Goal: Task Accomplishment & Management: Manage account settings

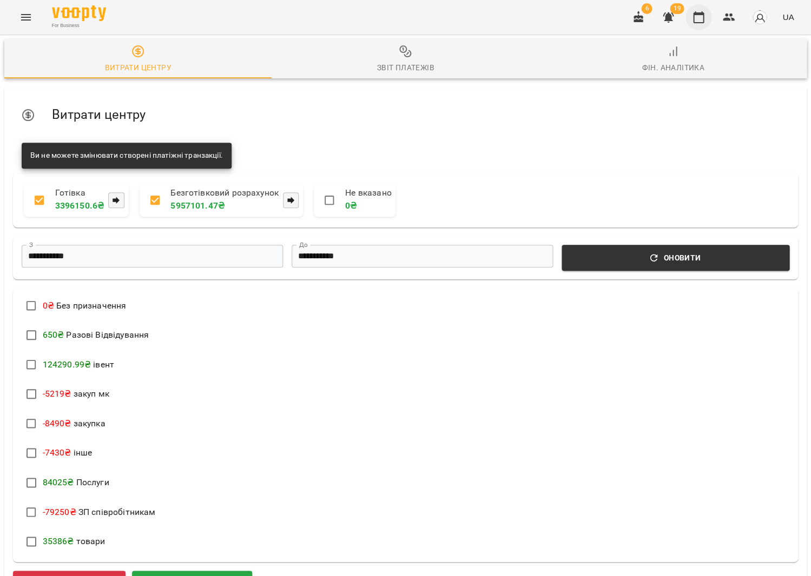
click at [701, 25] on button "button" at bounding box center [698, 17] width 26 height 26
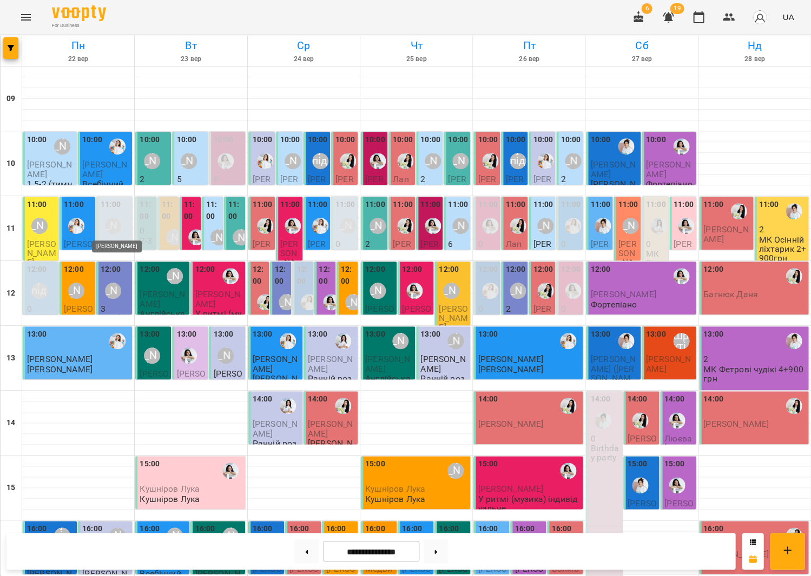
click at [105, 219] on div "[PERSON_NAME]" at bounding box center [113, 226] width 16 height 16
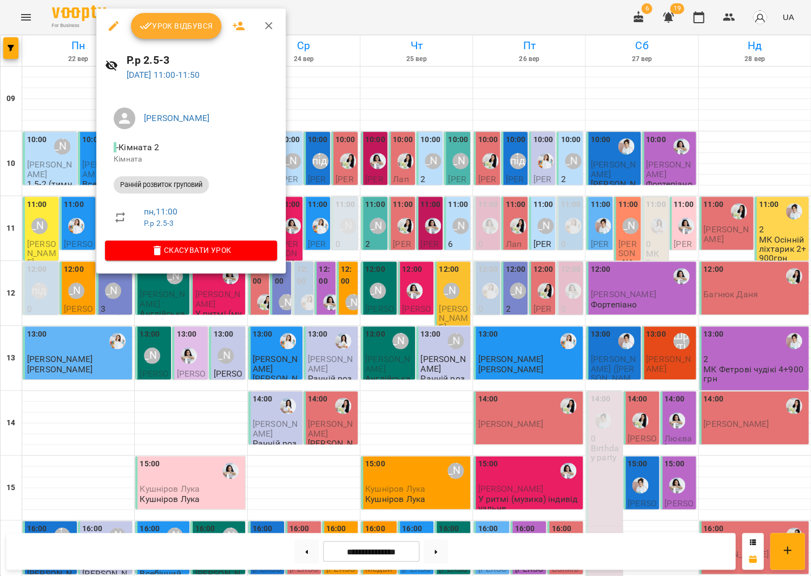
click at [45, 225] on div at bounding box center [405, 288] width 811 height 576
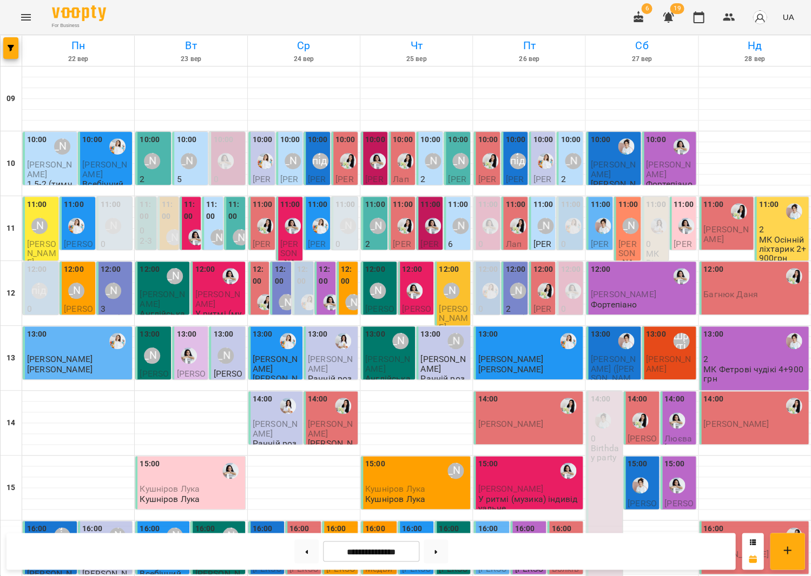
click at [67, 165] on span "[PERSON_NAME]" at bounding box center [49, 169] width 45 height 19
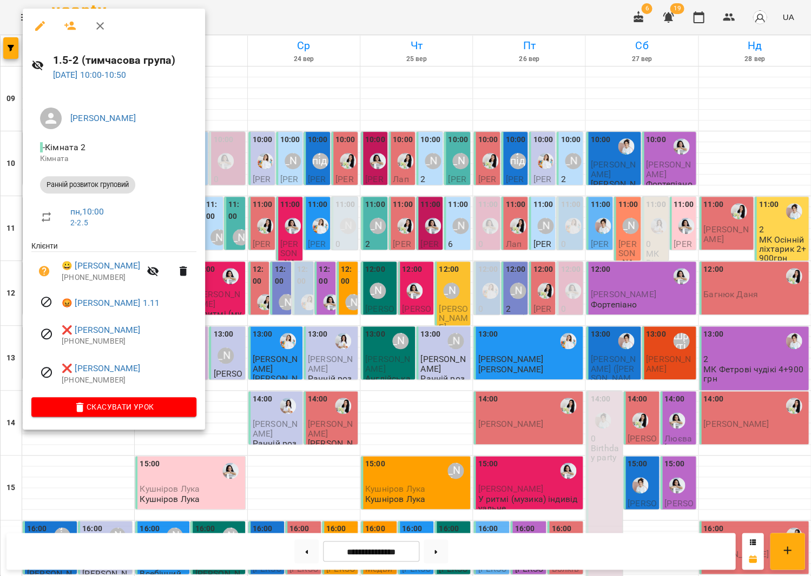
scroll to position [6, 0]
click at [269, 154] on div at bounding box center [405, 288] width 811 height 576
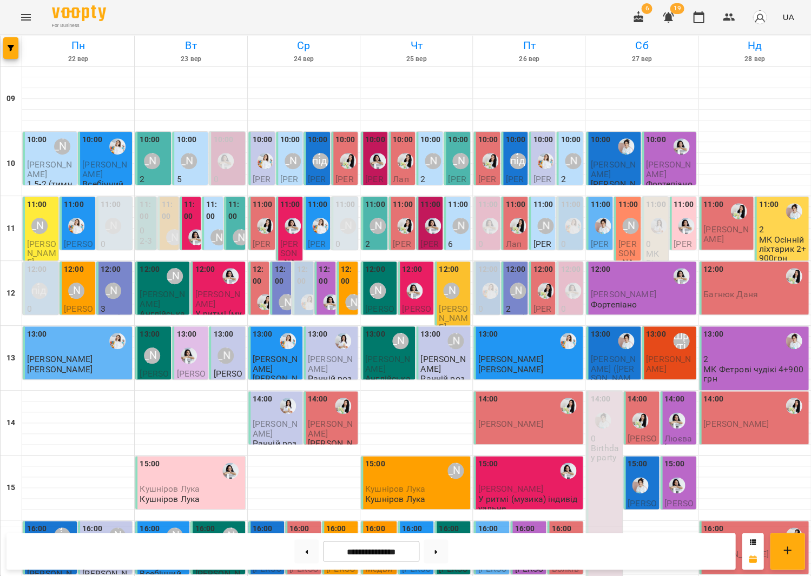
scroll to position [0, 0]
click at [218, 214] on label "11:00" at bounding box center [213, 210] width 15 height 23
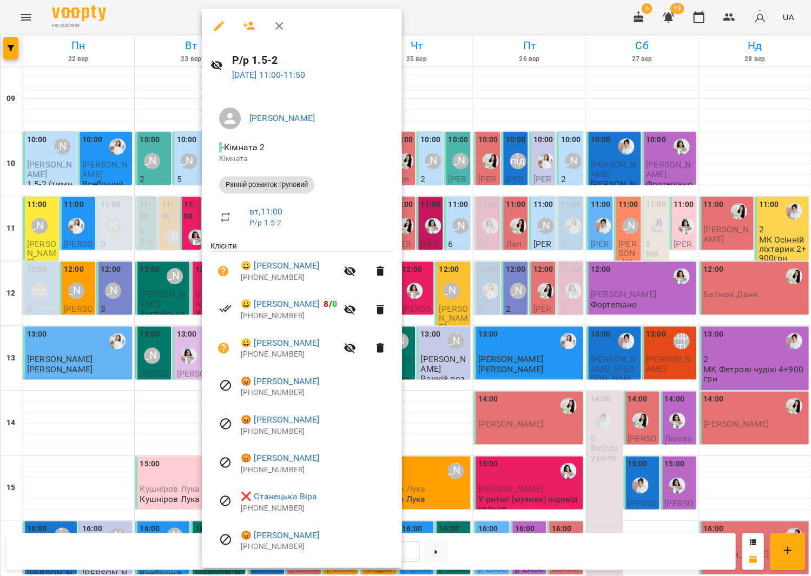
click at [106, 213] on div at bounding box center [405, 288] width 811 height 576
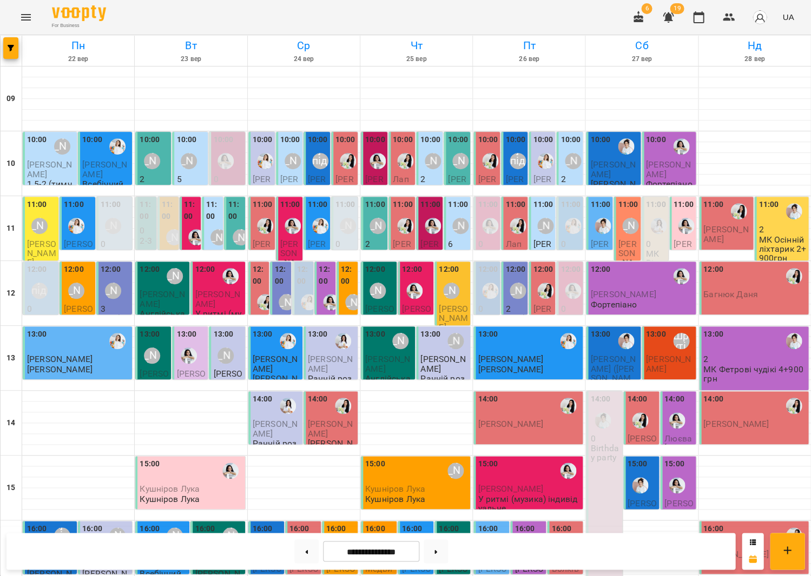
click at [196, 171] on div "[PERSON_NAME]" at bounding box center [188, 161] width 25 height 25
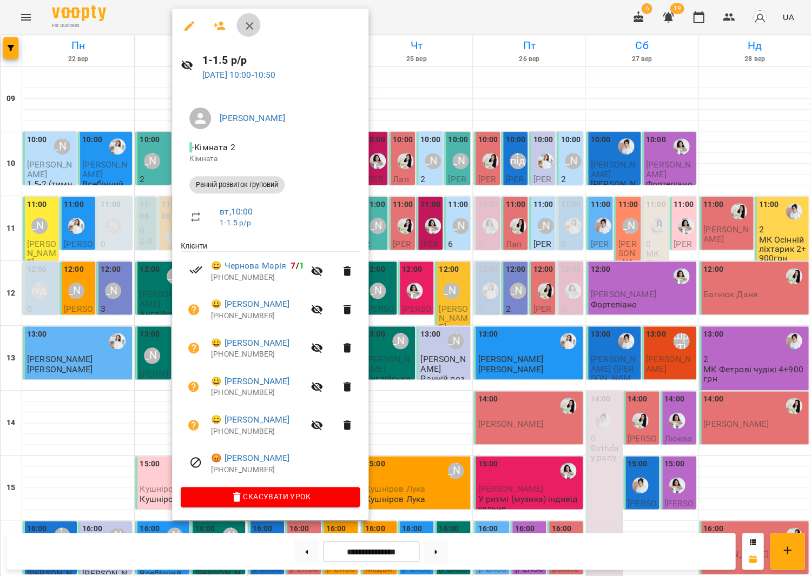
click at [243, 22] on icon "button" at bounding box center [249, 25] width 13 height 13
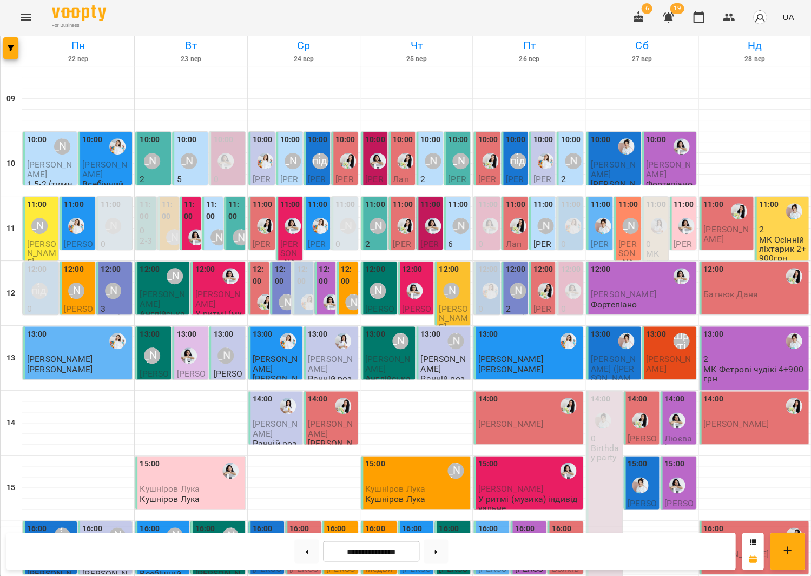
click at [99, 165] on span "[PERSON_NAME]" at bounding box center [104, 169] width 45 height 19
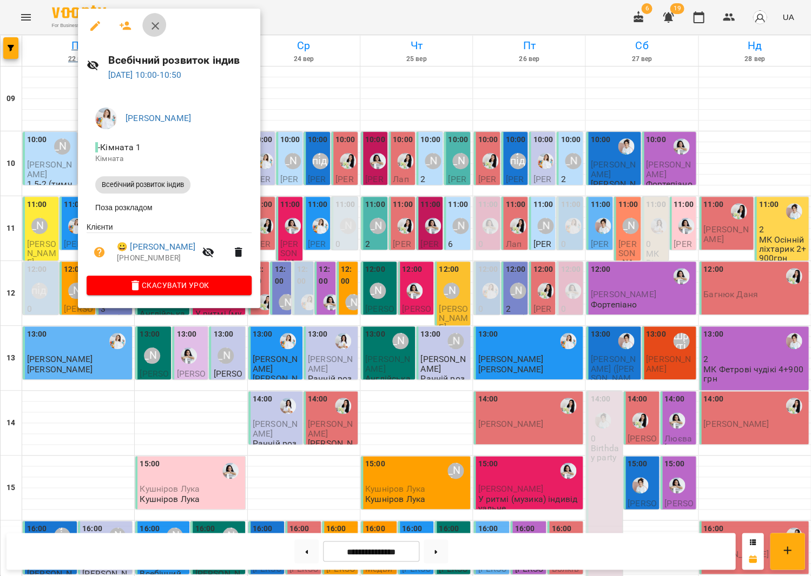
drag, startPoint x: 149, startPoint y: 27, endPoint x: 128, endPoint y: 54, distance: 33.5
click at [151, 27] on icon "button" at bounding box center [155, 26] width 8 height 8
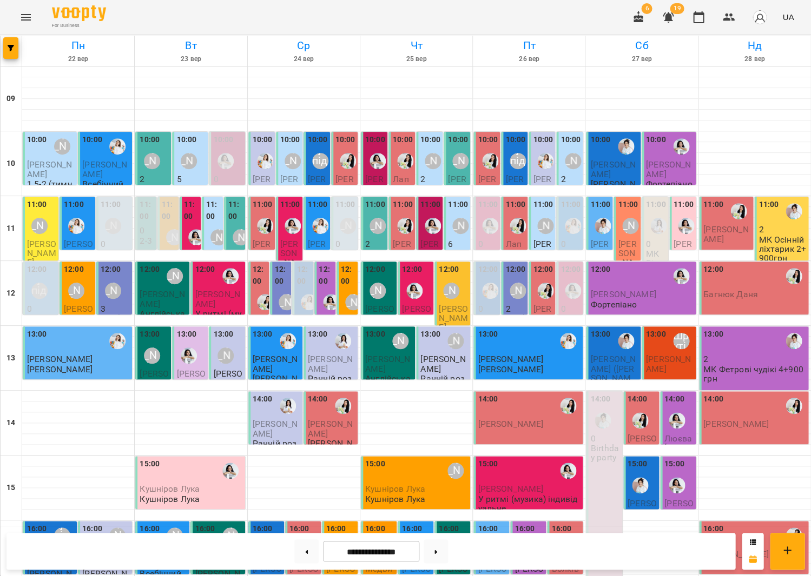
click at [58, 163] on span "[PERSON_NAME]" at bounding box center [49, 169] width 45 height 19
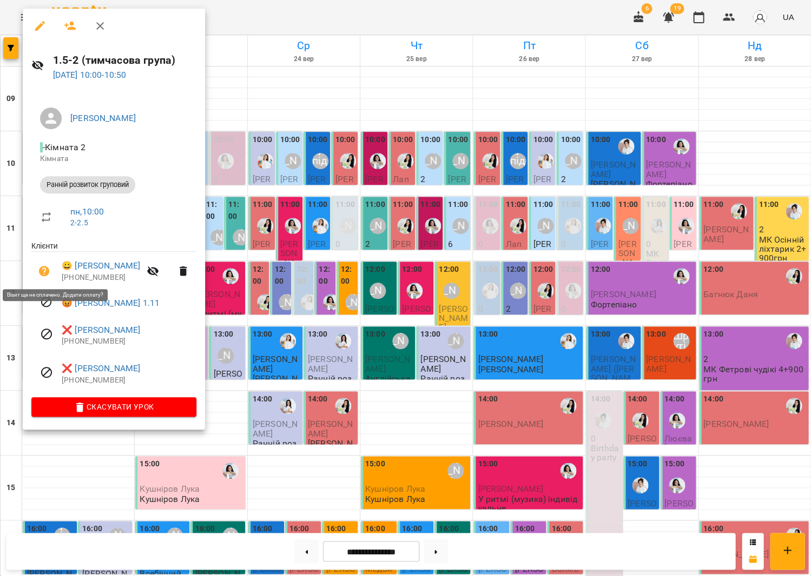
click at [43, 273] on icon "button" at bounding box center [44, 271] width 11 height 11
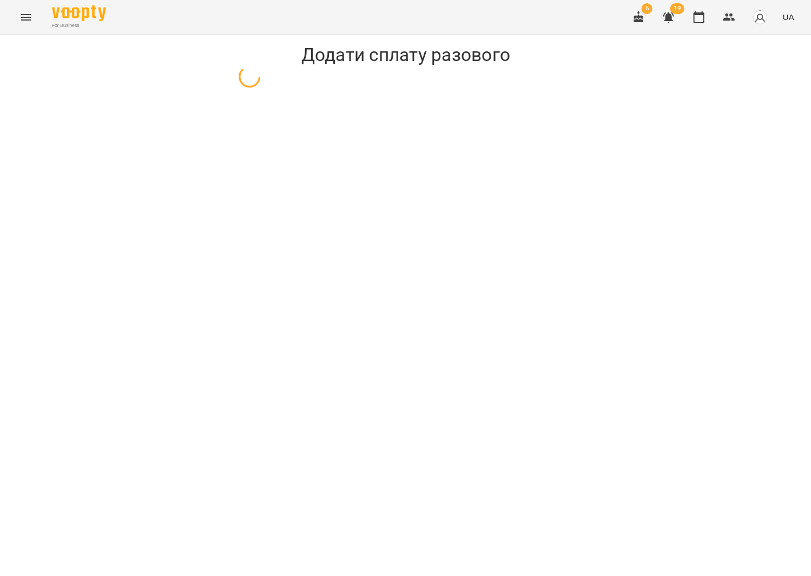
select select "**********"
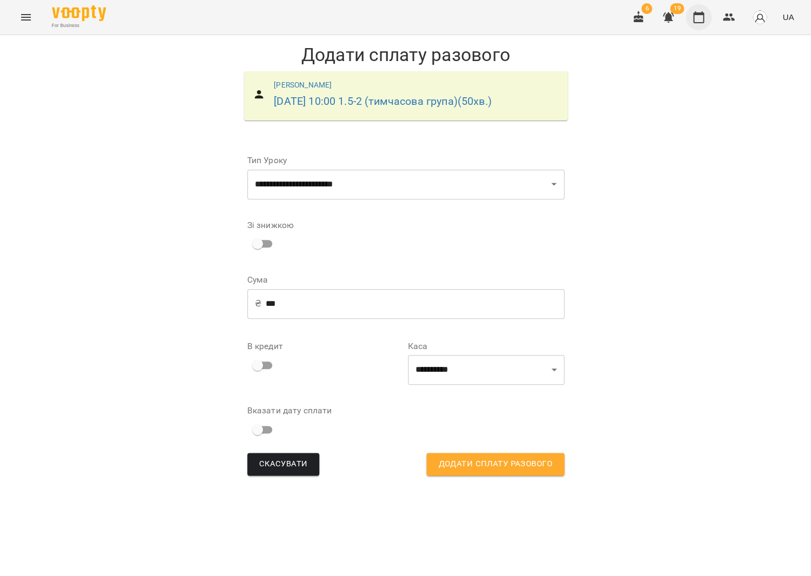
drag, startPoint x: 701, startPoint y: 19, endPoint x: 691, endPoint y: 22, distance: 11.1
click at [701, 19] on icon "button" at bounding box center [698, 17] width 13 height 13
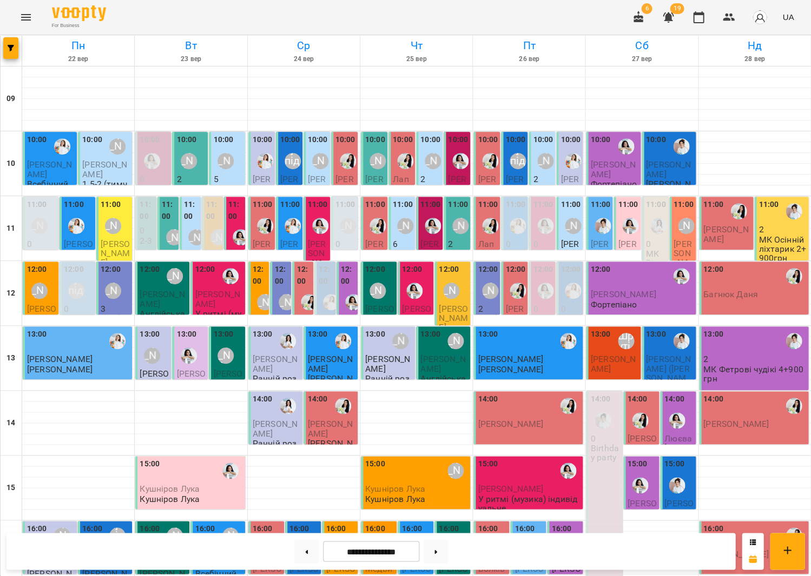
scroll to position [252, 0]
click at [100, 549] on span "[PERSON_NAME]" at bounding box center [104, 558] width 45 height 19
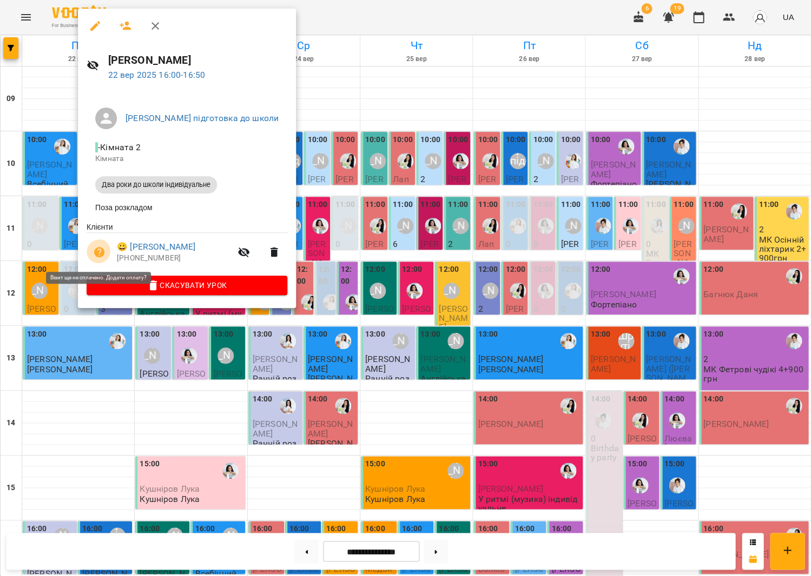
click at [96, 252] on icon "button" at bounding box center [99, 252] width 11 height 11
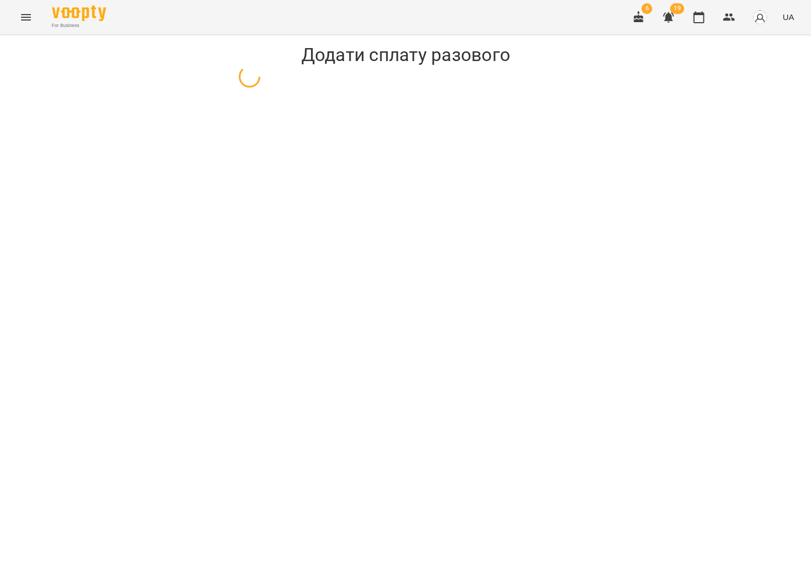
select select "**********"
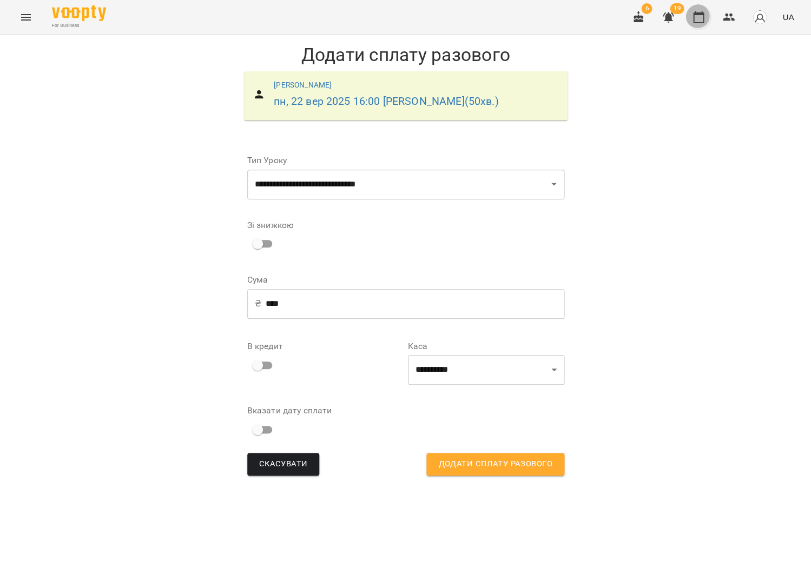
click at [706, 7] on button "button" at bounding box center [698, 17] width 26 height 26
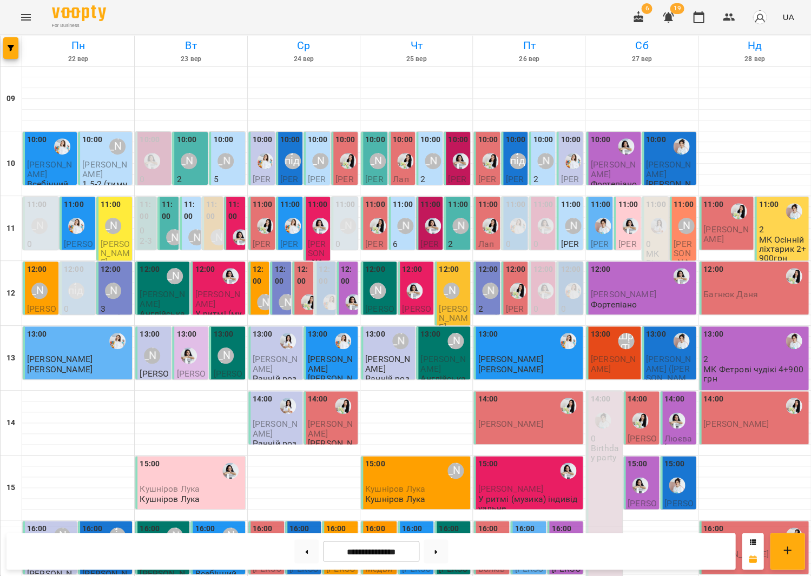
click at [48, 549] on span "[PERSON_NAME]" at bounding box center [49, 558] width 45 height 19
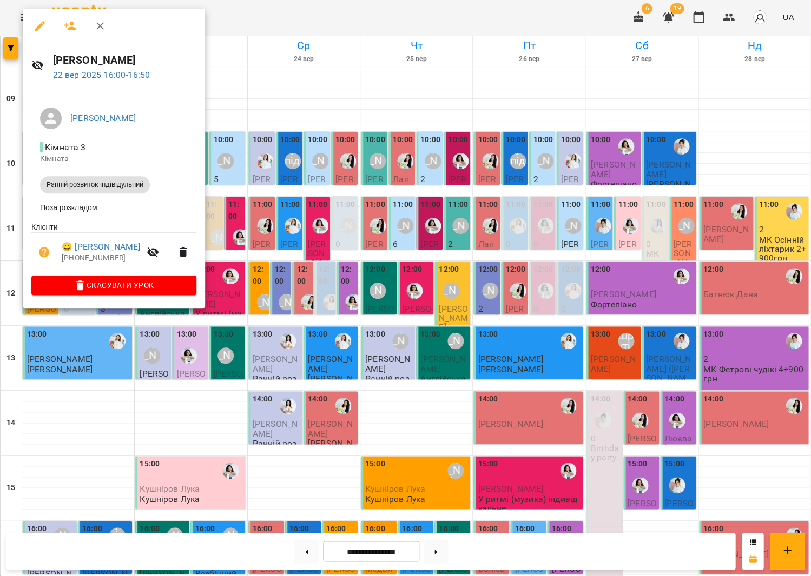
scroll to position [252, 0]
click at [45, 256] on icon "button" at bounding box center [44, 252] width 11 height 11
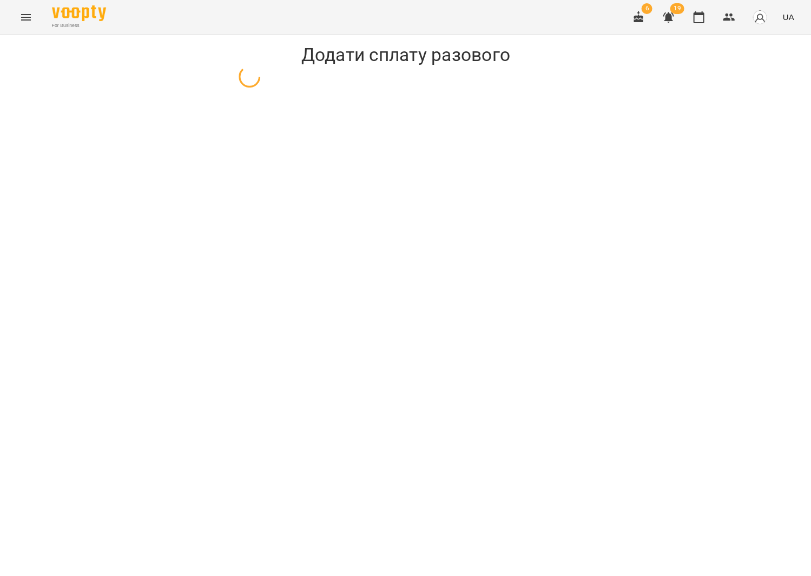
select select "**********"
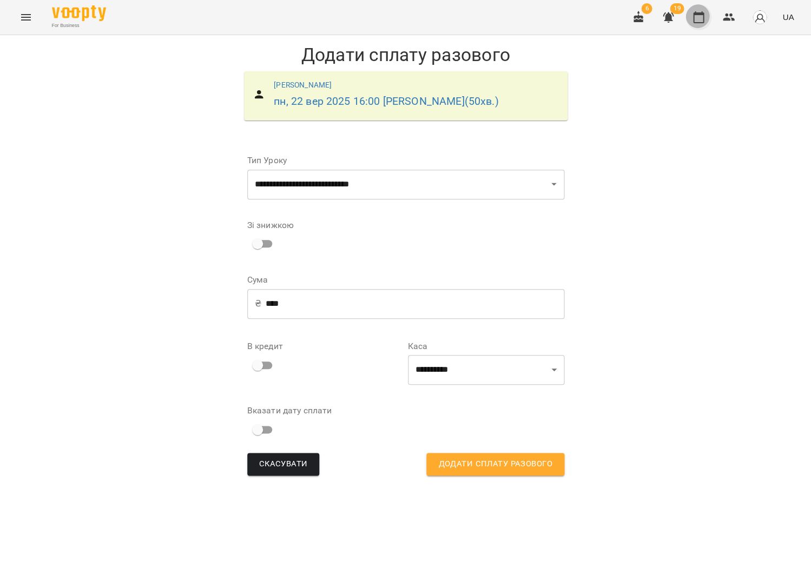
click at [707, 17] on button "button" at bounding box center [698, 17] width 26 height 26
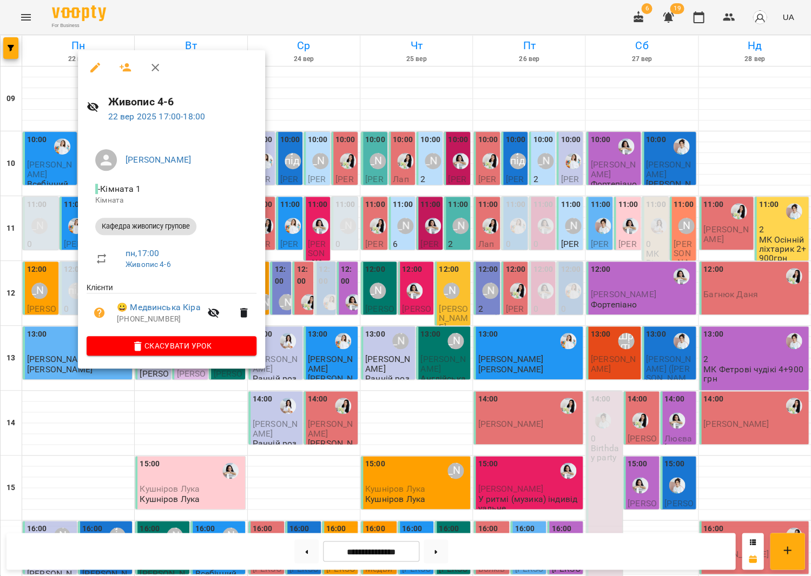
scroll to position [252, 0]
click at [97, 313] on icon "button" at bounding box center [99, 313] width 11 height 11
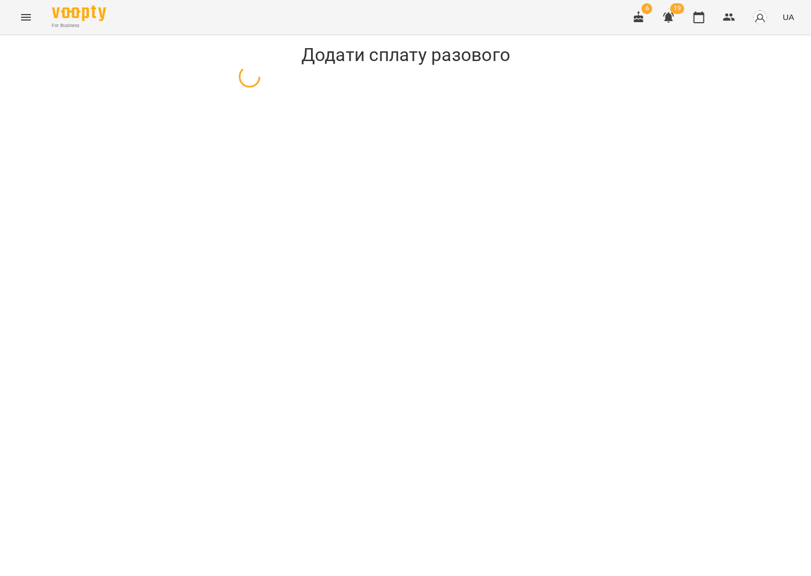
select select "**********"
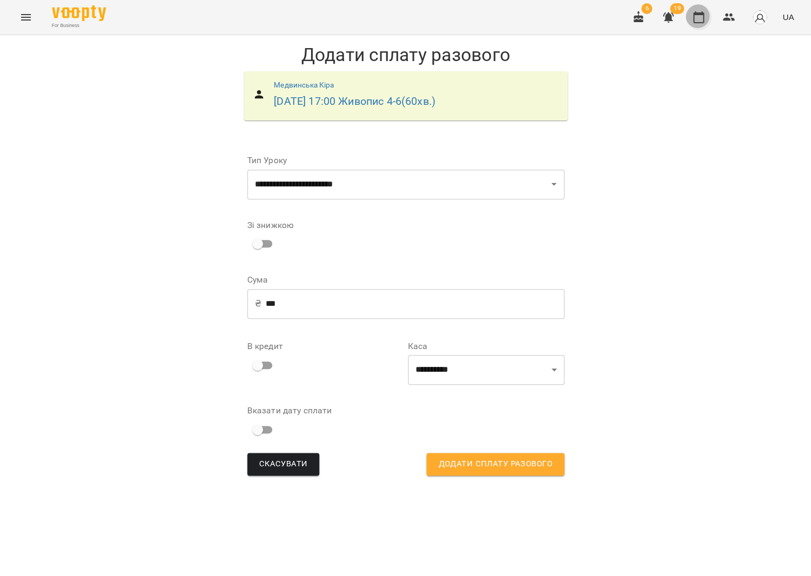
click at [701, 20] on icon "button" at bounding box center [698, 17] width 13 height 13
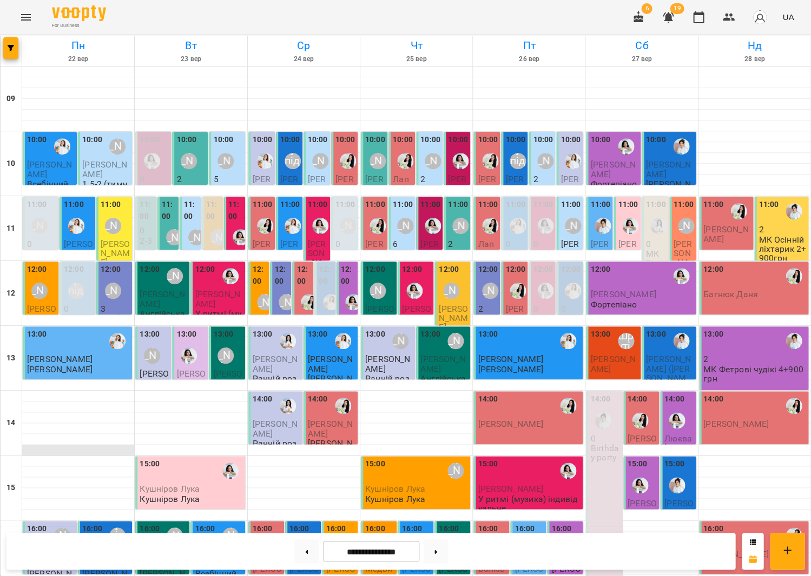
scroll to position [26, 0]
click at [121, 239] on span "[PERSON_NAME]" at bounding box center [115, 253] width 29 height 29
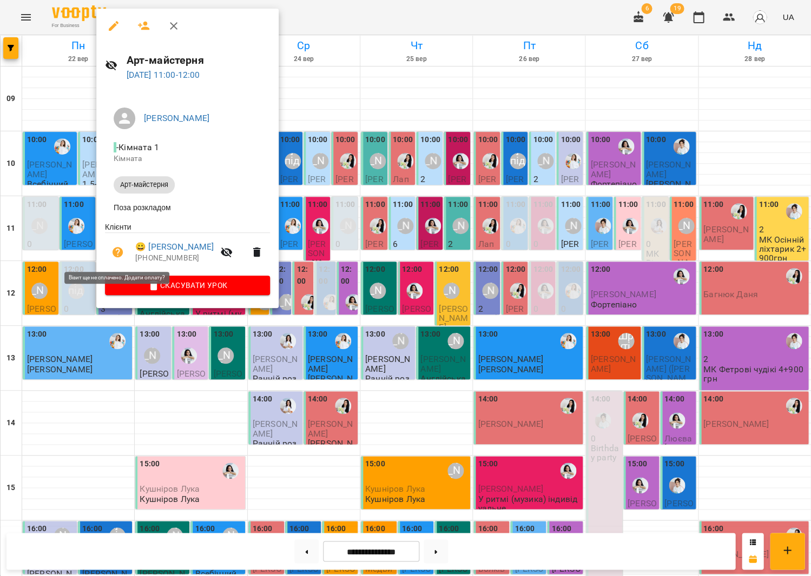
click at [117, 248] on icon "button" at bounding box center [117, 252] width 11 height 11
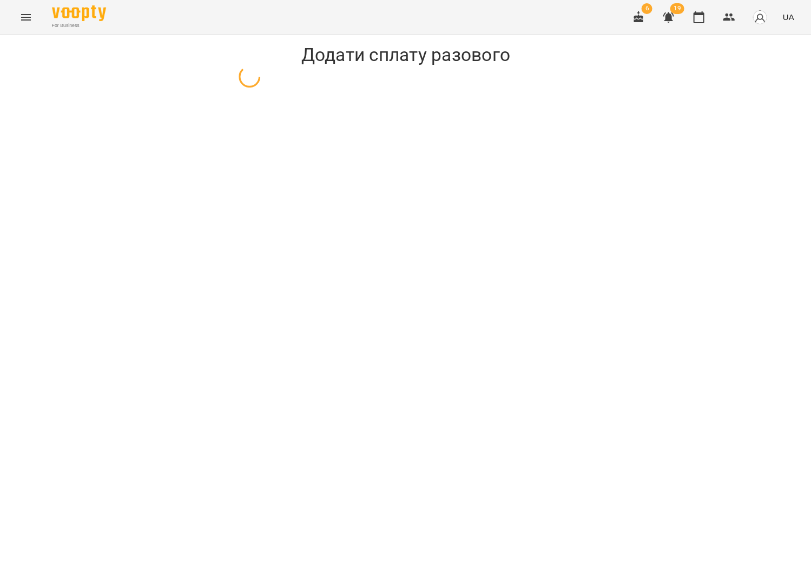
select select "**********"
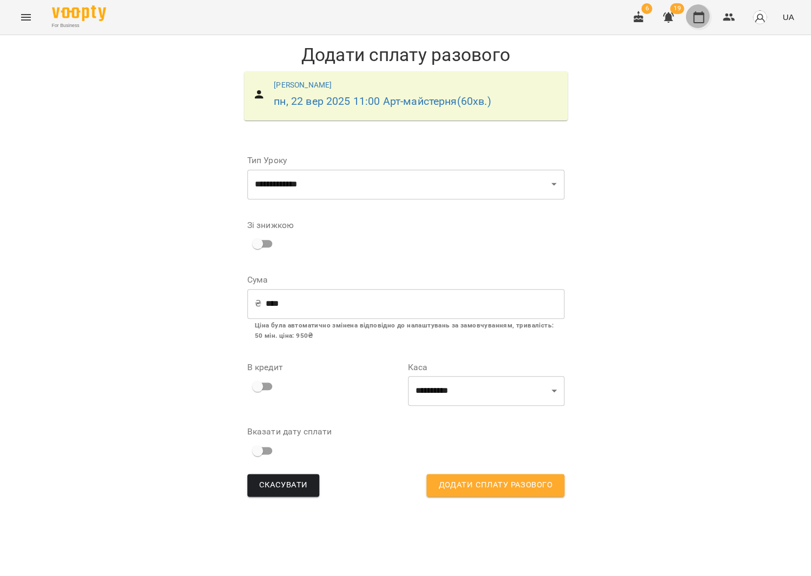
click at [701, 20] on icon "button" at bounding box center [698, 17] width 13 height 13
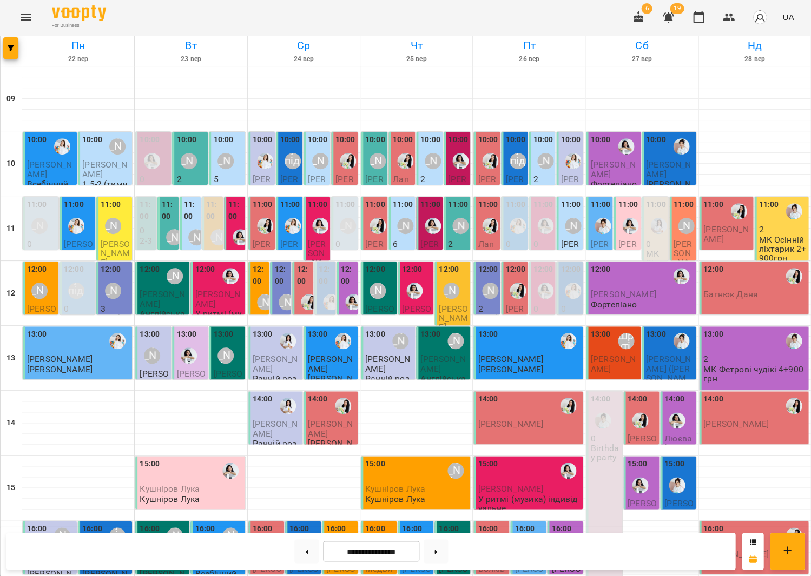
click at [185, 201] on label "11:00" at bounding box center [191, 210] width 15 height 23
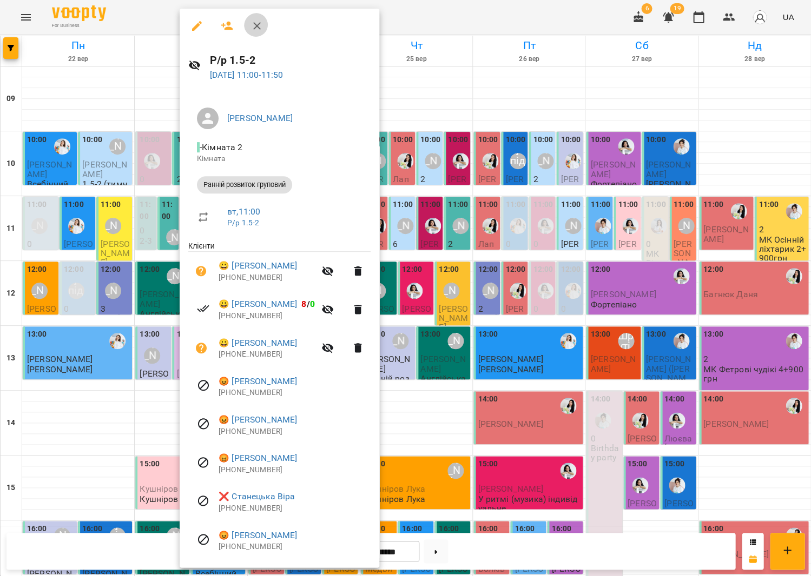
click at [252, 22] on icon "button" at bounding box center [256, 25] width 13 height 13
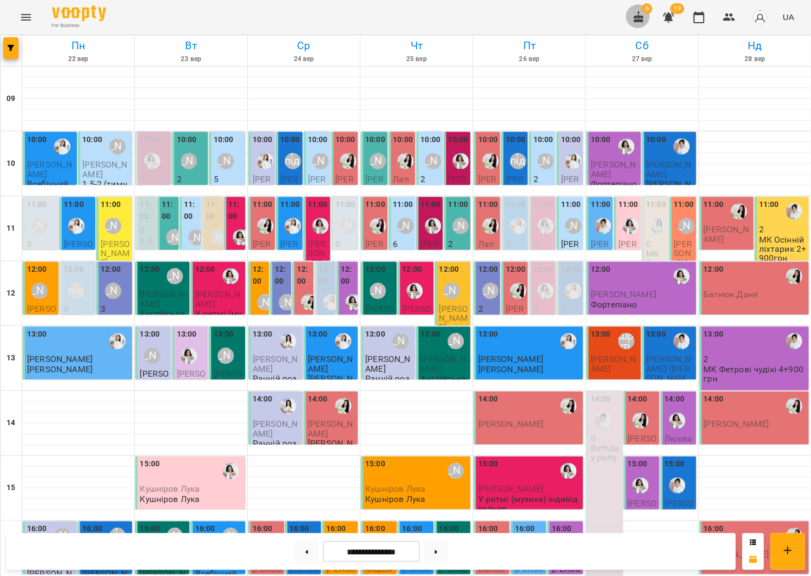
click at [643, 17] on icon "button" at bounding box center [638, 17] width 10 height 12
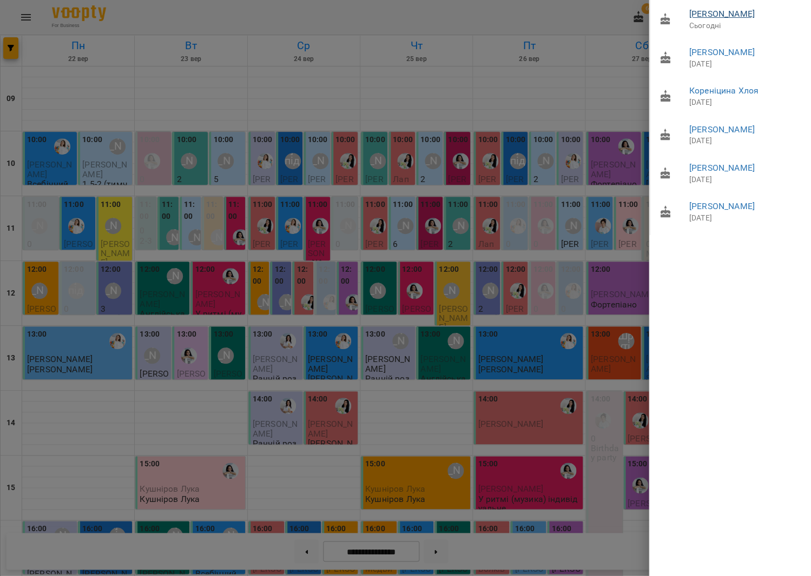
click at [707, 16] on link "[PERSON_NAME]" at bounding box center [720, 14] width 65 height 10
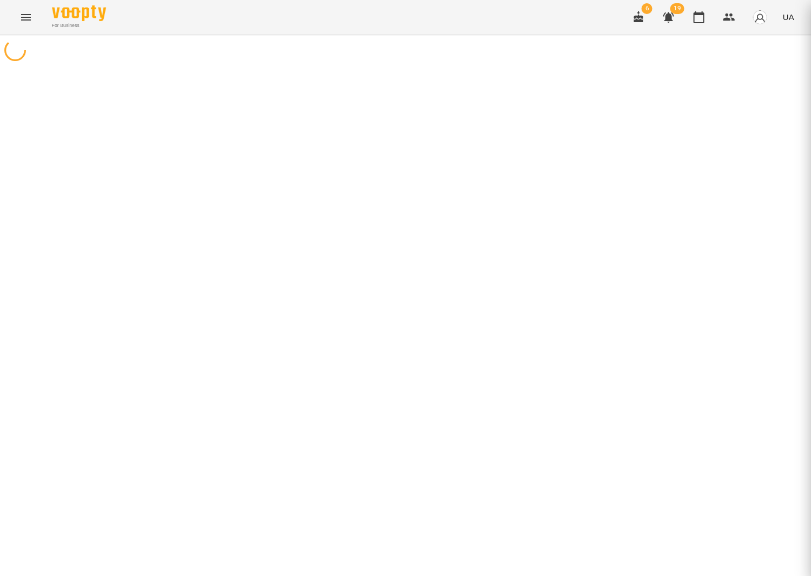
scroll to position [0, 1]
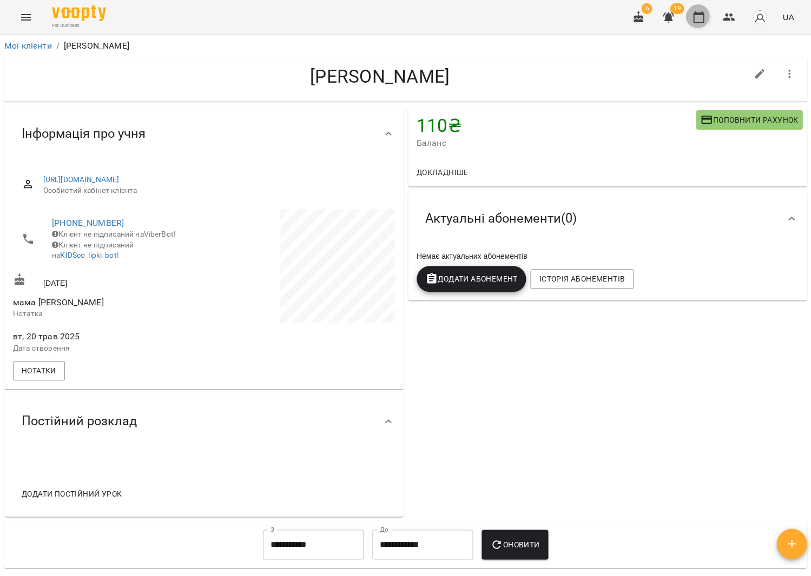
click at [704, 17] on icon "button" at bounding box center [698, 17] width 13 height 13
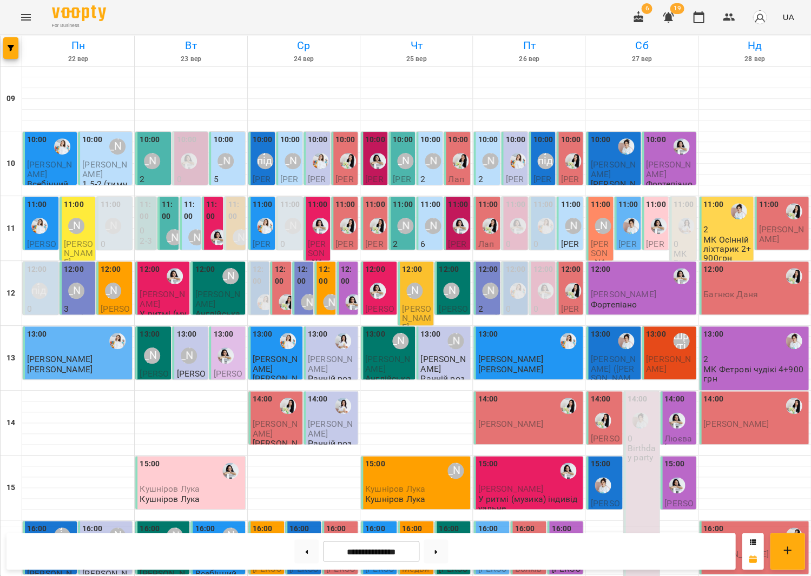
click at [16, 17] on button "Menu" at bounding box center [26, 17] width 26 height 26
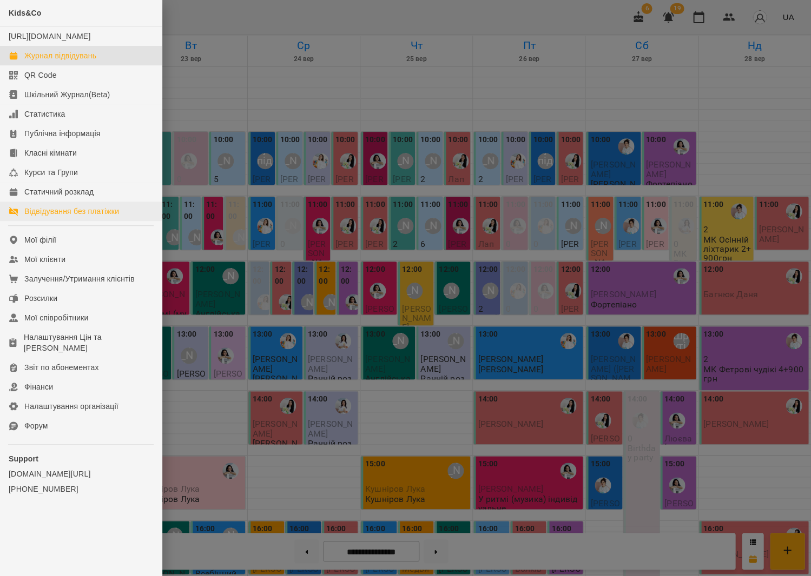
click at [81, 221] on link "Відвідування без платіжки" at bounding box center [81, 211] width 162 height 19
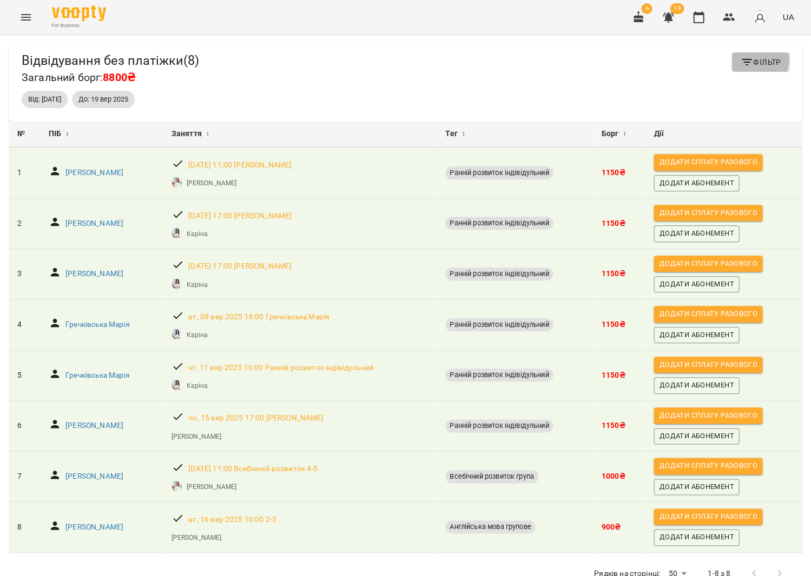
click at [753, 61] on span "Фільтр" at bounding box center [760, 62] width 41 height 13
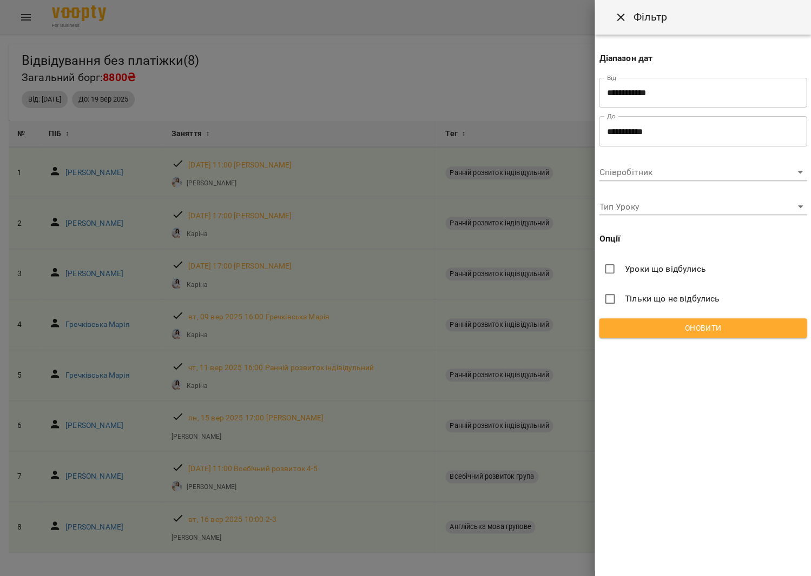
click at [645, 132] on input "**********" at bounding box center [703, 131] width 208 height 30
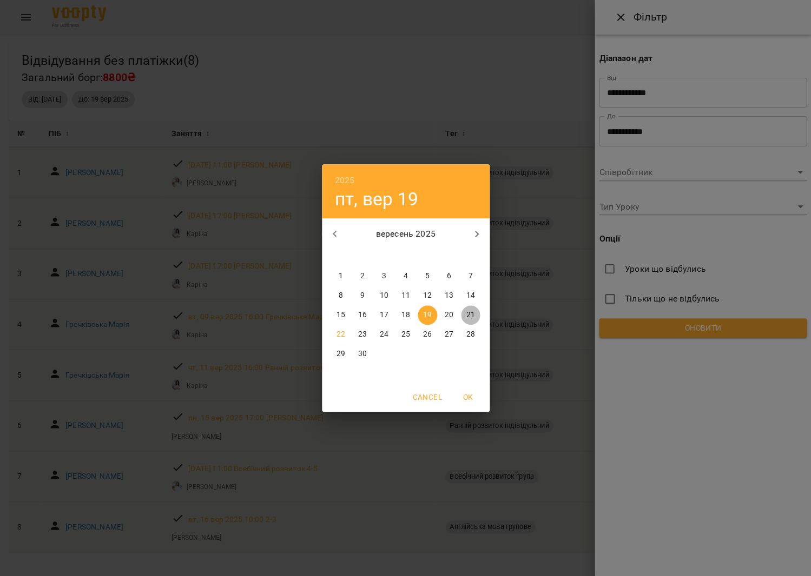
click at [468, 314] on p "21" at bounding box center [470, 315] width 9 height 11
type input "**********"
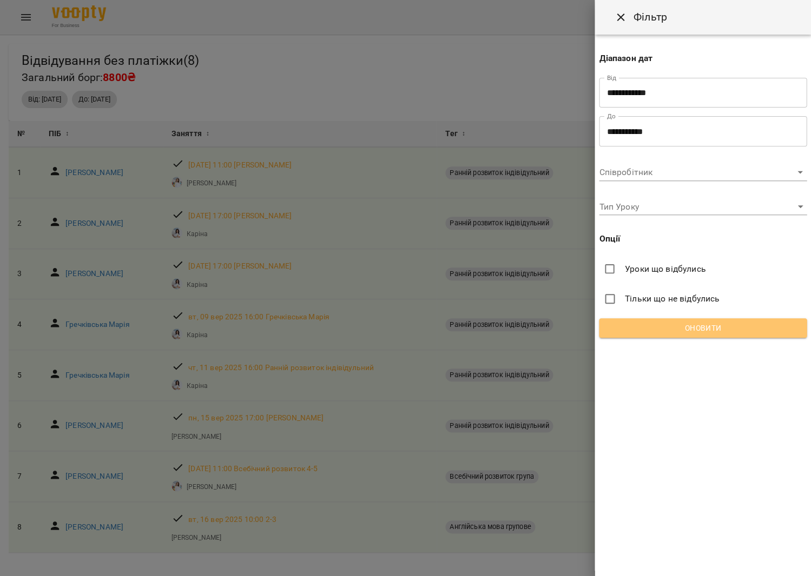
click at [675, 319] on button "Оновити" at bounding box center [703, 328] width 208 height 19
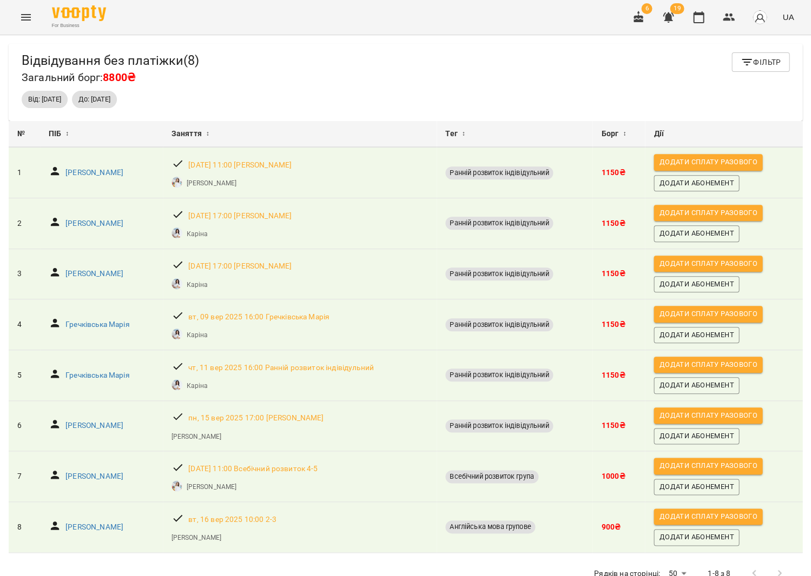
scroll to position [36, 0]
click at [108, 522] on p "[PERSON_NAME]" at bounding box center [94, 527] width 58 height 11
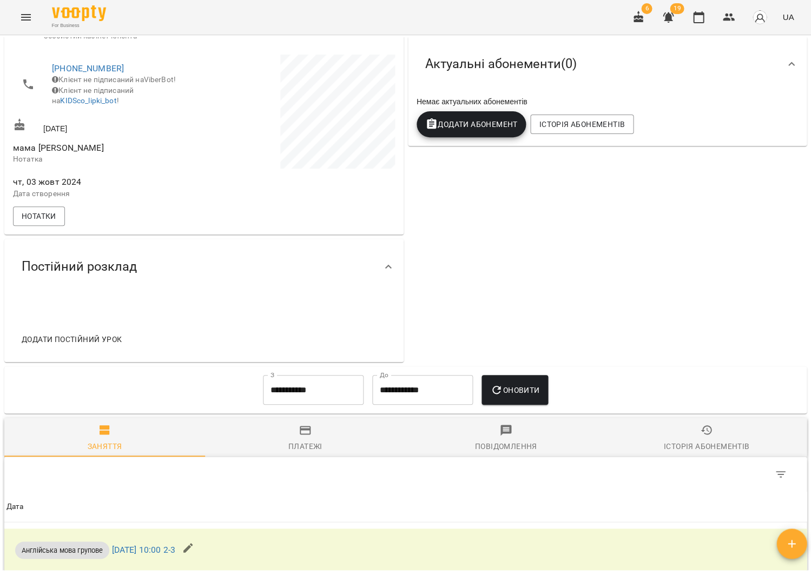
scroll to position [177, 0]
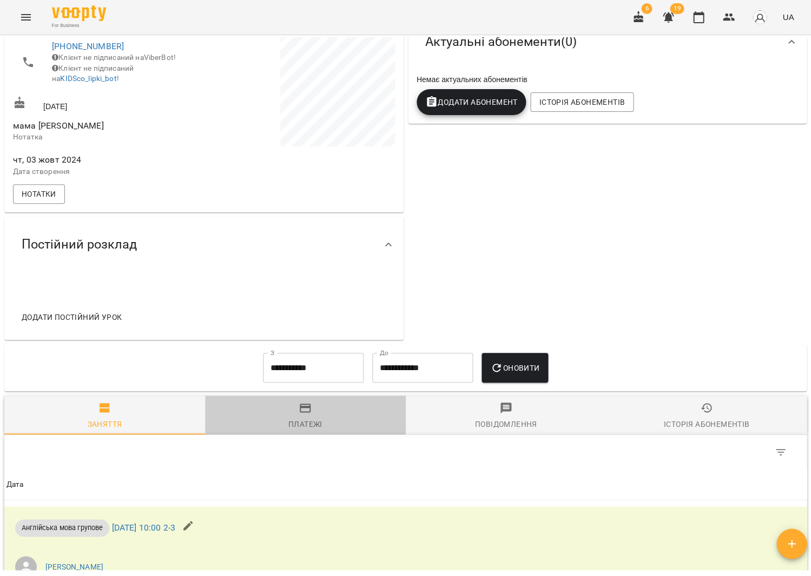
click at [317, 425] on div "Платежі" at bounding box center [305, 424] width 34 height 13
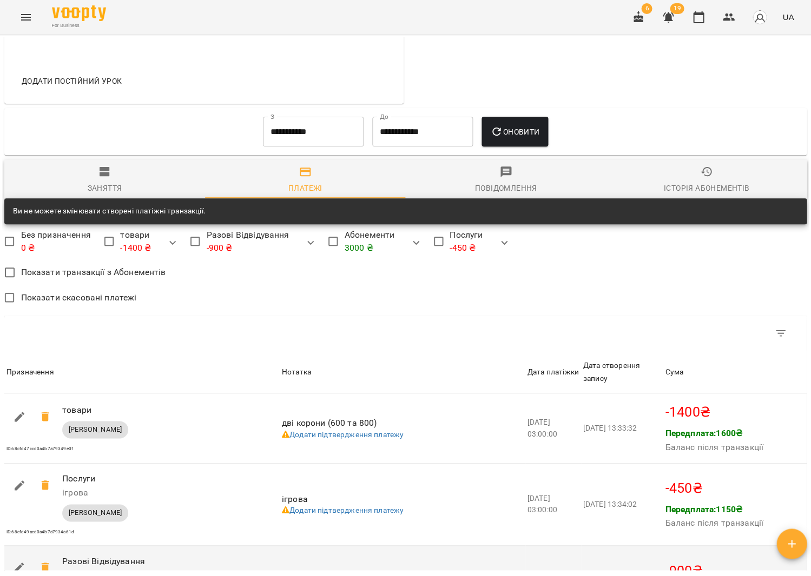
scroll to position [409, 0]
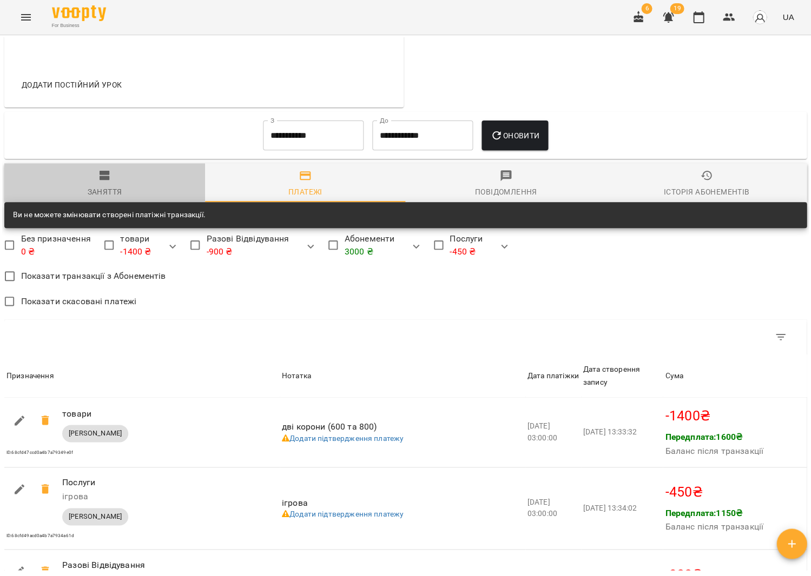
drag, startPoint x: 113, startPoint y: 198, endPoint x: 157, endPoint y: 220, distance: 48.9
click at [114, 198] on div "Заняття" at bounding box center [105, 191] width 35 height 13
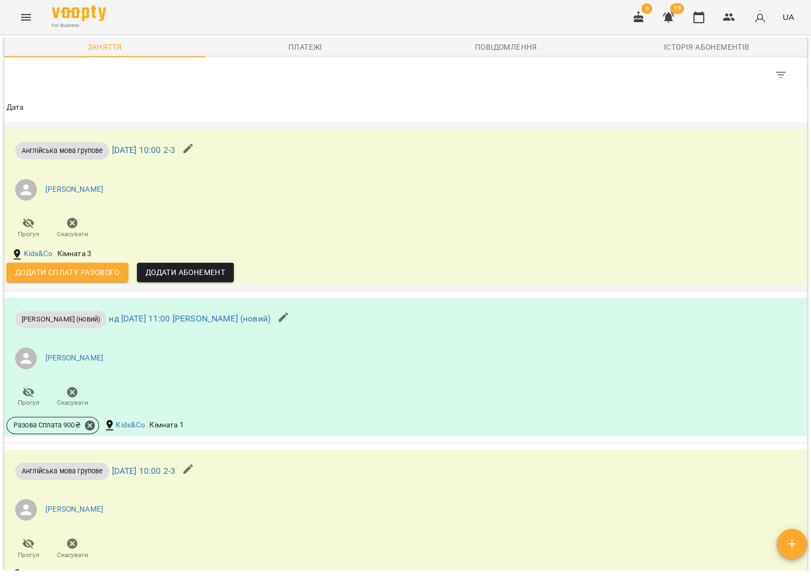
scroll to position [553, 0]
click at [65, 229] on span "Скасувати" at bounding box center [72, 229] width 31 height 22
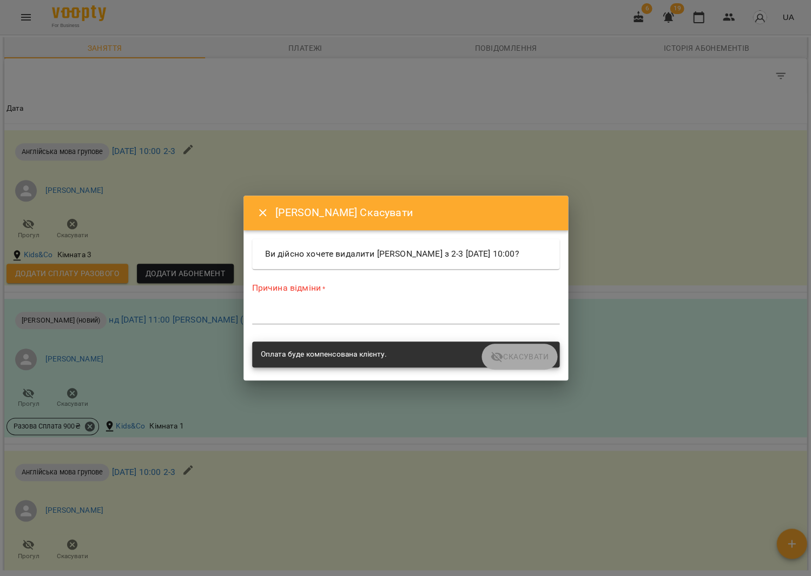
click at [392, 317] on textarea at bounding box center [405, 315] width 307 height 10
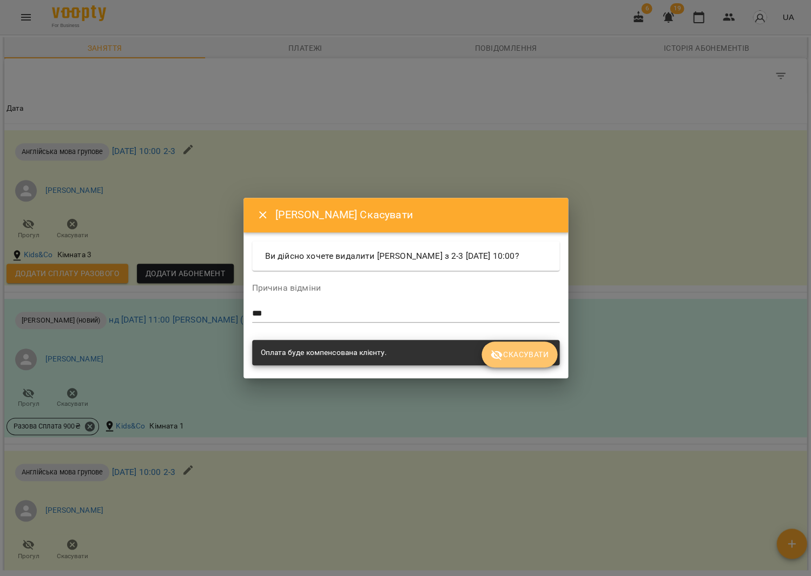
click at [513, 361] on span "Скасувати" at bounding box center [519, 354] width 58 height 13
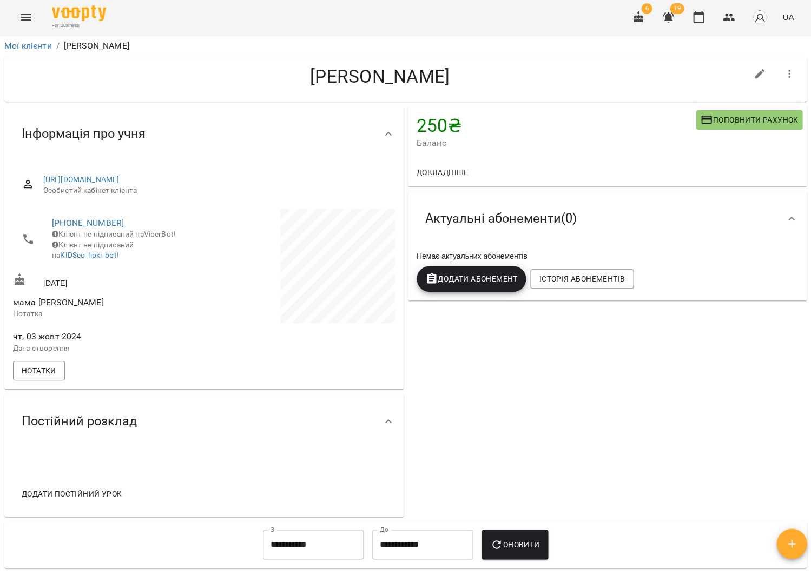
scroll to position [0, 0]
click at [704, 18] on icon "button" at bounding box center [698, 17] width 13 height 13
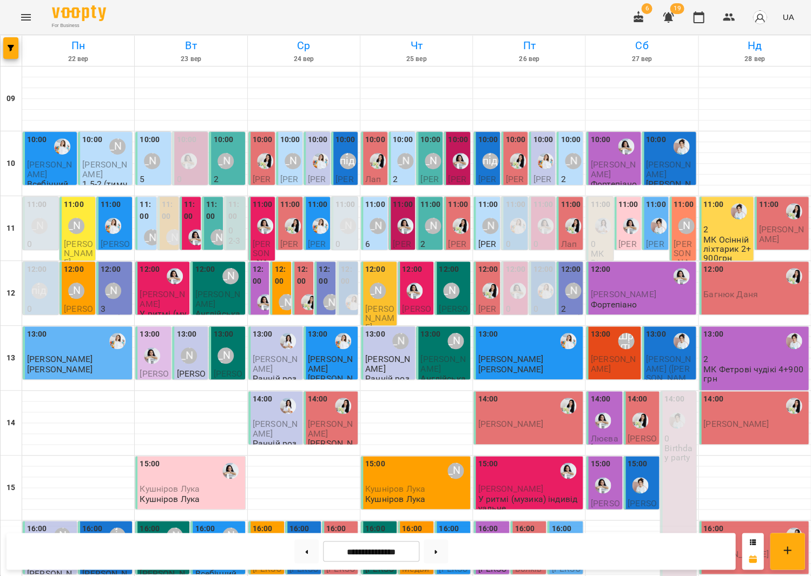
click at [31, 15] on button "Menu" at bounding box center [26, 17] width 26 height 26
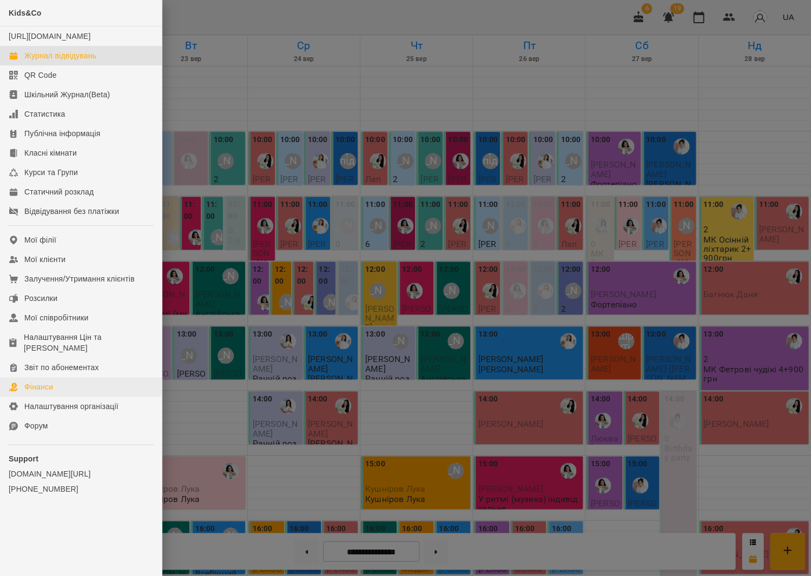
click at [56, 377] on link "Фінанси" at bounding box center [81, 386] width 162 height 19
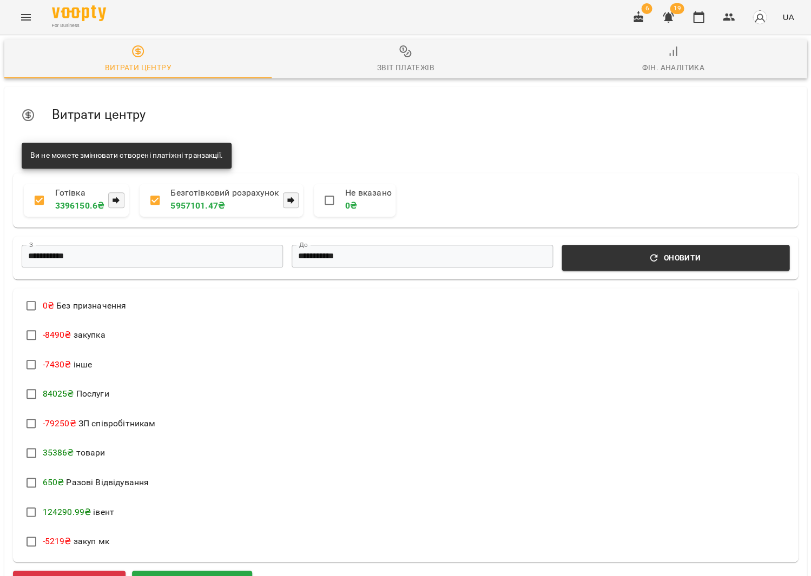
drag, startPoint x: 392, startPoint y: 53, endPoint x: 396, endPoint y: 48, distance: 6.6
click at [392, 49] on span "Звіт платежів" at bounding box center [405, 59] width 254 height 29
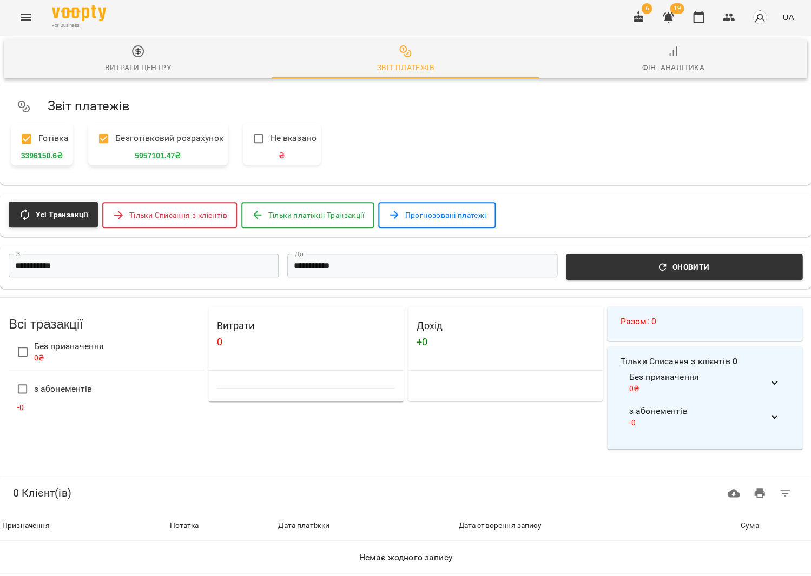
click at [111, 262] on input "**********" at bounding box center [144, 265] width 270 height 23
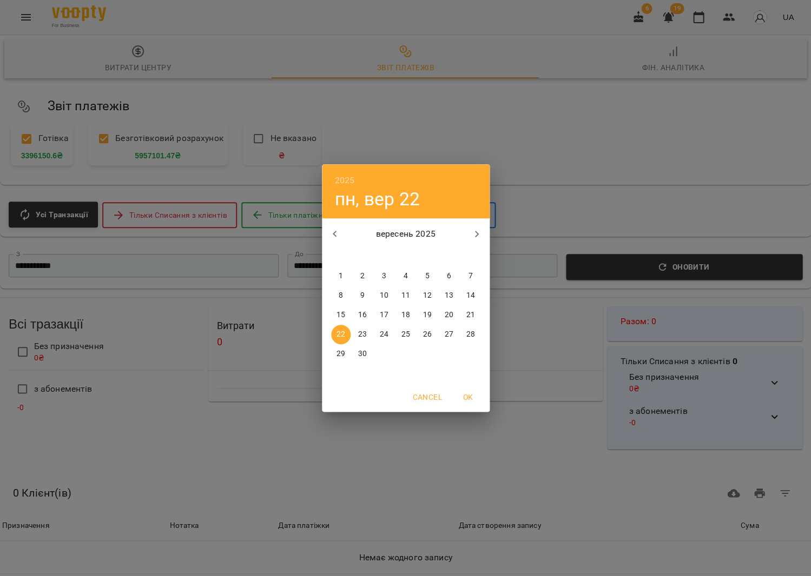
drag, startPoint x: 466, startPoint y: 315, endPoint x: 459, endPoint y: 314, distance: 6.5
click at [466, 315] on p "21" at bounding box center [470, 315] width 9 height 11
type input "**********"
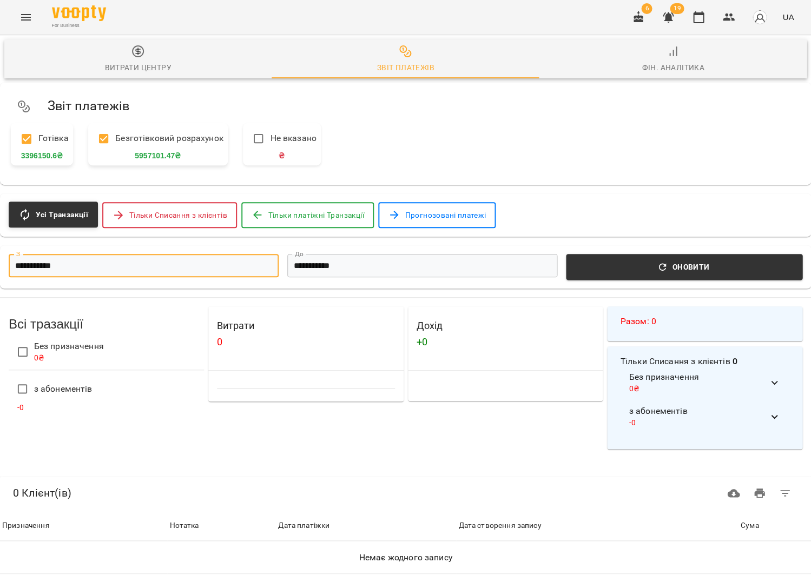
click at [369, 270] on input "**********" at bounding box center [422, 265] width 270 height 23
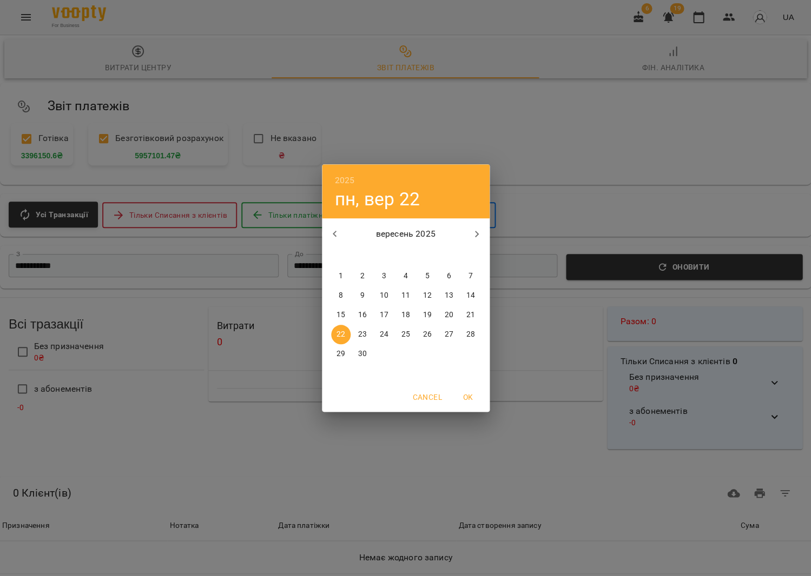
drag, startPoint x: 476, startPoint y: 313, endPoint x: 544, endPoint y: 296, distance: 70.0
click at [478, 311] on span "21" at bounding box center [470, 315] width 19 height 11
type input "**********"
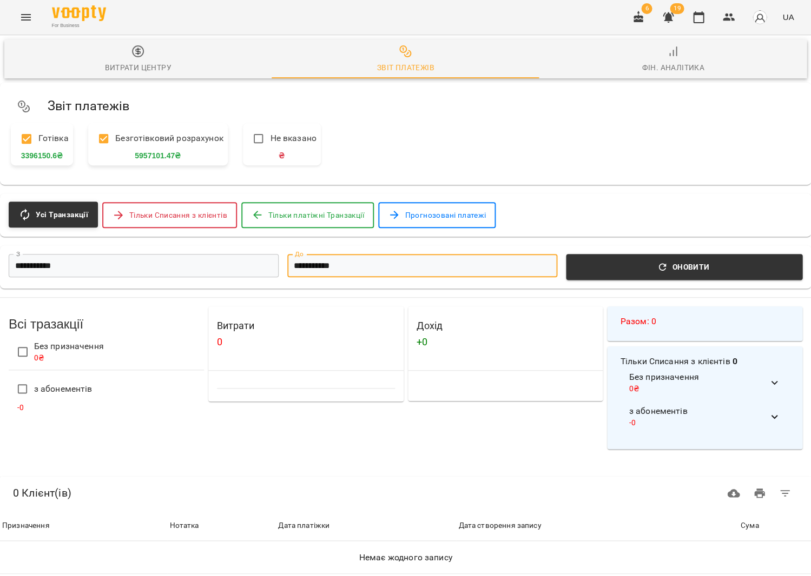
click at [649, 266] on span "Оновити" at bounding box center [683, 267] width 223 height 13
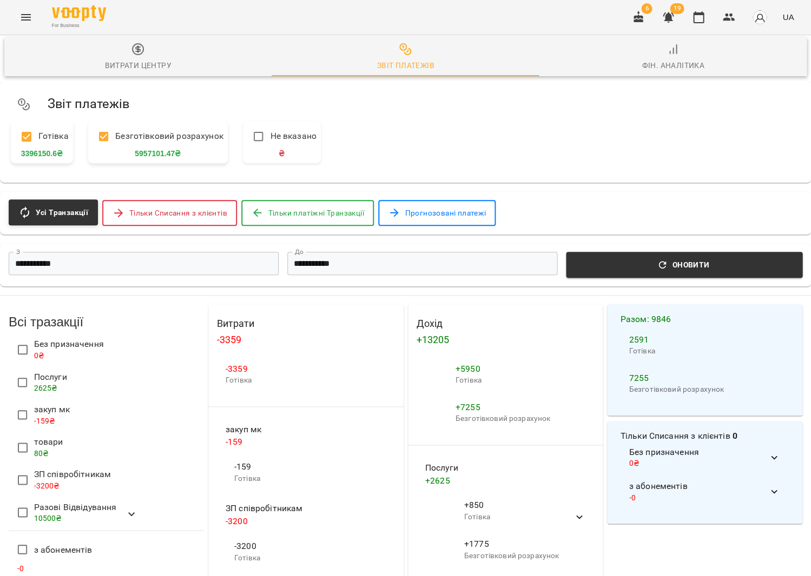
scroll to position [19, 0]
click at [699, 16] on icon "button" at bounding box center [698, 17] width 13 height 13
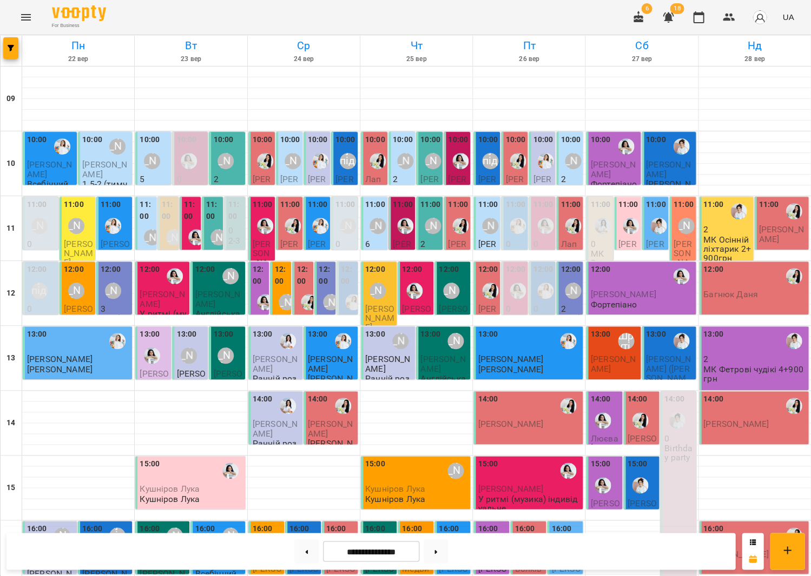
click at [124, 274] on div "12:00 [PERSON_NAME]" at bounding box center [115, 283] width 29 height 39
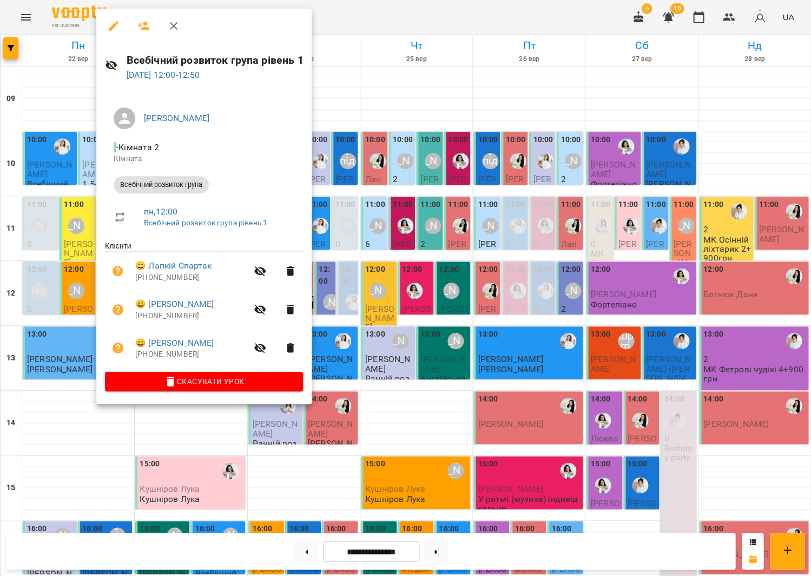
click at [169, 22] on icon "button" at bounding box center [173, 25] width 13 height 13
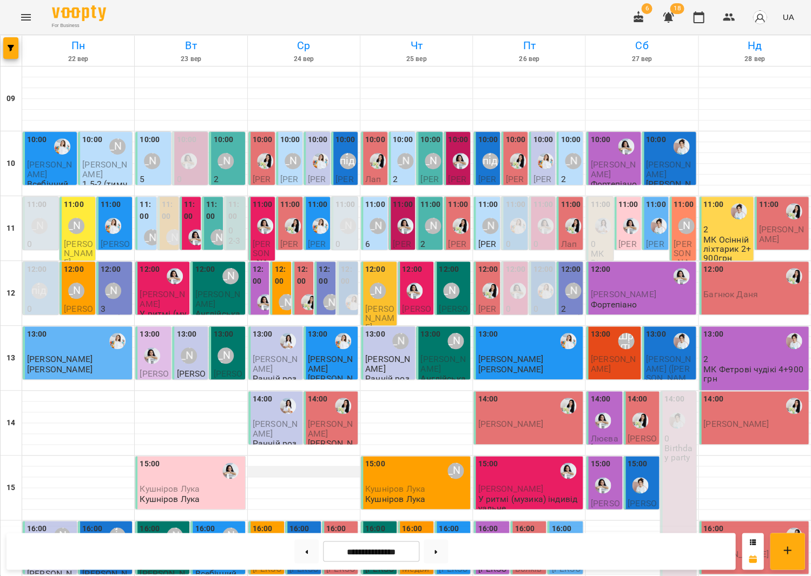
scroll to position [180, 0]
click at [721, 14] on button "button" at bounding box center [728, 17] width 26 height 26
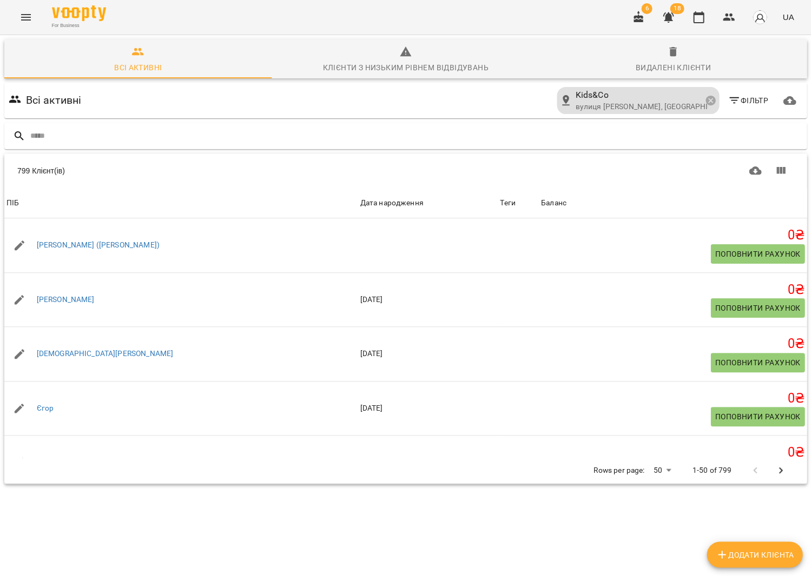
click at [745, 551] on span "Додати клієнта" at bounding box center [754, 554] width 78 height 13
select select "**"
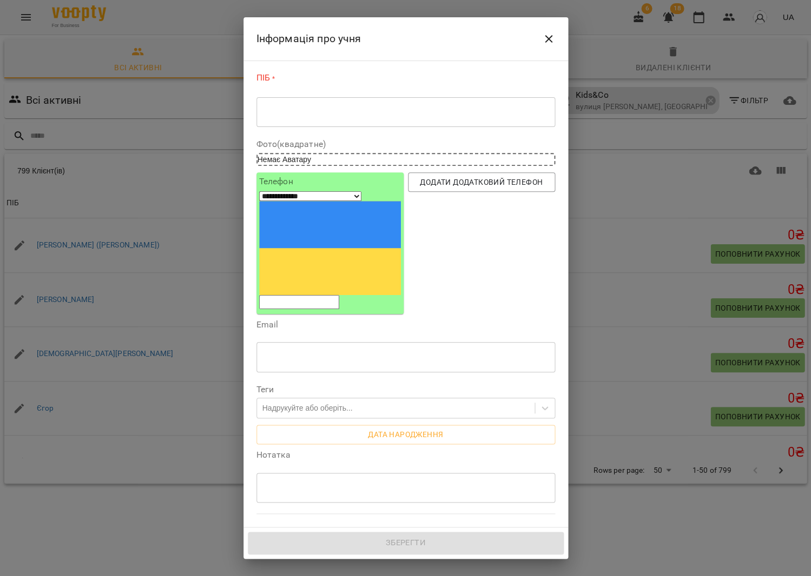
click at [374, 115] on textarea at bounding box center [405, 112] width 283 height 10
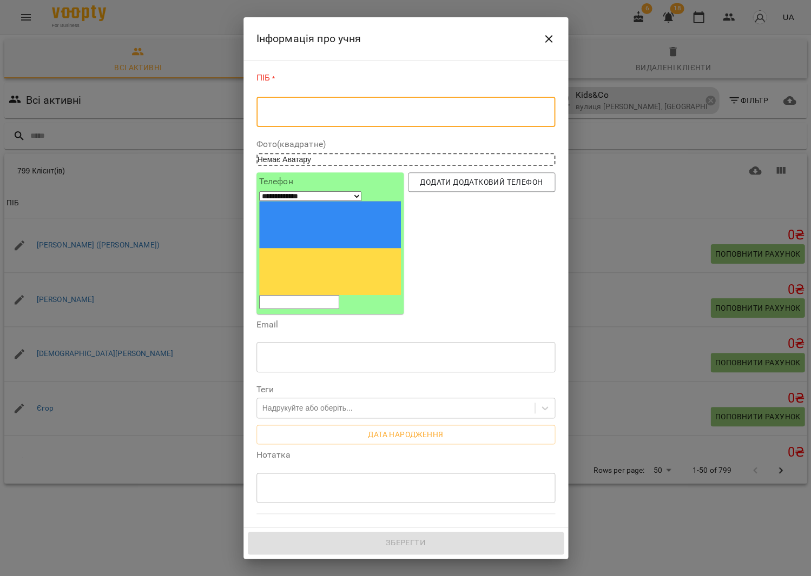
type textarea "*"
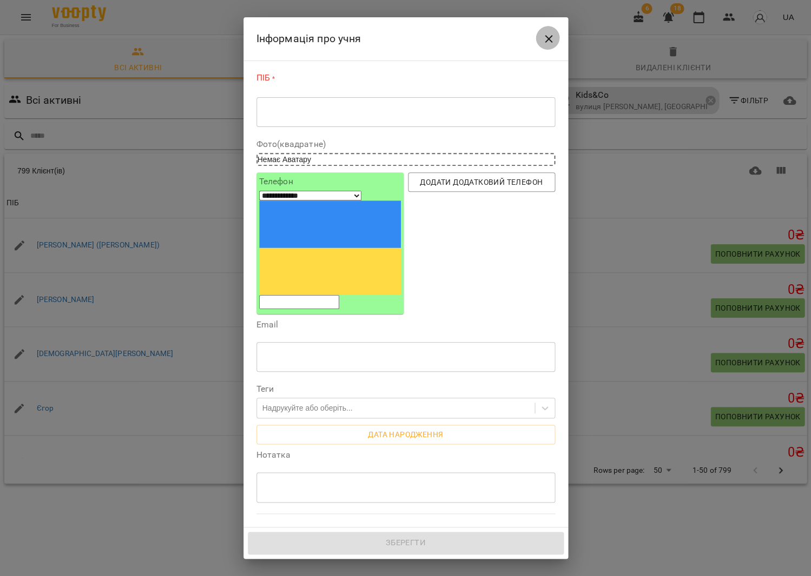
click at [555, 36] on button "Close" at bounding box center [548, 39] width 26 height 26
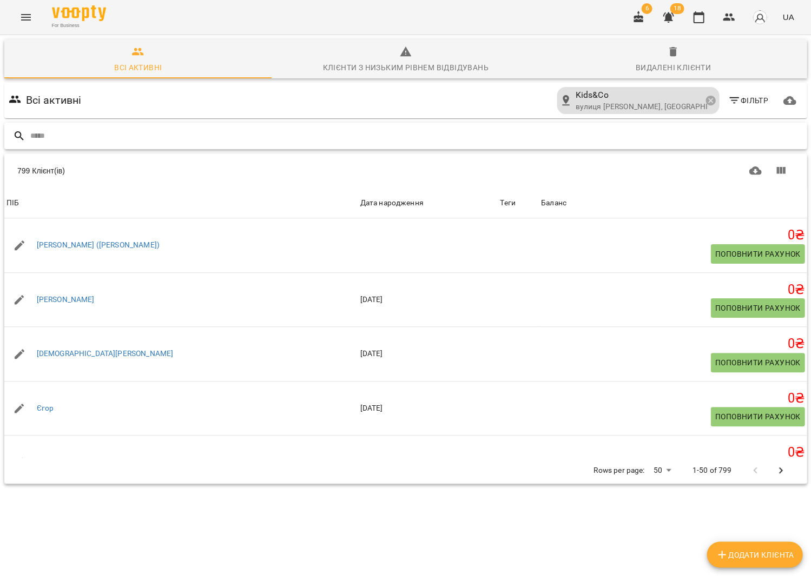
click at [200, 134] on input "text" at bounding box center [416, 136] width 772 height 18
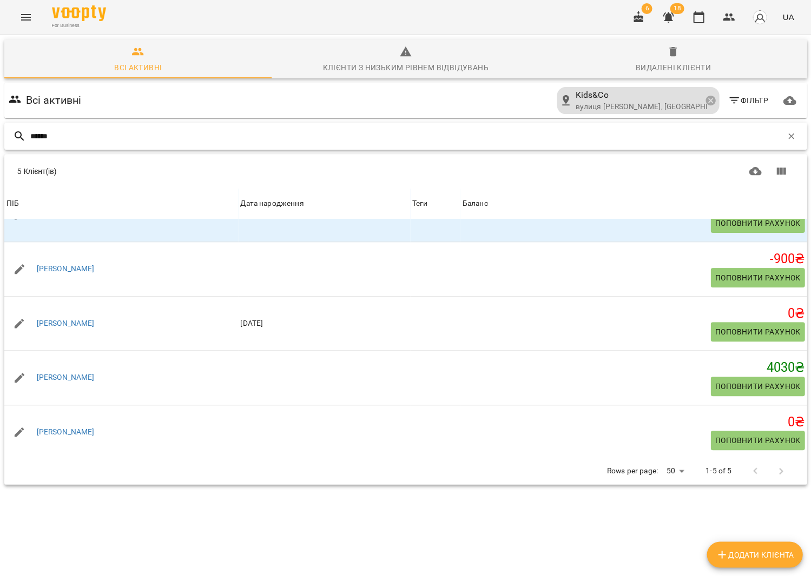
scroll to position [30, 0]
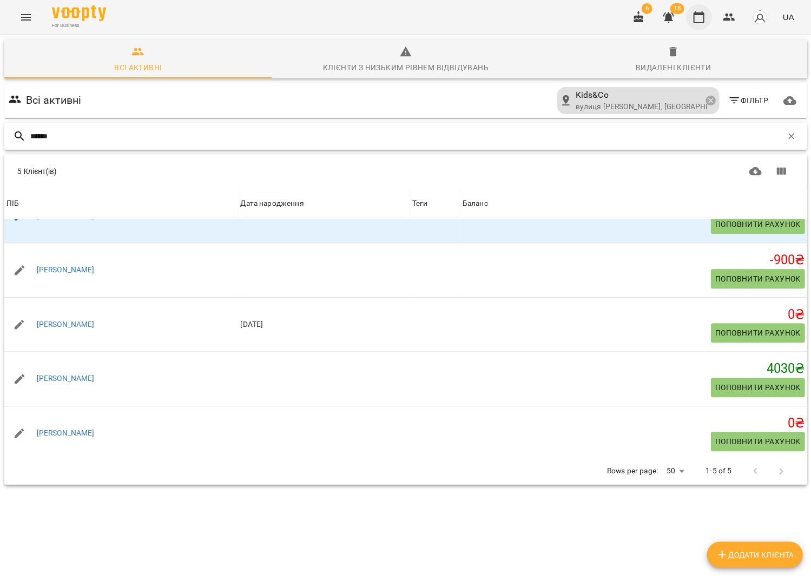
type input "******"
click at [701, 15] on icon "button" at bounding box center [698, 17] width 11 height 12
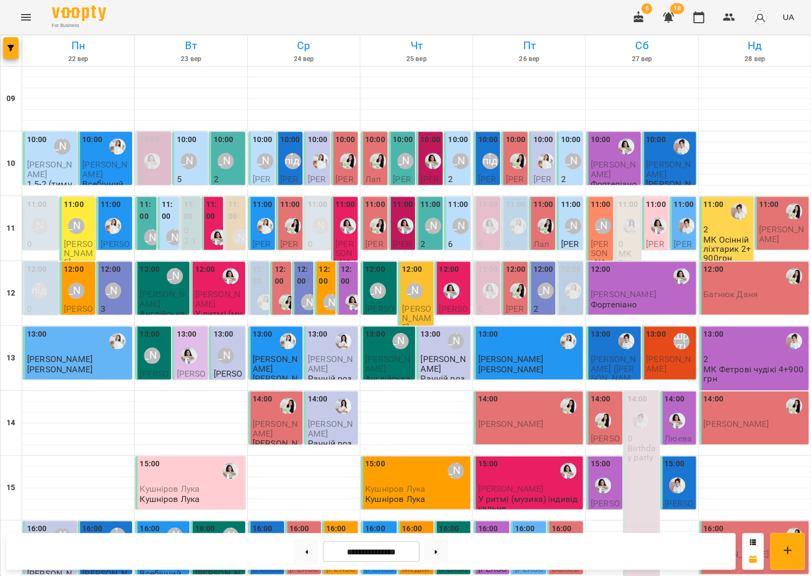
scroll to position [251, 0]
click at [359, 521] on div at bounding box center [304, 526] width 112 height 11
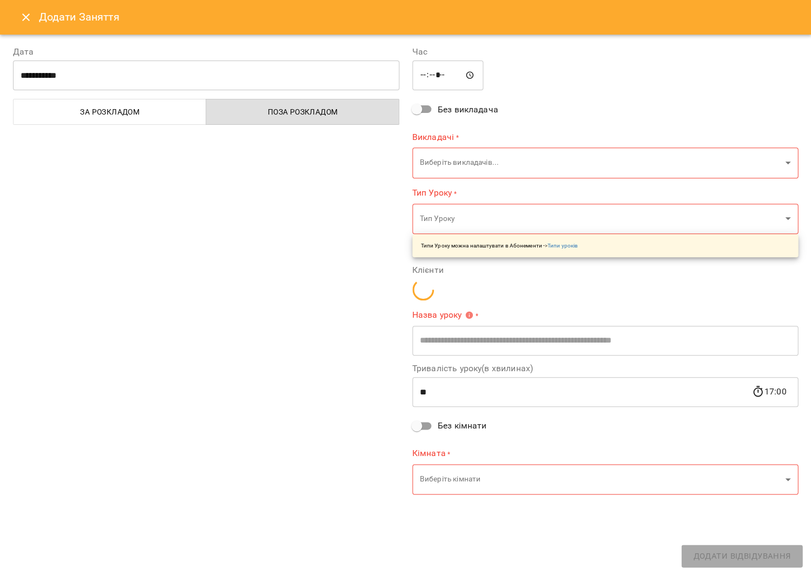
type input "**********"
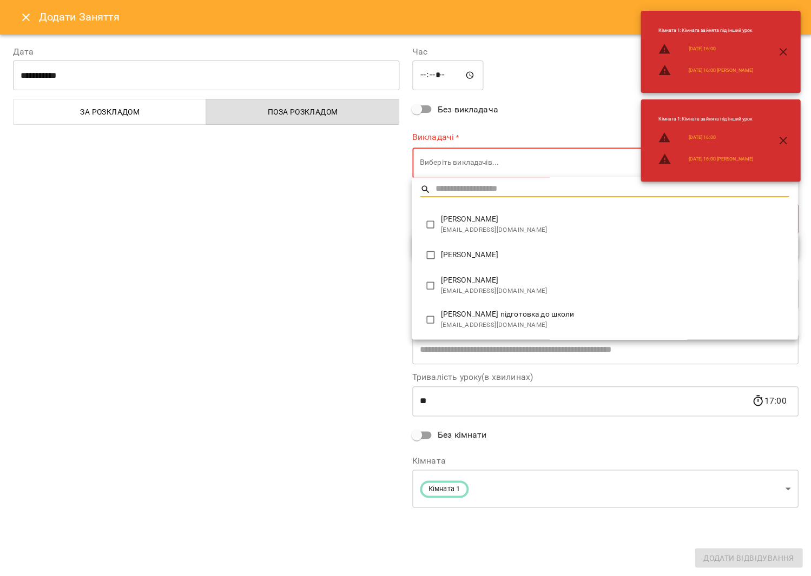
drag, startPoint x: 465, startPoint y: 165, endPoint x: 459, endPoint y: 194, distance: 28.6
click at [465, 165] on body "For Business 6 18 UA [DATE] [DATE] [DATE] [DATE] [DATE] [DATE] Нд [DATE] 10 11 …" at bounding box center [405, 414] width 811 height 829
type input "**********"
type input "*****"
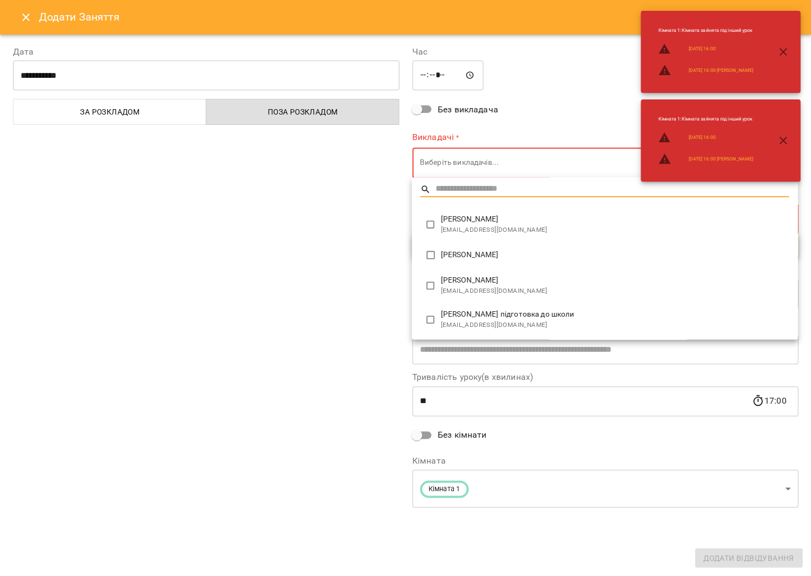
type input "**"
type input "**********"
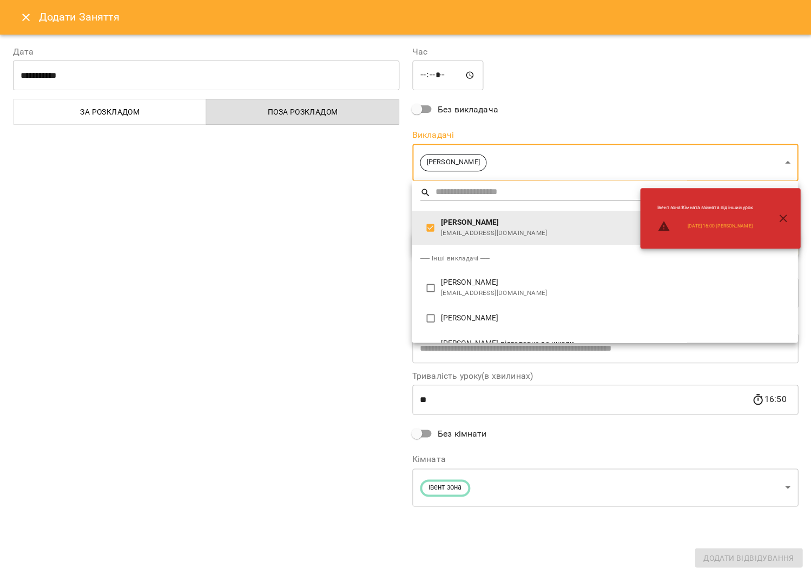
click at [324, 290] on div at bounding box center [405, 288] width 811 height 576
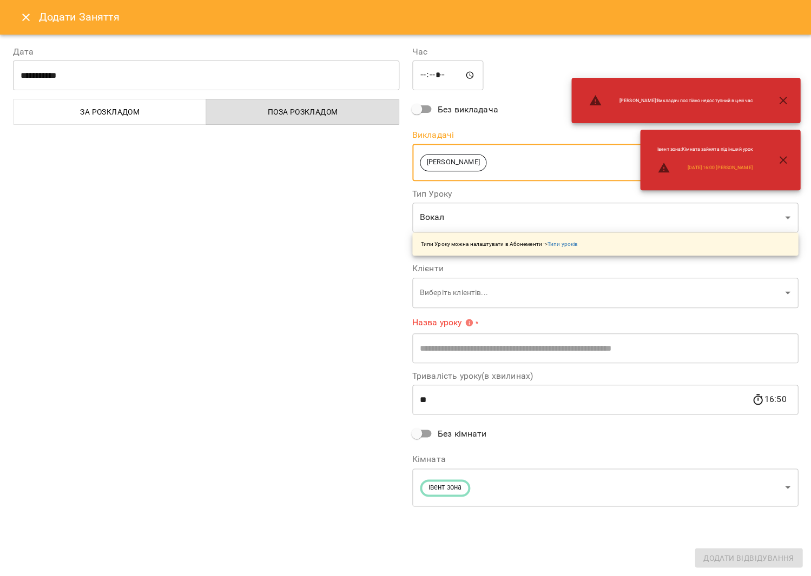
click at [461, 220] on body "For Business 6 18 UA [DATE] [DATE] [DATE] [DATE] [DATE] [DATE] Нд [DATE] 10 11 …" at bounding box center [405, 414] width 811 height 829
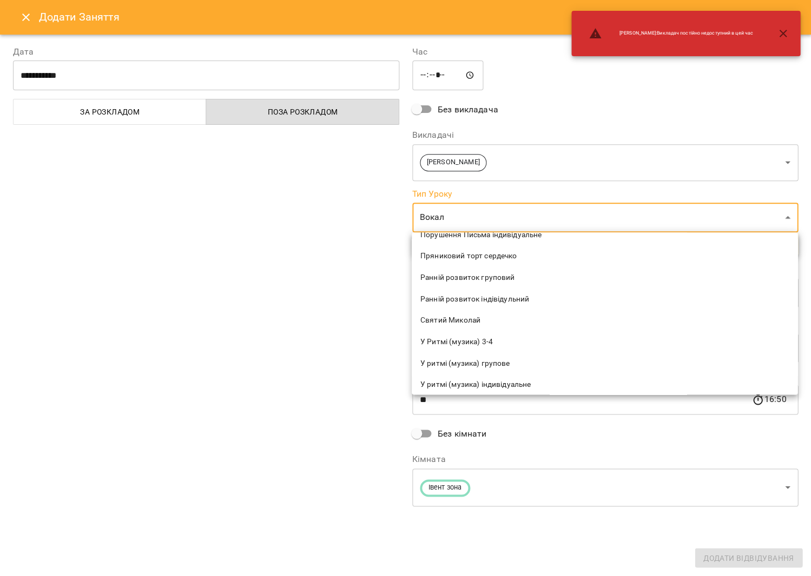
scroll to position [5450, 0]
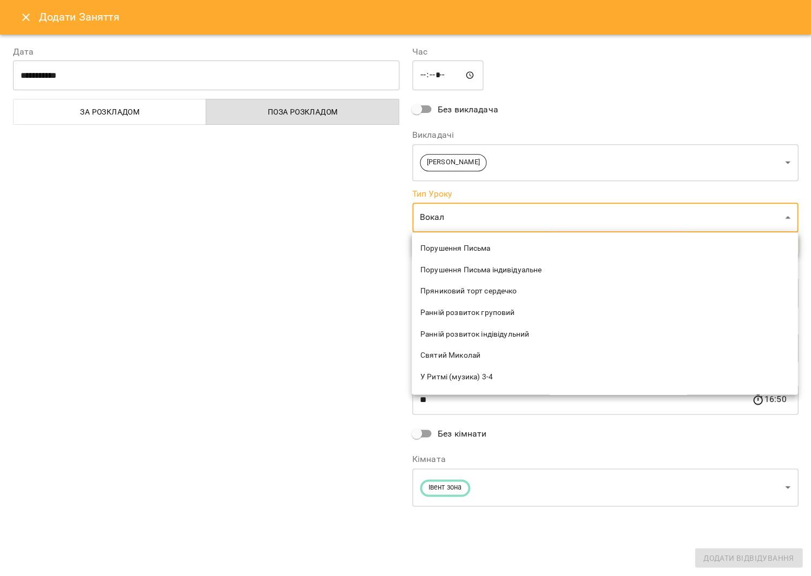
click at [478, 415] on span "У ритмі (музика) індивідуальне" at bounding box center [604, 420] width 368 height 11
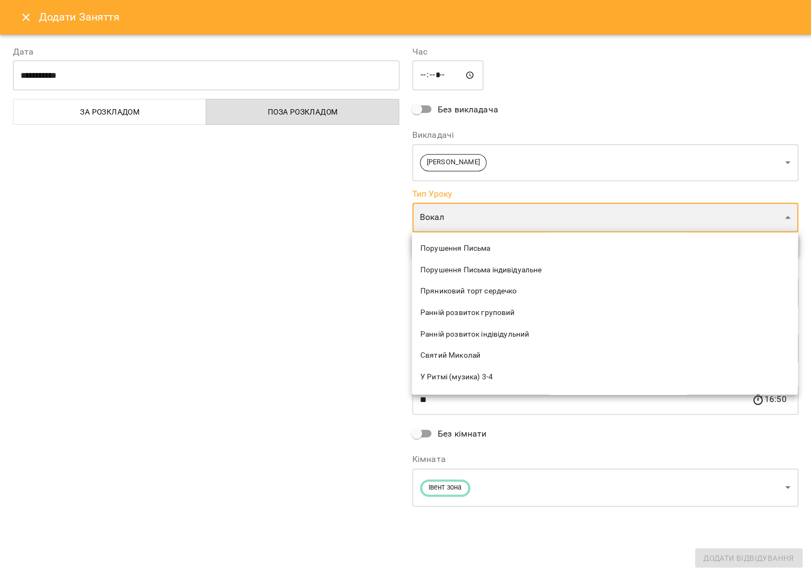
type input "**********"
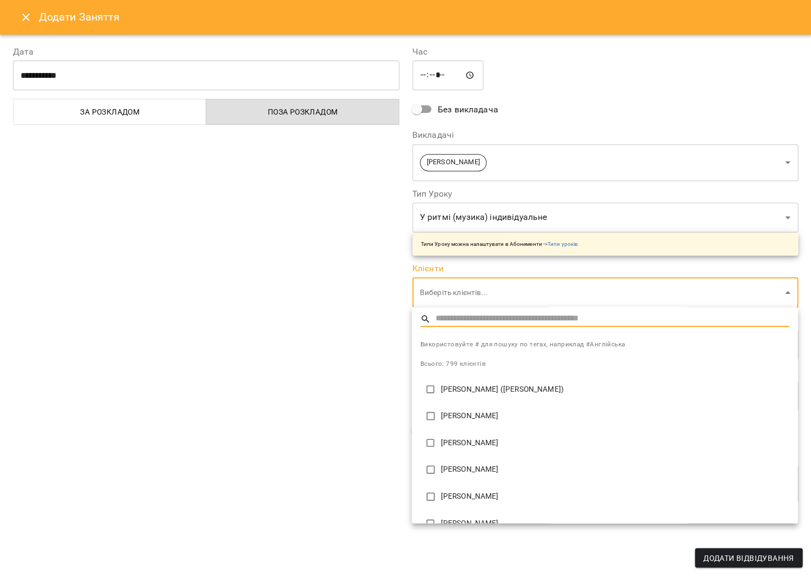
click at [473, 297] on body "For Business 6 18 UA [DATE] [DATE] [DATE] [DATE] [DATE] [DATE] Нд [DATE] 10 11 …" at bounding box center [405, 414] width 811 height 829
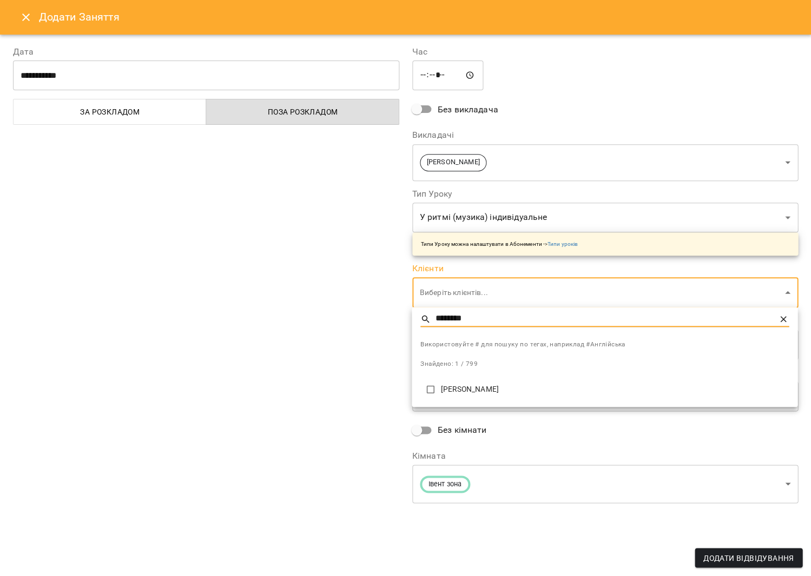
type input "********"
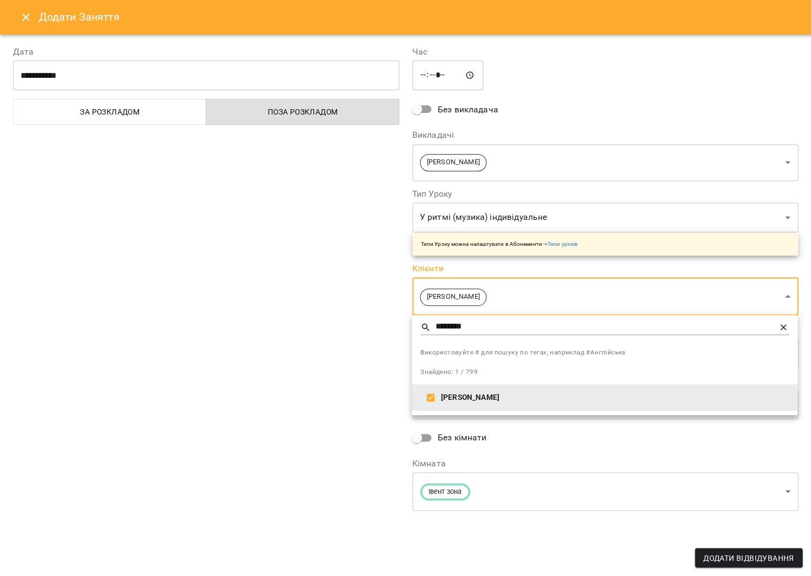
type input "**********"
click at [382, 385] on div at bounding box center [405, 288] width 811 height 576
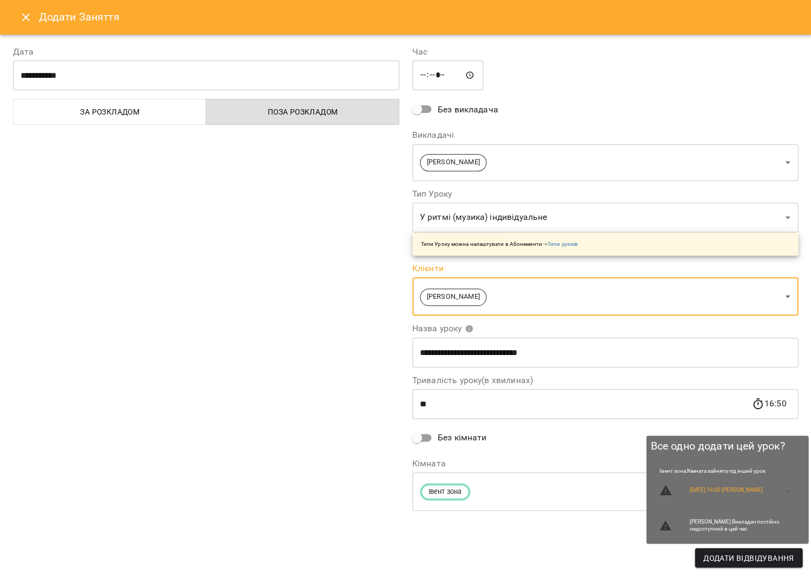
click at [733, 559] on span "Додати Відвідування" at bounding box center [748, 558] width 90 height 13
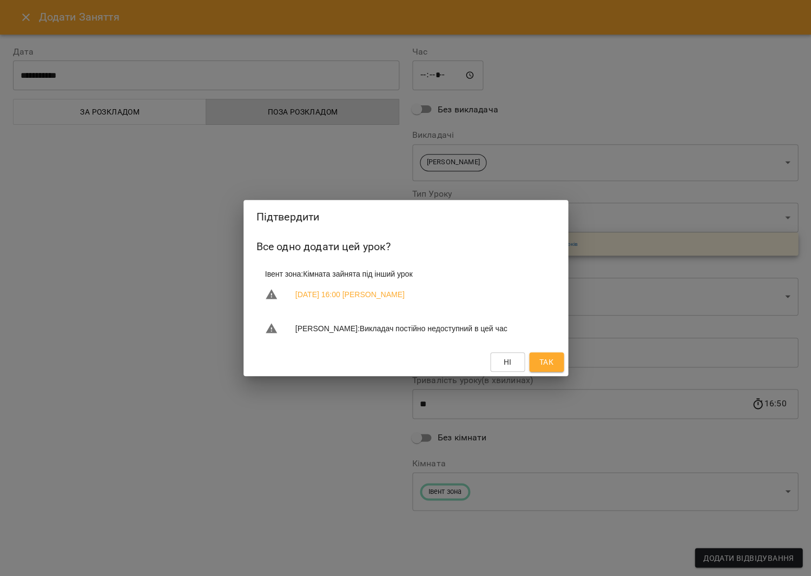
click at [542, 369] on button "Так" at bounding box center [546, 362] width 35 height 19
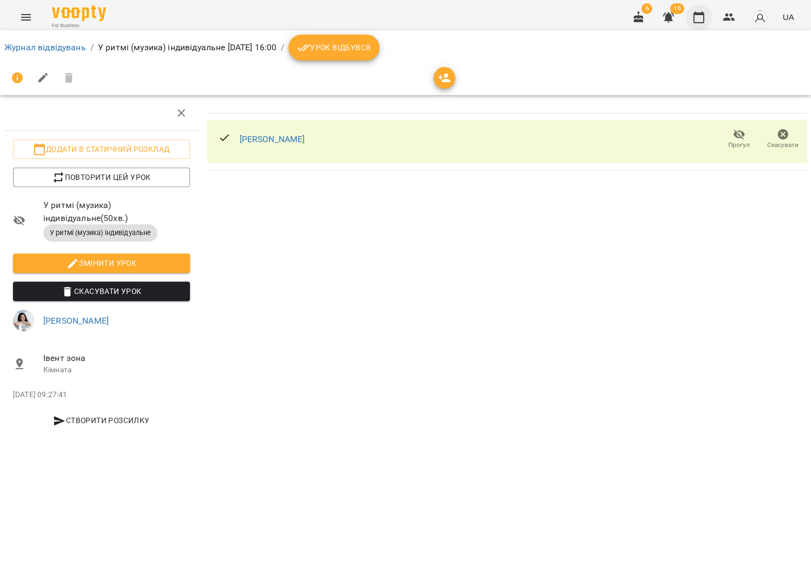
click at [699, 27] on button "button" at bounding box center [698, 17] width 26 height 26
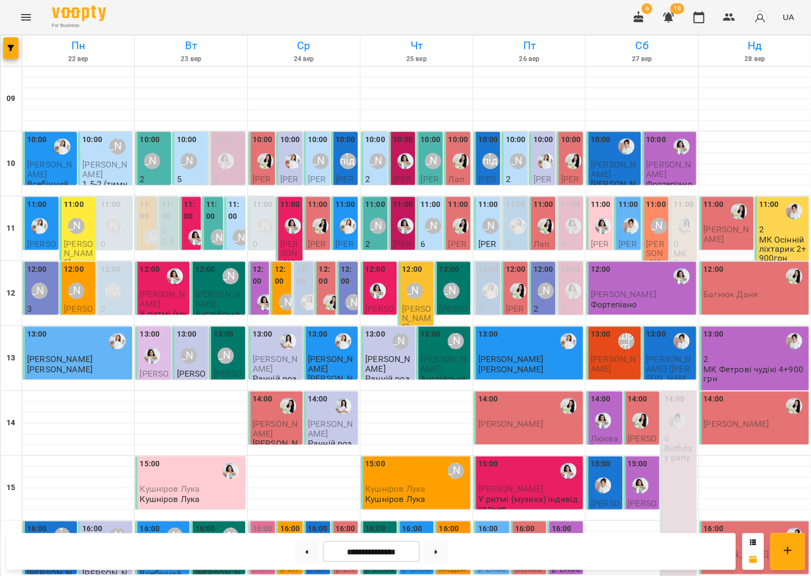
scroll to position [252, 0]
click at [254, 538] on div at bounding box center [265, 550] width 25 height 25
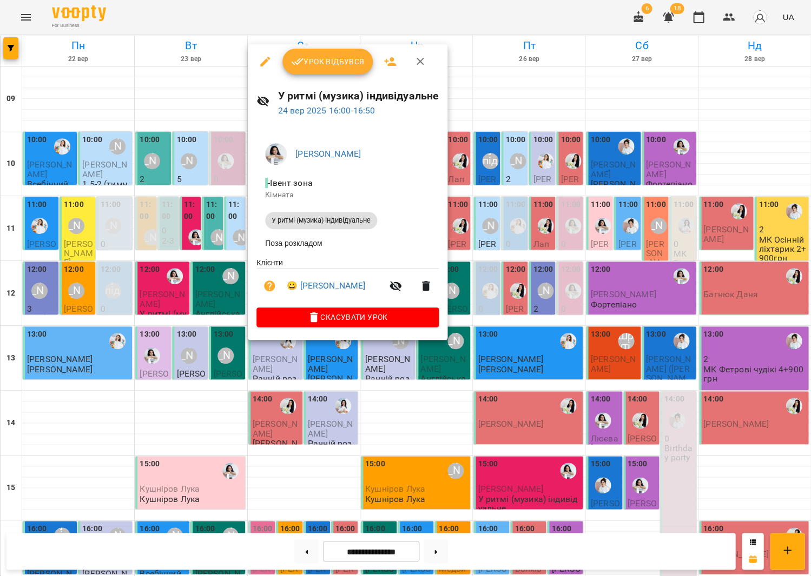
click at [328, 58] on span "Урок відбувся" at bounding box center [328, 61] width 74 height 13
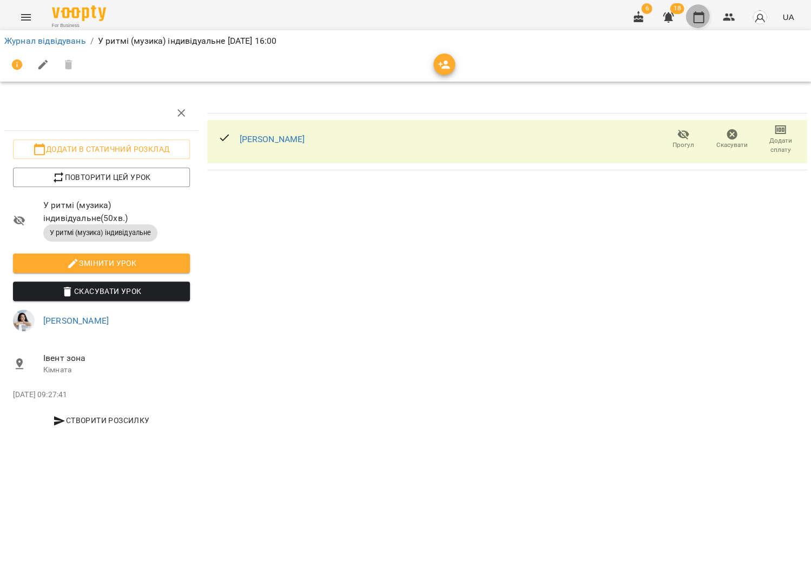
click at [705, 15] on icon "button" at bounding box center [698, 17] width 13 height 13
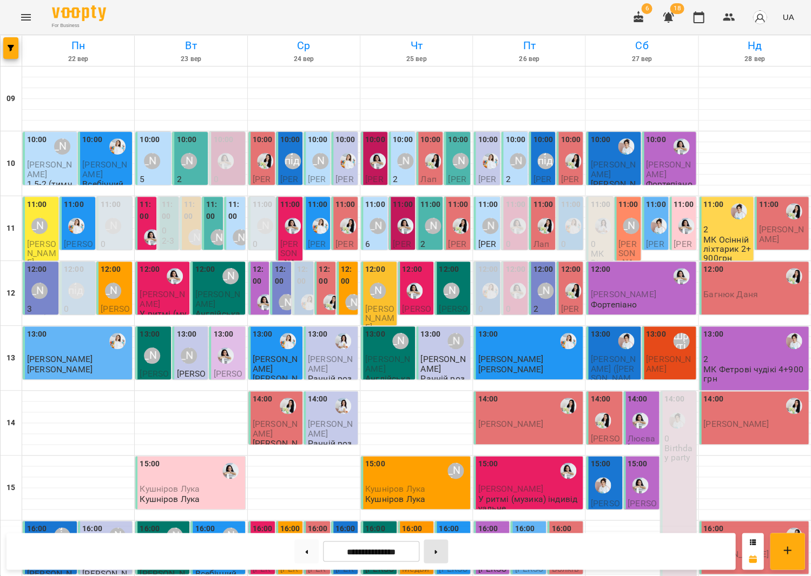
click at [439, 555] on button at bounding box center [435, 552] width 24 height 24
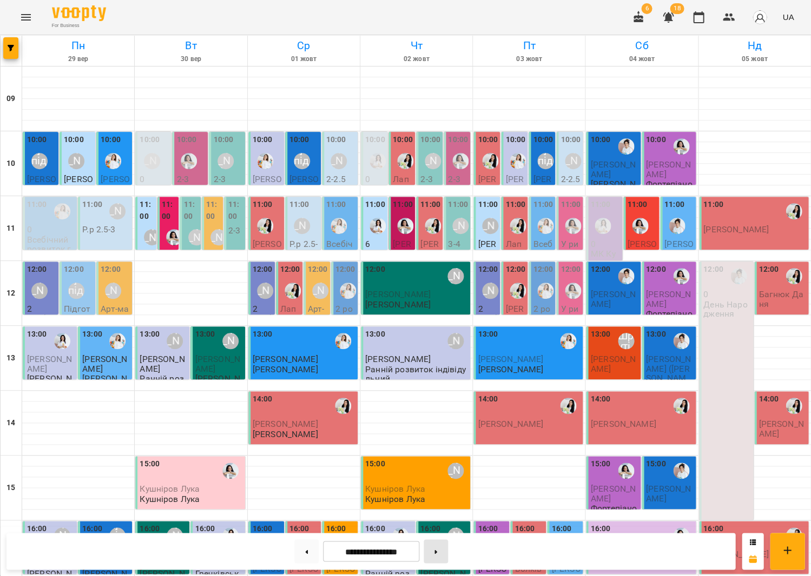
click at [439, 556] on button at bounding box center [435, 552] width 24 height 24
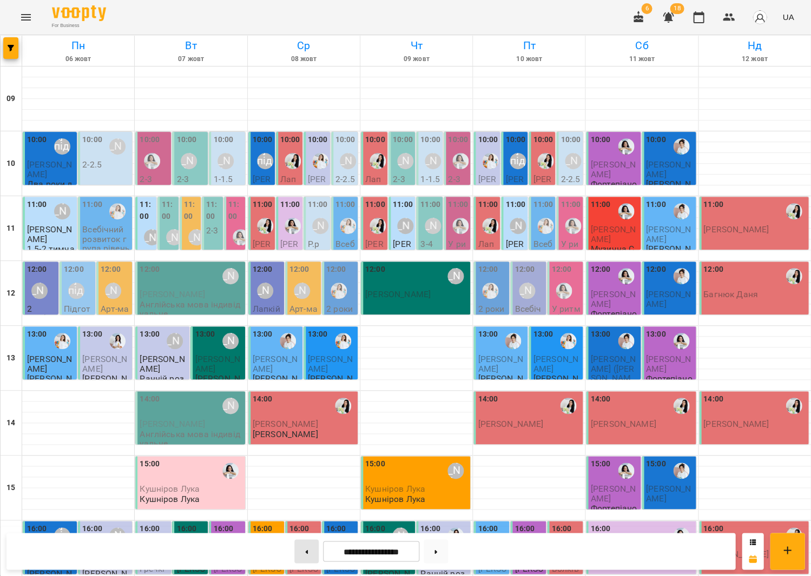
click at [313, 557] on button at bounding box center [306, 552] width 24 height 24
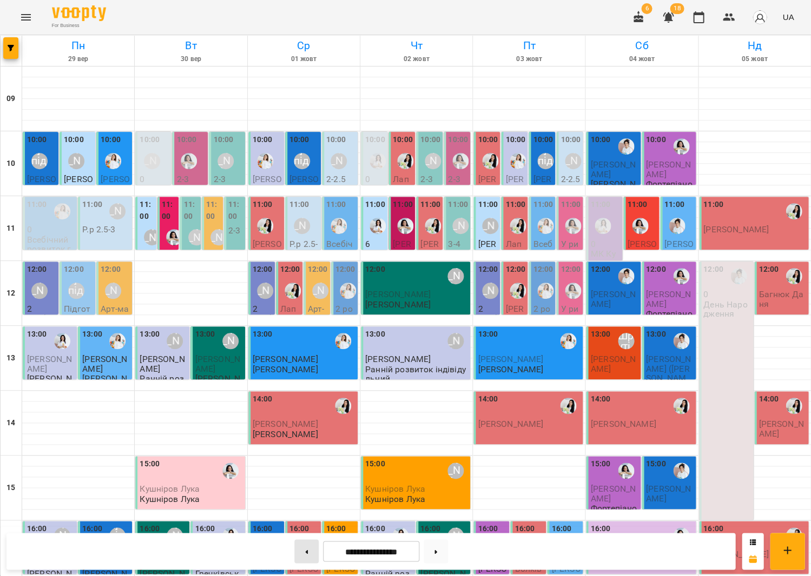
click at [313, 557] on button at bounding box center [306, 552] width 24 height 24
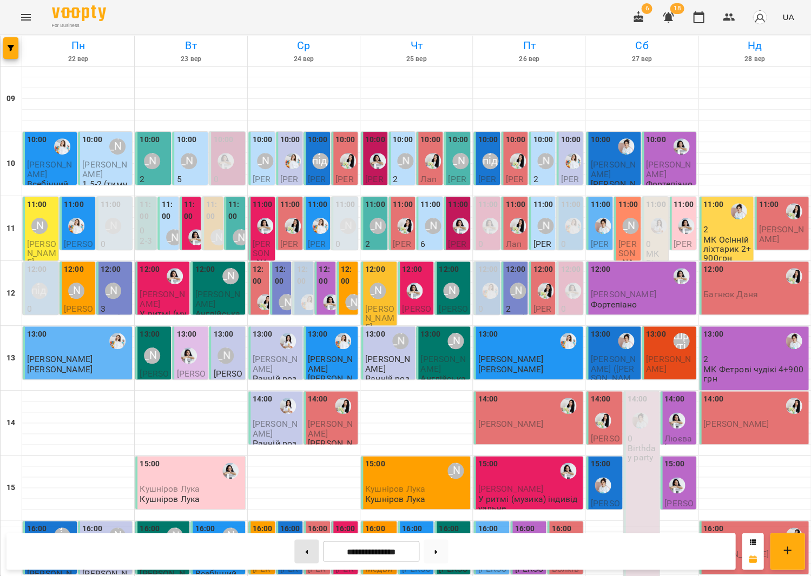
click at [295, 551] on button at bounding box center [306, 552] width 24 height 24
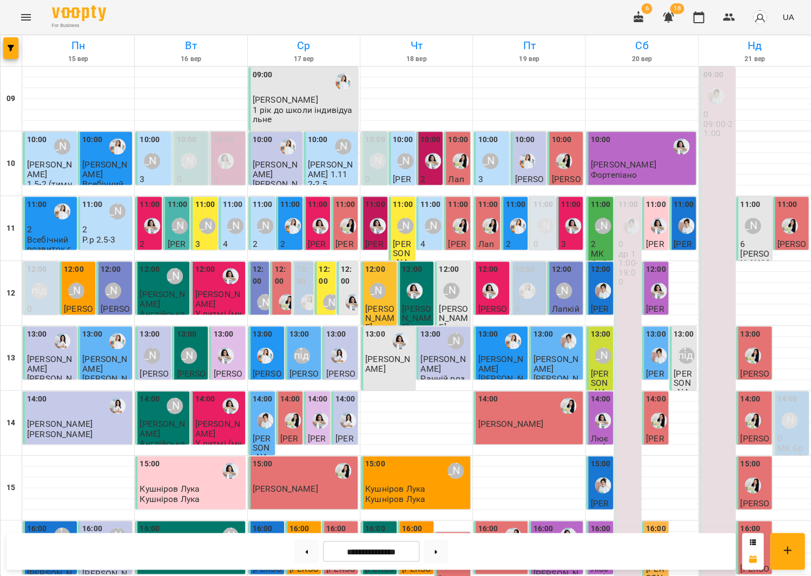
click at [409, 149] on div "[PERSON_NAME]" at bounding box center [405, 161] width 25 height 25
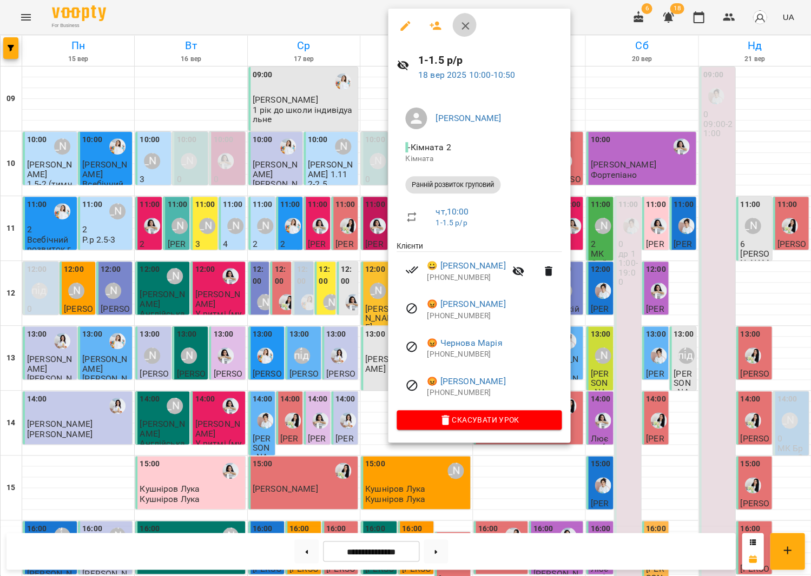
click at [462, 19] on icon "button" at bounding box center [465, 25] width 13 height 13
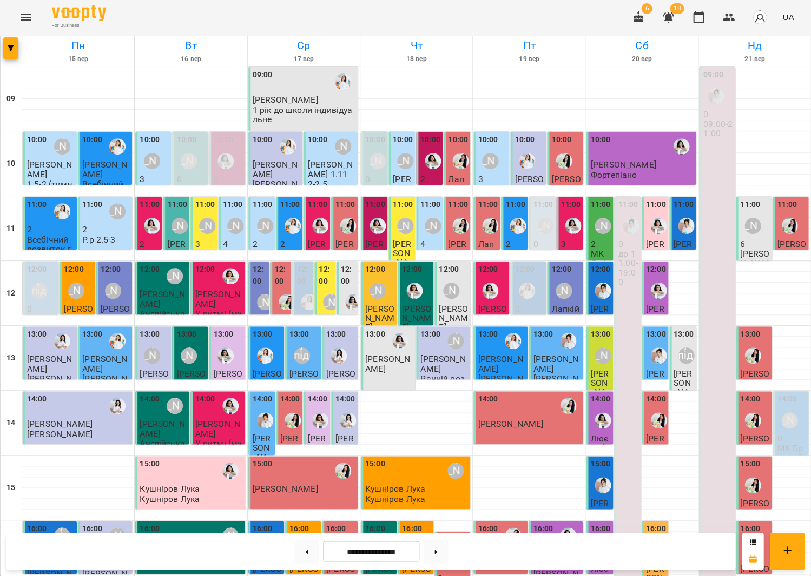
scroll to position [3, 0]
click at [443, 283] on div "[PERSON_NAME]" at bounding box center [451, 291] width 16 height 16
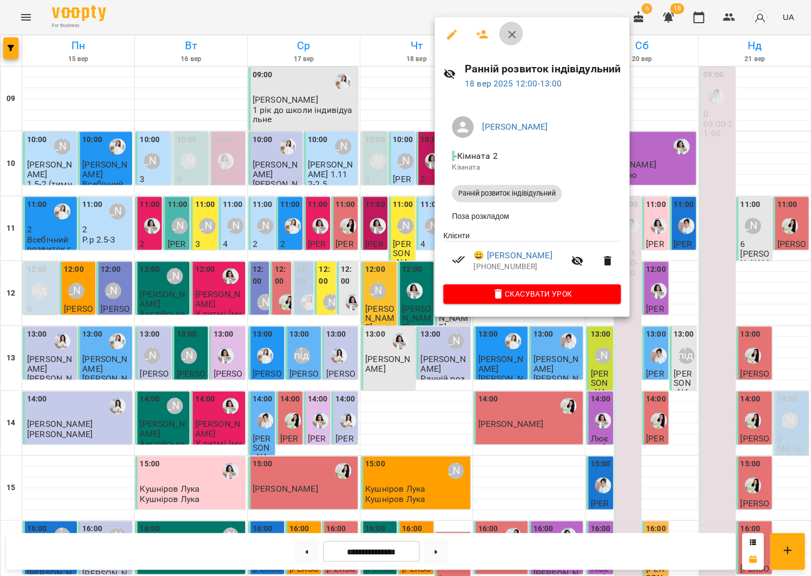
click at [508, 31] on icon "button" at bounding box center [512, 35] width 8 height 8
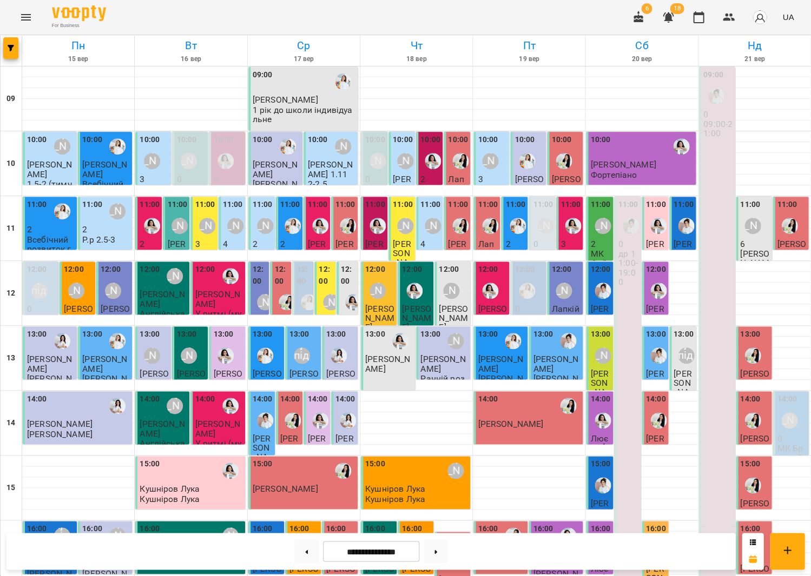
scroll to position [0, 0]
click at [256, 283] on label "12:00" at bounding box center [260, 275] width 15 height 23
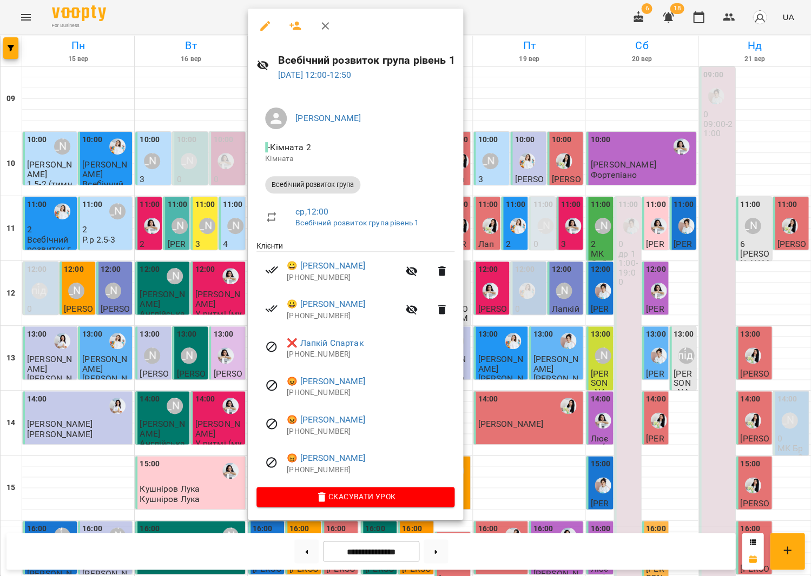
click at [319, 24] on icon "button" at bounding box center [325, 25] width 13 height 13
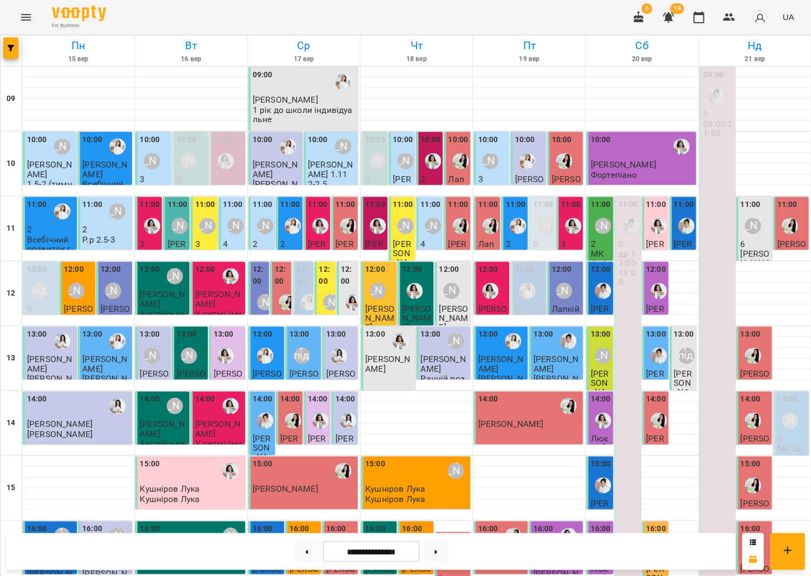
scroll to position [11, 0]
click at [60, 204] on img "Юлія Масющенко" at bounding box center [62, 211] width 16 height 16
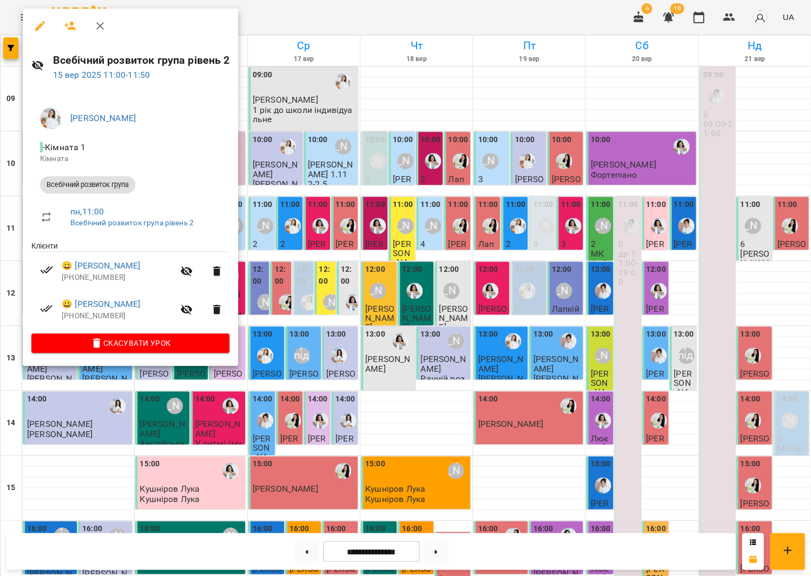
drag, startPoint x: 99, startPoint y: 32, endPoint x: 115, endPoint y: 58, distance: 29.9
click at [99, 32] on button "button" at bounding box center [100, 26] width 26 height 26
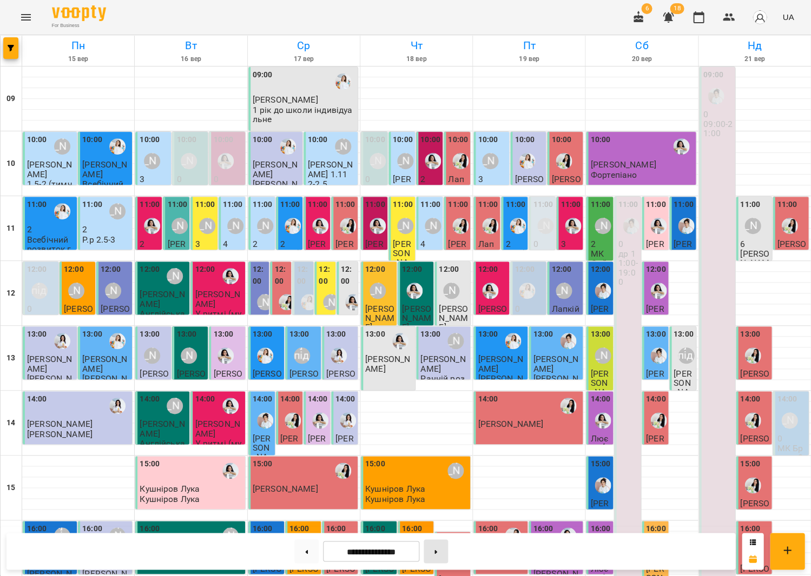
click at [437, 553] on icon at bounding box center [435, 552] width 3 height 4
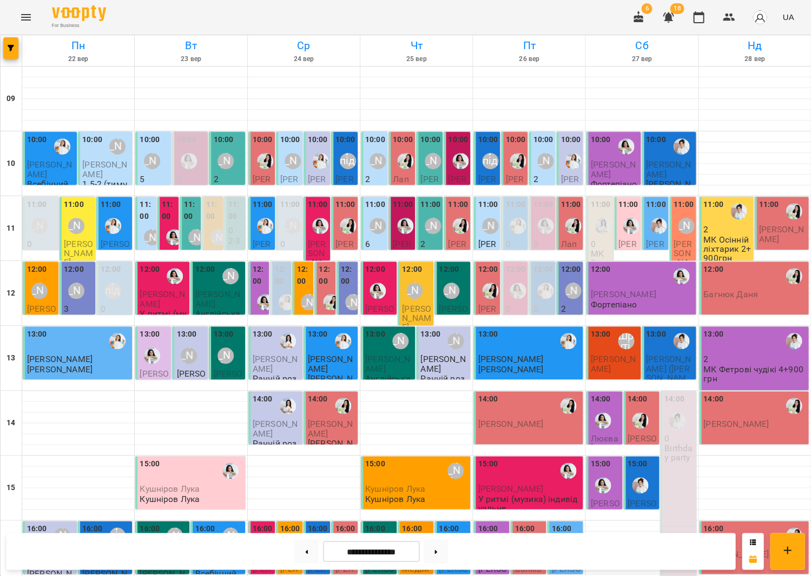
click at [121, 223] on div at bounding box center [113, 226] width 25 height 25
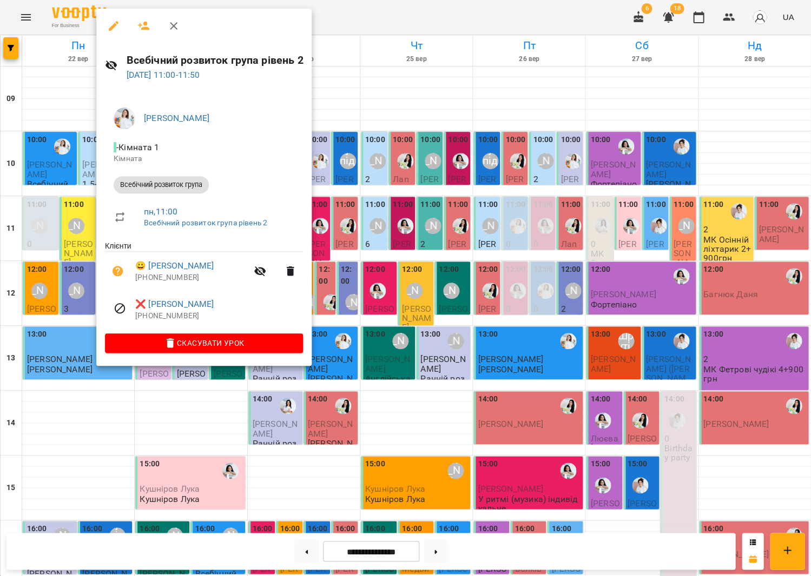
click at [174, 28] on icon "button" at bounding box center [173, 25] width 13 height 13
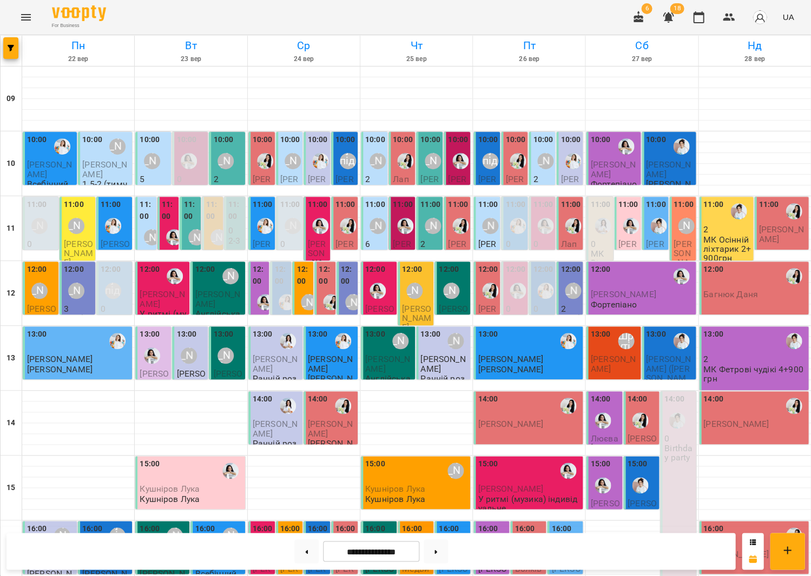
click at [67, 160] on span "[PERSON_NAME]" at bounding box center [49, 169] width 45 height 19
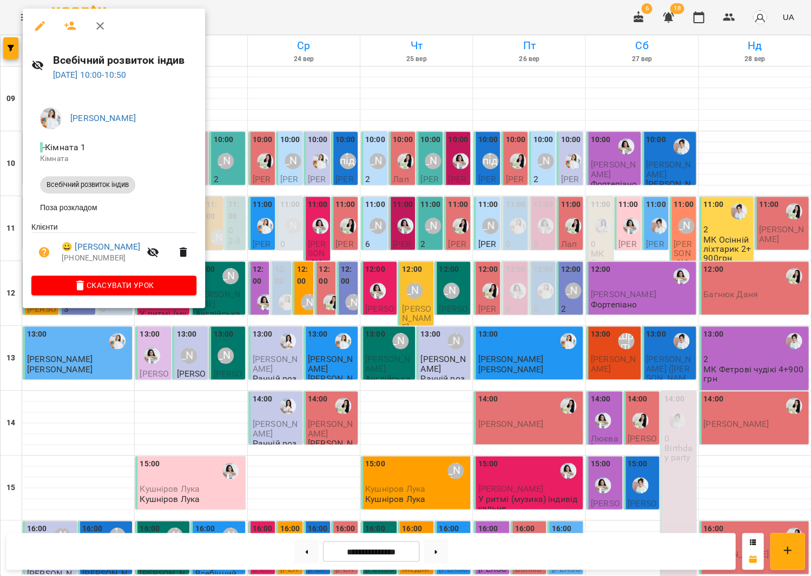
click at [94, 25] on icon "button" at bounding box center [100, 25] width 13 height 13
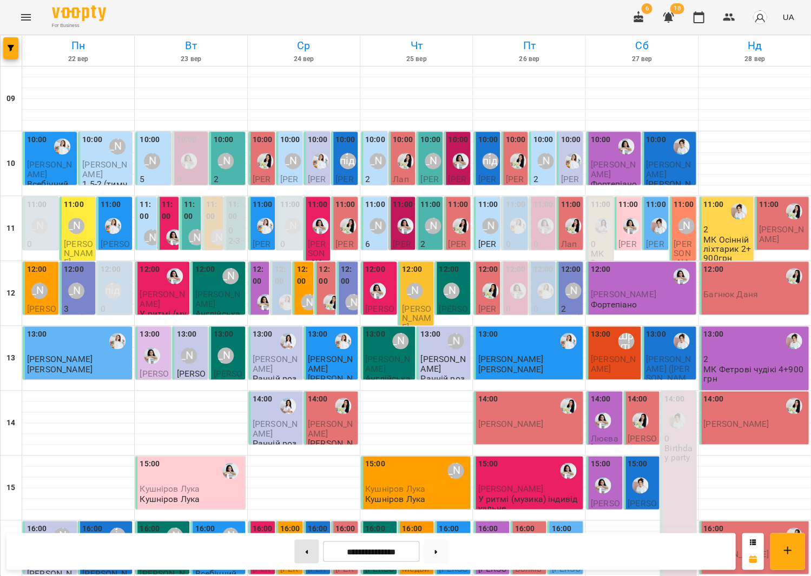
click at [306, 545] on button at bounding box center [306, 552] width 24 height 24
type input "**********"
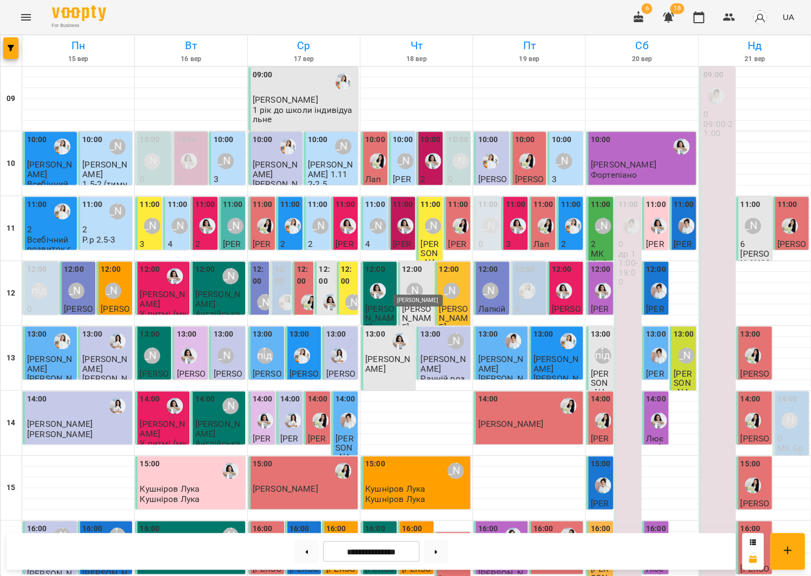
click at [419, 283] on div "[PERSON_NAME]" at bounding box center [414, 291] width 16 height 16
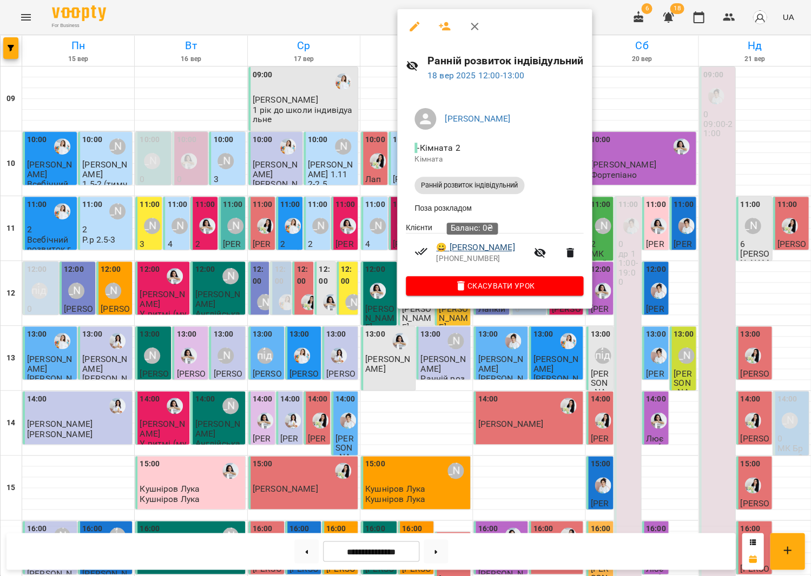
click at [482, 251] on link "😀 [PERSON_NAME]" at bounding box center [475, 247] width 78 height 13
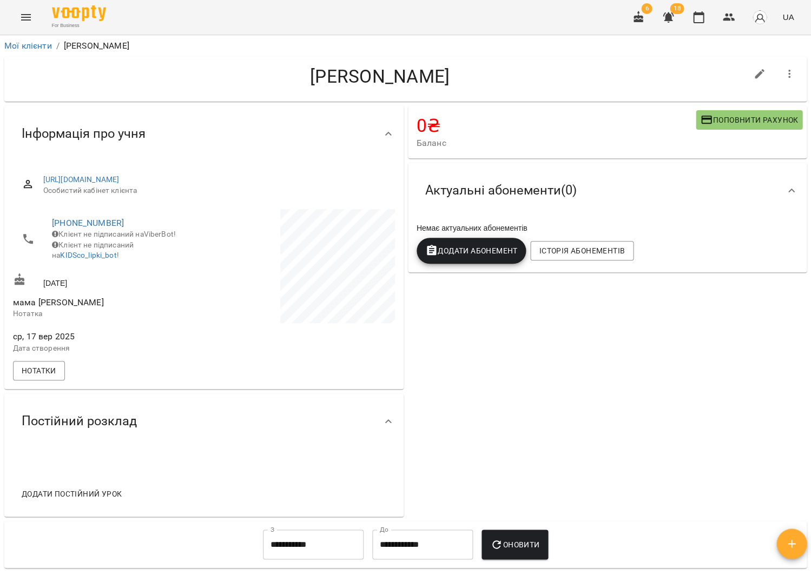
click at [687, 18] on div "6 18 UA" at bounding box center [711, 17] width 173 height 28
click at [705, 17] on icon "button" at bounding box center [698, 17] width 13 height 13
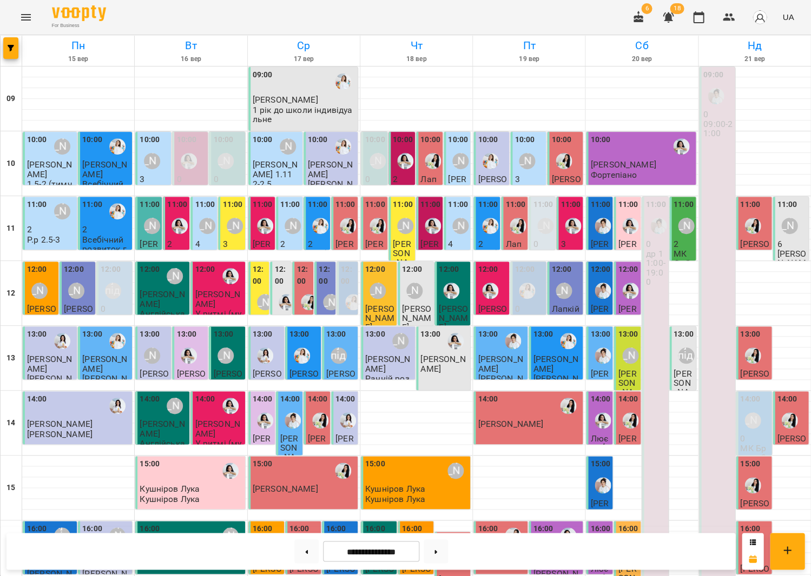
scroll to position [14, 0]
click at [434, 550] on button at bounding box center [435, 552] width 24 height 24
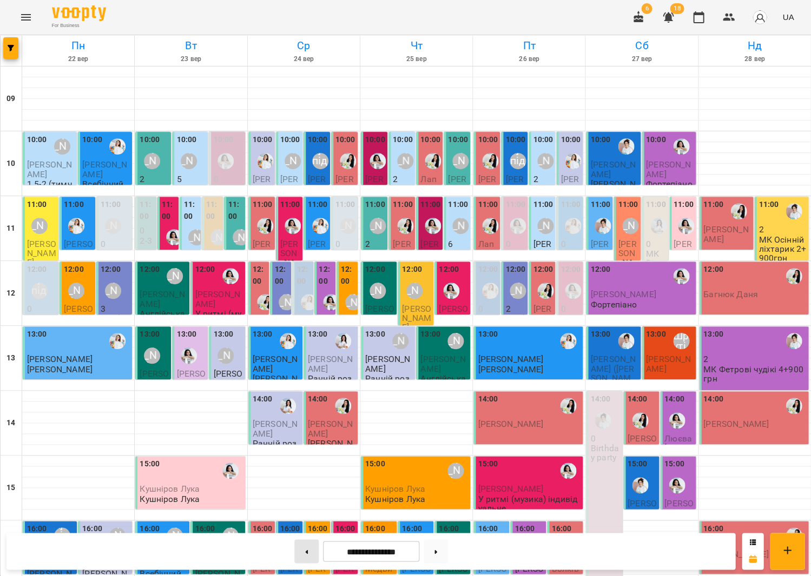
click at [297, 550] on button at bounding box center [306, 552] width 24 height 24
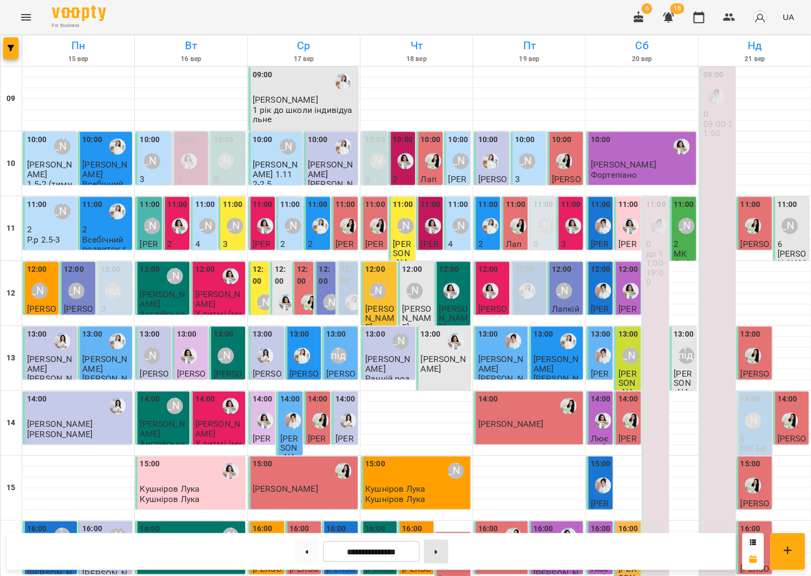
click at [439, 554] on button at bounding box center [435, 552] width 24 height 24
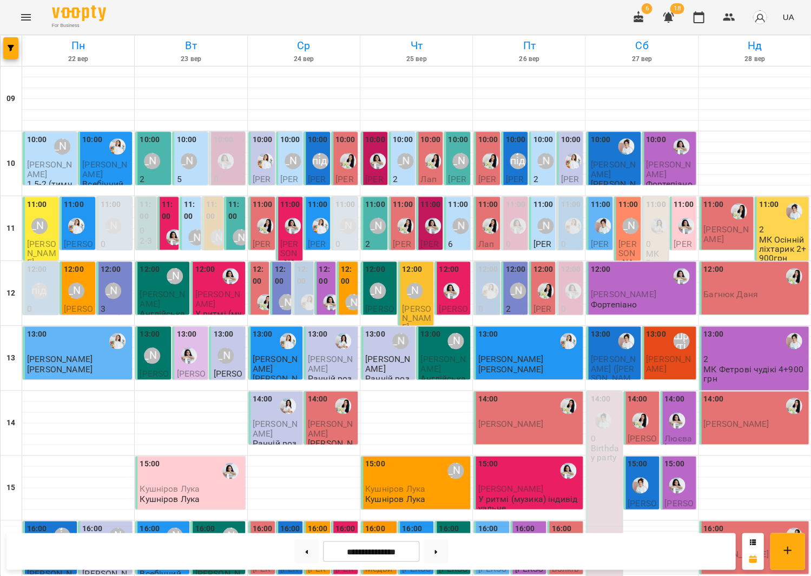
click at [196, 153] on div "[PERSON_NAME]" at bounding box center [189, 161] width 16 height 16
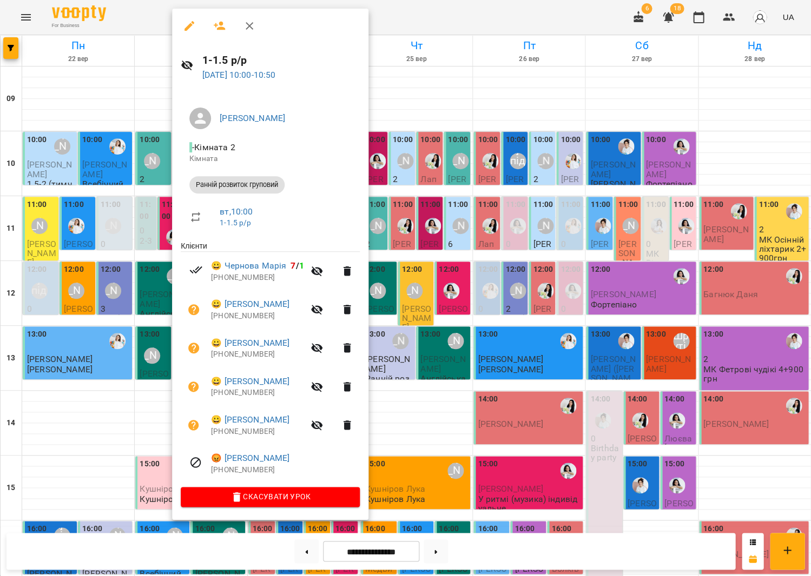
click at [247, 25] on icon "button" at bounding box center [249, 25] width 13 height 13
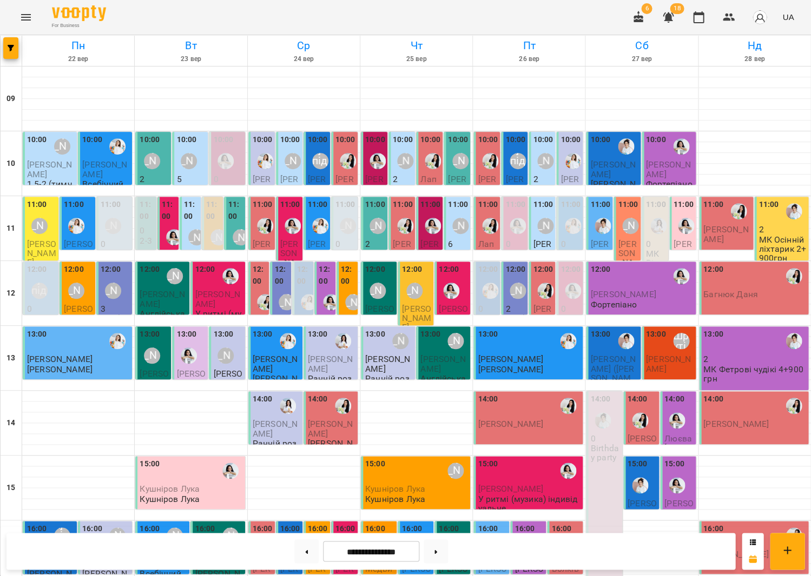
scroll to position [252, 0]
click at [309, 553] on button at bounding box center [306, 552] width 24 height 24
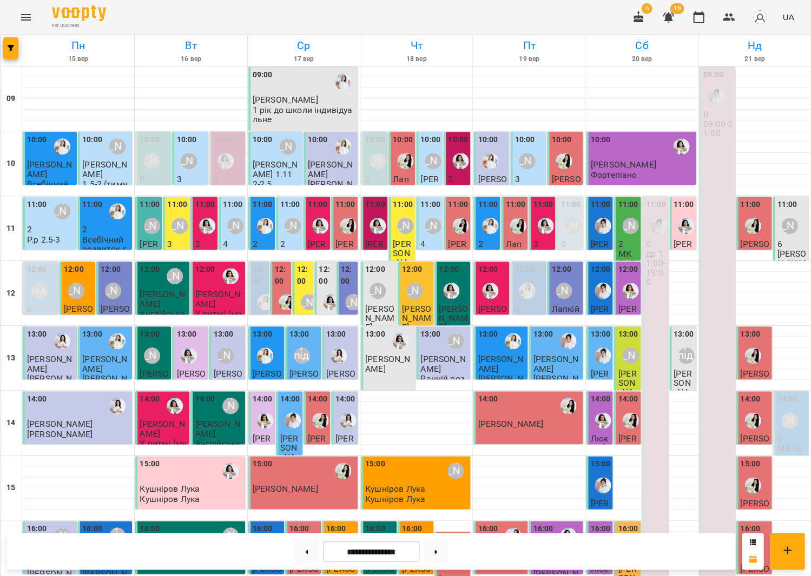
scroll to position [0, 0]
click at [183, 218] on div "[PERSON_NAME]" at bounding box center [179, 226] width 16 height 16
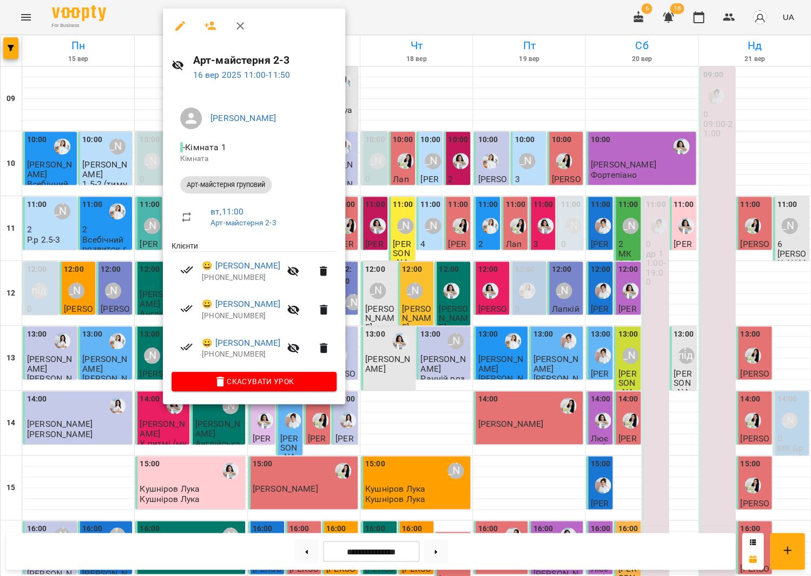
click at [234, 22] on icon "button" at bounding box center [240, 25] width 13 height 13
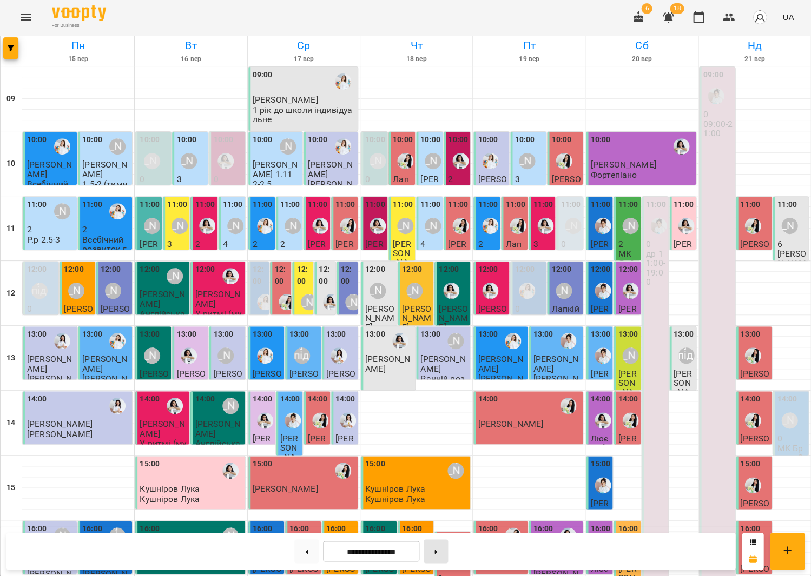
click at [447, 552] on button at bounding box center [435, 552] width 24 height 24
type input "**********"
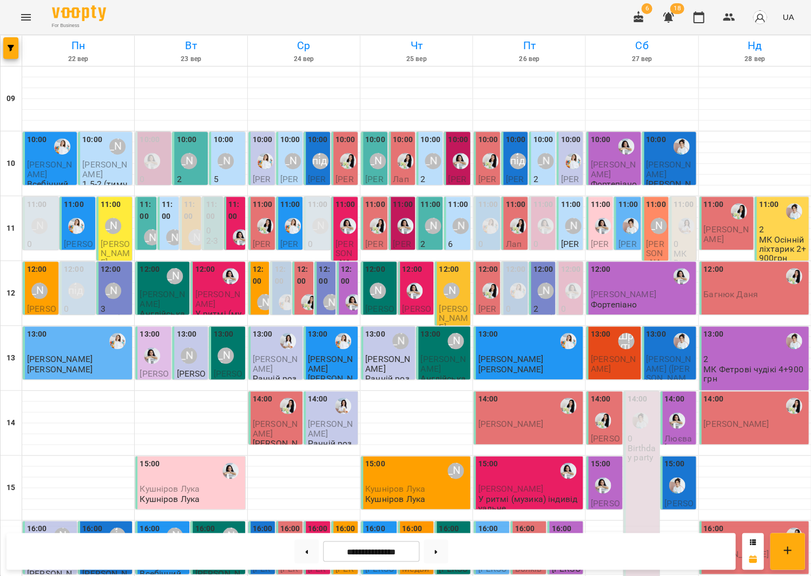
click at [55, 173] on p "[PERSON_NAME]" at bounding box center [51, 169] width 48 height 19
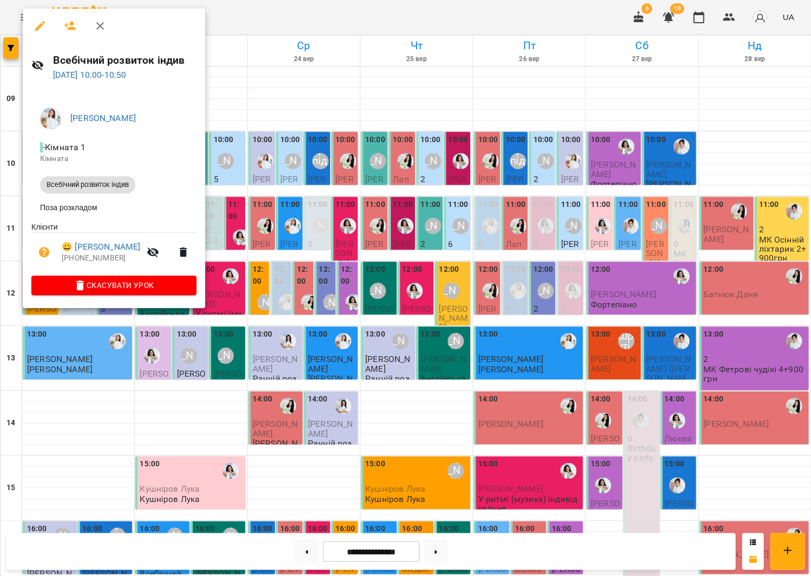
scroll to position [2, 0]
click at [115, 252] on link "😀 [PERSON_NAME]" at bounding box center [101, 247] width 78 height 13
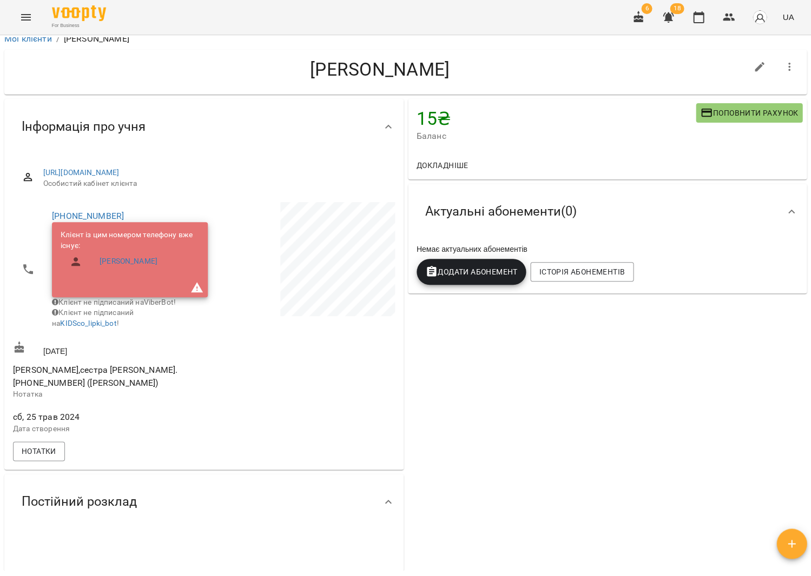
scroll to position [9, 0]
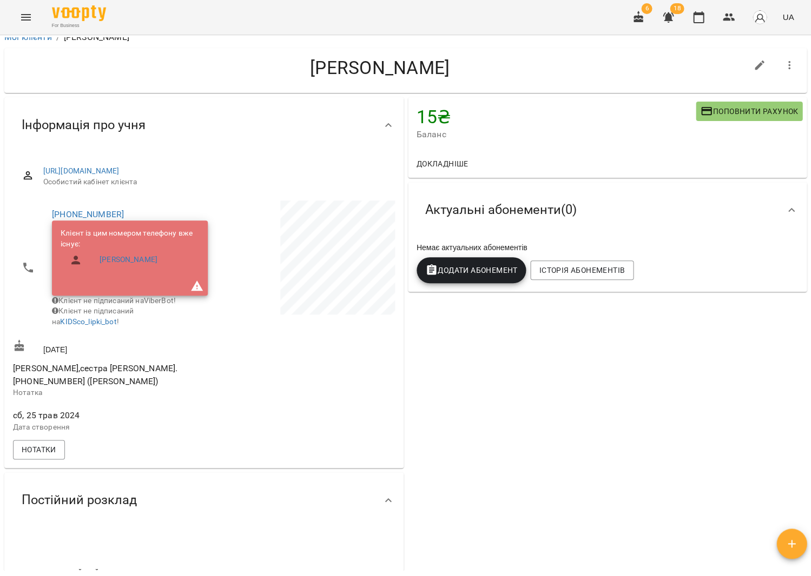
click at [490, 273] on span "Додати Абонемент" at bounding box center [471, 270] width 92 height 13
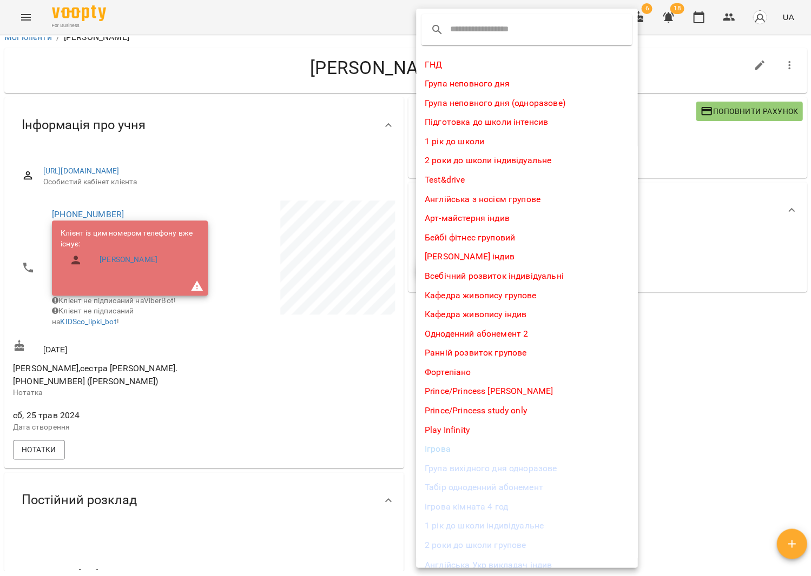
scroll to position [0, 0]
click at [487, 407] on li "Prince/Princess study only" at bounding box center [526, 410] width 221 height 19
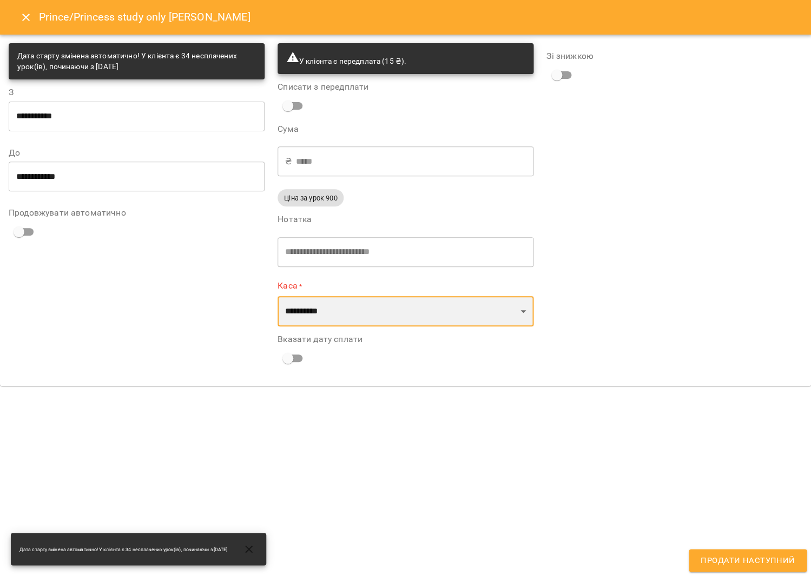
select select "****"
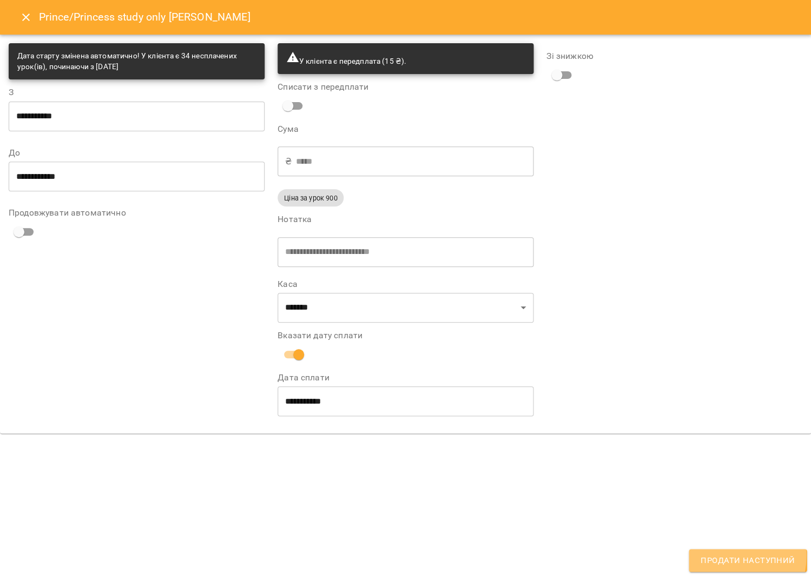
click at [719, 556] on span "Продати наступний" at bounding box center [747, 561] width 94 height 14
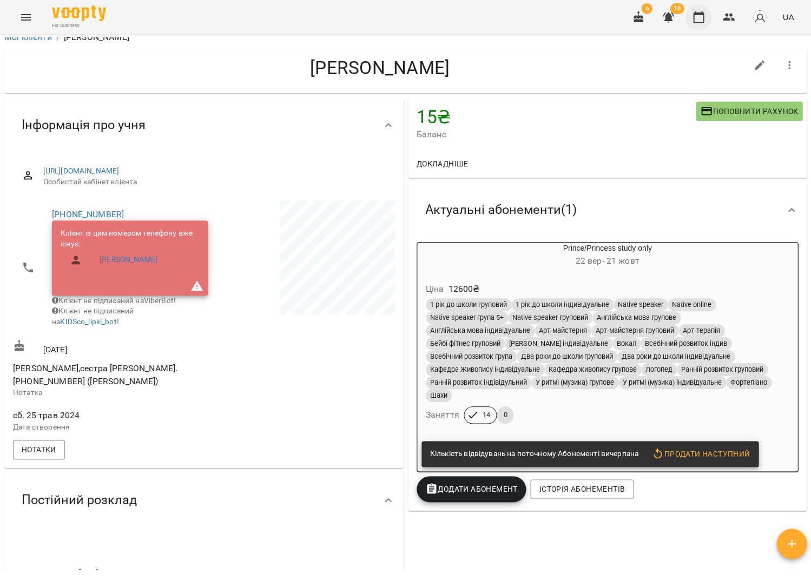
click at [702, 17] on icon "button" at bounding box center [698, 17] width 13 height 13
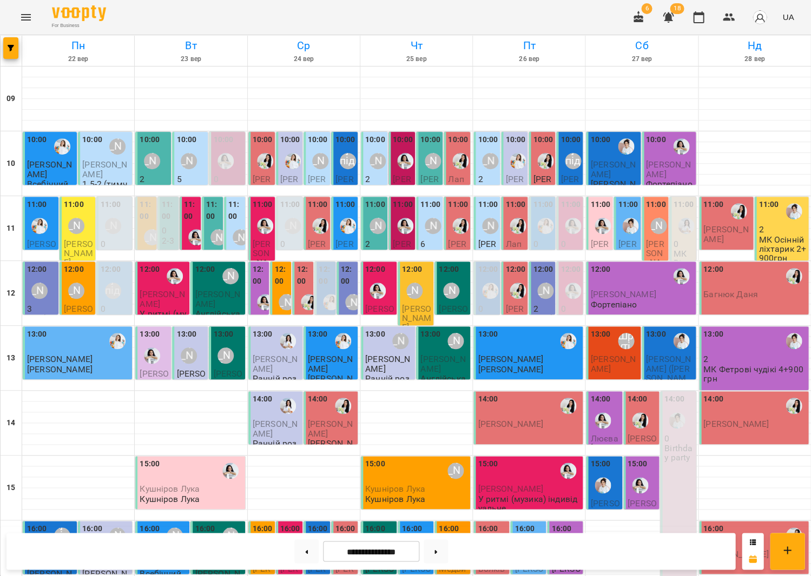
click at [16, 162] on div "10" at bounding box center [12, 163] width 22 height 65
click at [63, 163] on span "[PERSON_NAME]" at bounding box center [49, 169] width 45 height 19
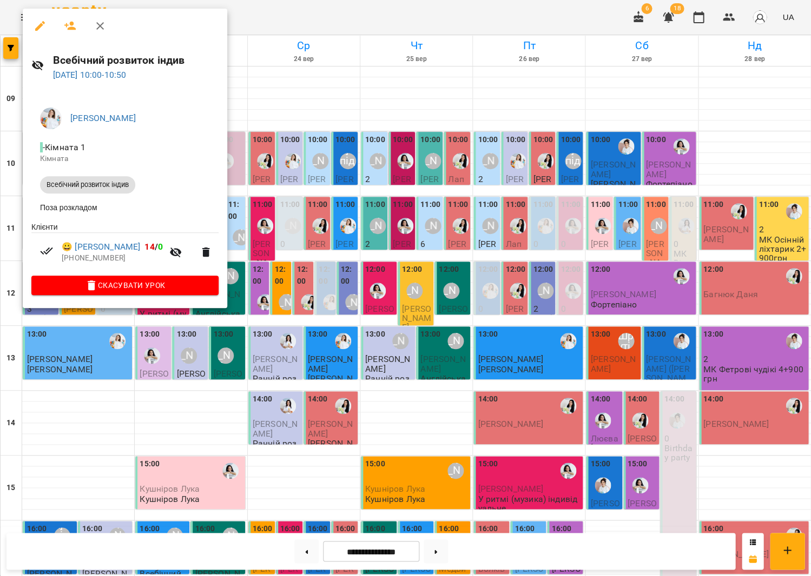
click at [296, 178] on div at bounding box center [405, 288] width 811 height 576
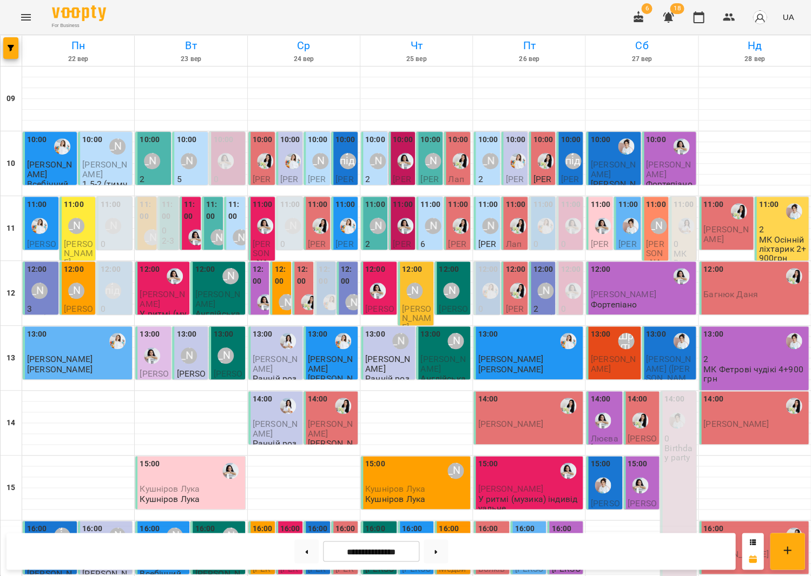
click at [61, 163] on span "[PERSON_NAME]" at bounding box center [49, 169] width 45 height 19
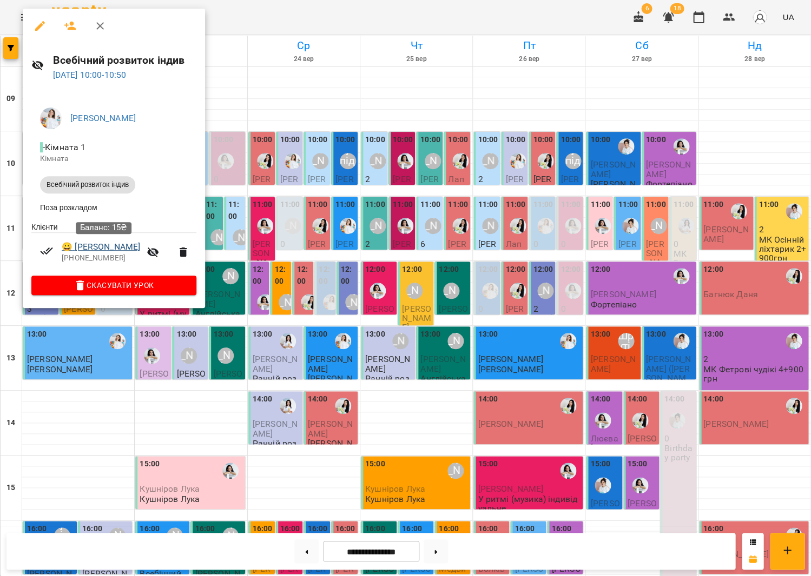
click at [105, 249] on link "😀 [PERSON_NAME]" at bounding box center [101, 247] width 78 height 13
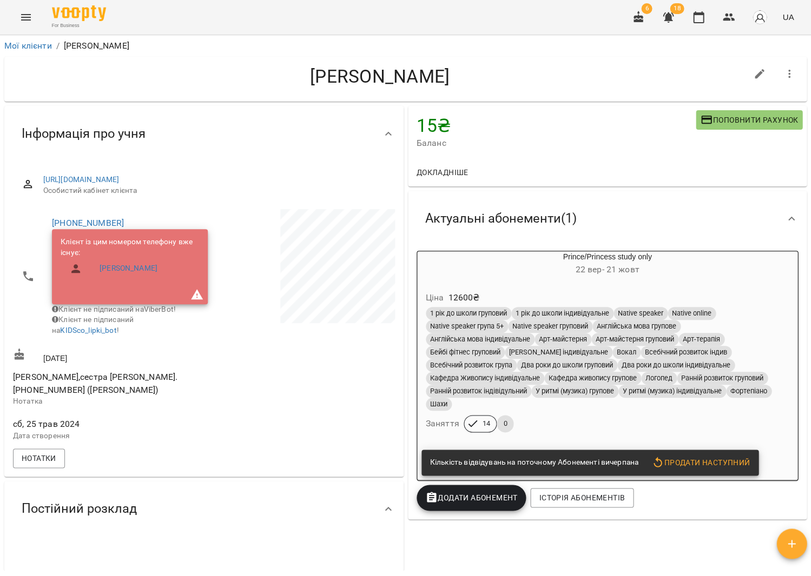
click at [562, 273] on h6 "[DATE] - [DATE]" at bounding box center [607, 269] width 381 height 15
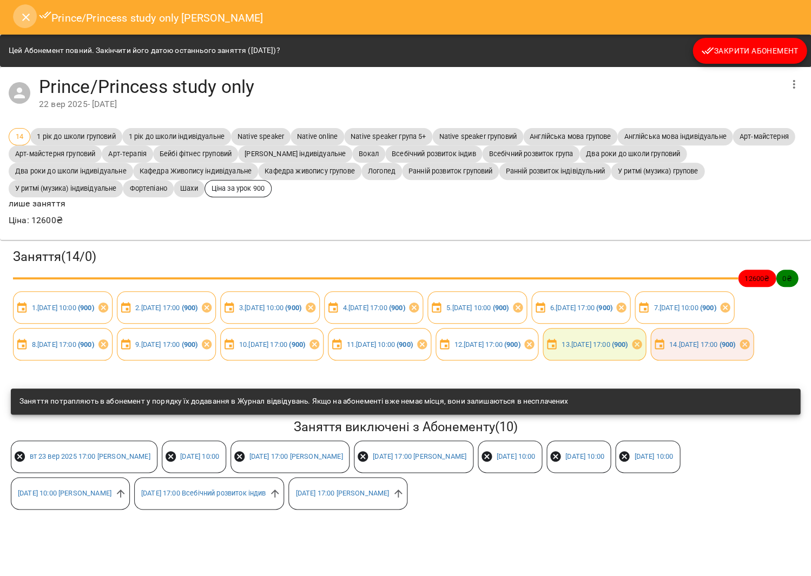
click at [28, 19] on icon "Close" at bounding box center [25, 17] width 13 height 13
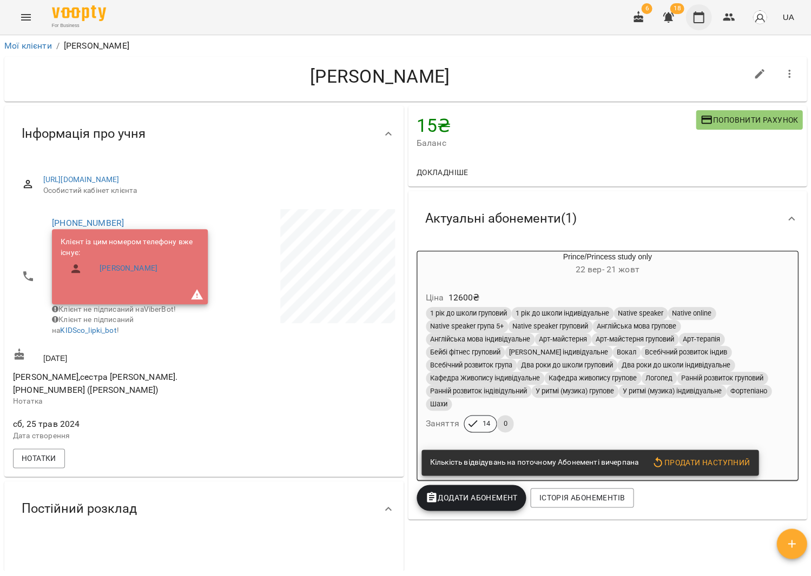
click at [703, 21] on icon "button" at bounding box center [698, 17] width 13 height 13
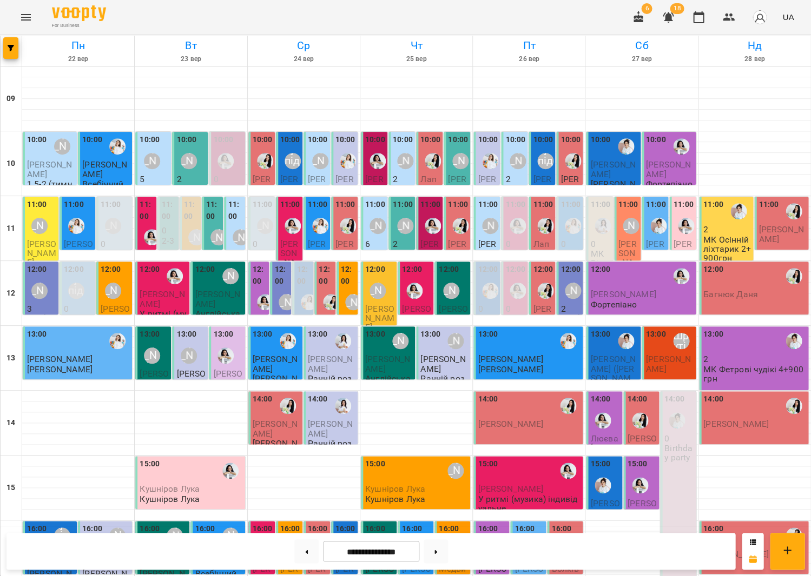
scroll to position [252, 0]
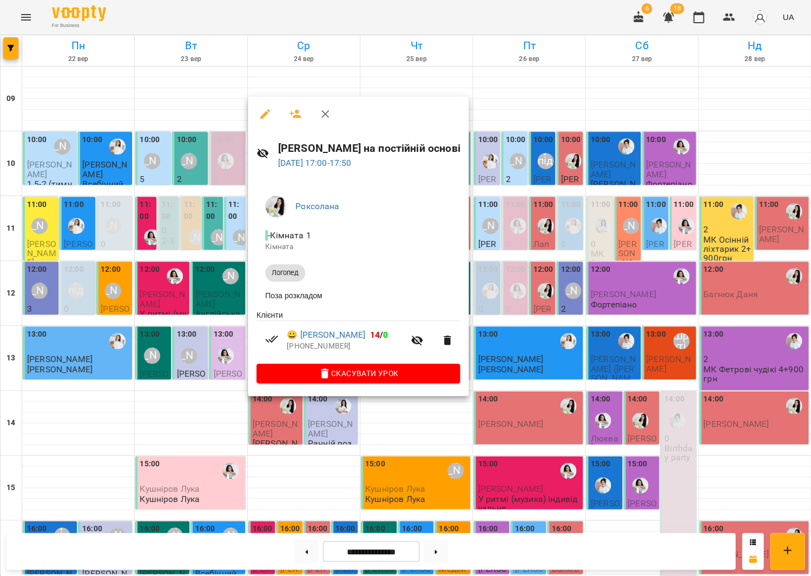
click at [551, 310] on div at bounding box center [405, 288] width 811 height 576
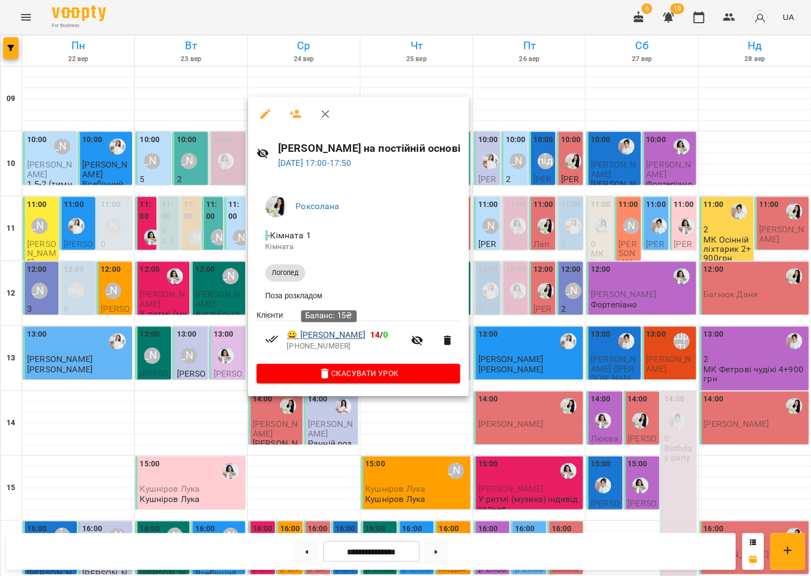
click at [326, 334] on link "😀 [PERSON_NAME]" at bounding box center [326, 335] width 78 height 13
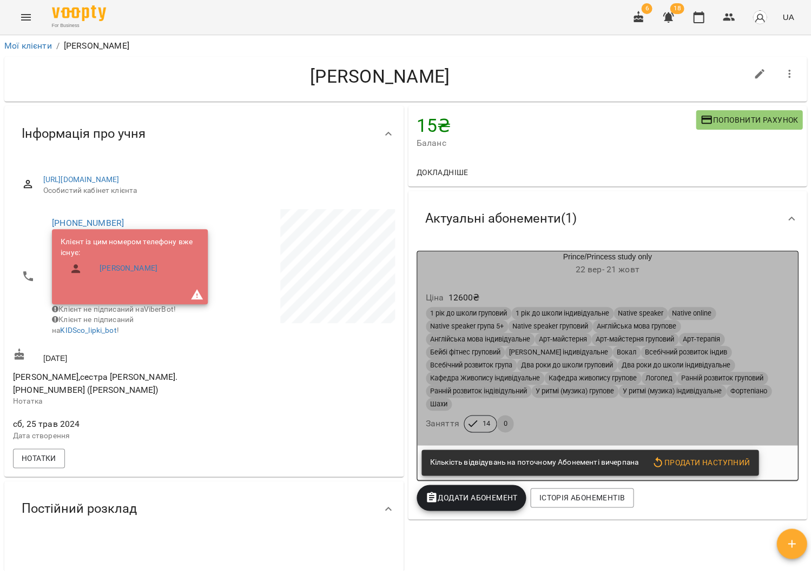
scroll to position [2, 0]
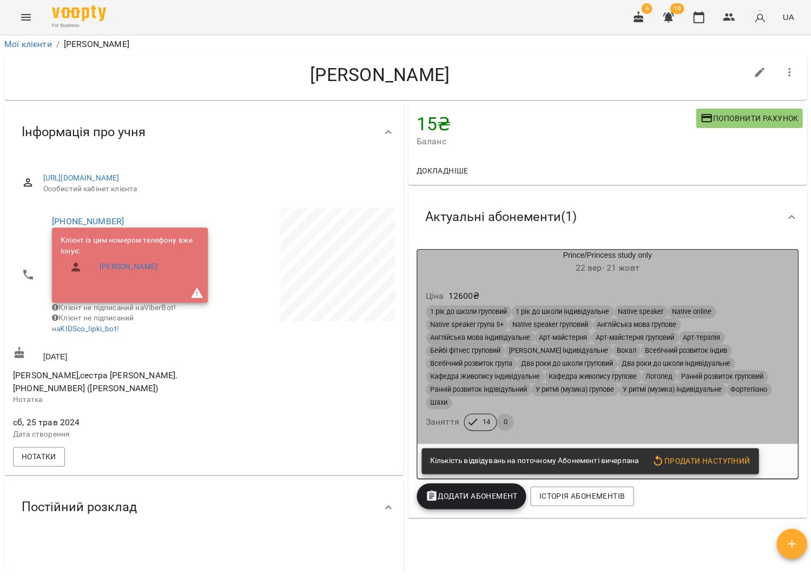
click at [511, 284] on div "Ціна 12600 ₴ 1 рік до школи груповий 1 рік до школи індивідуальне Native speake…" at bounding box center [607, 362] width 381 height 164
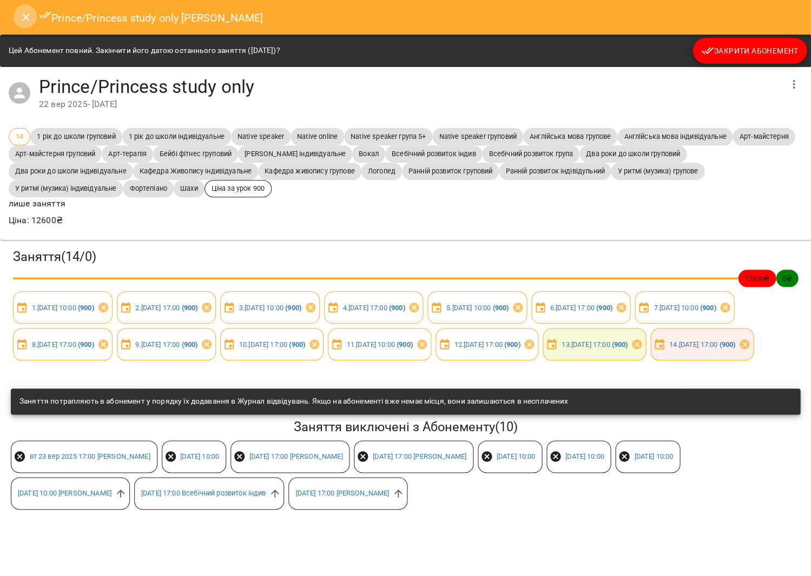
click at [30, 17] on icon "Close" at bounding box center [25, 17] width 13 height 13
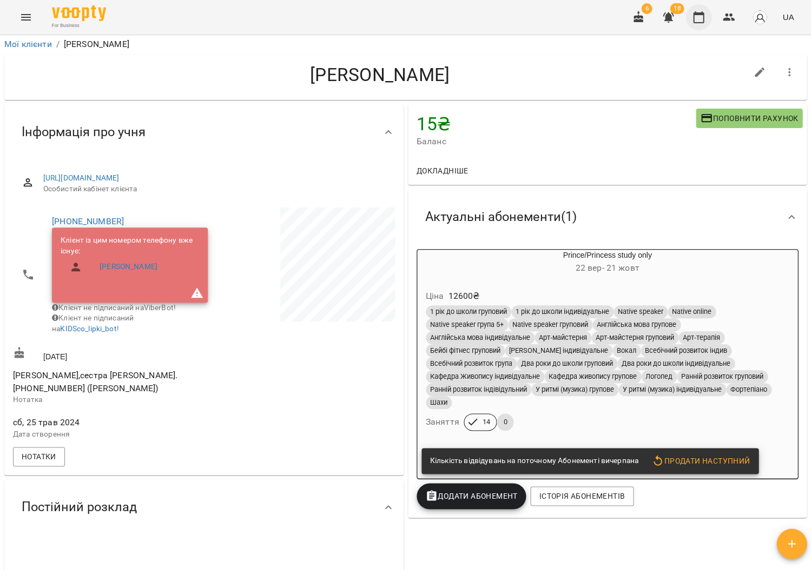
click at [702, 15] on icon "button" at bounding box center [698, 17] width 13 height 13
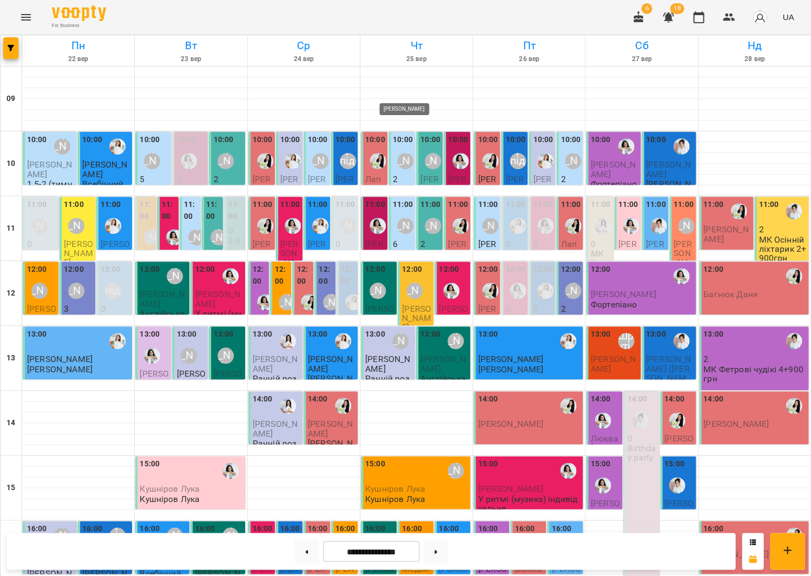
scroll to position [252, 0]
click at [706, 549] on span "[PERSON_NAME]" at bounding box center [735, 554] width 65 height 10
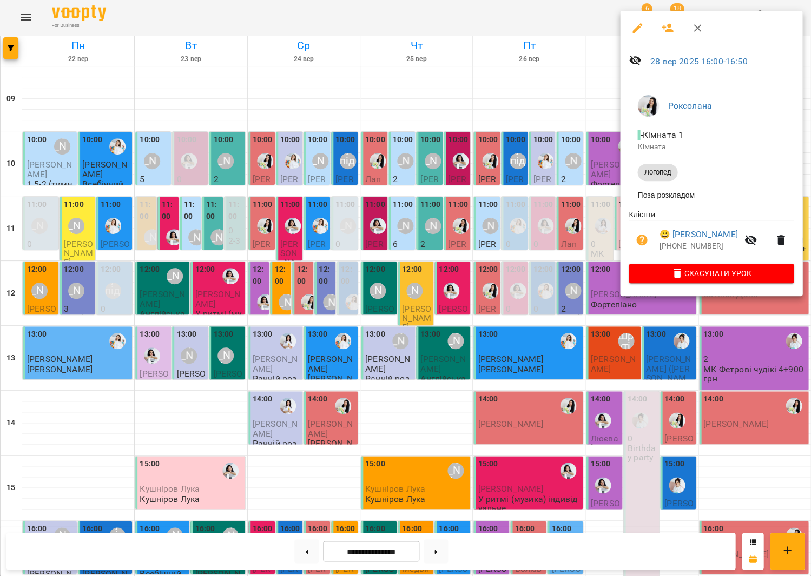
click at [414, 316] on div at bounding box center [405, 288] width 811 height 576
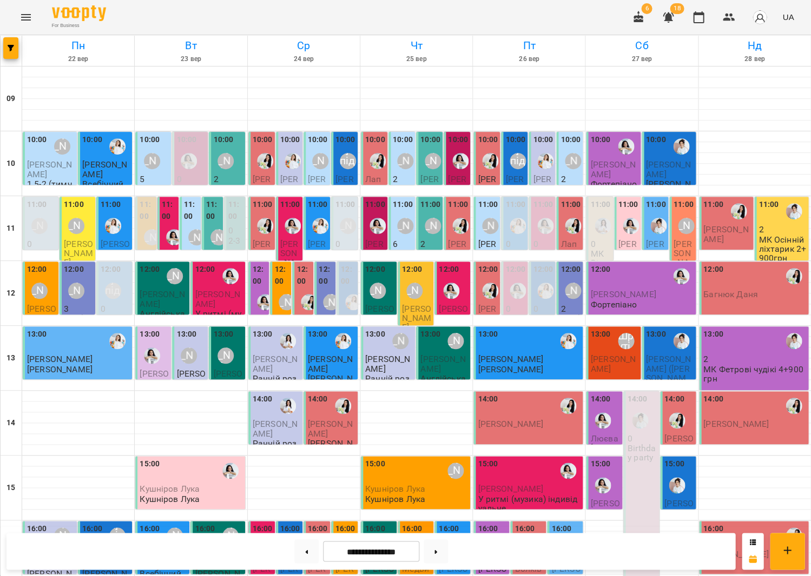
click at [737, 549] on span "[PERSON_NAME]" at bounding box center [735, 554] width 65 height 10
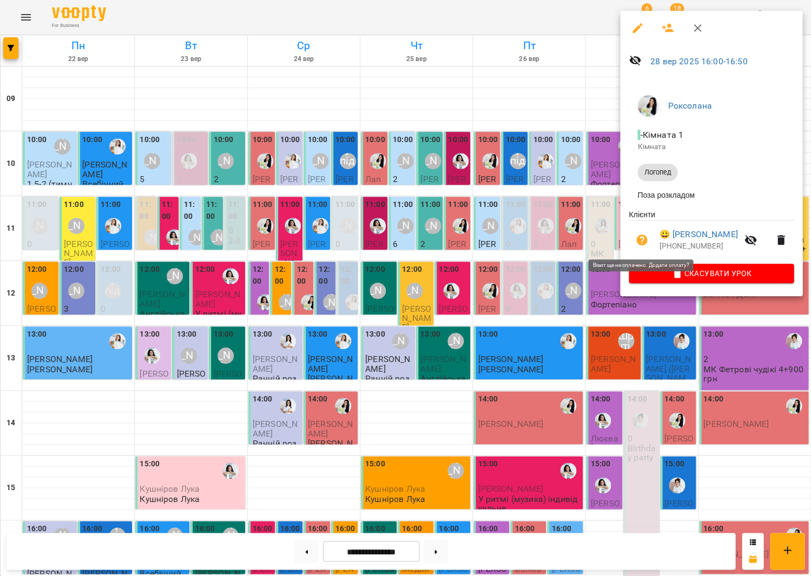
click at [638, 238] on icon "button" at bounding box center [641, 240] width 11 height 11
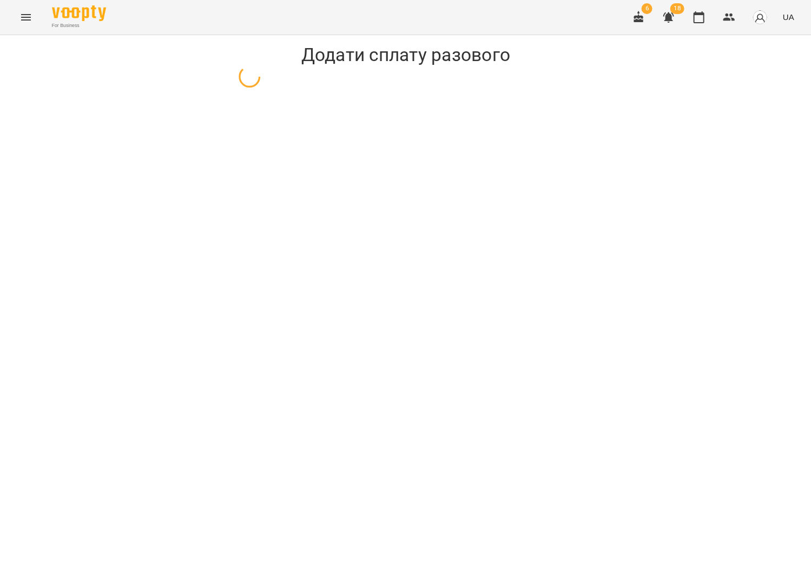
select select "*******"
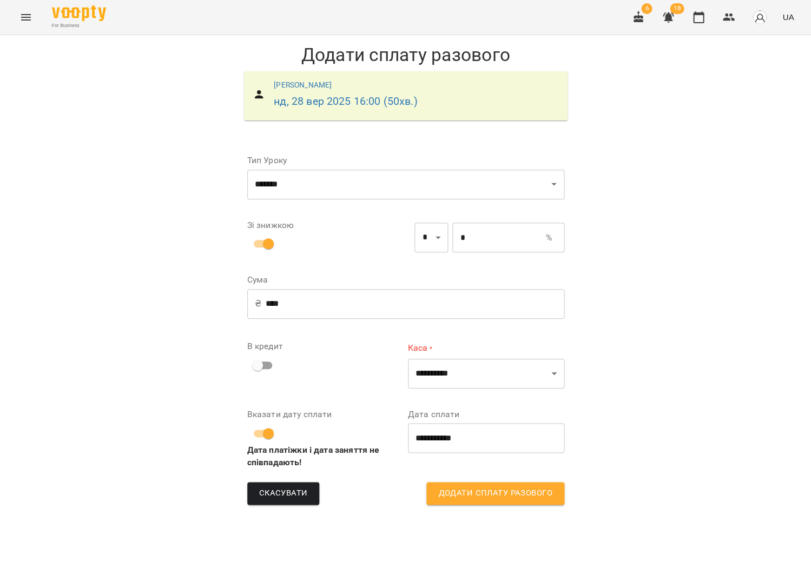
click at [486, 241] on input "*" at bounding box center [498, 238] width 93 height 30
type input "****"
type input "*"
type input "****"
type input "**"
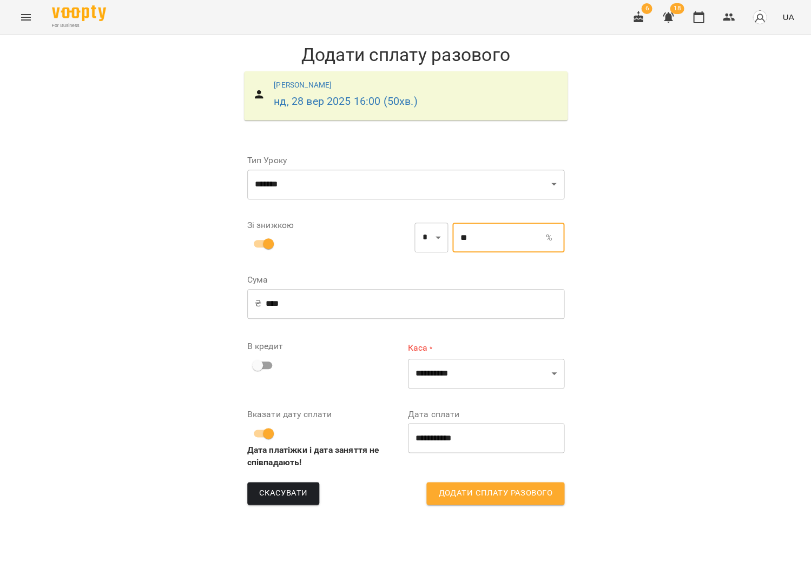
type input "*"
type input "***"
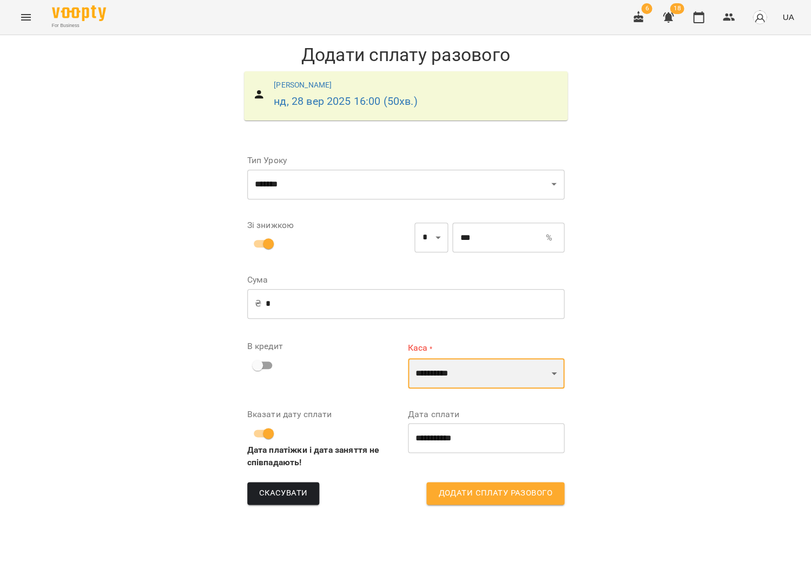
select select "****"
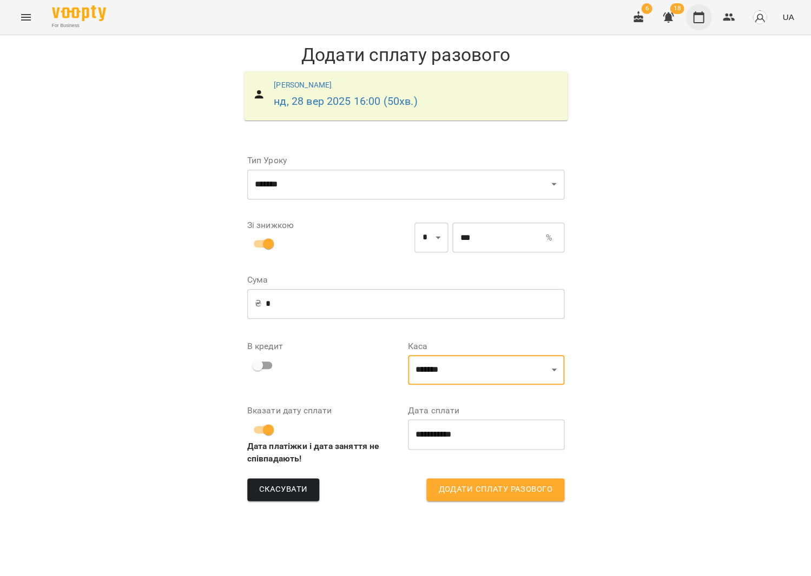
click at [699, 13] on icon "button" at bounding box center [698, 17] width 11 height 12
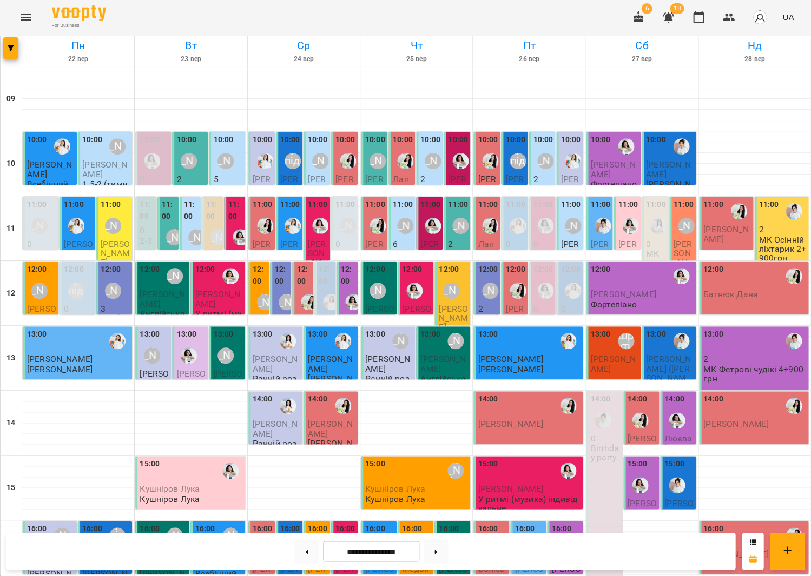
click at [55, 287] on div "12:00 [PERSON_NAME]" at bounding box center [41, 283] width 29 height 39
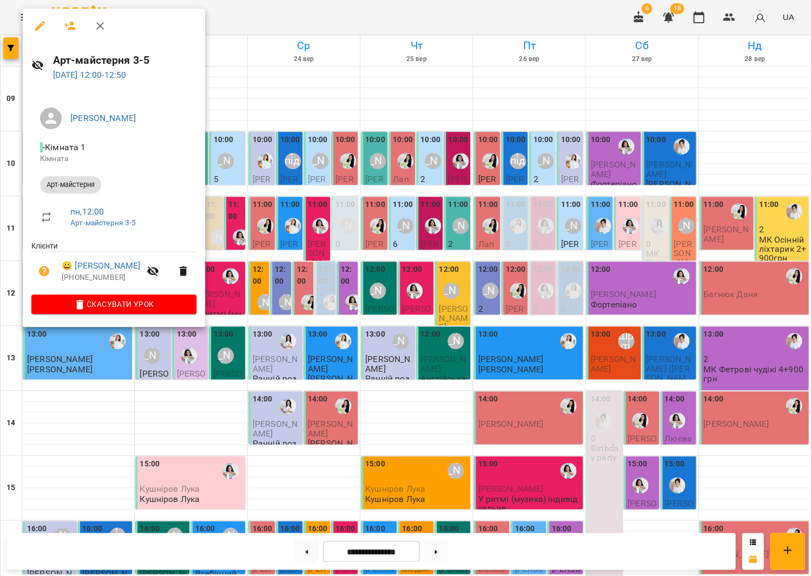
click at [307, 230] on div at bounding box center [405, 288] width 811 height 576
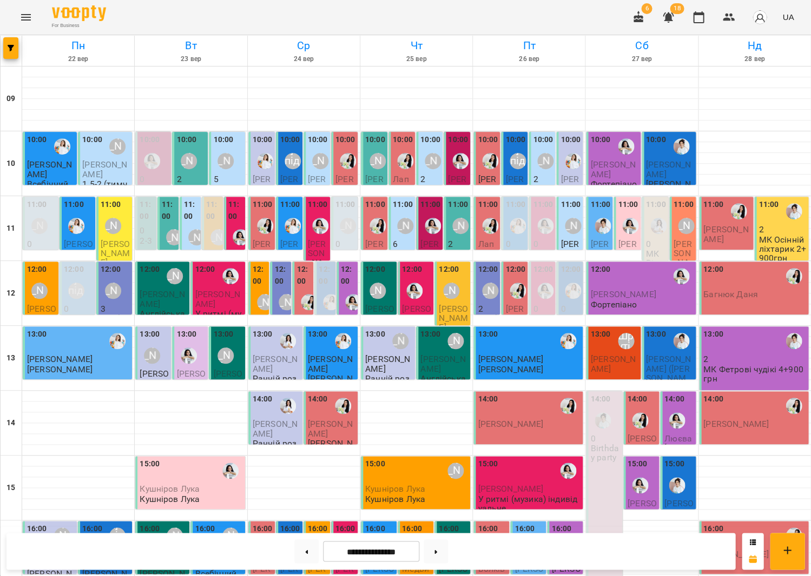
click at [264, 280] on label "12:00" at bounding box center [260, 275] width 15 height 23
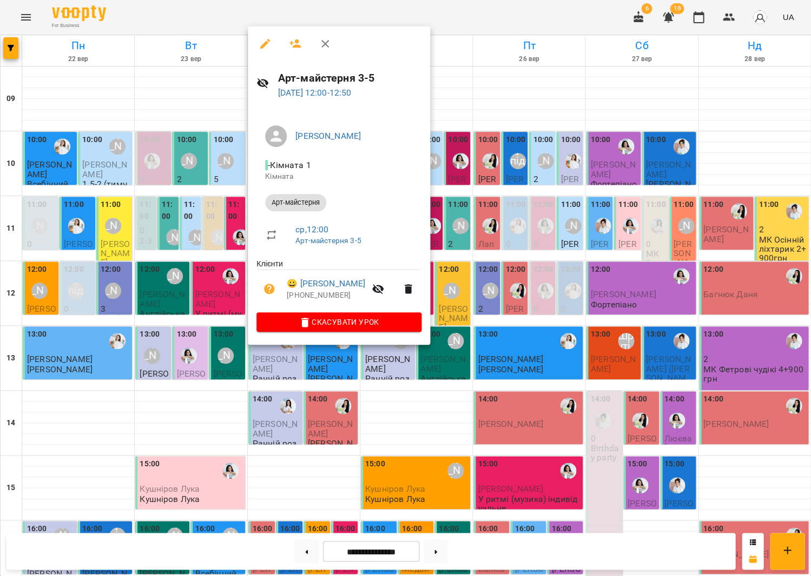
click at [509, 222] on div at bounding box center [405, 288] width 811 height 576
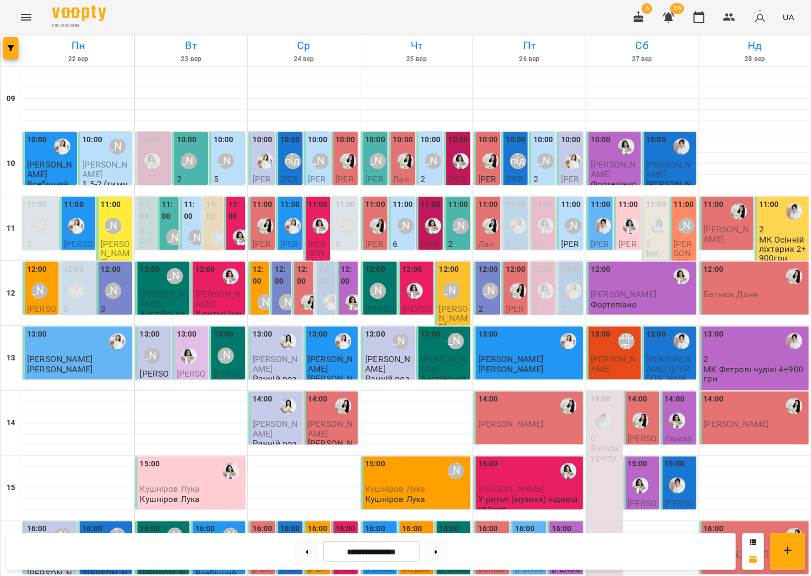
scroll to position [2, 0]
click at [107, 152] on div "[PERSON_NAME]" at bounding box center [117, 146] width 25 height 25
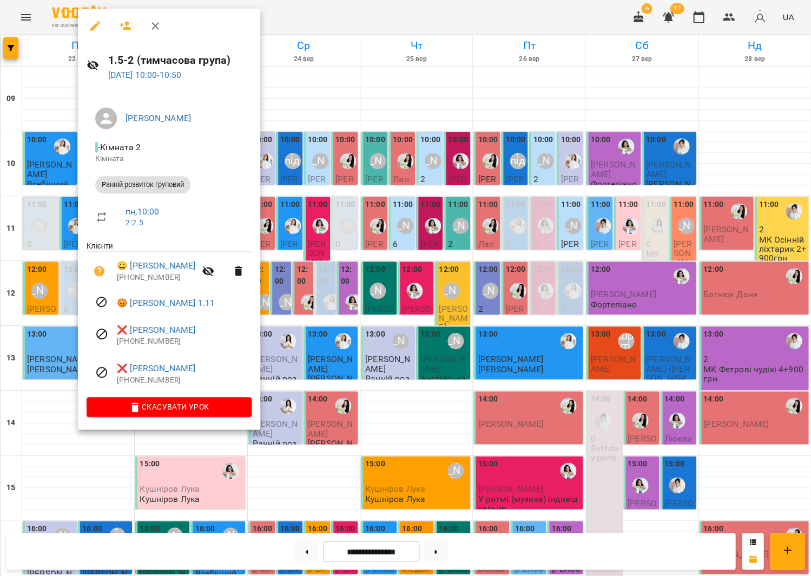
drag, startPoint x: 168, startPoint y: 27, endPoint x: 159, endPoint y: 28, distance: 9.2
click at [168, 27] on div at bounding box center [169, 26] width 182 height 35
drag, startPoint x: 144, startPoint y: 24, endPoint x: 154, endPoint y: 43, distance: 21.3
click at [145, 25] on button "button" at bounding box center [155, 26] width 26 height 26
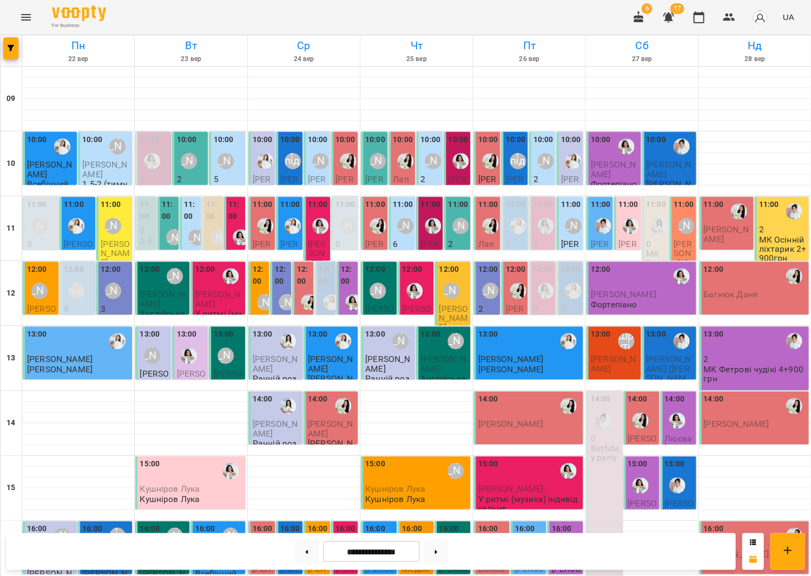
click at [45, 224] on div "[PERSON_NAME]" at bounding box center [39, 226] width 16 height 16
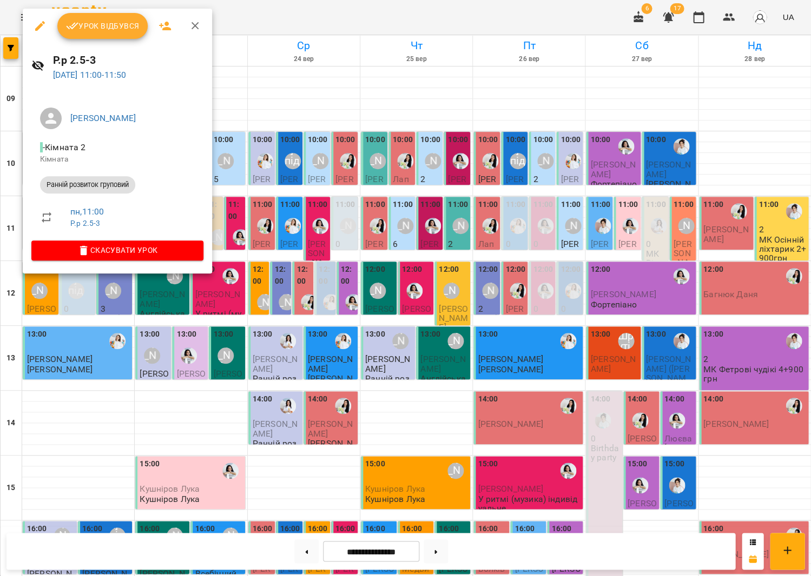
click at [111, 33] on button "Урок відбувся" at bounding box center [102, 26] width 91 height 26
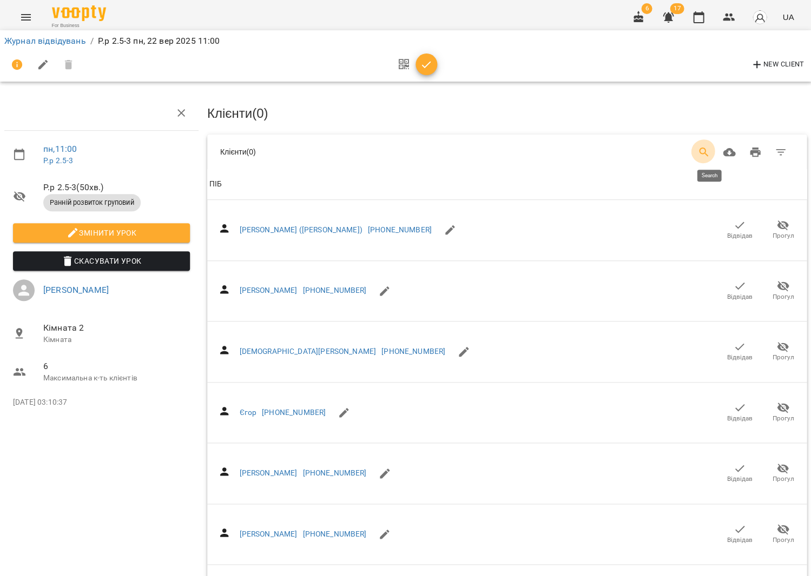
click at [705, 148] on icon "Search" at bounding box center [703, 152] width 13 height 13
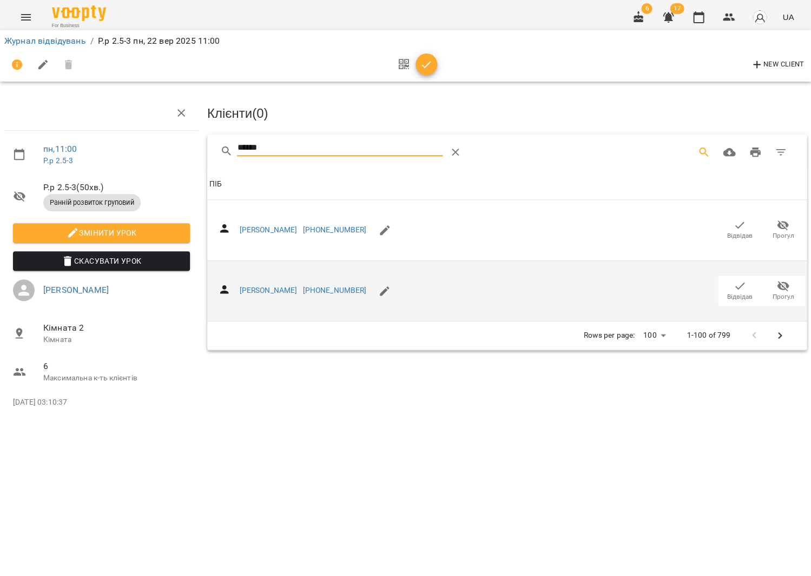
type input "******"
click at [734, 284] on icon "button" at bounding box center [739, 286] width 13 height 13
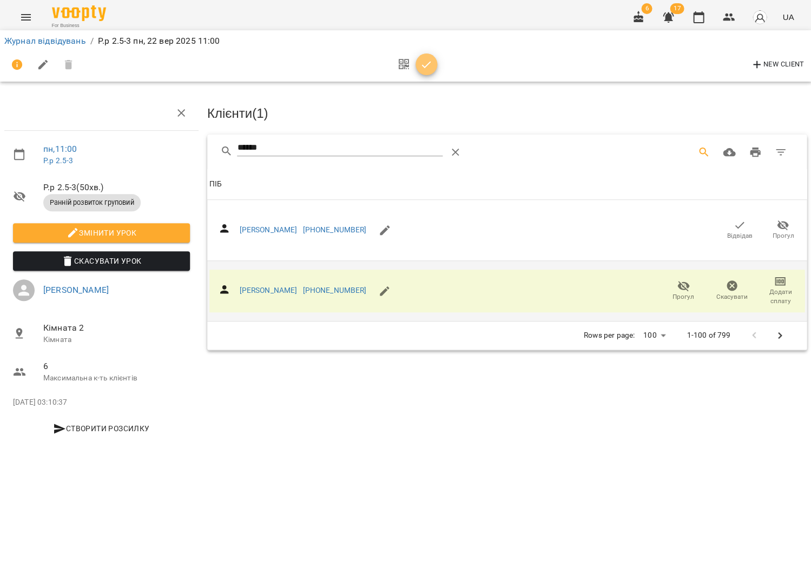
click at [427, 61] on icon "button" at bounding box center [426, 64] width 13 height 13
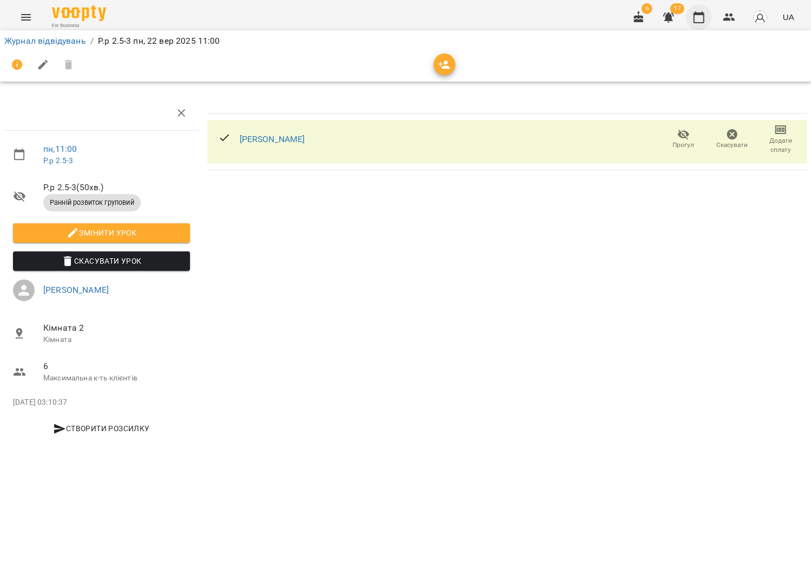
click at [695, 22] on icon "button" at bounding box center [698, 17] width 13 height 13
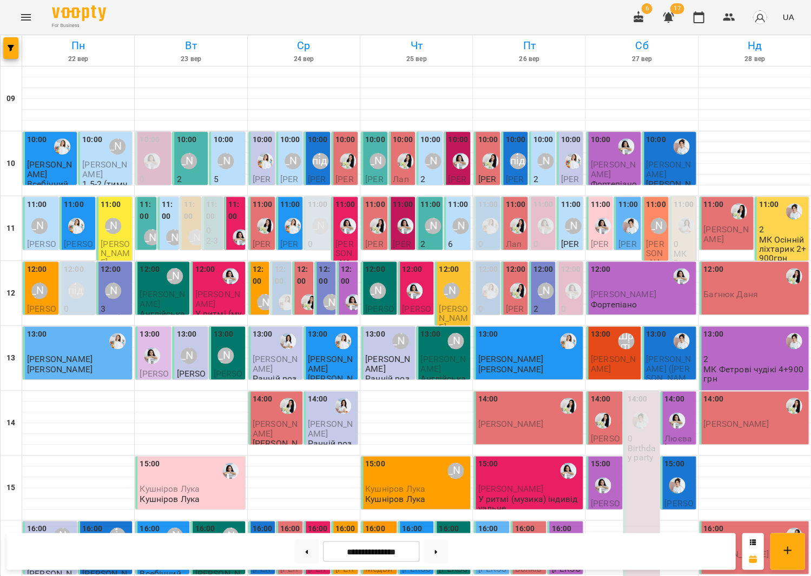
click at [30, 299] on div "[PERSON_NAME]" at bounding box center [39, 290] width 25 height 25
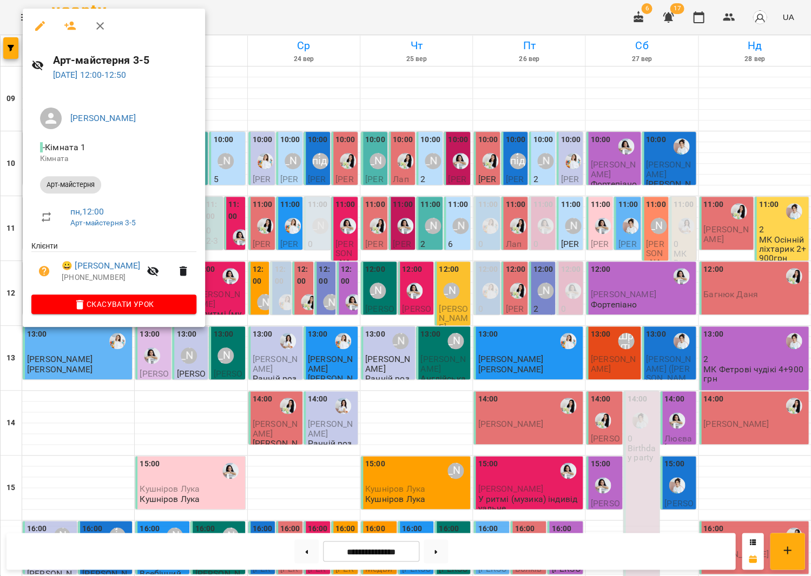
click at [126, 383] on div at bounding box center [405, 288] width 811 height 576
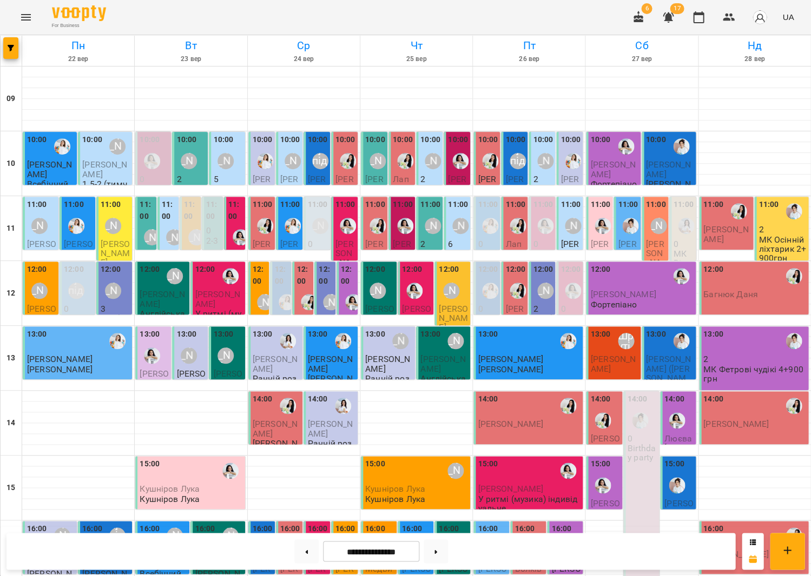
click at [105, 291] on div "[PERSON_NAME]" at bounding box center [113, 291] width 16 height 16
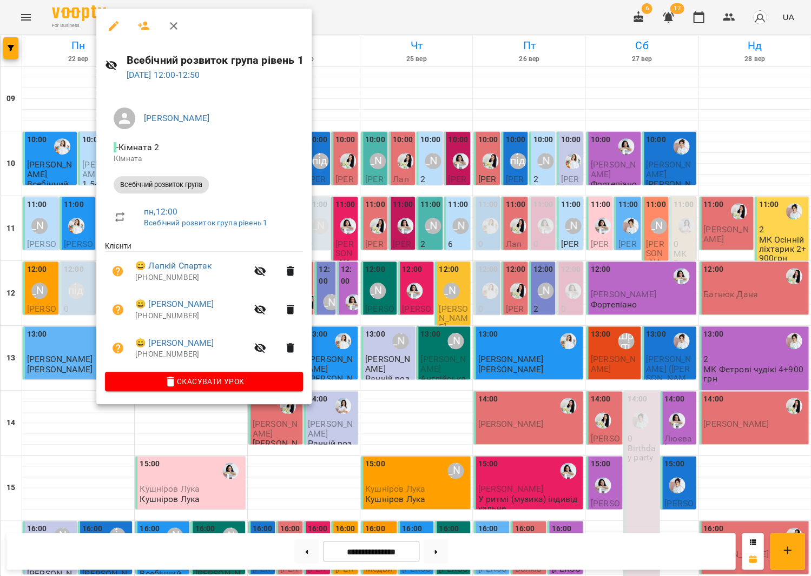
click at [143, 23] on icon "button" at bounding box center [144, 26] width 12 height 9
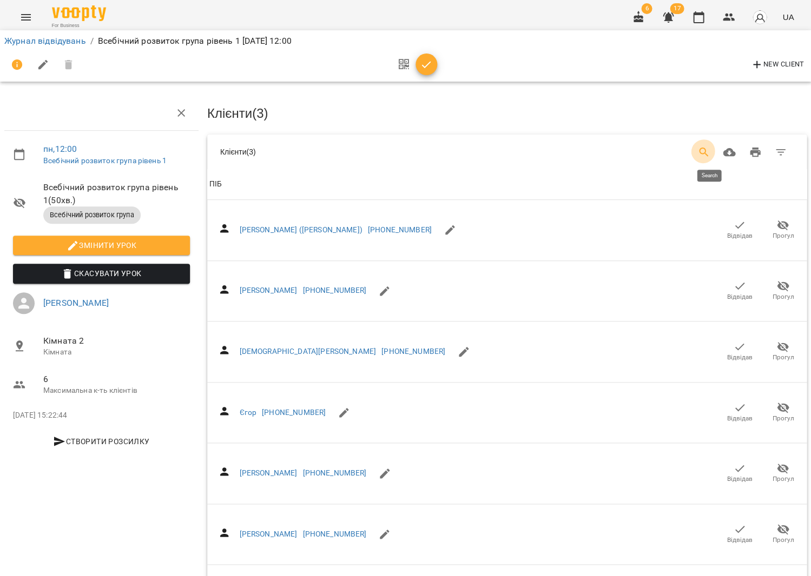
click at [707, 148] on icon "Search" at bounding box center [703, 152] width 9 height 9
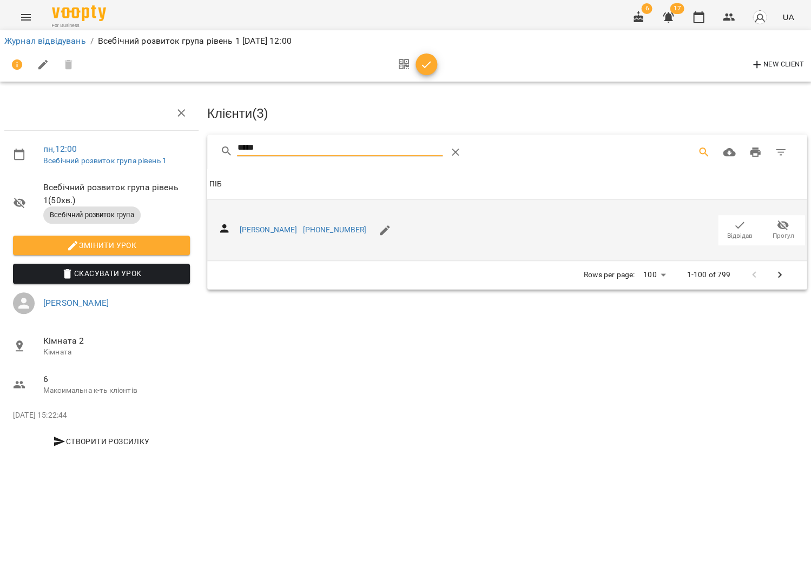
type input "*****"
click at [734, 224] on icon "button" at bounding box center [739, 225] width 13 height 13
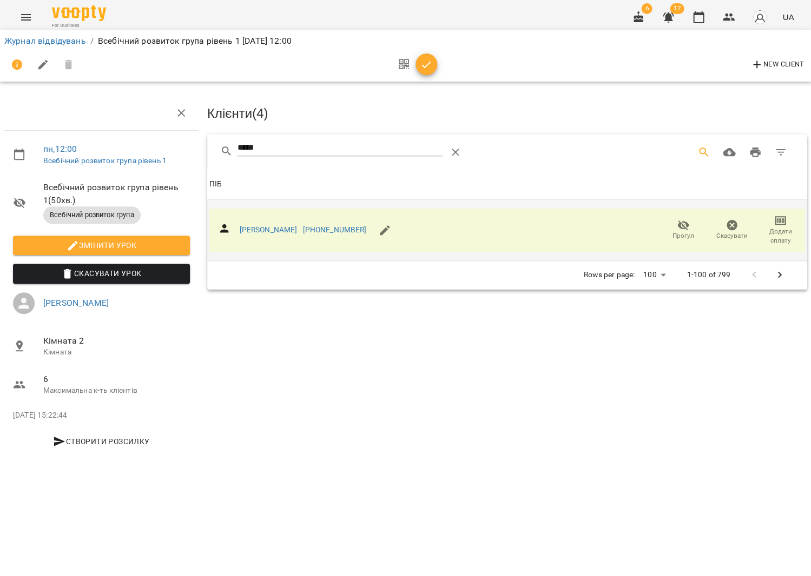
click at [421, 63] on icon "button" at bounding box center [426, 64] width 13 height 13
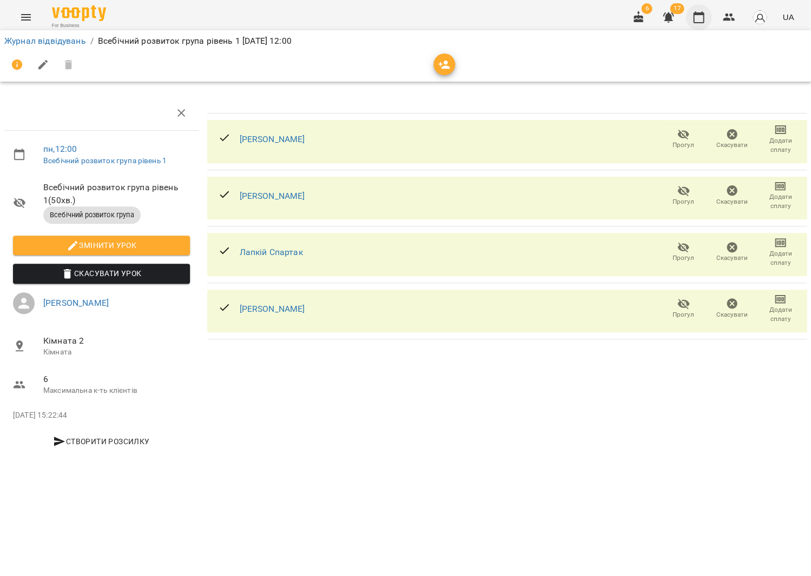
click at [703, 21] on icon "button" at bounding box center [698, 17] width 13 height 13
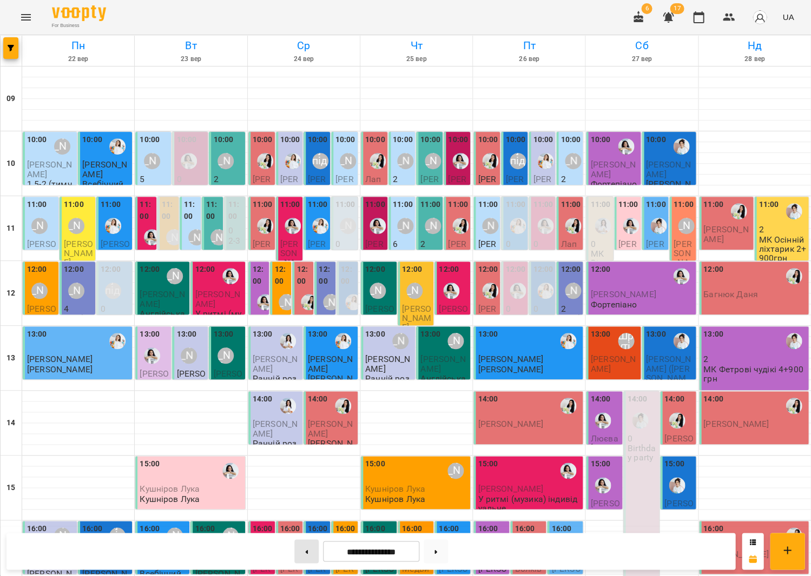
click at [303, 546] on button at bounding box center [306, 552] width 24 height 24
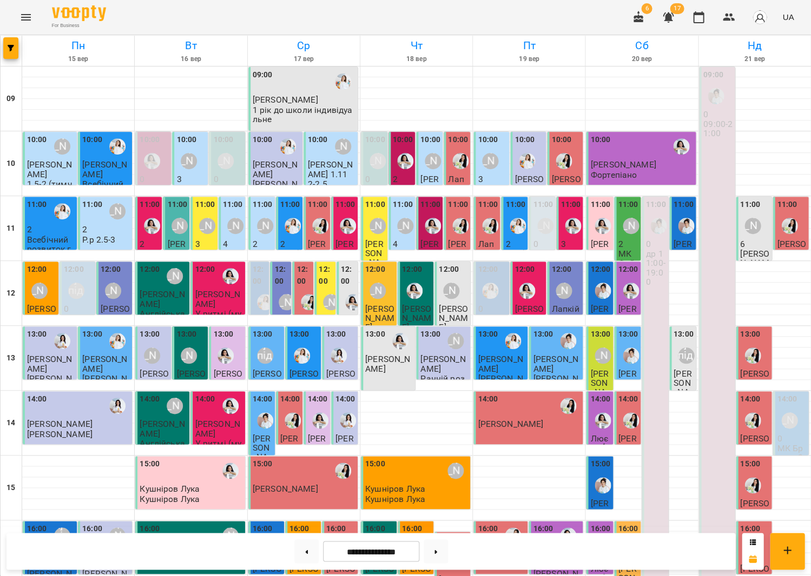
click at [280, 279] on label "12:00" at bounding box center [281, 275] width 15 height 23
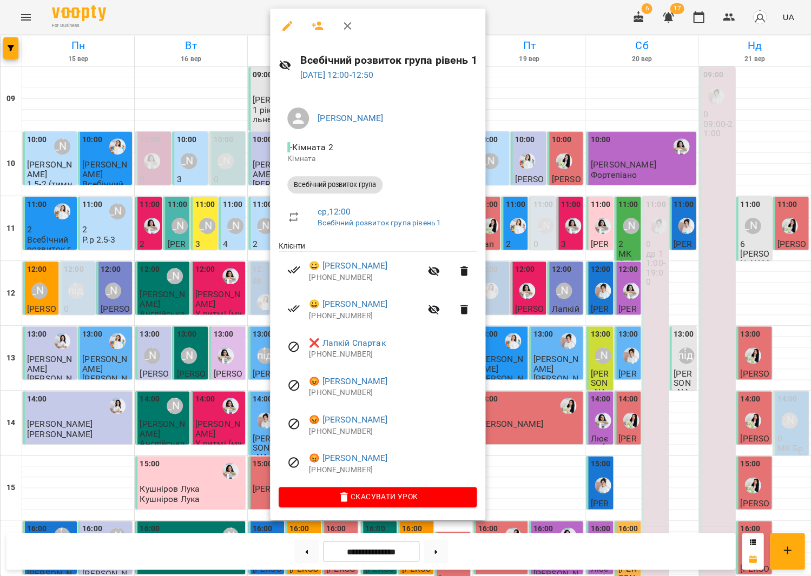
click at [234, 284] on div at bounding box center [405, 288] width 811 height 576
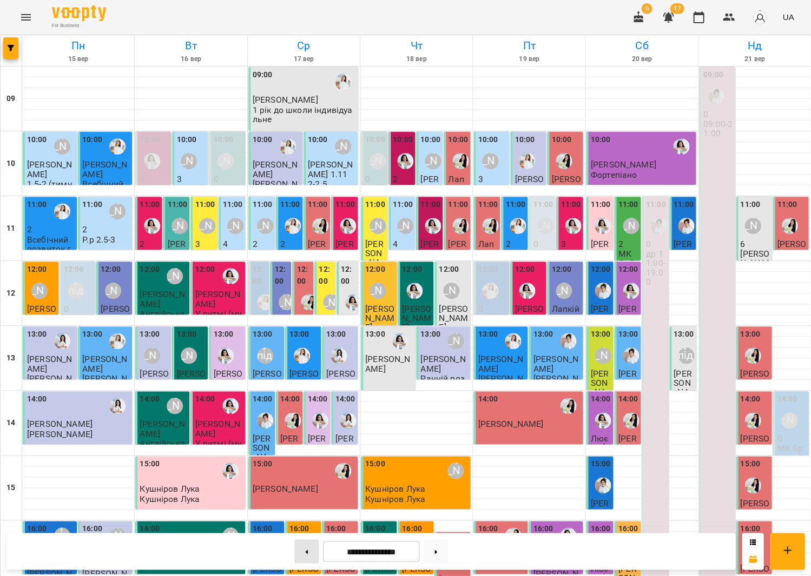
click at [301, 552] on button at bounding box center [306, 552] width 24 height 24
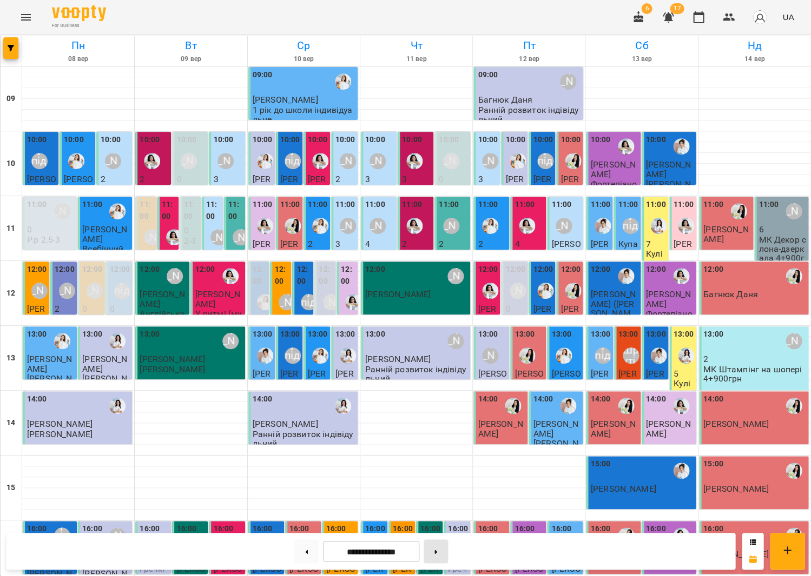
click at [448, 553] on button at bounding box center [435, 552] width 24 height 24
type input "**********"
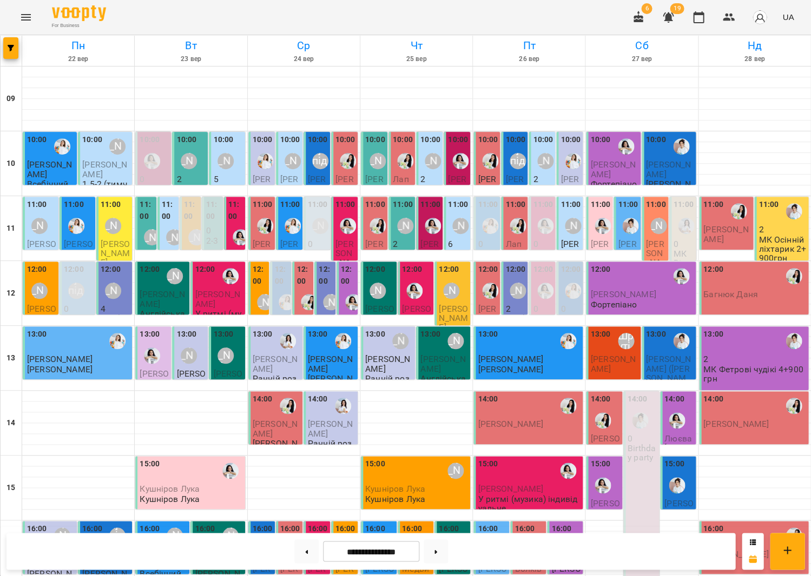
click at [87, 176] on span "[PERSON_NAME]" at bounding box center [104, 169] width 45 height 19
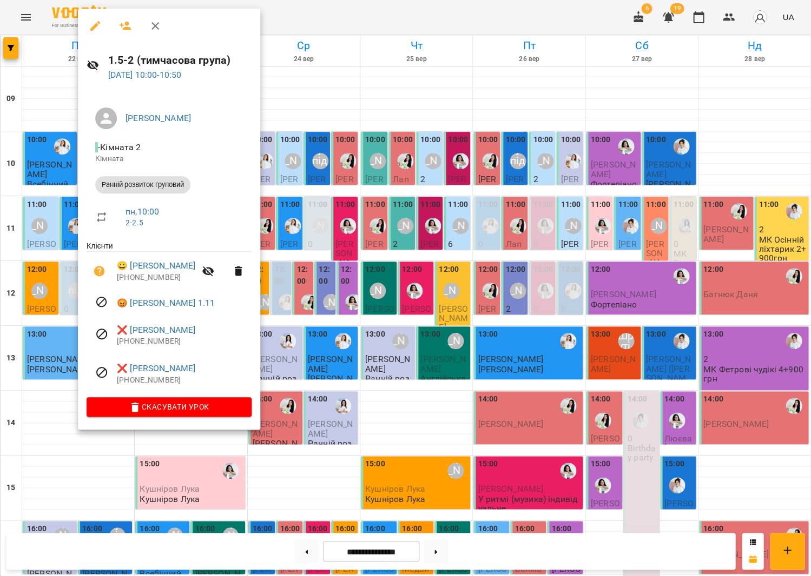
click at [337, 210] on div at bounding box center [405, 288] width 811 height 576
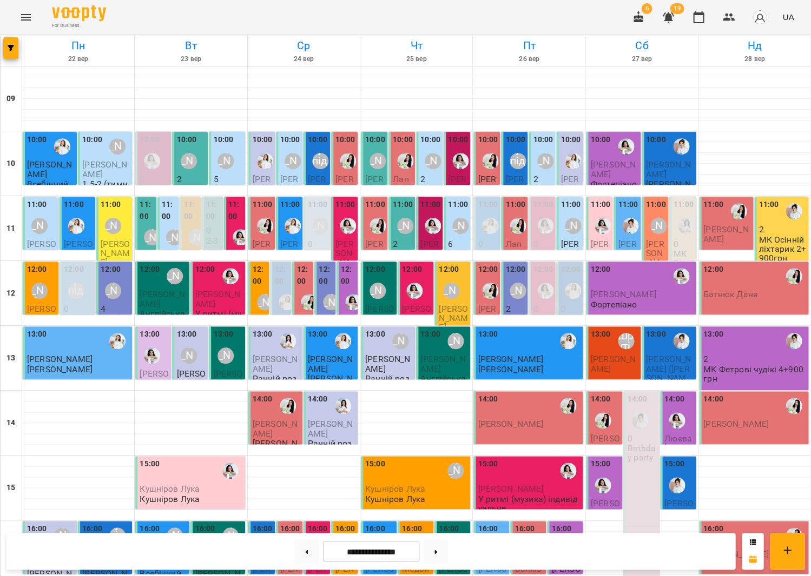
click at [116, 165] on span "[PERSON_NAME]" at bounding box center [104, 169] width 45 height 19
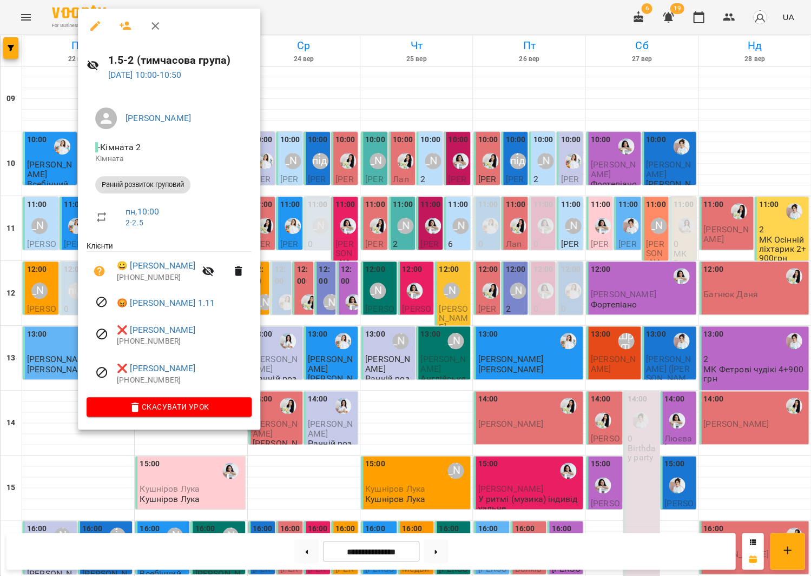
click at [295, 214] on div at bounding box center [405, 288] width 811 height 576
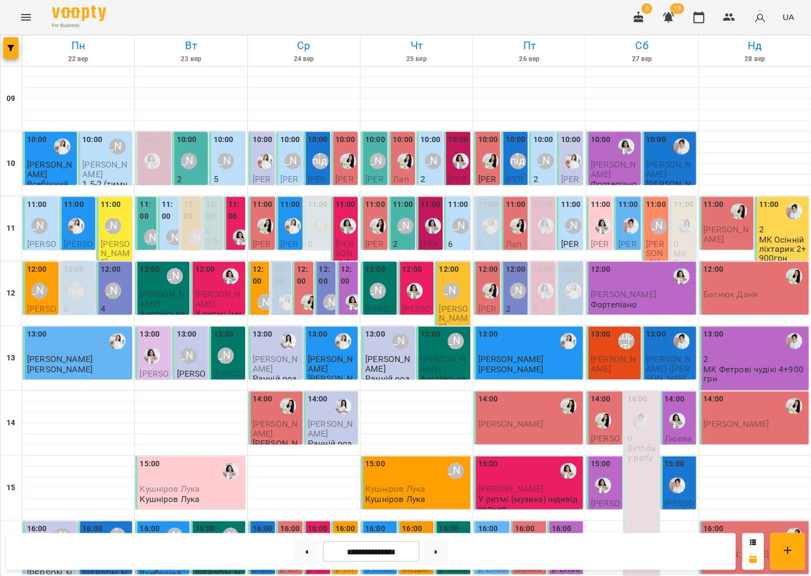
click at [108, 164] on span "[PERSON_NAME]" at bounding box center [104, 169] width 45 height 19
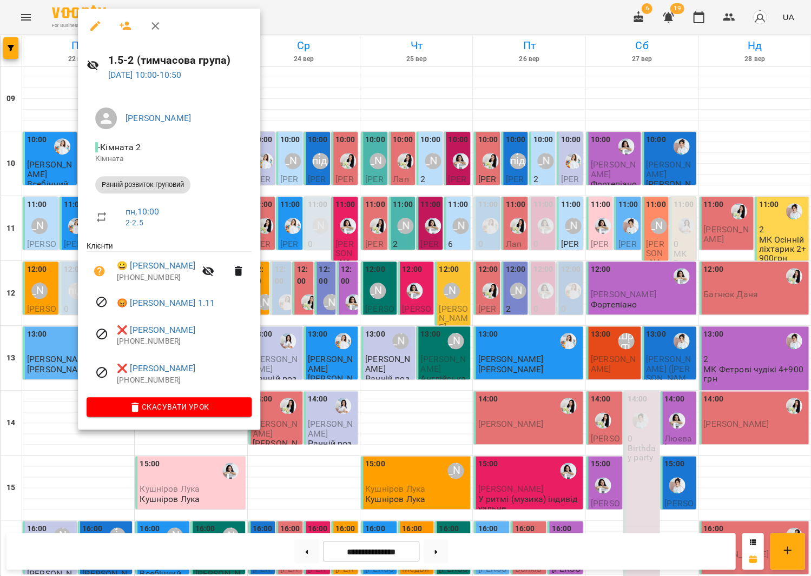
click at [280, 200] on div at bounding box center [405, 288] width 811 height 576
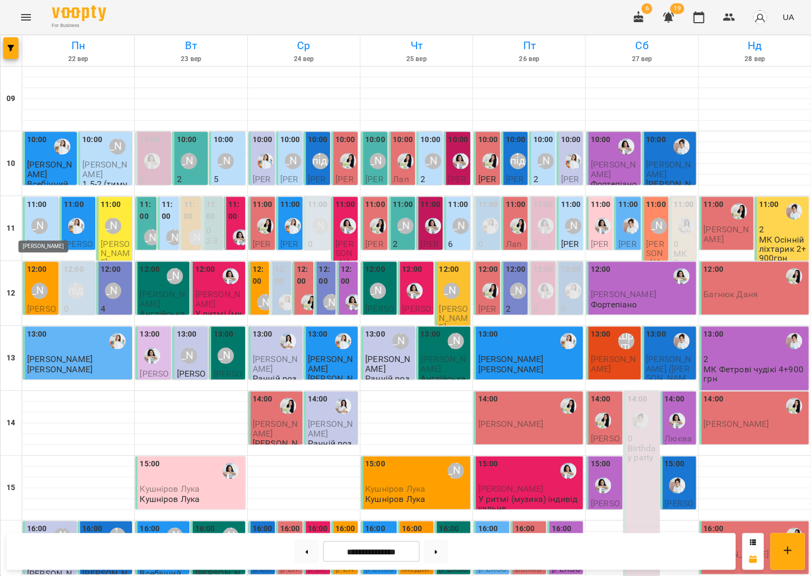
click at [32, 221] on div "[PERSON_NAME]" at bounding box center [39, 226] width 16 height 16
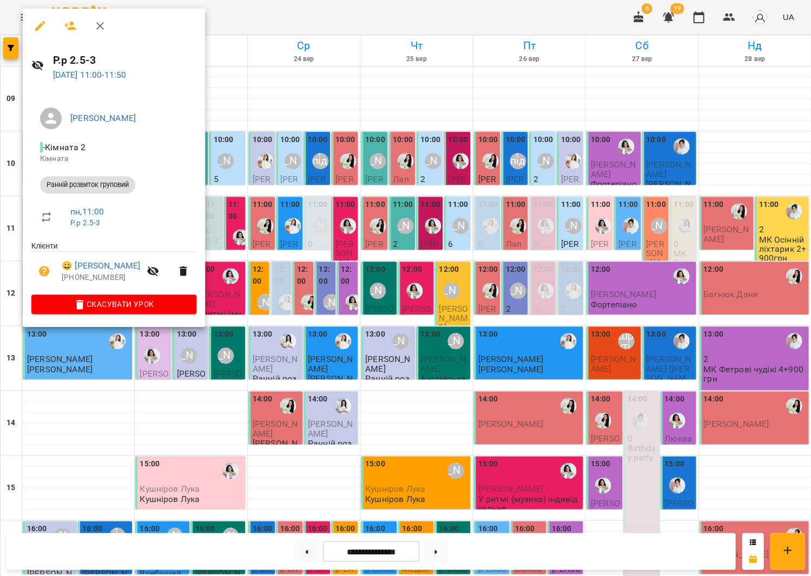
drag, startPoint x: 294, startPoint y: 249, endPoint x: 287, endPoint y: 249, distance: 7.1
click at [294, 249] on div at bounding box center [405, 288] width 811 height 576
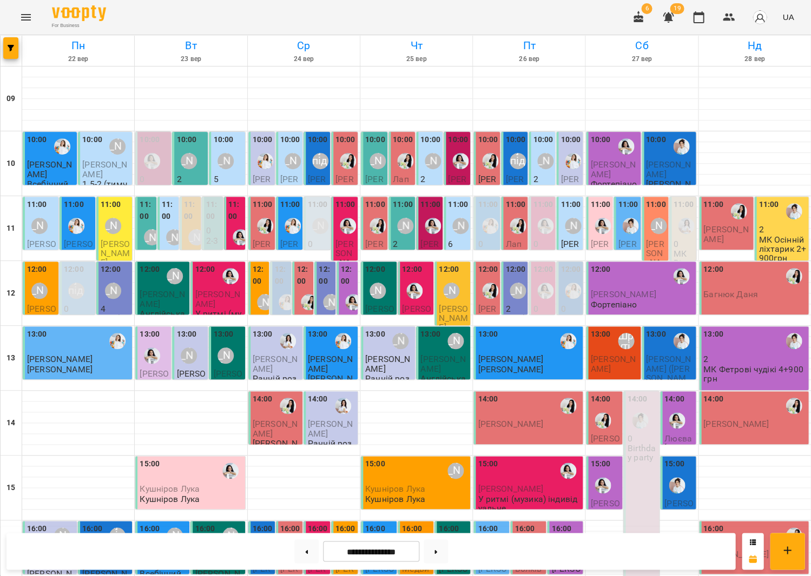
scroll to position [43, 0]
click at [110, 283] on div "[PERSON_NAME]" at bounding box center [113, 291] width 16 height 16
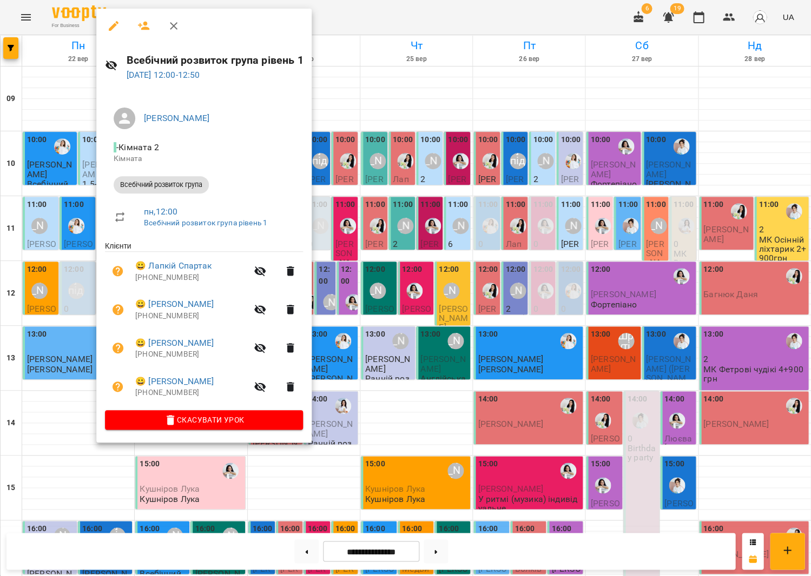
click at [346, 277] on div at bounding box center [405, 288] width 811 height 576
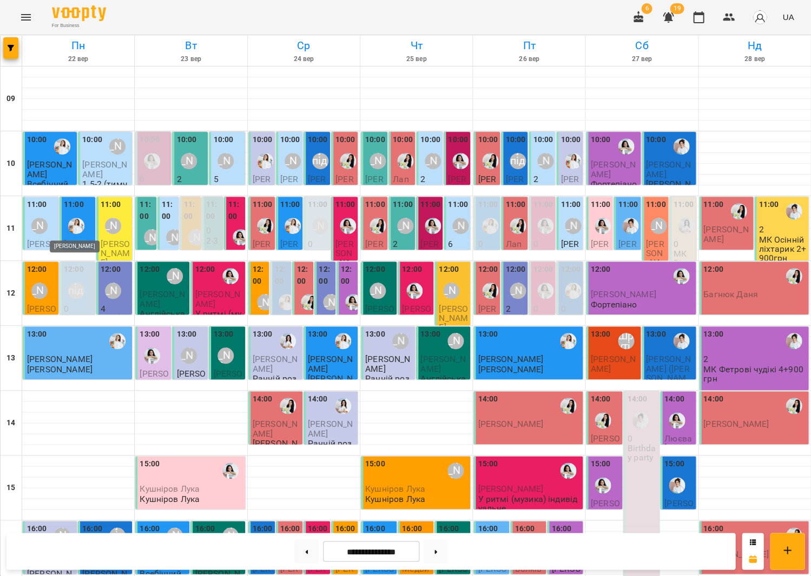
scroll to position [0, 0]
click at [104, 151] on div "10:00 [PERSON_NAME]" at bounding box center [106, 146] width 48 height 25
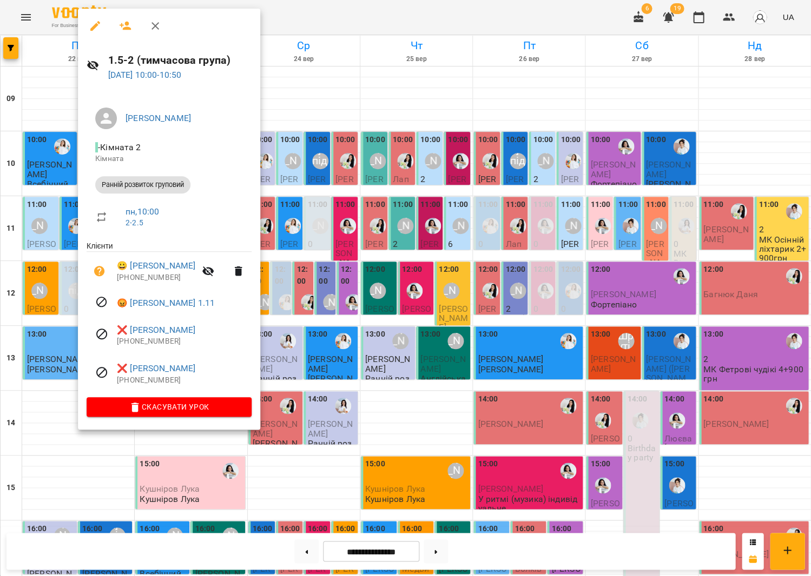
click at [303, 185] on div at bounding box center [405, 288] width 811 height 576
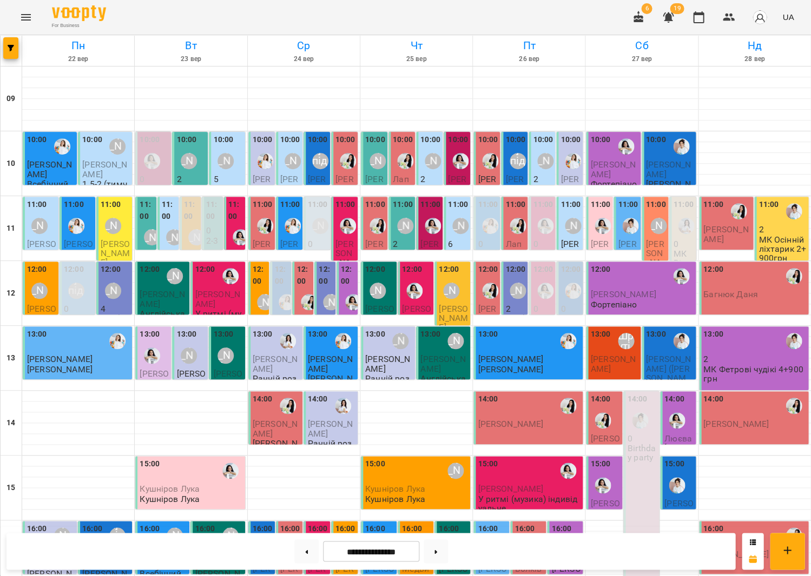
click at [109, 165] on span "[PERSON_NAME]" at bounding box center [104, 169] width 45 height 19
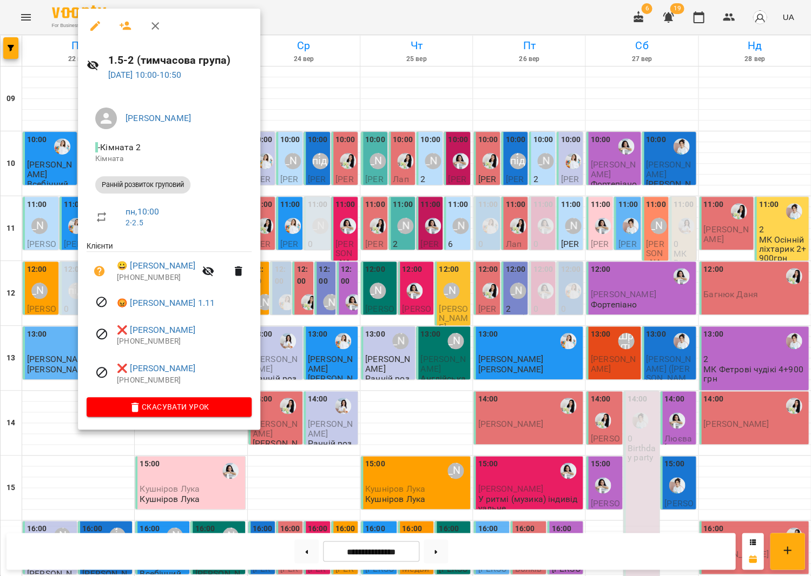
click at [370, 231] on div at bounding box center [405, 288] width 811 height 576
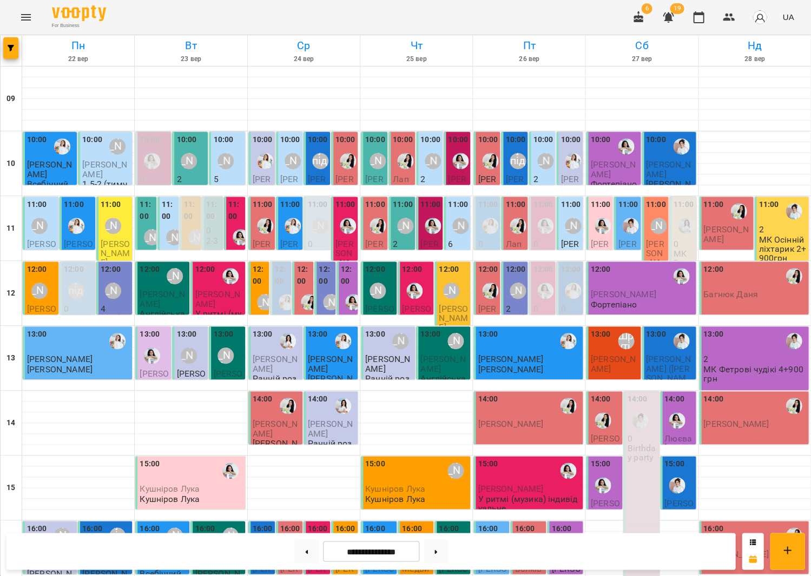
click at [97, 155] on div "10:00" at bounding box center [92, 146] width 20 height 25
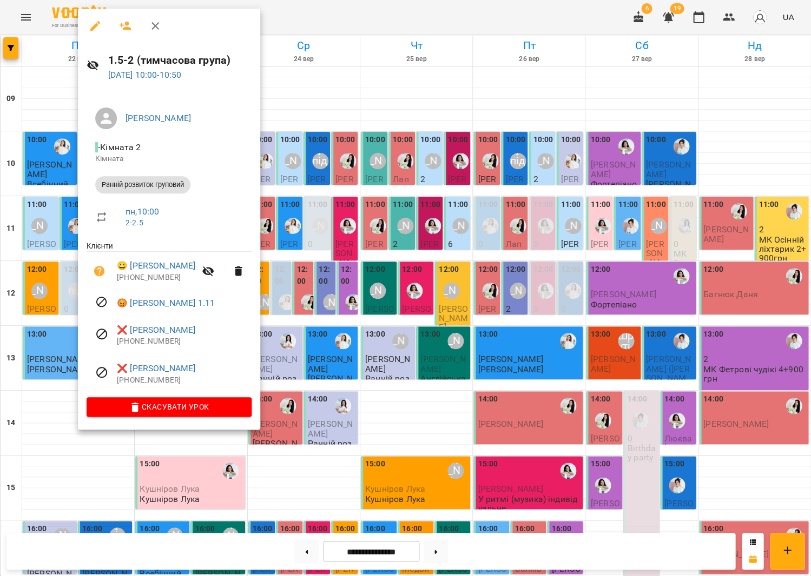
click at [278, 185] on div at bounding box center [405, 288] width 811 height 576
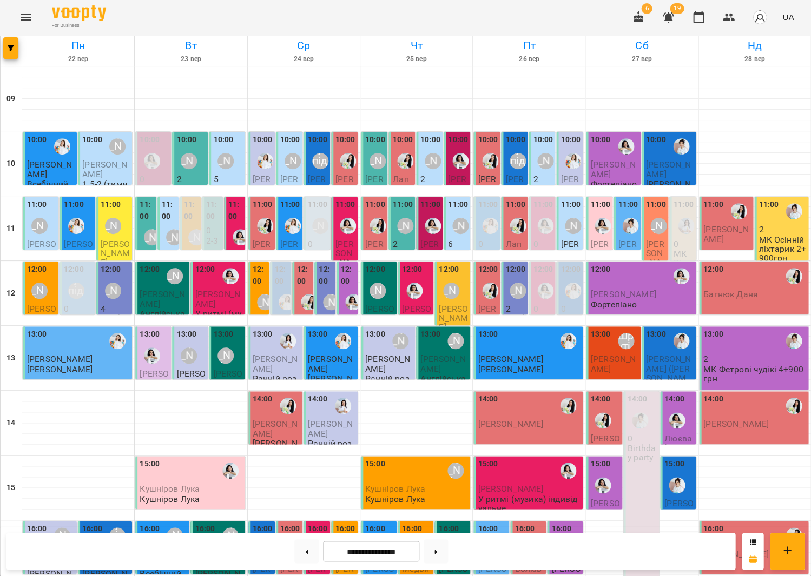
click at [102, 154] on div "10:00 [PERSON_NAME]" at bounding box center [106, 146] width 48 height 25
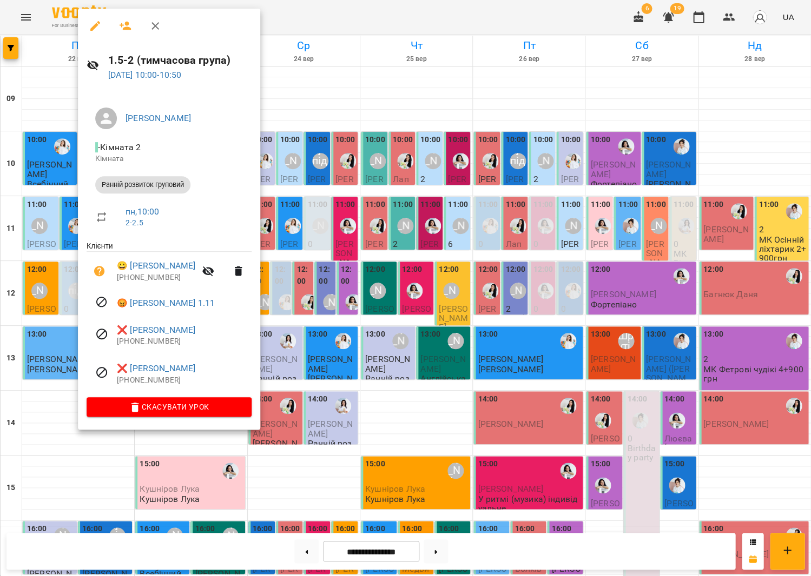
click at [473, 184] on div at bounding box center [405, 288] width 811 height 576
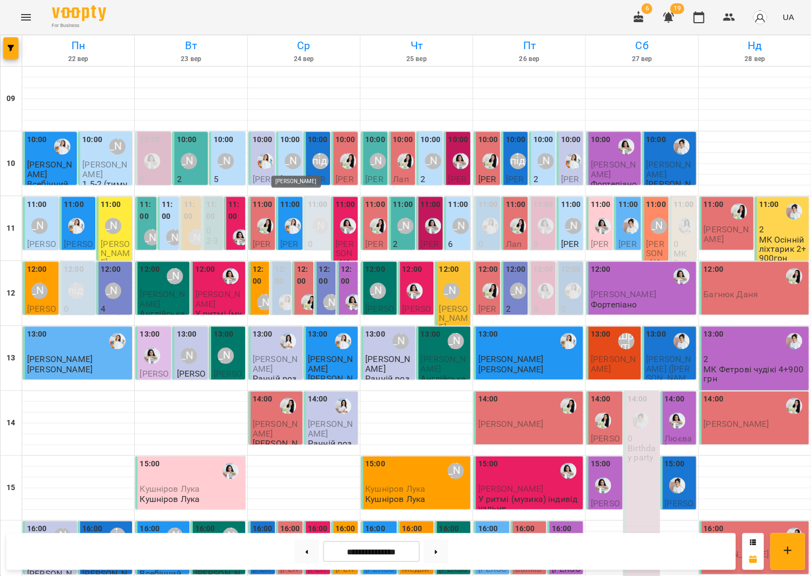
click at [286, 156] on div "[PERSON_NAME]" at bounding box center [292, 161] width 16 height 16
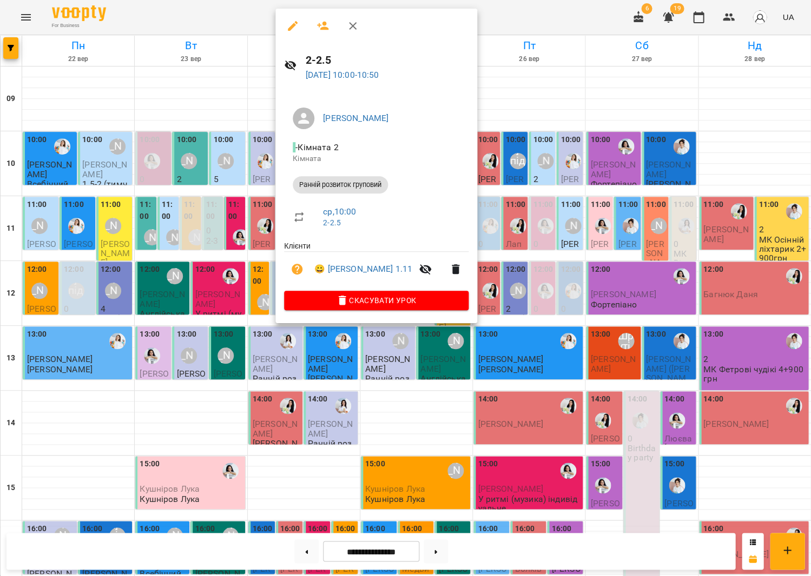
click at [522, 198] on div at bounding box center [405, 288] width 811 height 576
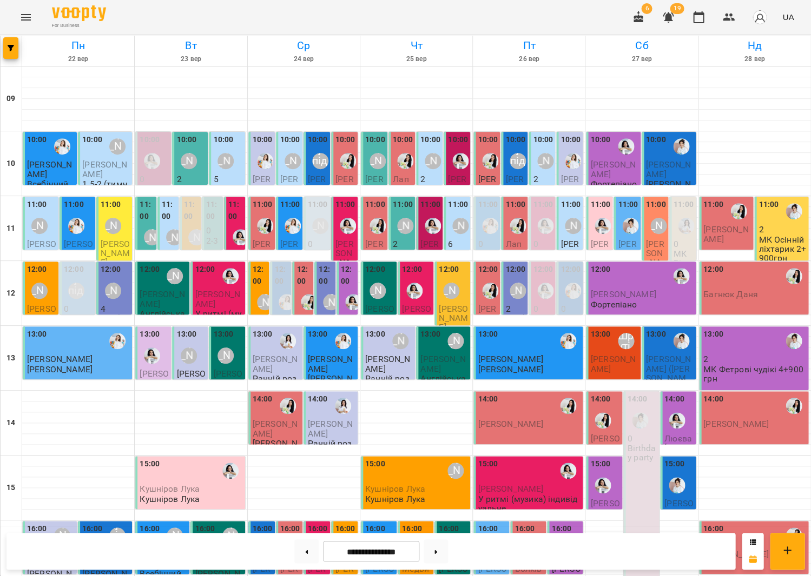
click at [536, 161] on div "[PERSON_NAME]" at bounding box center [545, 161] width 25 height 25
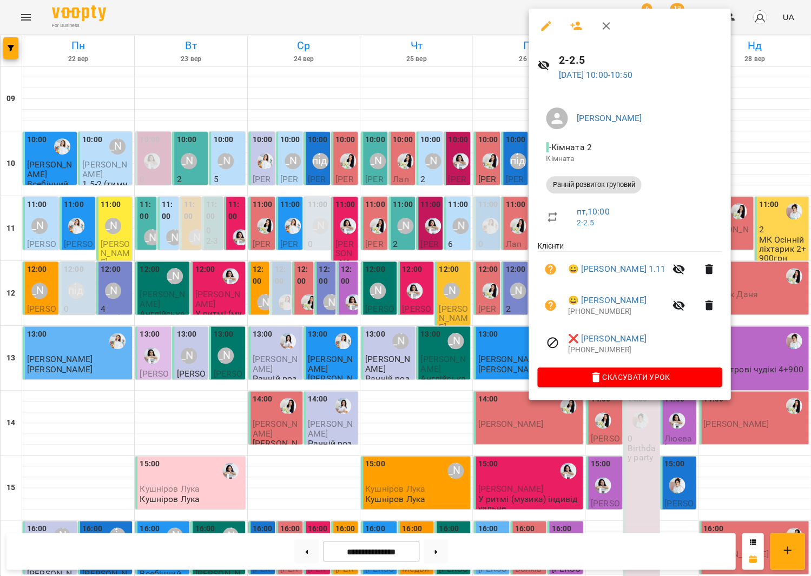
click at [396, 163] on div at bounding box center [405, 288] width 811 height 576
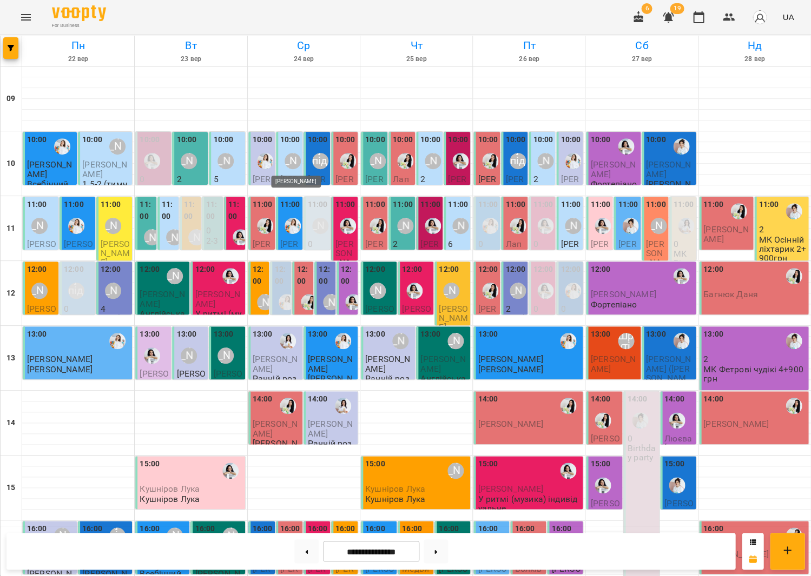
click at [288, 163] on div "[PERSON_NAME]" at bounding box center [292, 161] width 16 height 16
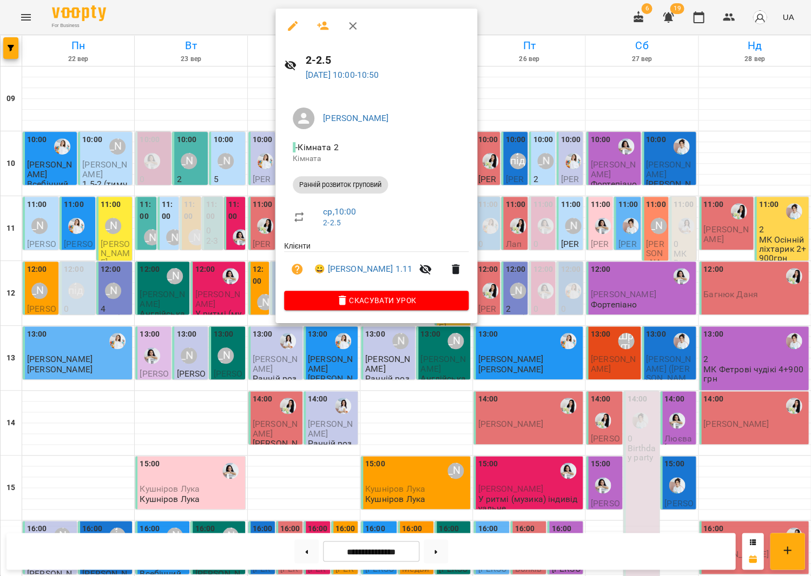
drag, startPoint x: 564, startPoint y: 205, endPoint x: 417, endPoint y: 181, distance: 149.2
click at [564, 205] on div at bounding box center [405, 288] width 811 height 576
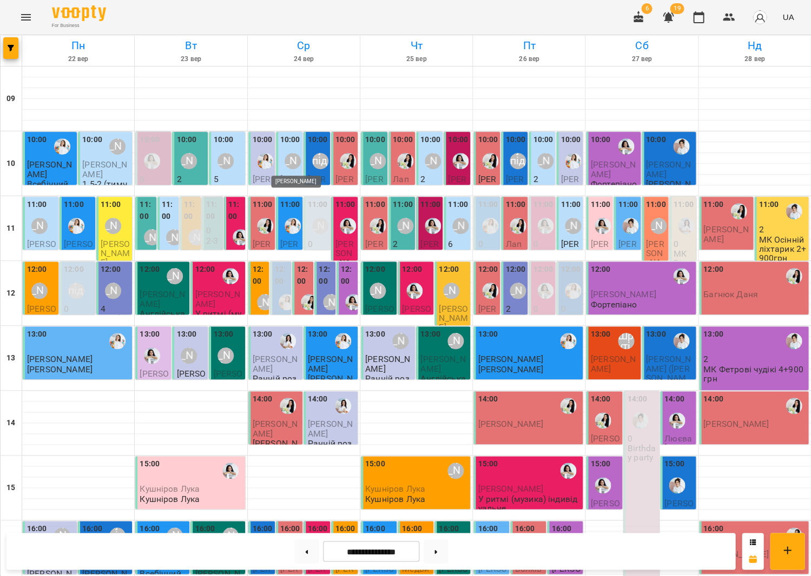
click at [293, 155] on div "[PERSON_NAME]" at bounding box center [292, 161] width 16 height 16
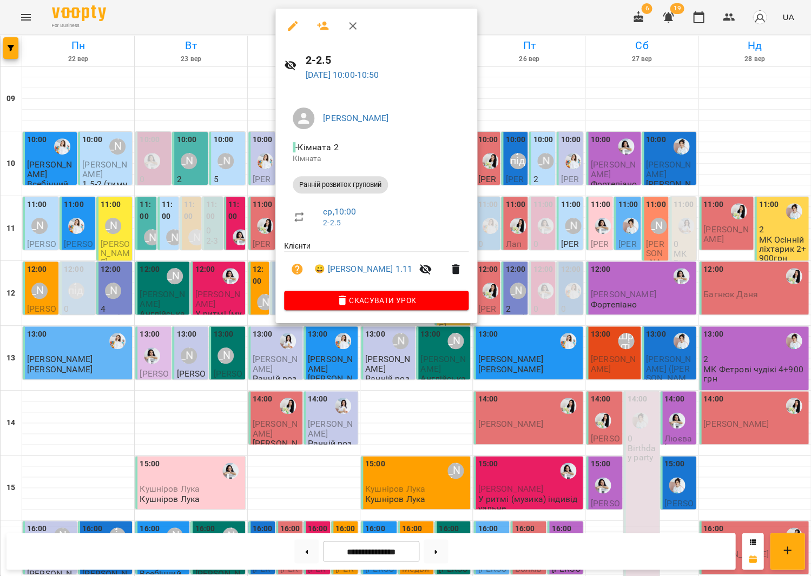
click at [181, 194] on div at bounding box center [405, 288] width 811 height 576
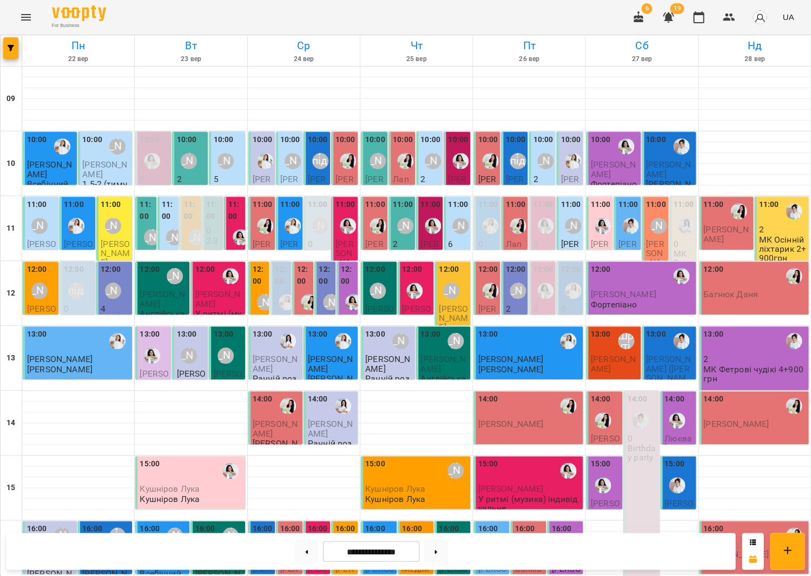
click at [548, 169] on div "[PERSON_NAME]" at bounding box center [545, 161] width 25 height 25
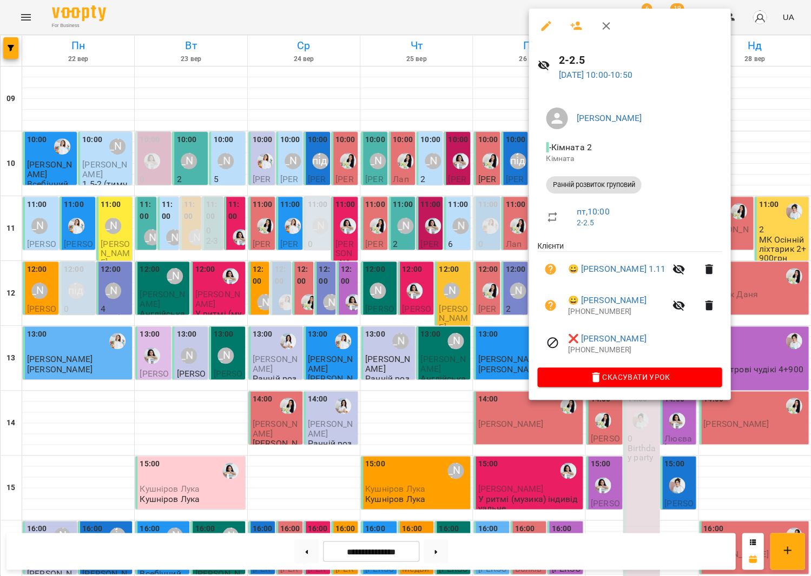
click at [445, 148] on div at bounding box center [405, 288] width 811 height 576
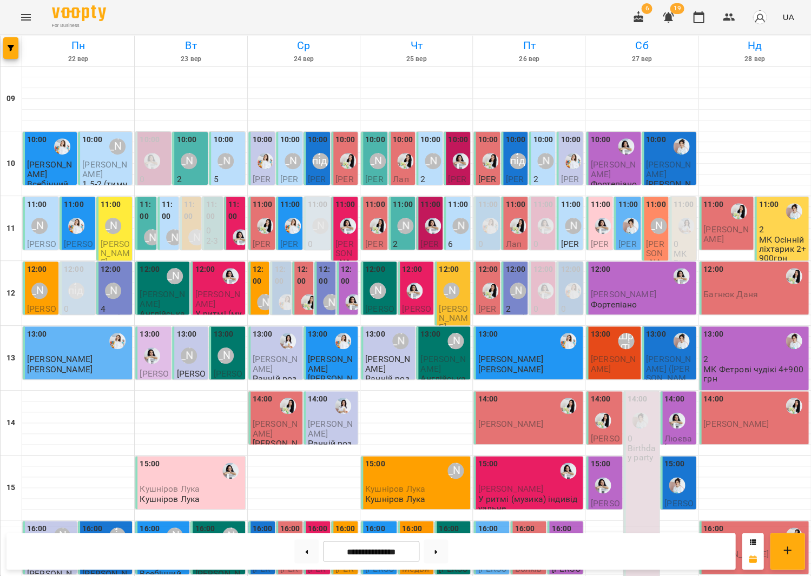
click at [281, 157] on div "[PERSON_NAME]" at bounding box center [292, 161] width 25 height 25
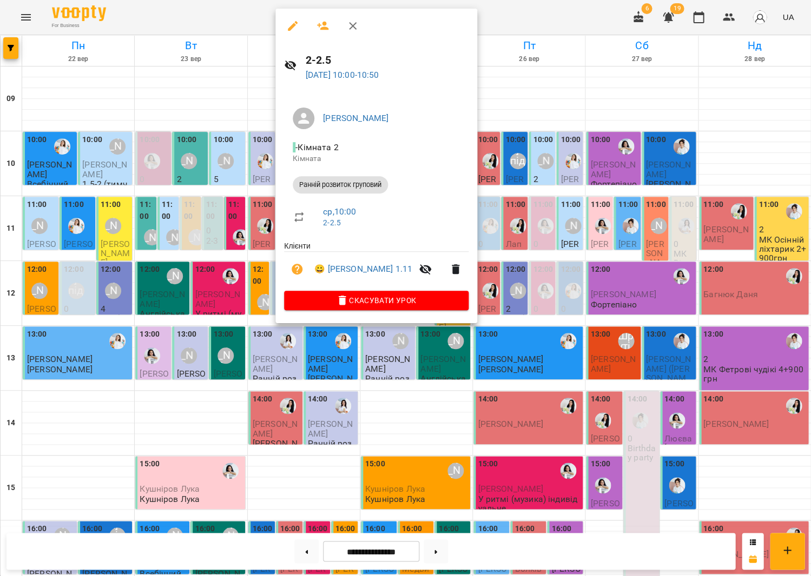
click at [321, 9] on div at bounding box center [376, 26] width 202 height 35
click at [321, 25] on icon "button" at bounding box center [322, 25] width 13 height 13
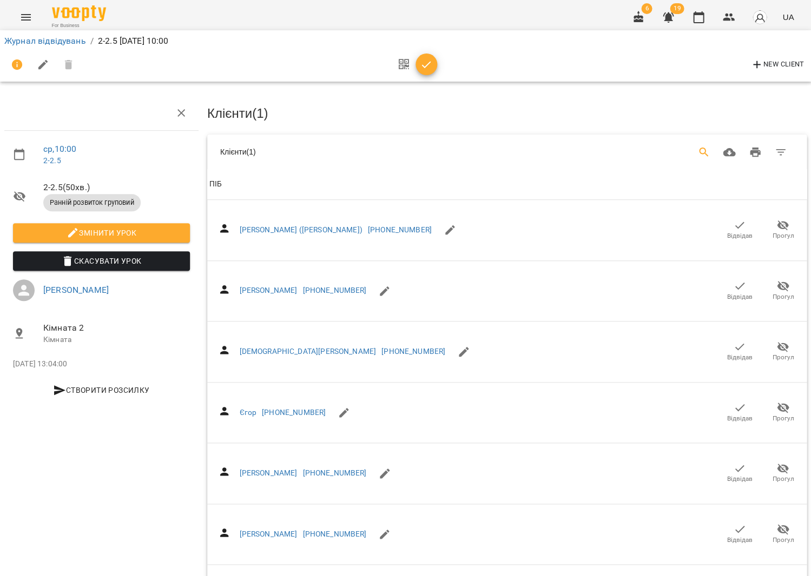
click at [695, 147] on div "Table Toolbar" at bounding box center [633, 153] width 320 height 26
click at [701, 148] on button "Search" at bounding box center [704, 153] width 26 height 26
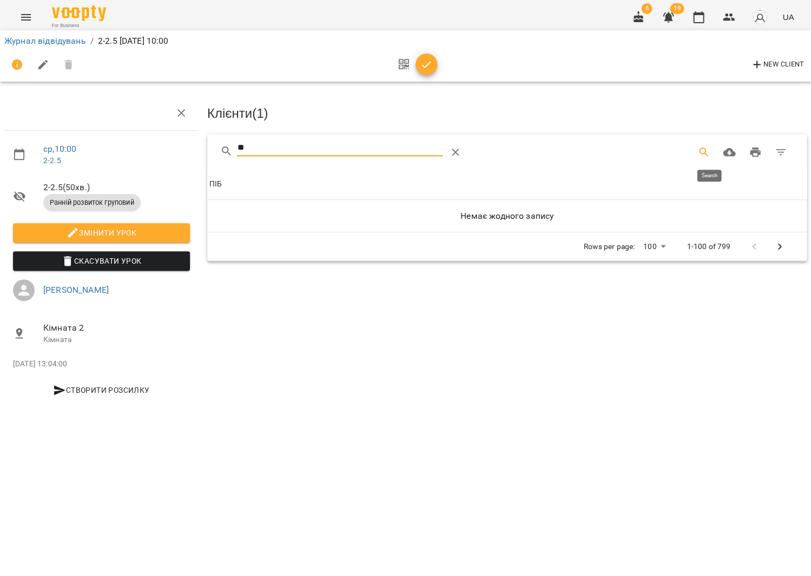
type input "*"
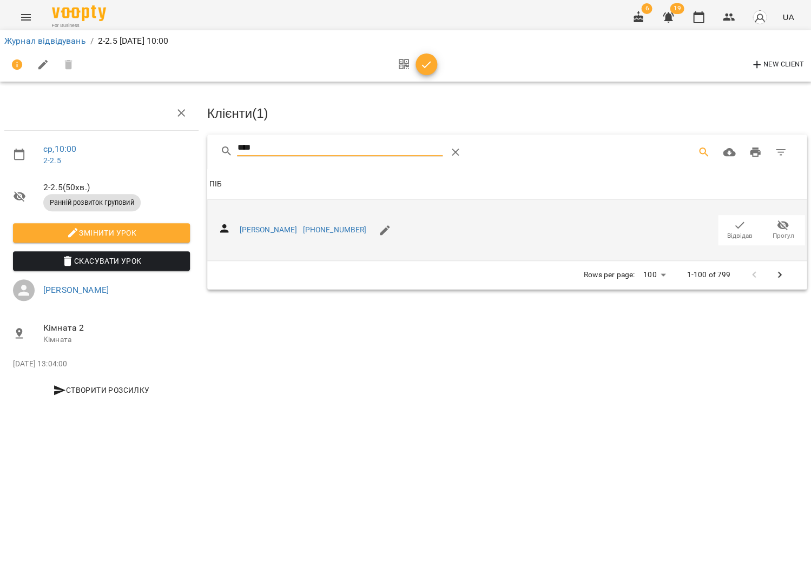
type input "****"
click at [744, 223] on icon "button" at bounding box center [739, 225] width 13 height 13
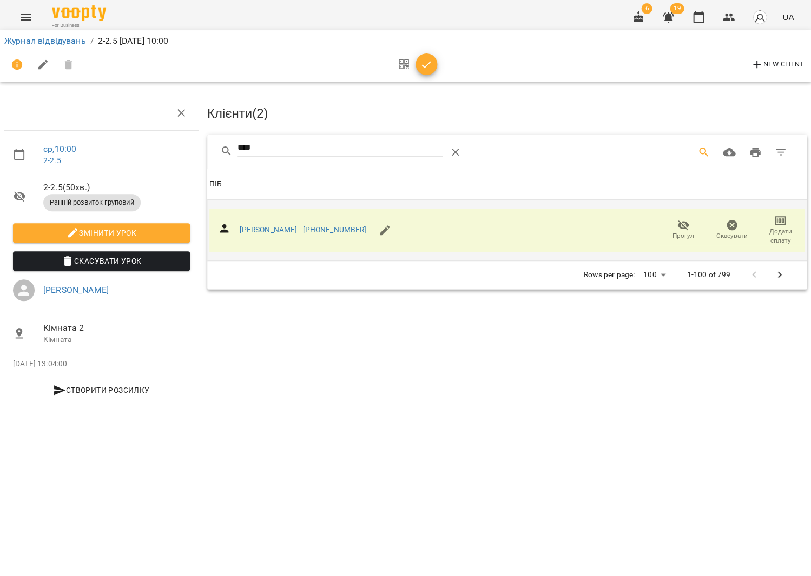
click at [423, 50] on div "New Client" at bounding box center [405, 65] width 806 height 30
click at [427, 58] on icon "button" at bounding box center [426, 64] width 13 height 13
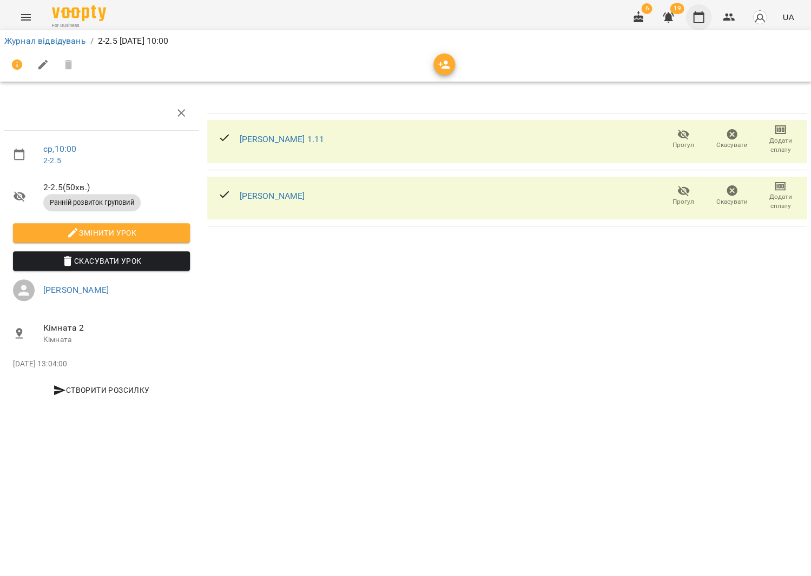
click at [704, 17] on icon "button" at bounding box center [698, 17] width 11 height 12
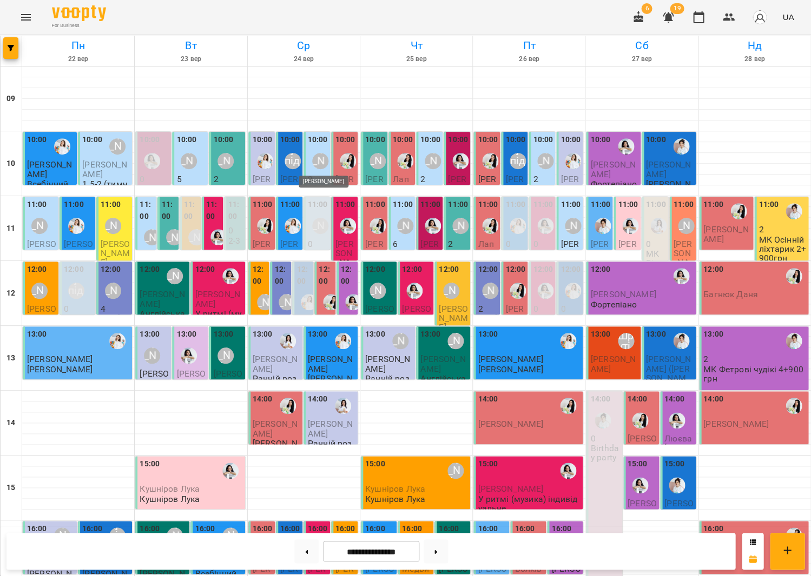
click at [320, 155] on div "[PERSON_NAME]" at bounding box center [320, 161] width 16 height 16
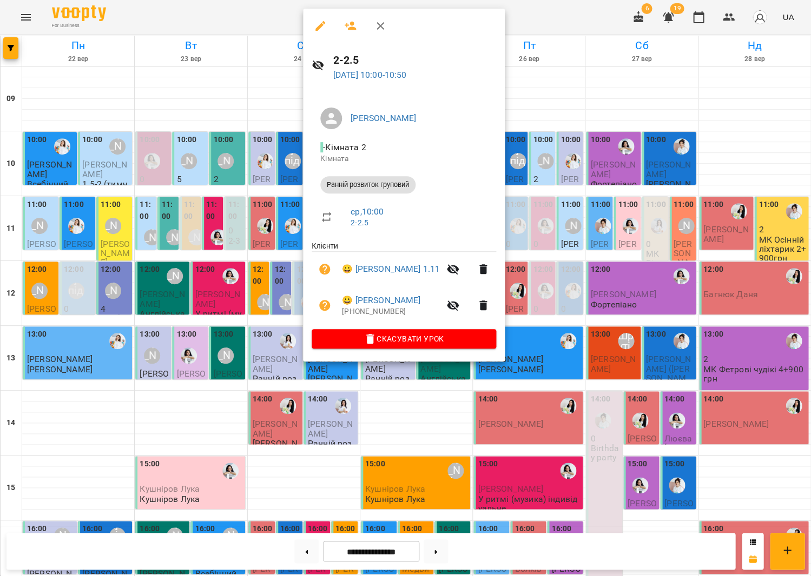
click at [79, 224] on div at bounding box center [405, 288] width 811 height 576
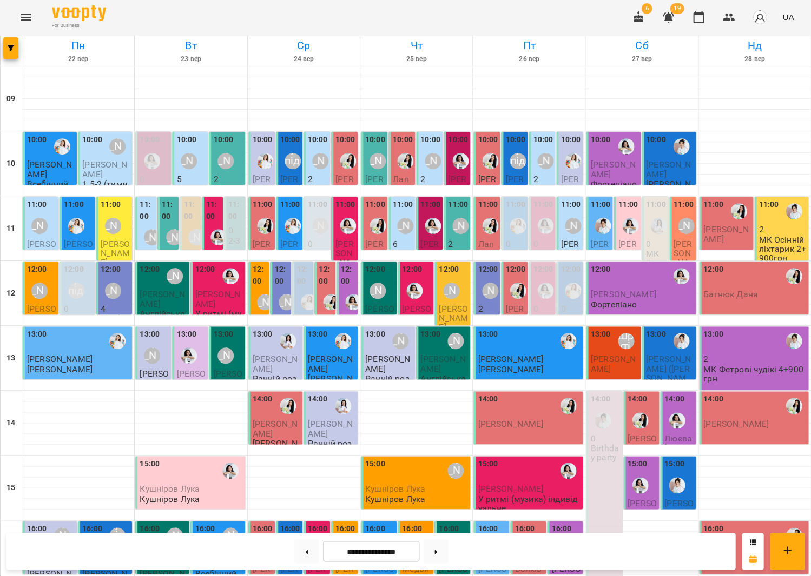
click at [105, 145] on div "[PERSON_NAME]" at bounding box center [117, 146] width 25 height 25
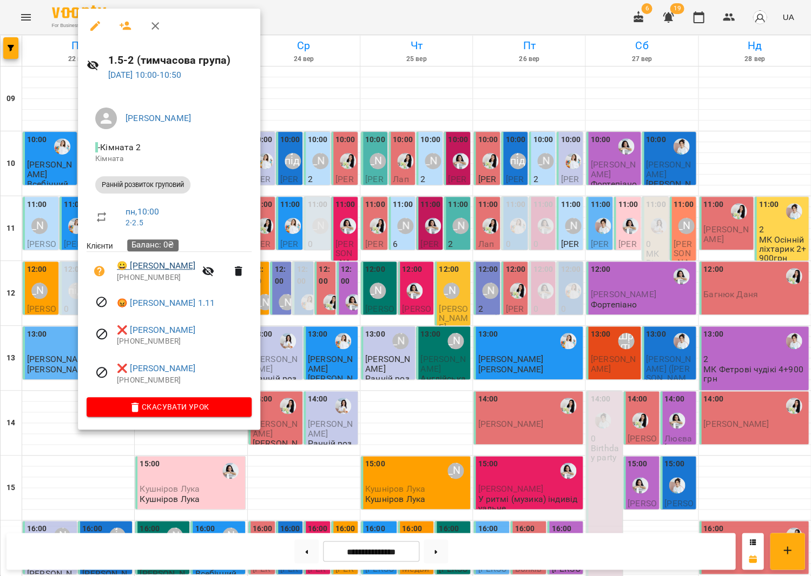
click at [176, 260] on link "😀 [PERSON_NAME]" at bounding box center [156, 266] width 78 height 13
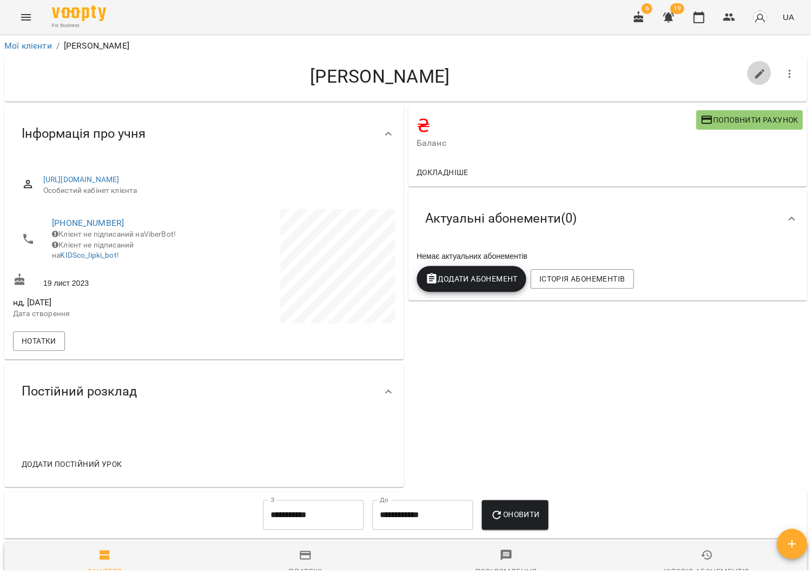
click at [763, 68] on icon "button" at bounding box center [759, 74] width 13 height 13
select select "**"
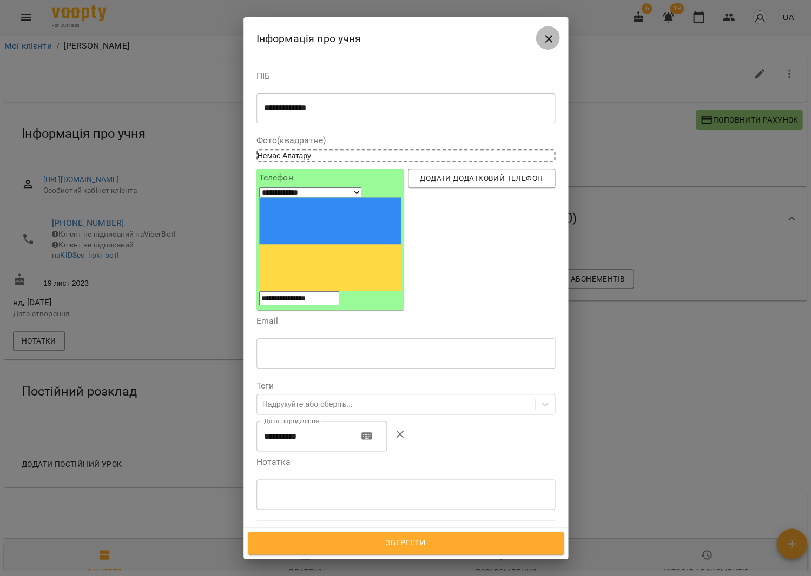
drag, startPoint x: 555, startPoint y: 37, endPoint x: 516, endPoint y: 63, distance: 46.7
click at [555, 37] on button "Close" at bounding box center [548, 39] width 26 height 26
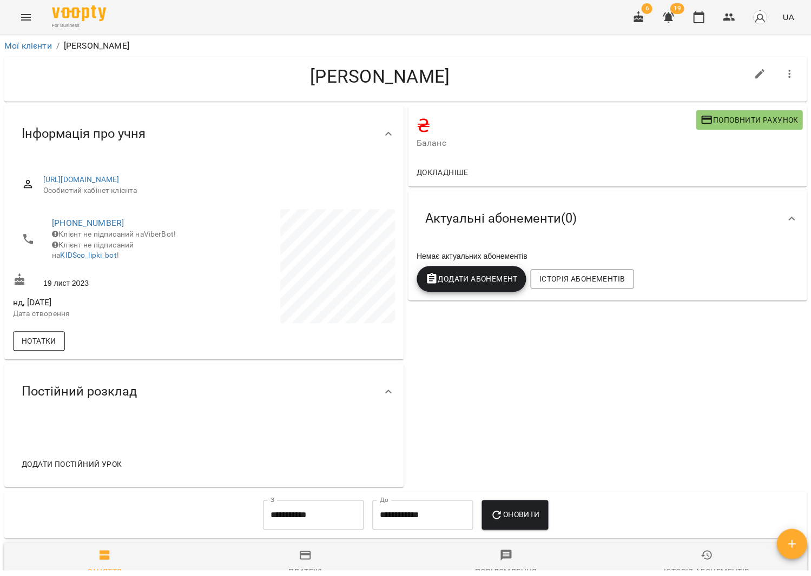
click at [35, 338] on span "Нотатки" at bounding box center [39, 341] width 35 height 13
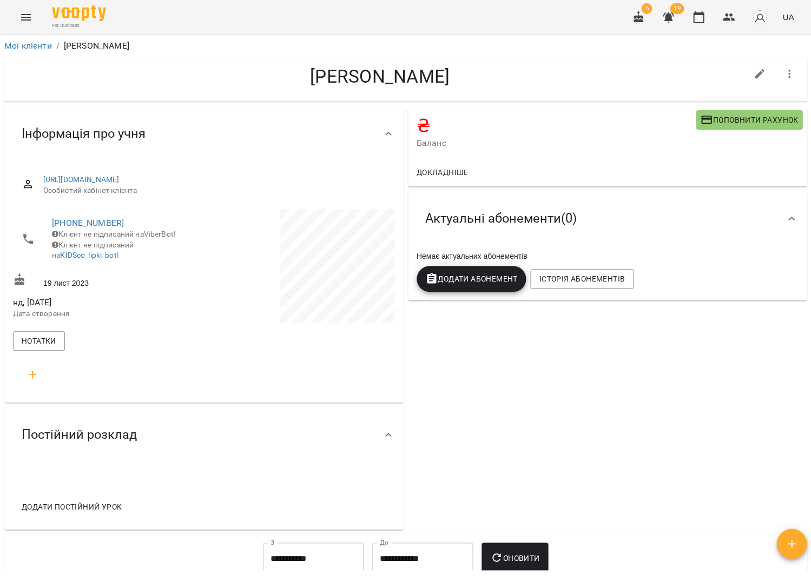
click at [39, 365] on button "button" at bounding box center [32, 375] width 26 height 26
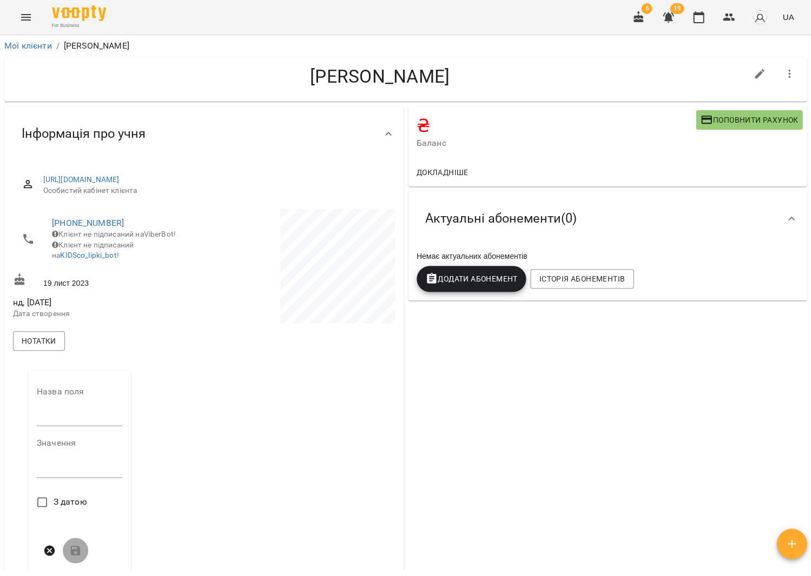
click at [79, 409] on input "text" at bounding box center [79, 417] width 85 height 17
type input "**********"
click at [77, 478] on div "*" at bounding box center [79, 473] width 85 height 17
type textarea "*****"
click at [71, 546] on icon "submit" at bounding box center [76, 551] width 10 height 10
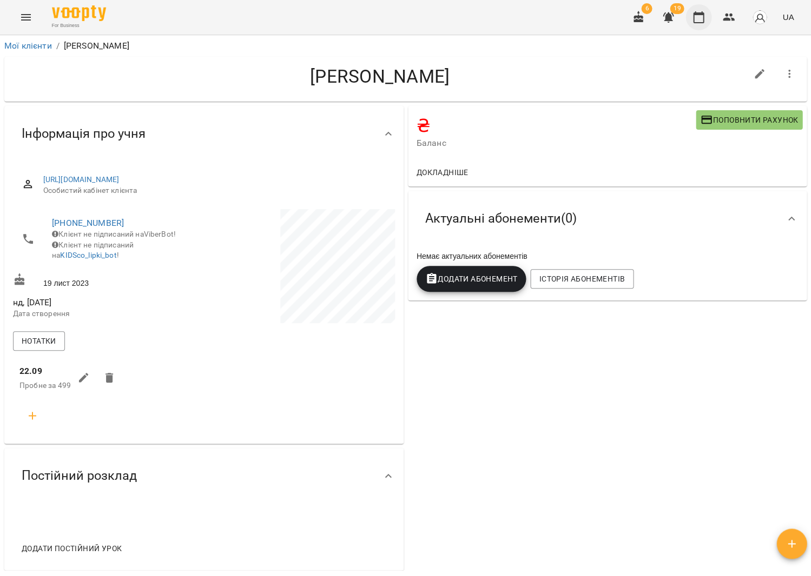
click at [698, 15] on icon "button" at bounding box center [698, 17] width 11 height 12
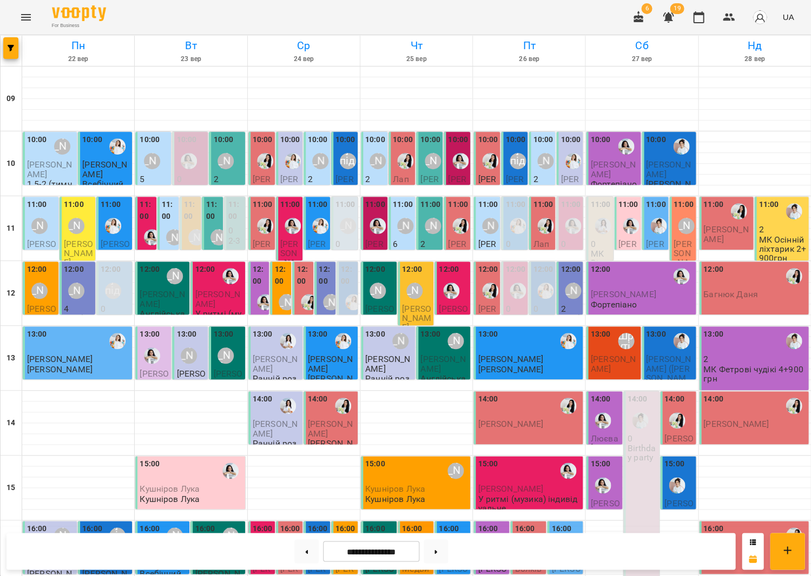
click at [50, 162] on span "[PERSON_NAME]" at bounding box center [49, 169] width 45 height 19
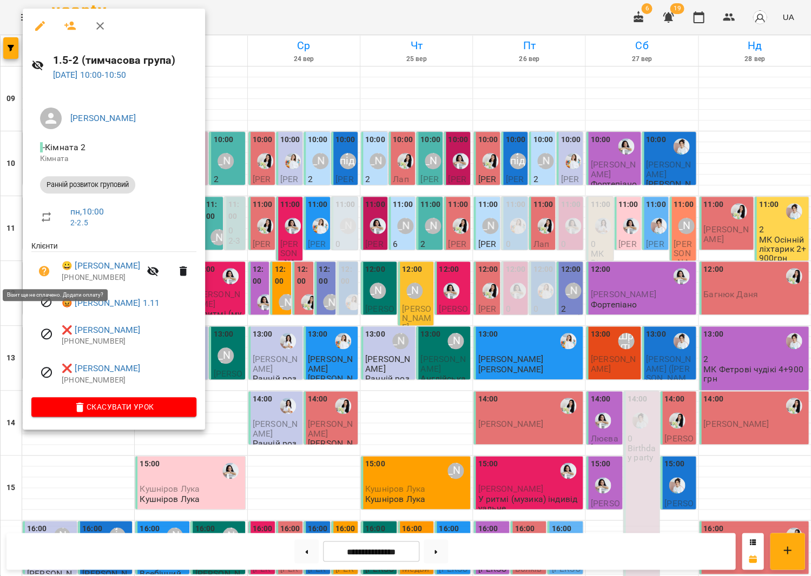
click at [51, 267] on button "button" at bounding box center [44, 271] width 26 height 26
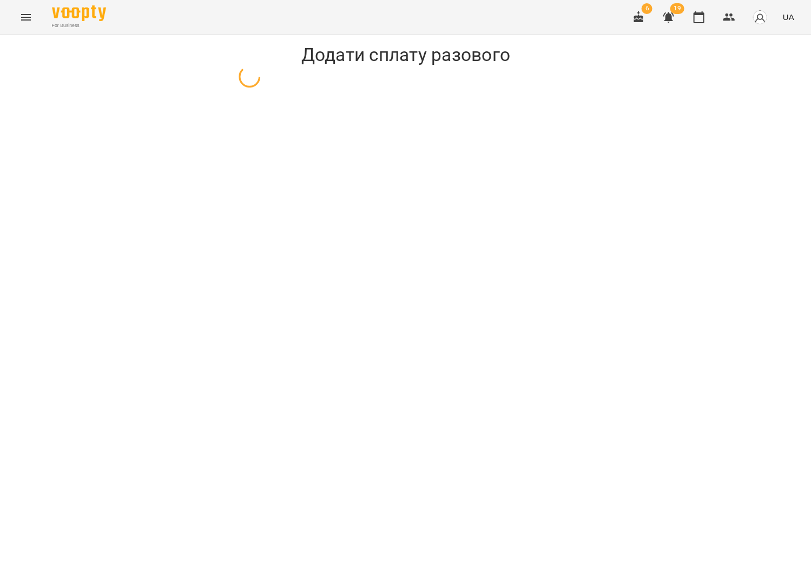
select select "**********"
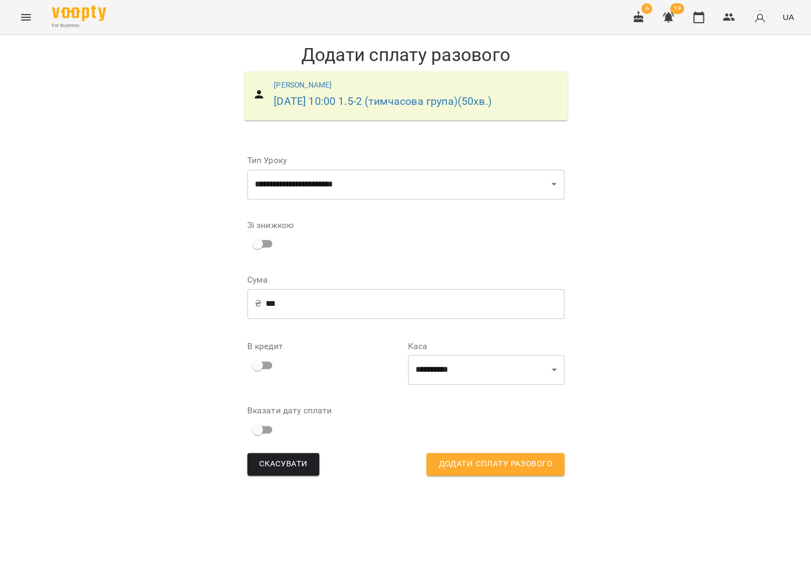
click at [290, 300] on input "***" at bounding box center [415, 304] width 299 height 30
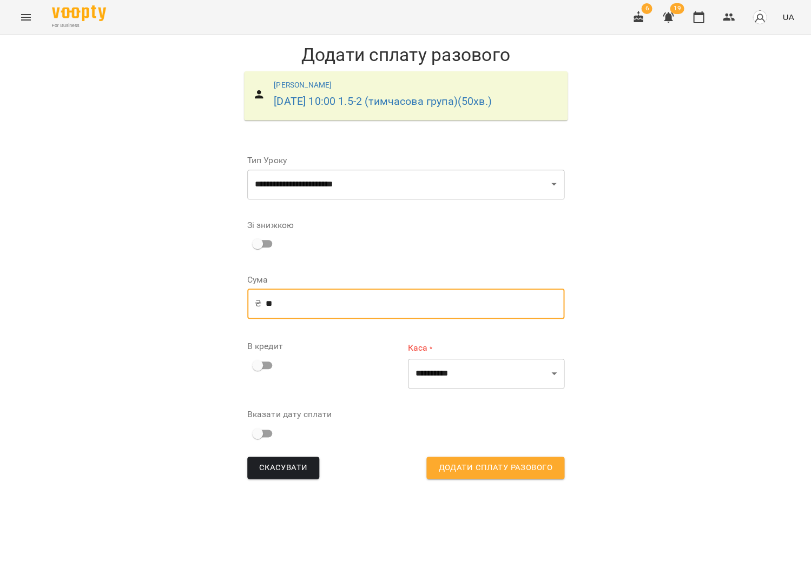
type input "*"
type input "***"
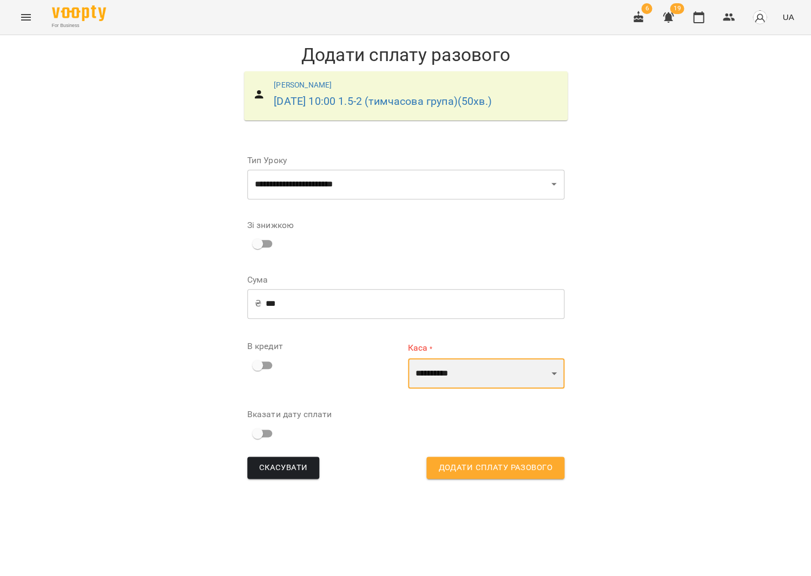
select select "****"
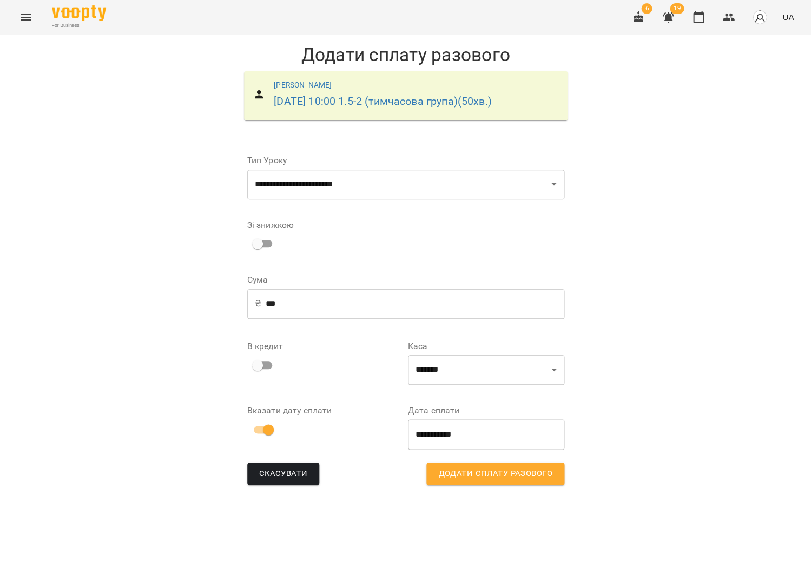
click at [467, 481] on button "Додати сплату разового" at bounding box center [494, 474] width 137 height 23
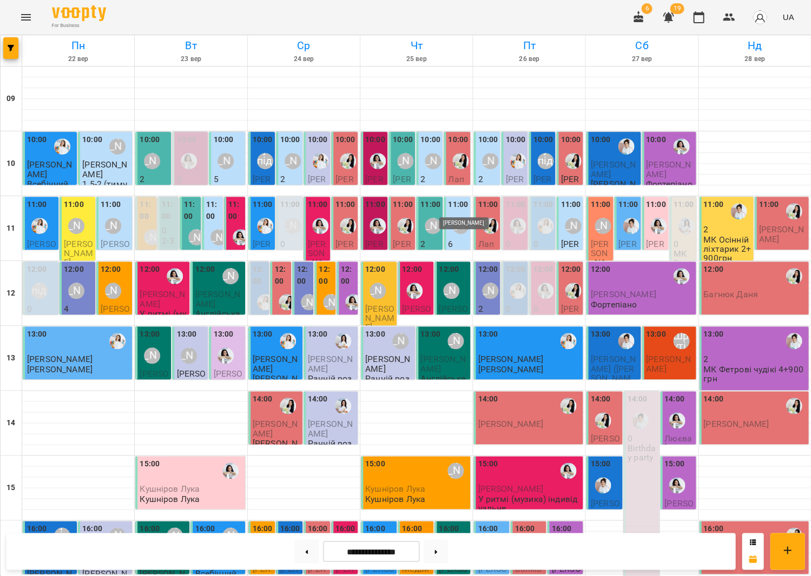
scroll to position [25, 0]
click at [25, 19] on icon "Menu" at bounding box center [26, 17] width 10 height 6
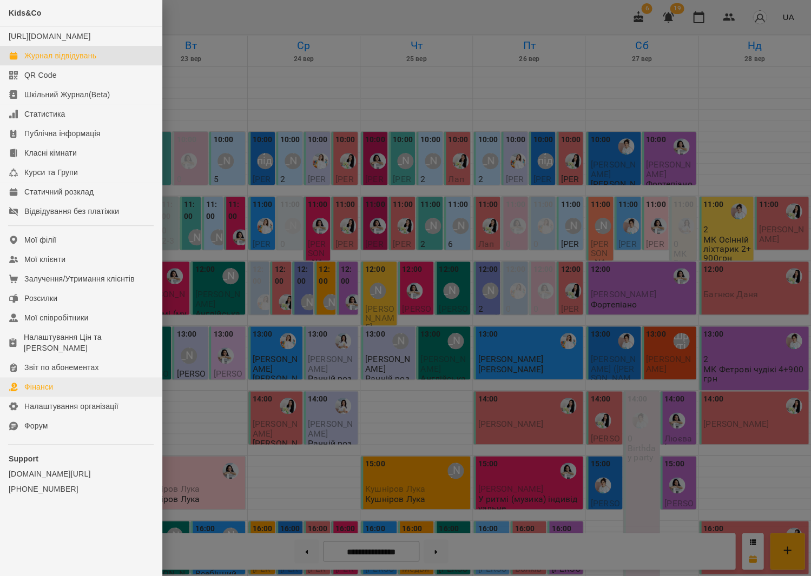
click at [74, 377] on link "Фінанси" at bounding box center [81, 386] width 162 height 19
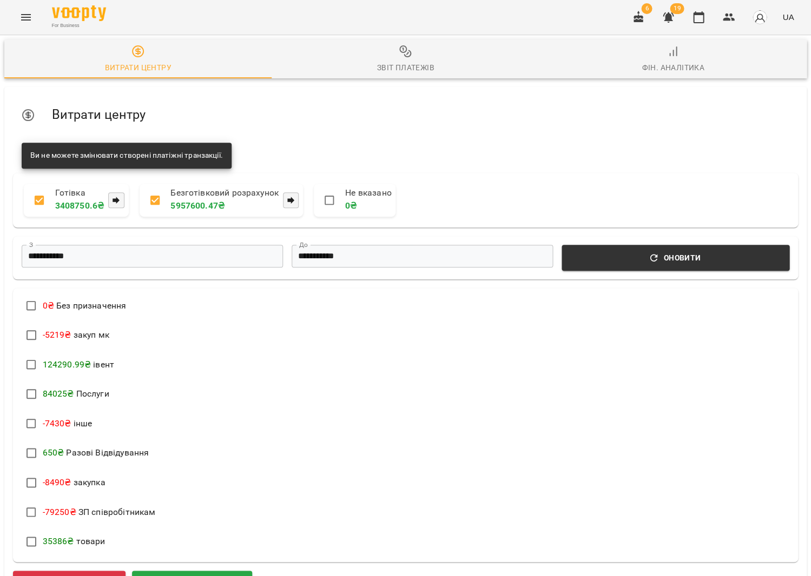
scroll to position [157, 0]
click at [191, 576] on span "Додати прибуток" at bounding box center [192, 584] width 94 height 14
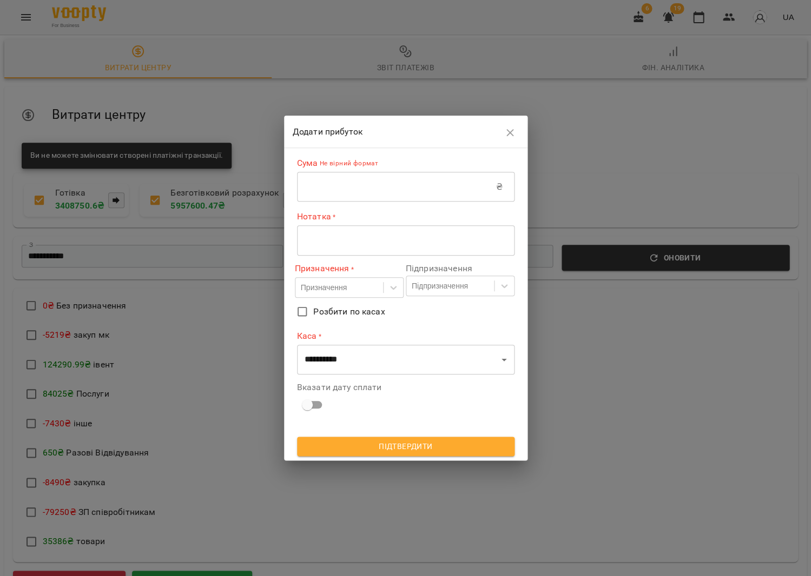
click at [382, 180] on input "text" at bounding box center [396, 187] width 199 height 30
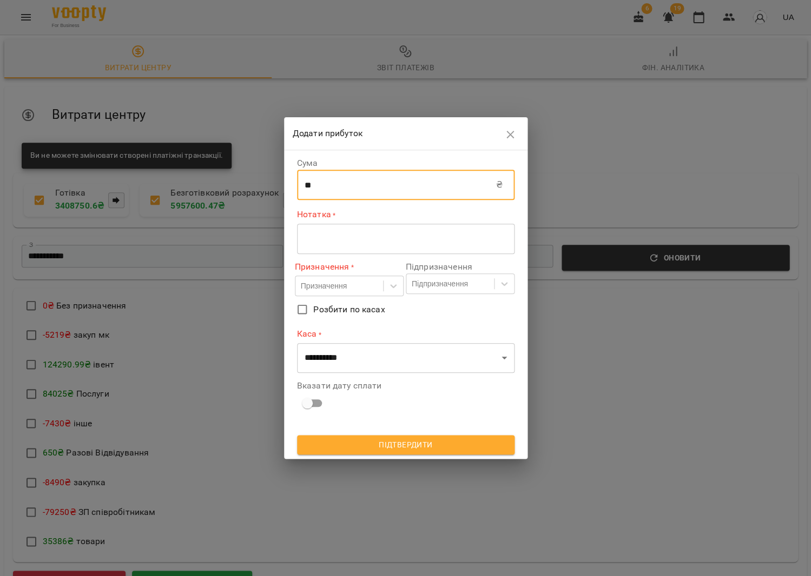
type input "**"
click at [382, 249] on div "* ​" at bounding box center [405, 239] width 217 height 30
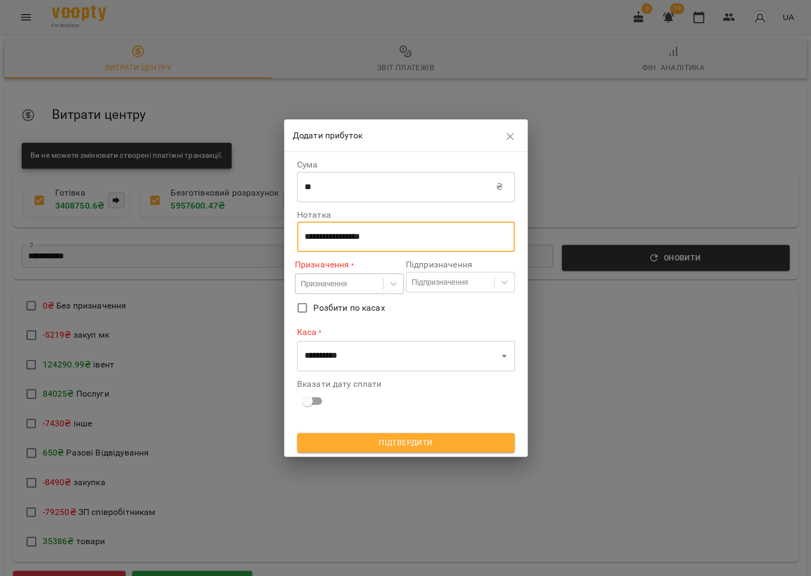
type textarea "**********"
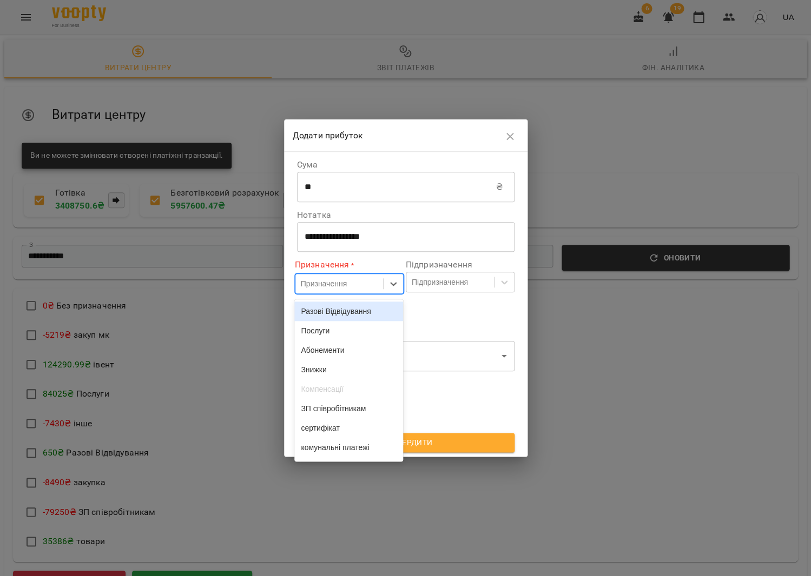
click at [343, 289] on div "Призначення" at bounding box center [324, 283] width 46 height 11
click at [331, 307] on div "товари" at bounding box center [348, 313] width 109 height 19
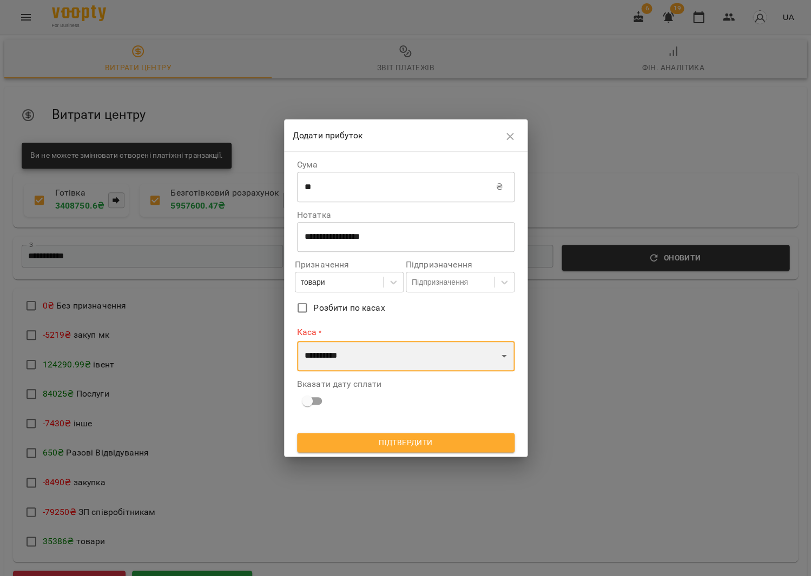
select select "****"
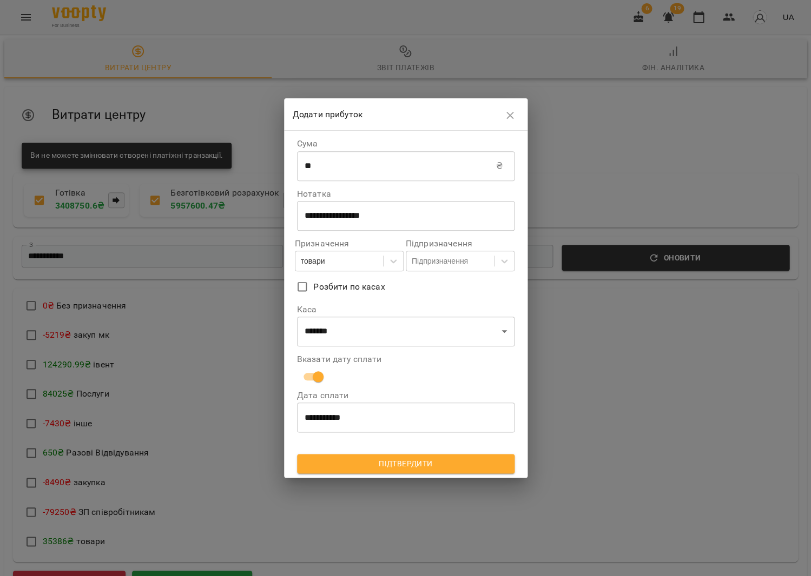
click at [358, 459] on span "Підтвердити" at bounding box center [406, 463] width 200 height 13
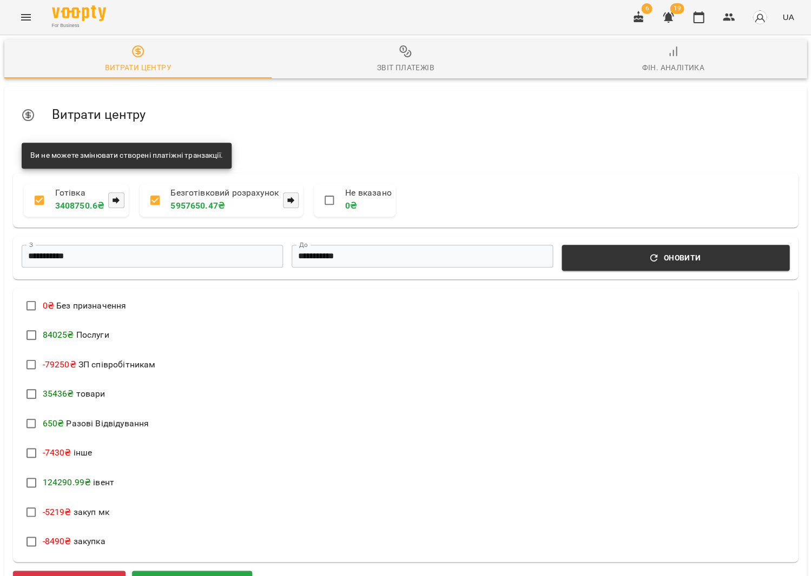
scroll to position [103, 0]
click at [204, 576] on span "Додати прибуток" at bounding box center [192, 584] width 94 height 14
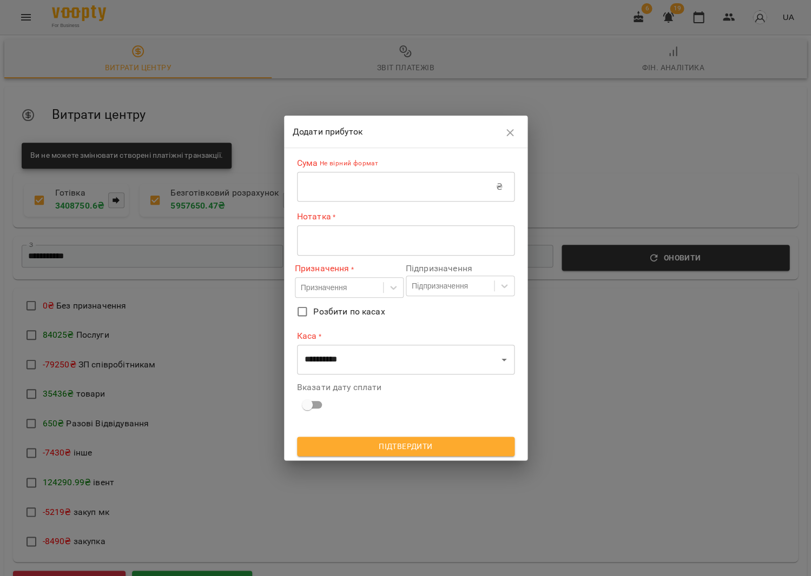
click at [316, 196] on input "text" at bounding box center [396, 187] width 199 height 30
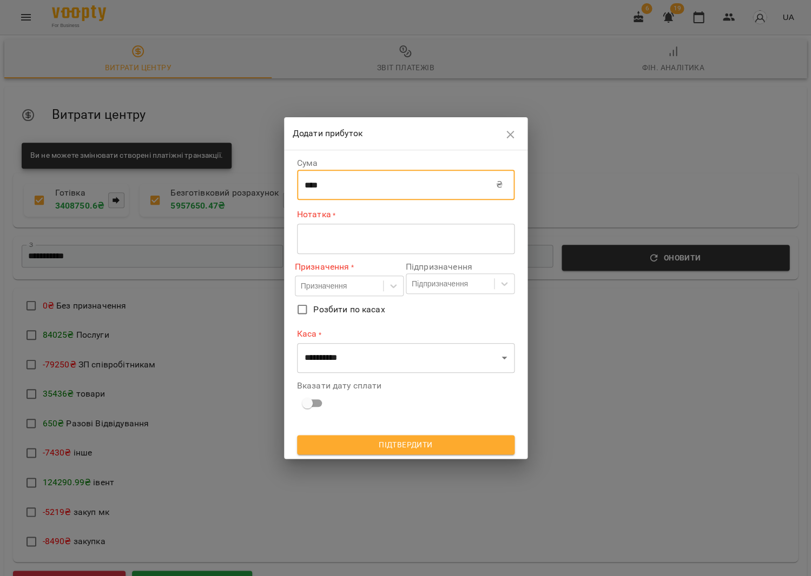
type input "****"
click at [317, 251] on div "* ​" at bounding box center [405, 239] width 217 height 30
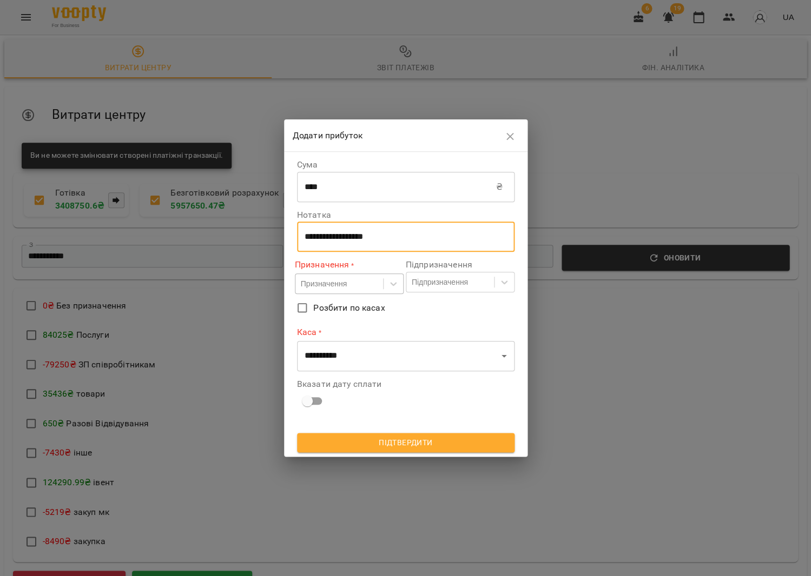
type textarea "**********"
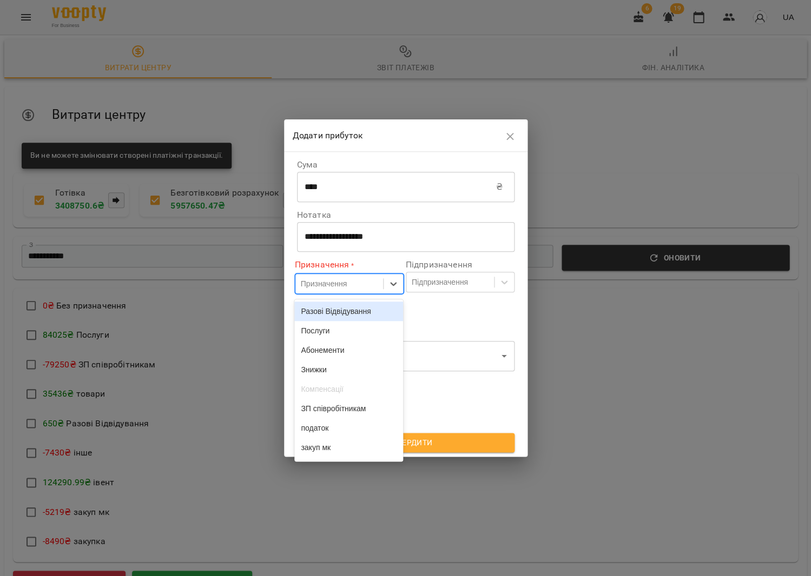
click at [335, 281] on div "Призначення" at bounding box center [324, 283] width 46 height 11
drag, startPoint x: 334, startPoint y: 342, endPoint x: 340, endPoint y: 337, distance: 7.7
click at [334, 341] on div "Послуги" at bounding box center [348, 330] width 109 height 19
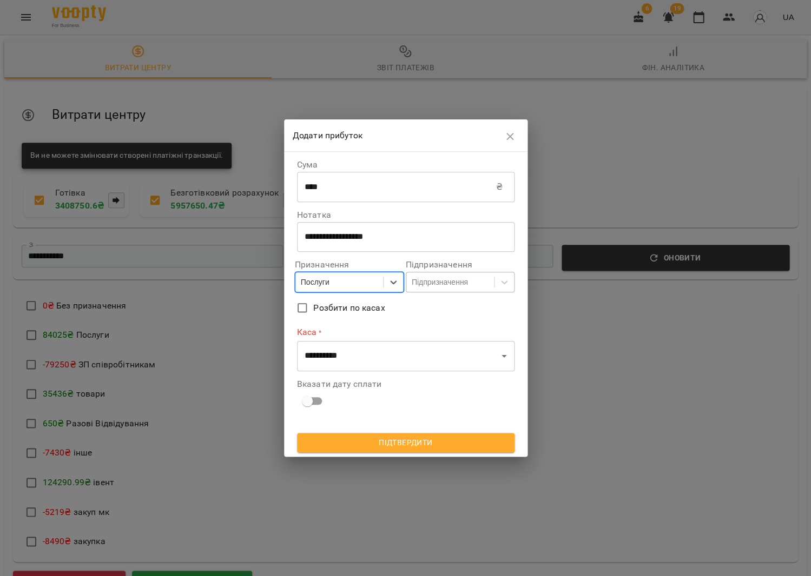
click at [448, 290] on div "Підпризначення" at bounding box center [450, 282] width 88 height 18
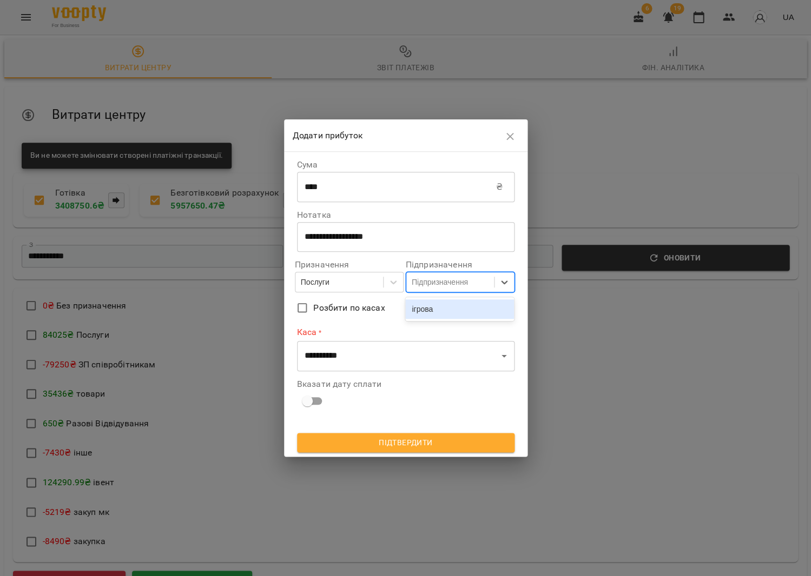
click at [445, 311] on div "ігрова" at bounding box center [459, 309] width 109 height 19
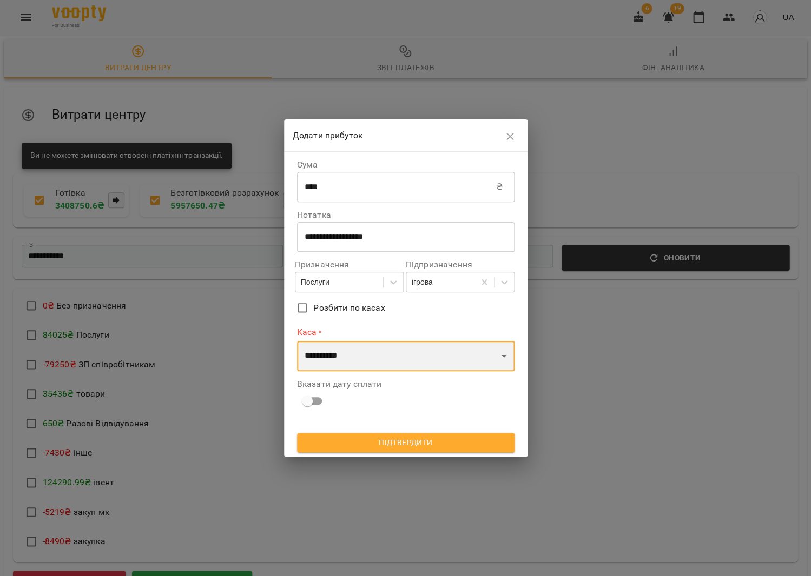
select select "****"
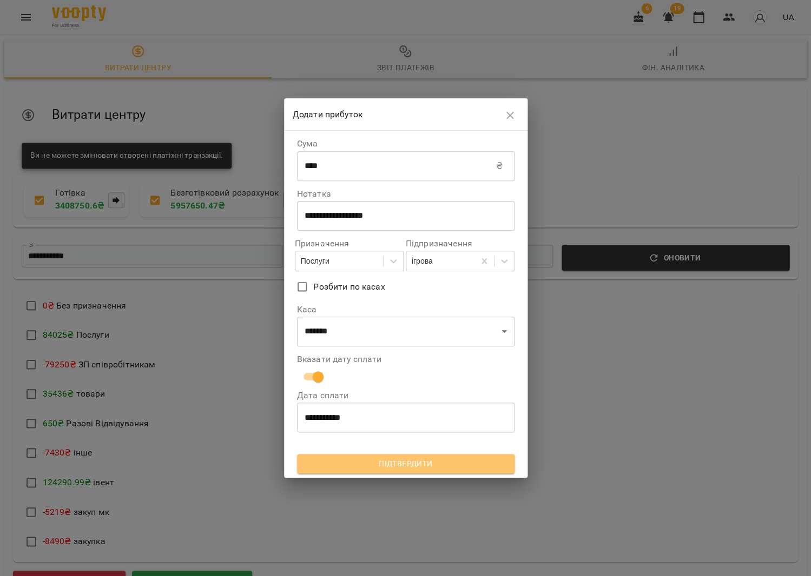
click at [378, 457] on span "Підтвердити" at bounding box center [406, 463] width 200 height 13
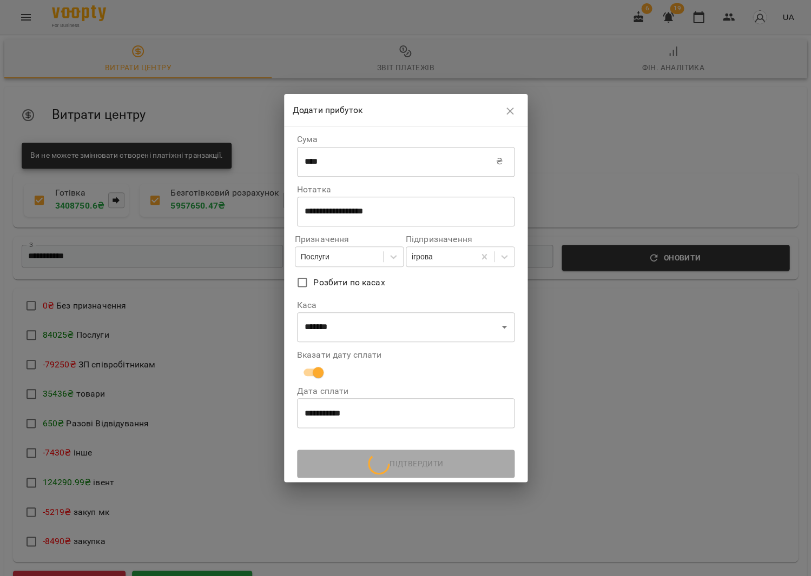
scroll to position [0, 0]
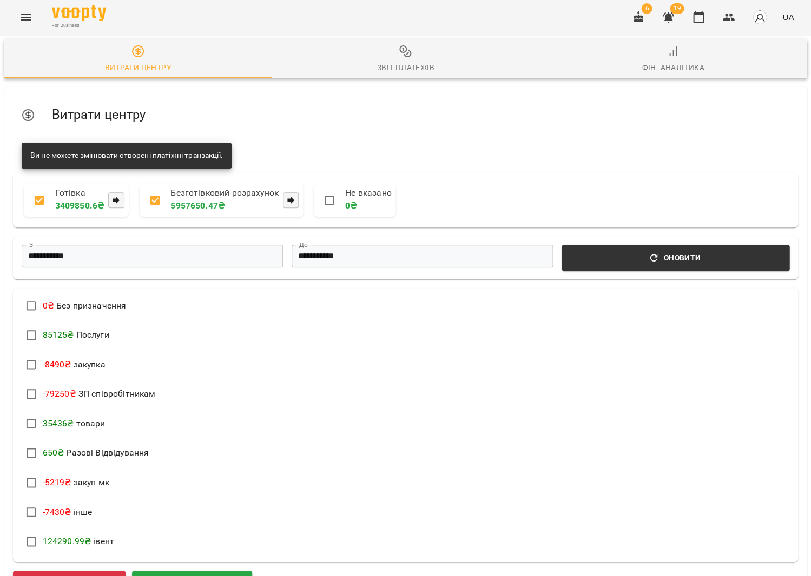
click at [400, 57] on icon "button" at bounding box center [405, 51] width 13 height 13
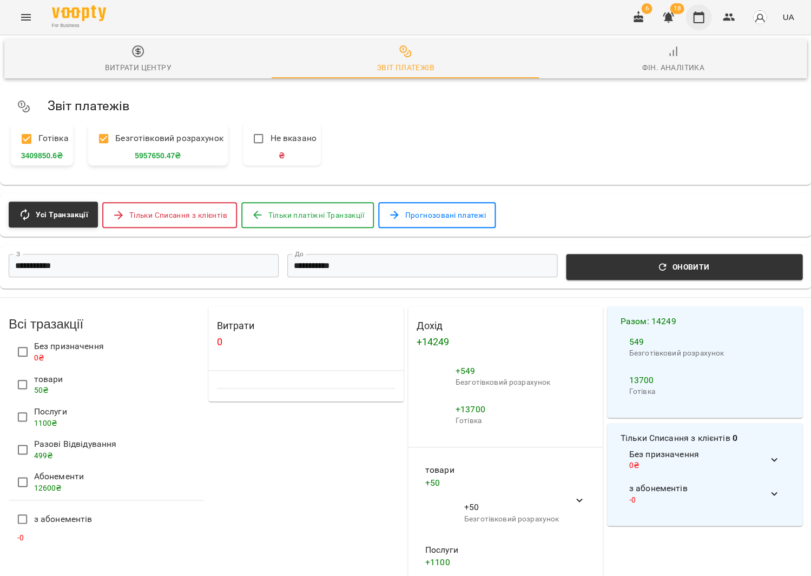
click at [699, 21] on icon "button" at bounding box center [698, 17] width 13 height 13
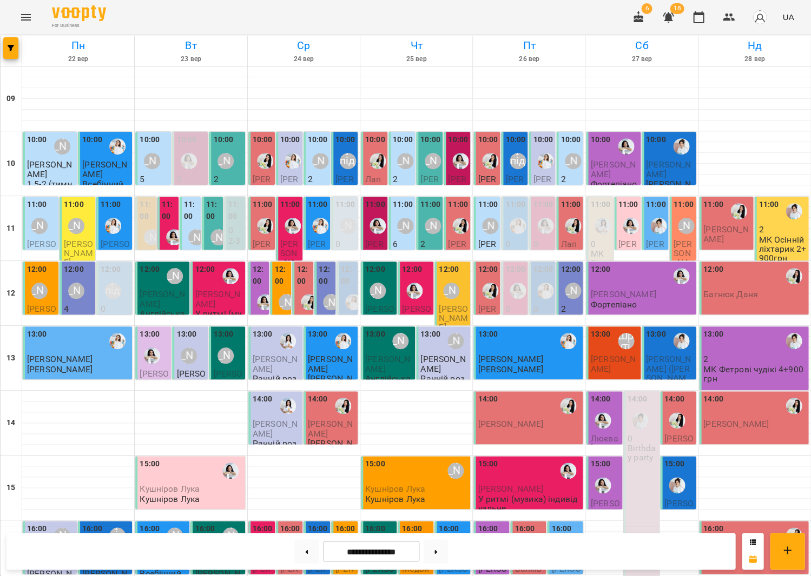
click at [46, 214] on div "[PERSON_NAME]" at bounding box center [39, 226] width 25 height 25
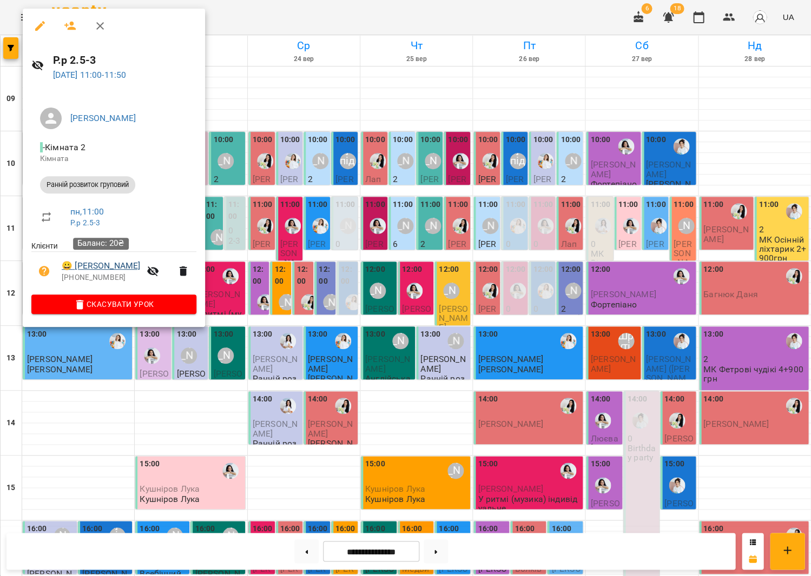
click at [103, 260] on link "😀 [PERSON_NAME]" at bounding box center [101, 266] width 78 height 13
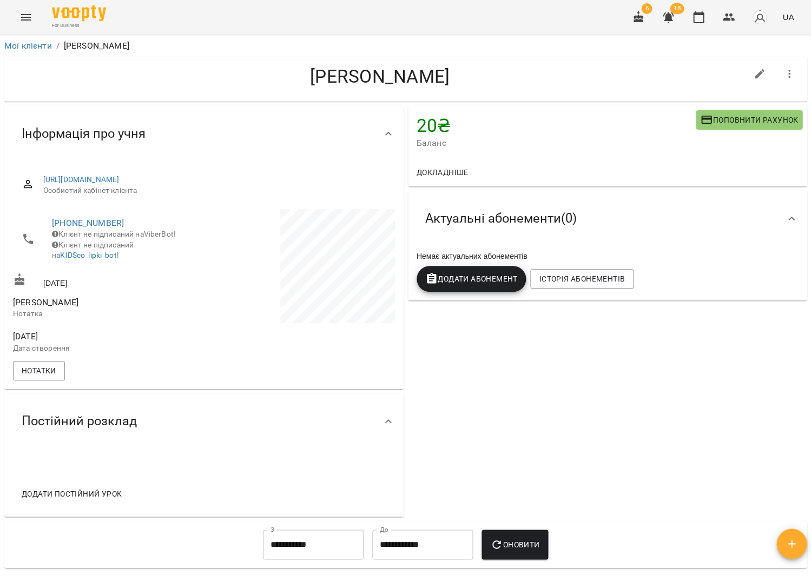
click at [721, 117] on span "Поповнити рахунок" at bounding box center [749, 120] width 98 height 13
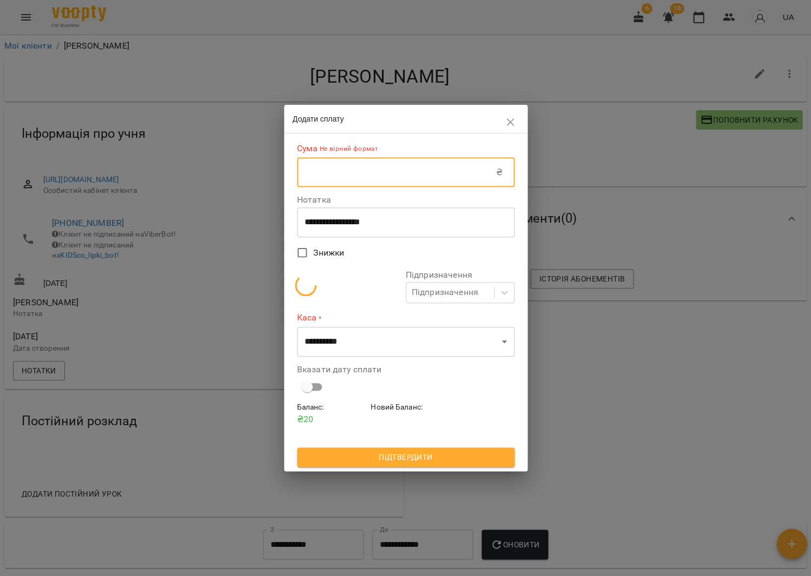
click at [450, 173] on input "text" at bounding box center [396, 172] width 199 height 30
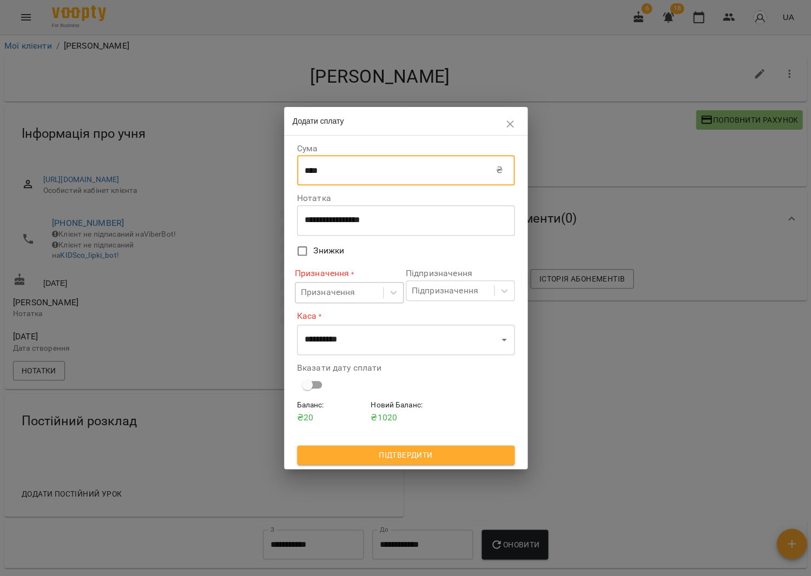
type input "****"
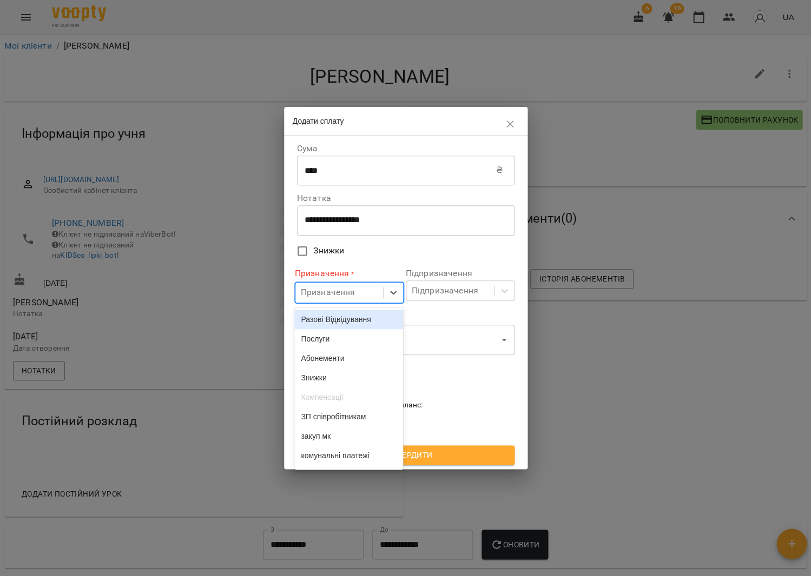
click at [335, 293] on div "Призначення" at bounding box center [328, 293] width 55 height 13
click at [345, 318] on div "Разові Відвідування" at bounding box center [348, 319] width 109 height 19
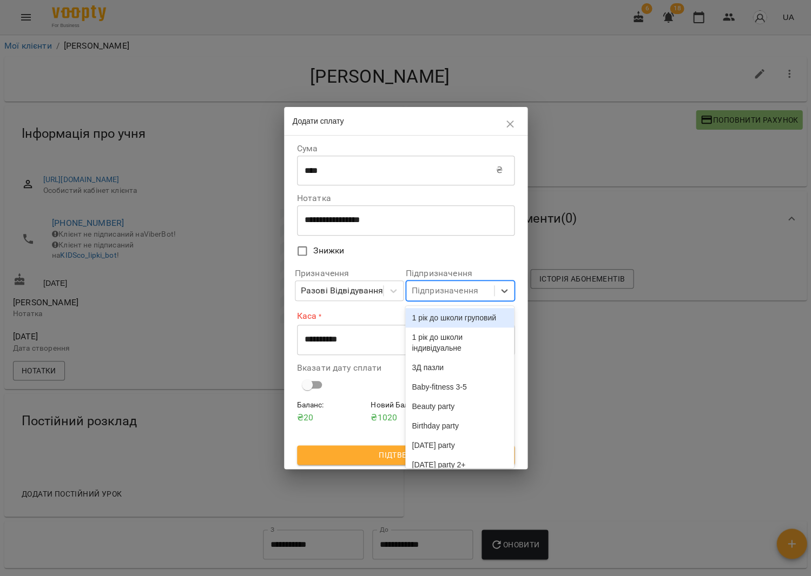
click at [417, 292] on div "Підпризначення" at bounding box center [445, 290] width 67 height 13
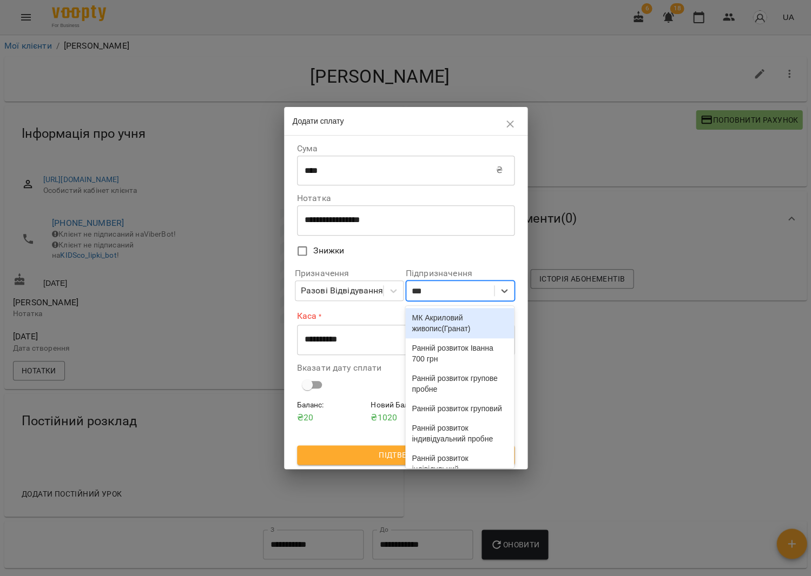
type input "****"
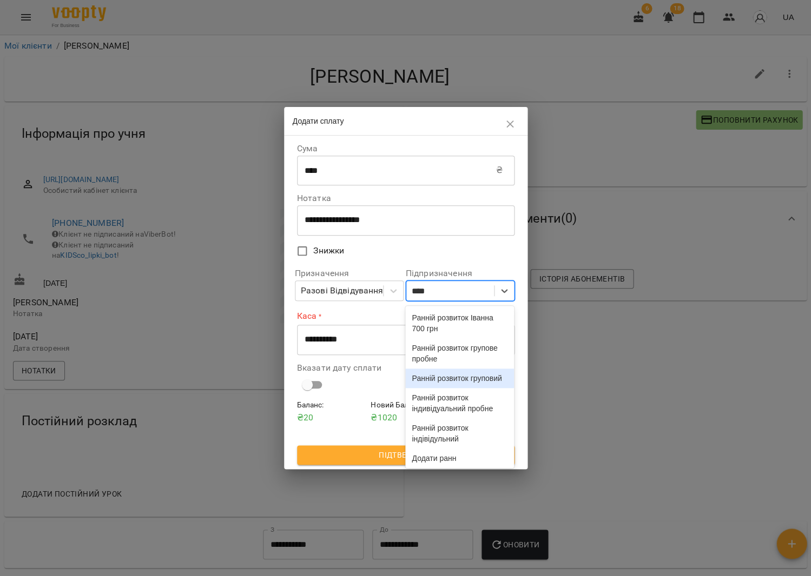
click at [451, 388] on div "Ранній розвиток груповий" at bounding box center [459, 378] width 109 height 19
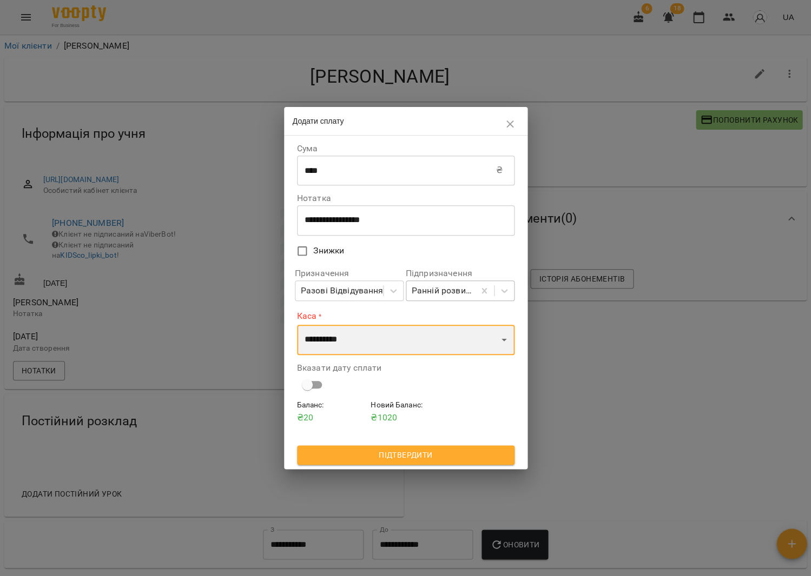
select select "****"
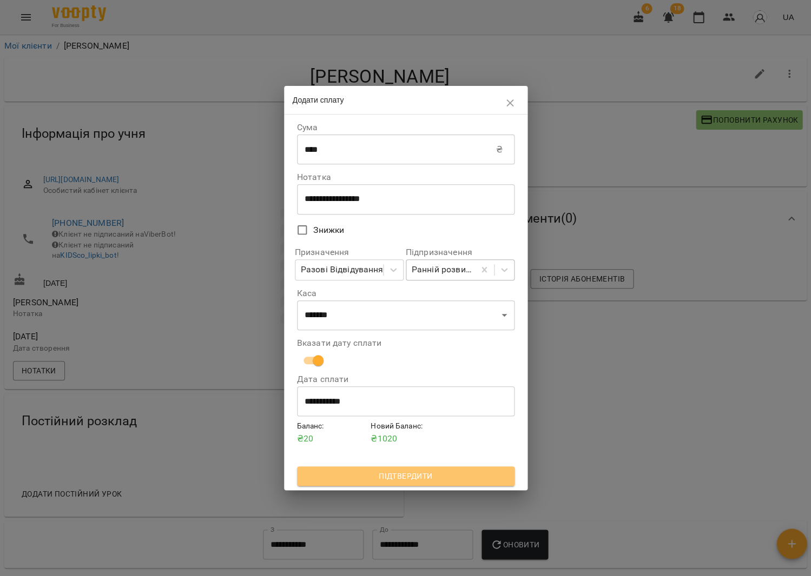
click at [421, 476] on span "Підтвердити" at bounding box center [406, 476] width 200 height 13
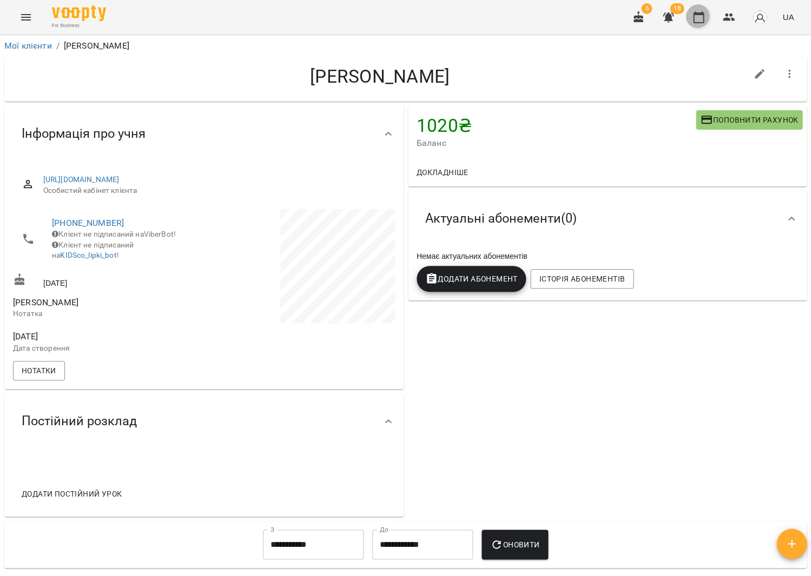
click at [701, 15] on icon "button" at bounding box center [698, 17] width 13 height 13
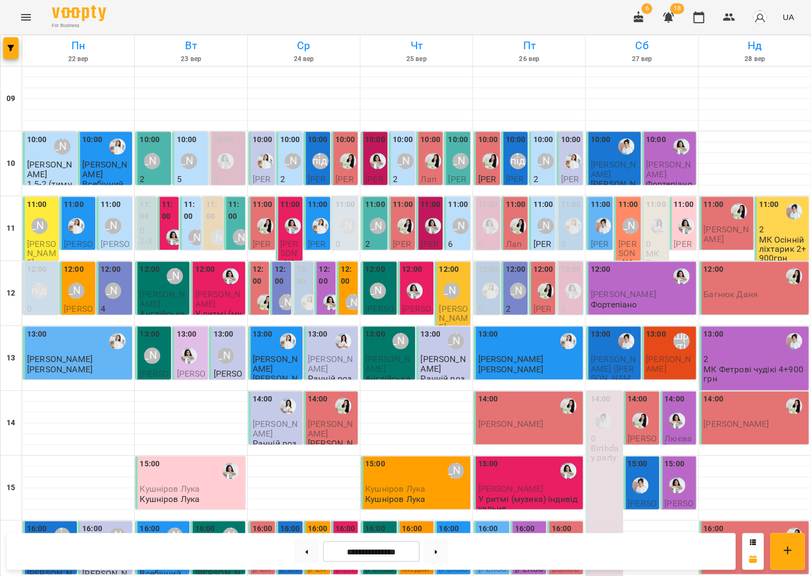
click at [102, 216] on div "[PERSON_NAME]" at bounding box center [113, 226] width 25 height 25
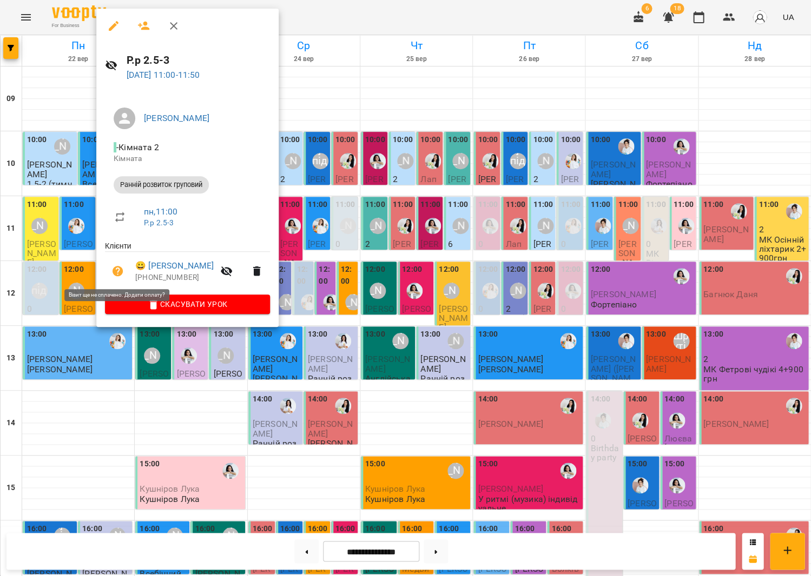
click at [128, 266] on button "button" at bounding box center [118, 271] width 26 height 26
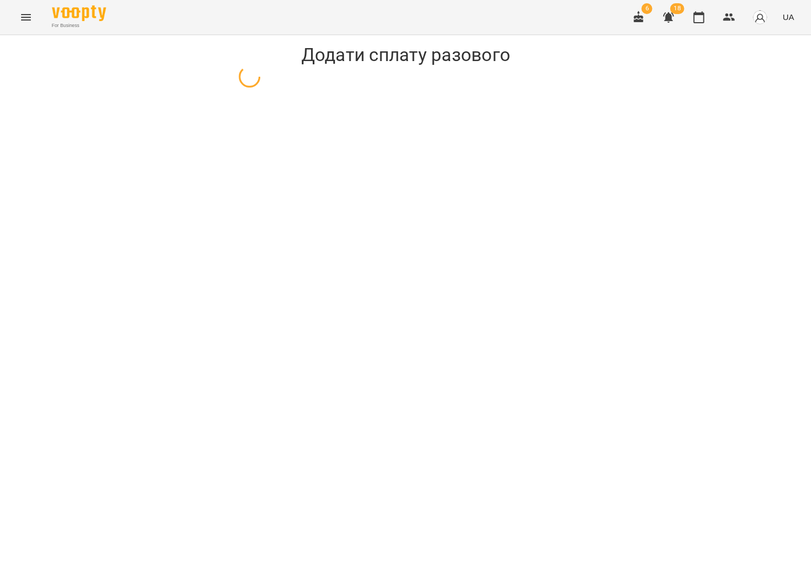
select select "**********"
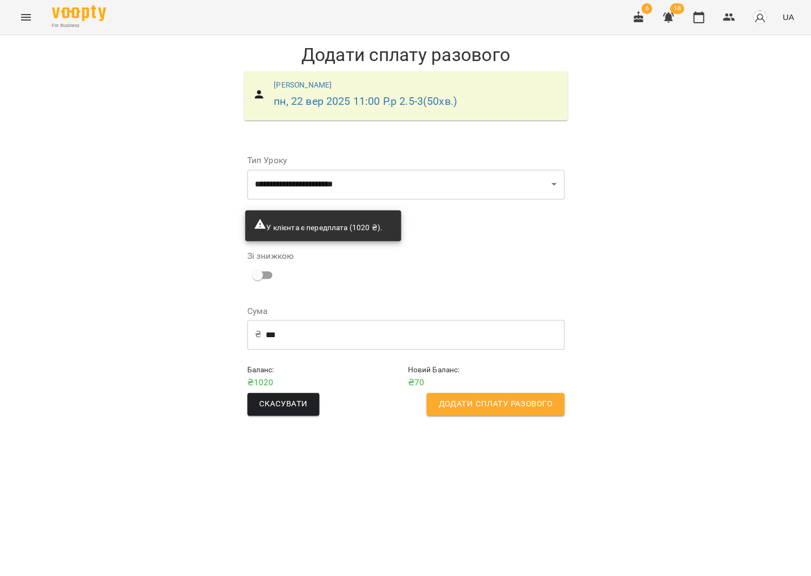
click at [500, 403] on span "Додати сплату разового" at bounding box center [495, 404] width 114 height 14
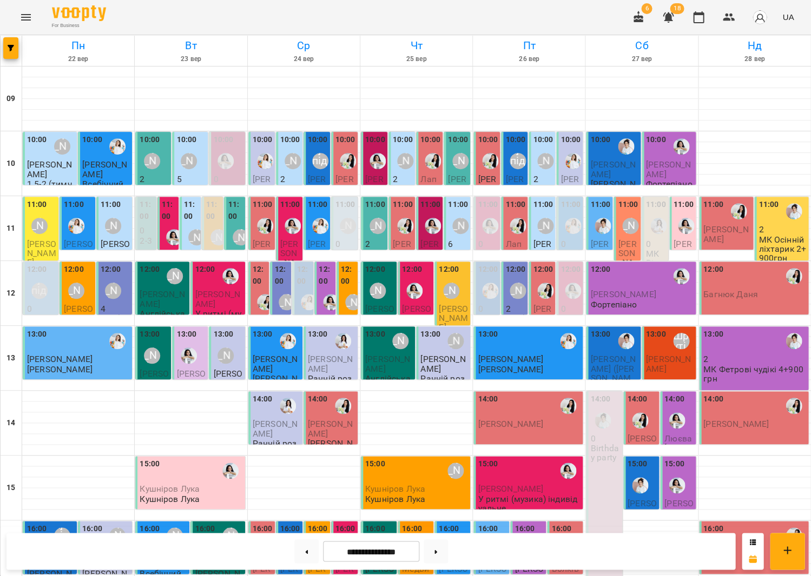
click at [88, 214] on div at bounding box center [76, 226] width 25 height 25
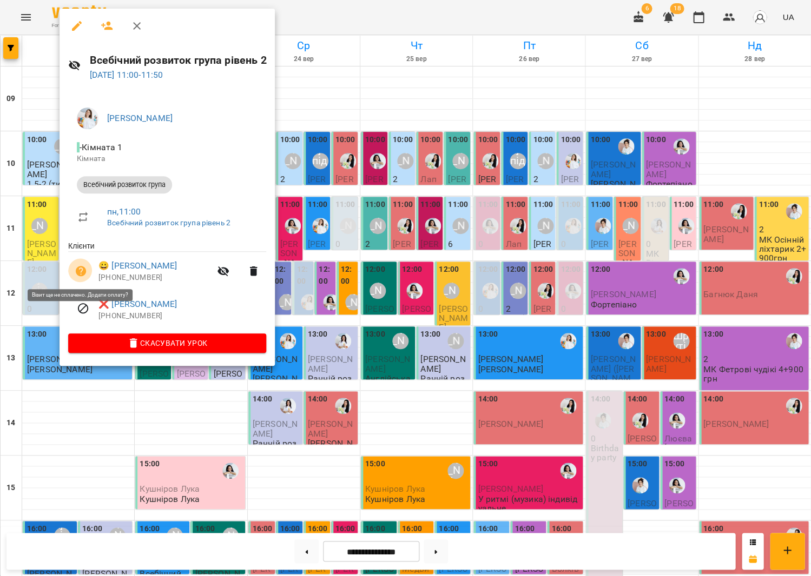
click at [84, 262] on button "button" at bounding box center [81, 271] width 26 height 26
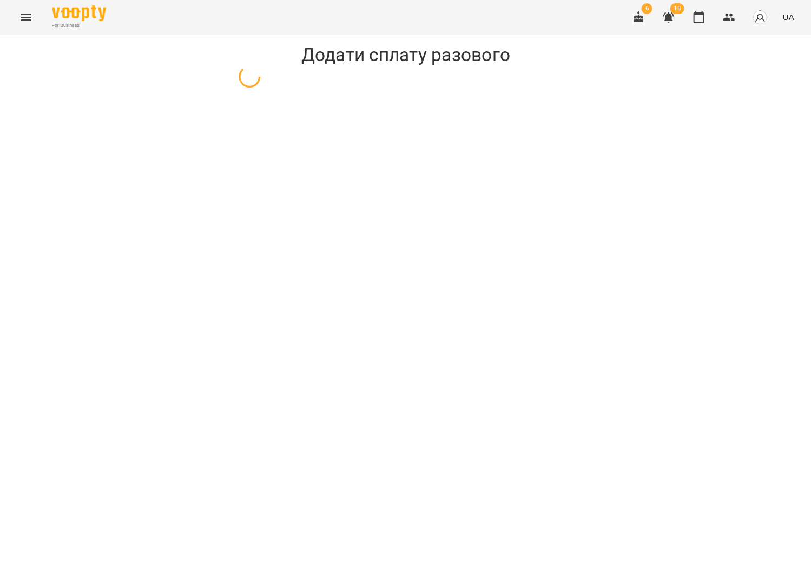
select select "**********"
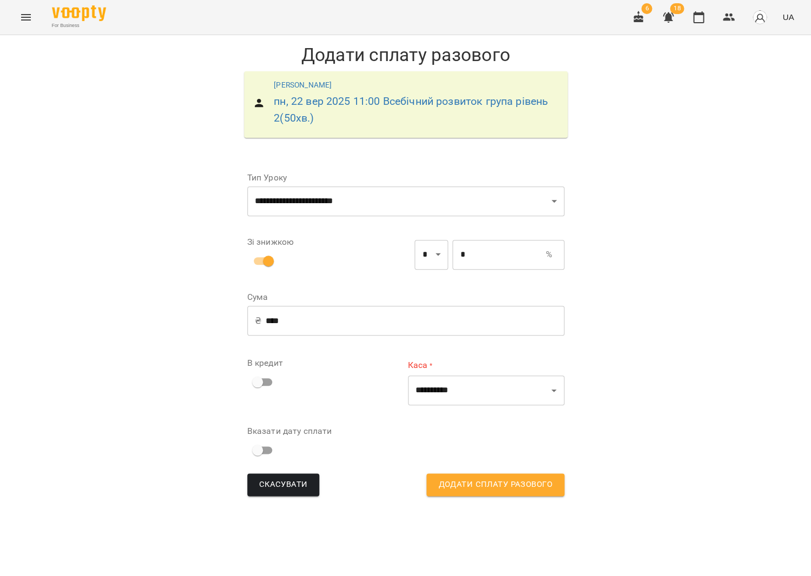
click at [452, 251] on input "*" at bounding box center [498, 255] width 93 height 30
type input "***"
type input "**"
type input "*"
type input "***"
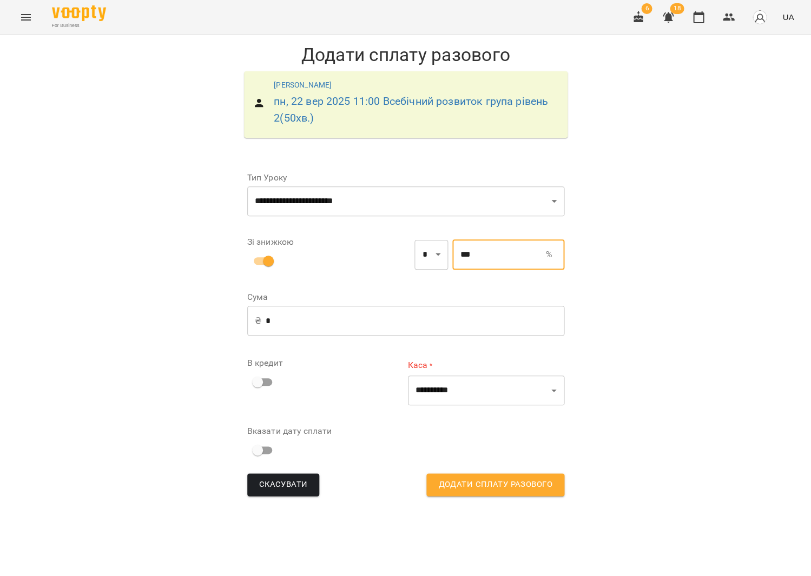
type input "*****"
type input "****"
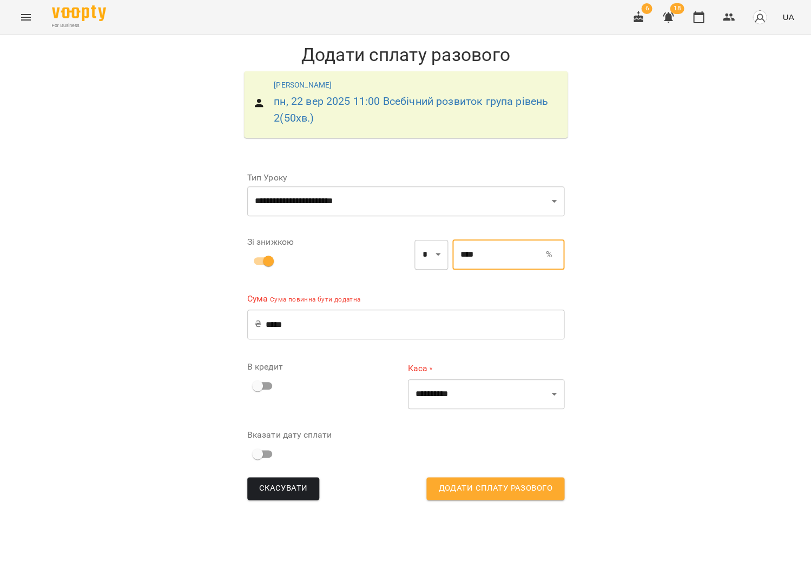
type input "*"
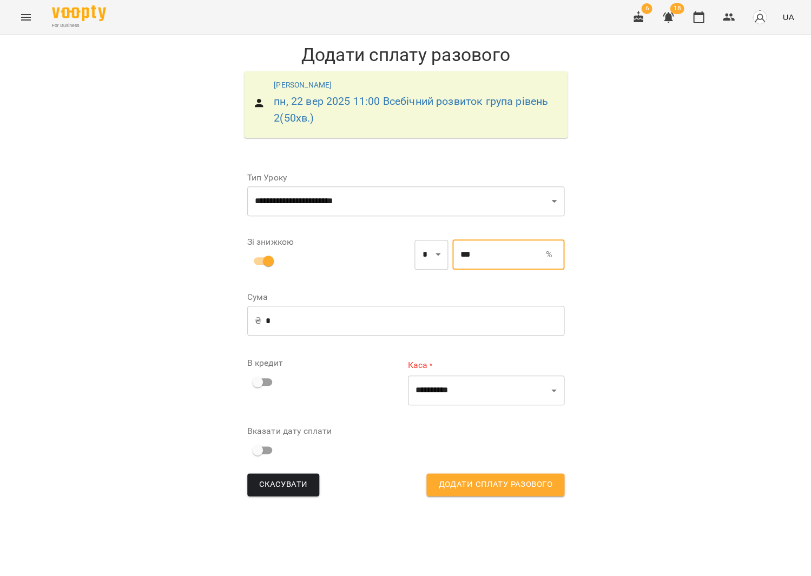
type input "***"
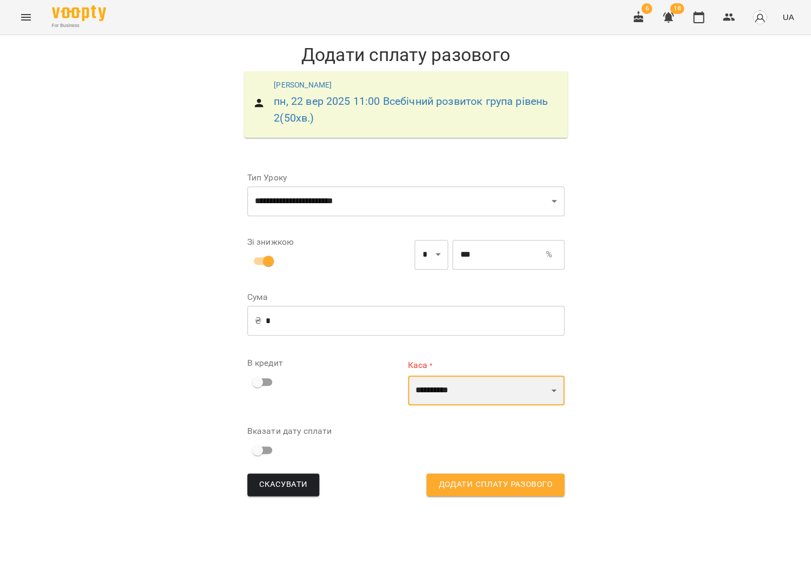
select select "****"
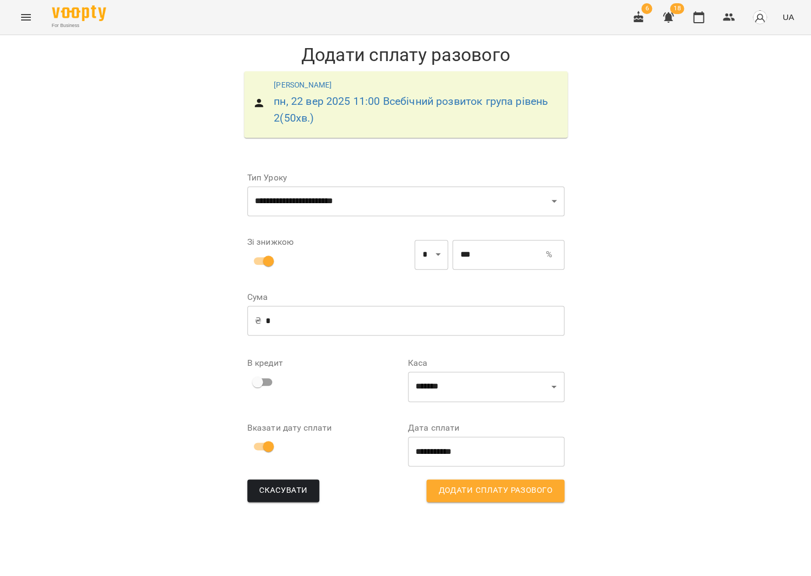
click at [480, 487] on span "Додати сплату разового" at bounding box center [495, 491] width 114 height 14
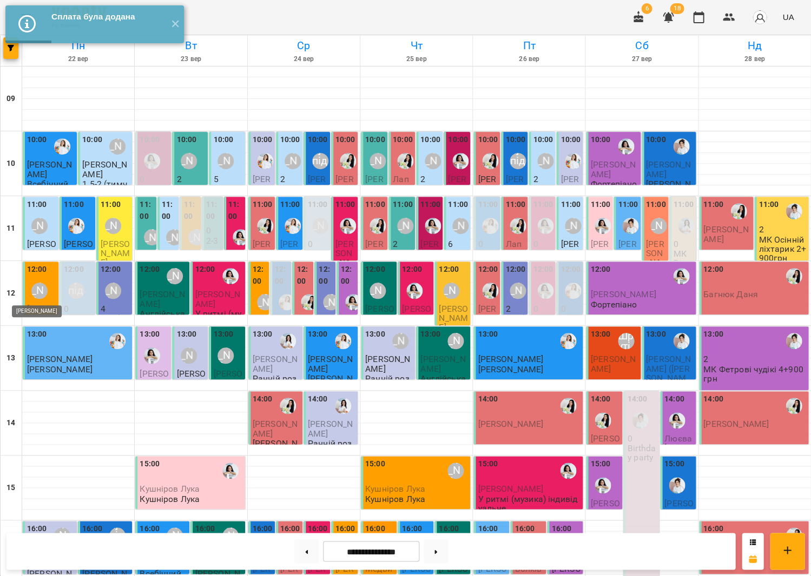
click at [36, 283] on div "[PERSON_NAME]" at bounding box center [39, 291] width 16 height 16
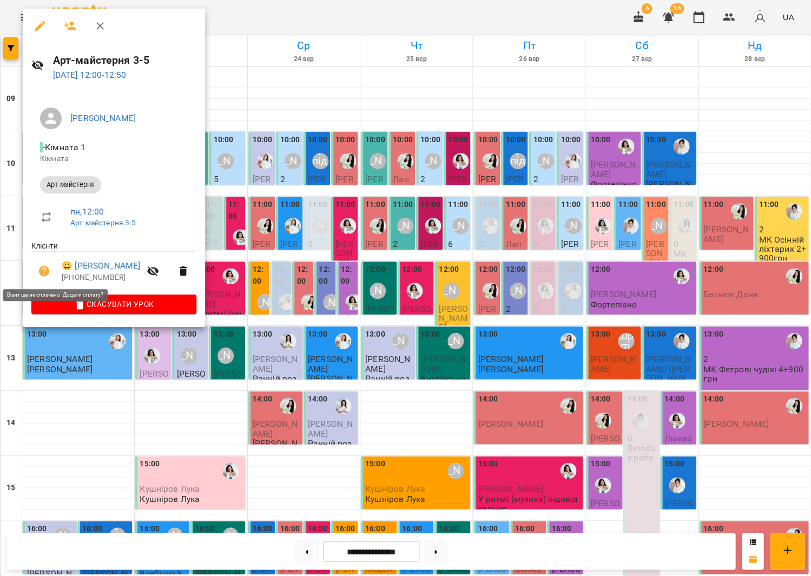
drag, startPoint x: 50, startPoint y: 276, endPoint x: 56, endPoint y: 276, distance: 5.9
click at [50, 276] on button "button" at bounding box center [44, 271] width 26 height 26
select select "**********"
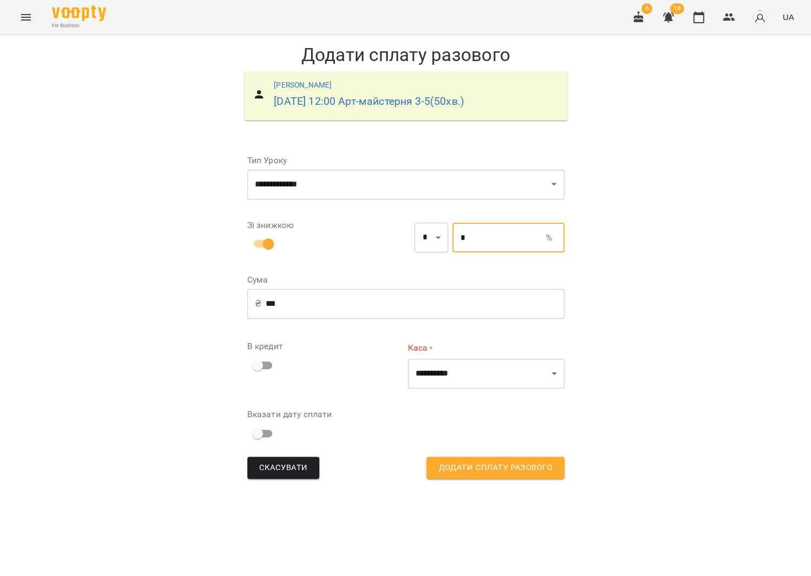
click at [452, 233] on input "*" at bounding box center [498, 238] width 93 height 30
type input "***"
type input "**"
type input "*"
type input "***"
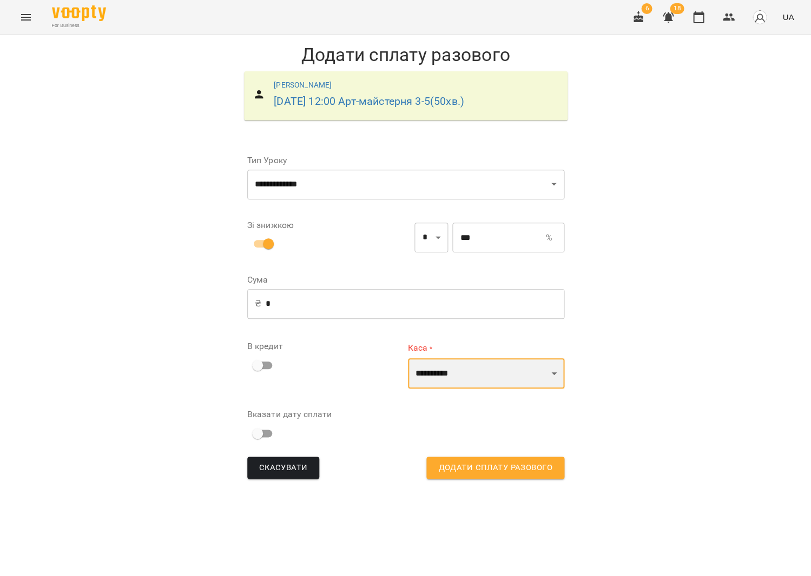
select select "****"
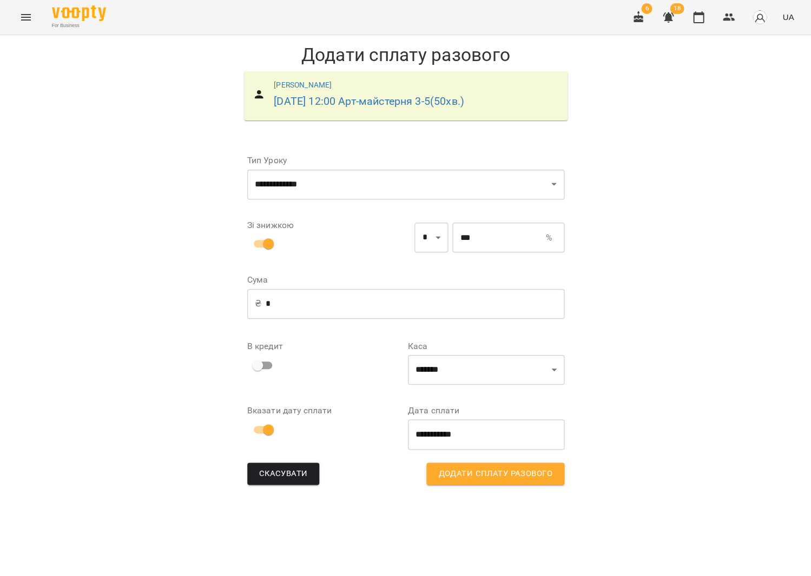
click at [459, 469] on span "Додати сплату разового" at bounding box center [495, 474] width 114 height 14
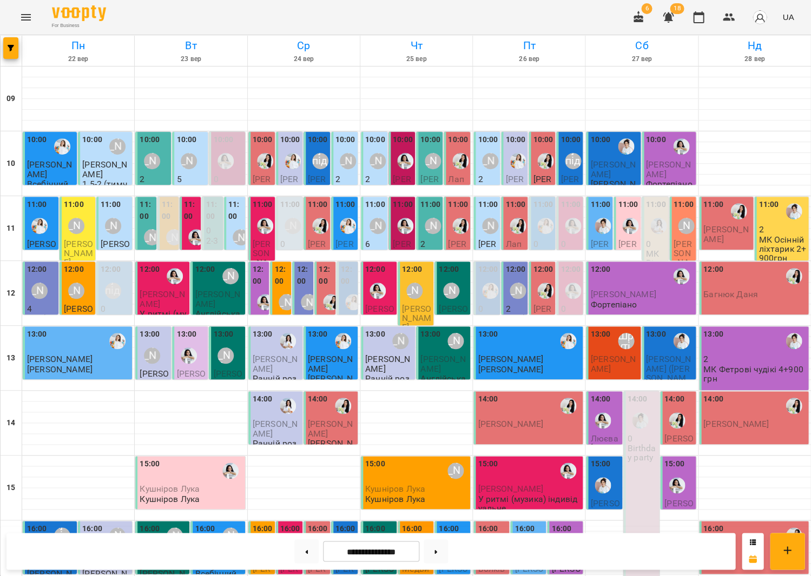
click at [155, 343] on div "[PERSON_NAME]" at bounding box center [152, 355] width 25 height 25
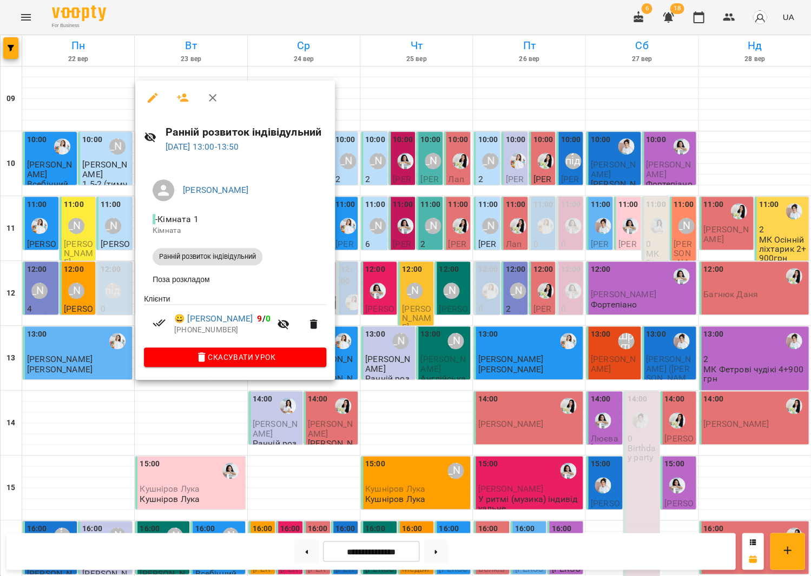
click at [402, 322] on div at bounding box center [405, 288] width 811 height 576
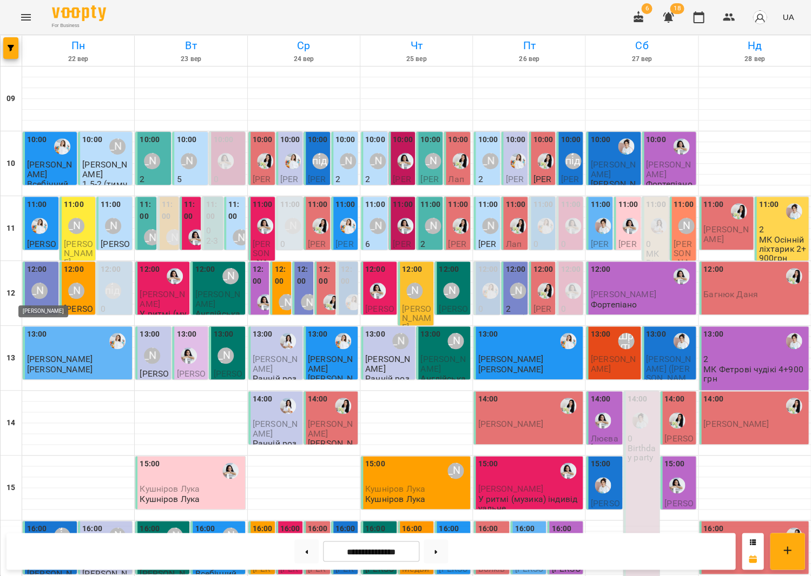
click at [35, 291] on div "[PERSON_NAME]" at bounding box center [39, 291] width 16 height 16
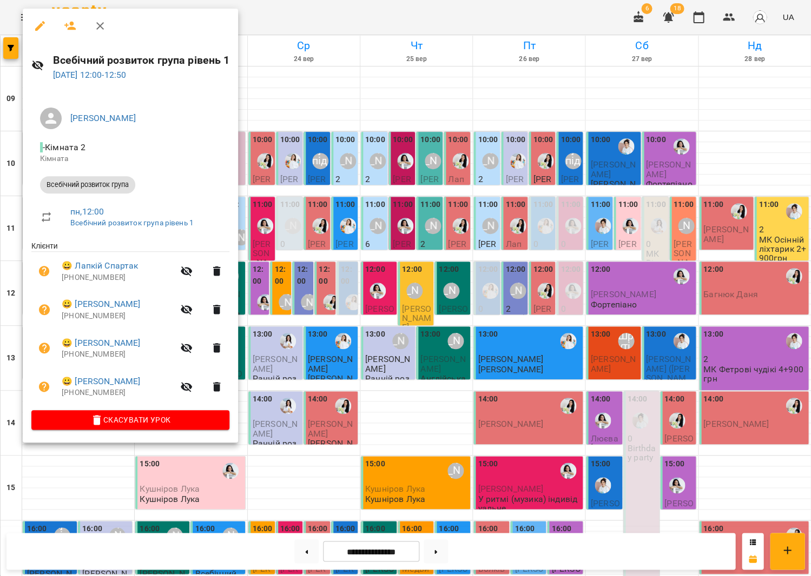
click at [315, 322] on div at bounding box center [405, 288] width 811 height 576
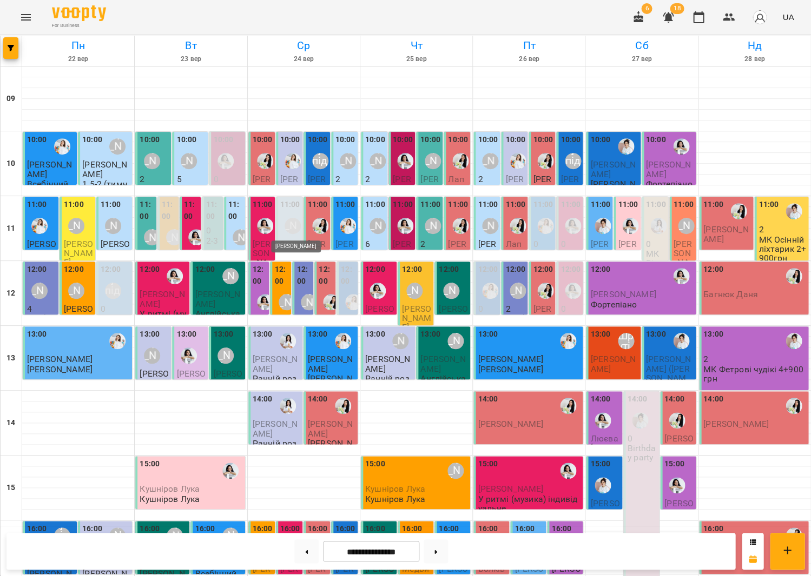
click at [294, 229] on div "[PERSON_NAME]" at bounding box center [292, 226] width 16 height 16
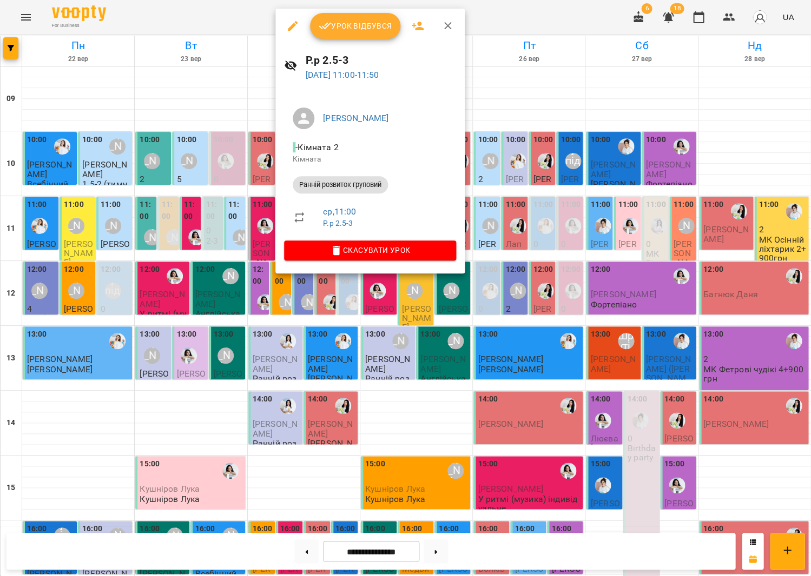
click at [360, 25] on span "Урок відбувся" at bounding box center [356, 25] width 74 height 13
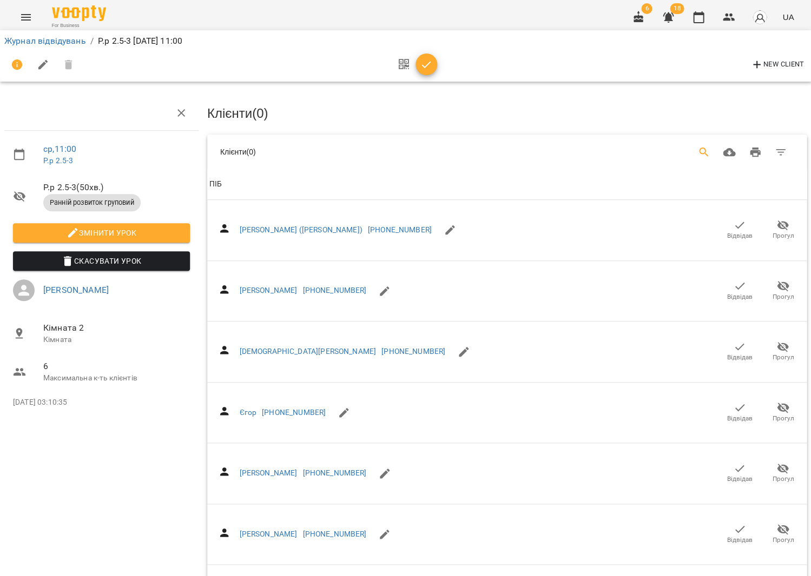
click at [710, 147] on icon "Search" at bounding box center [703, 152] width 13 height 13
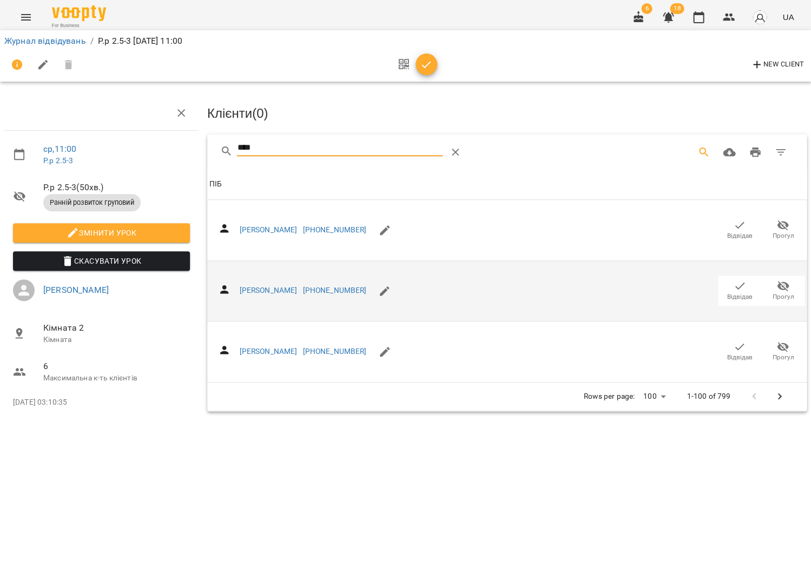
type input "****"
drag, startPoint x: 737, startPoint y: 288, endPoint x: 698, endPoint y: 271, distance: 41.9
click at [737, 293] on span "Відвідав" at bounding box center [739, 297] width 25 height 9
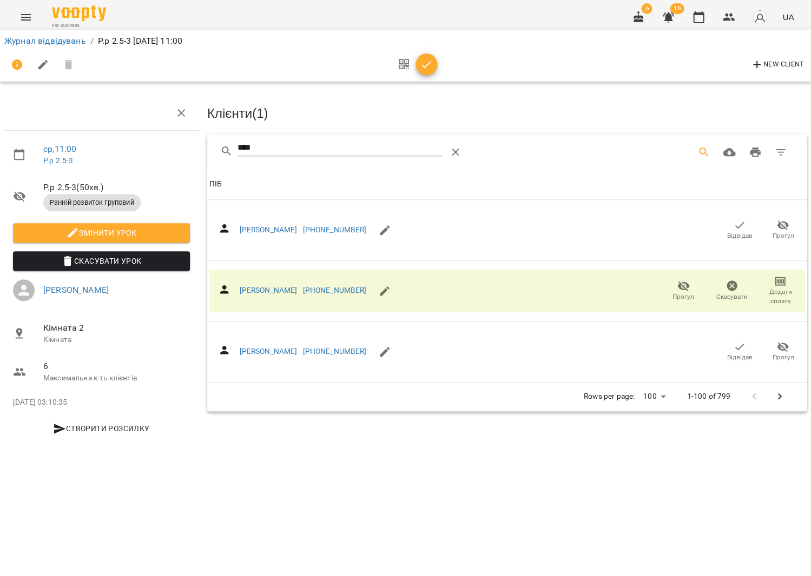
click at [432, 57] on div at bounding box center [414, 65] width 45 height 26
click at [424, 62] on icon "button" at bounding box center [426, 64] width 13 height 13
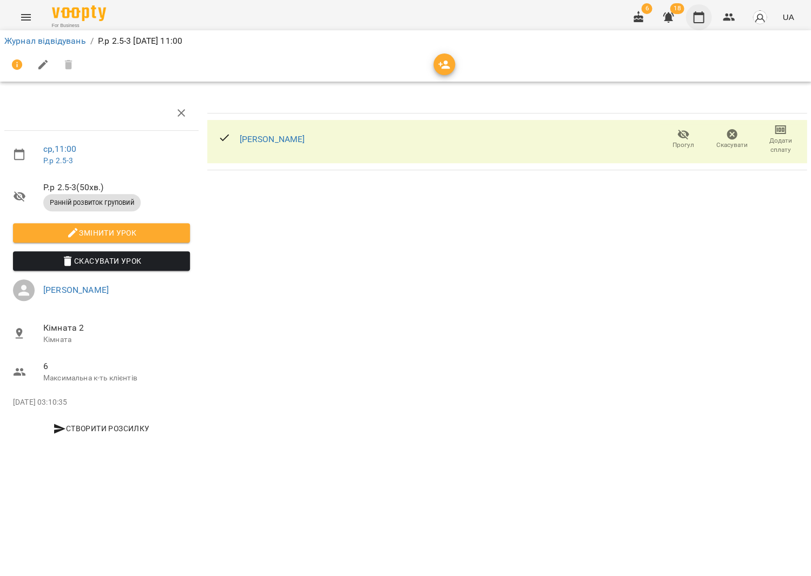
click at [700, 21] on icon "button" at bounding box center [698, 17] width 13 height 13
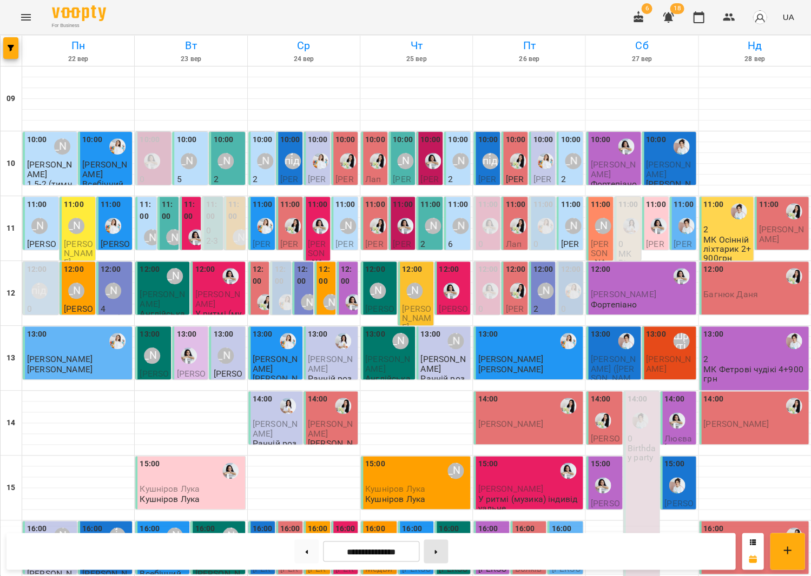
click at [437, 552] on icon at bounding box center [435, 552] width 3 height 4
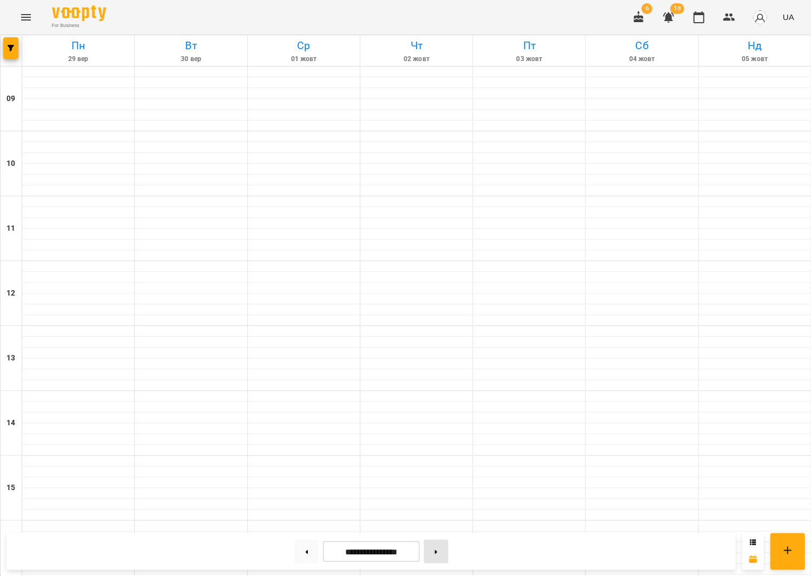
type input "**********"
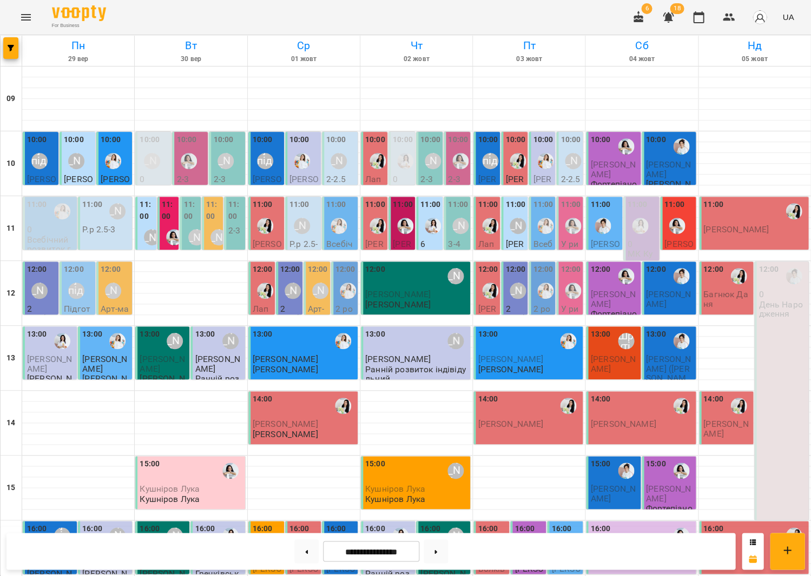
click at [90, 227] on p "Р.р 2.5-3" at bounding box center [98, 229] width 33 height 9
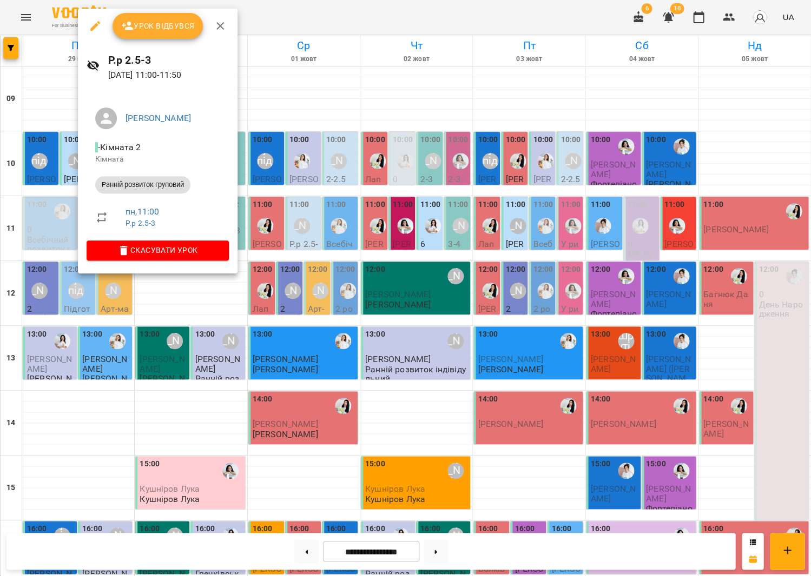
click at [167, 36] on button "Урок відбувся" at bounding box center [157, 26] width 91 height 26
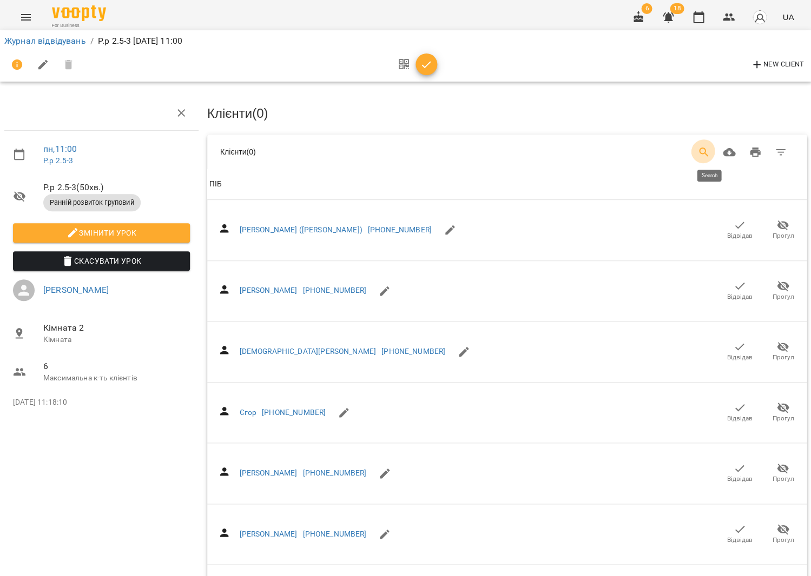
click at [708, 153] on icon "Search" at bounding box center [703, 152] width 9 height 9
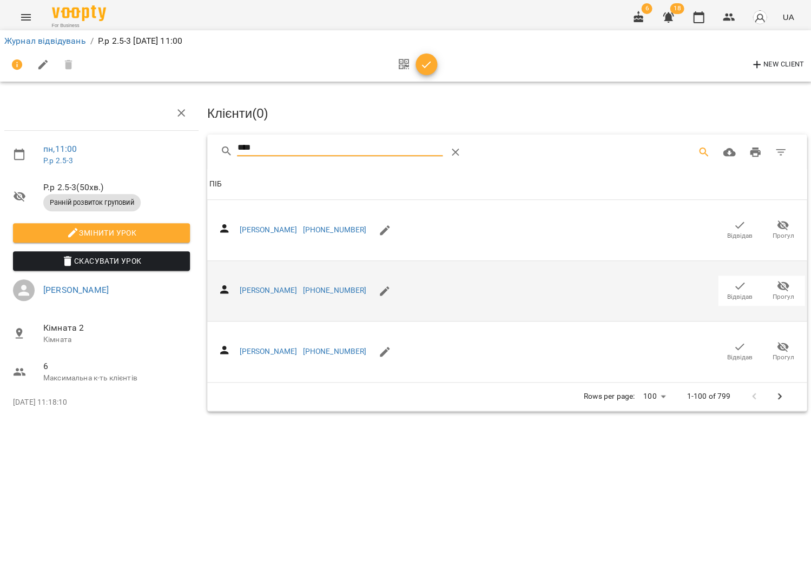
type input "****"
click at [738, 281] on icon "button" at bounding box center [739, 286] width 13 height 13
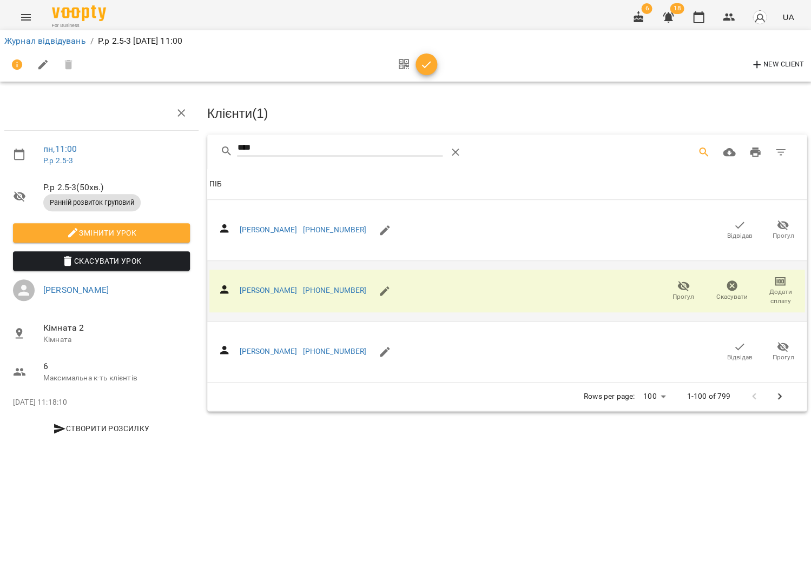
drag, startPoint x: 424, startPoint y: 65, endPoint x: 558, endPoint y: 47, distance: 135.4
click at [424, 65] on icon "button" at bounding box center [425, 64] width 9 height 7
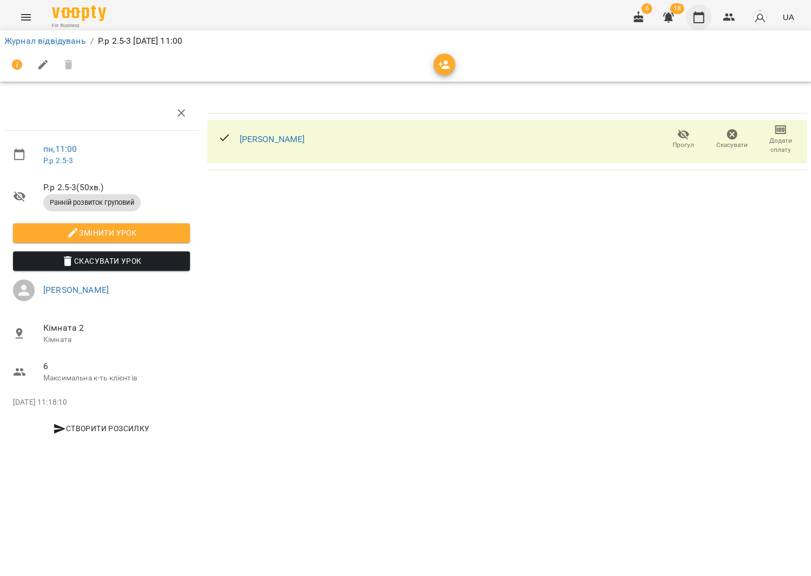
click at [704, 13] on icon "button" at bounding box center [698, 17] width 11 height 12
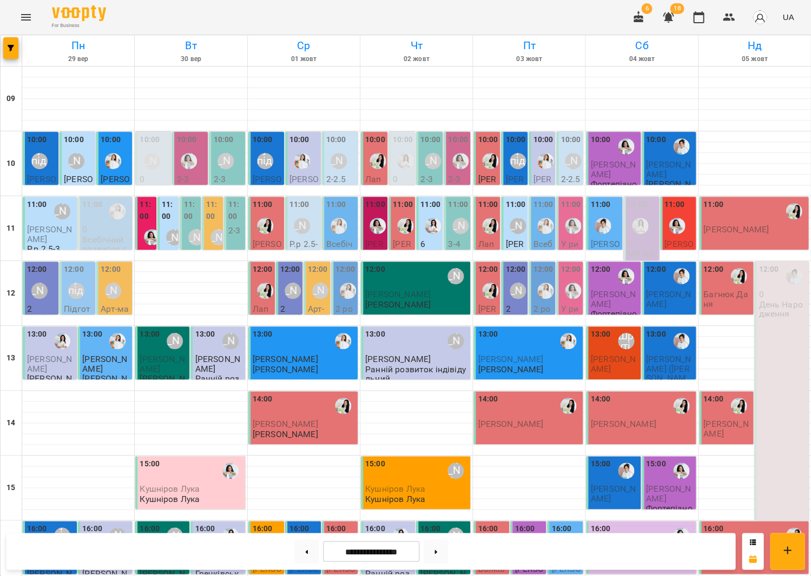
click at [297, 234] on div "[PERSON_NAME]" at bounding box center [301, 226] width 25 height 25
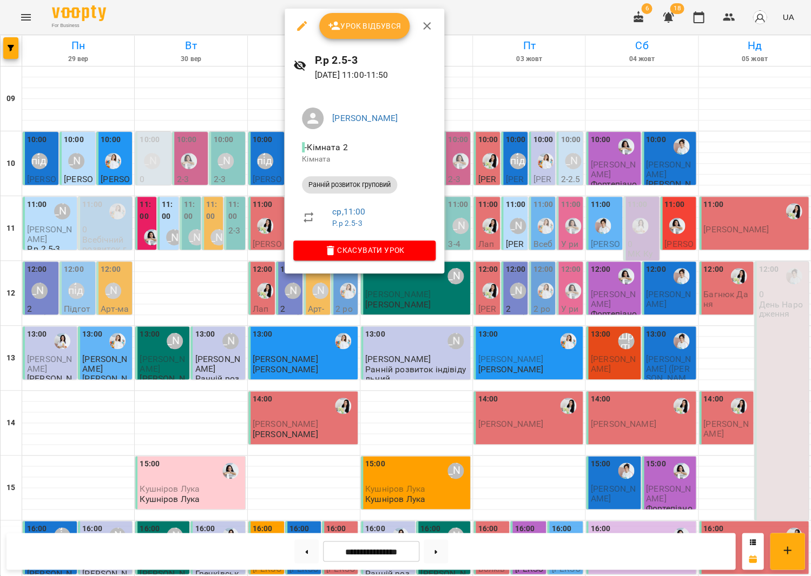
click at [362, 27] on span "Урок відбувся" at bounding box center [365, 25] width 74 height 13
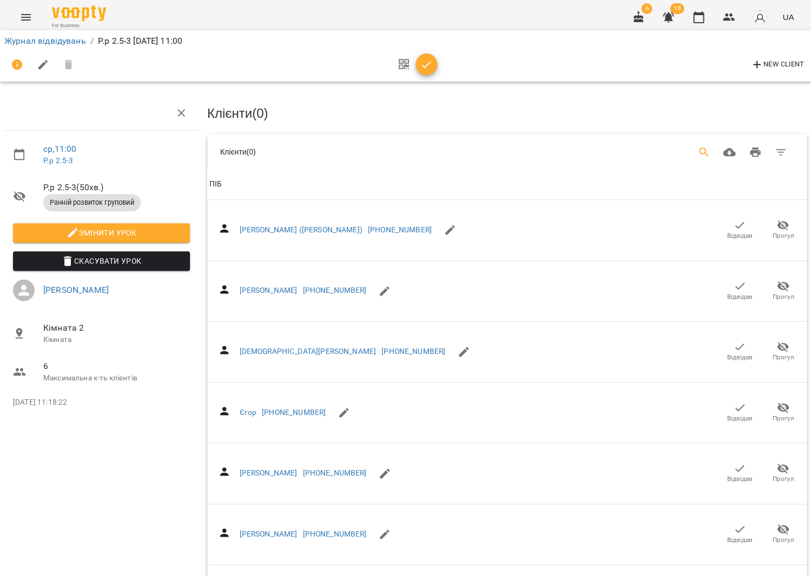
click at [707, 151] on icon "Search" at bounding box center [703, 152] width 9 height 9
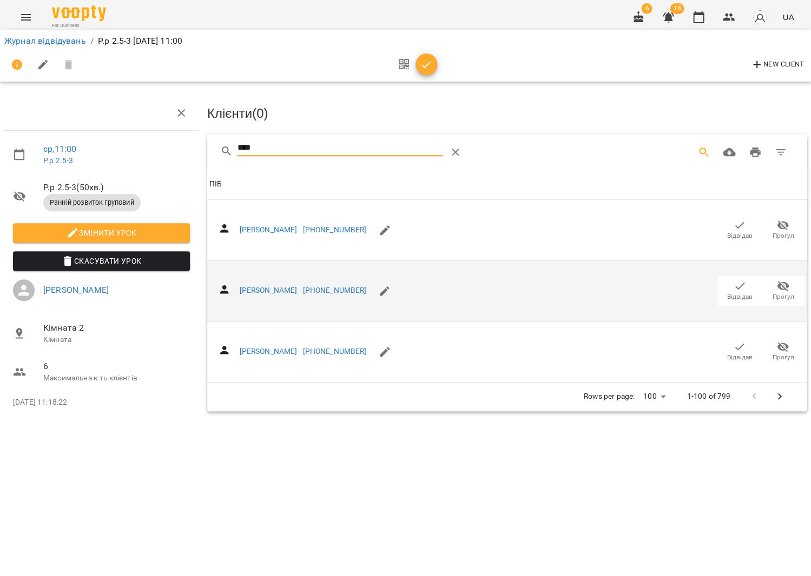
type input "****"
click at [750, 282] on span "Відвідав" at bounding box center [739, 291] width 30 height 22
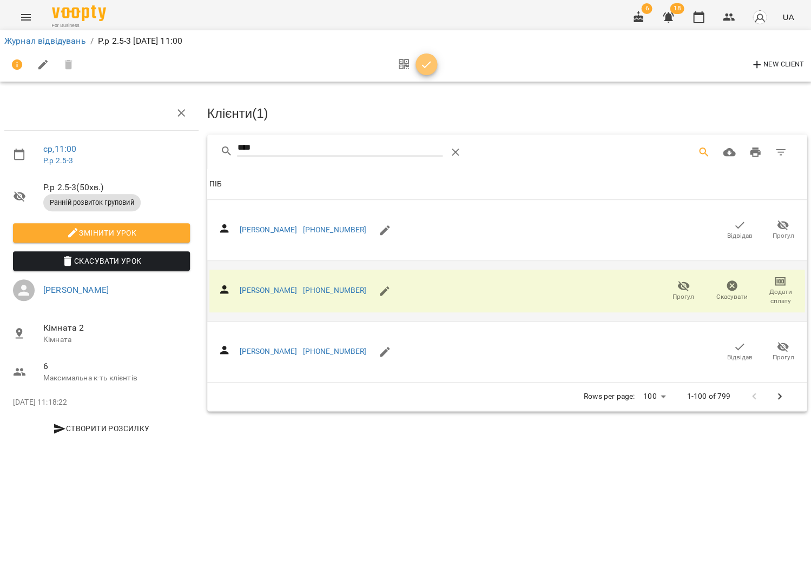
drag, startPoint x: 422, startPoint y: 71, endPoint x: 428, endPoint y: 72, distance: 6.6
click at [422, 71] on button "button" at bounding box center [426, 65] width 22 height 22
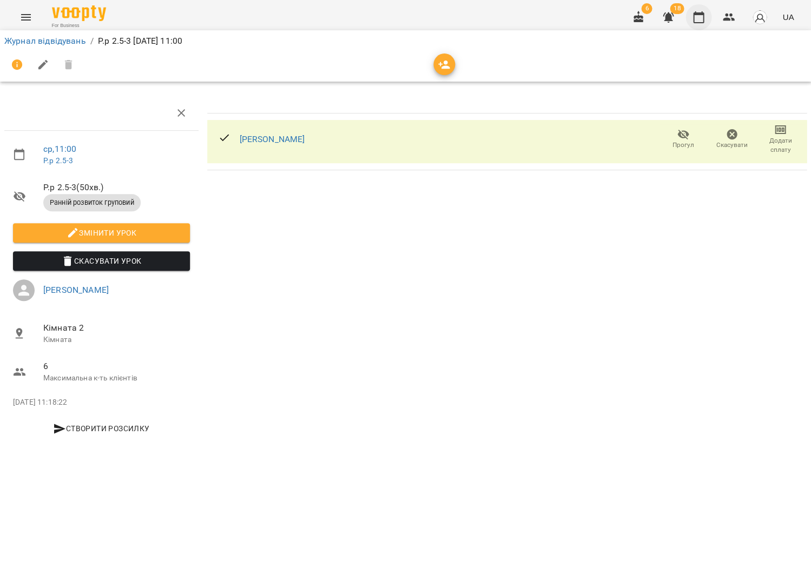
click at [704, 12] on icon "button" at bounding box center [698, 17] width 11 height 12
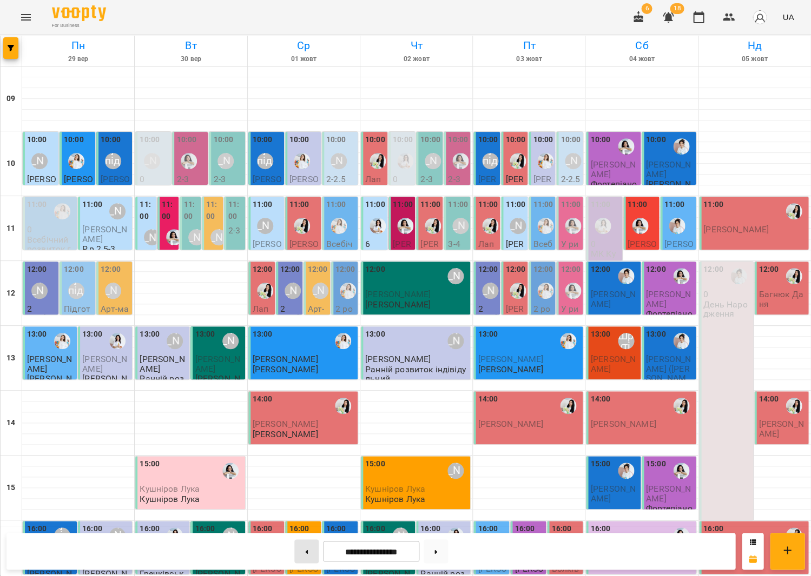
click at [306, 548] on button at bounding box center [306, 552] width 24 height 24
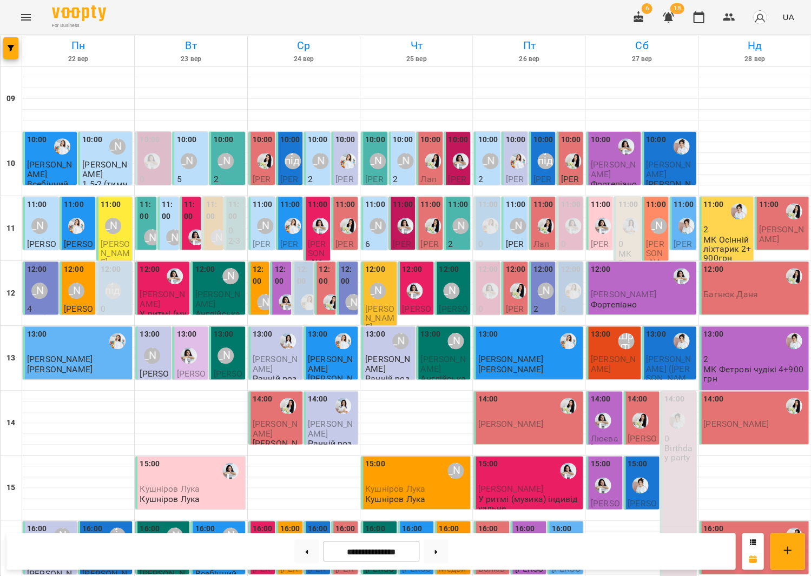
click at [52, 288] on div "12:00 [PERSON_NAME]" at bounding box center [41, 283] width 29 height 39
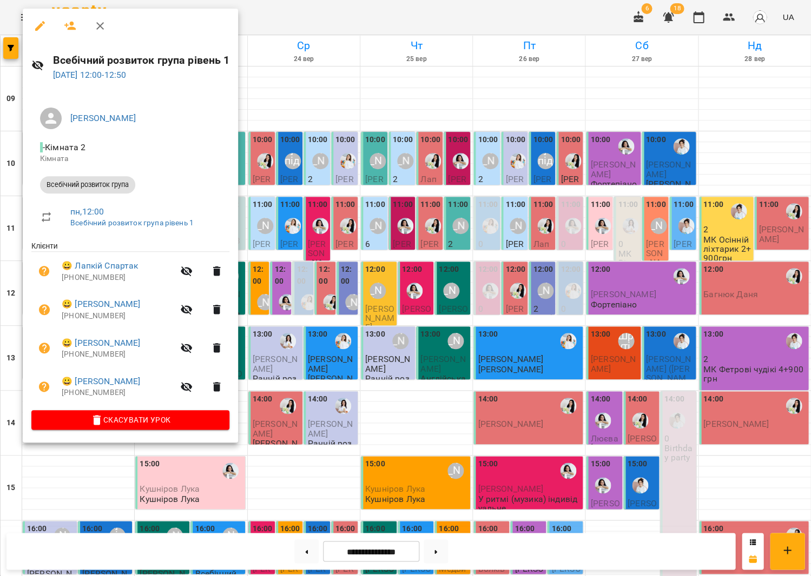
click at [313, 310] on div at bounding box center [405, 288] width 811 height 576
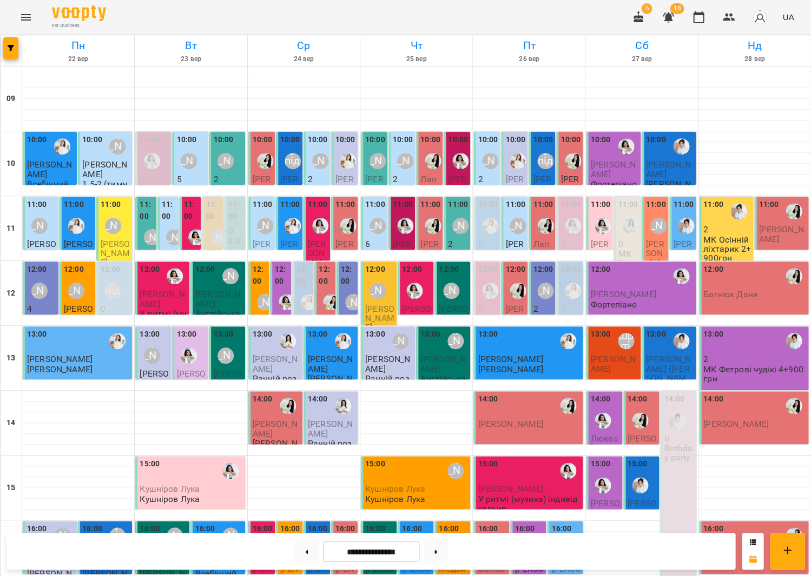
click at [45, 297] on div "[PERSON_NAME]" at bounding box center [39, 291] width 16 height 16
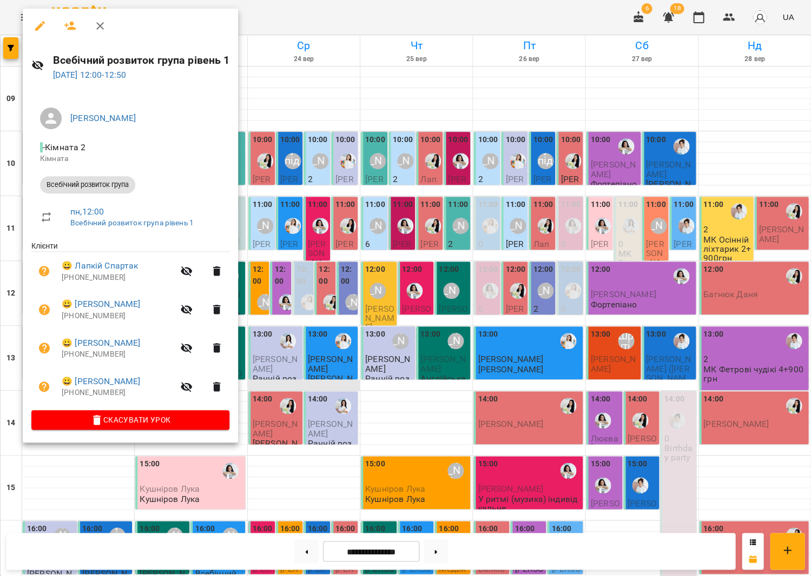
click at [304, 381] on div at bounding box center [405, 288] width 811 height 576
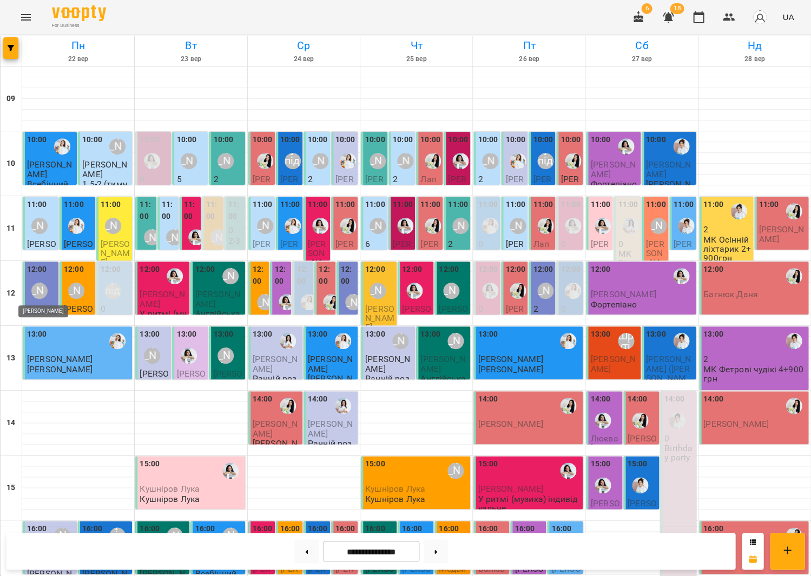
click at [41, 295] on div "[PERSON_NAME]" at bounding box center [39, 291] width 16 height 16
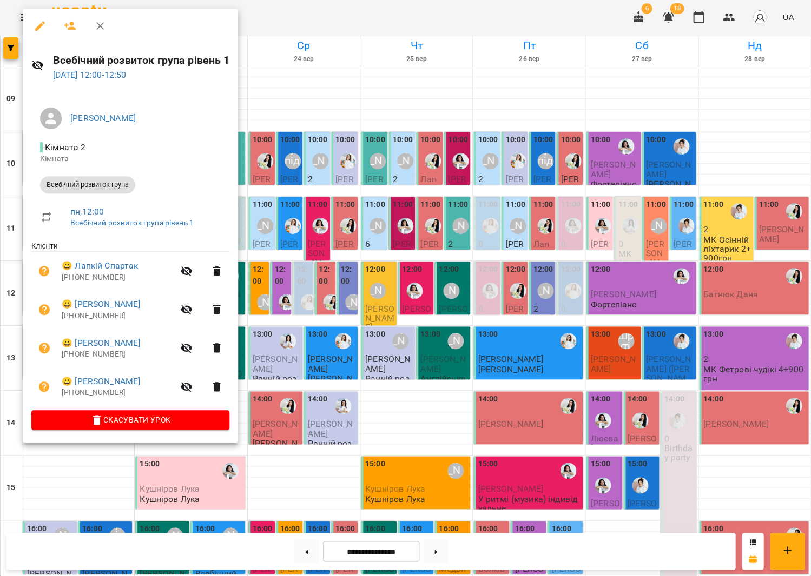
click at [349, 275] on div at bounding box center [405, 288] width 811 height 576
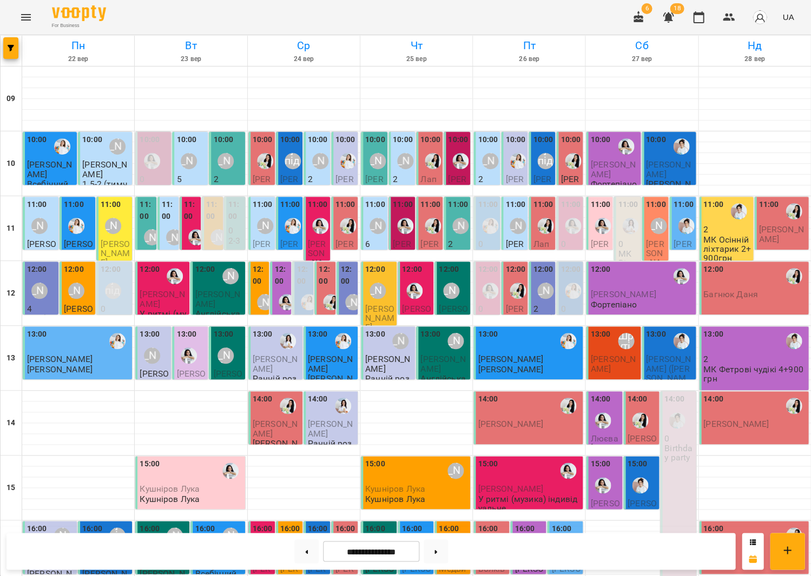
scroll to position [2, 0]
click at [47, 272] on div "12:00 [PERSON_NAME]" at bounding box center [41, 283] width 29 height 39
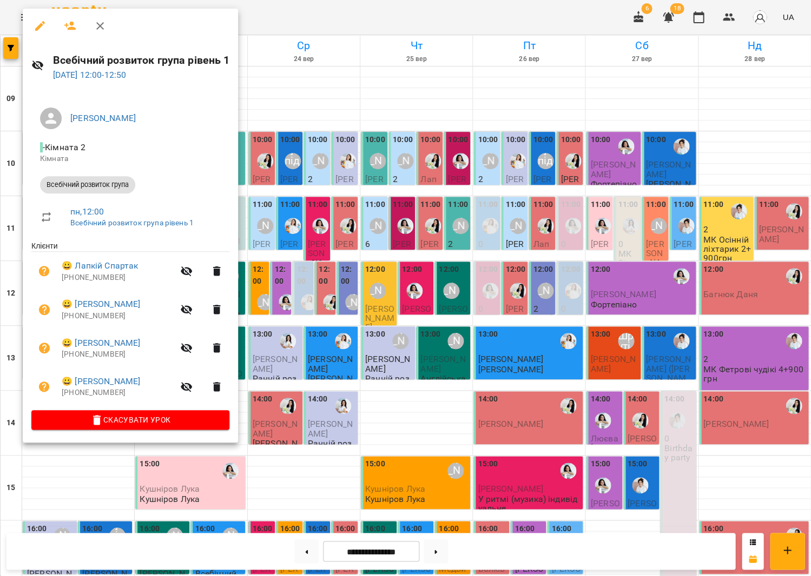
click at [290, 240] on div at bounding box center [405, 288] width 811 height 576
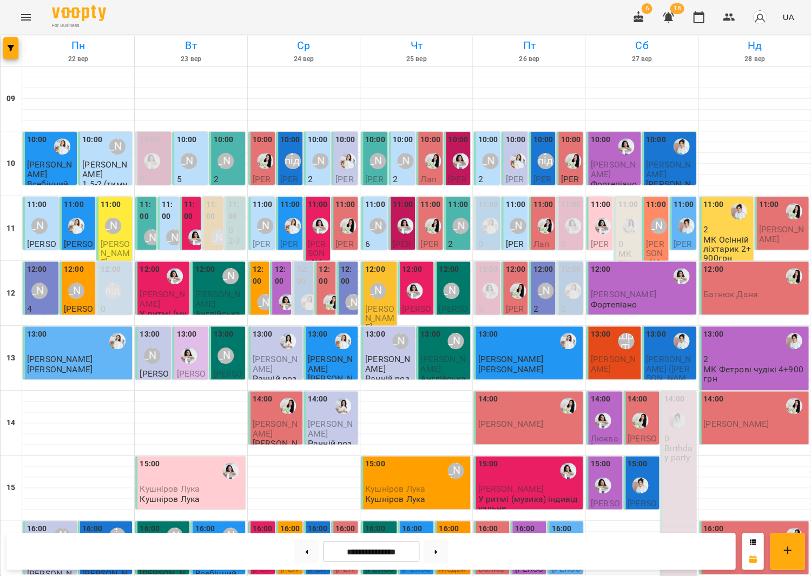
click at [290, 546] on div at bounding box center [306, 552] width 33 height 24
click at [308, 547] on button at bounding box center [306, 552] width 24 height 24
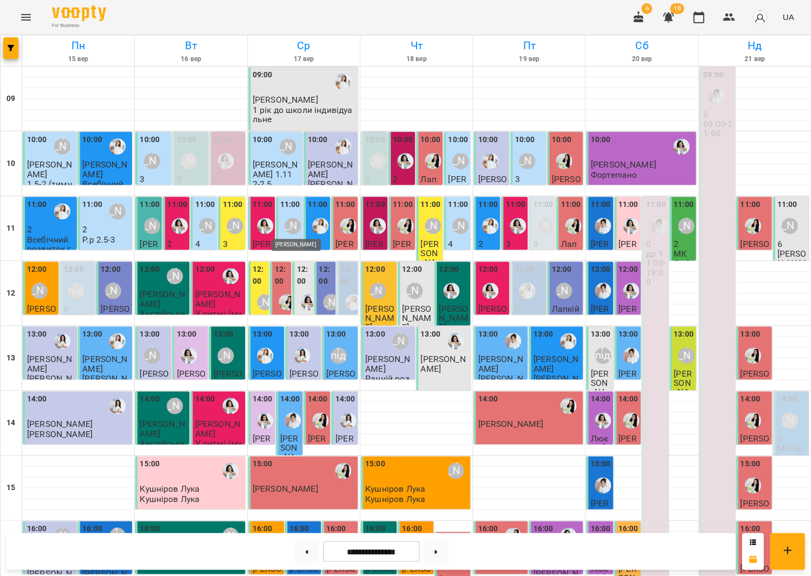
click at [285, 227] on div "[PERSON_NAME]" at bounding box center [292, 226] width 16 height 16
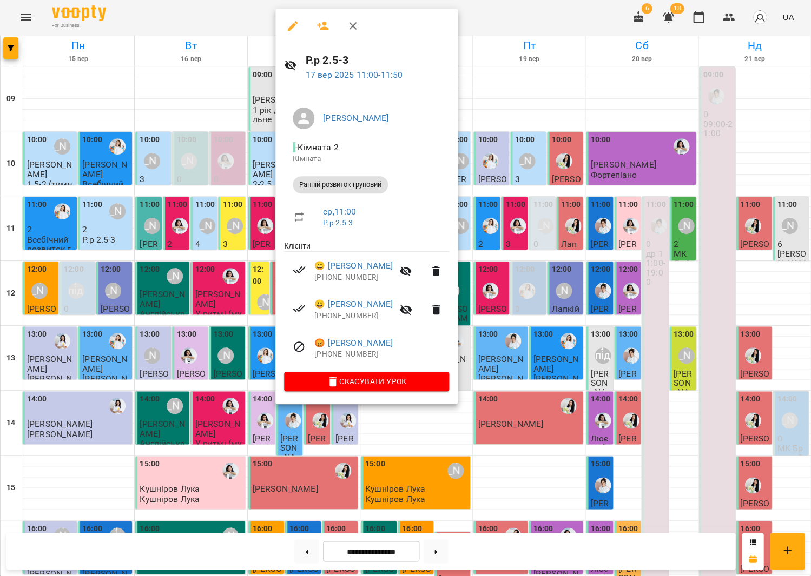
click at [250, 229] on div at bounding box center [405, 288] width 811 height 576
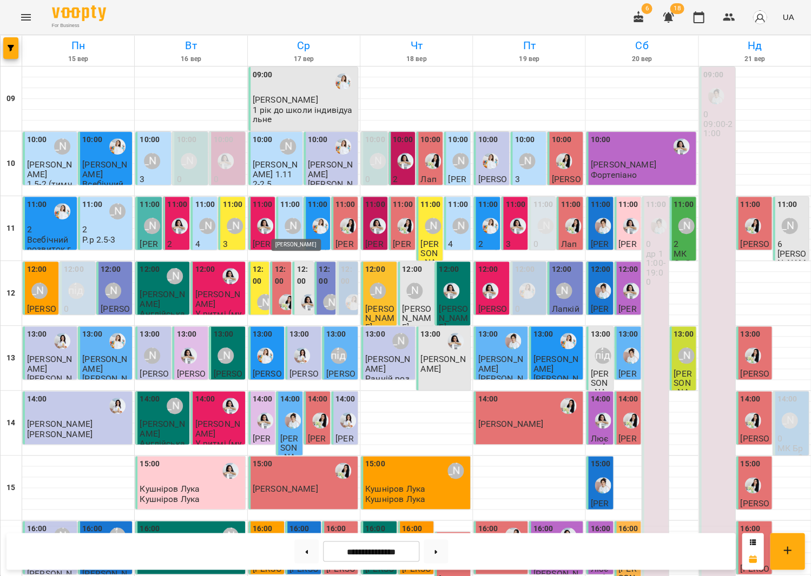
click at [298, 229] on div "[PERSON_NAME]" at bounding box center [292, 226] width 16 height 16
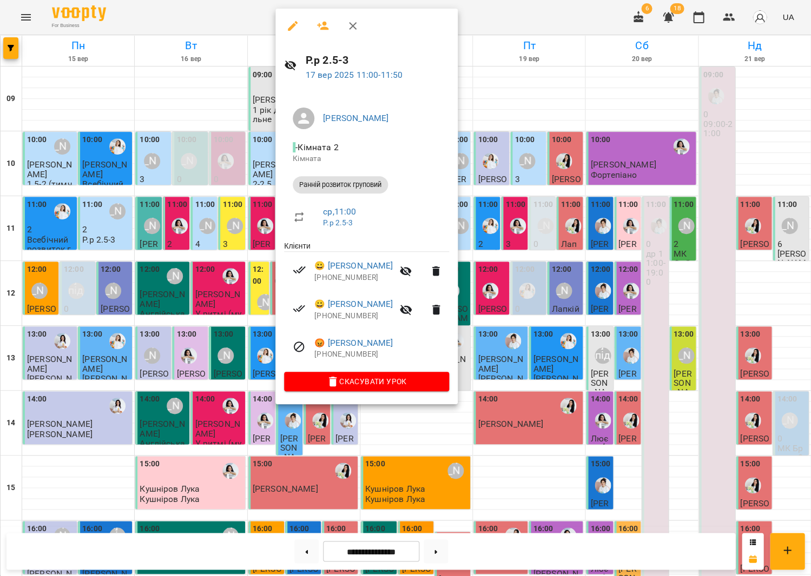
drag, startPoint x: 261, startPoint y: 226, endPoint x: 499, endPoint y: 235, distance: 237.6
click at [261, 226] on div at bounding box center [405, 288] width 811 height 576
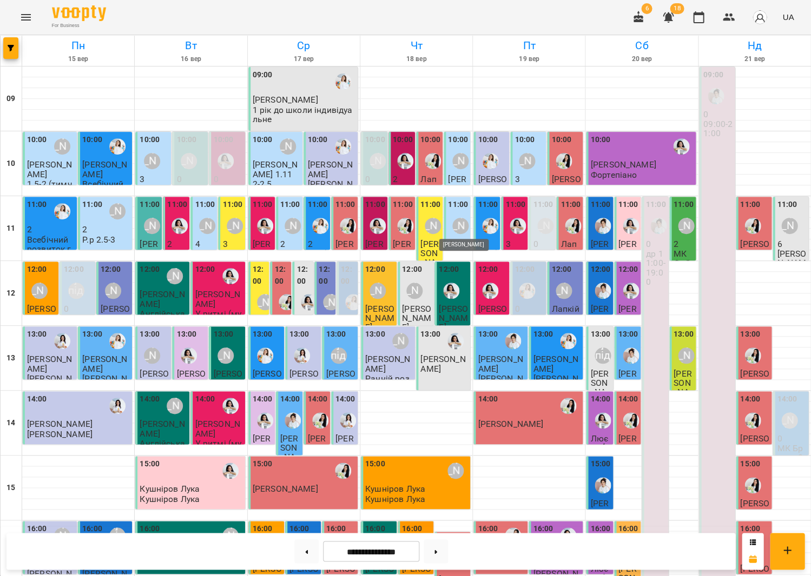
click at [457, 229] on div "[PERSON_NAME]" at bounding box center [460, 226] width 16 height 16
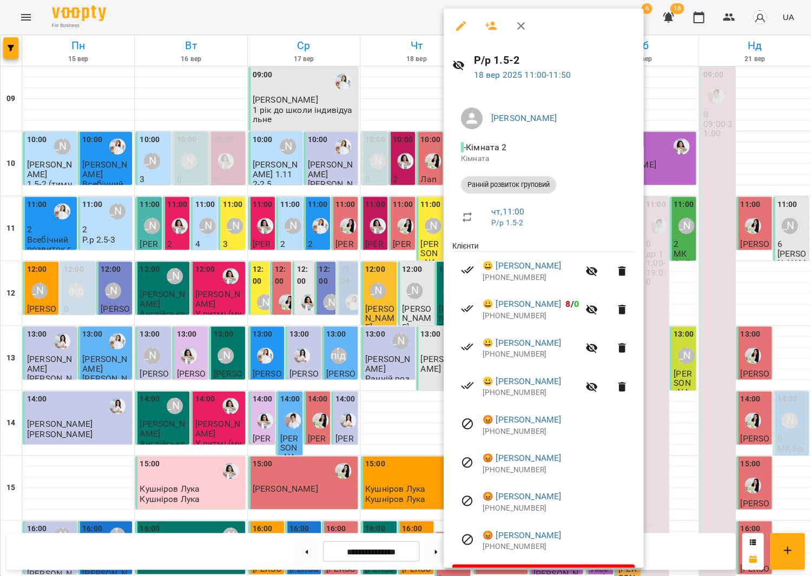
drag, startPoint x: 363, startPoint y: 218, endPoint x: 567, endPoint y: 229, distance: 204.2
click at [363, 217] on div at bounding box center [405, 288] width 811 height 576
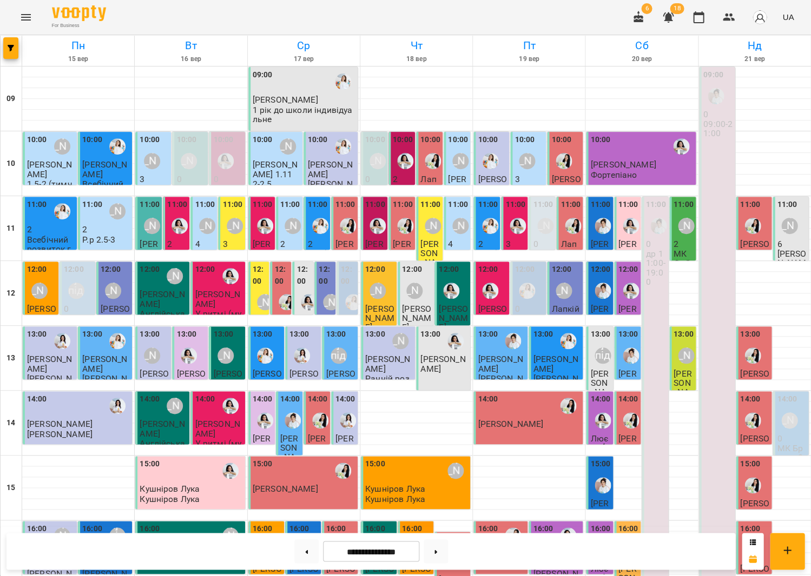
scroll to position [138, 0]
click at [440, 559] on button at bounding box center [435, 552] width 24 height 24
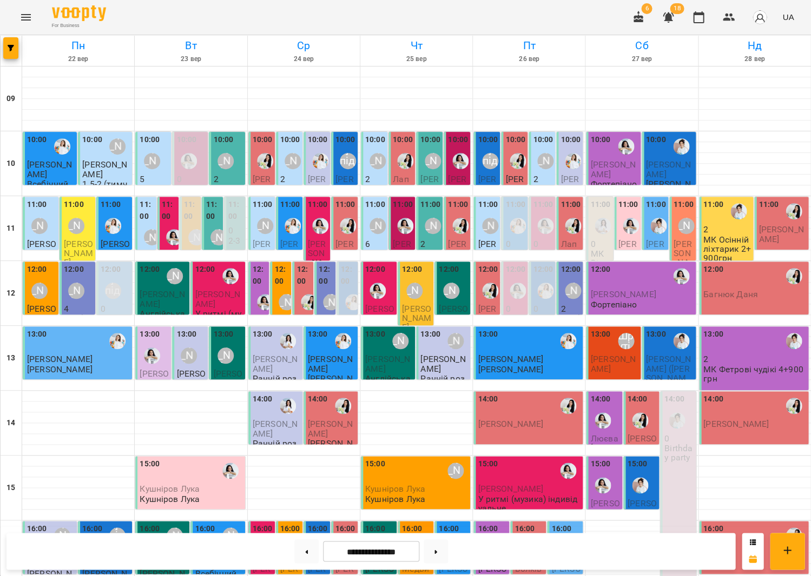
scroll to position [180, 0]
click at [294, 551] on button at bounding box center [306, 552] width 24 height 24
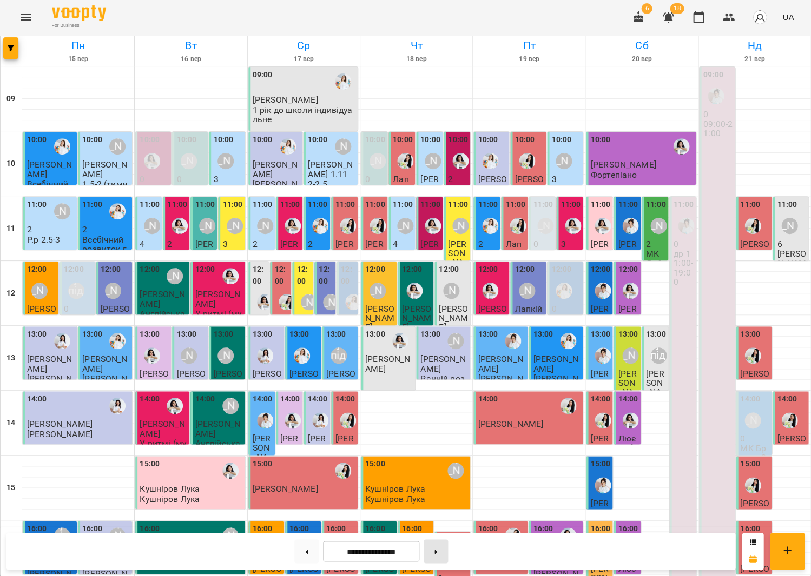
click at [443, 549] on button at bounding box center [435, 552] width 24 height 24
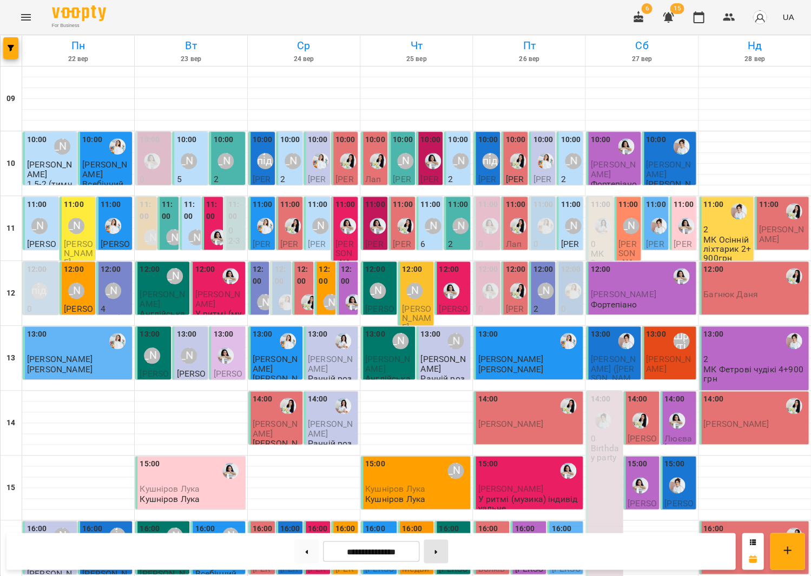
click at [443, 551] on button at bounding box center [435, 552] width 24 height 24
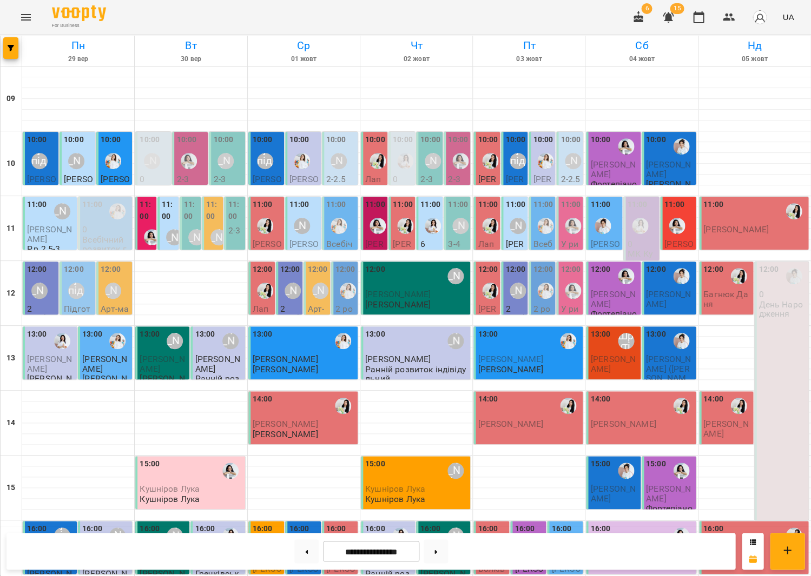
scroll to position [231, 0]
click at [299, 551] on button at bounding box center [306, 552] width 24 height 24
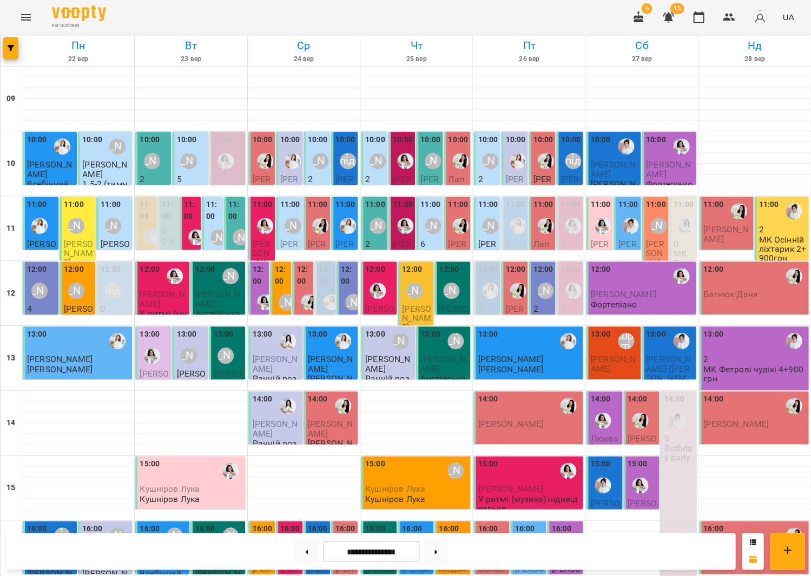
scroll to position [30, 0]
click at [36, 304] on p "4" at bounding box center [41, 308] width 29 height 9
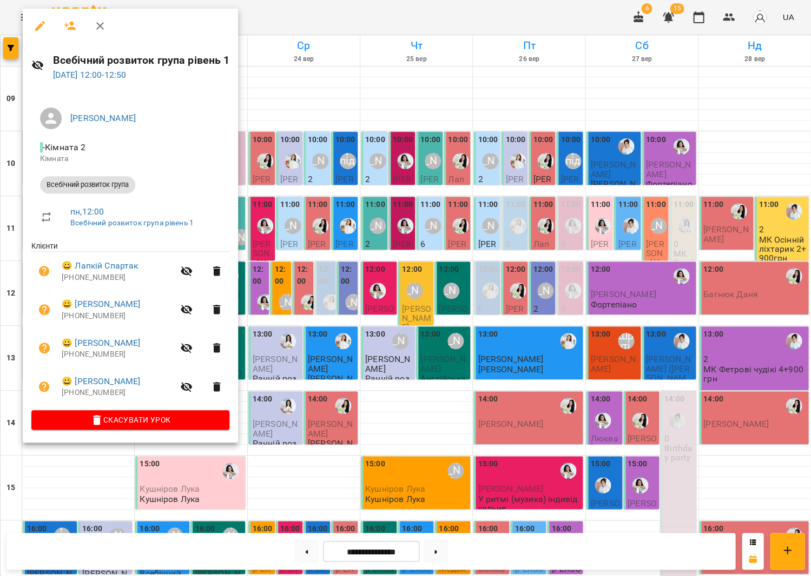
click at [301, 452] on div at bounding box center [405, 288] width 811 height 576
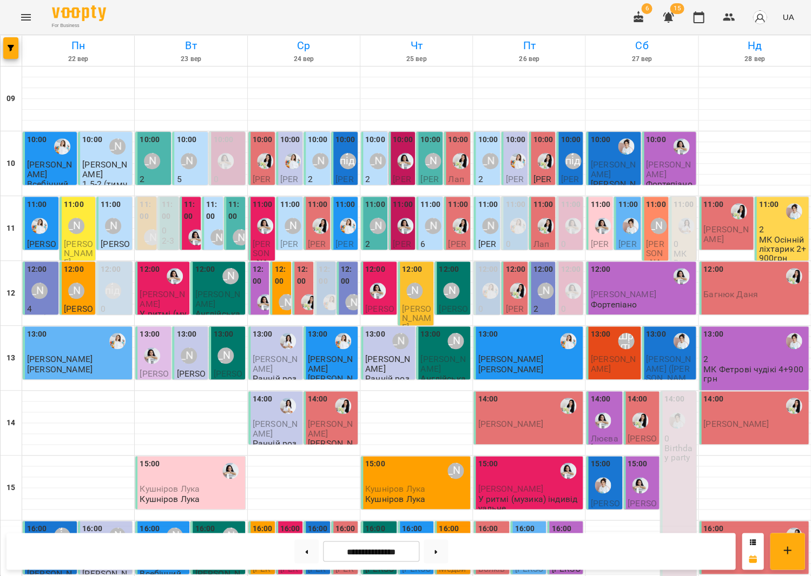
scroll to position [0, 0]
click at [432, 551] on button at bounding box center [435, 552] width 24 height 24
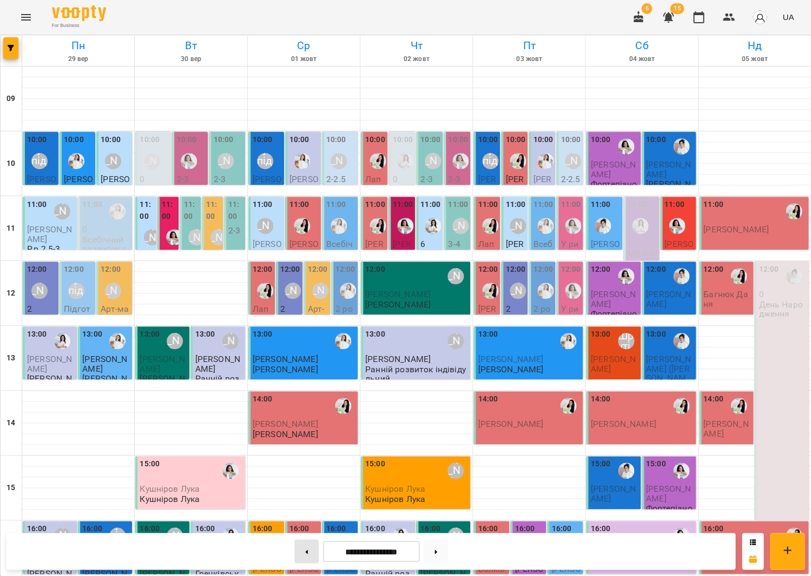
click at [294, 550] on button at bounding box center [306, 552] width 24 height 24
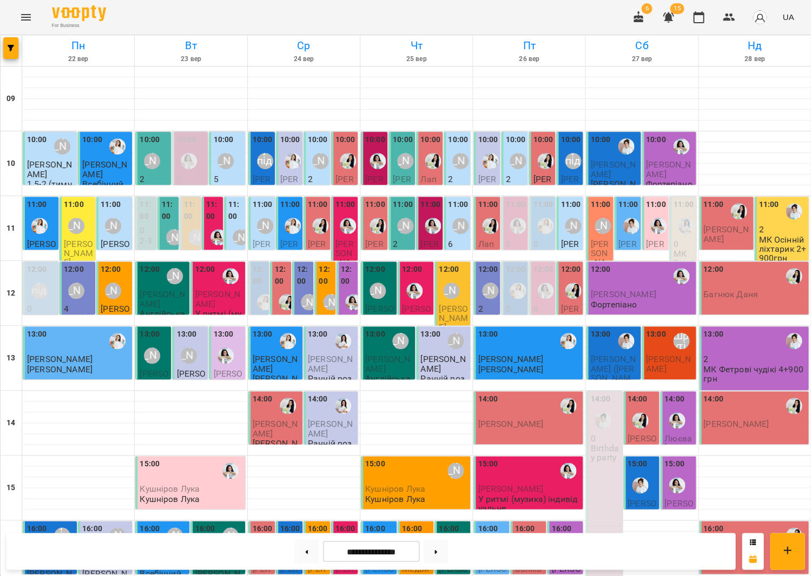
scroll to position [35, 0]
click at [75, 283] on div "[PERSON_NAME]" at bounding box center [76, 291] width 16 height 16
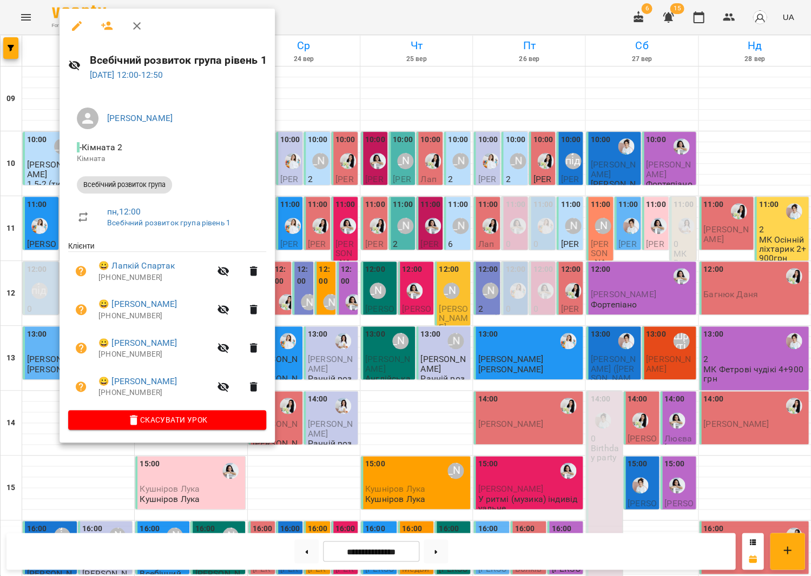
click at [337, 279] on div at bounding box center [405, 288] width 811 height 576
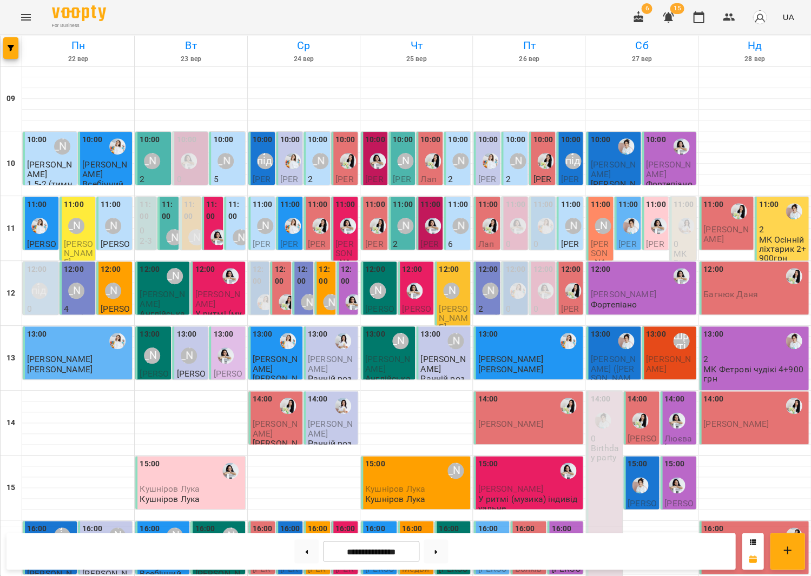
scroll to position [249, 0]
click at [298, 548] on button at bounding box center [306, 552] width 24 height 24
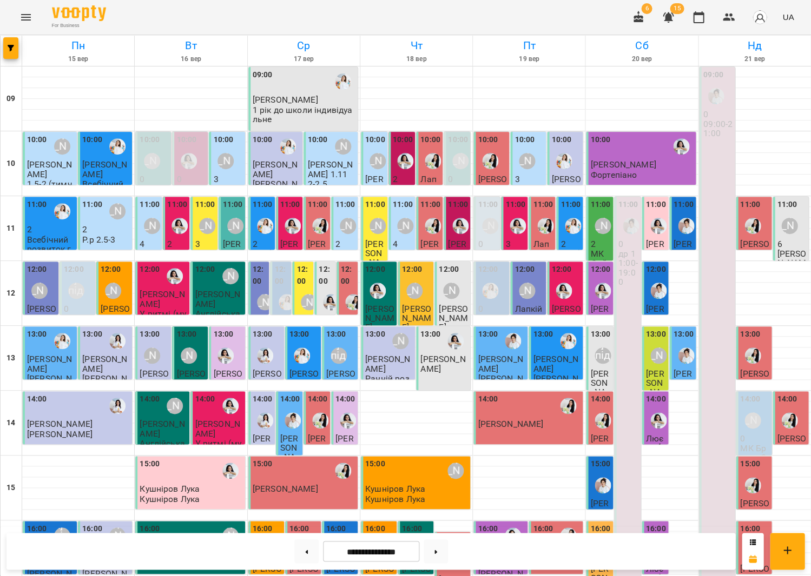
scroll to position [0, 0]
click at [441, 553] on button at bounding box center [435, 552] width 24 height 24
type input "**********"
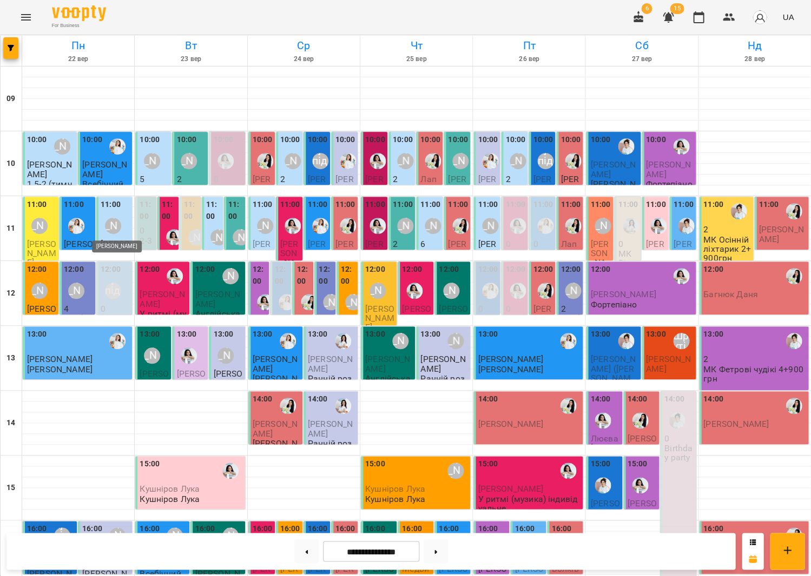
click at [111, 218] on div "[PERSON_NAME]" at bounding box center [113, 226] width 16 height 16
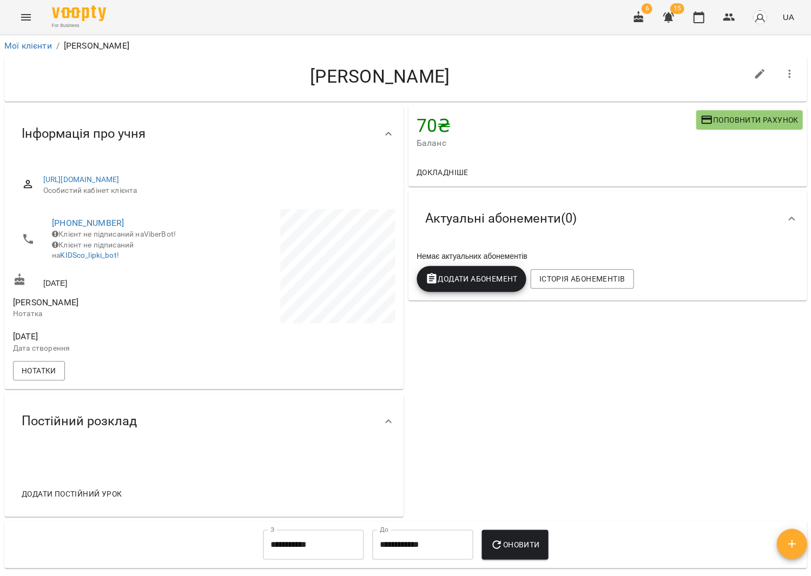
click at [721, 118] on span "Поповнити рахунок" at bounding box center [749, 120] width 98 height 13
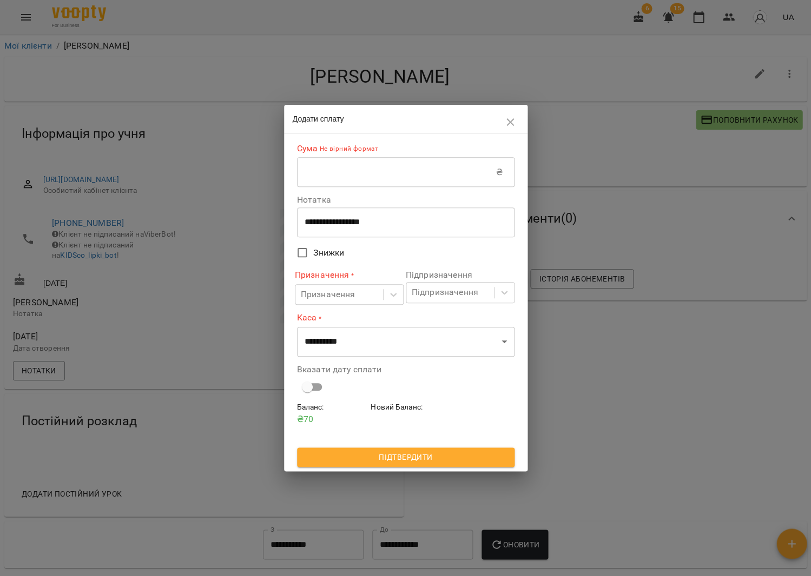
click at [400, 183] on input "text" at bounding box center [396, 172] width 199 height 30
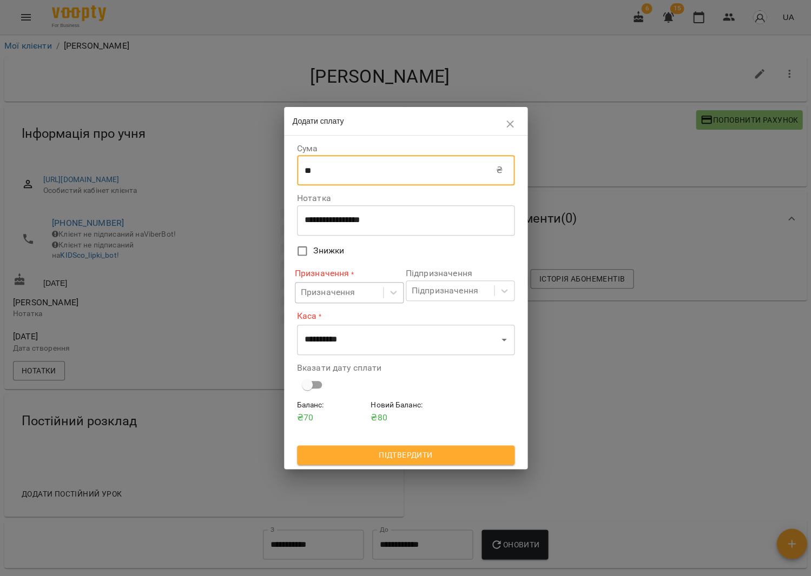
type input "**"
click at [377, 295] on div "Призначення" at bounding box center [339, 293] width 88 height 20
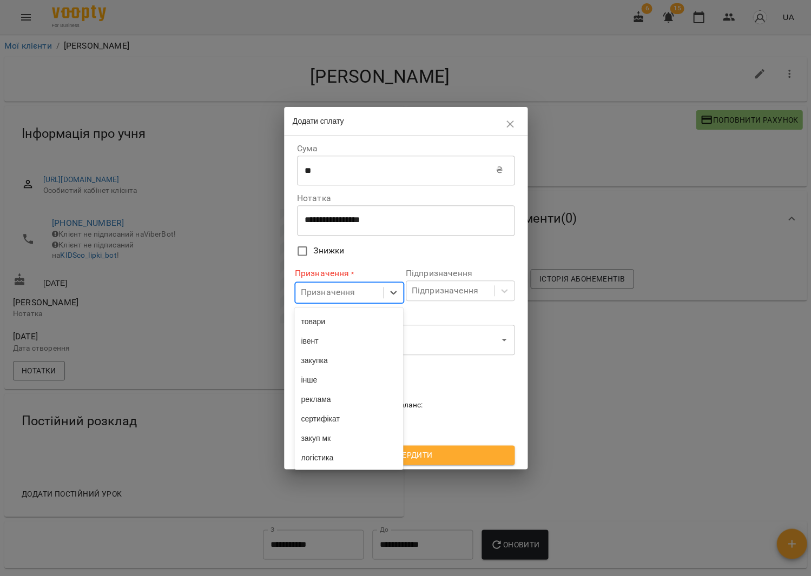
scroll to position [176, 0]
drag, startPoint x: 336, startPoint y: 308, endPoint x: 379, endPoint y: 301, distance: 42.9
click at [336, 312] on div "товари" at bounding box center [348, 321] width 109 height 19
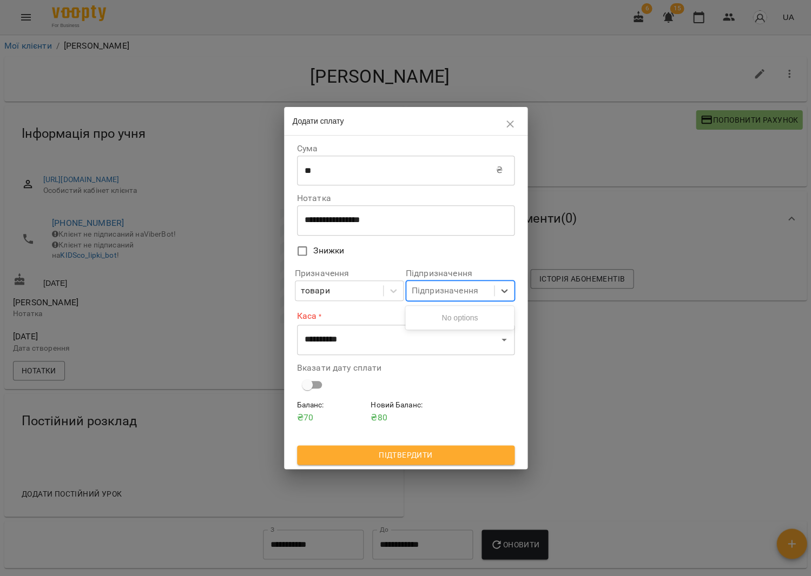
click at [448, 290] on div "Підпризначення" at bounding box center [445, 290] width 67 height 13
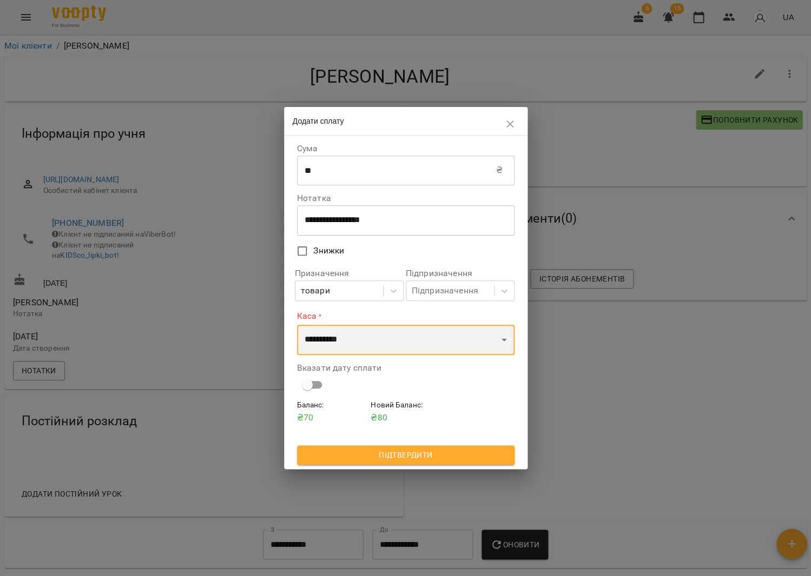
select select "****"
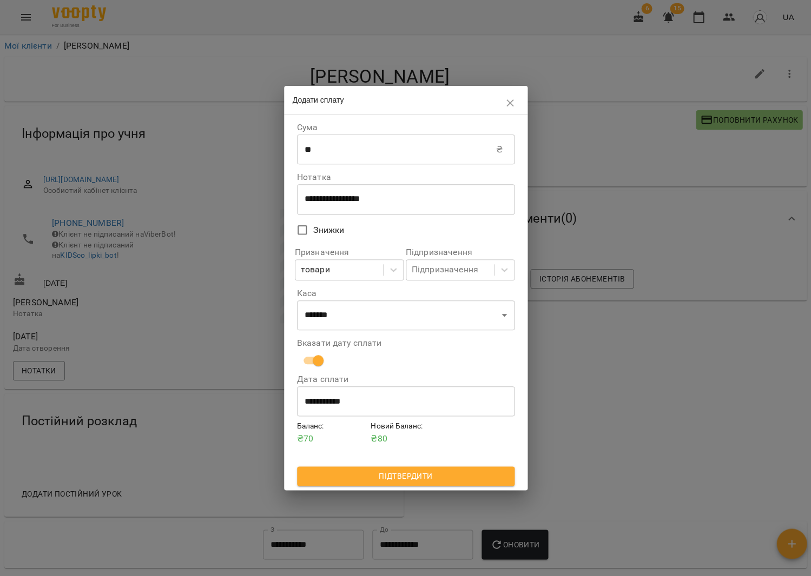
click at [413, 465] on div "Баланс : ₴ 70 Новий Баланс : ₴ 80" at bounding box center [406, 444] width 222 height 50
click at [414, 475] on span "Підтвердити" at bounding box center [406, 476] width 200 height 13
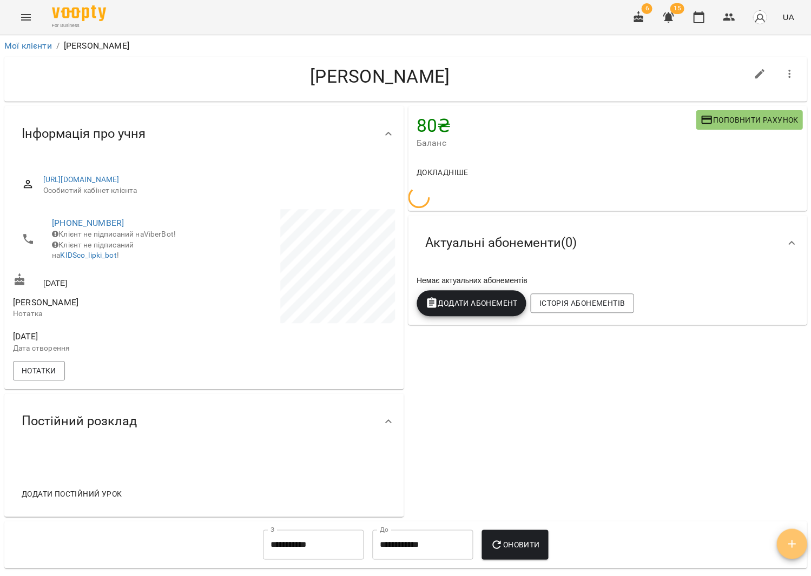
drag, startPoint x: 787, startPoint y: 533, endPoint x: 781, endPoint y: 530, distance: 6.5
click at [786, 533] on button "button" at bounding box center [791, 544] width 30 height 30
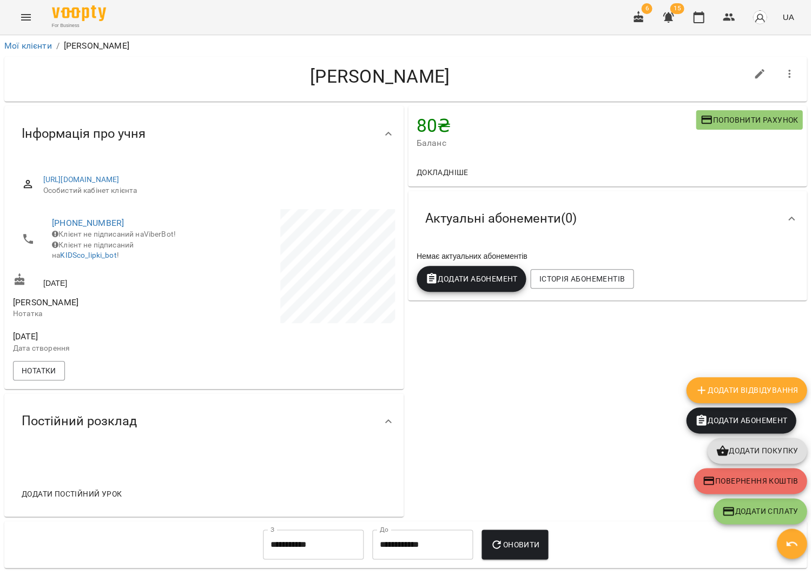
click at [755, 461] on button "Додати покупку" at bounding box center [757, 451] width 100 height 26
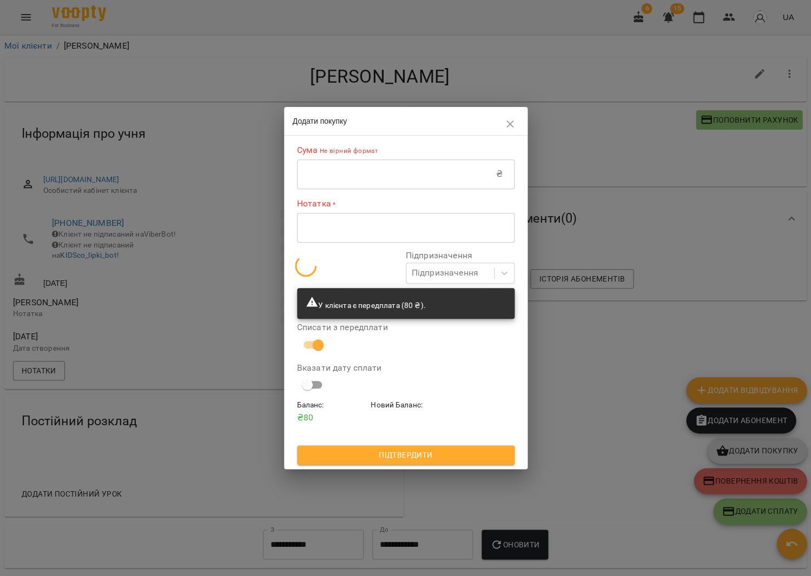
click at [363, 181] on input "text" at bounding box center [396, 174] width 199 height 30
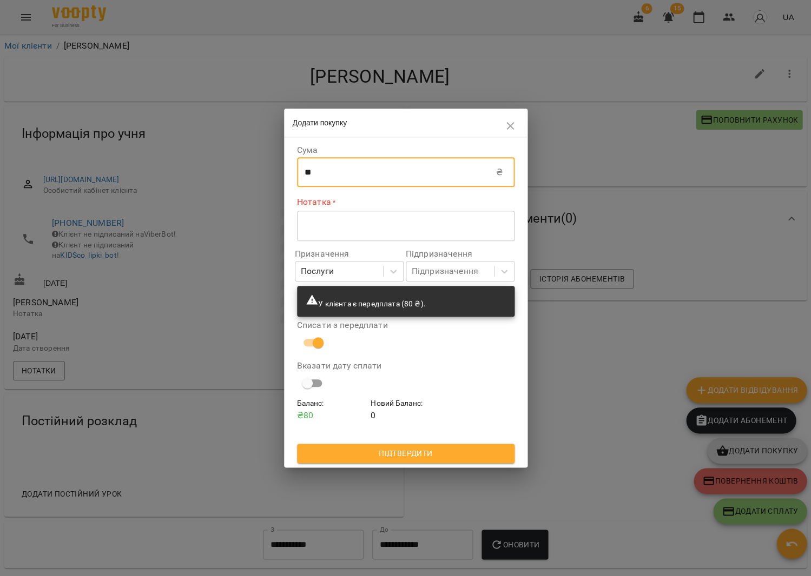
type input "**"
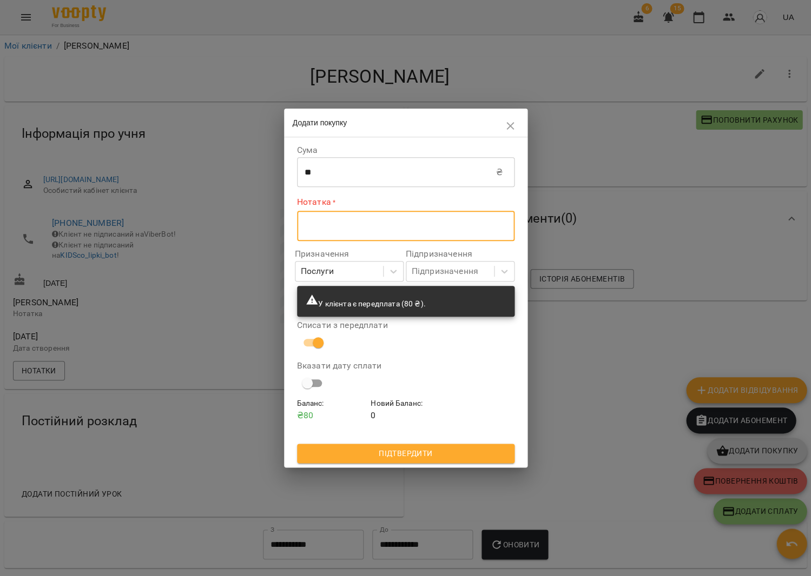
click at [368, 224] on textarea at bounding box center [405, 226] width 202 height 10
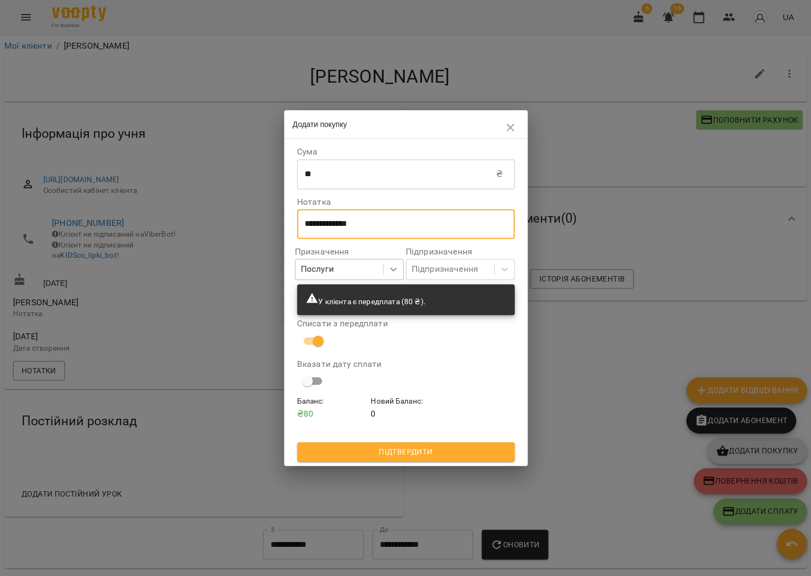
type textarea "**********"
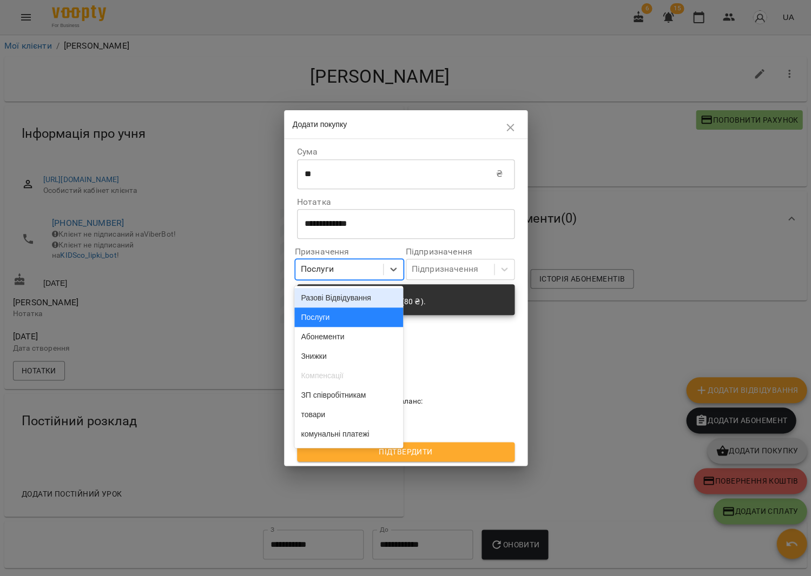
click at [385, 268] on div at bounding box center [392, 269] width 19 height 19
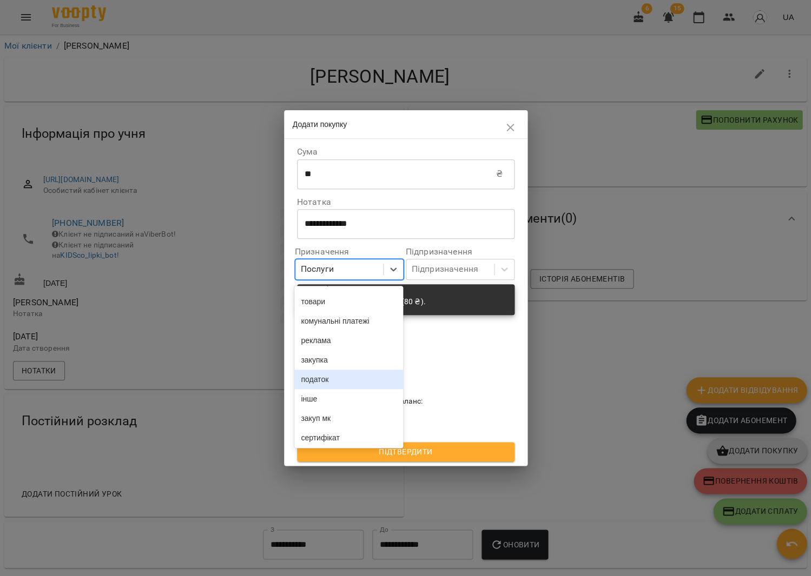
scroll to position [108, 0]
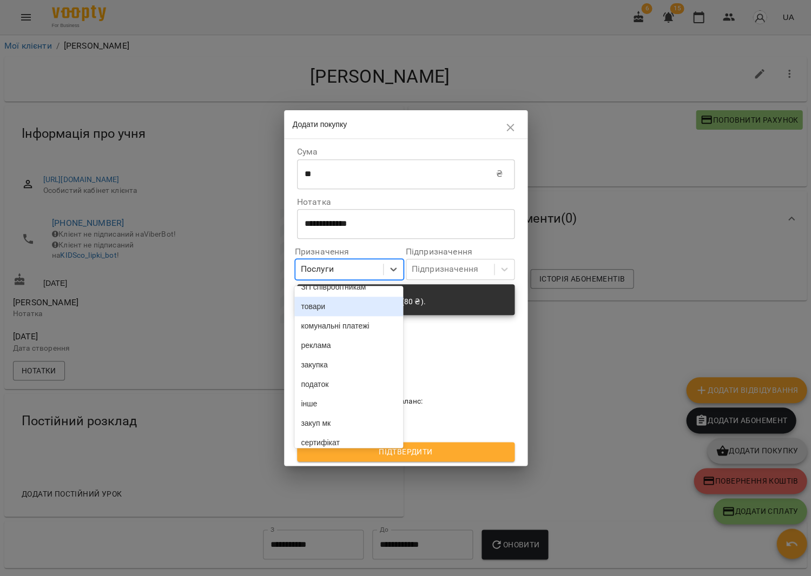
click at [320, 314] on div "товари" at bounding box center [348, 306] width 109 height 19
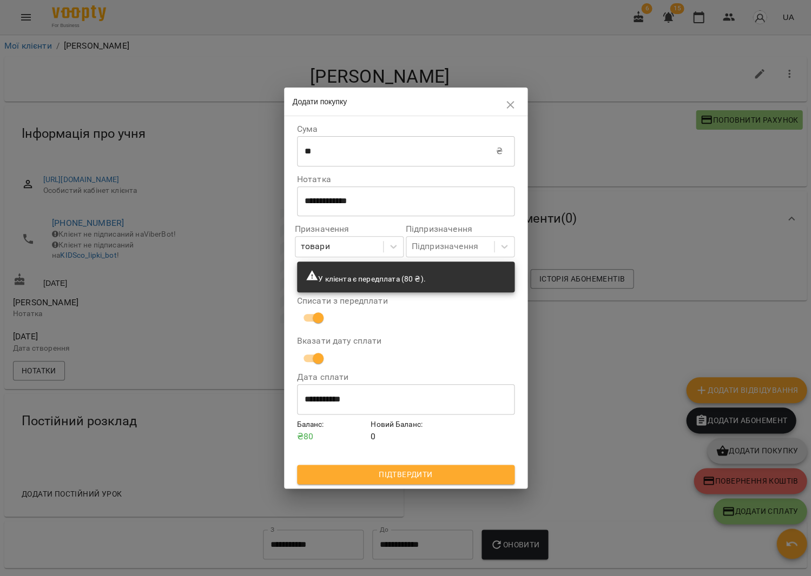
click at [426, 472] on span "Підтвердити" at bounding box center [406, 474] width 200 height 13
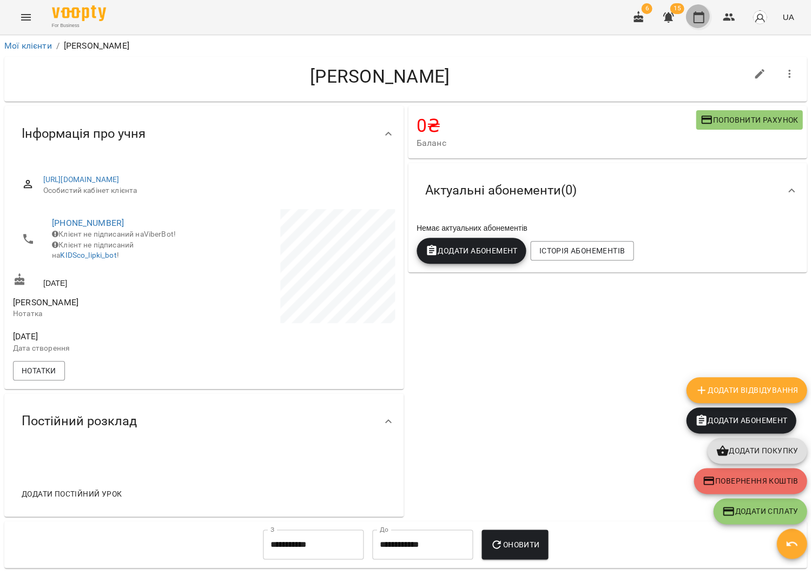
click at [695, 18] on icon "button" at bounding box center [698, 17] width 13 height 13
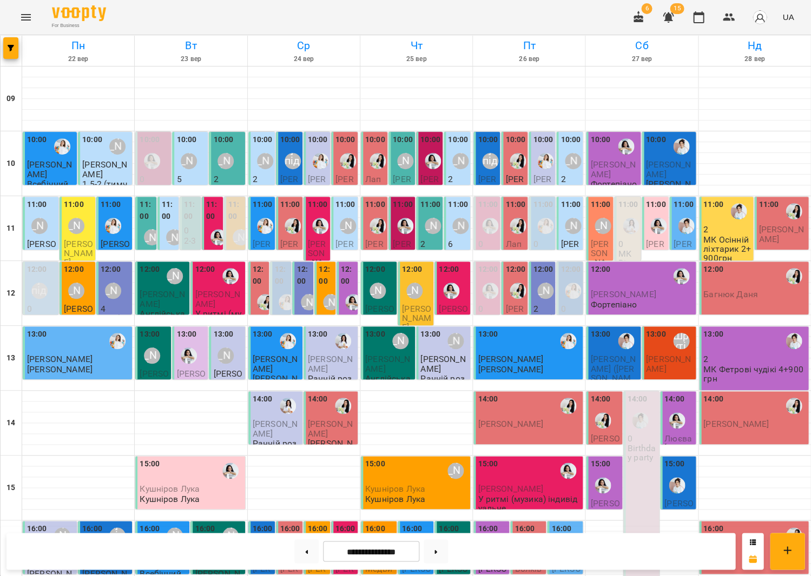
click at [75, 239] on span "[PERSON_NAME]" at bounding box center [78, 253] width 29 height 29
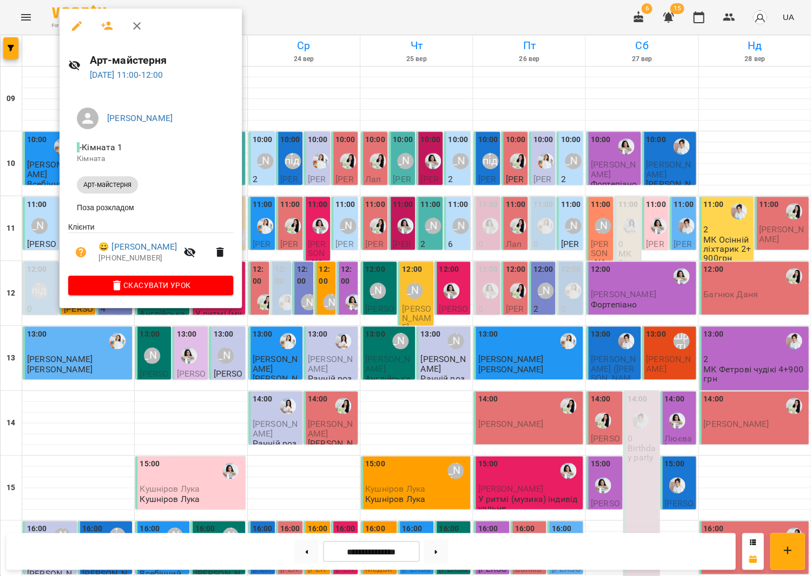
click at [356, 253] on div at bounding box center [405, 288] width 811 height 576
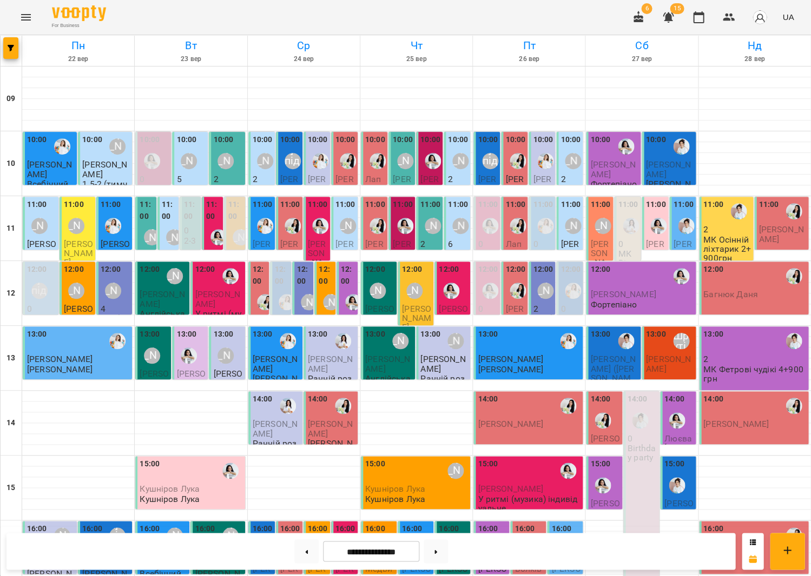
click at [82, 229] on div "[PERSON_NAME]" at bounding box center [76, 226] width 16 height 16
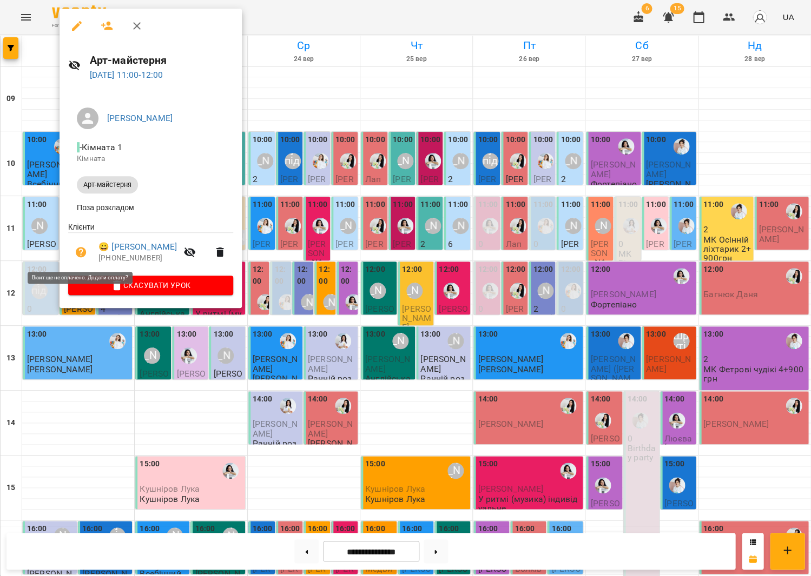
click at [84, 246] on button "button" at bounding box center [81, 253] width 26 height 26
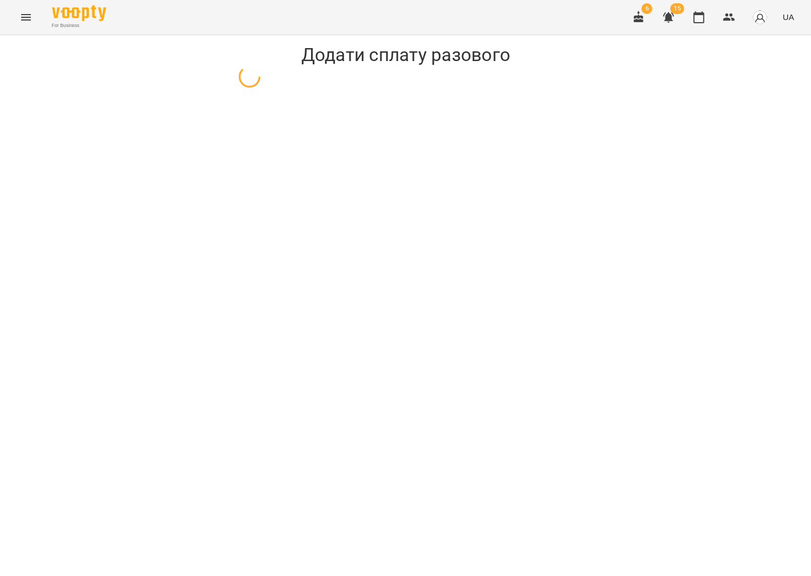
select select "**********"
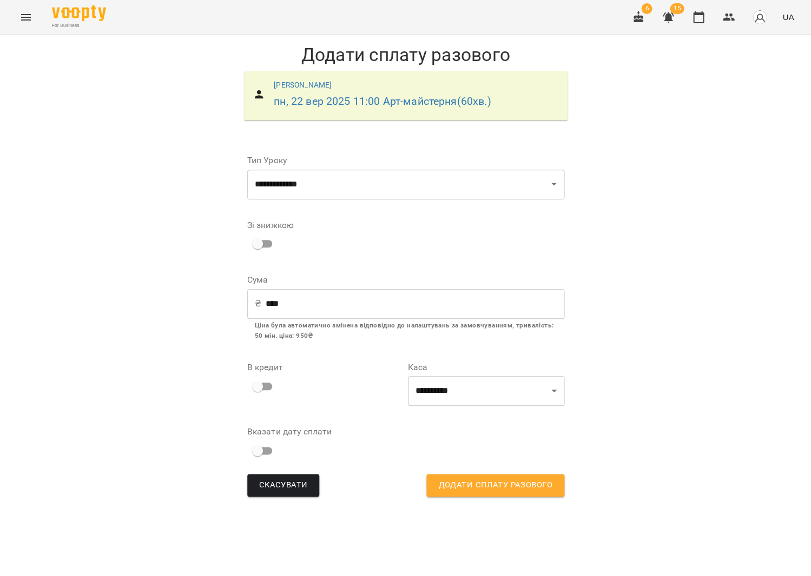
click at [311, 302] on input "****" at bounding box center [415, 304] width 299 height 30
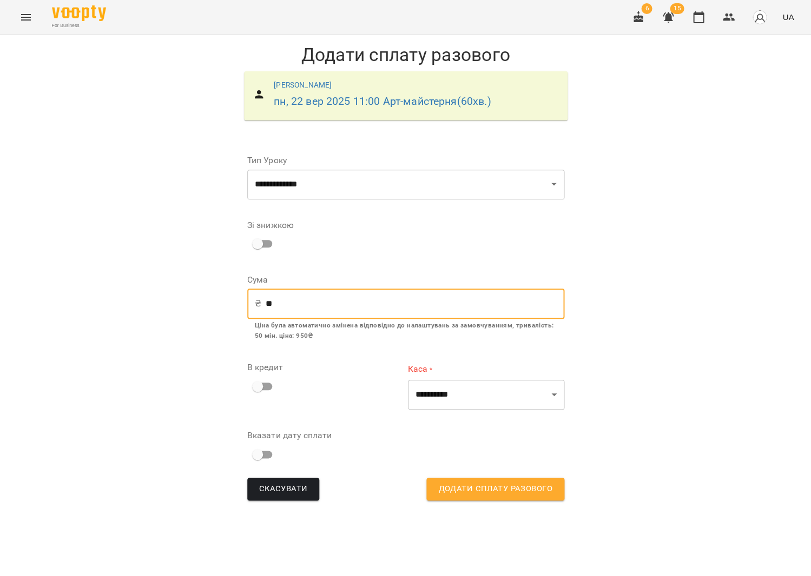
type input "*"
type input "***"
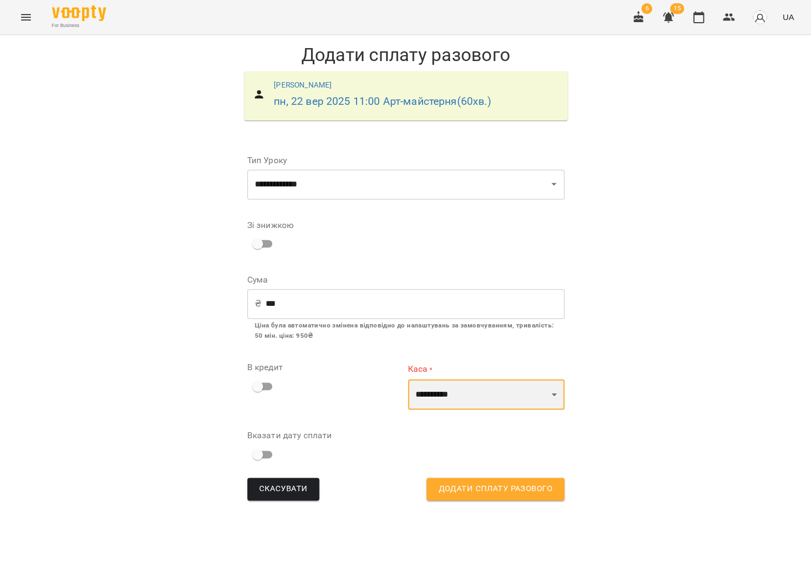
select select "****"
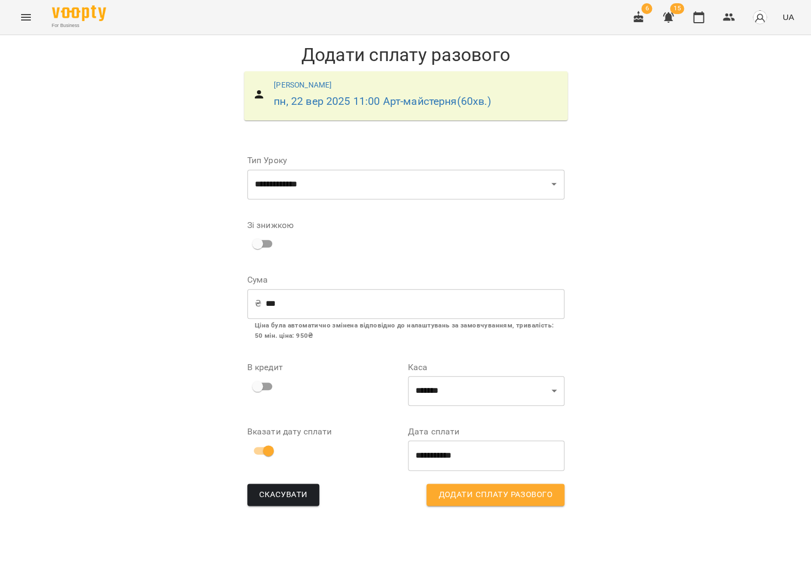
click at [468, 496] on span "Додати сплату разового" at bounding box center [495, 495] width 114 height 14
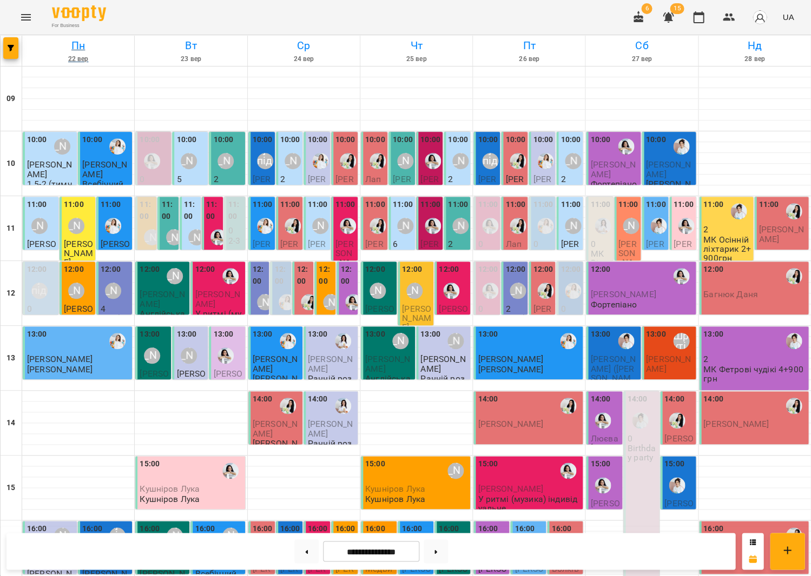
scroll to position [69, 0]
click at [34, 18] on button "Menu" at bounding box center [26, 17] width 26 height 26
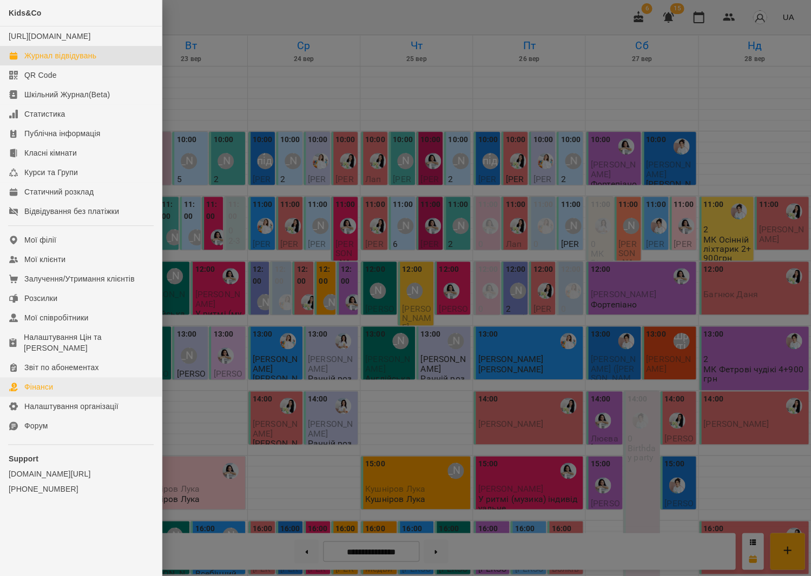
click at [40, 382] on div "Фінанси" at bounding box center [38, 387] width 29 height 11
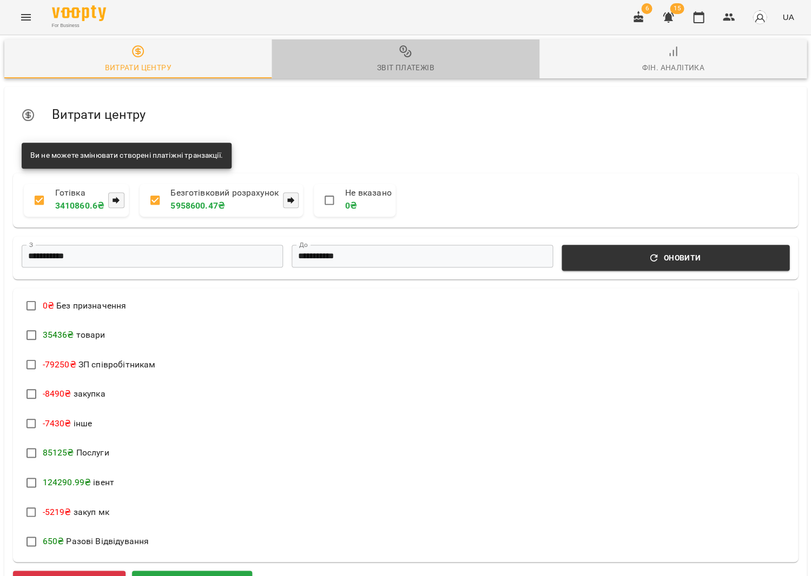
click at [402, 51] on icon "button" at bounding box center [405, 51] width 13 height 13
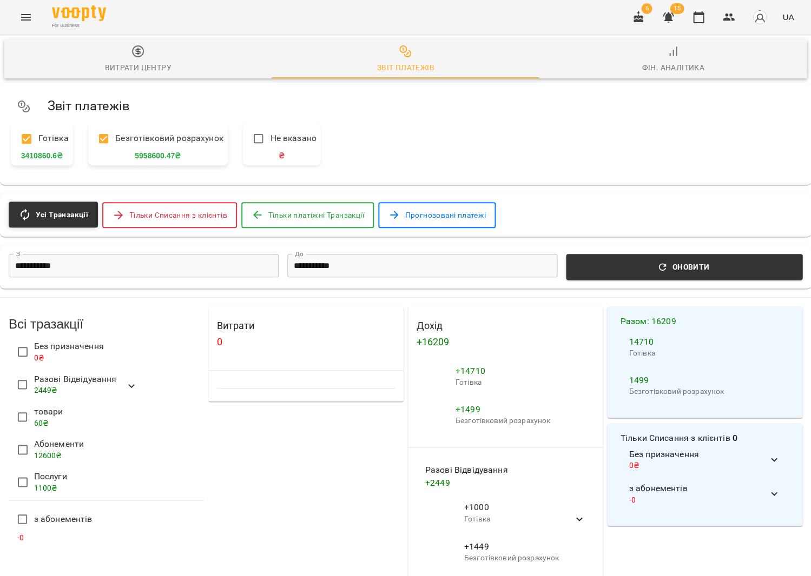
click at [136, 60] on span "Витрати центру" at bounding box center [138, 59] width 254 height 29
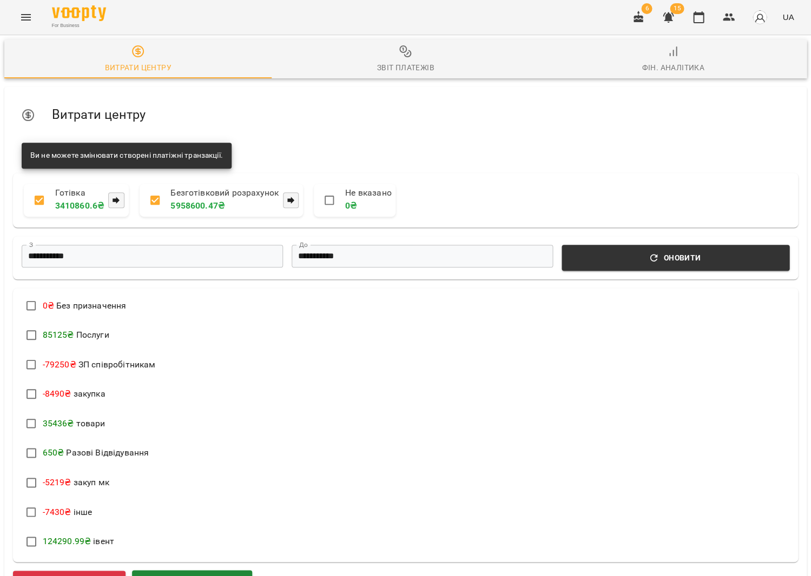
scroll to position [118, 0]
click at [193, 571] on button "Додати прибуток" at bounding box center [192, 584] width 120 height 27
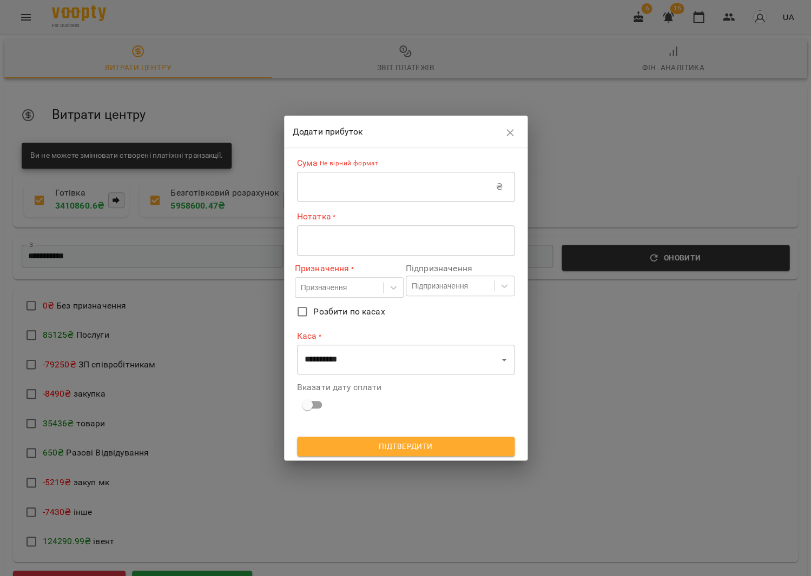
click at [373, 176] on input "text" at bounding box center [396, 187] width 199 height 30
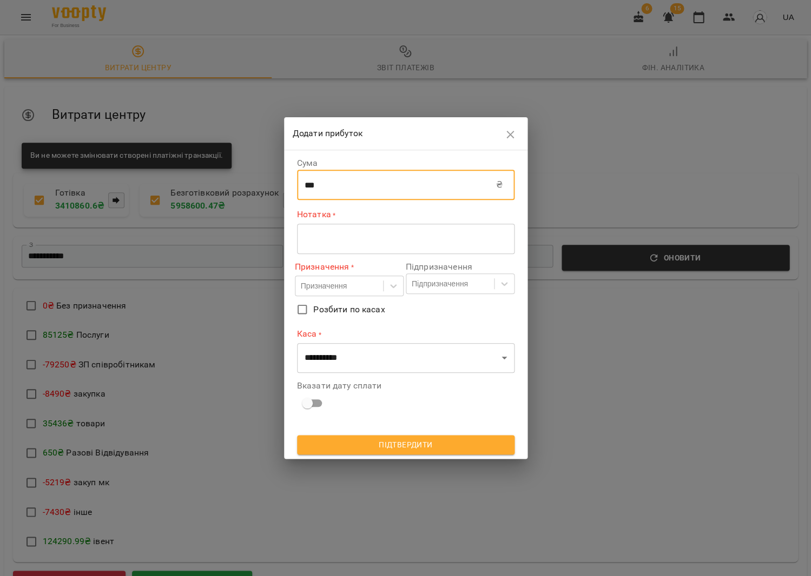
type input "***"
click at [378, 241] on textarea at bounding box center [405, 239] width 202 height 10
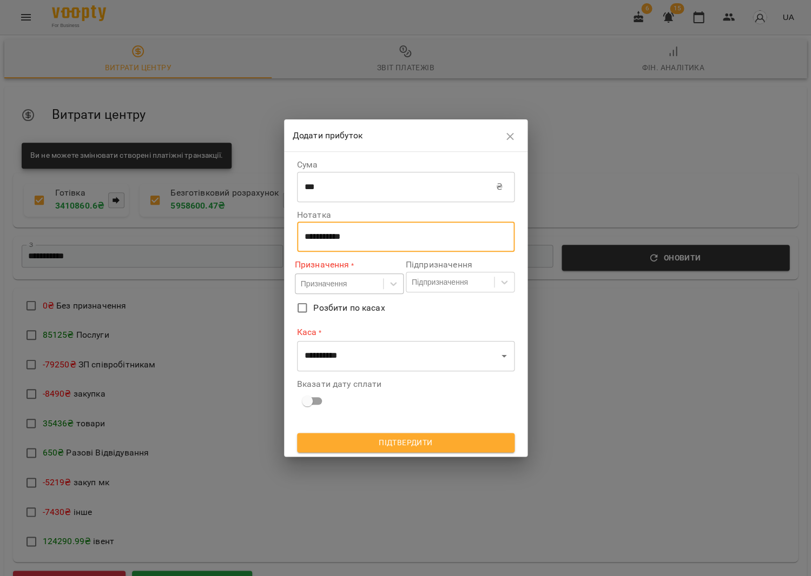
type textarea "**********"
click at [369, 285] on div "Призначення" at bounding box center [339, 284] width 88 height 18
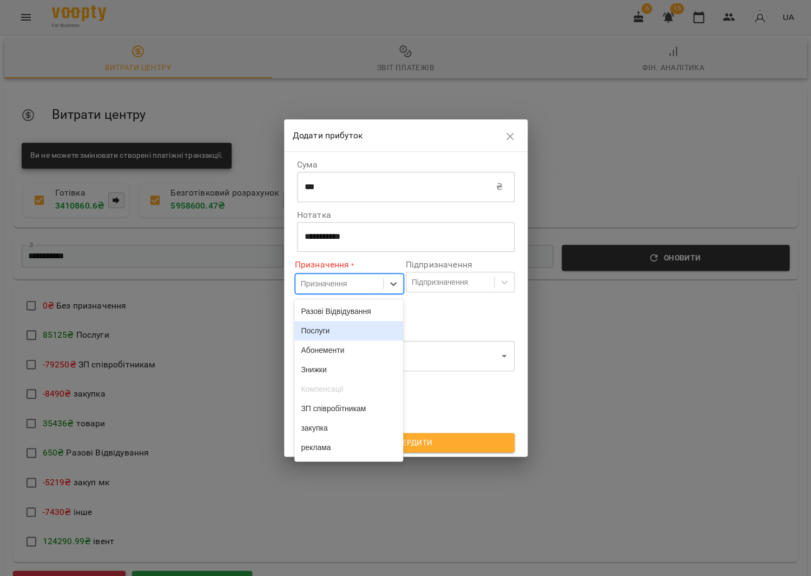
drag, startPoint x: 350, startPoint y: 339, endPoint x: 396, endPoint y: 311, distance: 53.6
click at [351, 338] on div "Послуги" at bounding box center [348, 330] width 109 height 19
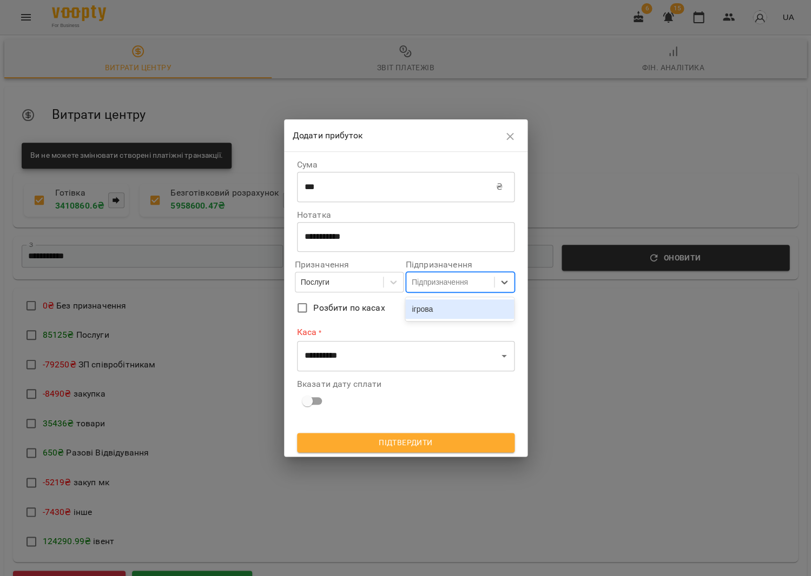
click at [454, 276] on div "Підпризначення" at bounding box center [450, 282] width 88 height 18
click at [453, 309] on div "ігрова" at bounding box center [459, 309] width 109 height 19
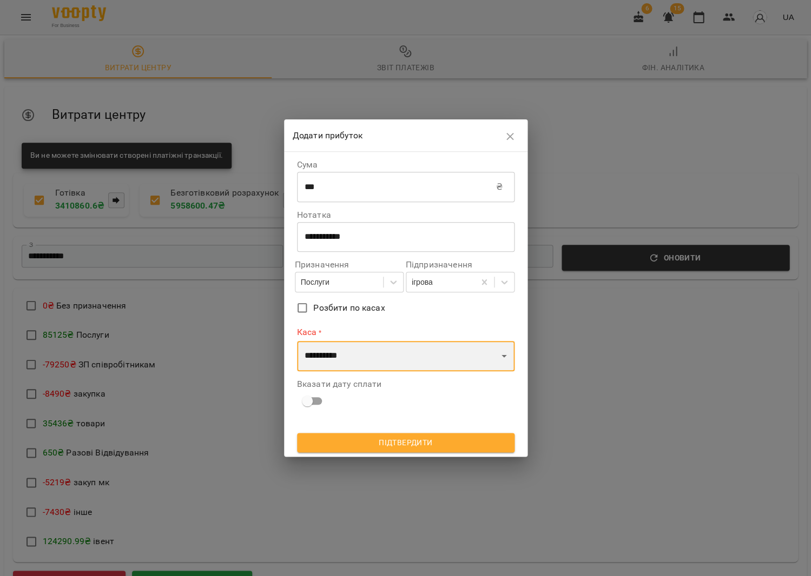
select select "****"
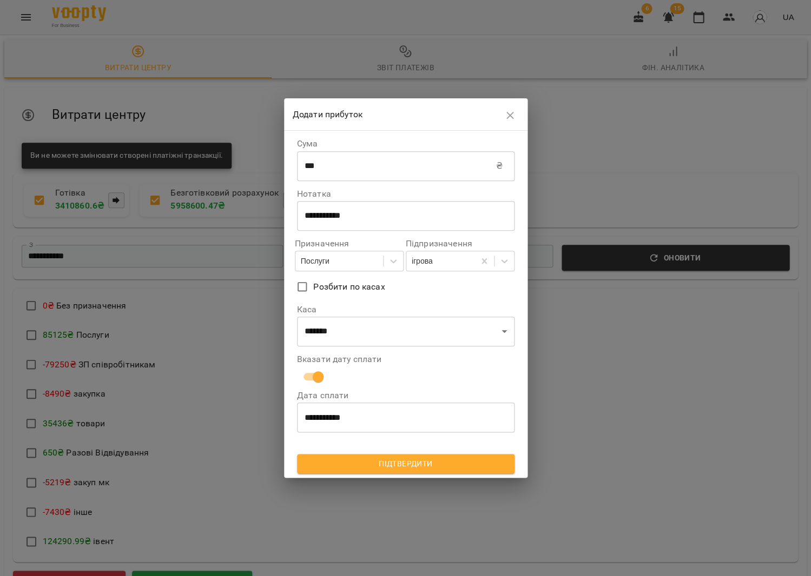
click at [385, 468] on span "Підтвердити" at bounding box center [406, 463] width 200 height 13
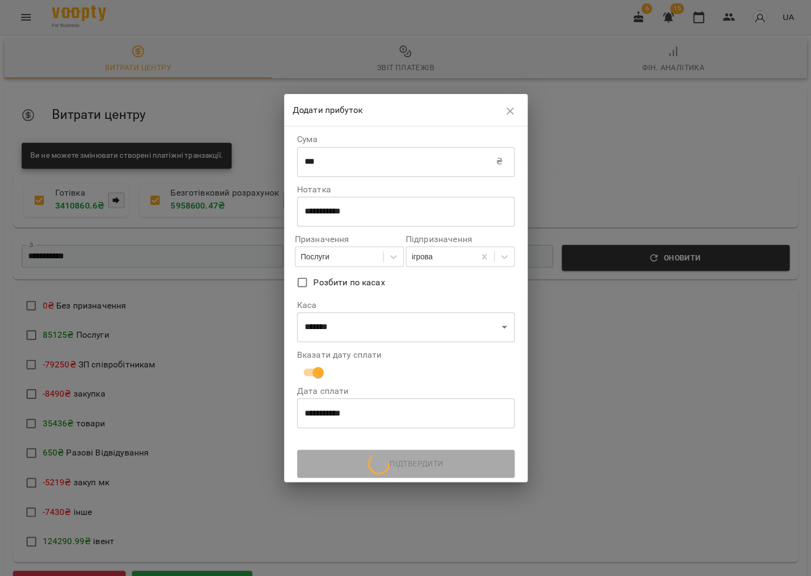
scroll to position [0, 0]
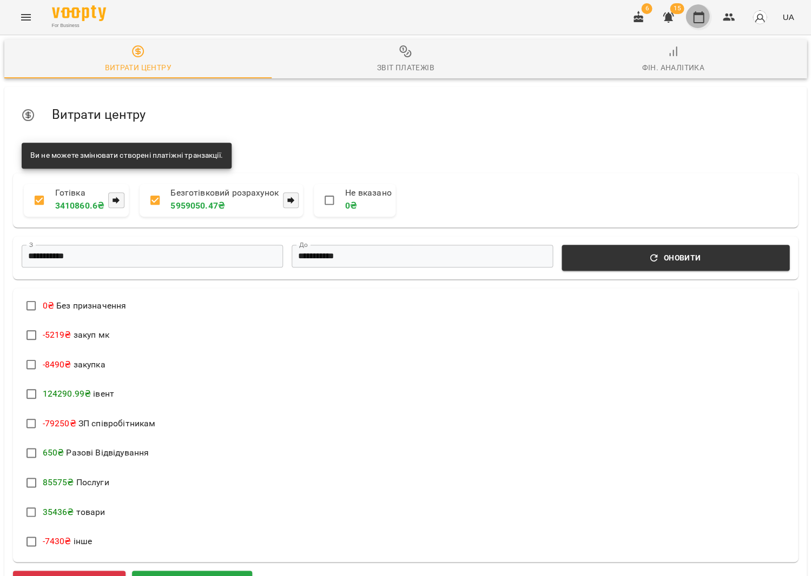
click at [705, 13] on icon "button" at bounding box center [698, 17] width 13 height 13
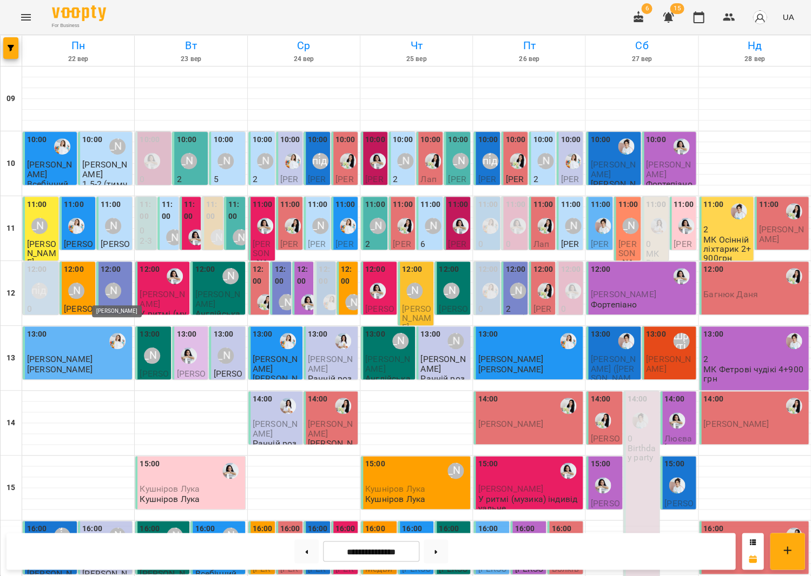
click at [115, 288] on div "[PERSON_NAME]" at bounding box center [113, 291] width 16 height 16
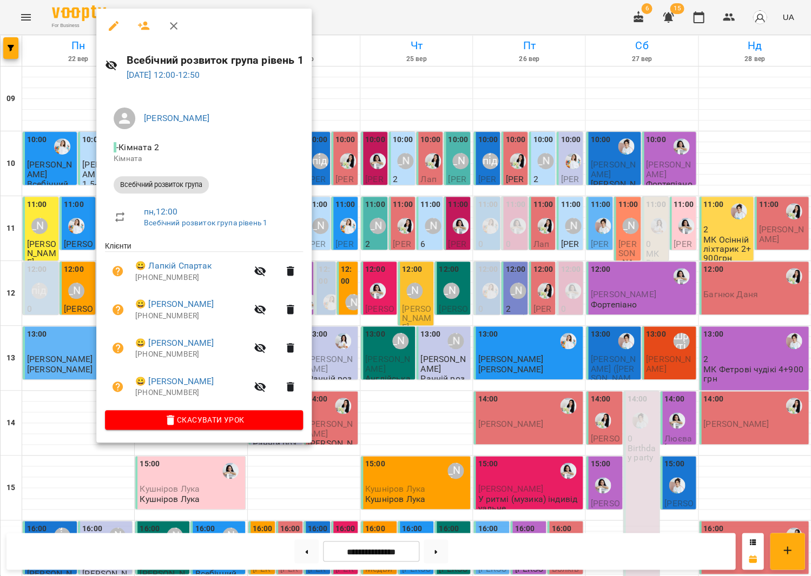
click at [403, 337] on div at bounding box center [405, 288] width 811 height 576
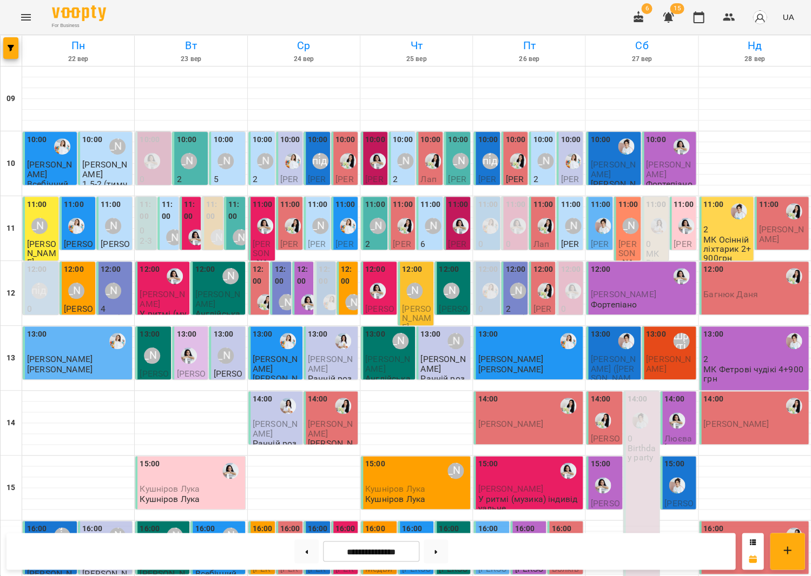
click at [237, 214] on label "11:00" at bounding box center [235, 210] width 15 height 23
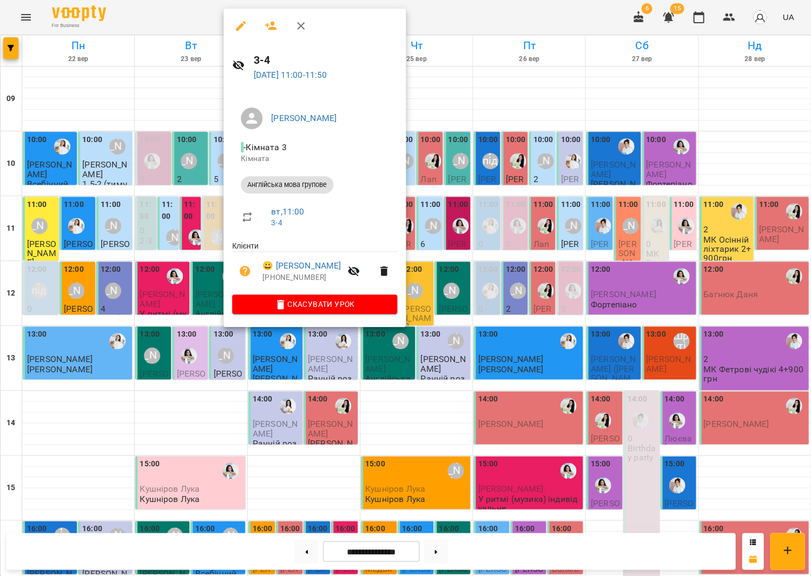
click at [271, 28] on icon "button" at bounding box center [271, 26] width 12 height 9
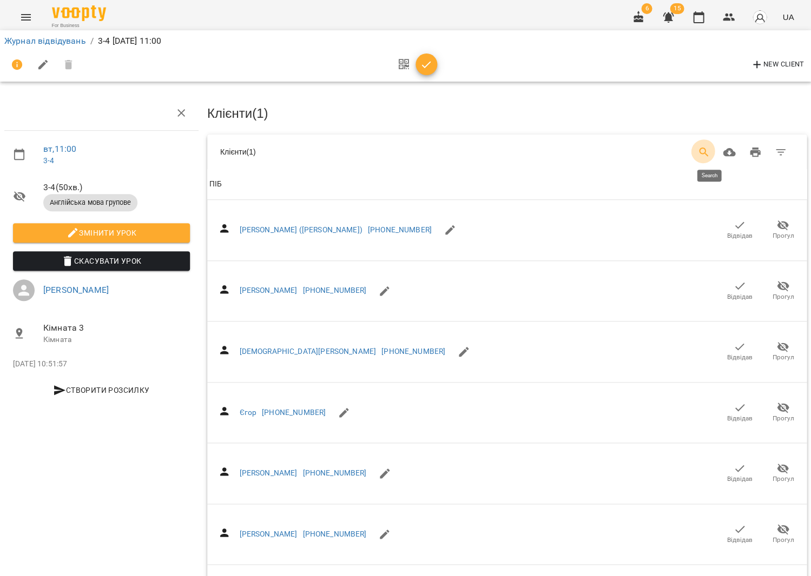
click at [708, 153] on icon "Search" at bounding box center [703, 152] width 13 height 13
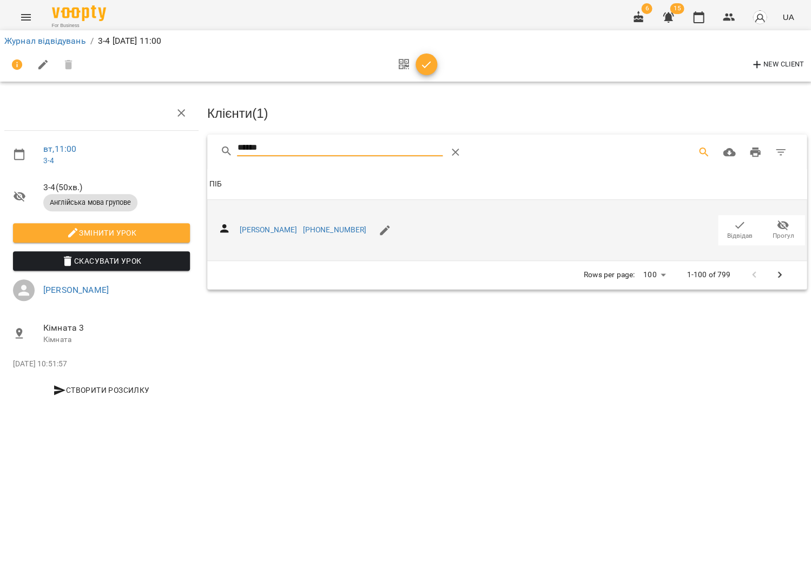
type input "******"
click at [734, 231] on span "Відвідав" at bounding box center [739, 235] width 25 height 9
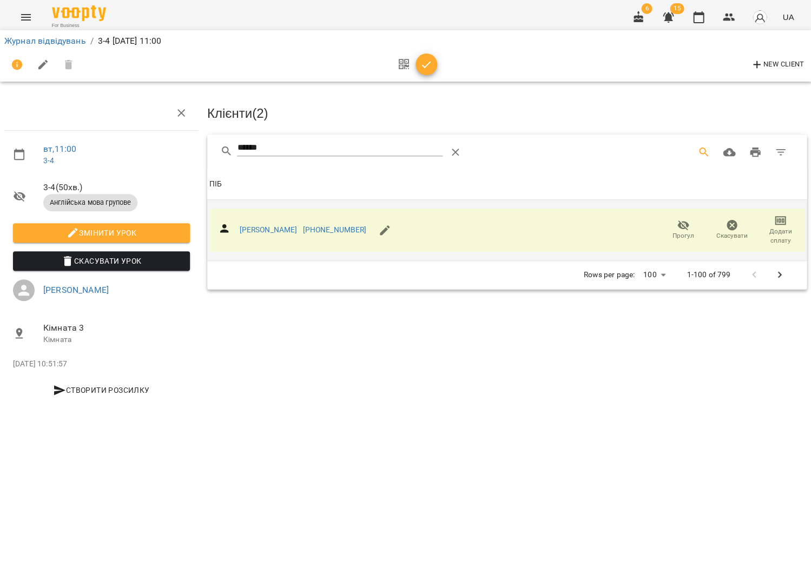
click at [426, 63] on icon "button" at bounding box center [426, 64] width 13 height 13
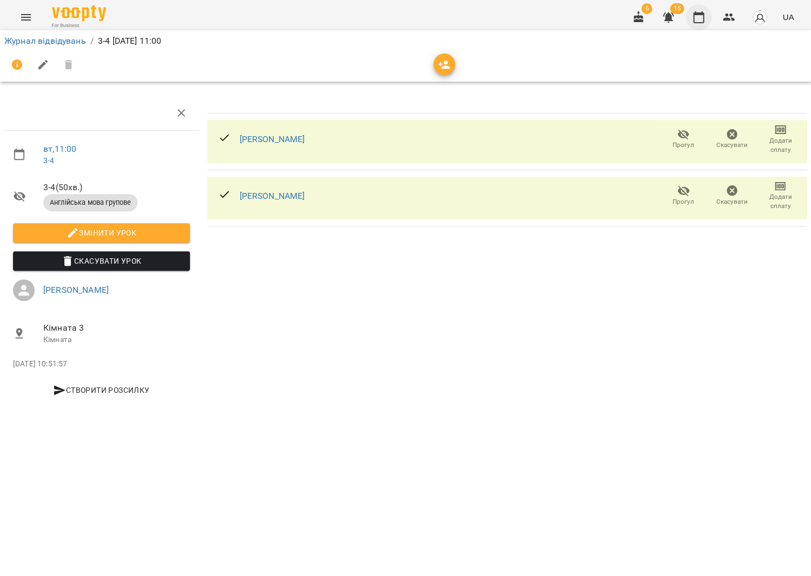
click at [701, 9] on button "button" at bounding box center [698, 17] width 26 height 26
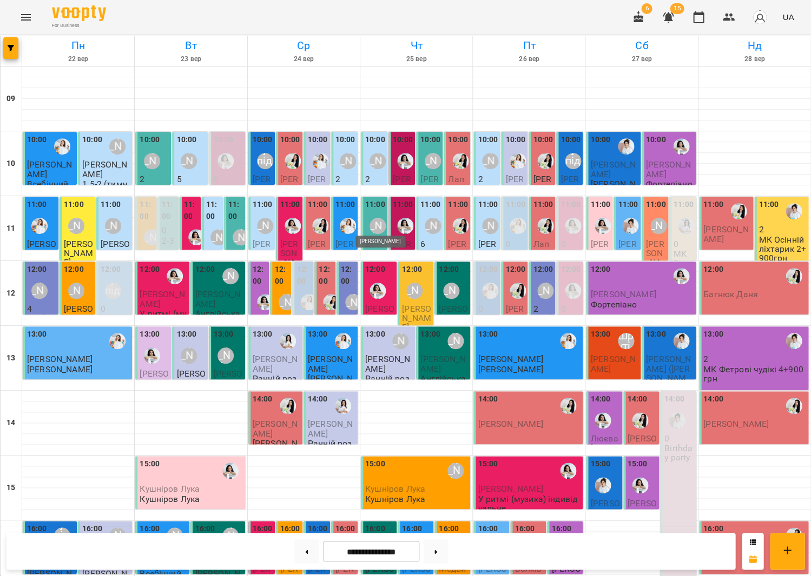
scroll to position [3, 0]
click at [375, 218] on div "[PERSON_NAME]" at bounding box center [377, 226] width 16 height 16
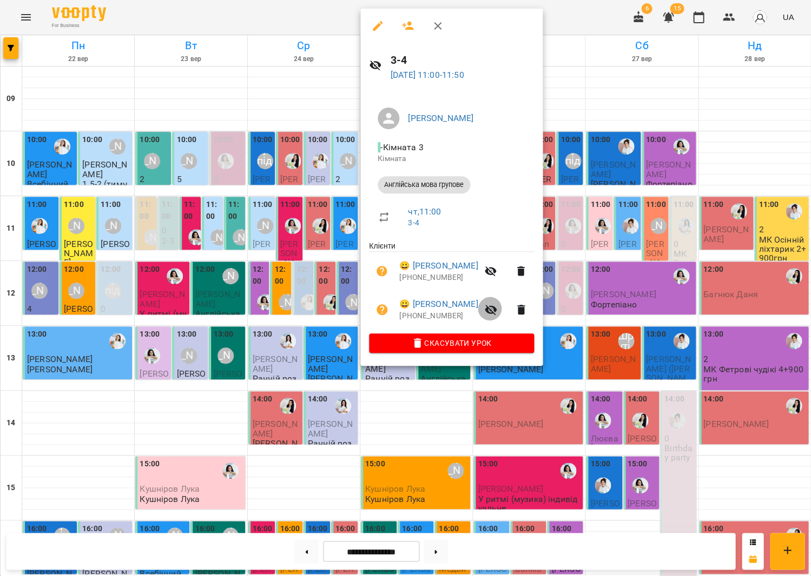
click at [495, 310] on icon "button" at bounding box center [490, 309] width 13 height 13
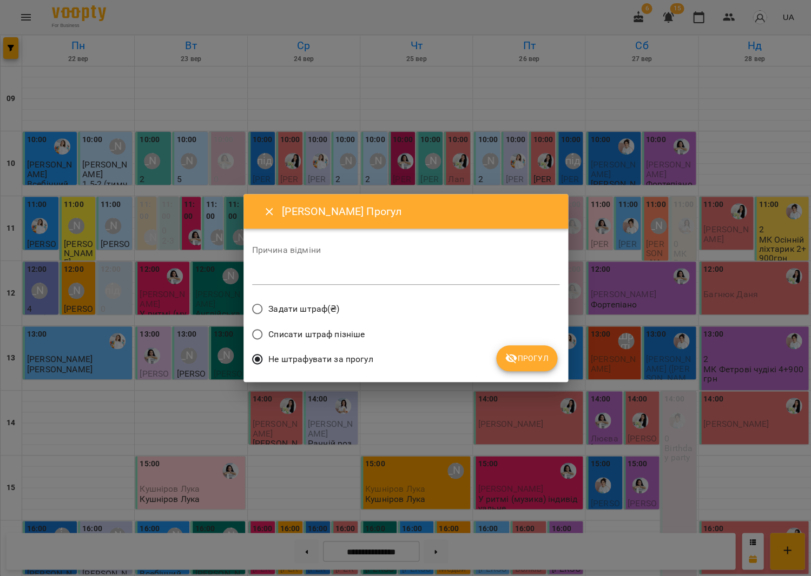
click at [482, 278] on textarea at bounding box center [405, 276] width 307 height 10
click at [522, 352] on span "Прогул" at bounding box center [527, 358] width 44 height 13
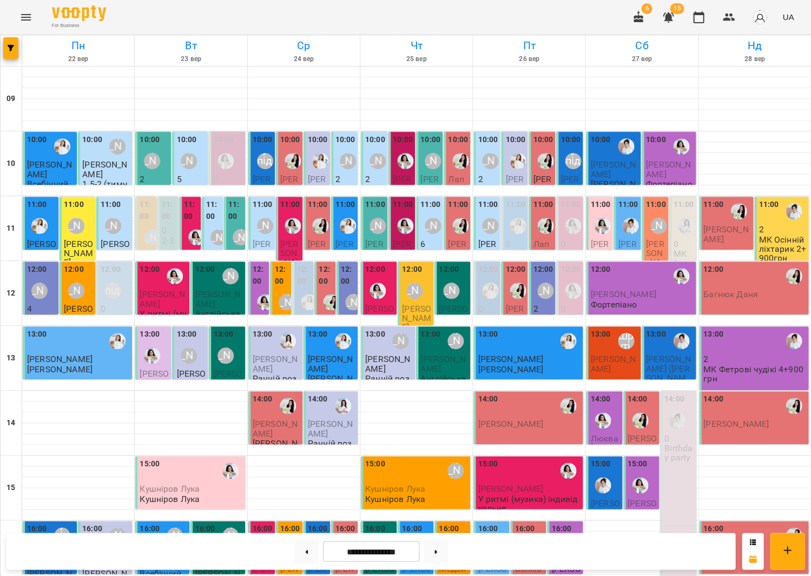
click at [28, 278] on div "[PERSON_NAME]" at bounding box center [39, 290] width 25 height 25
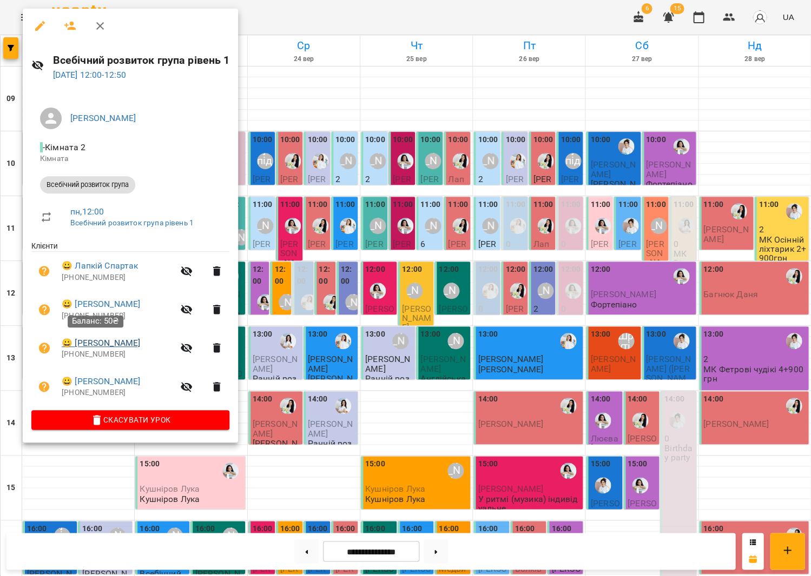
click at [97, 345] on link "😀 Дяченко Ліза" at bounding box center [101, 343] width 78 height 13
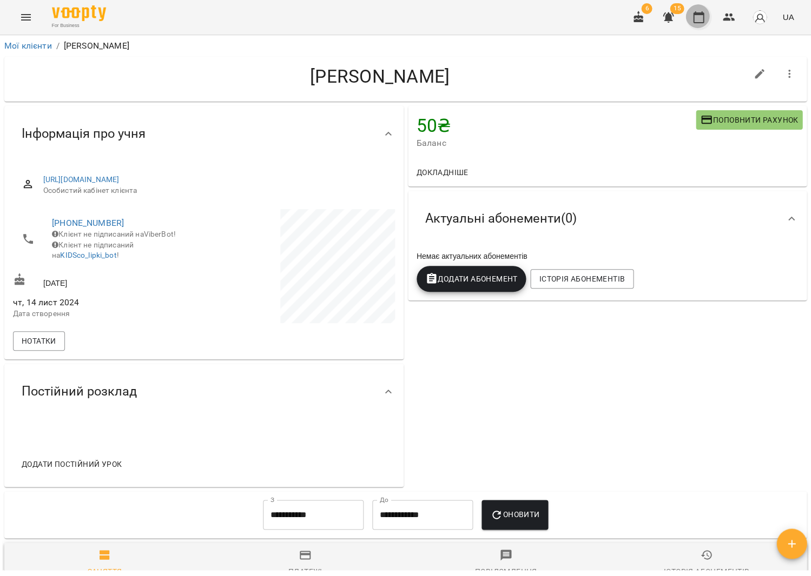
click at [706, 21] on button "button" at bounding box center [698, 17] width 26 height 26
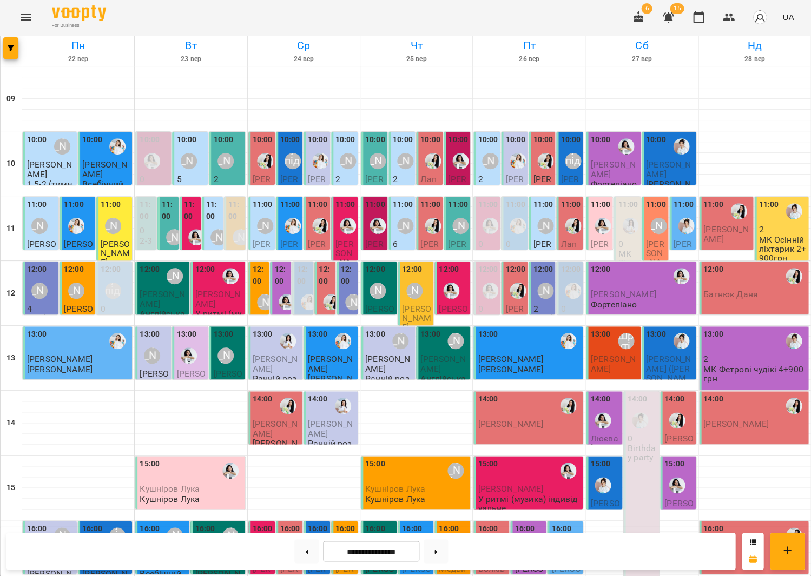
click at [36, 302] on div "[PERSON_NAME]" at bounding box center [39, 290] width 25 height 25
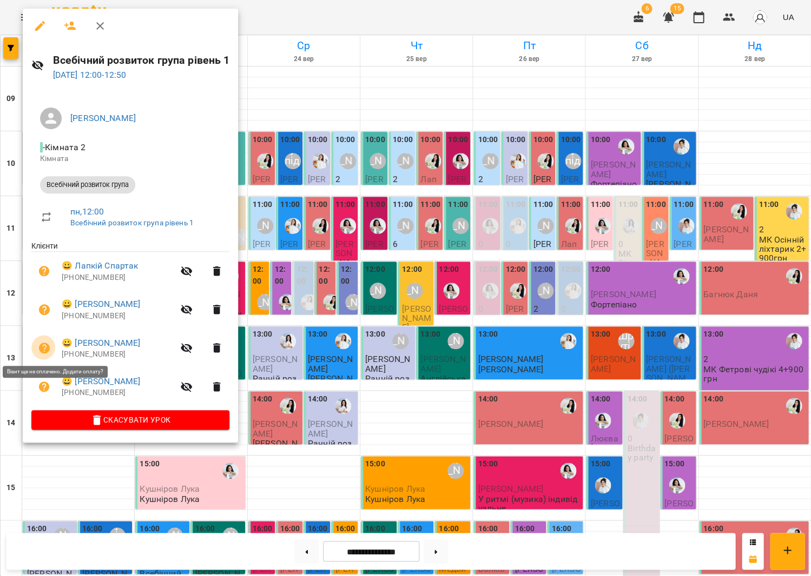
click at [47, 345] on icon "button" at bounding box center [44, 348] width 11 height 11
select select "**********"
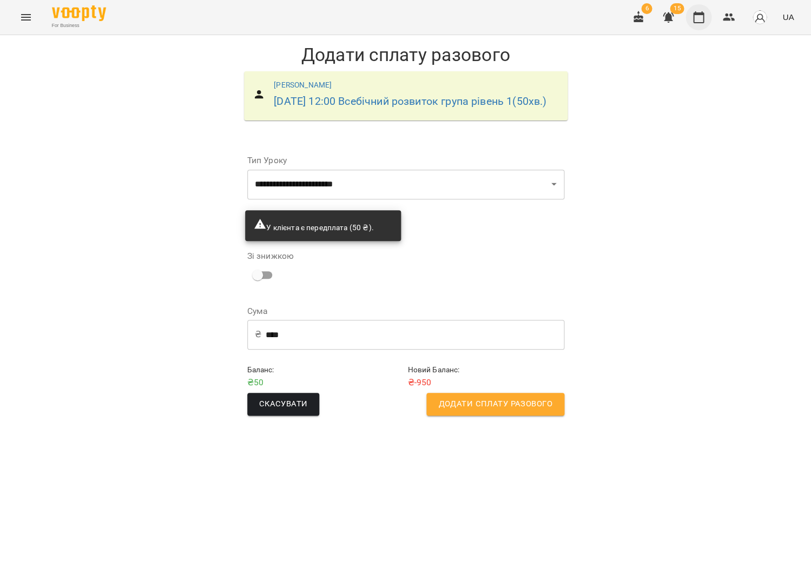
click at [700, 20] on icon "button" at bounding box center [698, 17] width 13 height 13
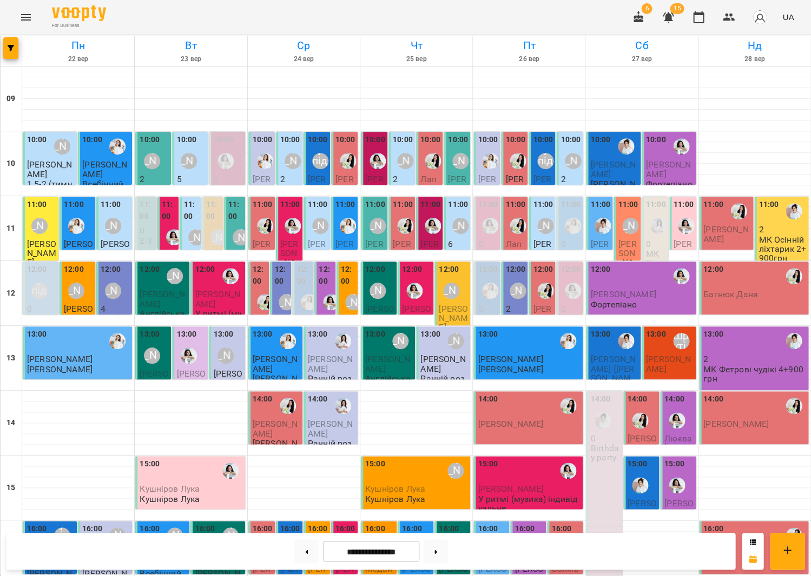
click at [112, 275] on div "12:00" at bounding box center [111, 271] width 20 height 15
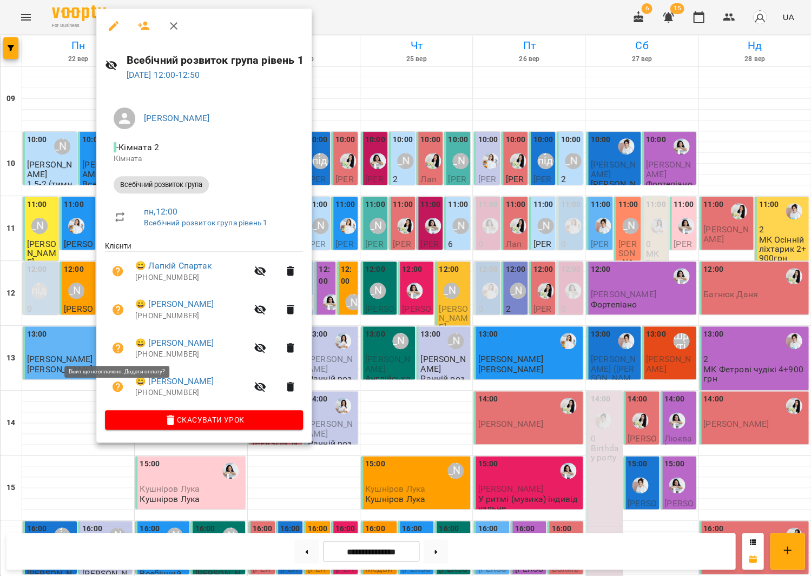
click at [117, 344] on icon "button" at bounding box center [117, 348] width 11 height 11
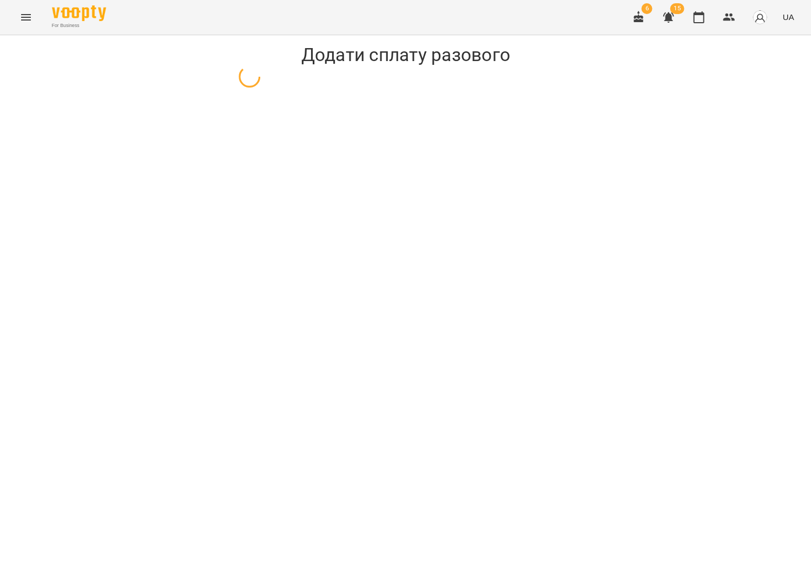
select select "**********"
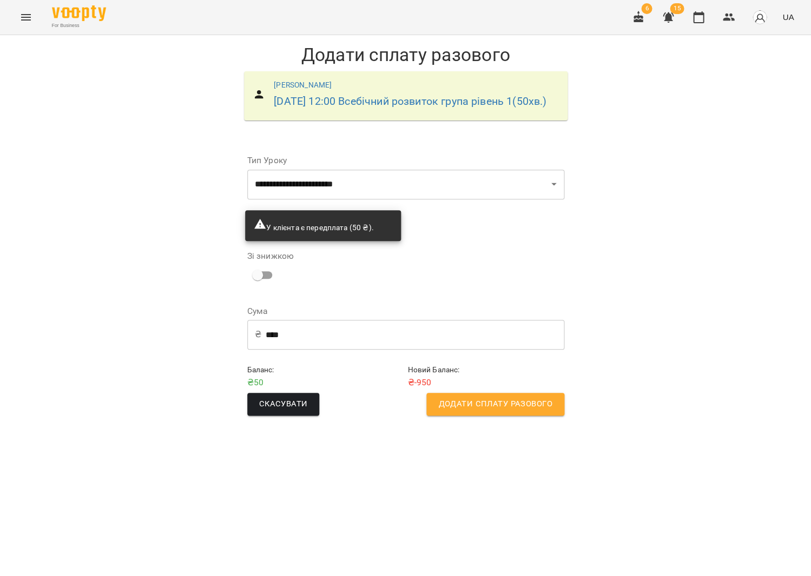
click at [301, 349] on input "****" at bounding box center [415, 335] width 299 height 30
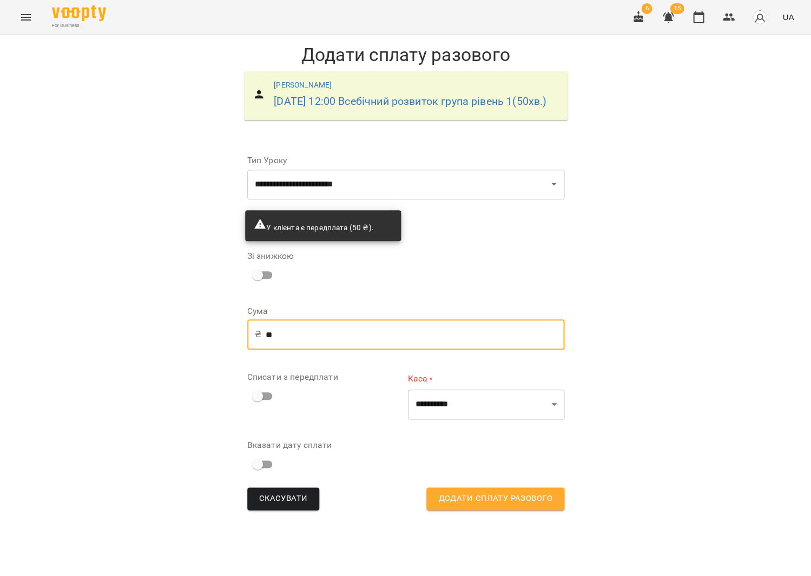
type input "*"
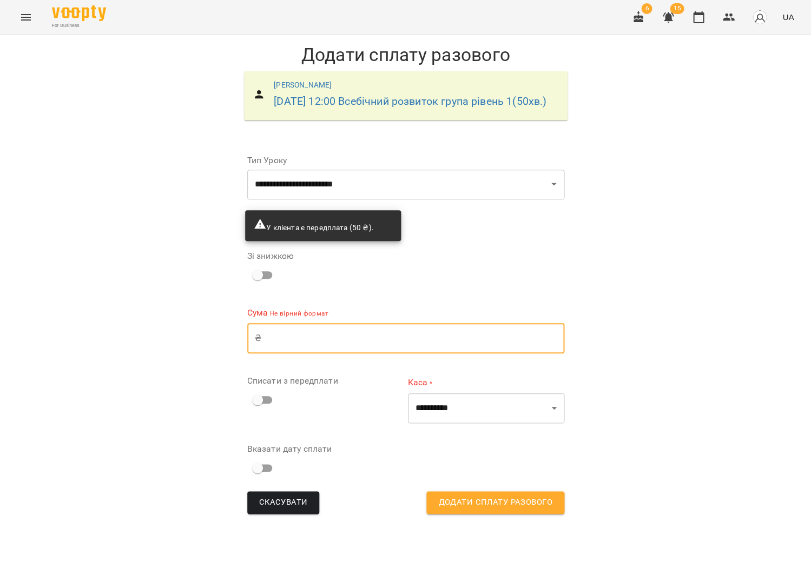
type input "*"
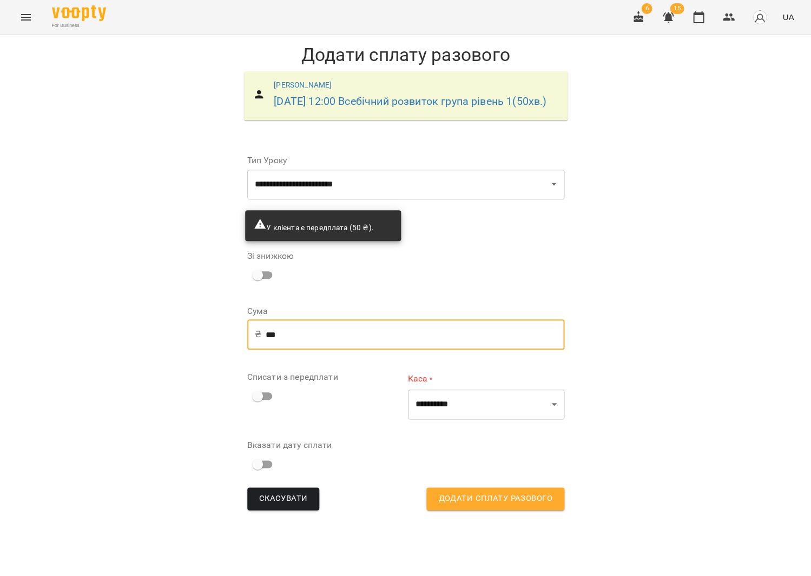
type input "***"
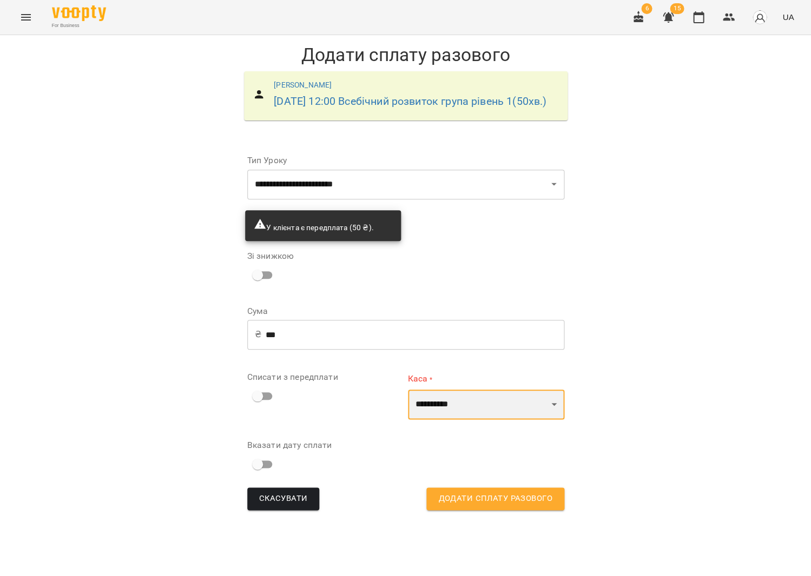
select select "****"
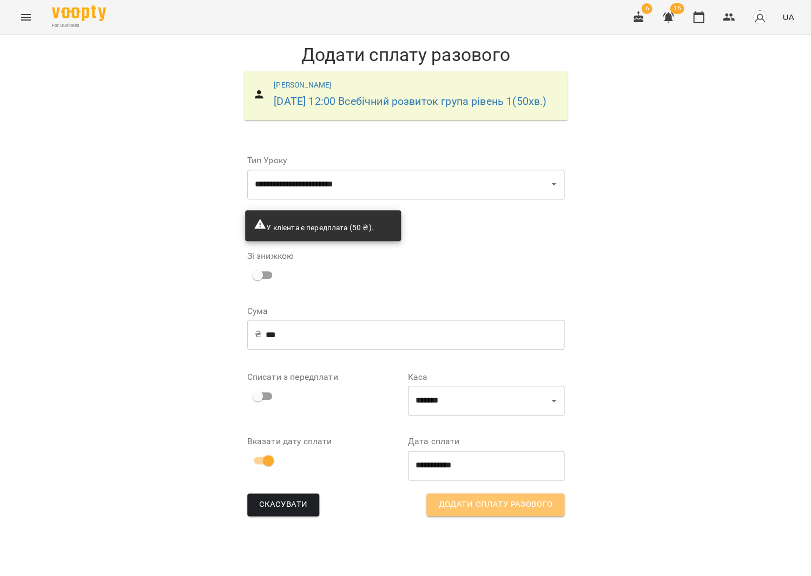
click at [490, 512] on span "Додати сплату разового" at bounding box center [495, 505] width 114 height 14
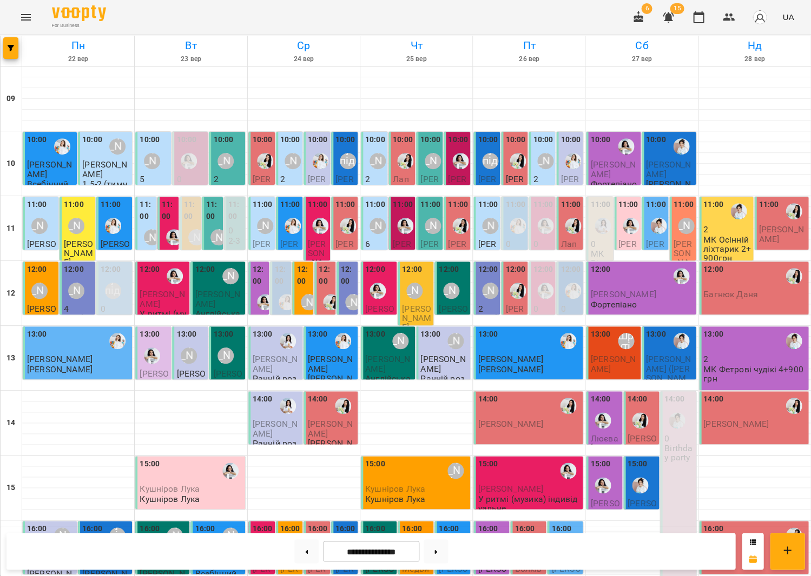
click at [79, 281] on div "[PERSON_NAME]" at bounding box center [76, 290] width 25 height 25
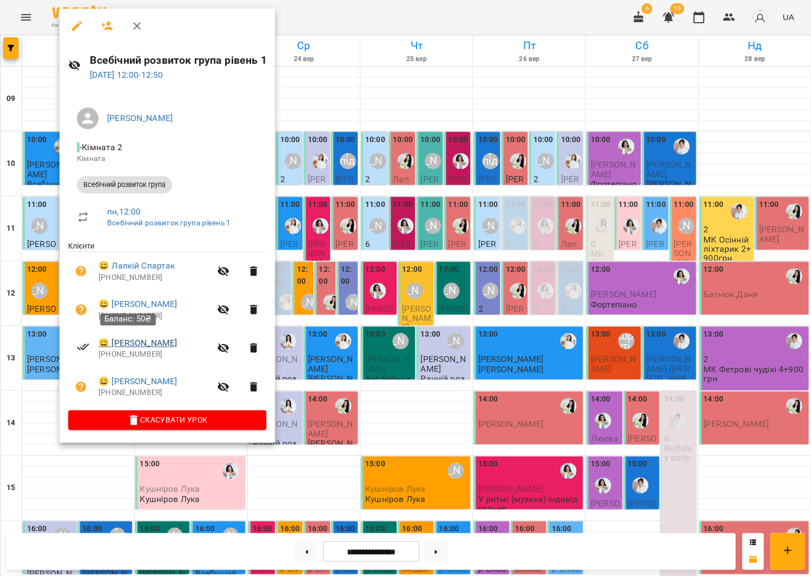
click at [131, 339] on link "😀 Дяченко Ліза" at bounding box center [137, 343] width 78 height 13
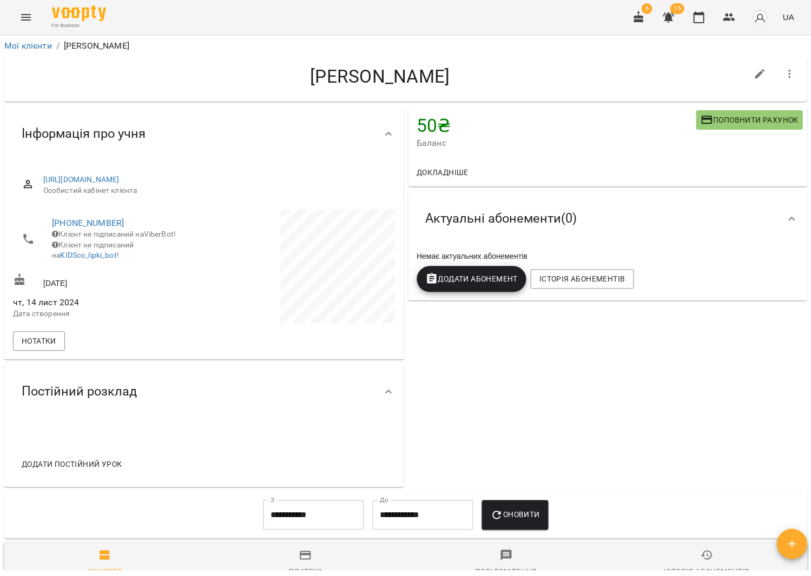
click at [15, 22] on button "Menu" at bounding box center [26, 17] width 26 height 26
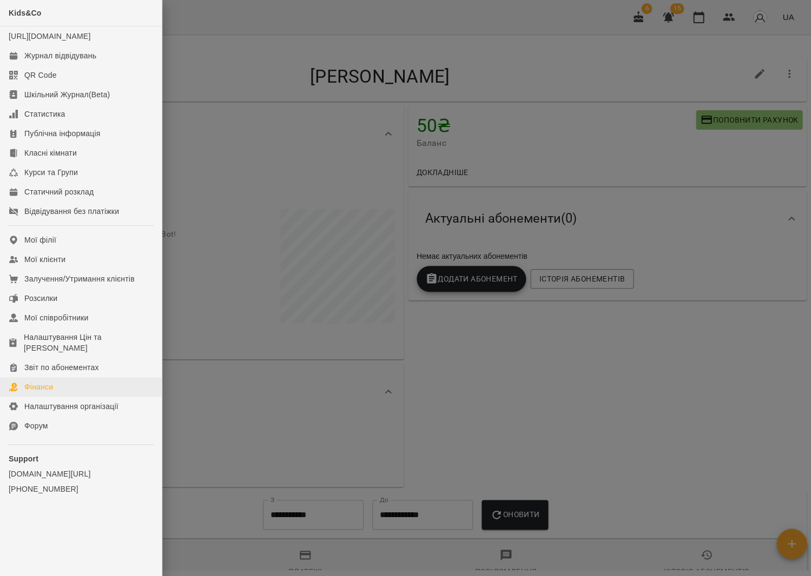
click at [52, 382] on div "Фінанси" at bounding box center [38, 387] width 29 height 11
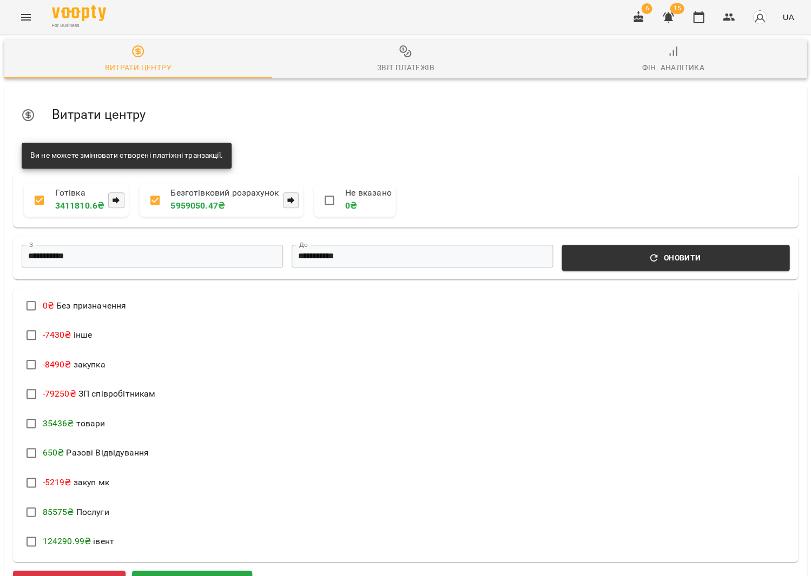
scroll to position [113, 0]
click at [187, 576] on span "Додати прибуток" at bounding box center [192, 584] width 94 height 14
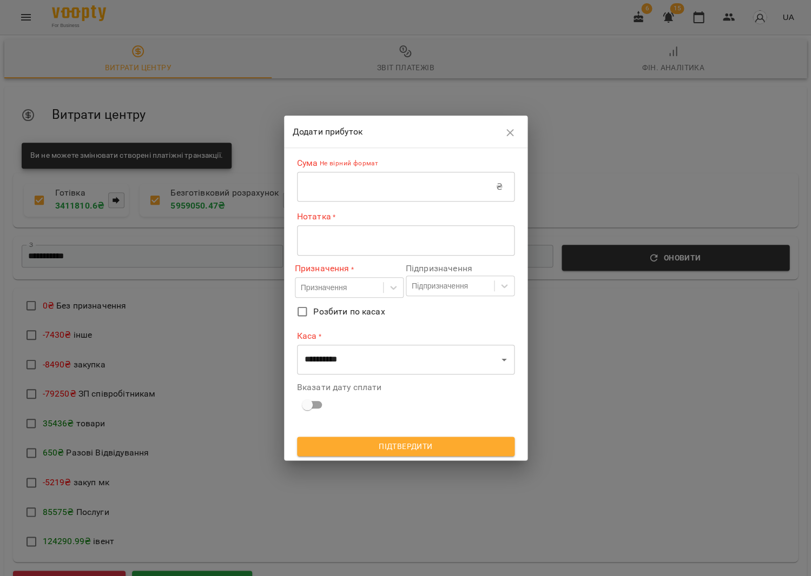
click at [342, 188] on input "text" at bounding box center [396, 187] width 199 height 30
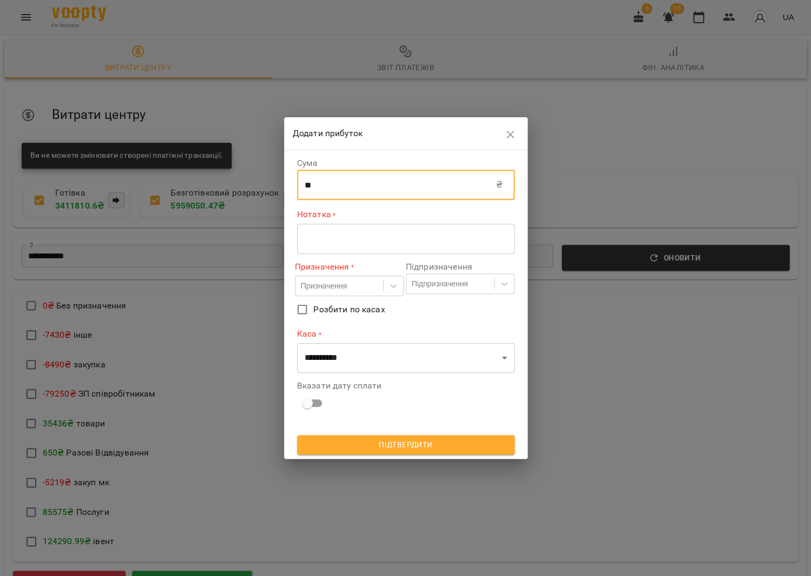
type input "**"
click at [375, 245] on div "* ​" at bounding box center [405, 239] width 217 height 30
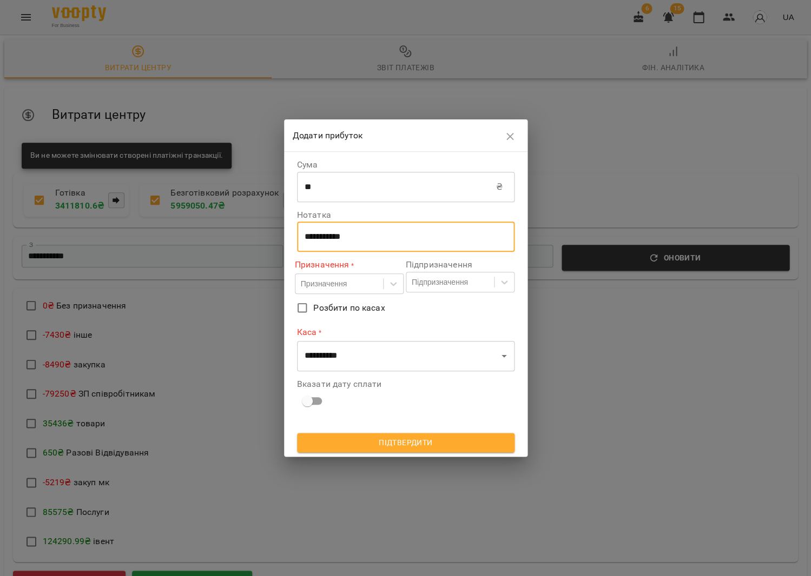
type textarea "**********"
drag, startPoint x: 341, startPoint y: 296, endPoint x: 339, endPoint y: 289, distance: 7.5
click at [341, 295] on div "Призначення * Призначення" at bounding box center [349, 277] width 109 height 44
click at [335, 267] on label "Призначення *" at bounding box center [349, 265] width 109 height 12
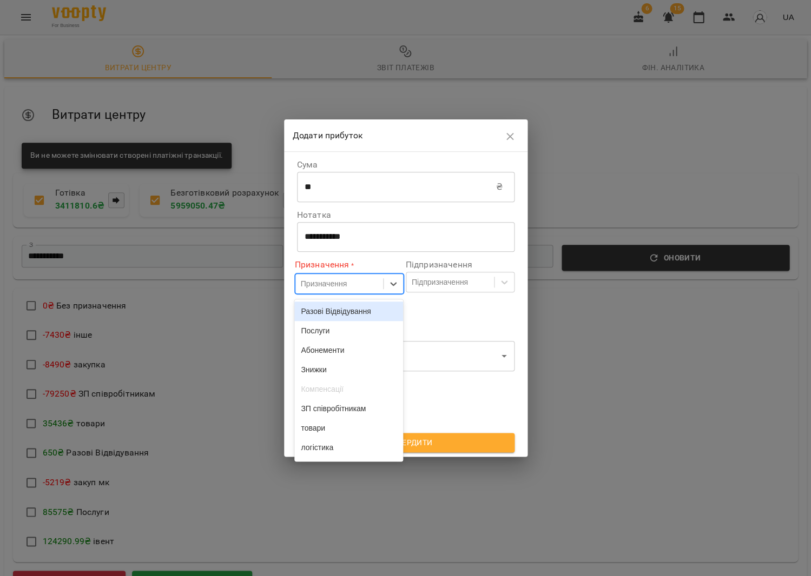
click at [333, 282] on div "Призначення" at bounding box center [324, 283] width 46 height 11
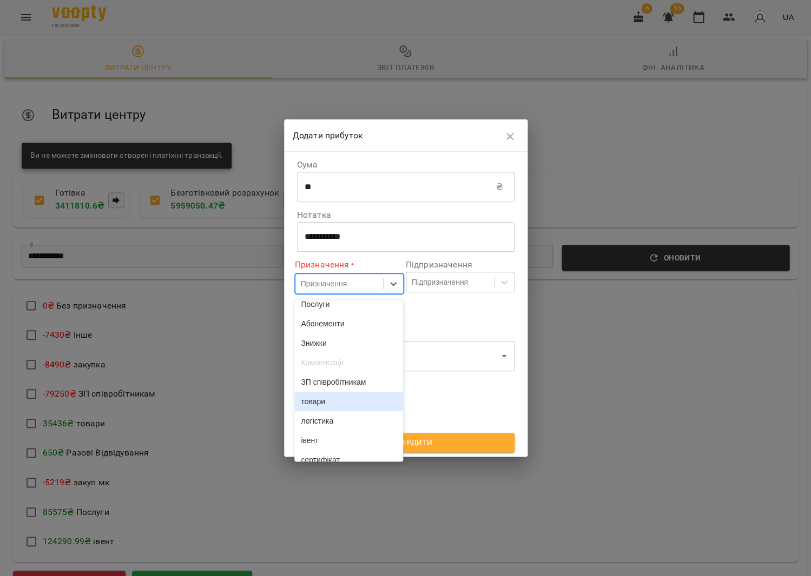
click at [337, 412] on div "товари" at bounding box center [348, 401] width 109 height 19
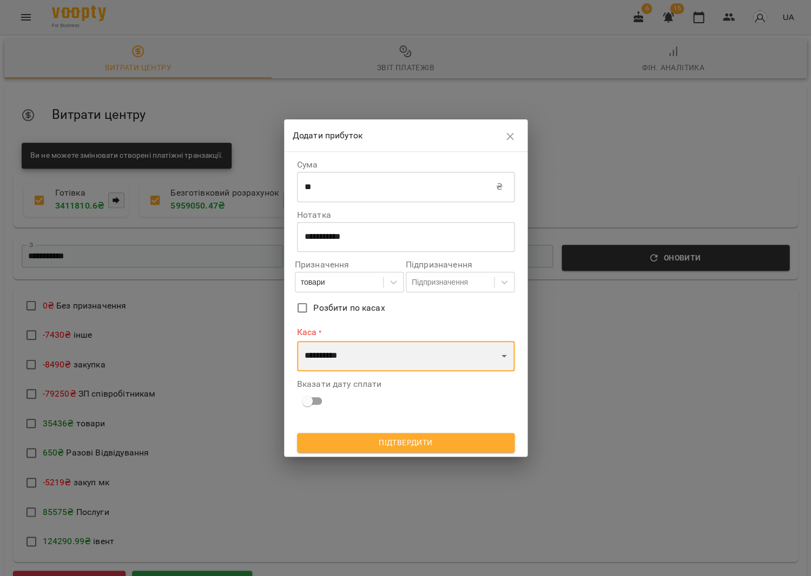
select select "****"
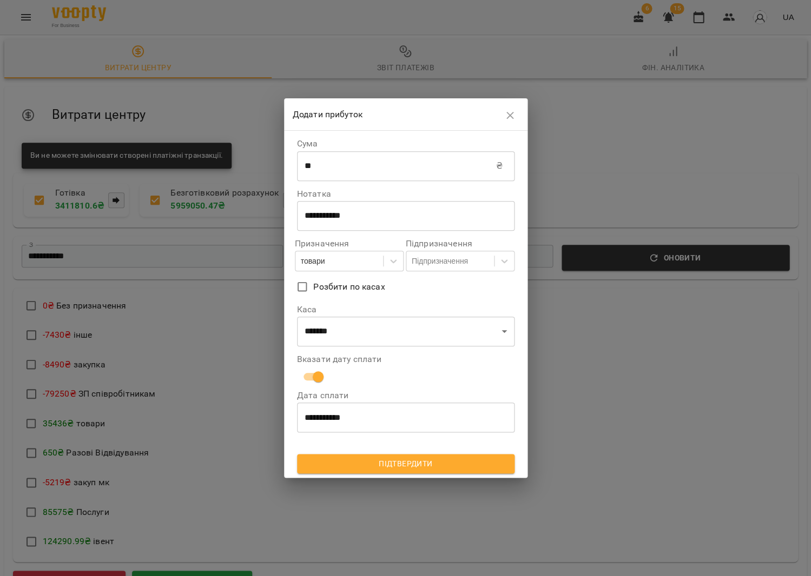
click at [364, 472] on div "**********" at bounding box center [406, 304] width 222 height 343
click at [364, 465] on span "Підтвердити" at bounding box center [406, 463] width 200 height 13
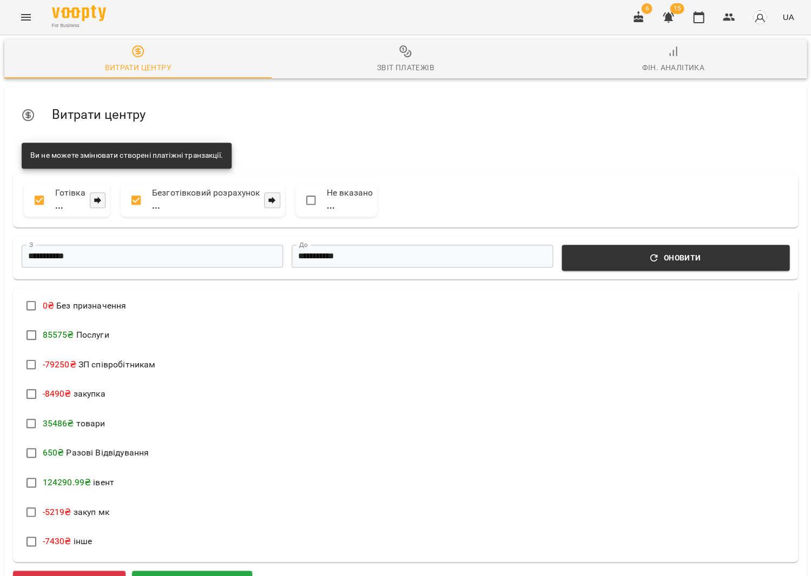
scroll to position [0, 0]
click at [699, 21] on icon "button" at bounding box center [698, 17] width 13 height 13
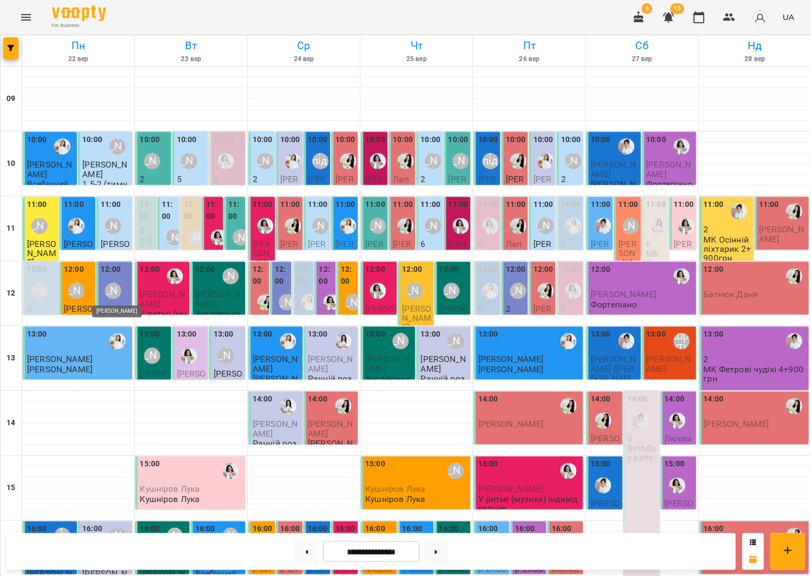
click at [108, 292] on div "[PERSON_NAME]" at bounding box center [113, 291] width 16 height 16
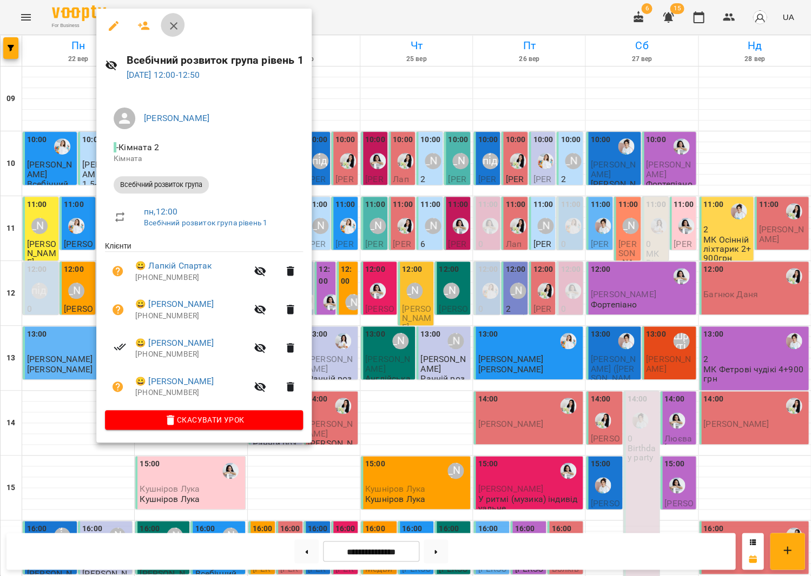
click at [169, 26] on icon "button" at bounding box center [173, 25] width 13 height 13
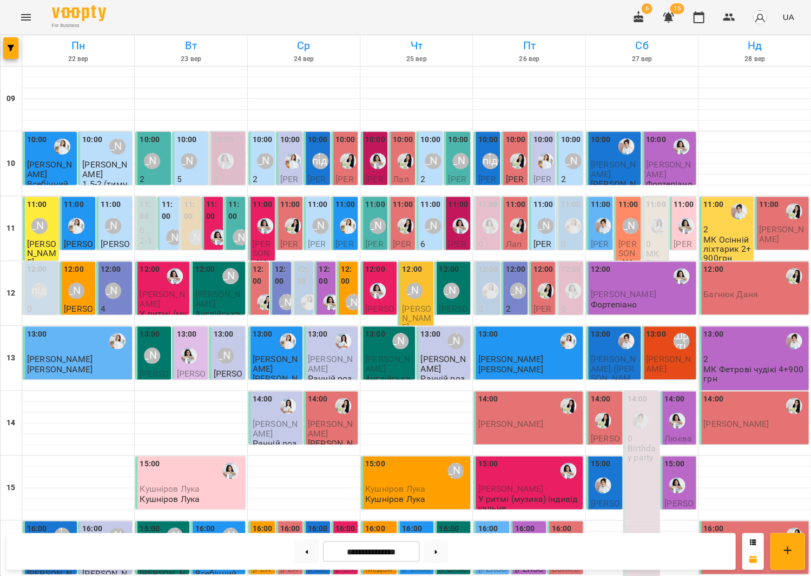
click at [109, 281] on div "[PERSON_NAME]" at bounding box center [113, 290] width 25 height 25
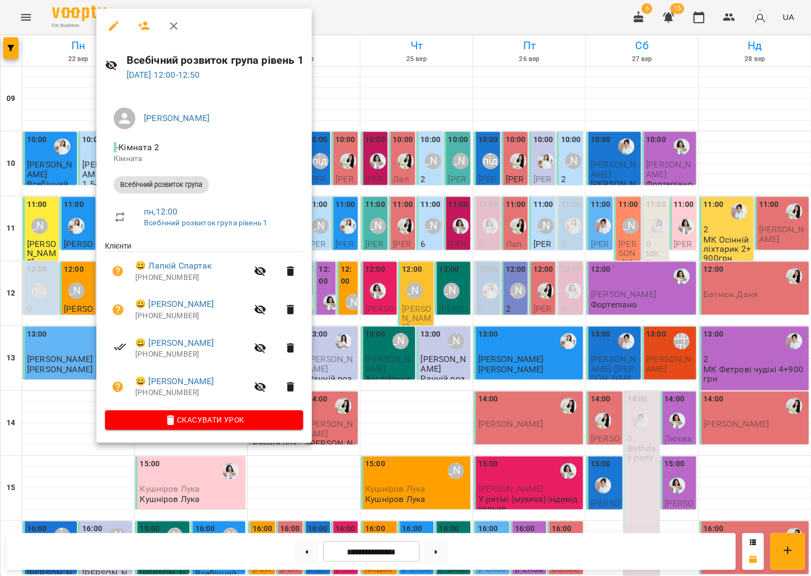
click at [399, 303] on div at bounding box center [405, 288] width 811 height 576
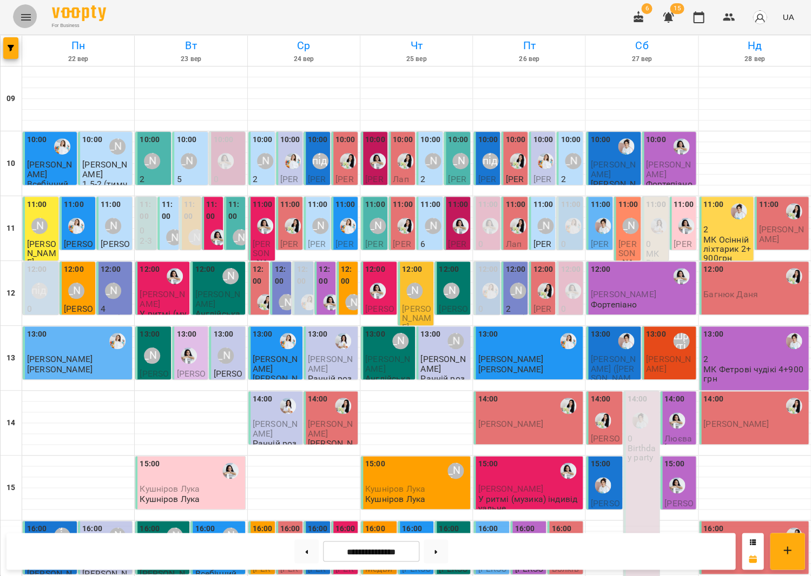
click at [28, 14] on icon "Menu" at bounding box center [25, 17] width 13 height 13
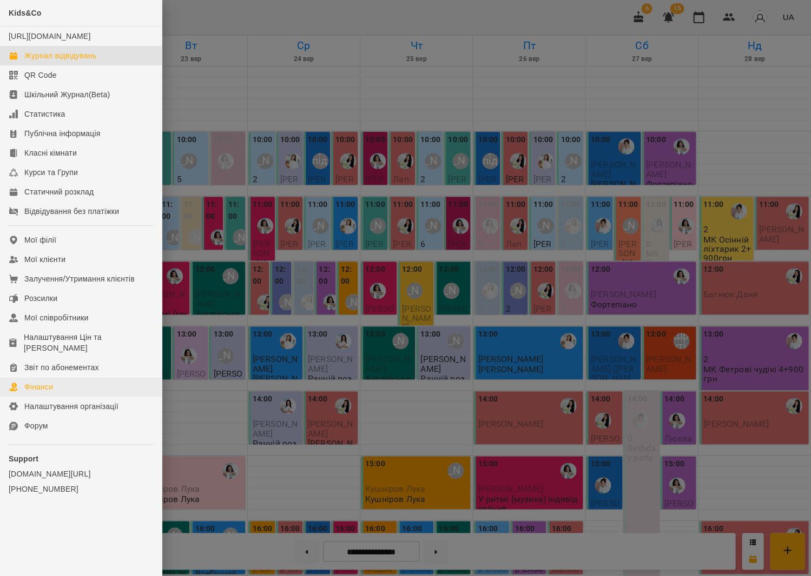
click at [65, 382] on link "Фінанси" at bounding box center [81, 386] width 162 height 19
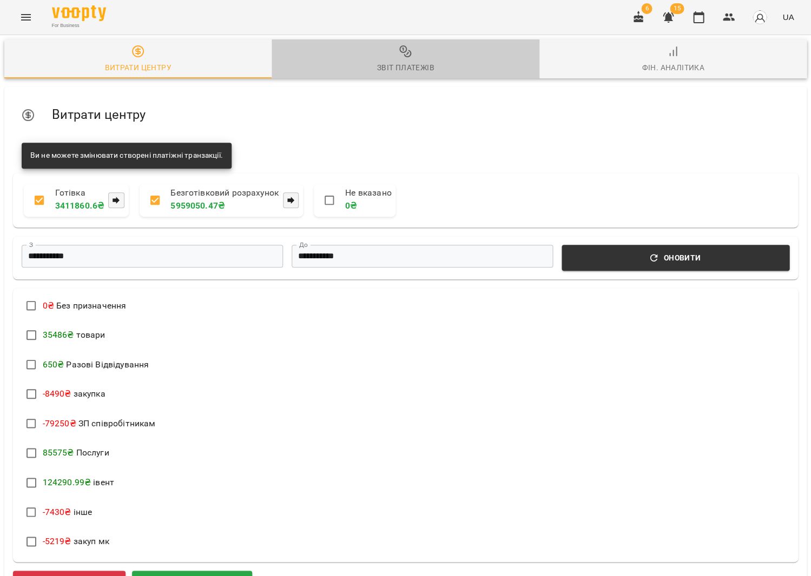
click at [399, 75] on button "Звіт платежів" at bounding box center [404, 58] width 267 height 39
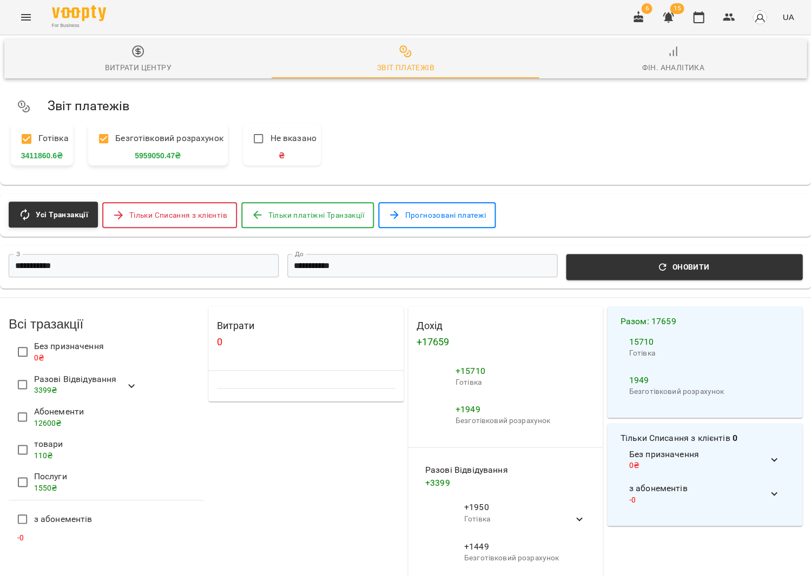
scroll to position [3, 0]
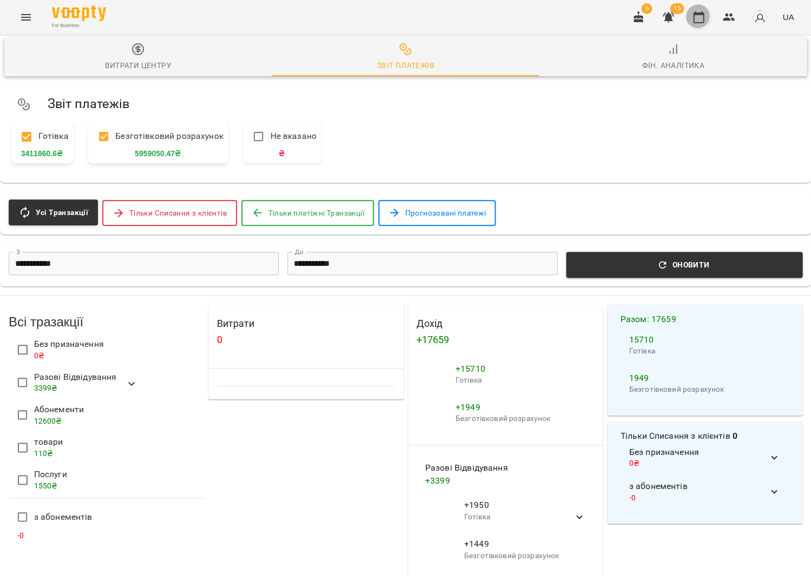
click at [703, 11] on icon "button" at bounding box center [698, 17] width 13 height 13
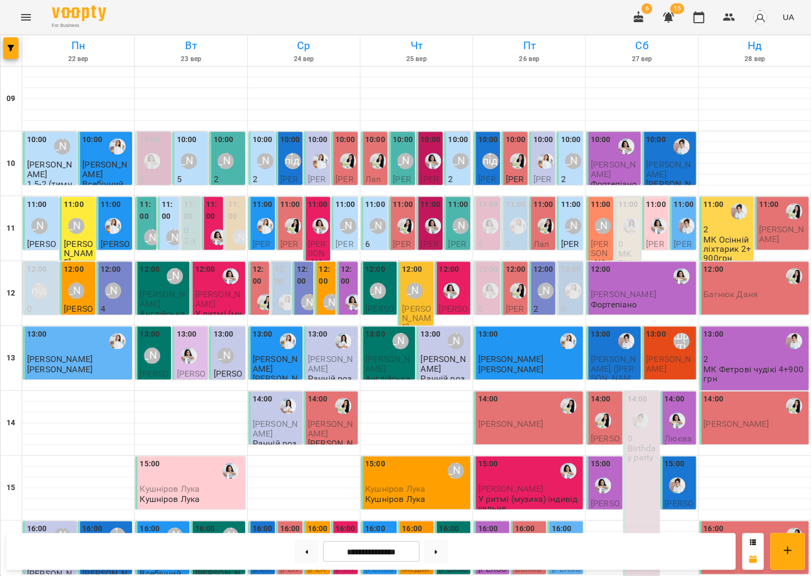
click at [168, 170] on div "10:00" at bounding box center [154, 153] width 29 height 39
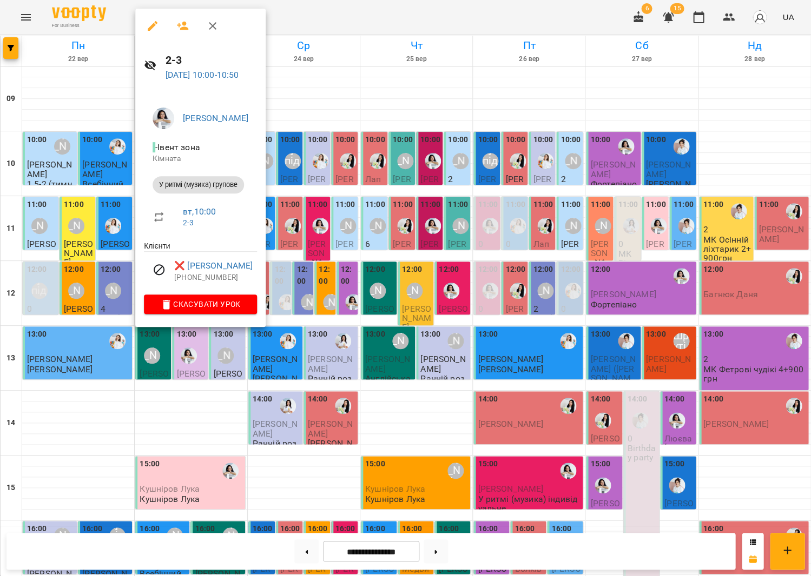
scroll to position [4, 0]
click at [588, 187] on div at bounding box center [405, 288] width 811 height 576
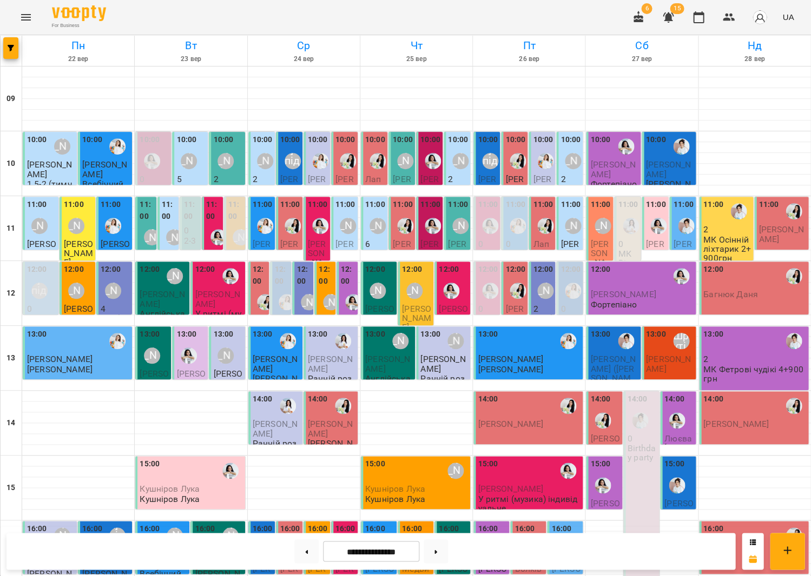
click at [145, 137] on label "10:00" at bounding box center [150, 140] width 20 height 12
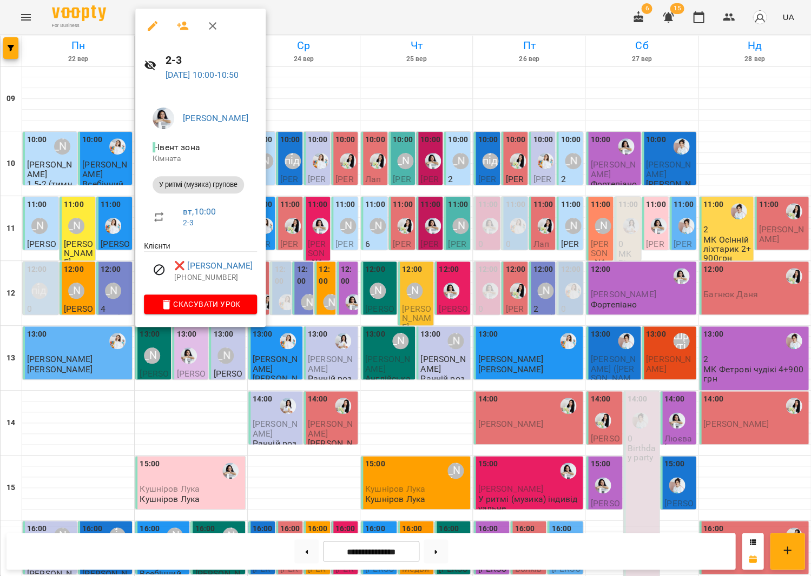
click at [466, 176] on div at bounding box center [405, 288] width 811 height 576
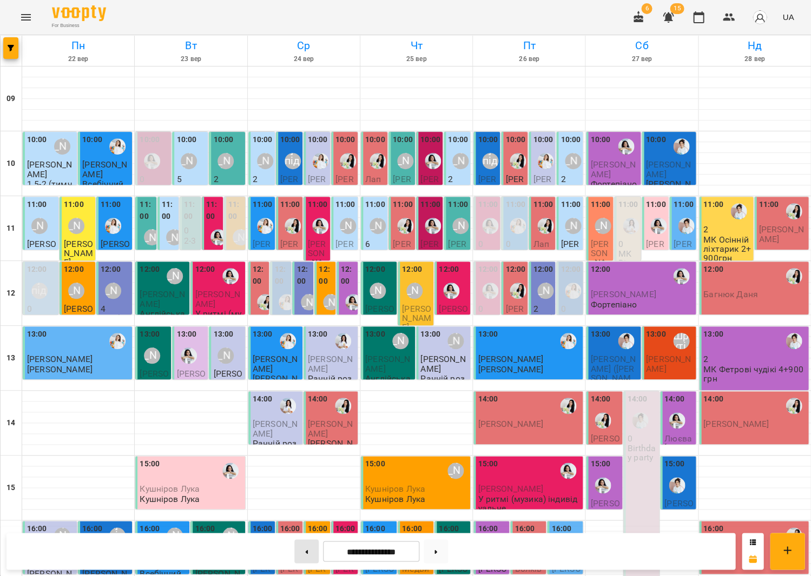
click at [309, 548] on button at bounding box center [306, 552] width 24 height 24
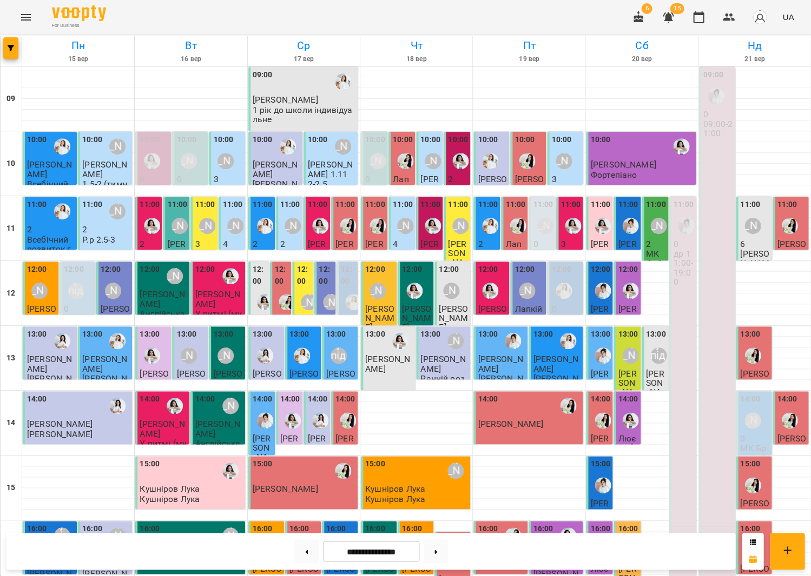
scroll to position [7, 0]
click at [155, 222] on img "Анна Білан" at bounding box center [152, 226] width 16 height 16
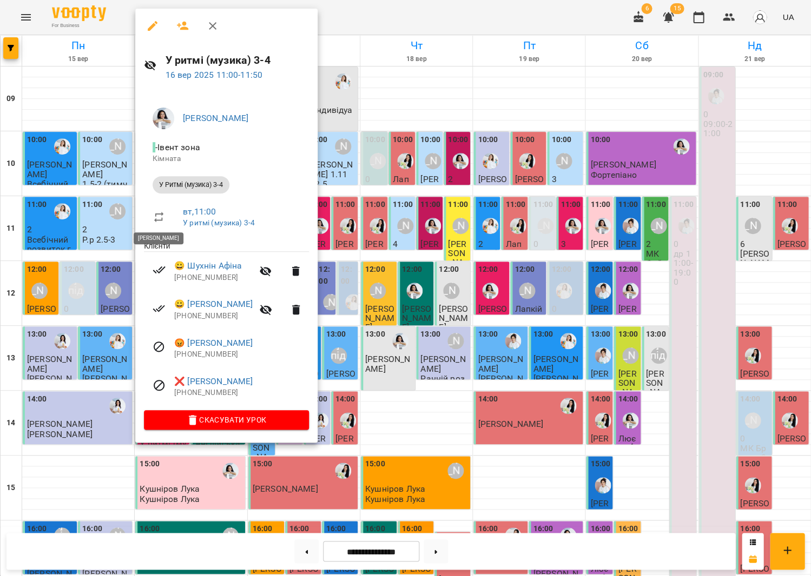
scroll to position [9, 0]
drag, startPoint x: 498, startPoint y: 201, endPoint x: 452, endPoint y: 237, distance: 59.0
click at [498, 201] on div at bounding box center [405, 288] width 811 height 576
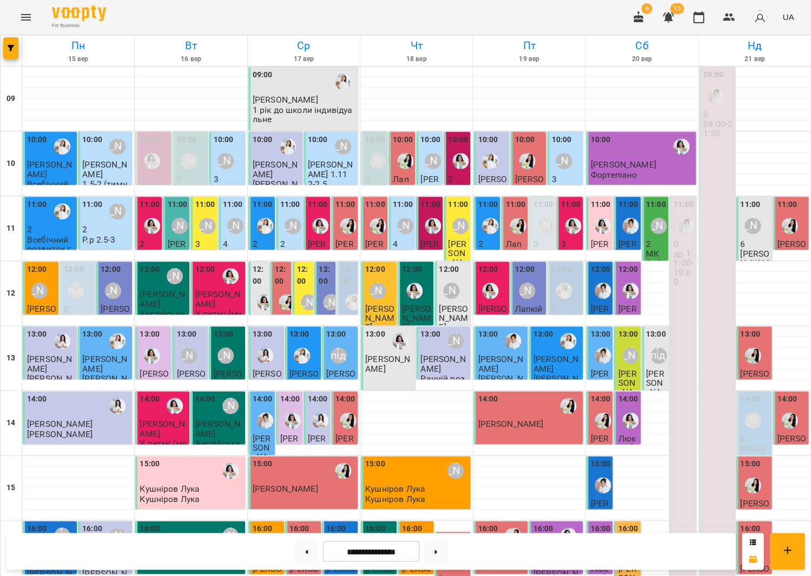
click at [462, 164] on div at bounding box center [460, 161] width 25 height 25
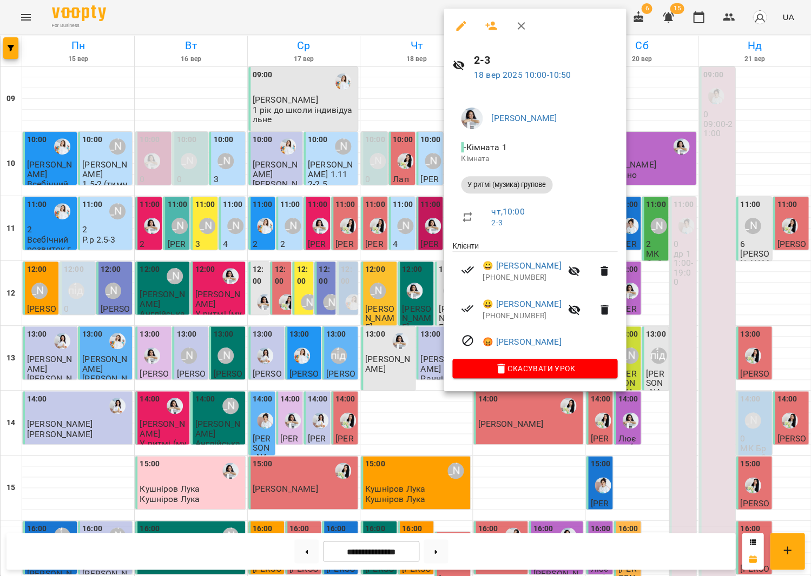
click at [287, 176] on div at bounding box center [405, 288] width 811 height 576
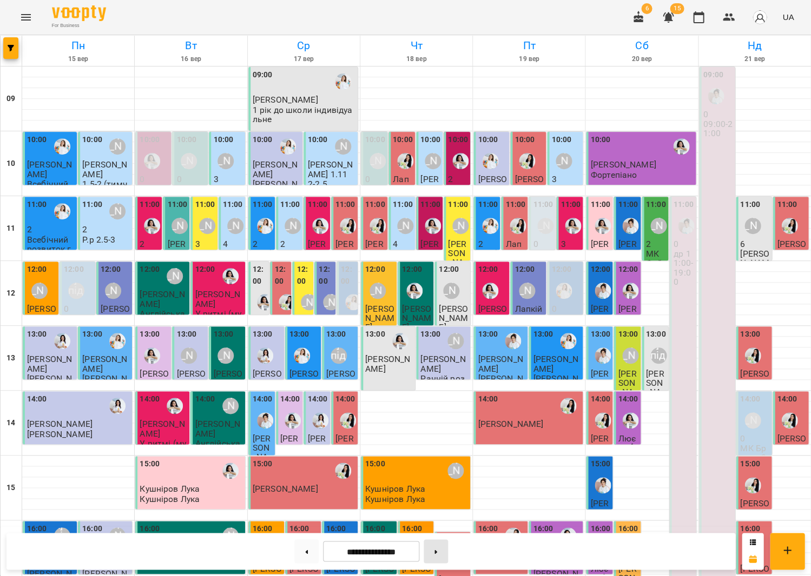
click at [445, 553] on button at bounding box center [435, 552] width 24 height 24
type input "**********"
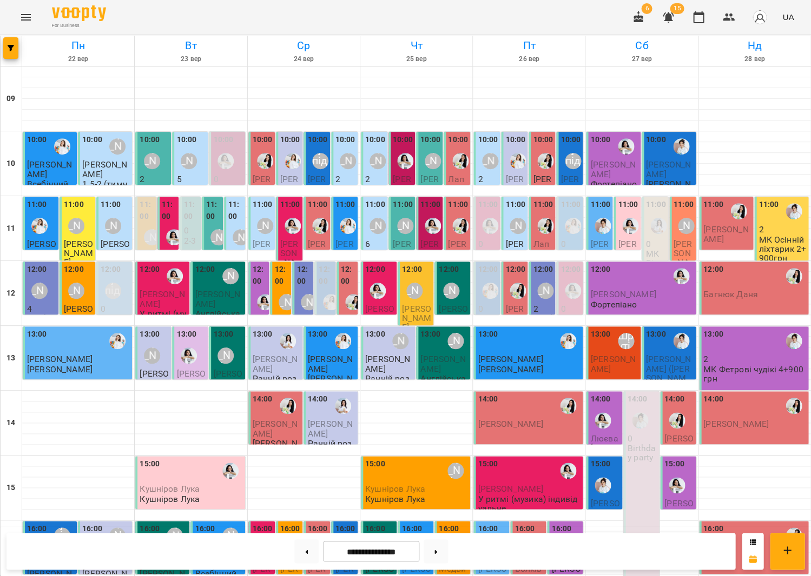
click at [168, 155] on div "10:00 Міс Анастасія" at bounding box center [154, 153] width 29 height 39
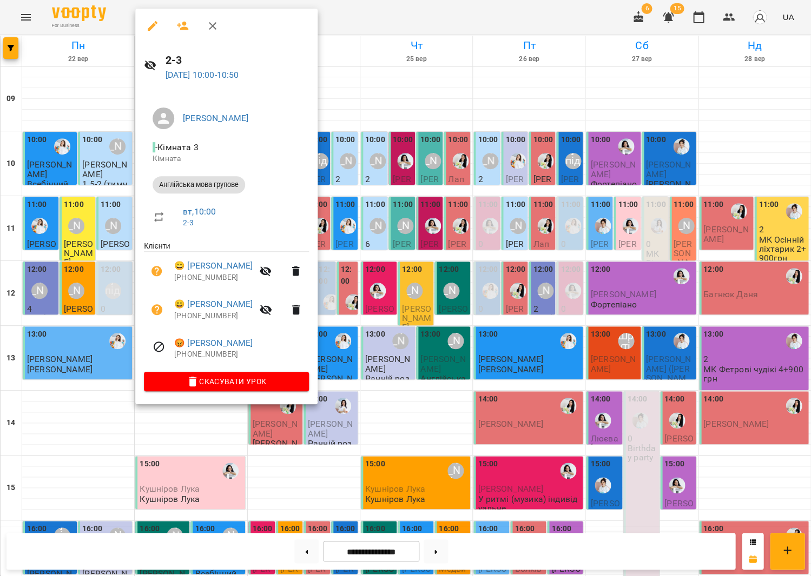
click at [479, 184] on div at bounding box center [405, 288] width 811 height 576
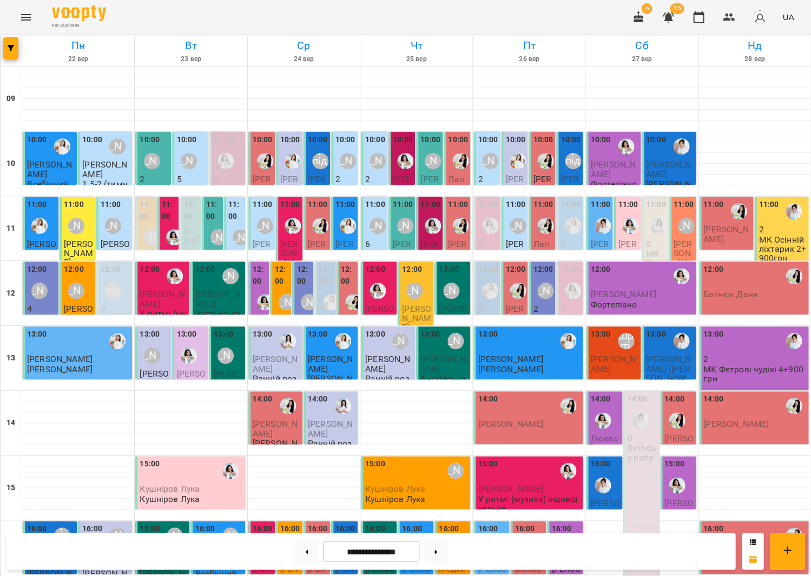
click at [235, 205] on label "11:00" at bounding box center [235, 210] width 15 height 23
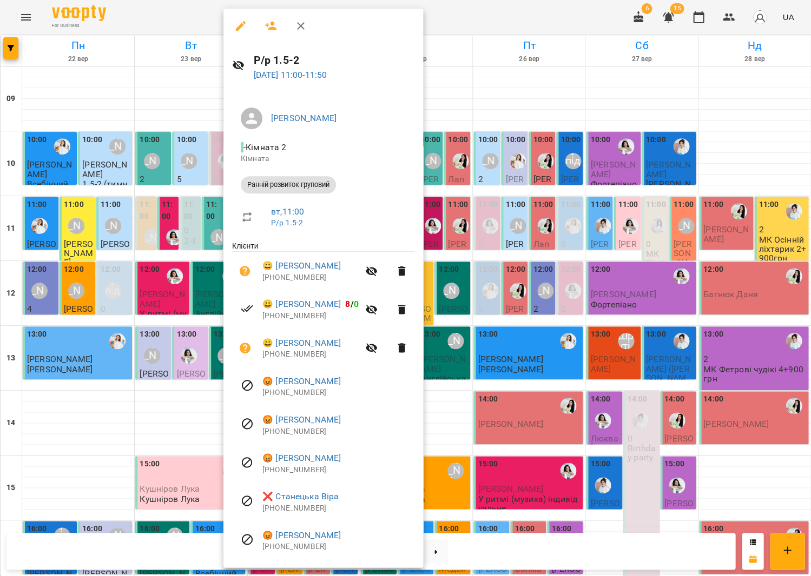
click at [169, 210] on div at bounding box center [405, 288] width 811 height 576
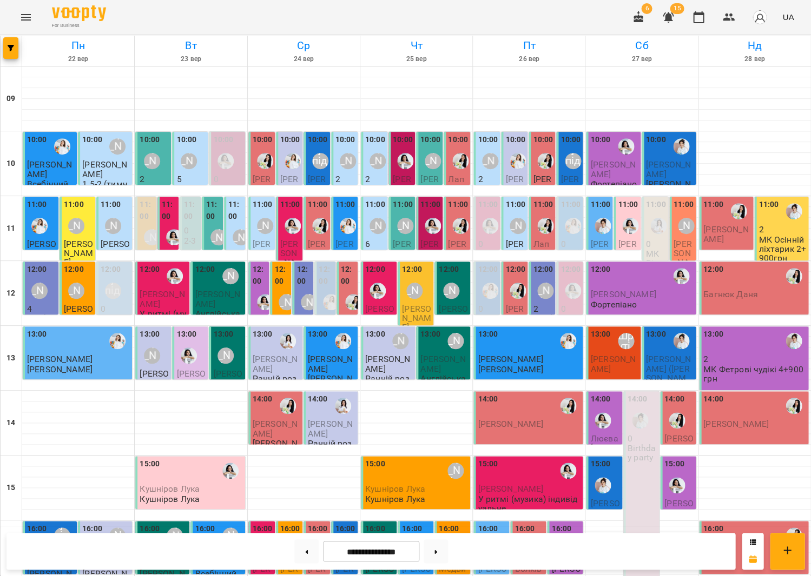
click at [216, 209] on label "11:00" at bounding box center [213, 210] width 15 height 23
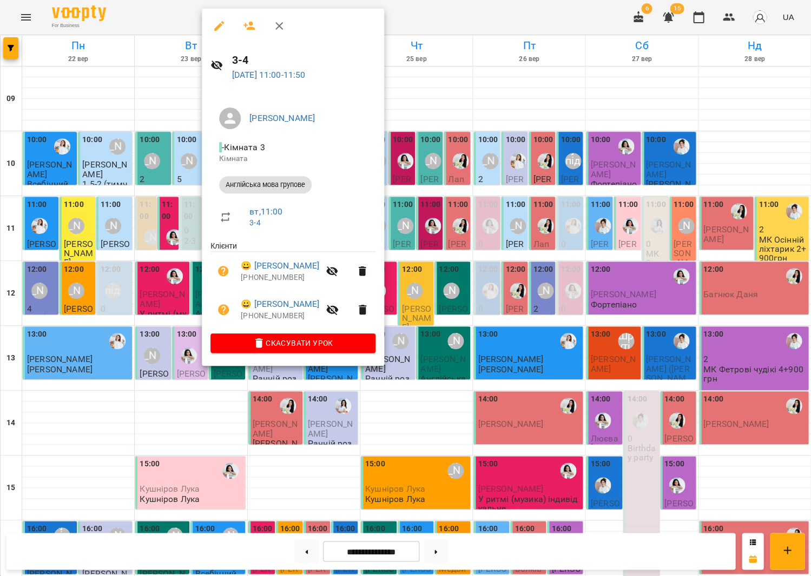
click at [149, 218] on div at bounding box center [405, 288] width 811 height 576
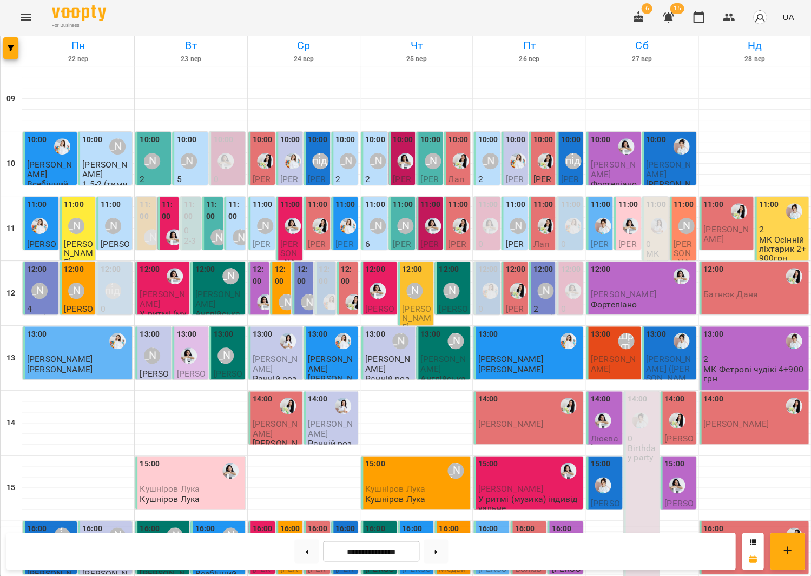
scroll to position [7, 0]
click at [195, 207] on label "11:00" at bounding box center [191, 210] width 15 height 23
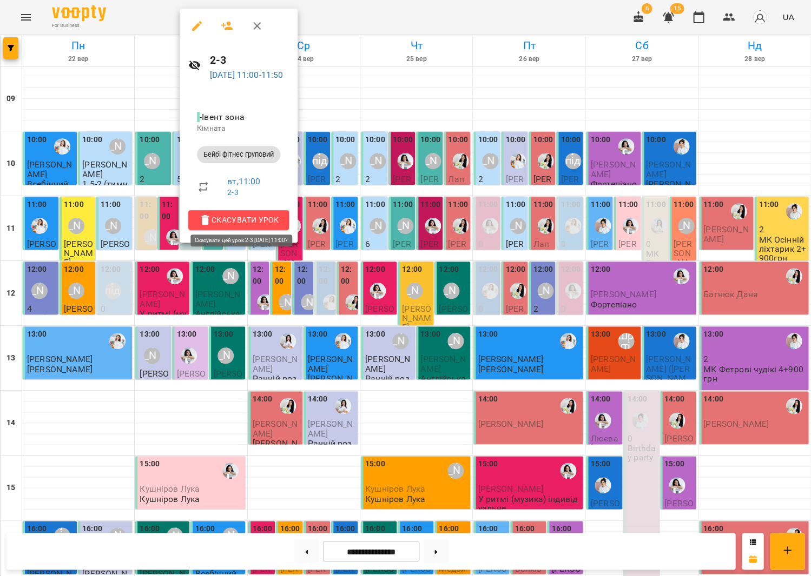
click at [236, 221] on span "Скасувати Урок" at bounding box center [238, 220] width 83 height 13
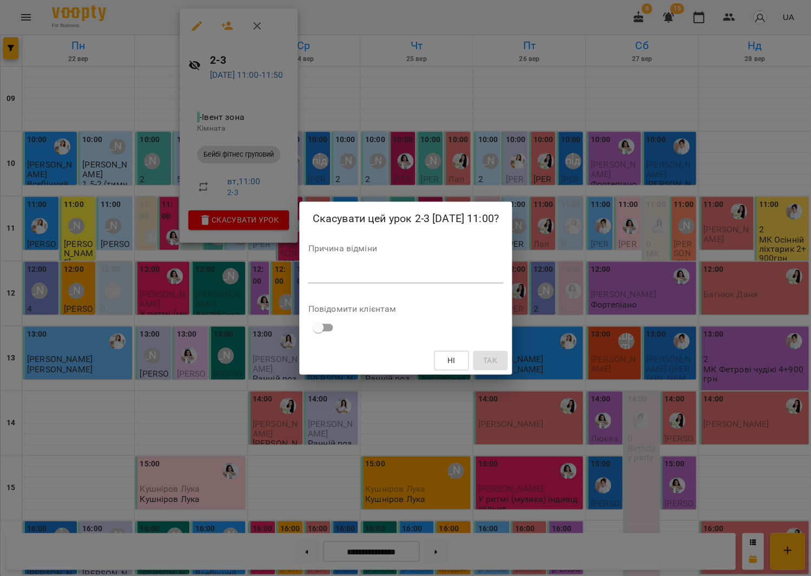
drag, startPoint x: 350, startPoint y: 270, endPoint x: 352, endPoint y: 277, distance: 7.2
click at [352, 277] on textarea at bounding box center [405, 274] width 195 height 10
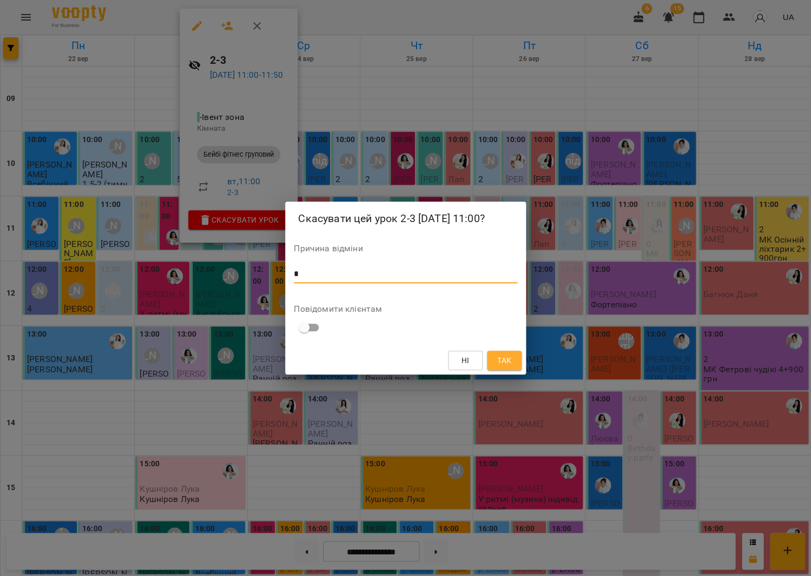
click at [509, 371] on div "Ні Так" at bounding box center [405, 361] width 241 height 28
click at [508, 368] on button "Так" at bounding box center [504, 360] width 35 height 19
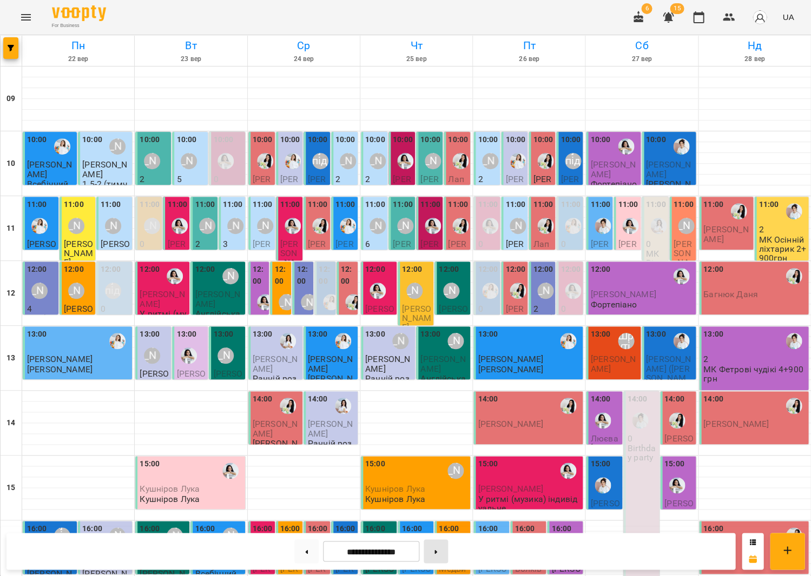
click at [446, 545] on button at bounding box center [435, 552] width 24 height 24
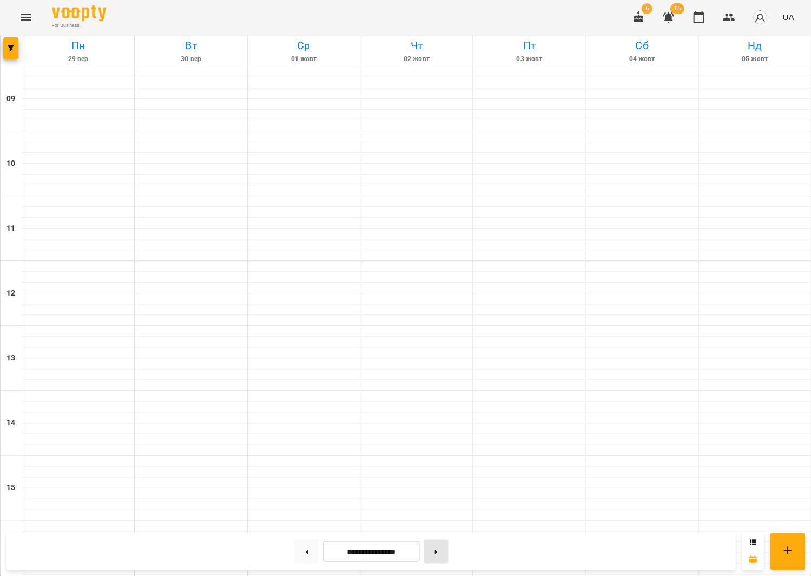
type input "**********"
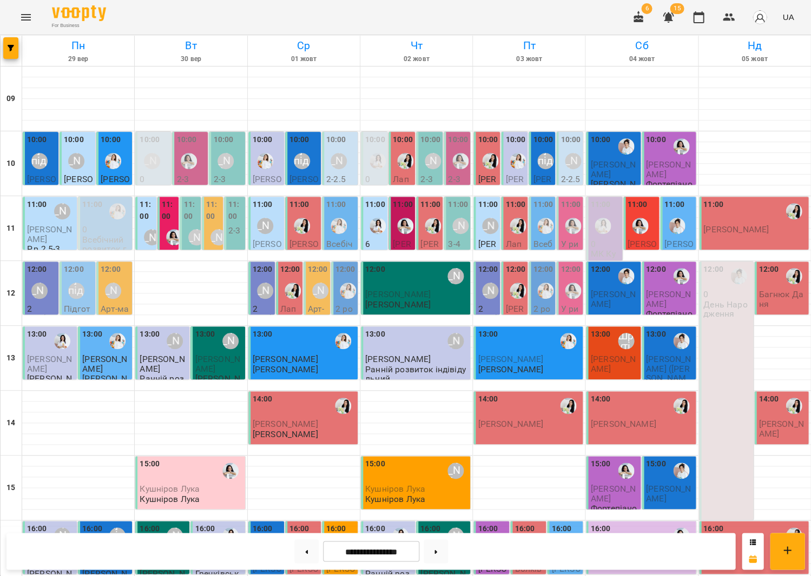
scroll to position [252, 0]
click at [133, 521] on div at bounding box center [78, 526] width 112 height 11
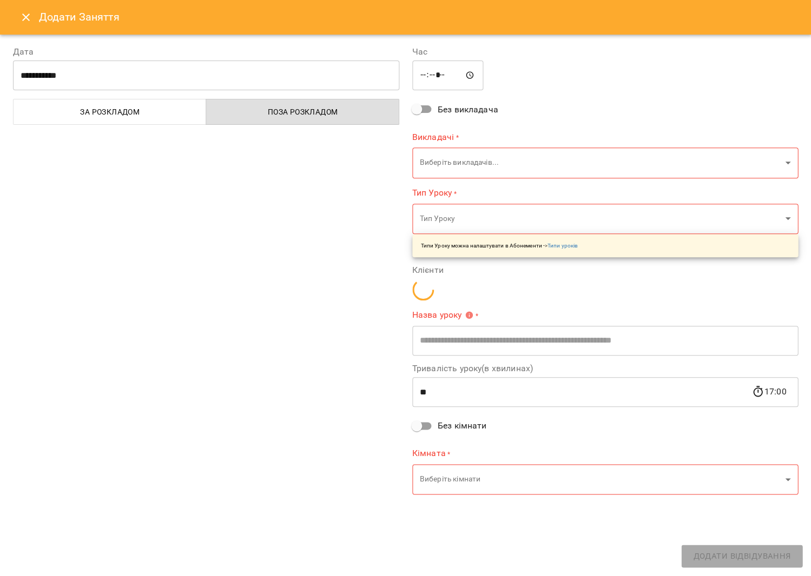
type input "**********"
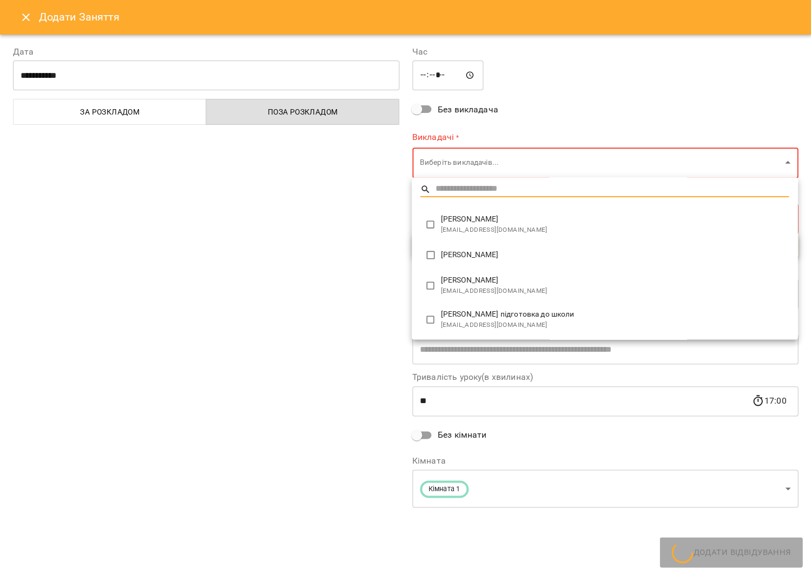
click at [494, 156] on body "For Business 6 15 UA Пн 29 вер Вт 30 вер Ср 01 жовт Чт 02 жовт Пт 03 жовт Сб 04…" at bounding box center [405, 414] width 811 height 829
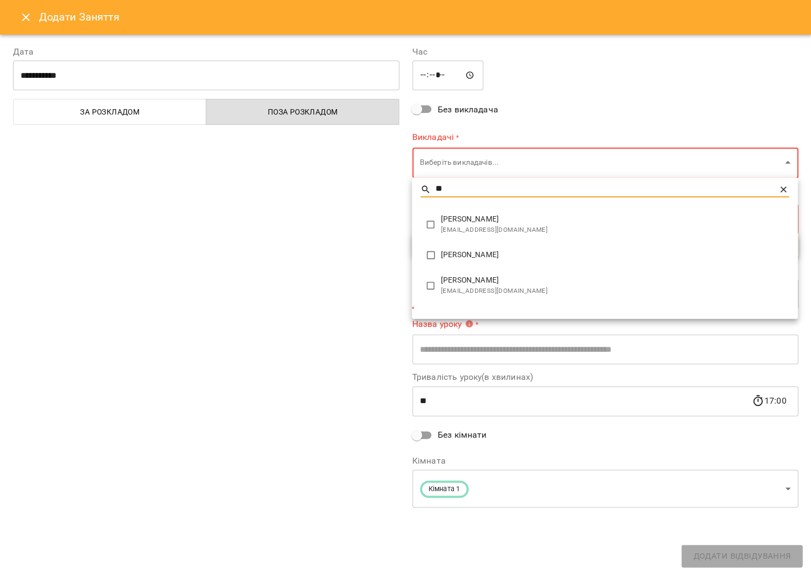
type input "**"
click at [508, 218] on span "[PERSON_NAME]" at bounding box center [615, 219] width 348 height 11
type input "**********"
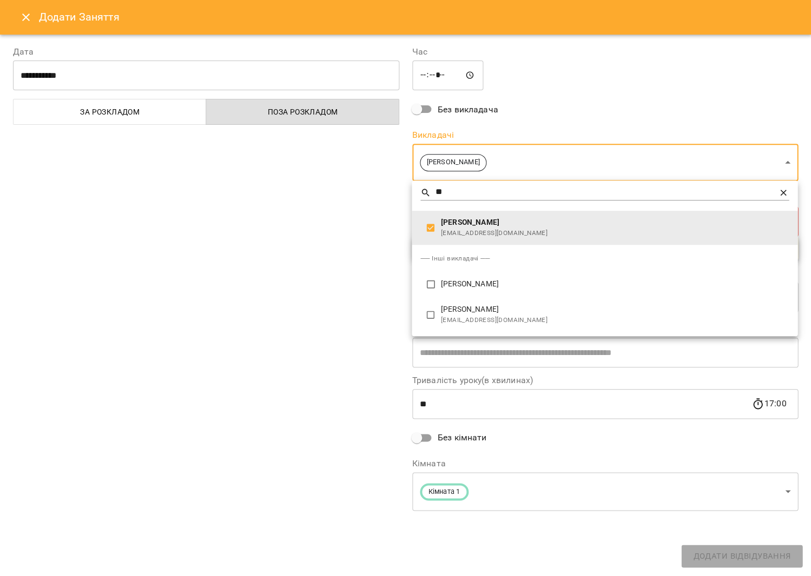
click at [319, 223] on div at bounding box center [405, 288] width 811 height 576
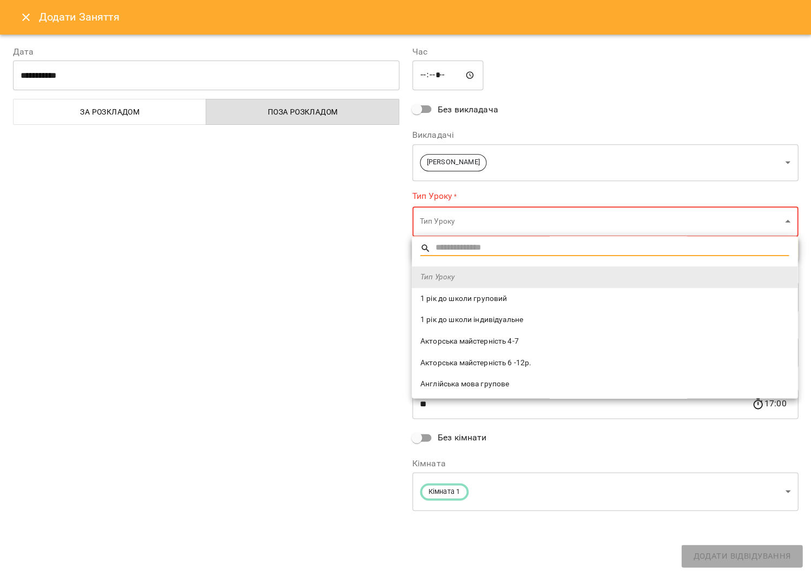
click at [457, 222] on body "For Business 6 15 UA Пн 29 вер Вт 30 вер Ср 01 жовт Чт 02 жовт Пт 03 жовт Сб 04…" at bounding box center [405, 414] width 811 height 829
type input "***"
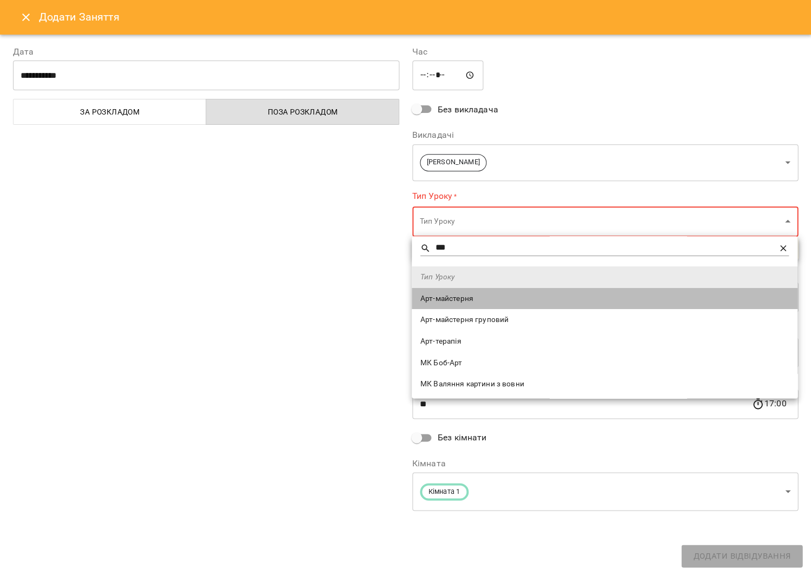
click at [465, 291] on li "Арт-майстерня" at bounding box center [605, 299] width 386 height 22
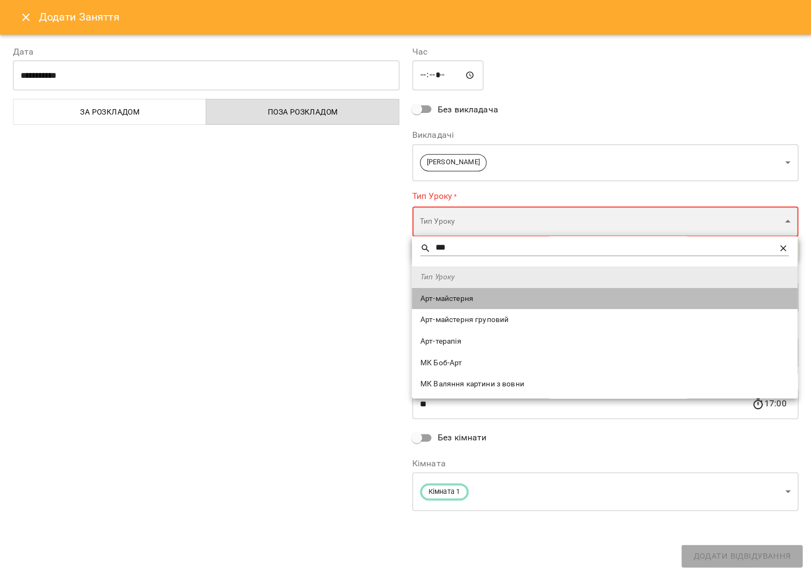
type input "**********"
type input "**"
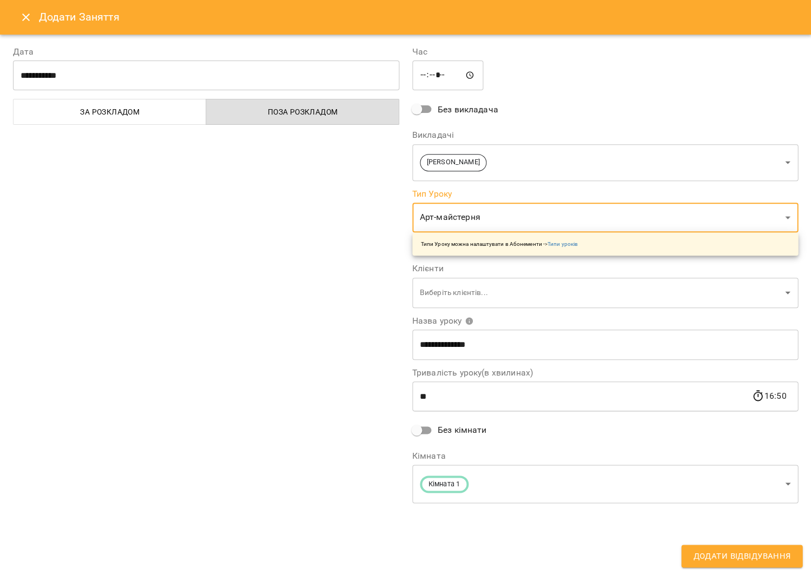
click at [476, 308] on div "**********" at bounding box center [605, 275] width 399 height 486
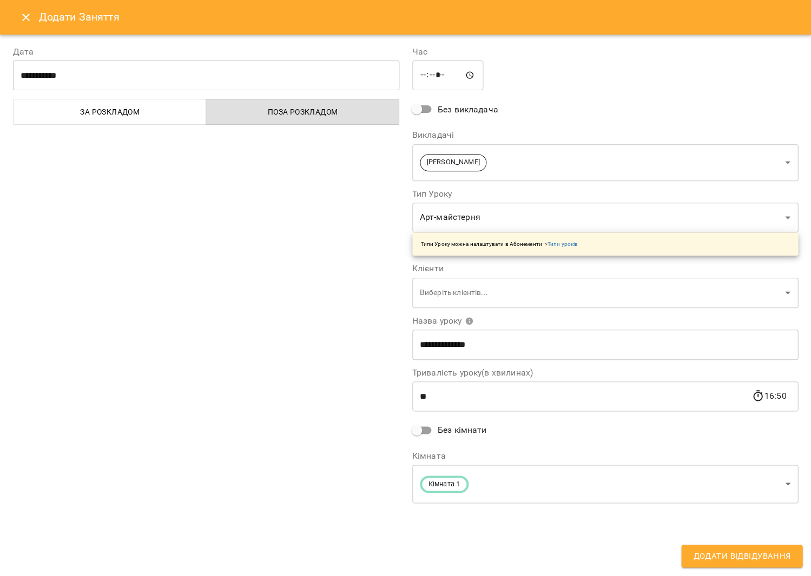
click at [473, 295] on body "For Business 6 15 UA Пн 29 вер Вт 30 вер Ср 01 жовт Чт 02 жовт Пт 03 жовт Сб 04…" at bounding box center [405, 414] width 811 height 829
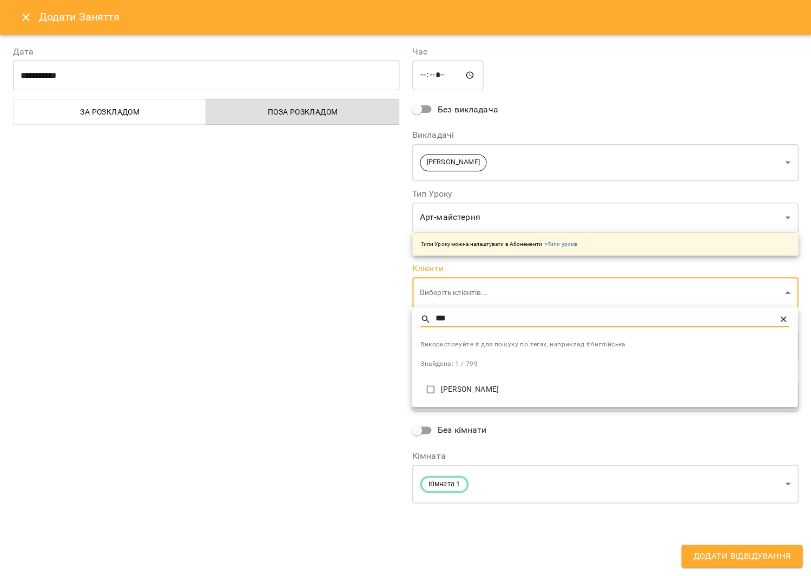
type input "***"
click at [479, 382] on li "[PERSON_NAME]" at bounding box center [605, 389] width 386 height 27
type input "**********"
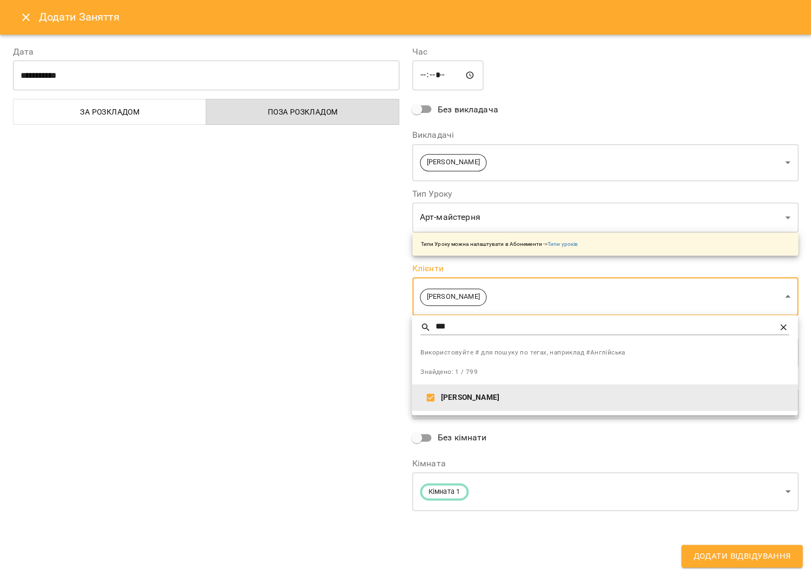
click at [317, 322] on div at bounding box center [405, 288] width 811 height 576
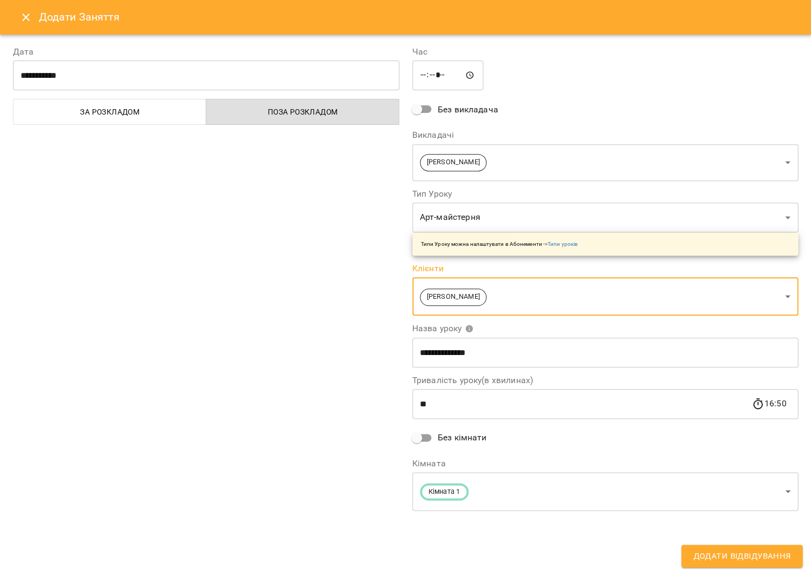
click at [733, 553] on span "Додати Відвідування" at bounding box center [741, 556] width 97 height 14
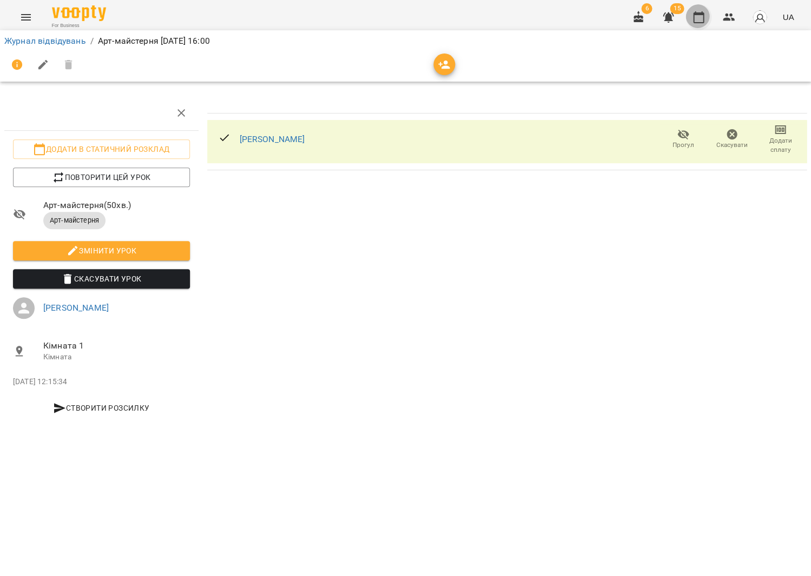
click at [699, 14] on icon "button" at bounding box center [698, 17] width 11 height 12
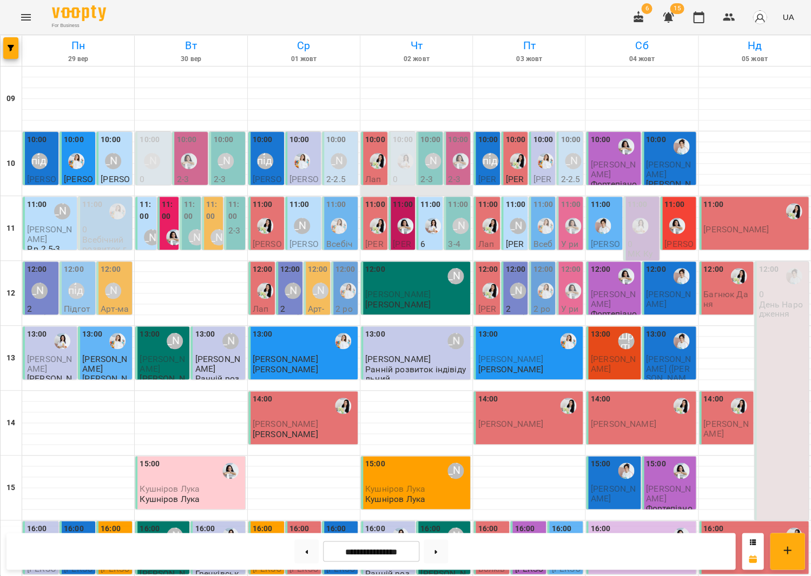
scroll to position [197, 0]
click at [307, 552] on button at bounding box center [306, 552] width 24 height 24
type input "**********"
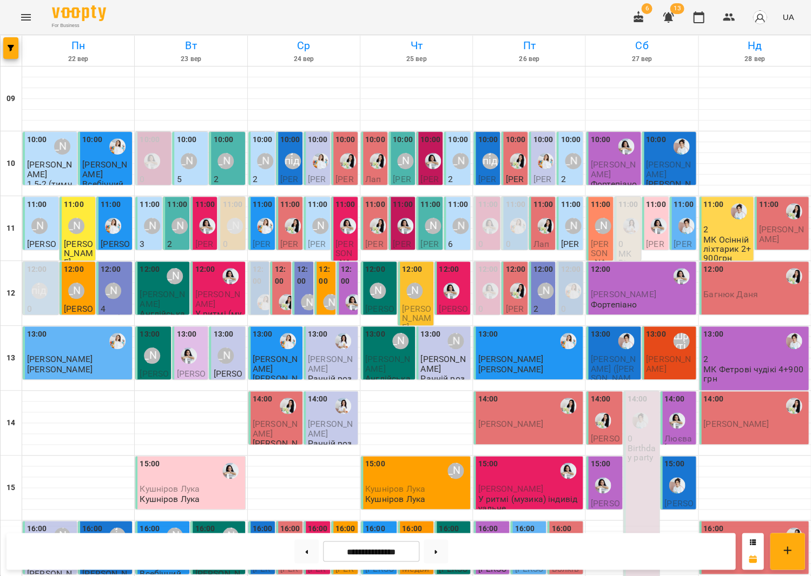
scroll to position [0, 0]
click at [153, 154] on img "Анна Білан" at bounding box center [152, 161] width 16 height 16
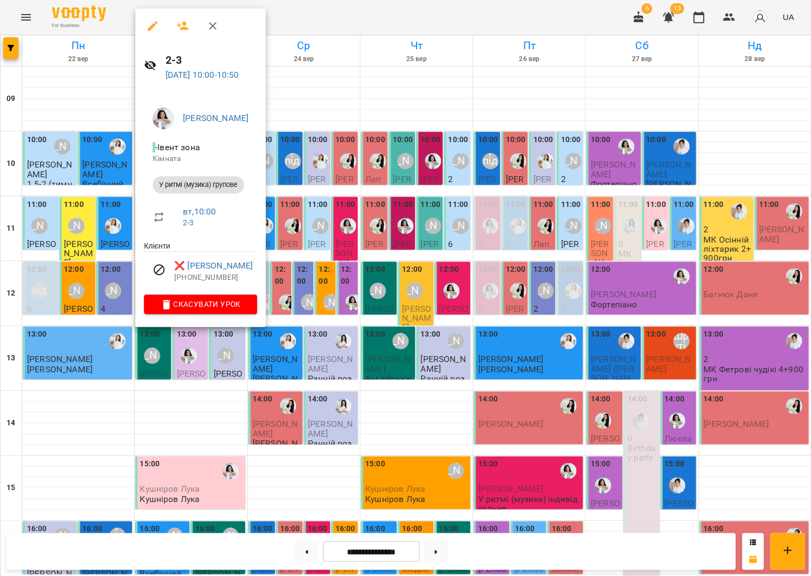
click at [346, 171] on div at bounding box center [405, 288] width 811 height 576
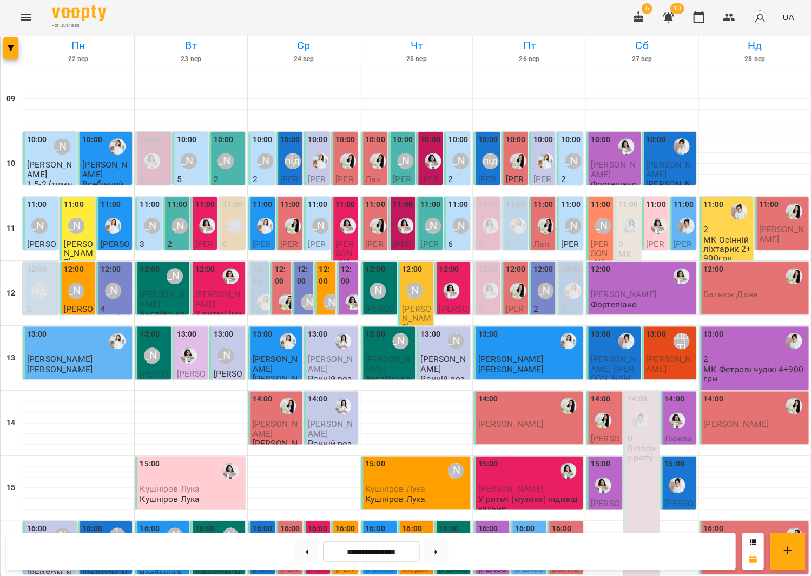
click at [162, 157] on div at bounding box center [152, 161] width 25 height 25
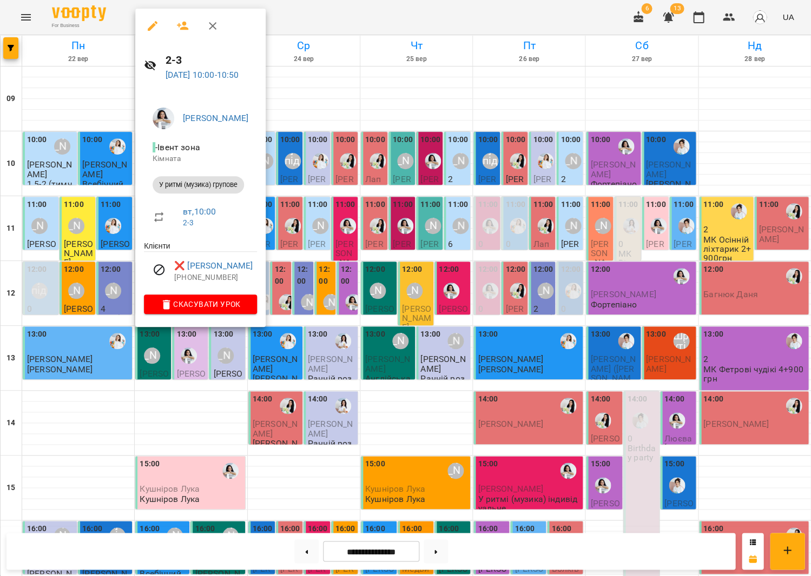
scroll to position [3, 0]
click at [208, 113] on link "[PERSON_NAME]" at bounding box center [215, 118] width 65 height 10
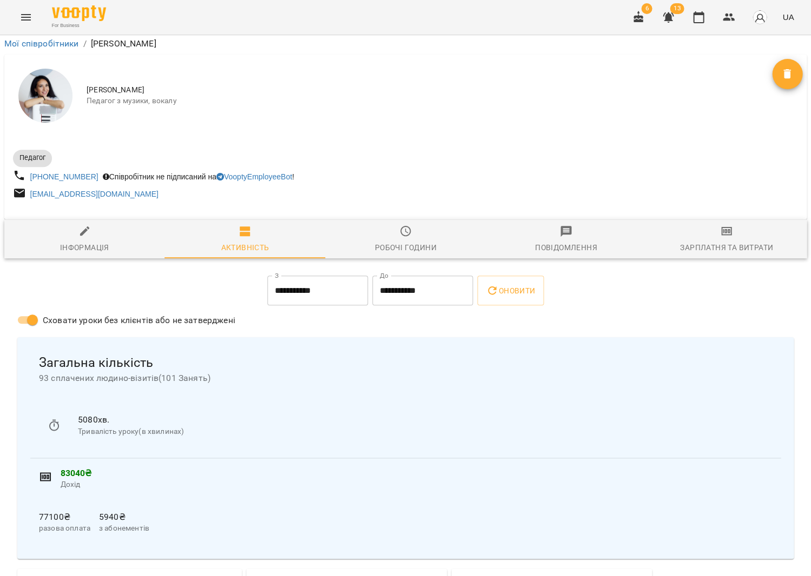
scroll to position [25, 1]
click at [194, 372] on span "93 сплачених людино-візитів ( 101 Занять )" at bounding box center [404, 378] width 733 height 13
click at [699, 23] on button "button" at bounding box center [698, 17] width 26 height 26
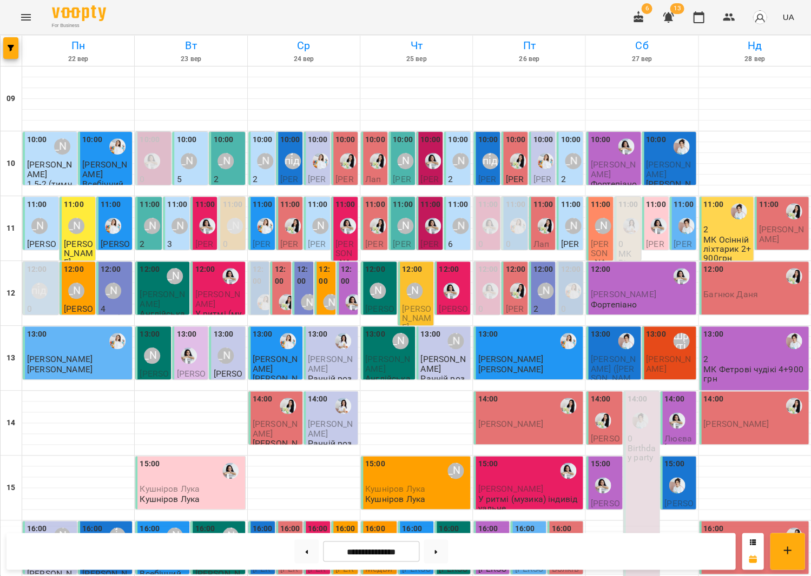
scroll to position [252, 0]
click at [57, 549] on p "[PERSON_NAME]" at bounding box center [51, 558] width 48 height 19
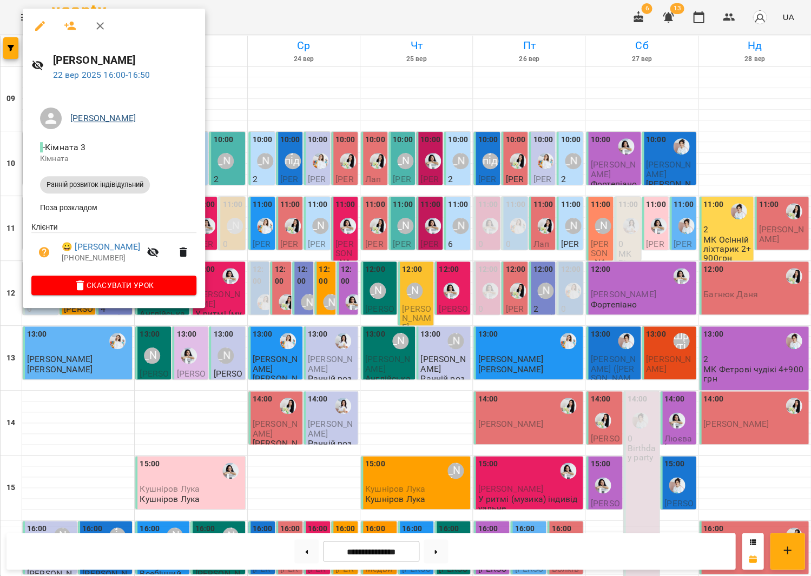
click at [119, 114] on link "[PERSON_NAME]" at bounding box center [102, 118] width 65 height 10
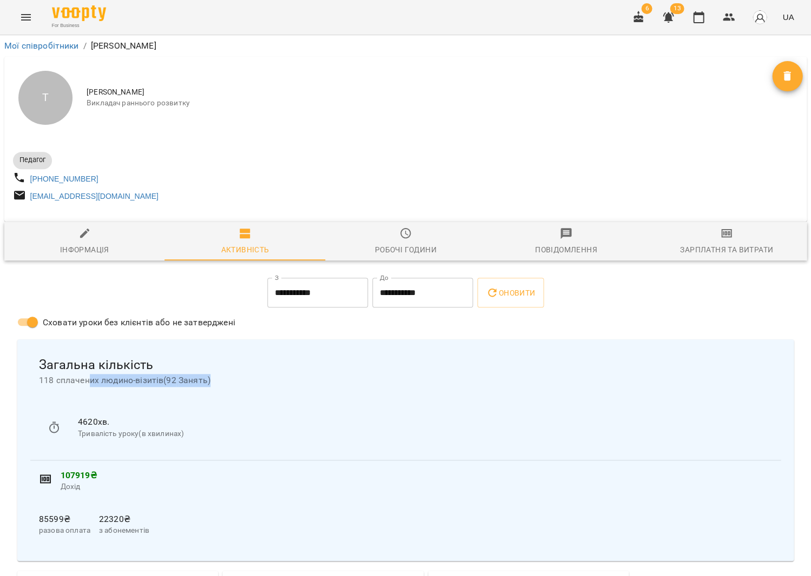
drag, startPoint x: 87, startPoint y: 384, endPoint x: 236, endPoint y: 390, distance: 149.9
click at [236, 391] on div "Загальна кількість 118 сплачених людино-візитів ( 92 Занять )" at bounding box center [405, 371] width 750 height 47
click at [236, 390] on div "Загальна кількість 118 сплачених людино-візитів ( 92 Занять )" at bounding box center [405, 371] width 750 height 47
drag, startPoint x: 166, startPoint y: 387, endPoint x: 222, endPoint y: 380, distance: 56.1
click at [222, 381] on span "118 сплачених людино-візитів ( 92 Занять )" at bounding box center [405, 380] width 733 height 13
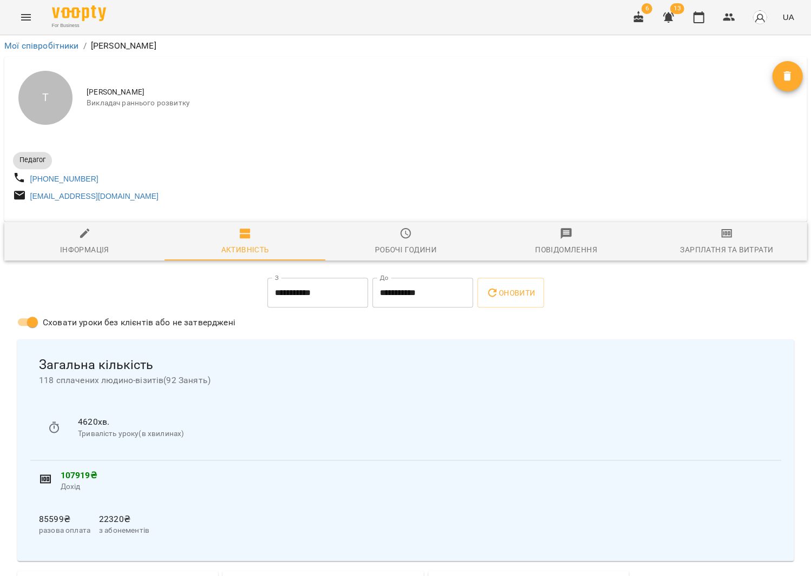
click at [222, 380] on span "118 сплачених людино-візитів ( 92 Занять )" at bounding box center [405, 380] width 733 height 13
click at [701, 22] on icon "button" at bounding box center [698, 17] width 11 height 12
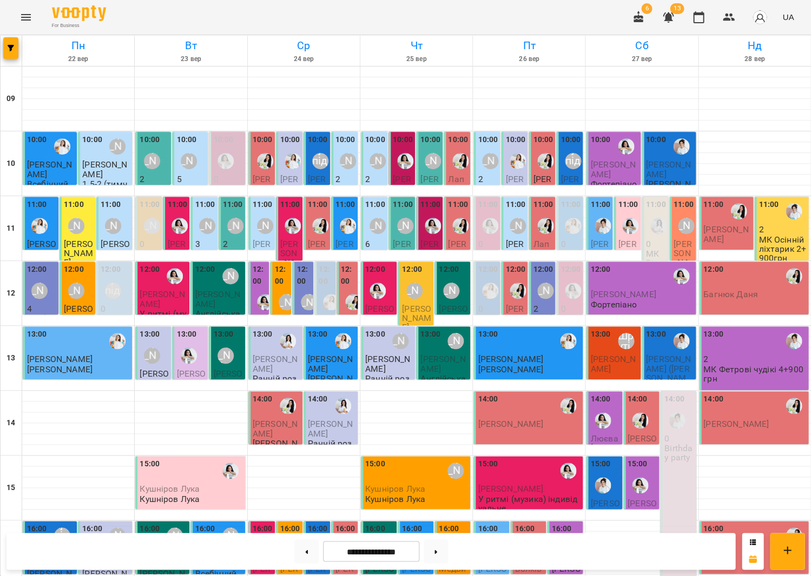
click at [74, 241] on span "[PERSON_NAME]" at bounding box center [78, 253] width 29 height 29
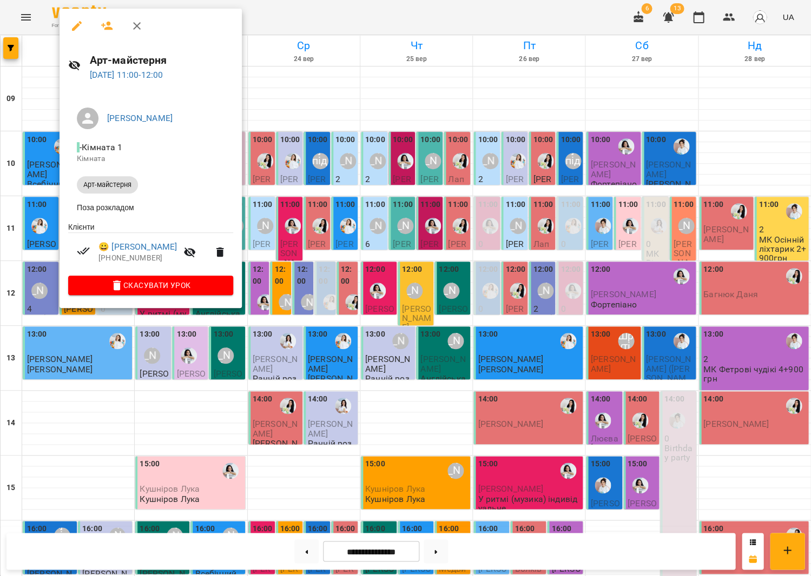
click at [51, 248] on div at bounding box center [405, 288] width 811 height 576
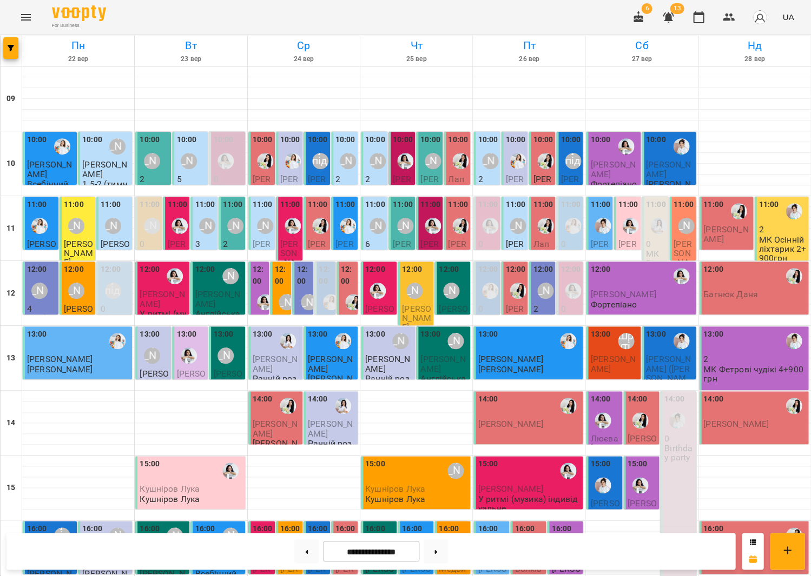
click at [215, 207] on div "11:00 Тетяна Волох" at bounding box center [205, 218] width 20 height 39
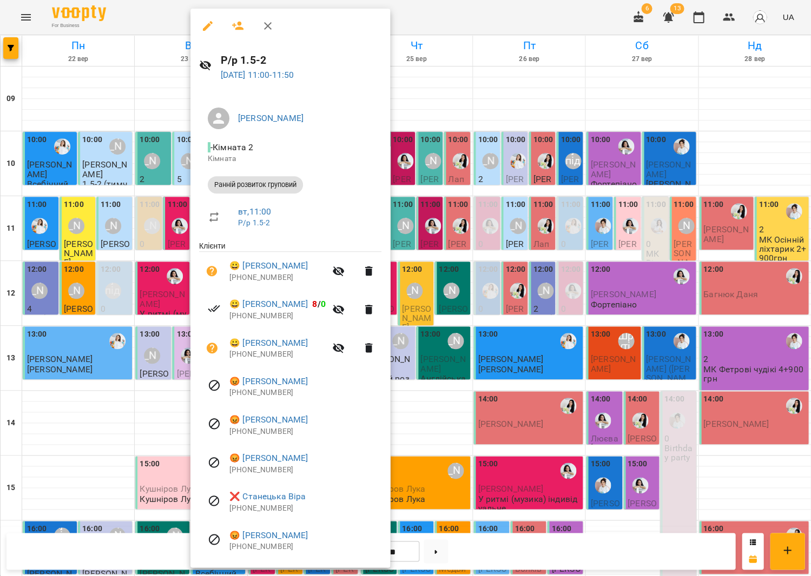
click at [453, 228] on div at bounding box center [405, 288] width 811 height 576
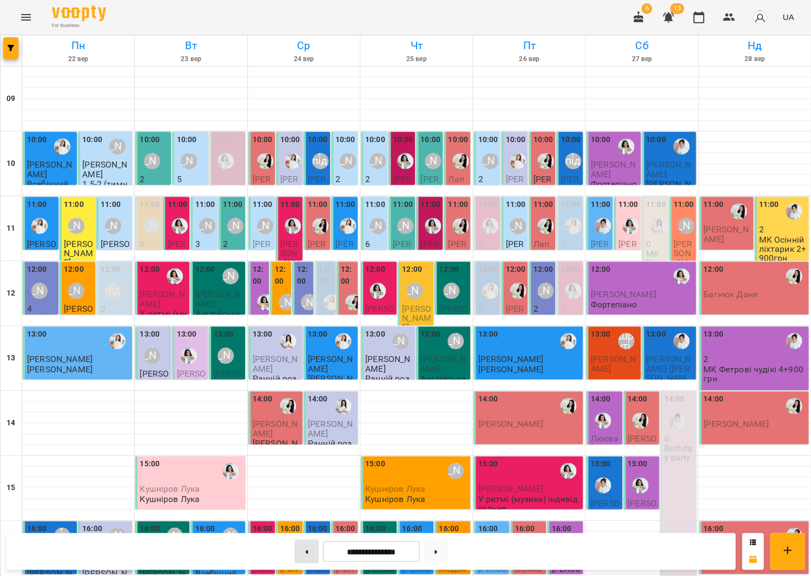
click at [303, 548] on button at bounding box center [306, 552] width 24 height 24
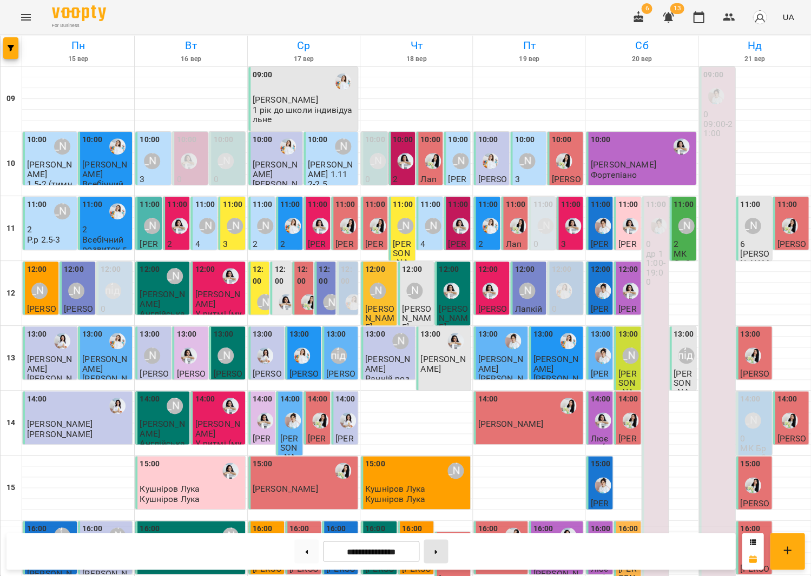
click at [439, 548] on button at bounding box center [435, 552] width 24 height 24
type input "**********"
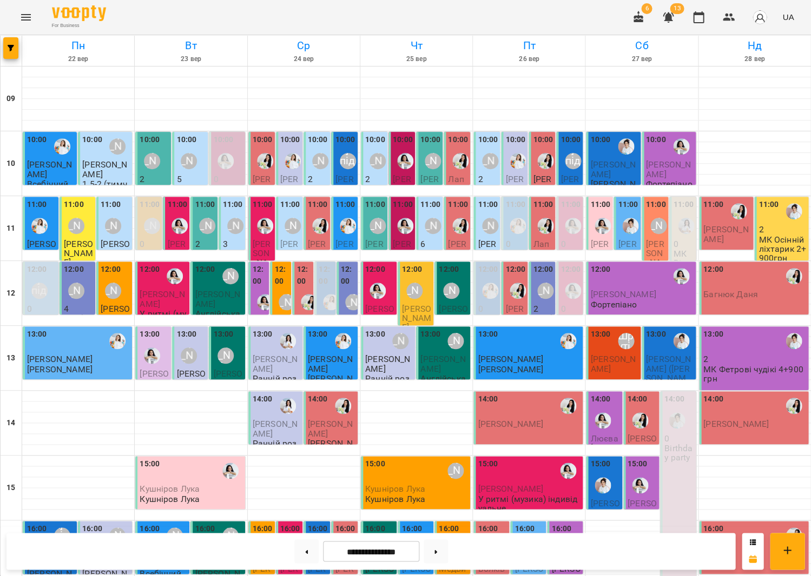
click at [157, 144] on label "10:00" at bounding box center [150, 140] width 20 height 12
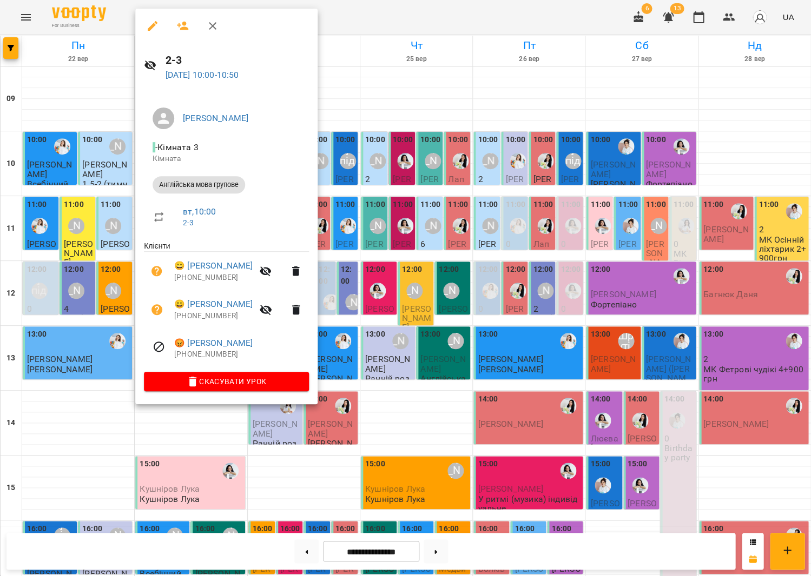
click at [481, 199] on div at bounding box center [405, 288] width 811 height 576
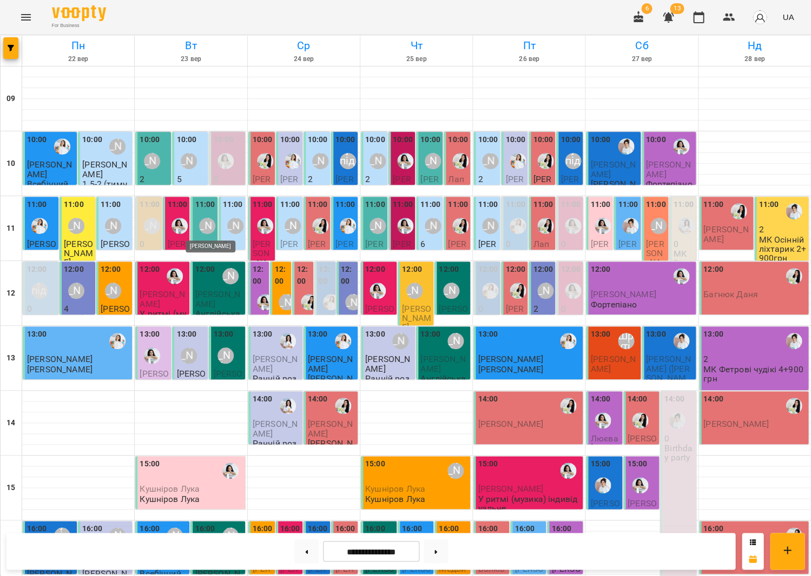
click at [207, 224] on div "[PERSON_NAME]" at bounding box center [207, 226] width 16 height 16
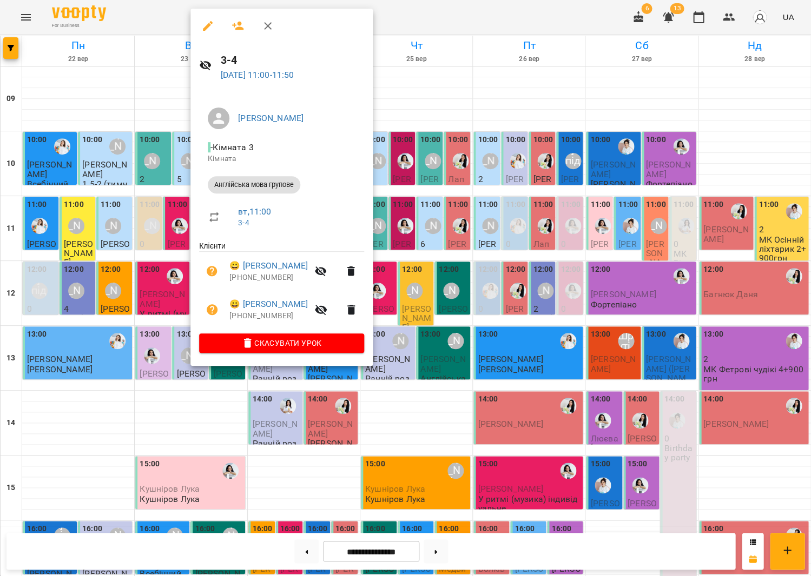
click at [459, 241] on div at bounding box center [405, 288] width 811 height 576
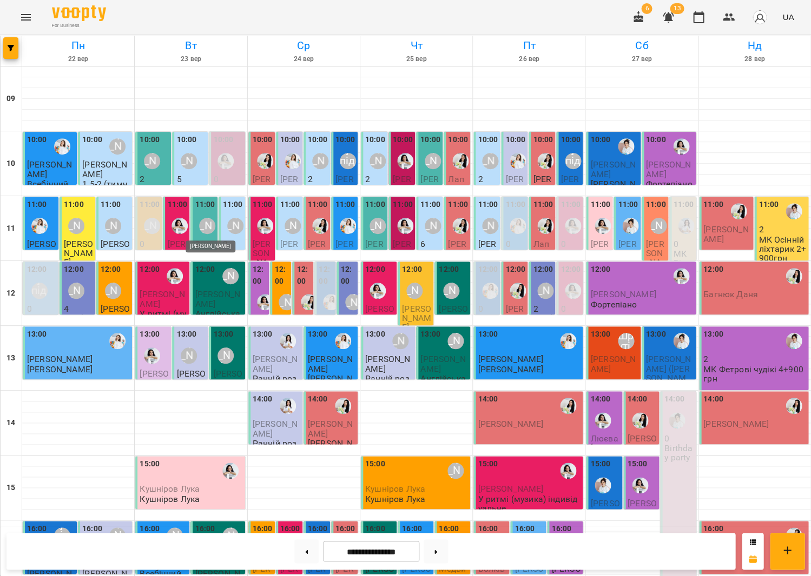
click at [200, 223] on div "[PERSON_NAME]" at bounding box center [207, 226] width 16 height 16
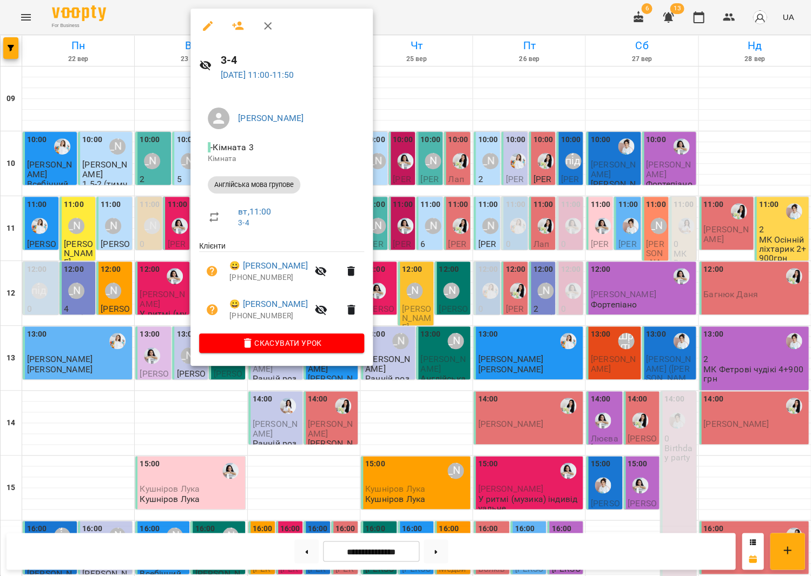
drag, startPoint x: 503, startPoint y: 237, endPoint x: 494, endPoint y: 238, distance: 9.9
click at [503, 236] on div at bounding box center [405, 288] width 811 height 576
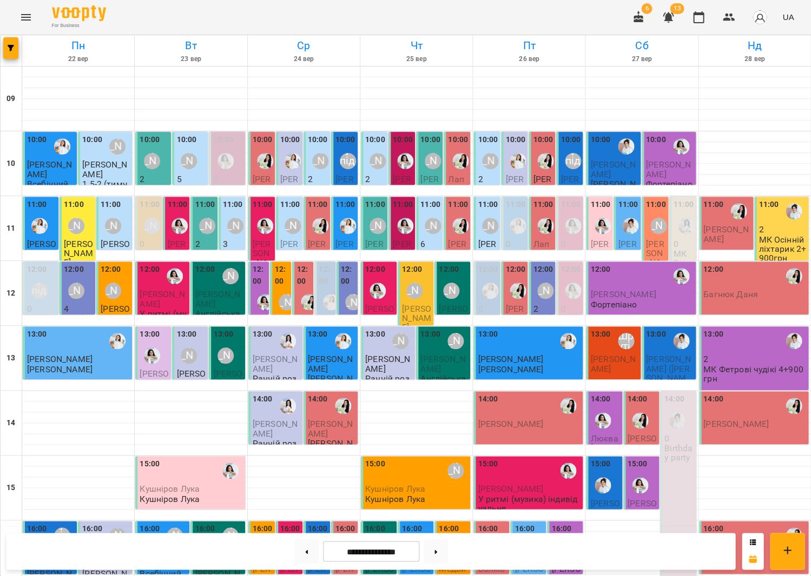
click at [90, 284] on div "12:00 [PERSON_NAME]" at bounding box center [78, 283] width 29 height 39
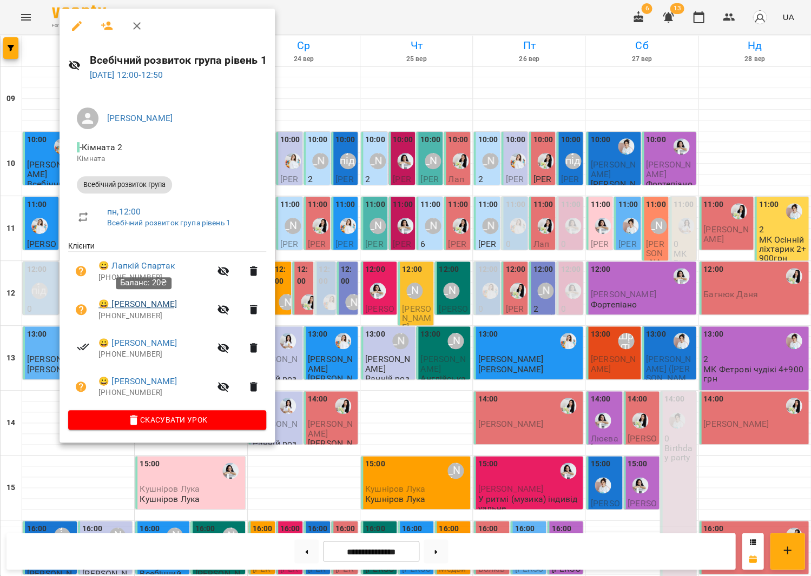
click at [131, 304] on link "😀 Горбачьов Ніколас" at bounding box center [137, 304] width 78 height 13
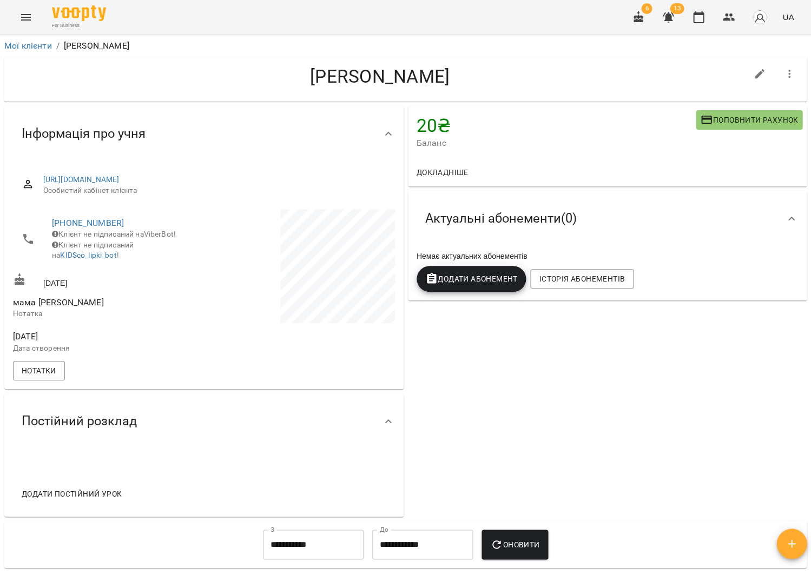
click at [764, 122] on span "Поповнити рахунок" at bounding box center [749, 120] width 98 height 13
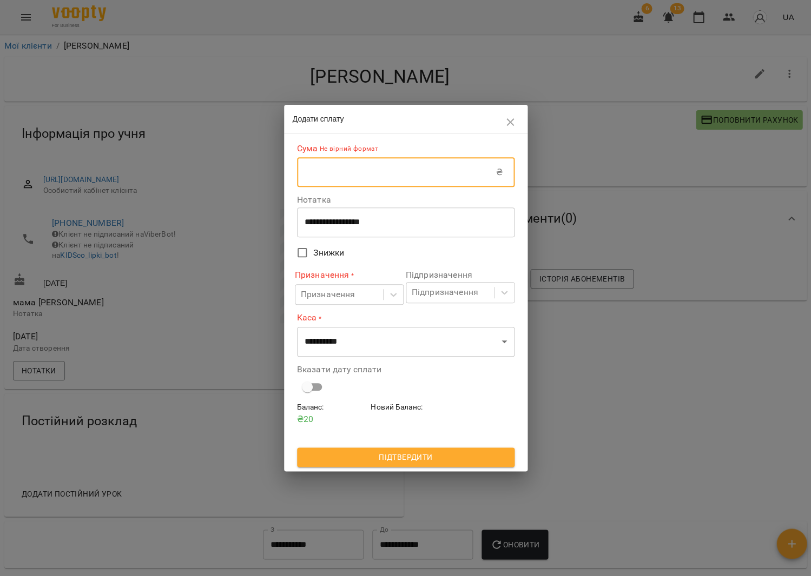
click at [426, 173] on input "text" at bounding box center [396, 172] width 199 height 30
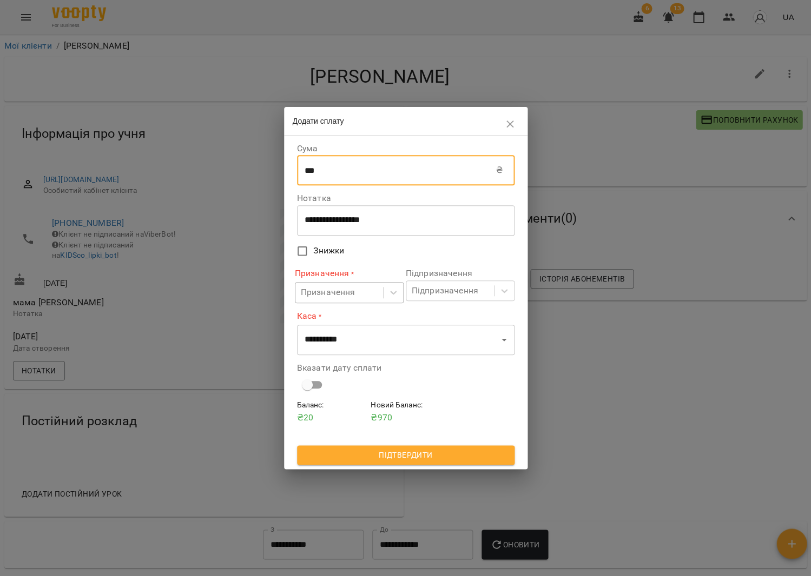
type input "***"
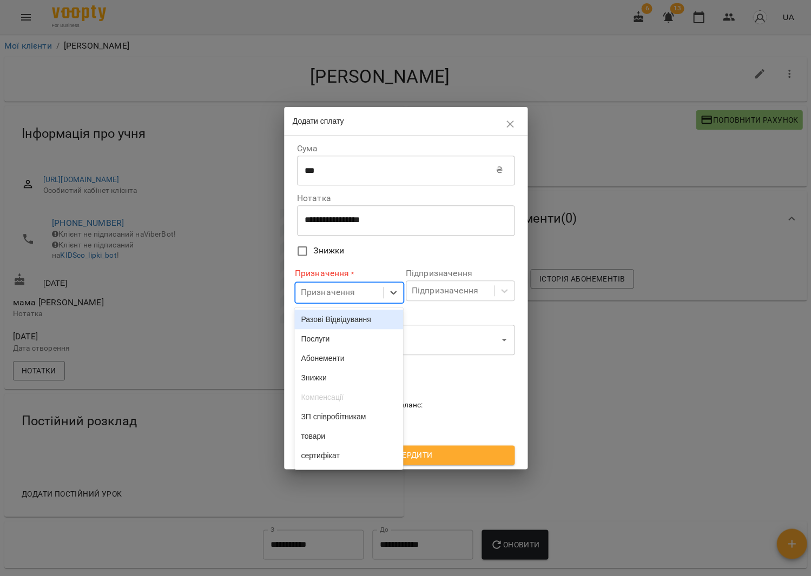
click at [370, 291] on div "Призначення" at bounding box center [339, 293] width 88 height 20
click at [348, 313] on div "Разові Відвідування" at bounding box center [348, 319] width 109 height 19
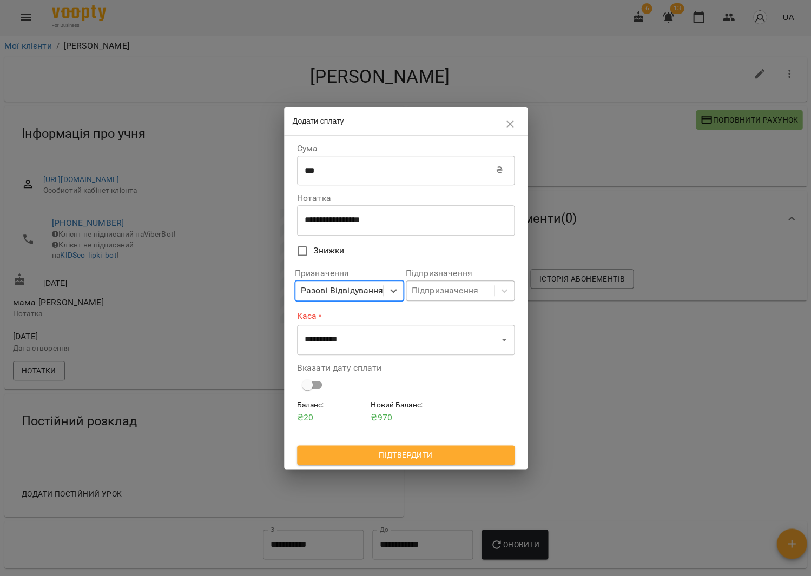
click at [416, 299] on div "Підпризначення" at bounding box center [450, 291] width 88 height 20
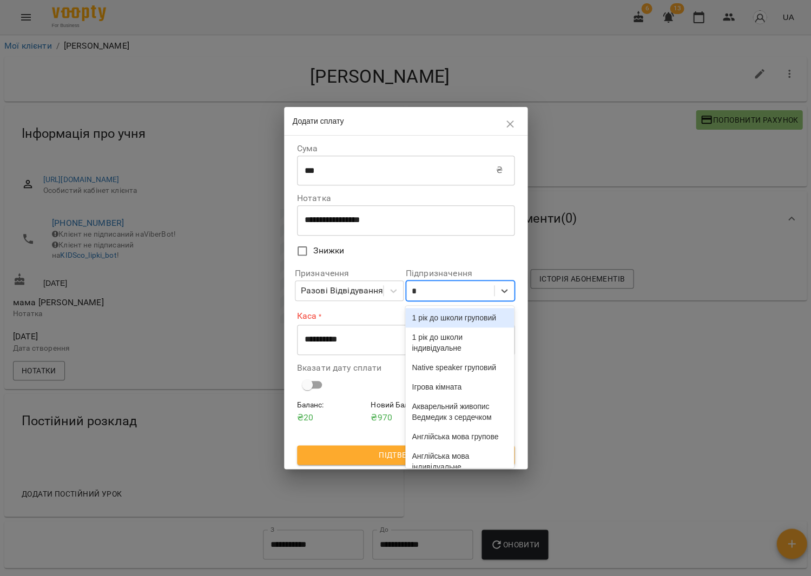
type input "**"
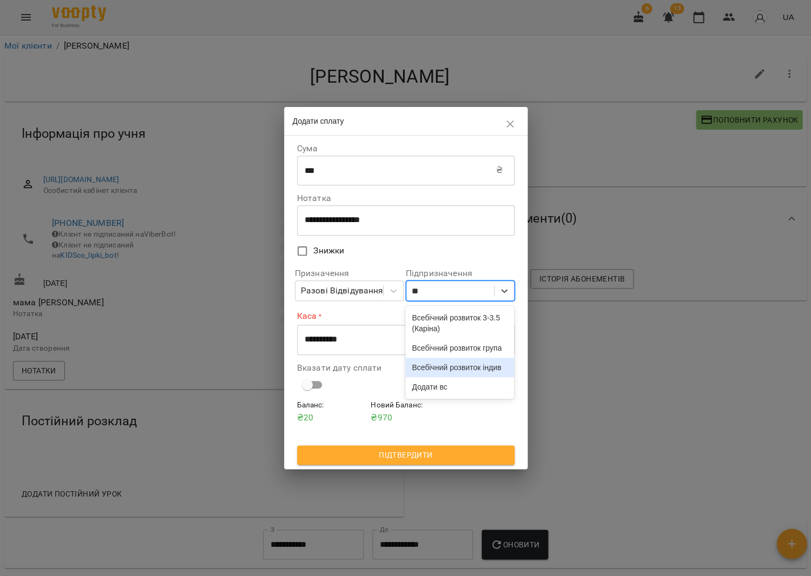
click at [431, 358] on div "Всебічний розвиток група" at bounding box center [459, 348] width 109 height 19
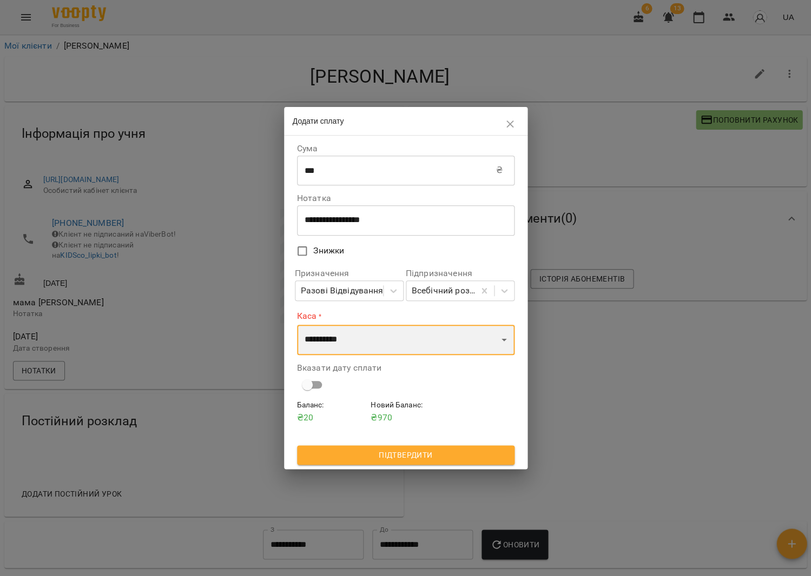
select select "****"
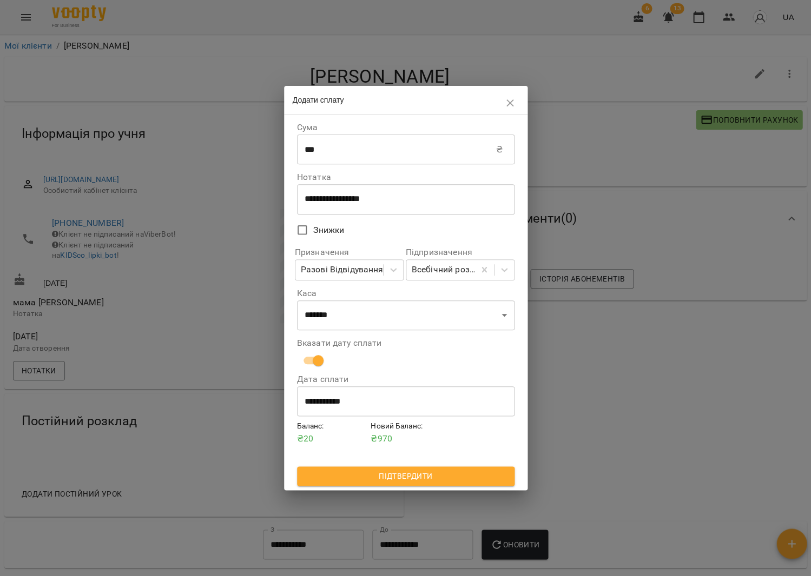
click at [403, 472] on span "Підтвердити" at bounding box center [406, 476] width 200 height 13
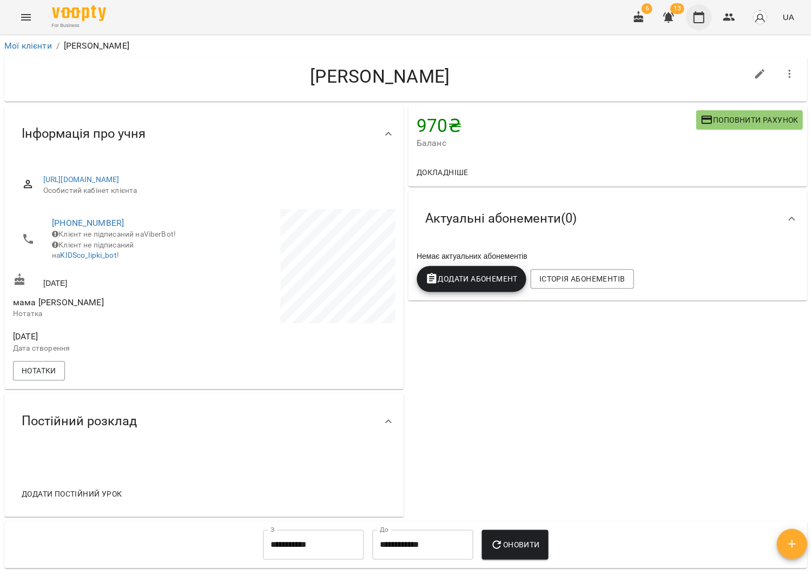
click at [699, 16] on icon "button" at bounding box center [698, 17] width 13 height 13
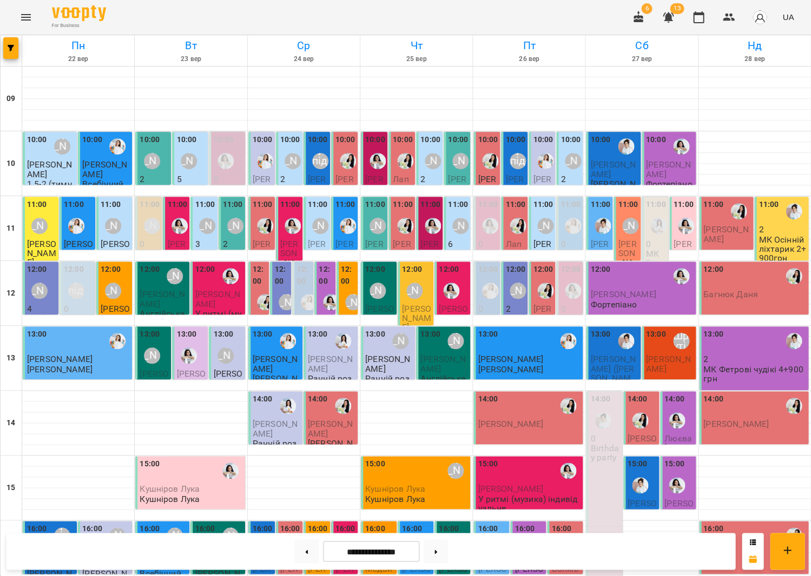
click at [39, 301] on div "[PERSON_NAME]" at bounding box center [39, 290] width 25 height 25
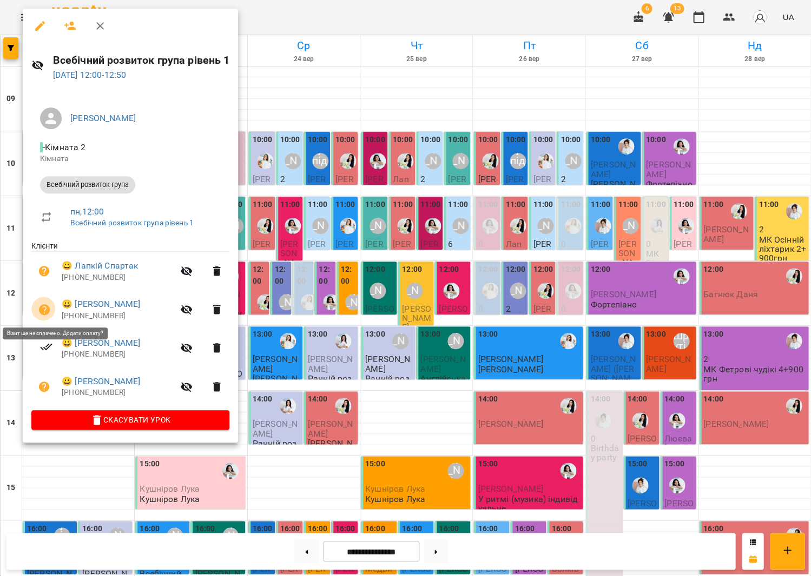
click at [50, 307] on button "button" at bounding box center [44, 310] width 26 height 26
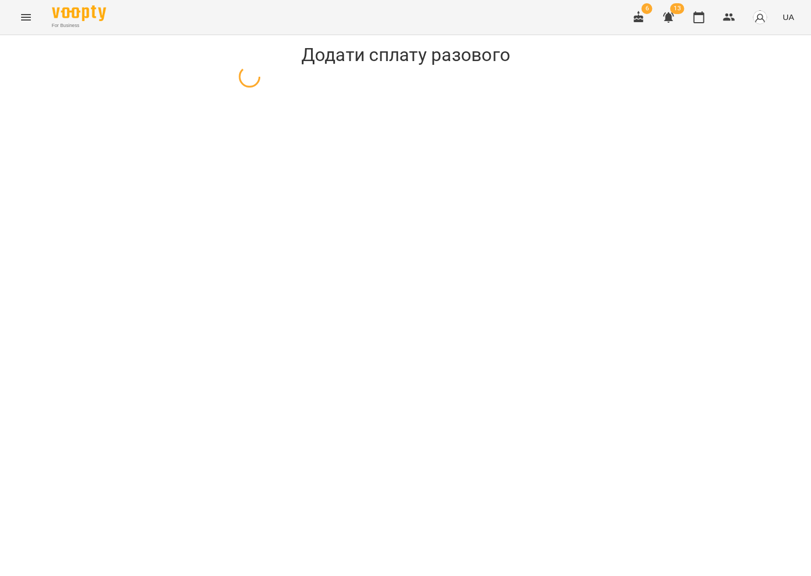
select select "**********"
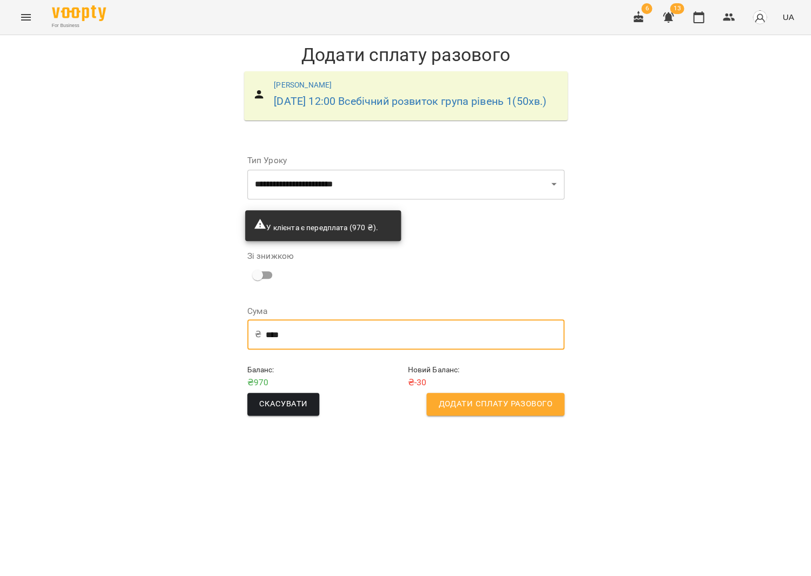
click at [353, 350] on input "****" at bounding box center [415, 335] width 299 height 30
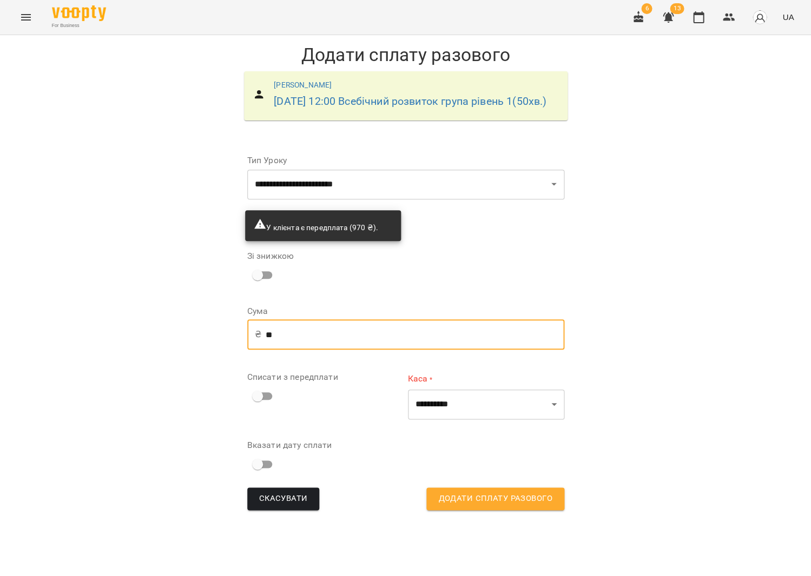
type input "*"
type input "***"
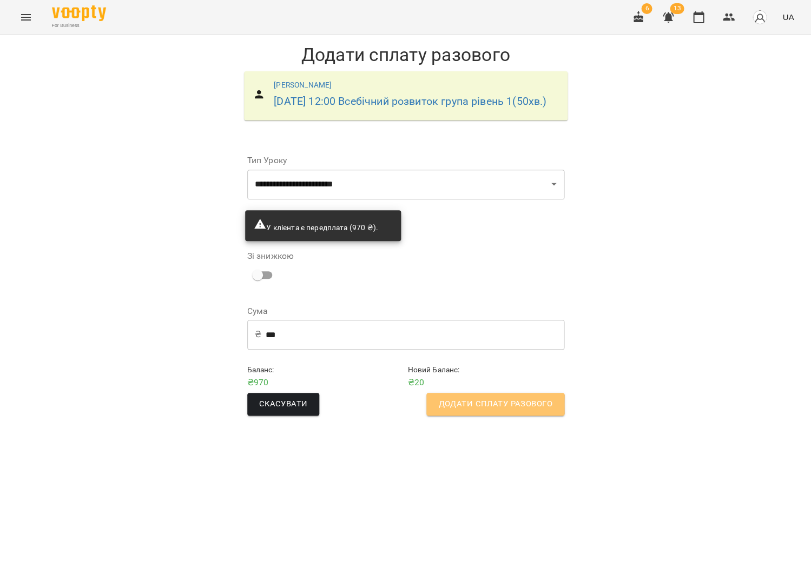
click at [480, 412] on span "Додати сплату разового" at bounding box center [495, 404] width 114 height 14
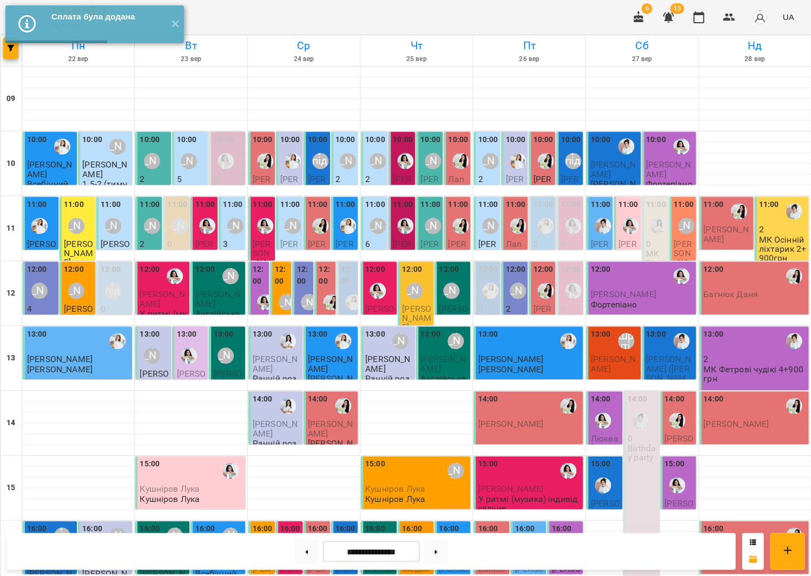
click at [44, 283] on div "[PERSON_NAME]" at bounding box center [39, 291] width 16 height 16
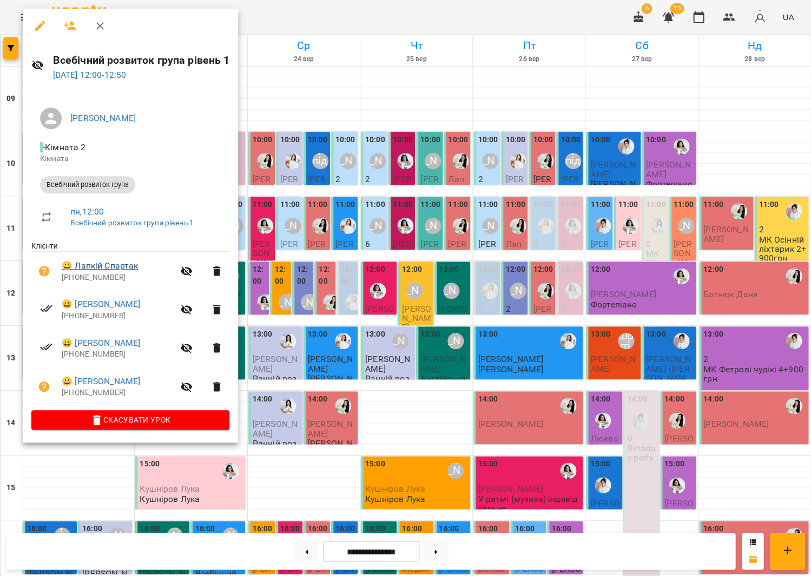
click at [92, 266] on link "😀 Лапкій Спартак" at bounding box center [100, 266] width 76 height 13
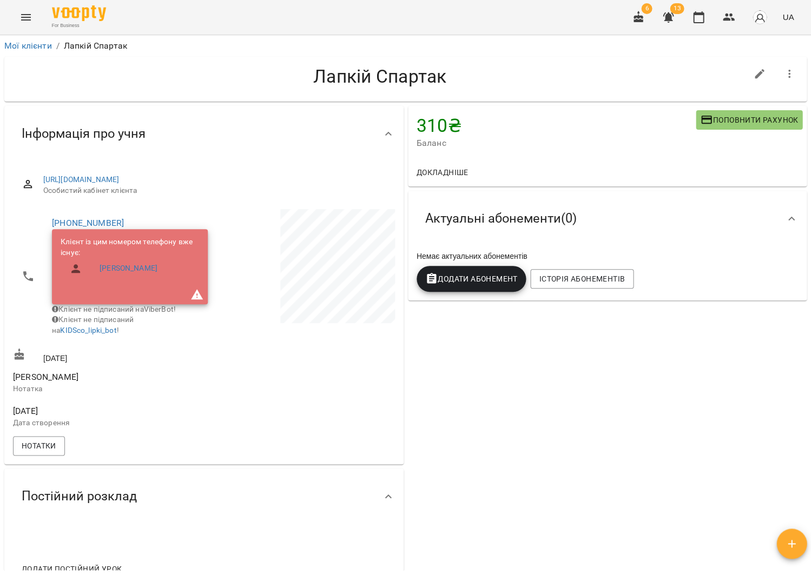
click at [721, 122] on span "Поповнити рахунок" at bounding box center [749, 120] width 98 height 13
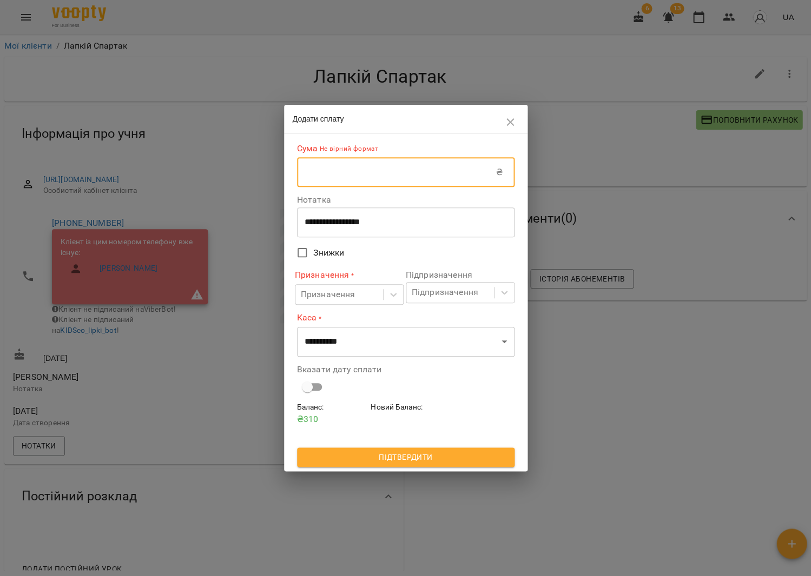
click at [326, 170] on input "text" at bounding box center [396, 172] width 199 height 30
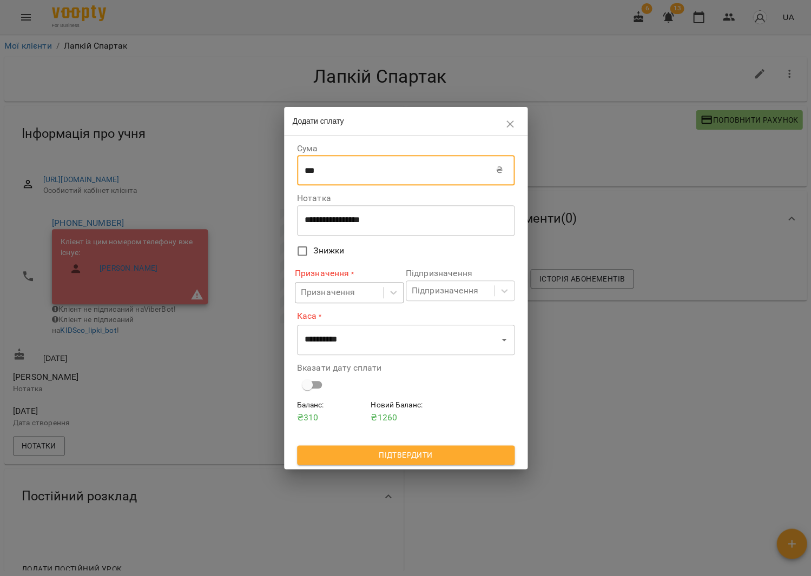
type input "***"
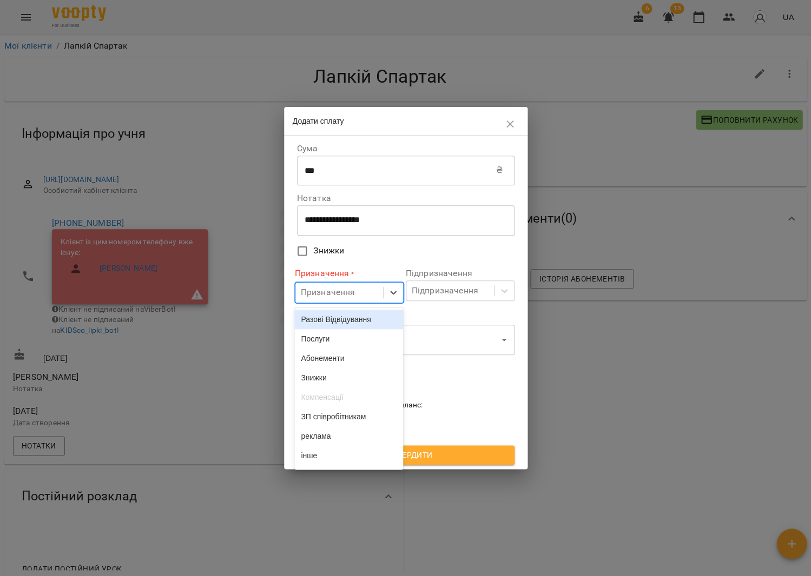
click at [346, 295] on div "Призначення" at bounding box center [328, 293] width 55 height 13
drag, startPoint x: 342, startPoint y: 317, endPoint x: 452, endPoint y: 287, distance: 113.2
click at [342, 317] on div "Разові Відвідування" at bounding box center [348, 319] width 109 height 19
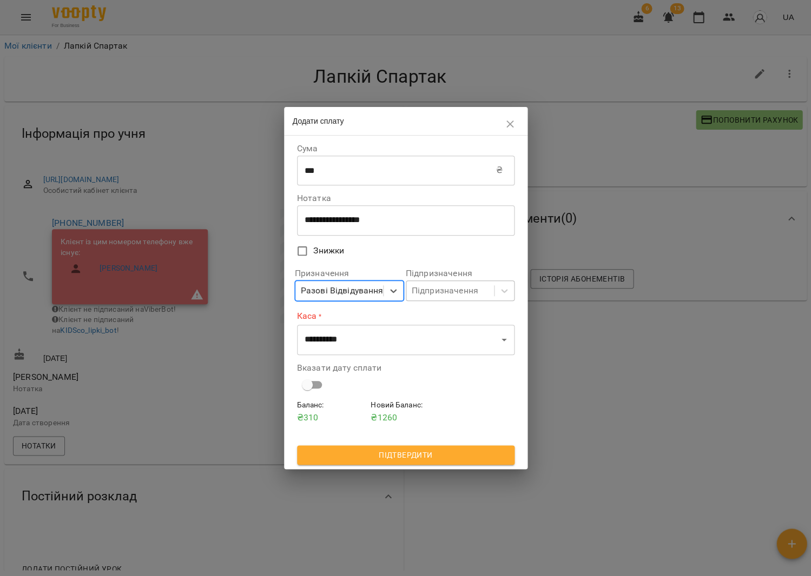
click at [472, 287] on div "Підпризначення" at bounding box center [445, 290] width 67 height 13
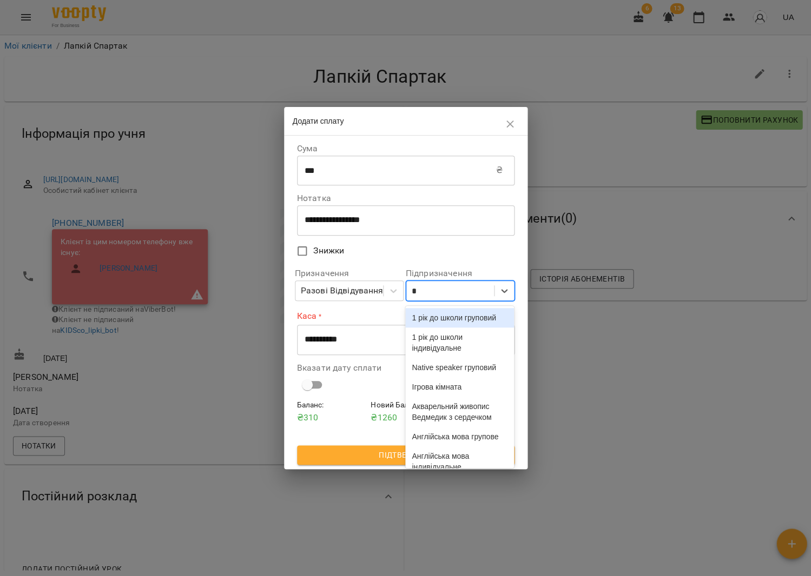
type input "**"
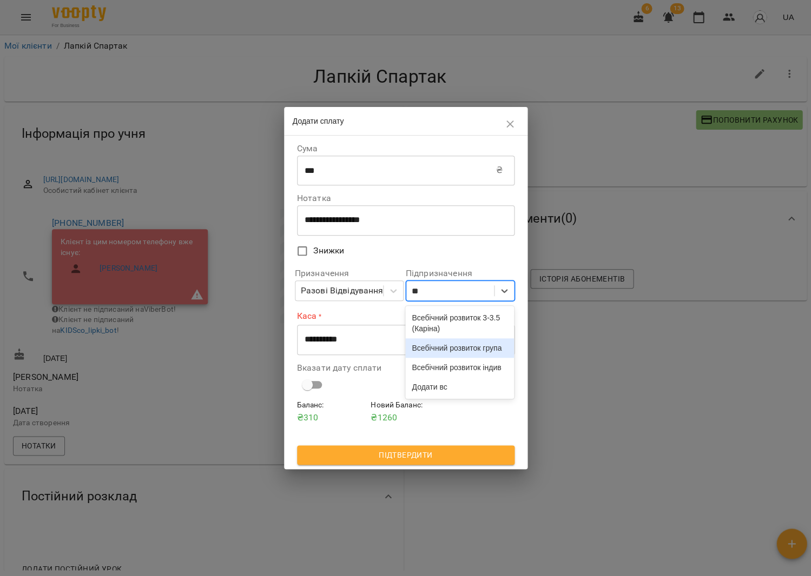
click at [460, 358] on div "Всебічний розвиток група" at bounding box center [459, 348] width 109 height 19
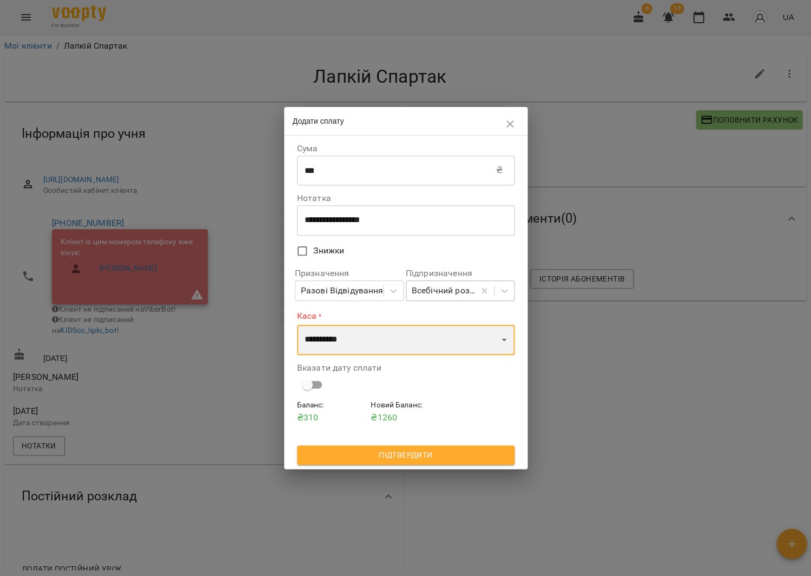
select select "****"
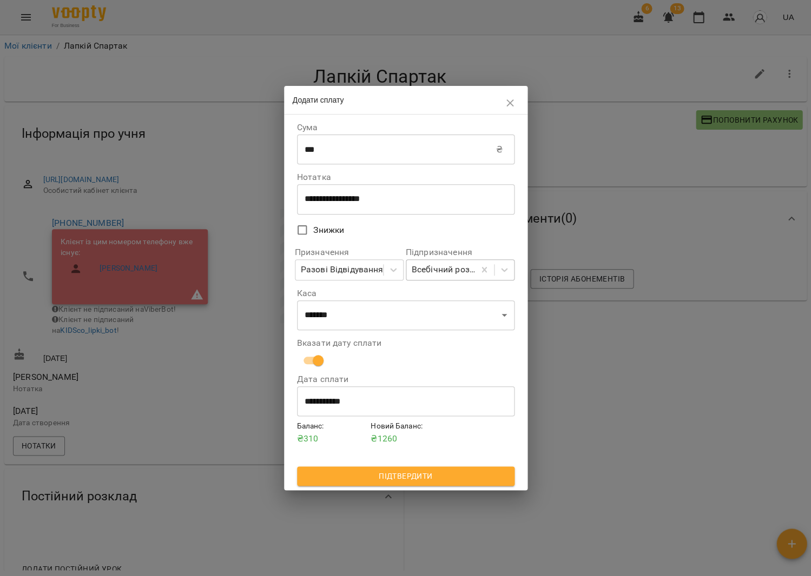
click at [404, 470] on span "Підтвердити" at bounding box center [406, 476] width 200 height 13
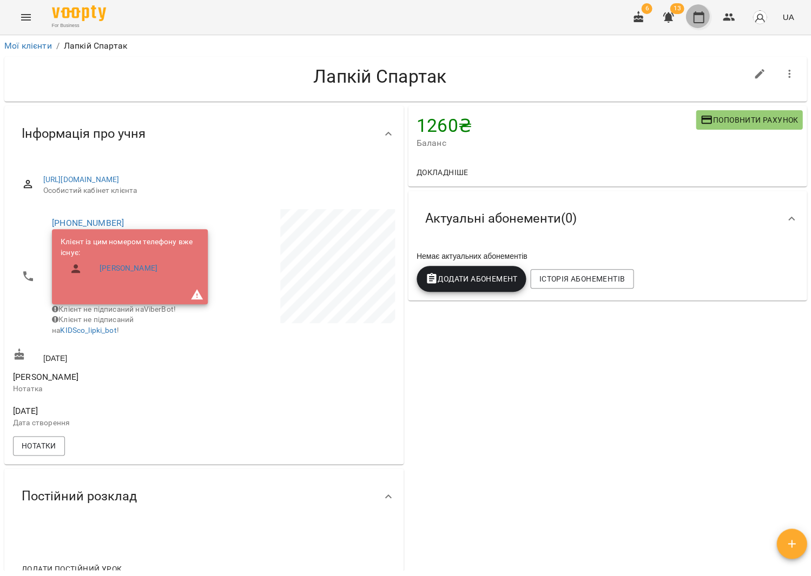
click at [698, 22] on button "button" at bounding box center [698, 17] width 26 height 26
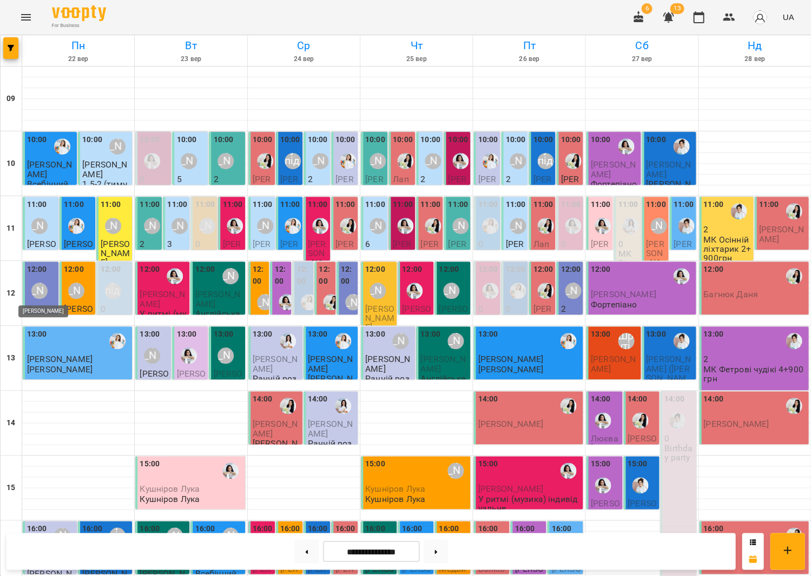
click at [43, 283] on div "[PERSON_NAME]" at bounding box center [39, 291] width 16 height 16
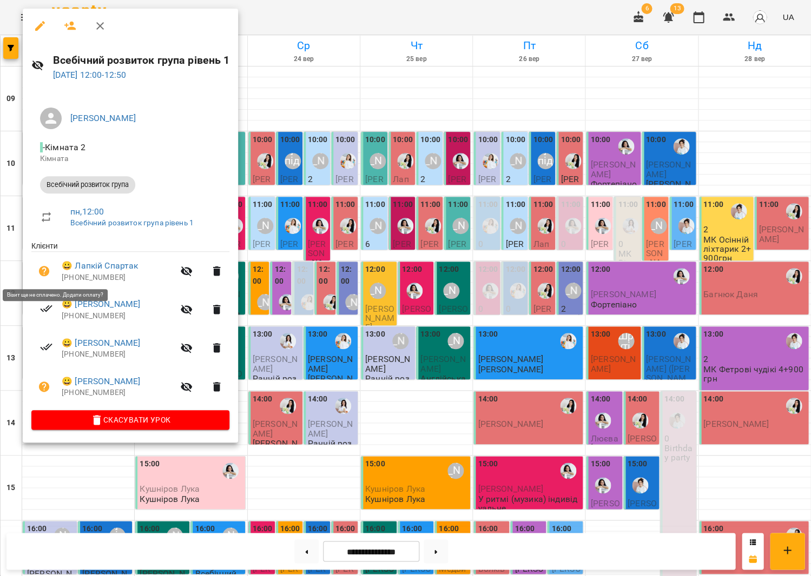
click at [49, 273] on button "button" at bounding box center [44, 271] width 26 height 26
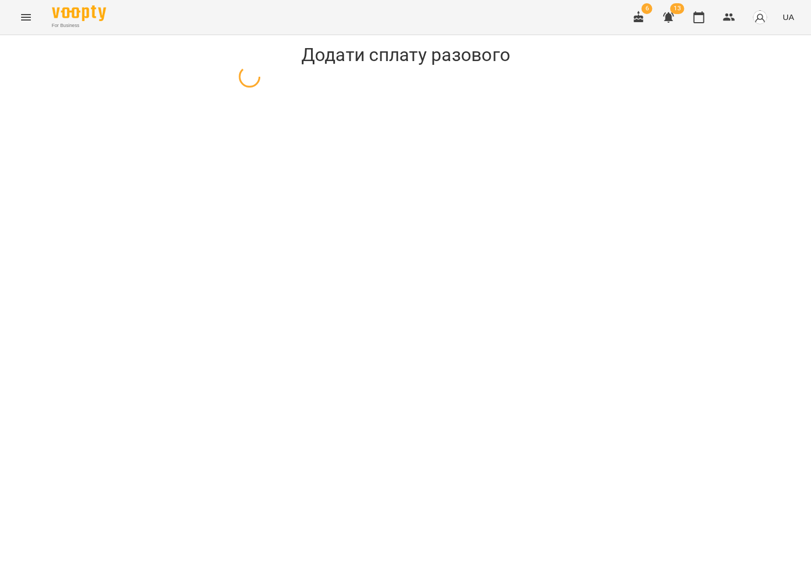
select select "**********"
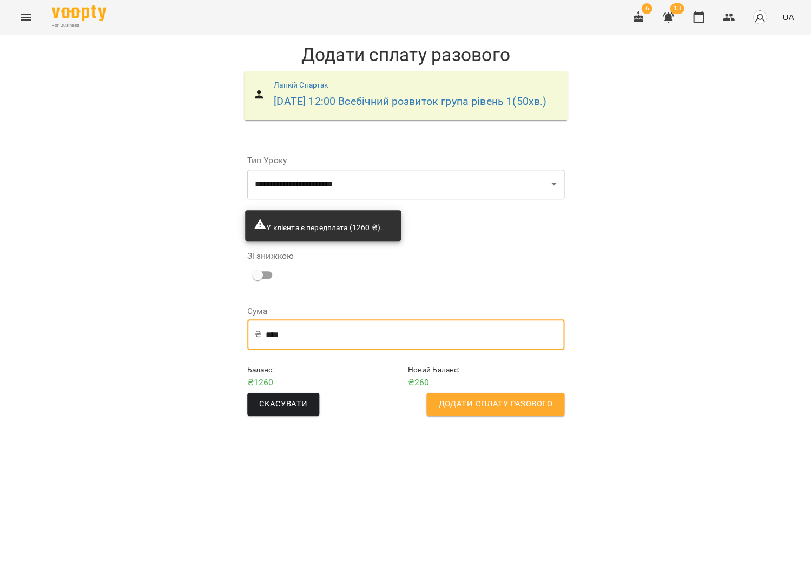
click at [290, 342] on input "****" at bounding box center [415, 335] width 299 height 30
click at [290, 344] on input "****" at bounding box center [415, 335] width 299 height 30
click at [295, 350] on input "****" at bounding box center [415, 335] width 299 height 30
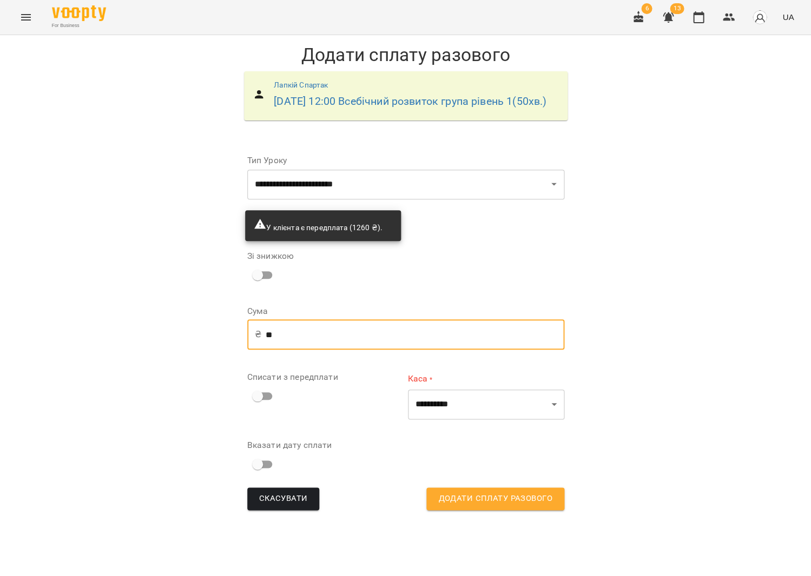
type input "*"
type input "***"
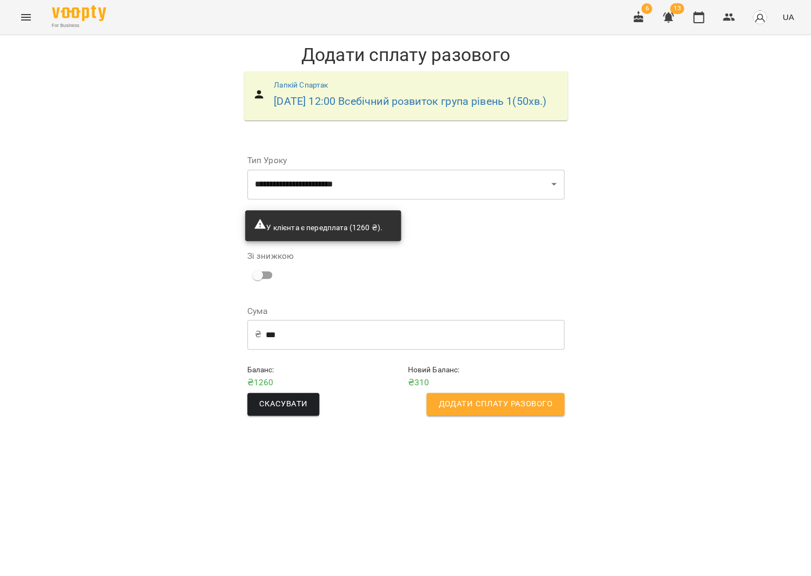
click at [545, 412] on span "Додати сплату разового" at bounding box center [495, 404] width 114 height 14
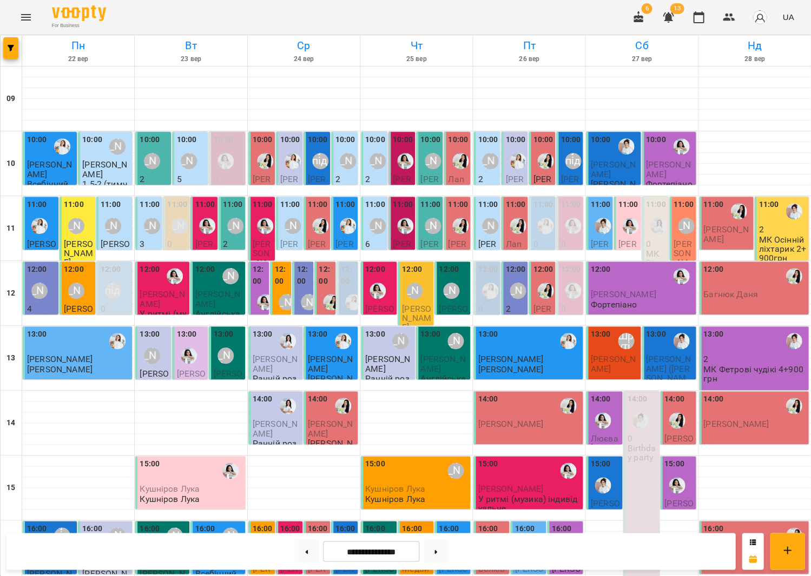
scroll to position [122, 0]
click at [233, 199] on div "11:00 Міс Анастасія" at bounding box center [233, 219] width 20 height 41
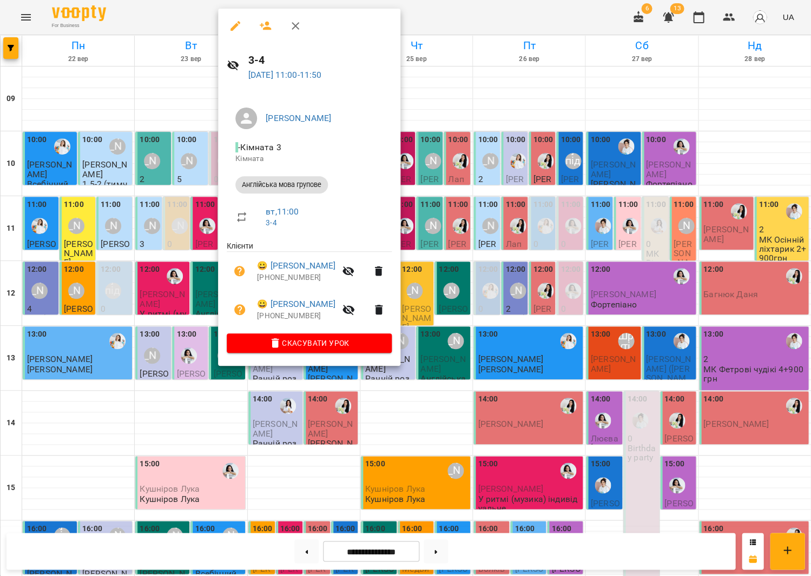
click at [180, 164] on div at bounding box center [405, 288] width 811 height 576
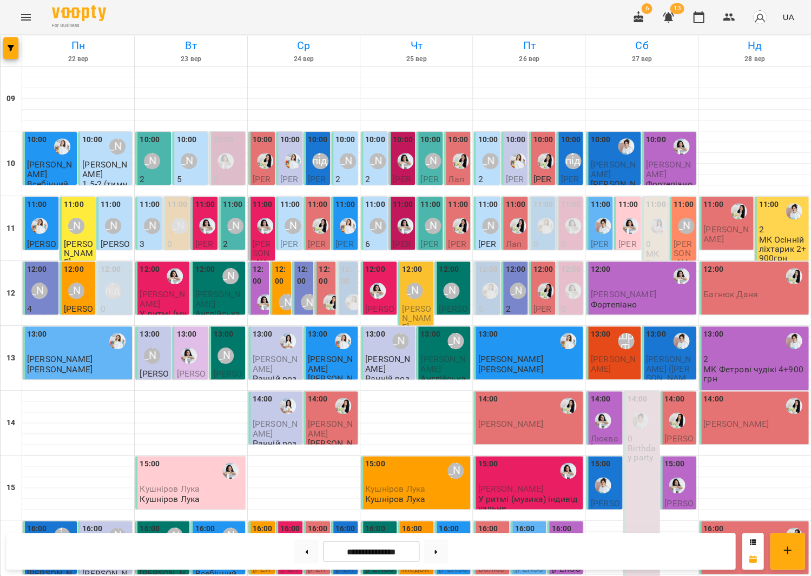
scroll to position [0, 0]
click at [162, 149] on div "[PERSON_NAME]" at bounding box center [152, 161] width 25 height 25
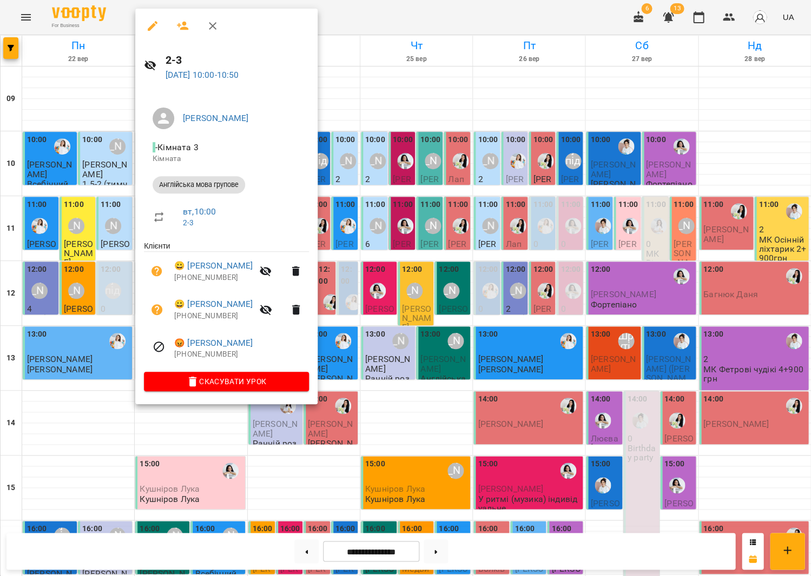
click at [396, 243] on div at bounding box center [405, 288] width 811 height 576
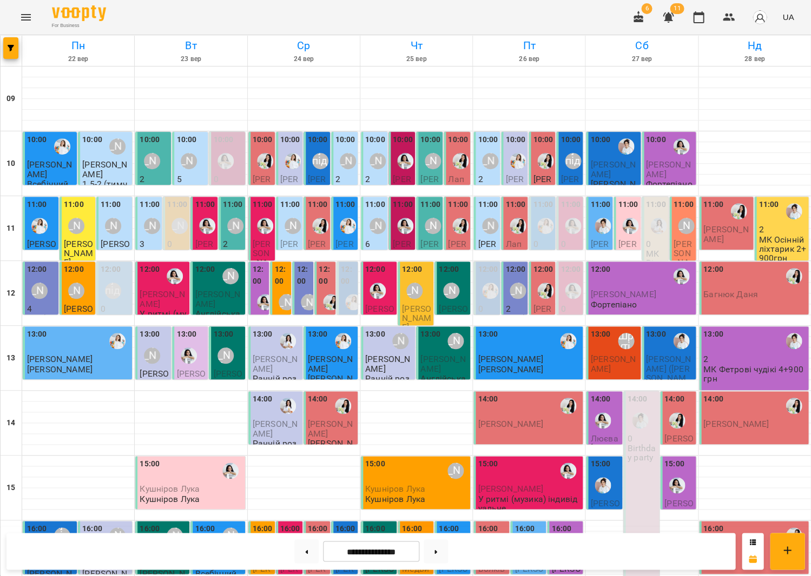
click at [741, 366] on p "МК Фетрові чудікі 4+900грн" at bounding box center [754, 374] width 103 height 19
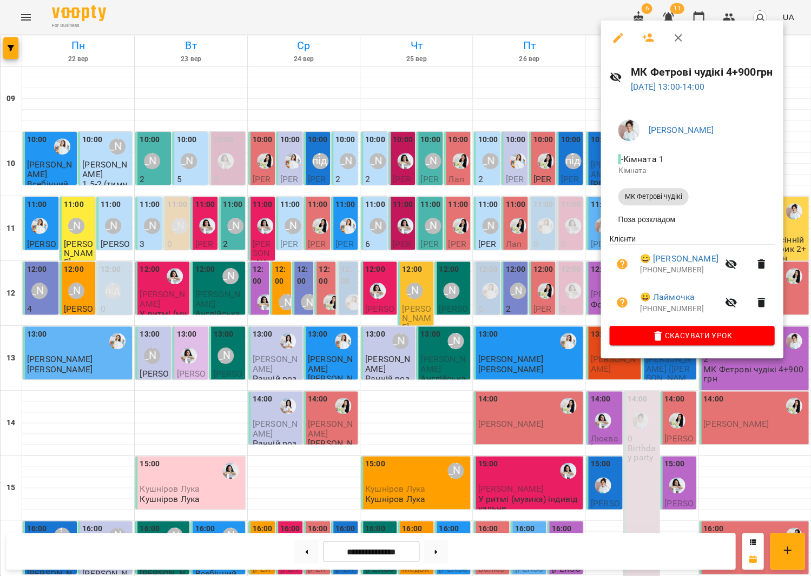
click at [680, 40] on button "button" at bounding box center [678, 38] width 26 height 26
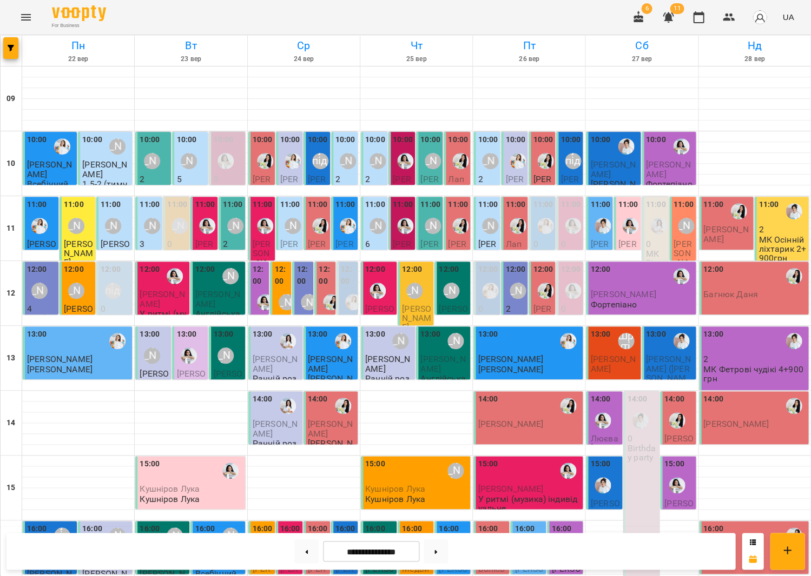
scroll to position [252, 0]
click at [419, 542] on div "[PERSON_NAME]" at bounding box center [414, 550] width 16 height 16
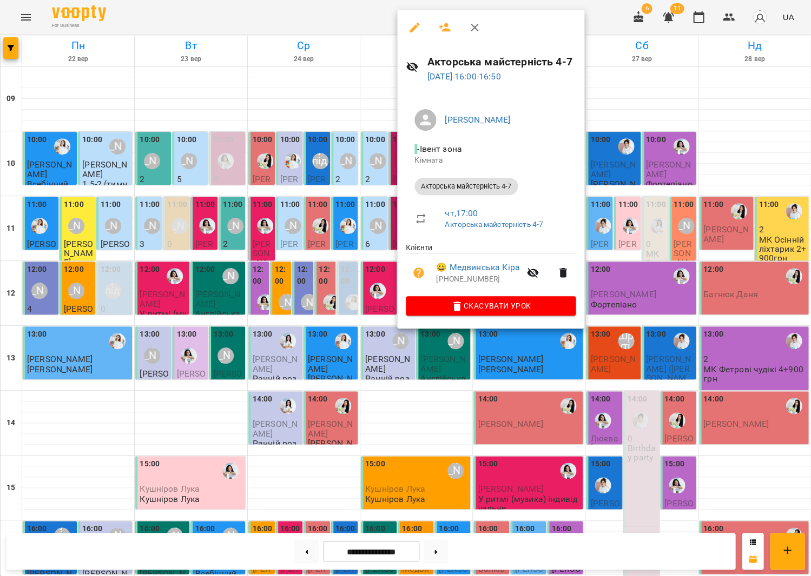
click at [368, 291] on div at bounding box center [405, 288] width 811 height 576
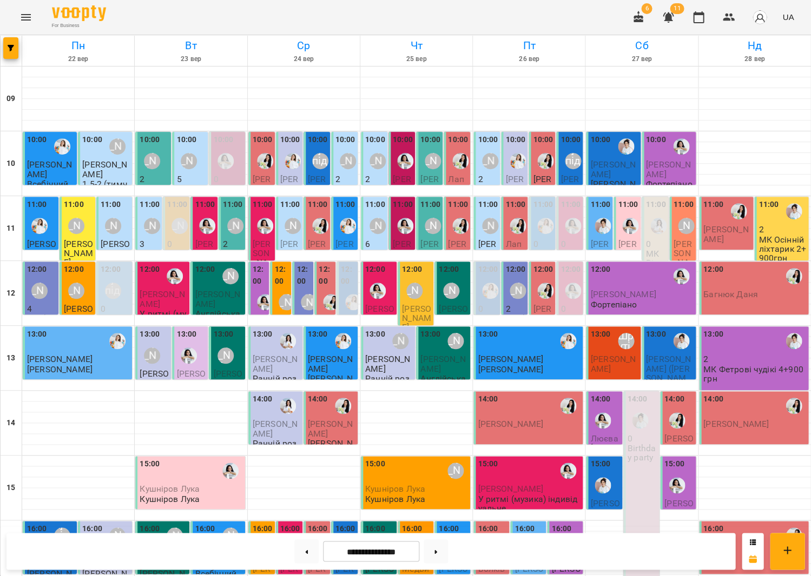
click at [422, 538] on div "[PERSON_NAME]" at bounding box center [414, 550] width 25 height 25
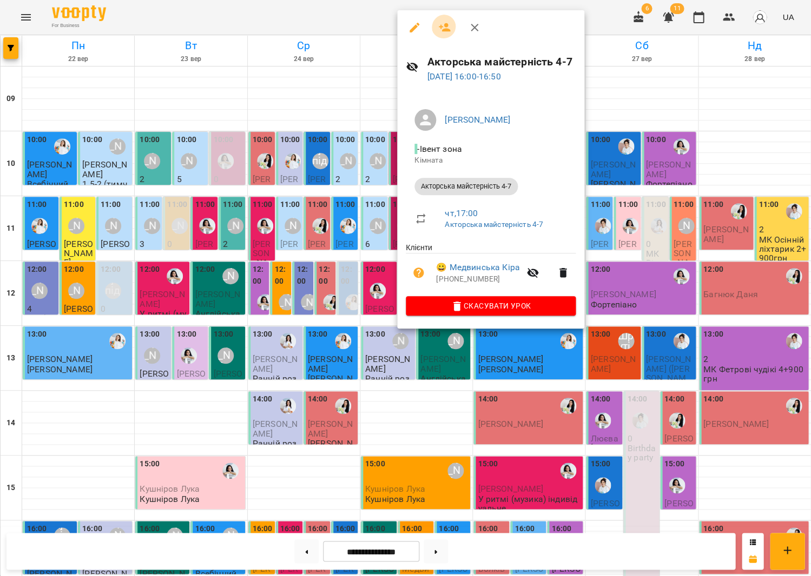
drag, startPoint x: 450, startPoint y: 29, endPoint x: 444, endPoint y: 35, distance: 8.4
click at [450, 29] on button "button" at bounding box center [445, 28] width 26 height 26
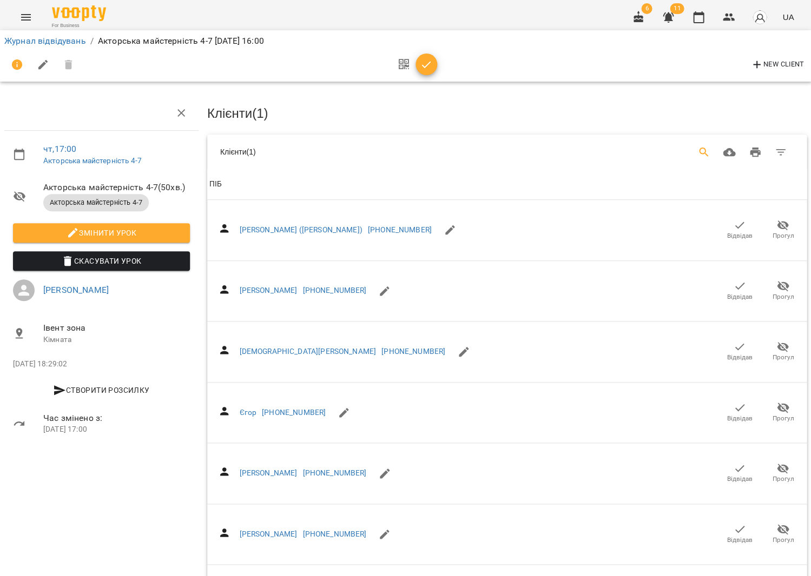
click at [705, 149] on icon "Search" at bounding box center [703, 152] width 9 height 9
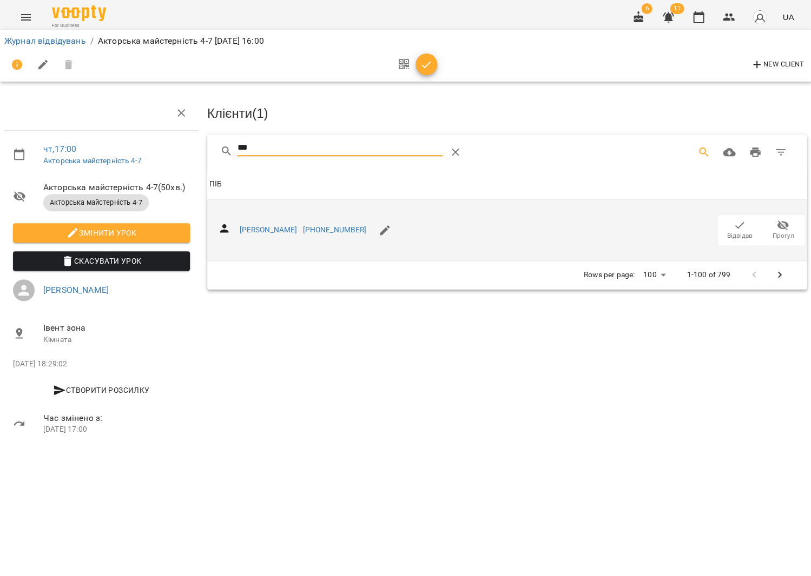
type input "***"
click at [733, 226] on icon "button" at bounding box center [739, 225] width 13 height 13
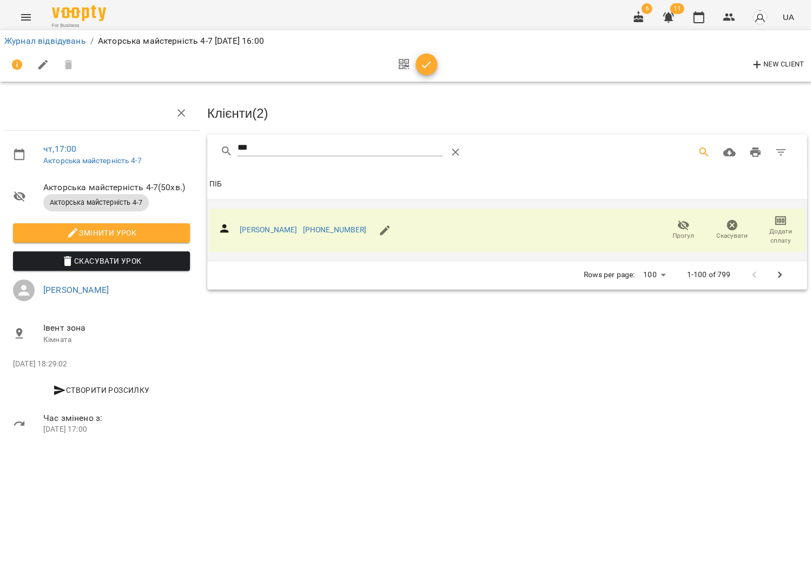
click at [434, 75] on div "New Client" at bounding box center [405, 65] width 802 height 26
click at [421, 68] on icon "button" at bounding box center [426, 64] width 13 height 13
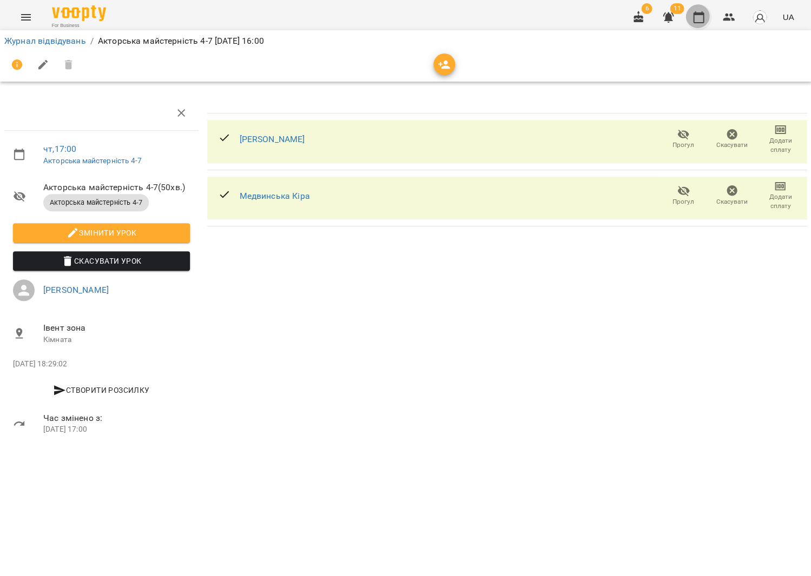
click at [710, 16] on button "button" at bounding box center [698, 17] width 26 height 26
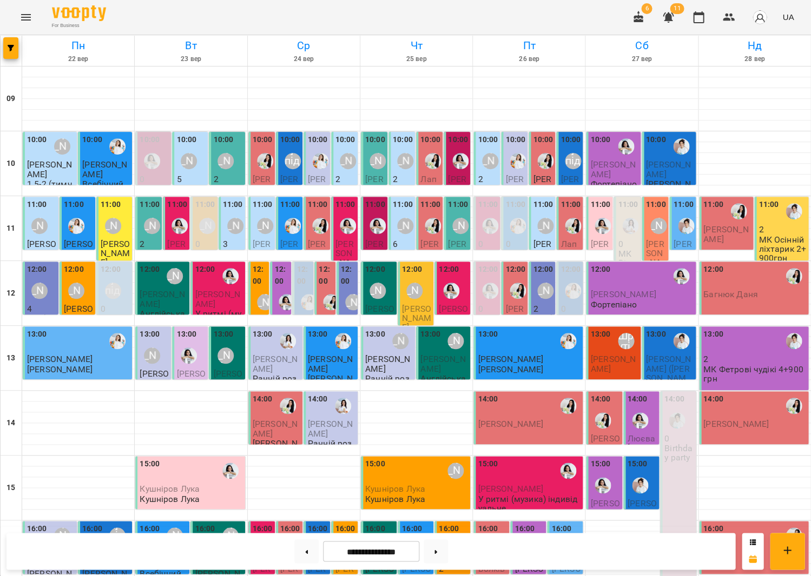
scroll to position [158, 0]
click at [454, 538] on div "[PERSON_NAME]" at bounding box center [451, 550] width 25 height 25
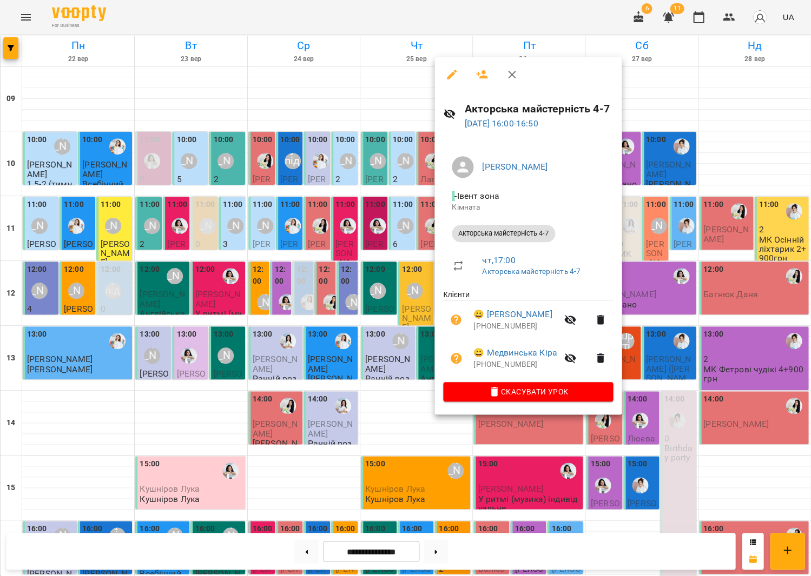
click at [367, 346] on div at bounding box center [405, 288] width 811 height 576
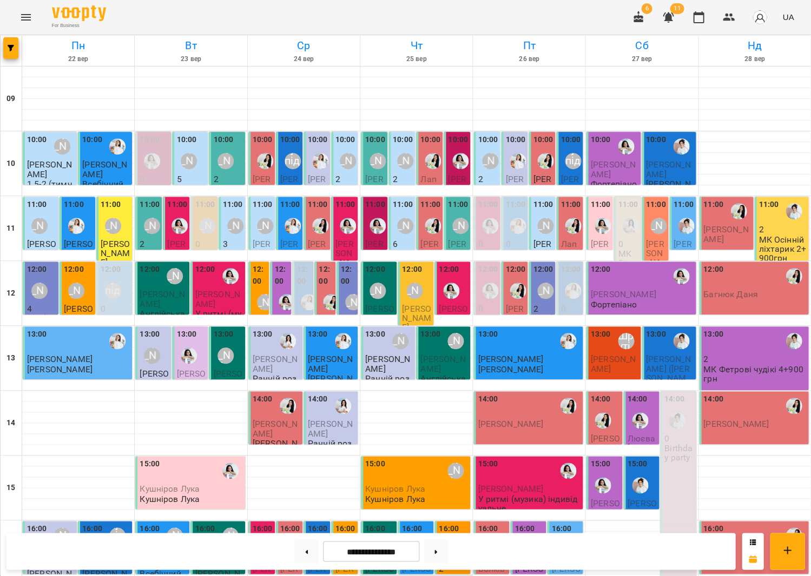
scroll to position [0, 0]
click at [176, 226] on img "Анна Білан" at bounding box center [179, 226] width 16 height 16
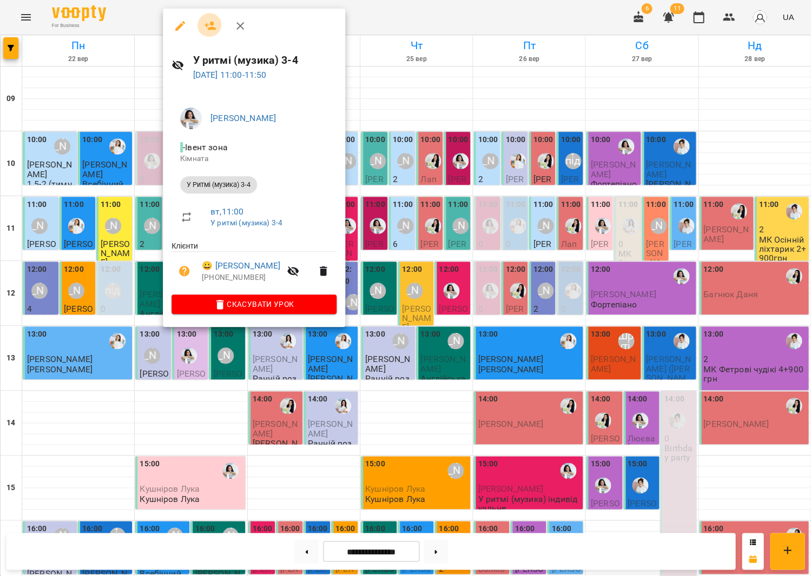
drag, startPoint x: 203, startPoint y: 19, endPoint x: 475, endPoint y: 101, distance: 283.8
click at [204, 19] on icon "button" at bounding box center [210, 25] width 13 height 13
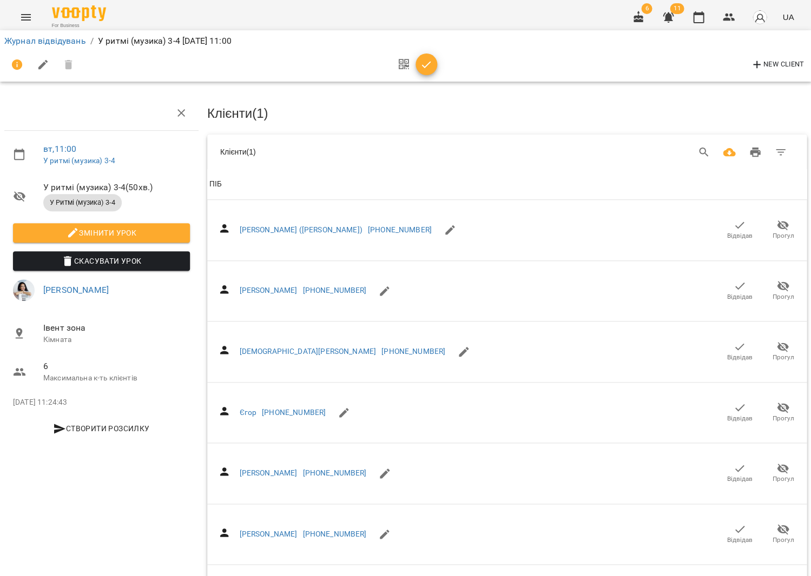
click at [722, 151] on button "Завантажити CSV" at bounding box center [729, 153] width 26 height 26
click at [703, 147] on icon "Search" at bounding box center [703, 152] width 13 height 13
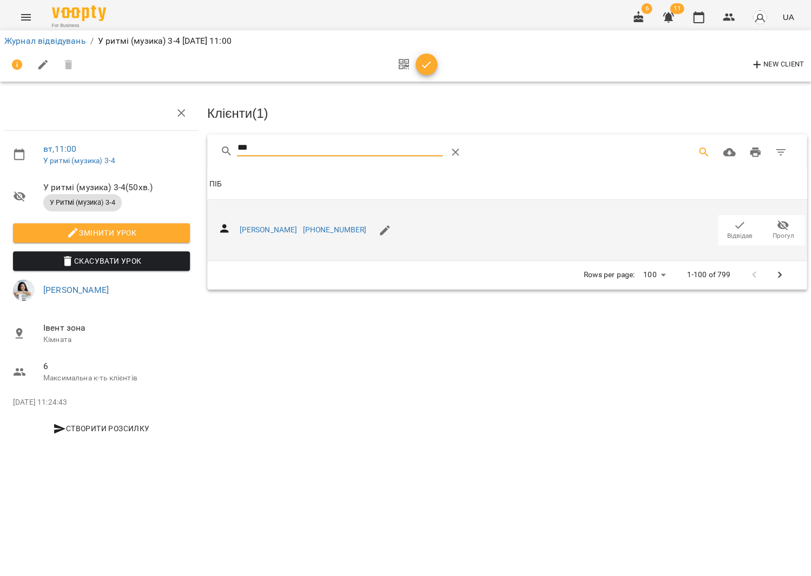
type input "***"
click at [733, 221] on icon "button" at bounding box center [739, 225] width 13 height 13
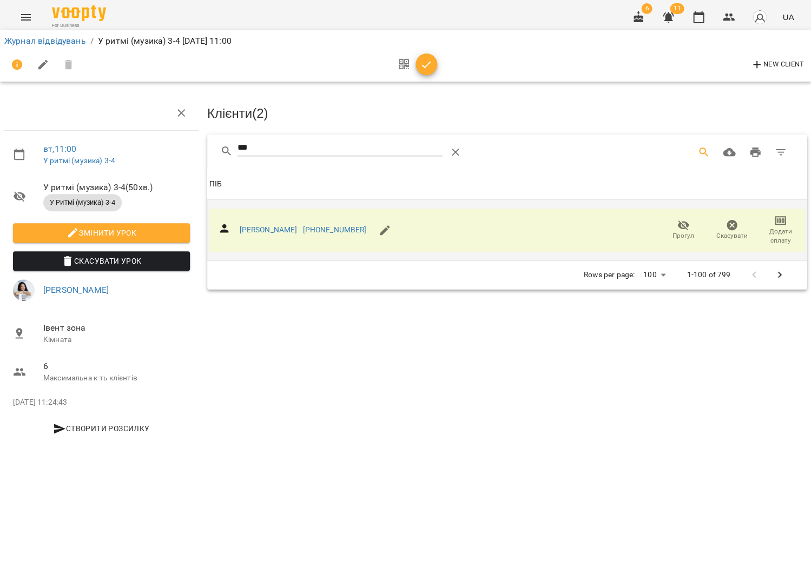
click at [426, 65] on icon "button" at bounding box center [426, 64] width 13 height 13
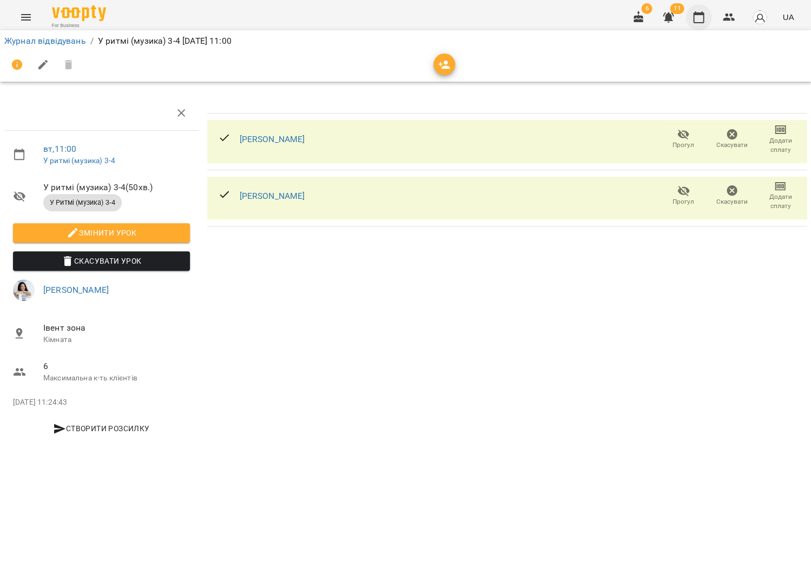
click at [710, 12] on button "button" at bounding box center [698, 17] width 26 height 26
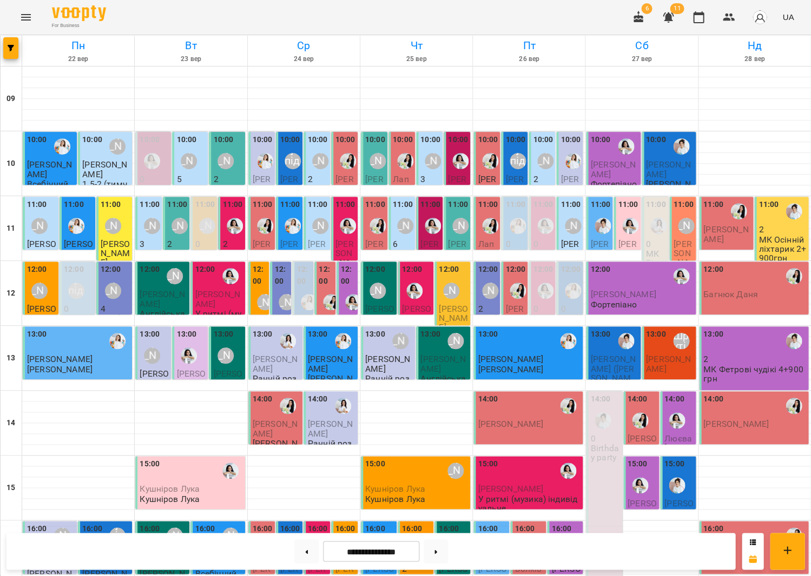
click at [107, 274] on label "12:00" at bounding box center [111, 270] width 20 height 12
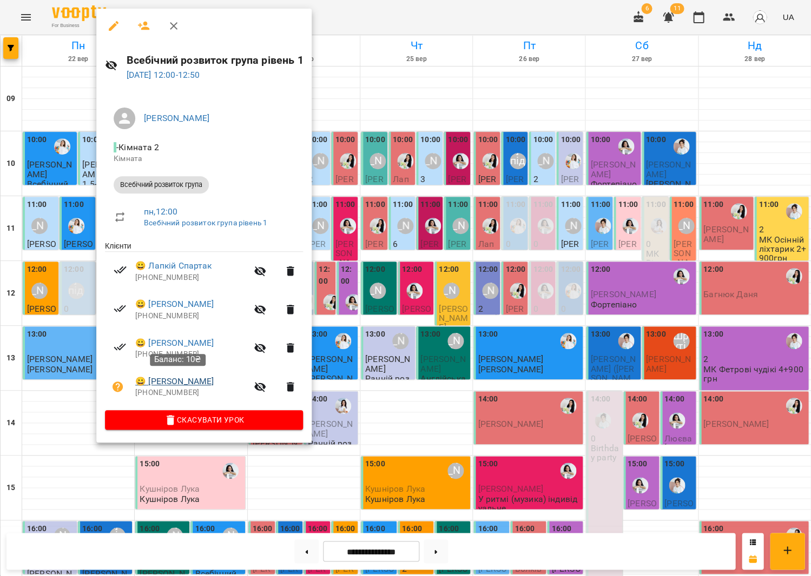
click at [169, 375] on link "😀 Ніколь Шляпочна" at bounding box center [174, 381] width 78 height 13
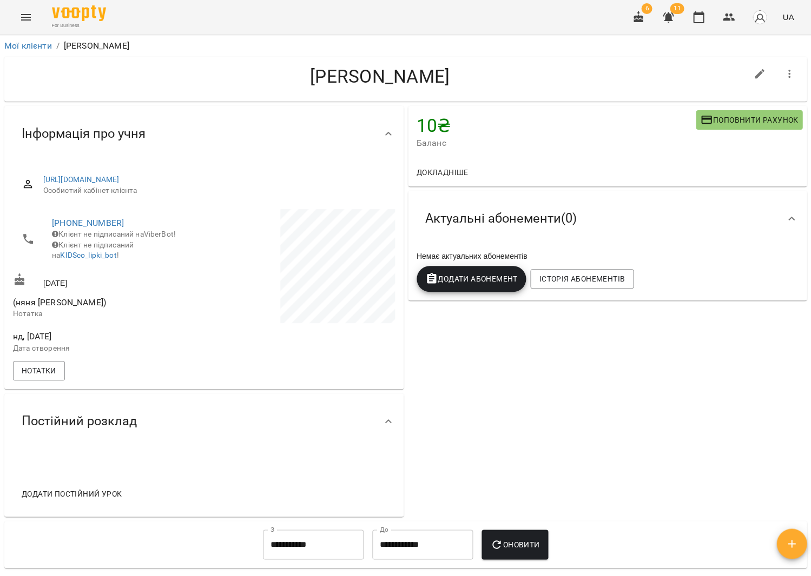
click at [732, 115] on span "Поповнити рахунок" at bounding box center [749, 120] width 98 height 13
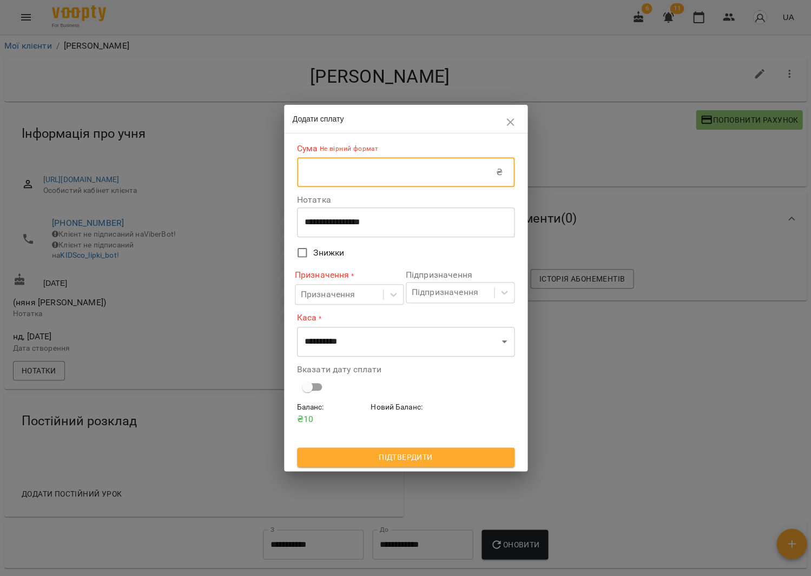
click at [397, 165] on input "text" at bounding box center [396, 172] width 199 height 30
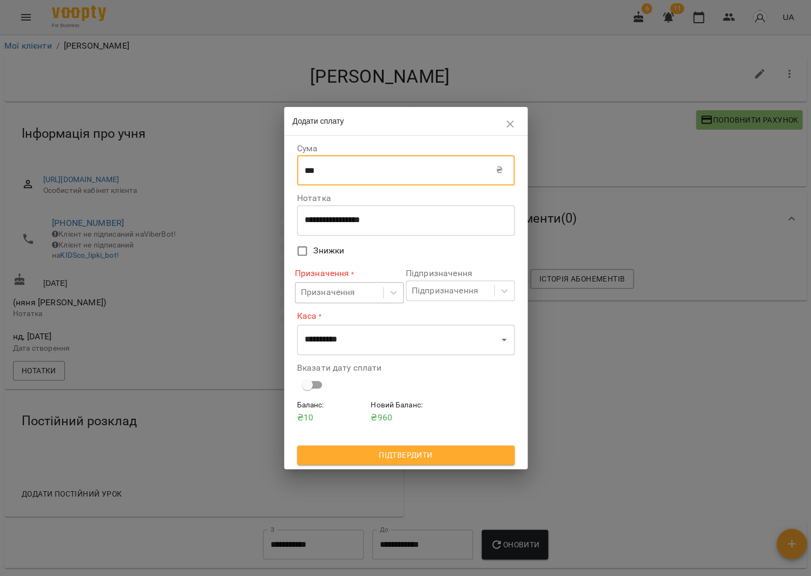
type input "***"
drag, startPoint x: 353, startPoint y: 293, endPoint x: 354, endPoint y: 304, distance: 11.4
click at [353, 293] on div "Призначення" at bounding box center [328, 293] width 55 height 13
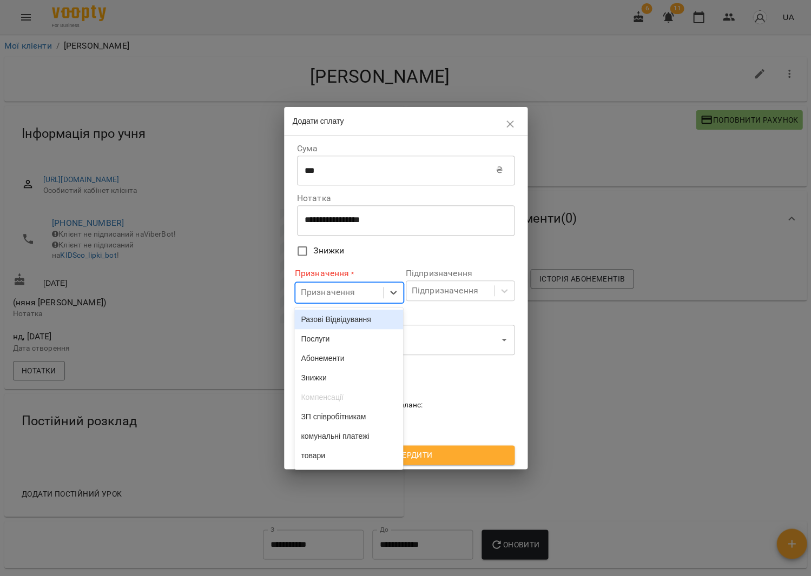
click at [343, 311] on div "Разові Відвідування" at bounding box center [348, 319] width 109 height 19
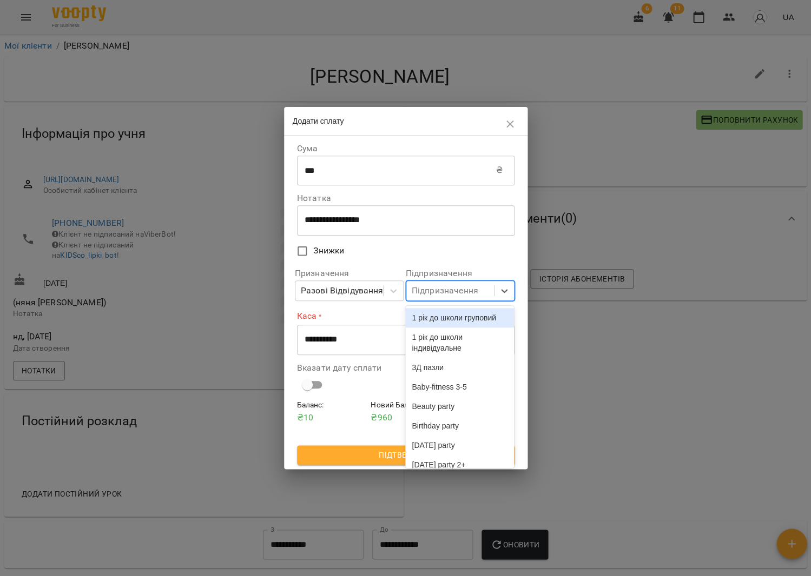
click at [438, 295] on div "Підпризначення" at bounding box center [445, 290] width 67 height 13
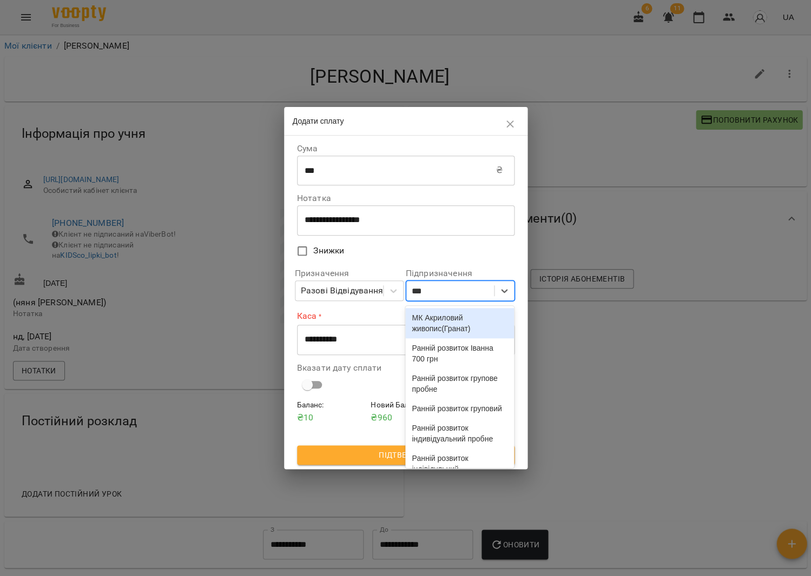
type input "****"
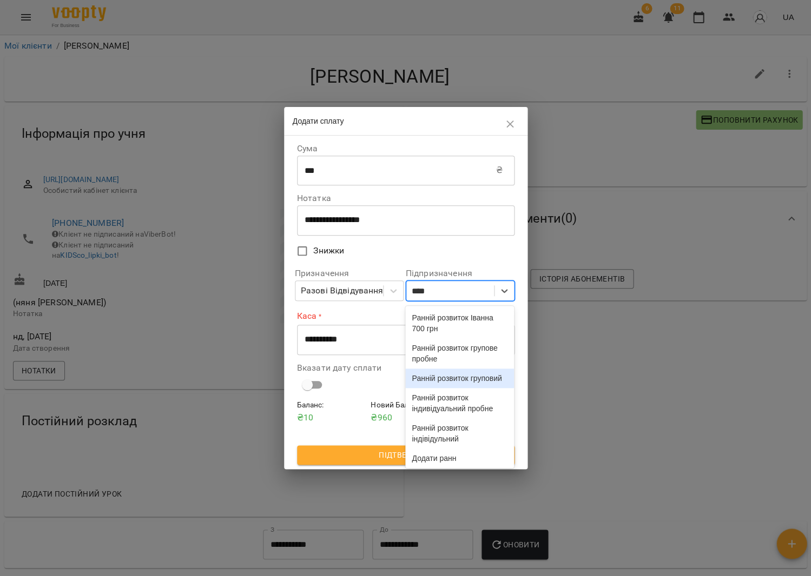
click at [440, 388] on div "Ранній розвиток груповий" at bounding box center [459, 378] width 109 height 19
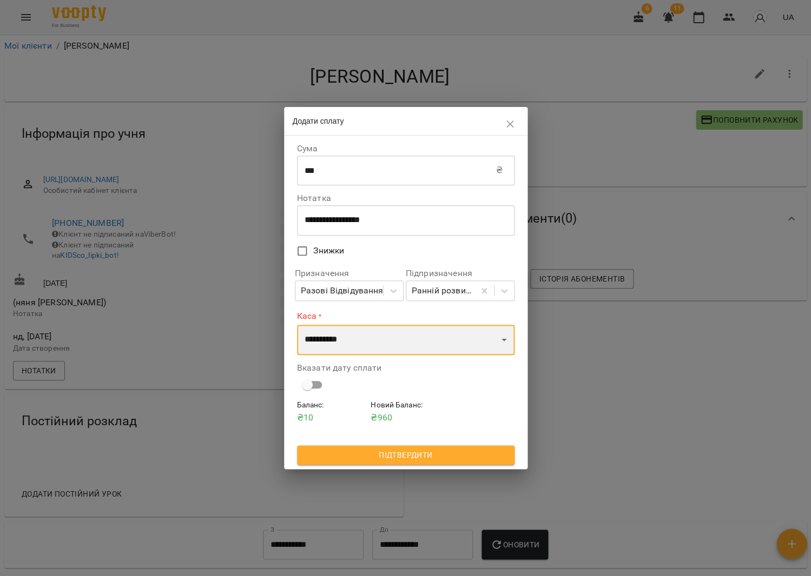
select select "****"
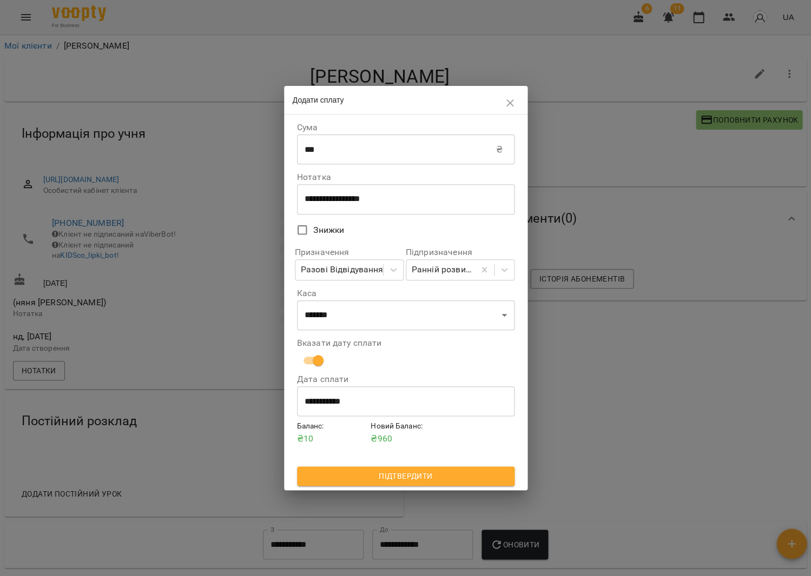
click at [414, 472] on span "Підтвердити" at bounding box center [406, 476] width 200 height 13
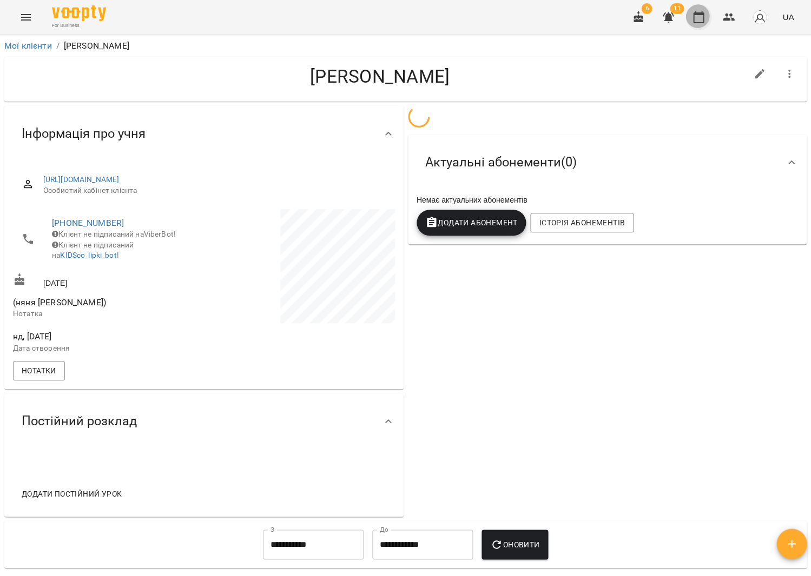
click at [705, 14] on icon "button" at bounding box center [698, 17] width 13 height 13
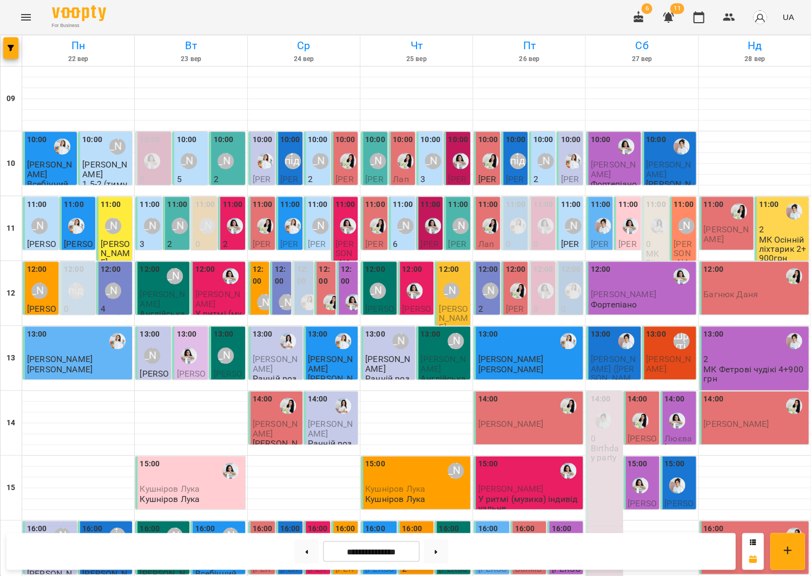
scroll to position [22, 0]
click at [108, 283] on div "[PERSON_NAME]" at bounding box center [113, 291] width 16 height 16
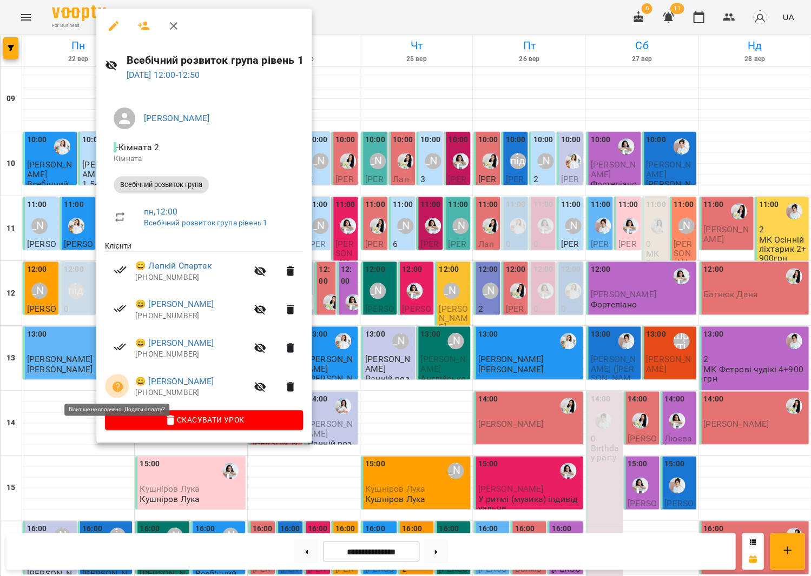
click at [126, 379] on button "button" at bounding box center [118, 387] width 26 height 26
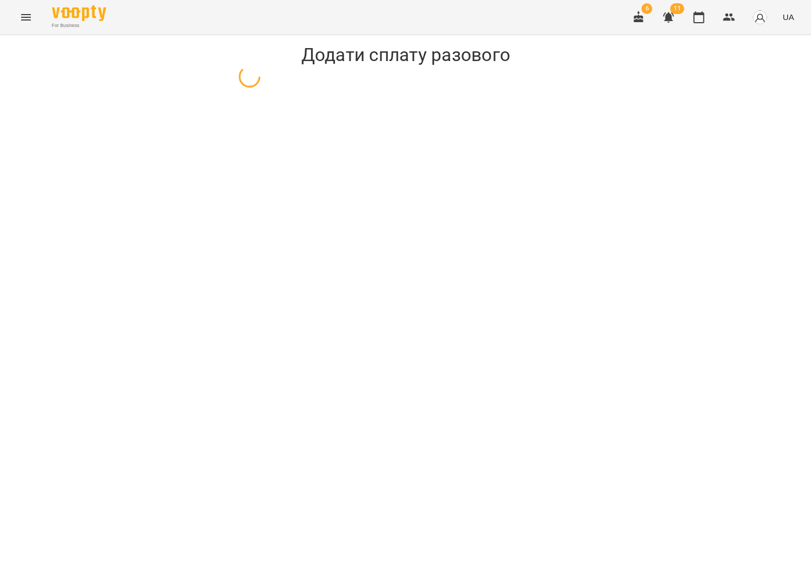
select select "**********"
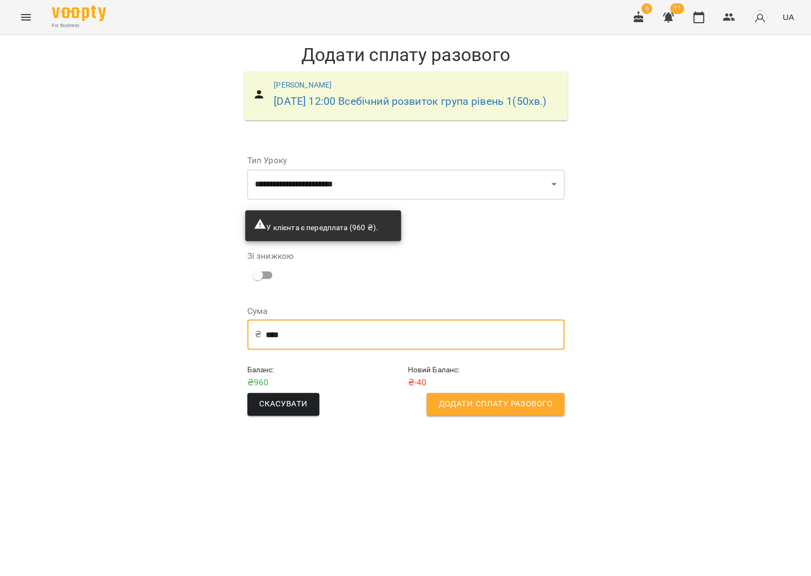
click at [319, 347] on input "****" at bounding box center [415, 335] width 299 height 30
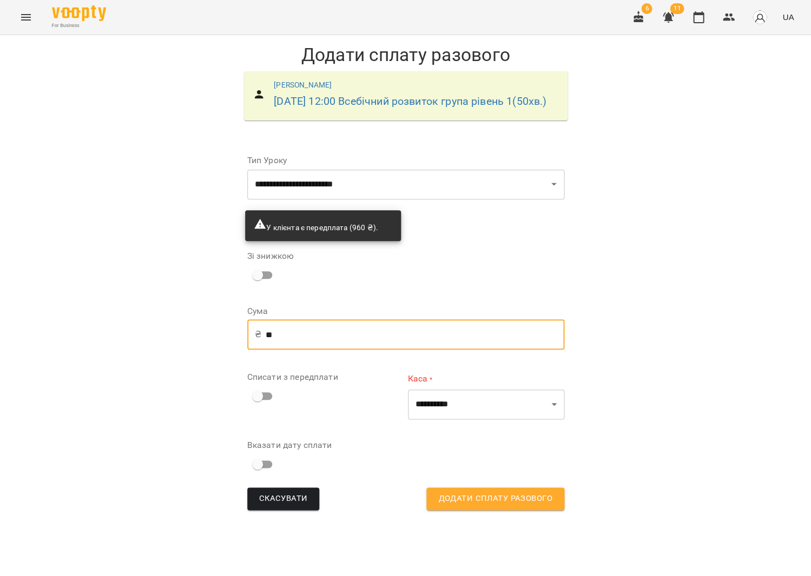
type input "*"
type input "***"
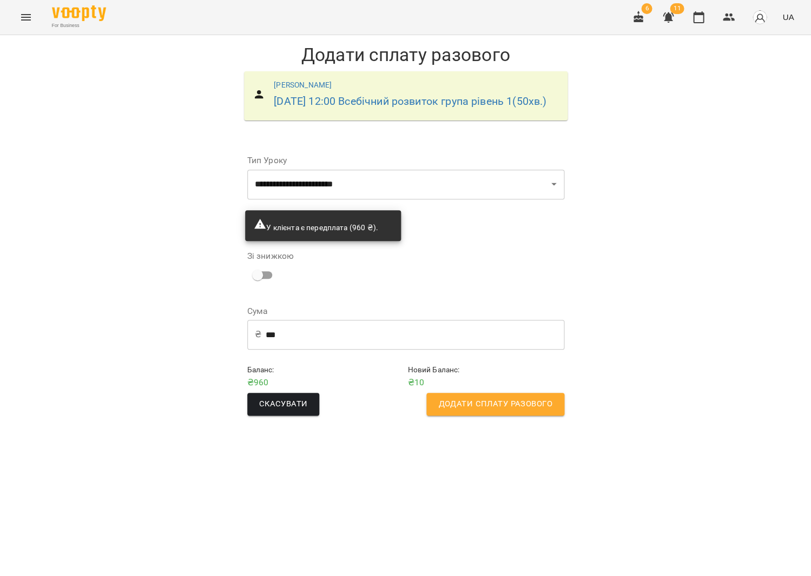
click at [458, 412] on span "Додати сплату разового" at bounding box center [495, 404] width 114 height 14
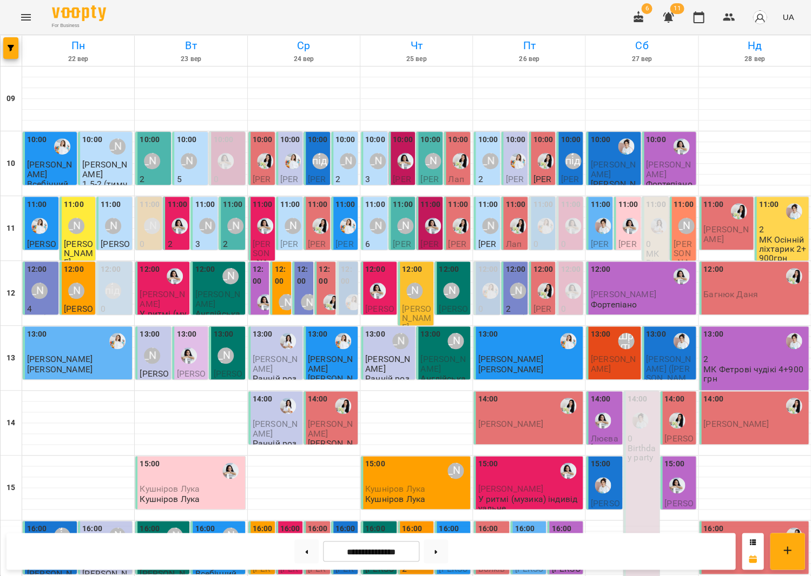
click at [364, 222] on div "11:00 Тетяна Волох 6 Р/р 1.5-2" at bounding box center [374, 234] width 26 height 74
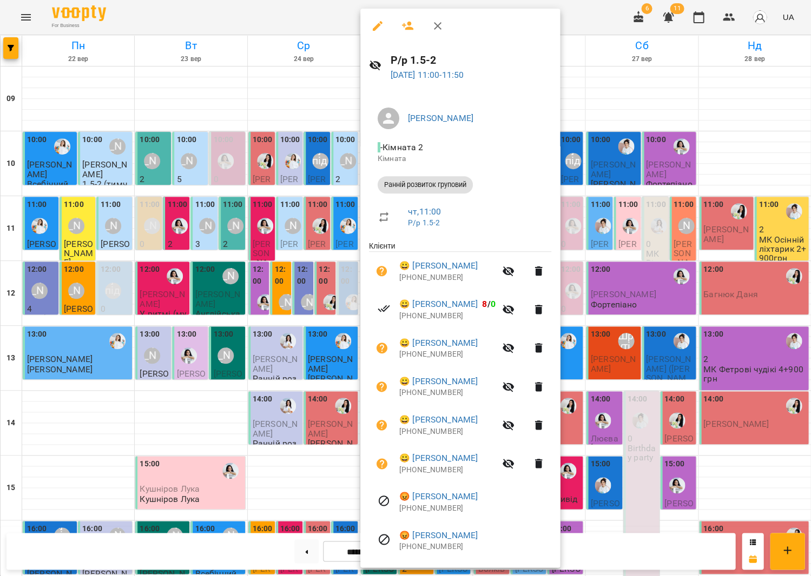
click at [290, 216] on div at bounding box center [405, 288] width 811 height 576
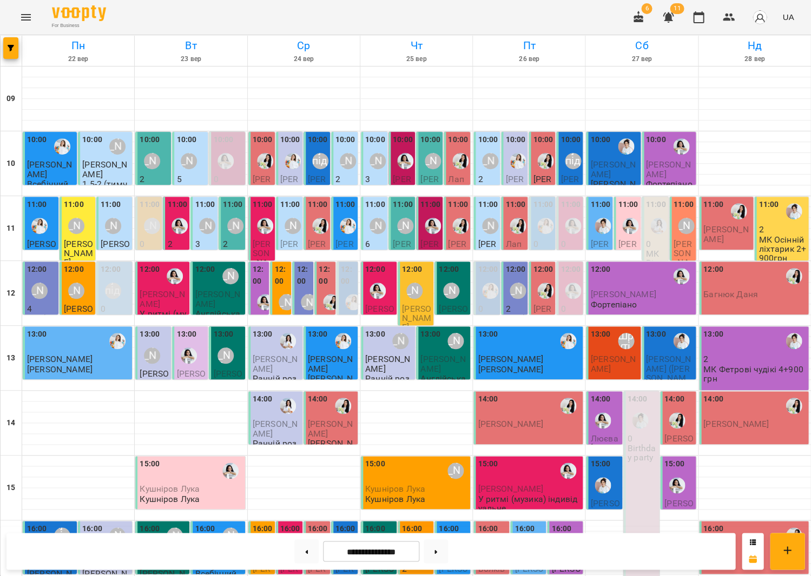
click at [490, 214] on div "[PERSON_NAME]" at bounding box center [490, 226] width 25 height 25
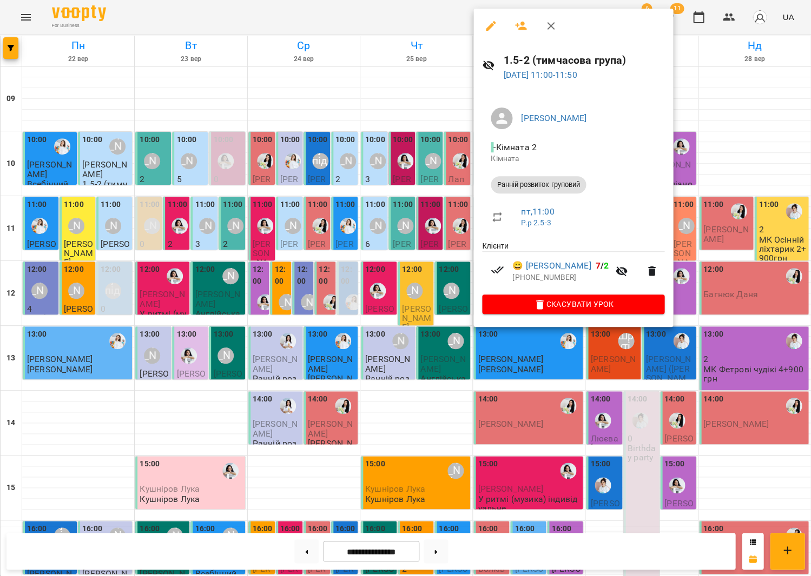
drag, startPoint x: 517, startPoint y: 25, endPoint x: 533, endPoint y: 195, distance: 170.6
click at [517, 25] on icon "button" at bounding box center [520, 25] width 13 height 13
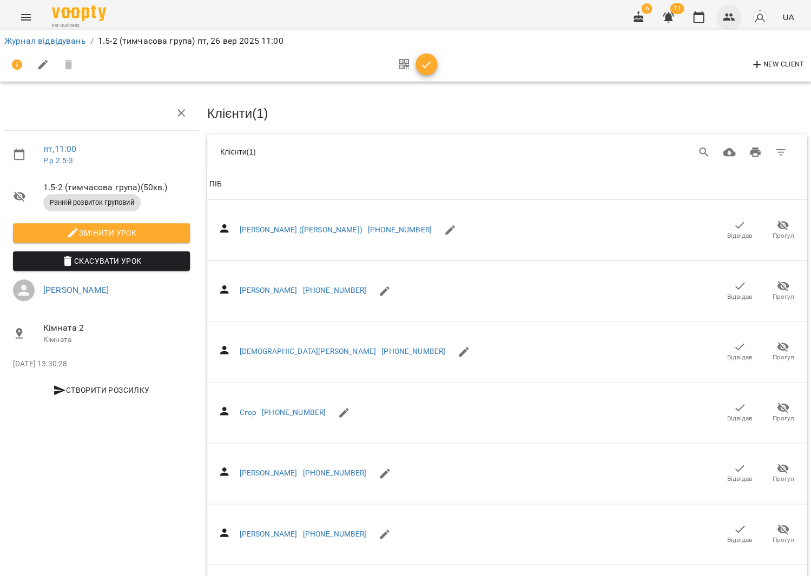
click at [731, 14] on icon "button" at bounding box center [728, 17] width 13 height 13
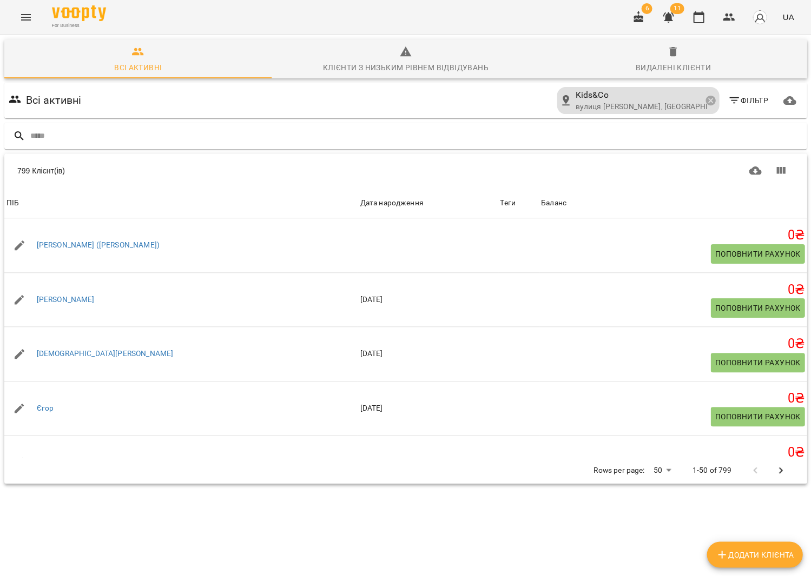
click at [771, 558] on span "Додати клієнта" at bounding box center [754, 554] width 78 height 13
select select "**"
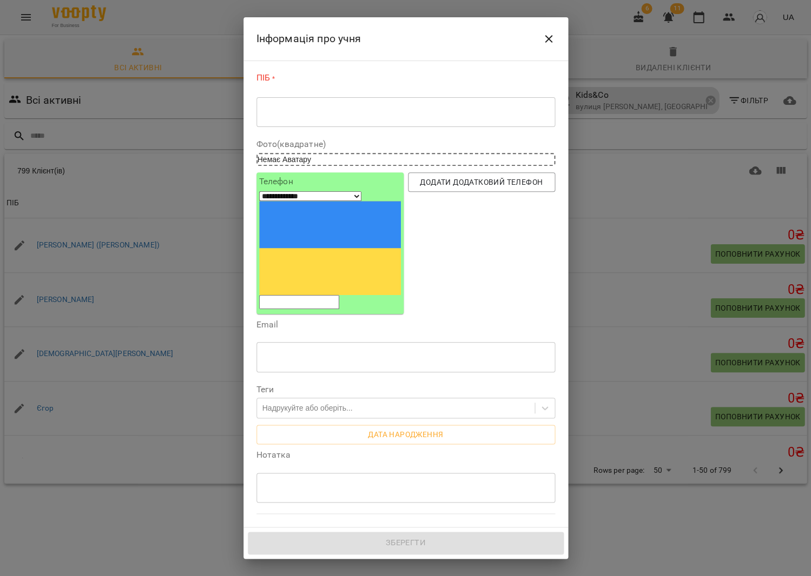
click at [342, 115] on div "* ​" at bounding box center [405, 112] width 299 height 30
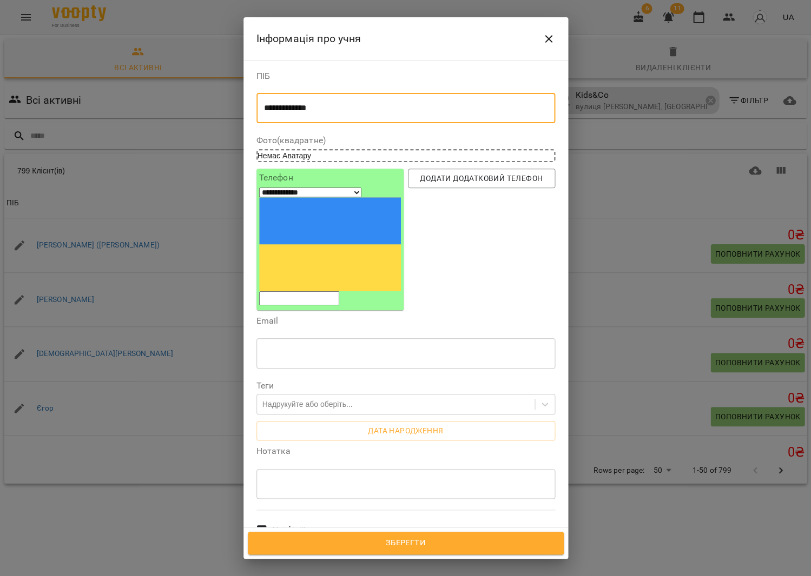
type textarea "**********"
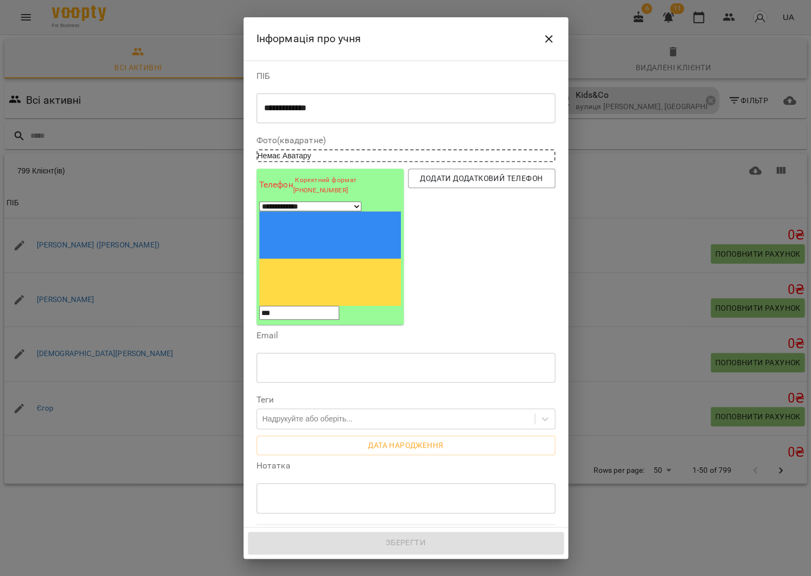
type input "***"
click at [317, 103] on textarea "**********" at bounding box center [405, 108] width 283 height 10
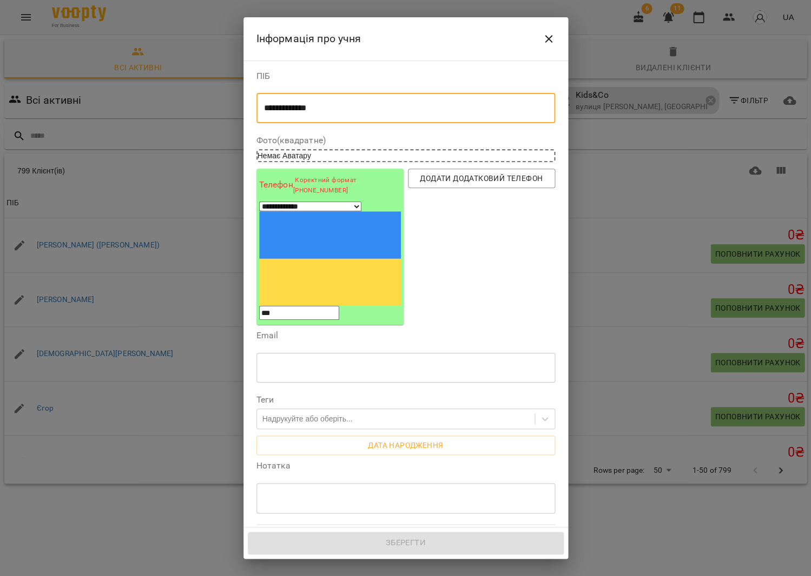
click at [320, 103] on textarea "**********" at bounding box center [405, 108] width 283 height 10
type textarea "**********"
click at [316, 306] on input "***" at bounding box center [299, 313] width 80 height 14
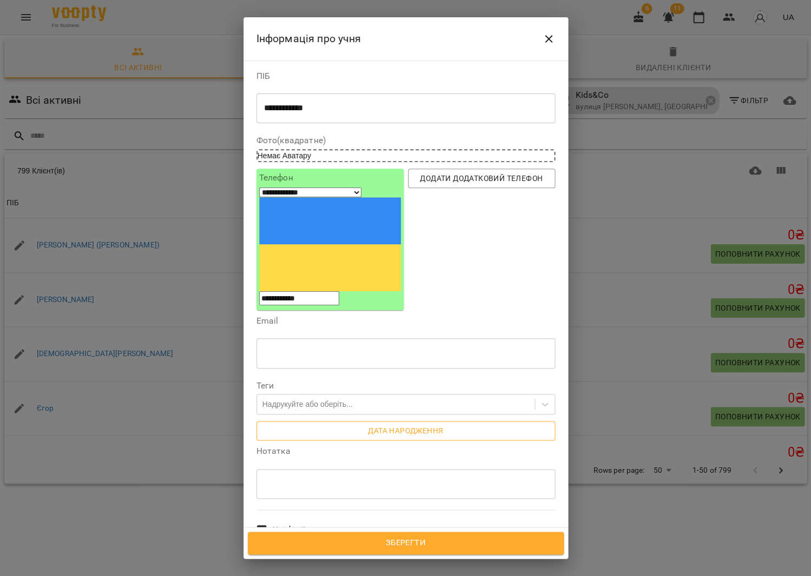
type input "**********"
click at [376, 425] on span "Дата народження" at bounding box center [405, 431] width 281 height 13
click at [275, 421] on input "**********" at bounding box center [302, 436] width 93 height 30
click at [268, 421] on input "**********" at bounding box center [302, 436] width 93 height 30
click at [273, 421] on input "**********" at bounding box center [302, 436] width 93 height 30
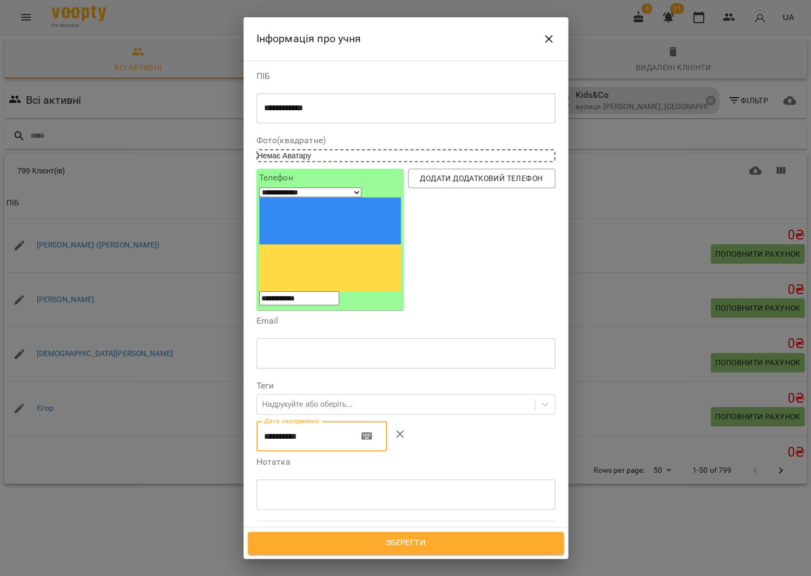
click at [284, 421] on input "**********" at bounding box center [302, 436] width 93 height 30
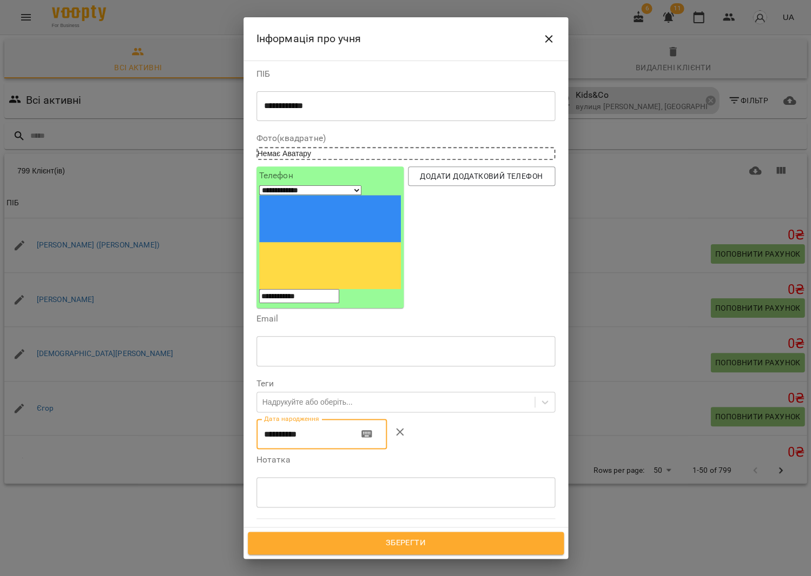
click at [311, 419] on input "**********" at bounding box center [302, 434] width 93 height 30
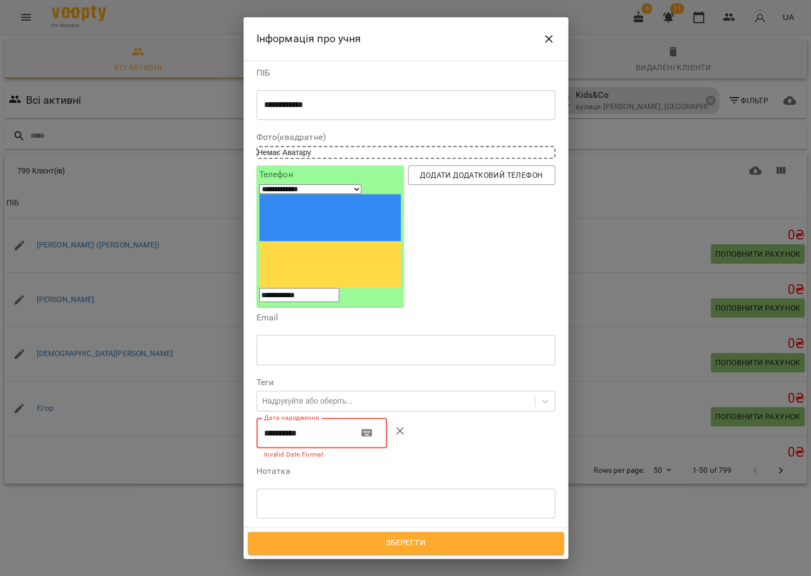
type input "**********"
click at [280, 486] on textarea at bounding box center [405, 491] width 283 height 10
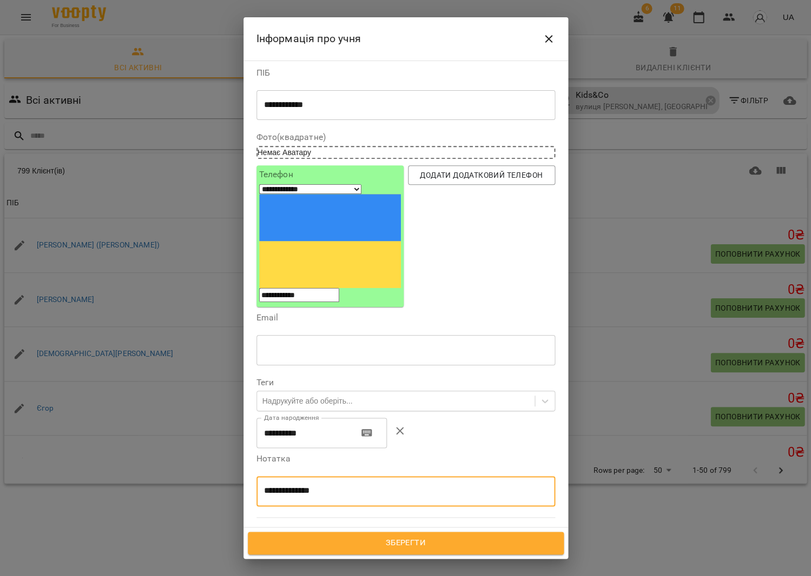
type textarea "**********"
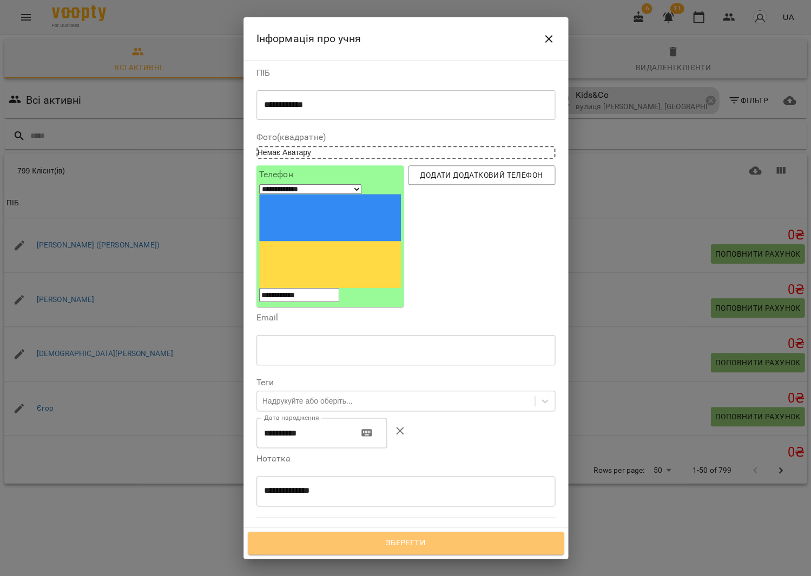
click at [397, 546] on span "Зберегти" at bounding box center [406, 543] width 292 height 14
